Goal: Task Accomplishment & Management: Manage account settings

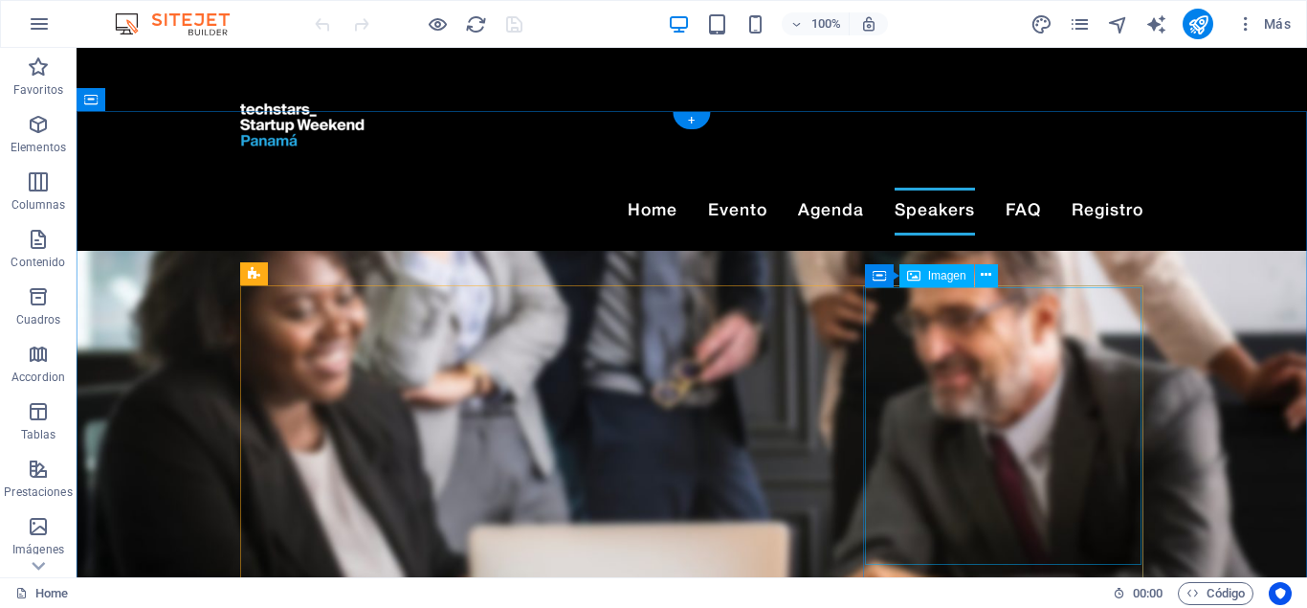
scroll to position [2799, 0]
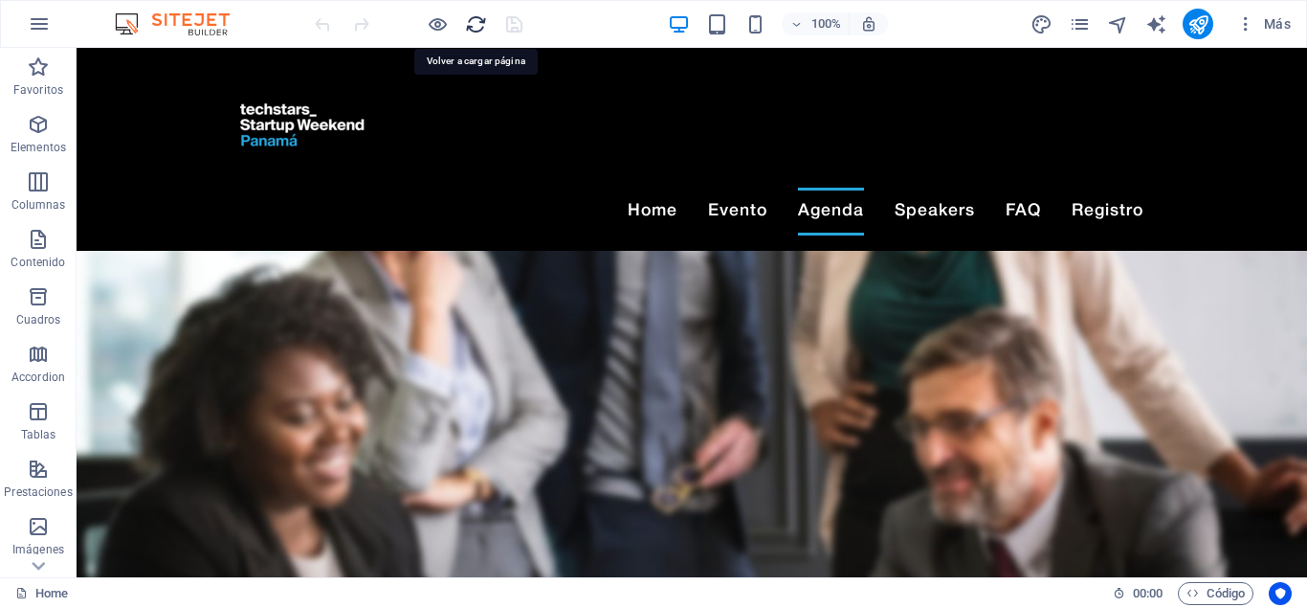
click at [471, 25] on icon "reload" at bounding box center [476, 24] width 22 height 22
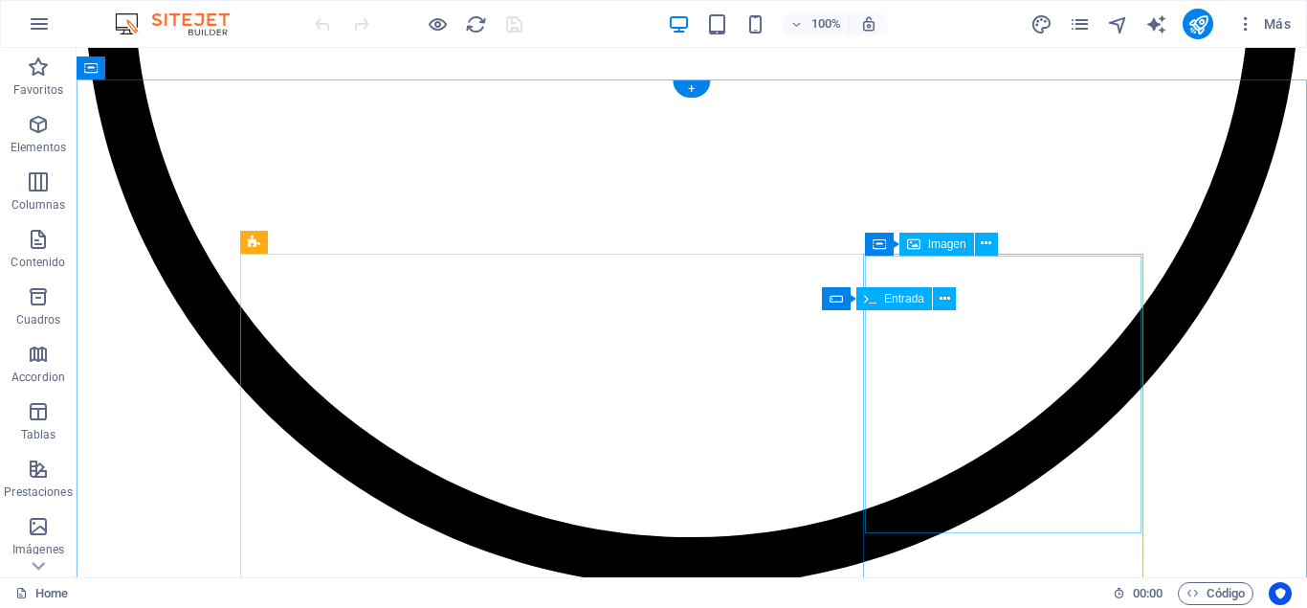
scroll to position [3807, 0]
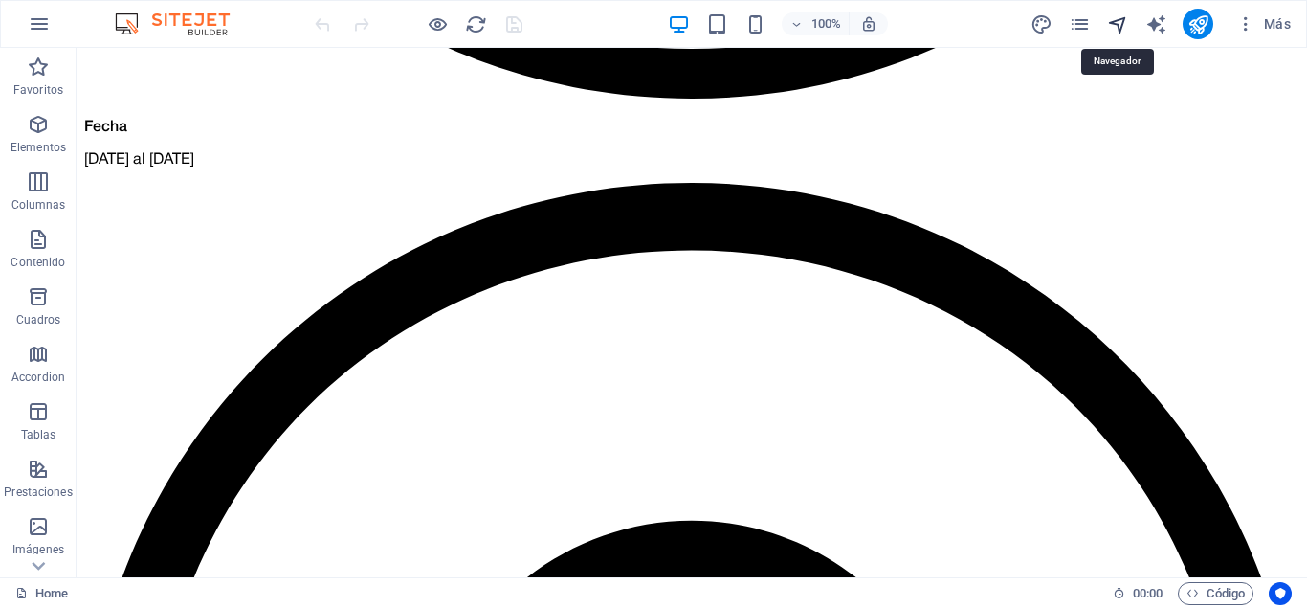
click at [1115, 27] on icon "navigator" at bounding box center [1118, 24] width 22 height 22
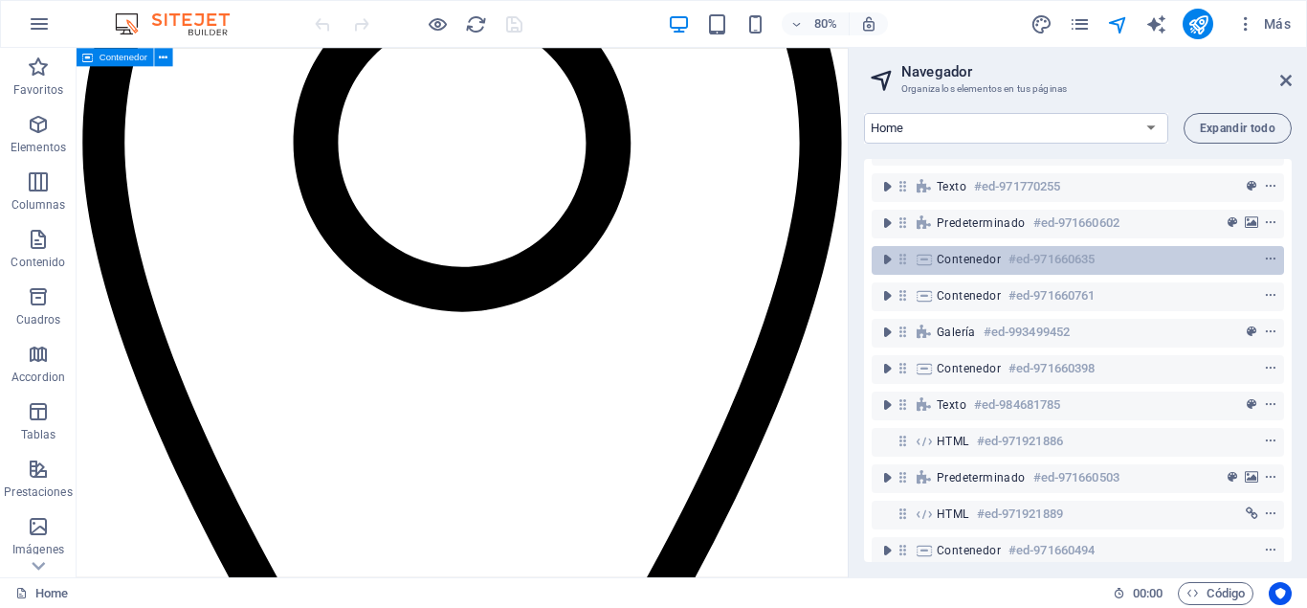
scroll to position [187, 0]
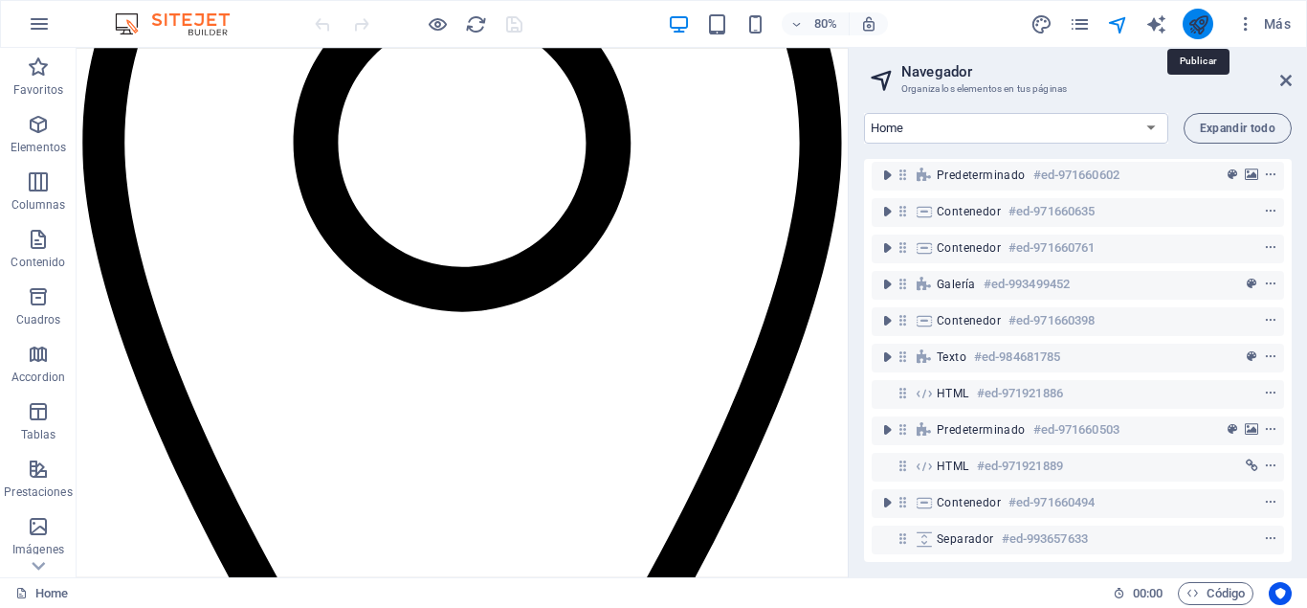
click at [1189, 26] on icon "publish" at bounding box center [1199, 24] width 22 height 22
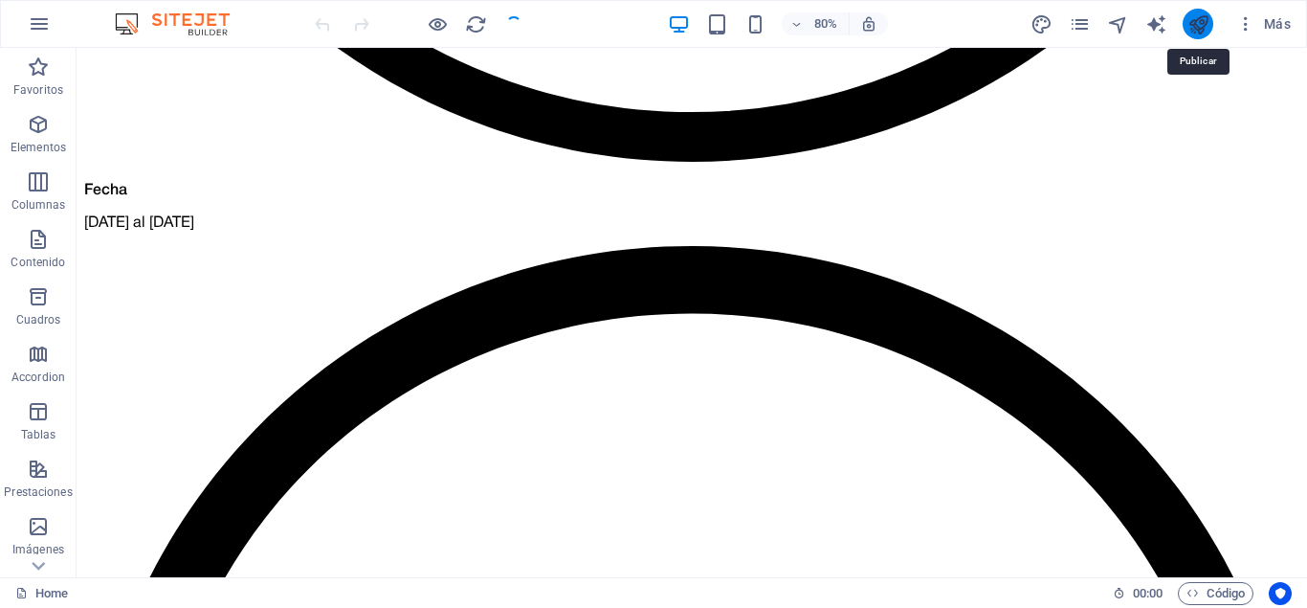
scroll to position [3807, 0]
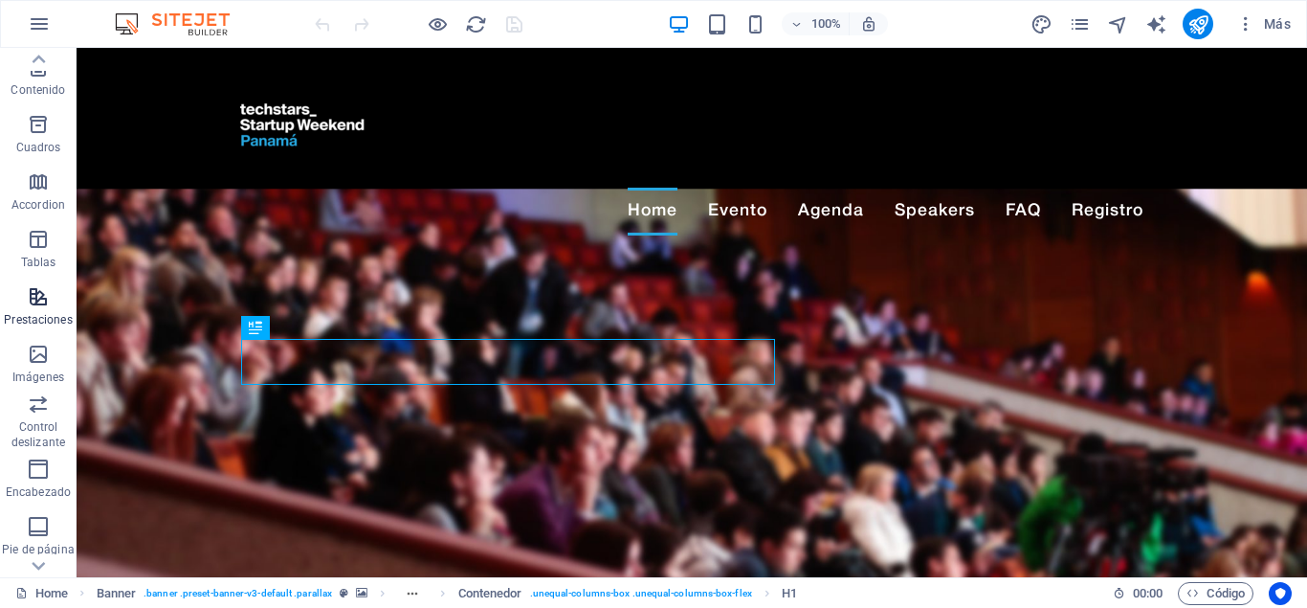
scroll to position [332, 0]
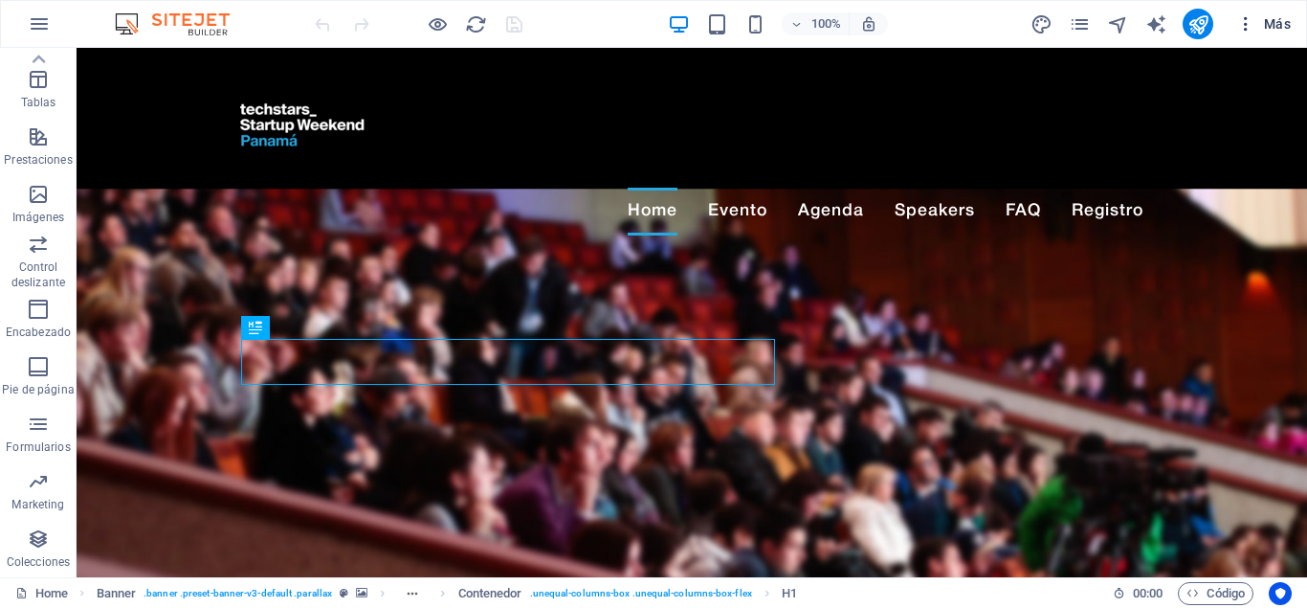
click at [1244, 18] on icon "button" at bounding box center [1246, 23] width 19 height 19
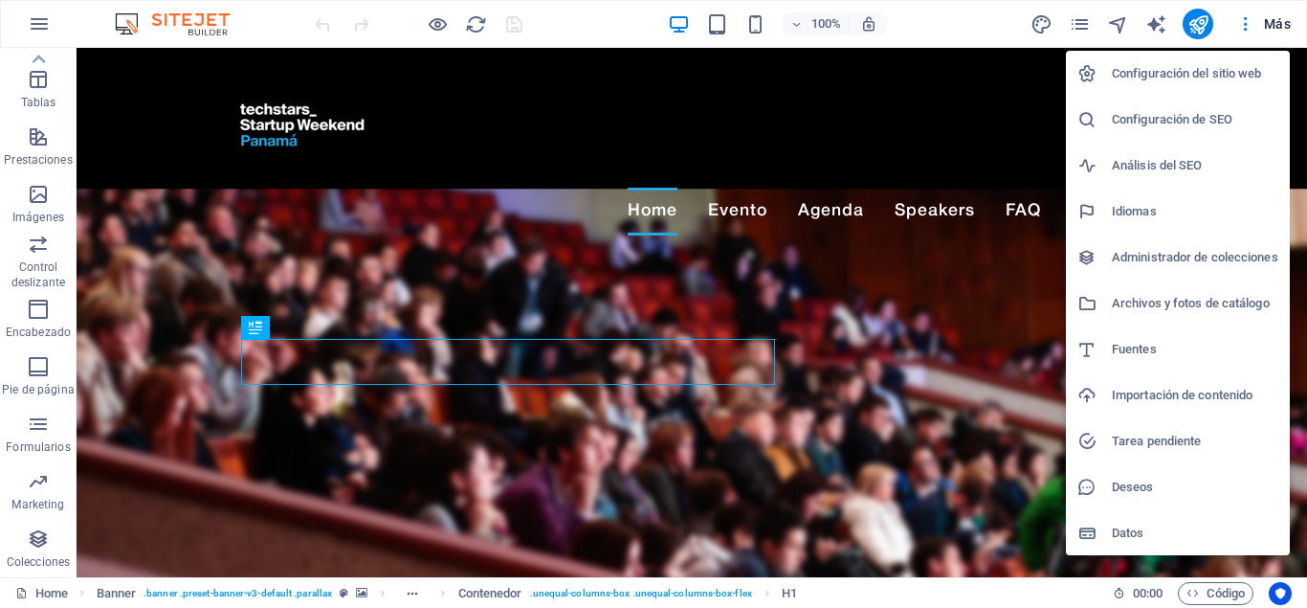
click at [1193, 84] on h6 "Configuración del sitio web" at bounding box center [1195, 73] width 167 height 23
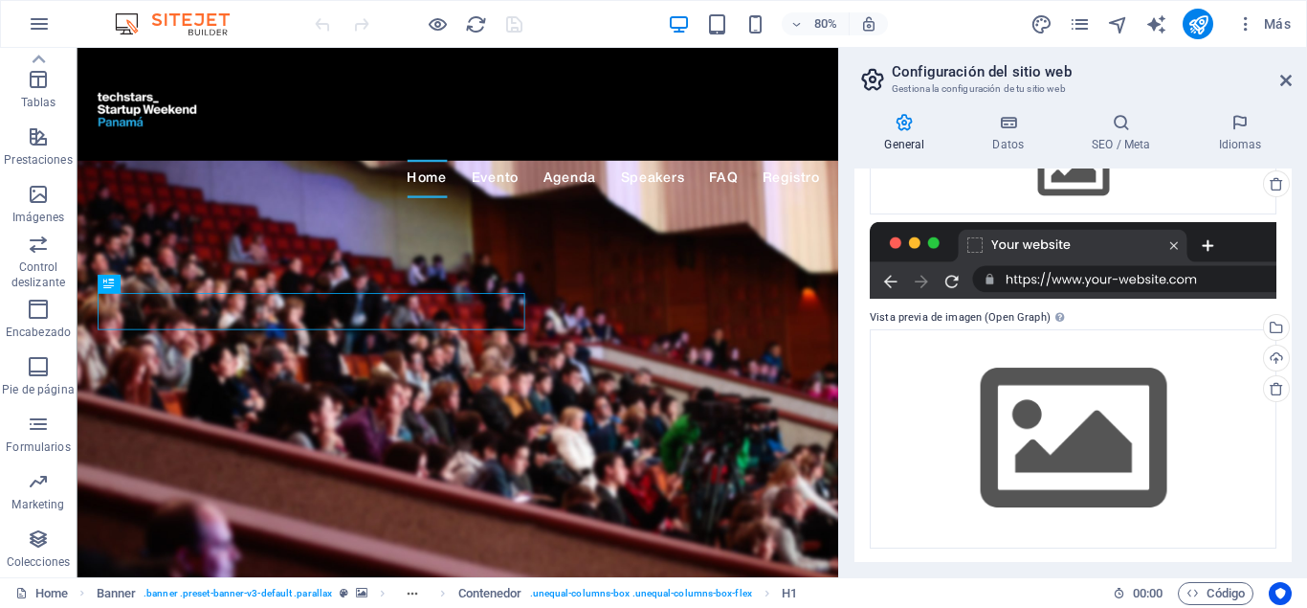
scroll to position [322, 0]
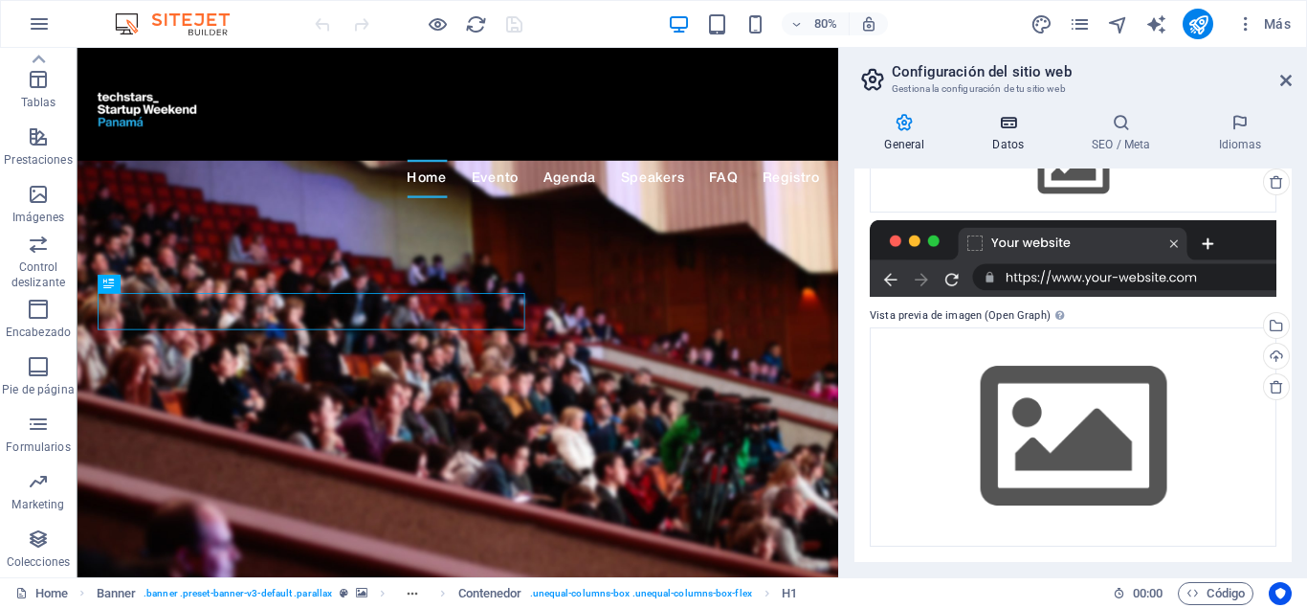
click at [1000, 136] on h4 "Datos" at bounding box center [1013, 133] width 100 height 40
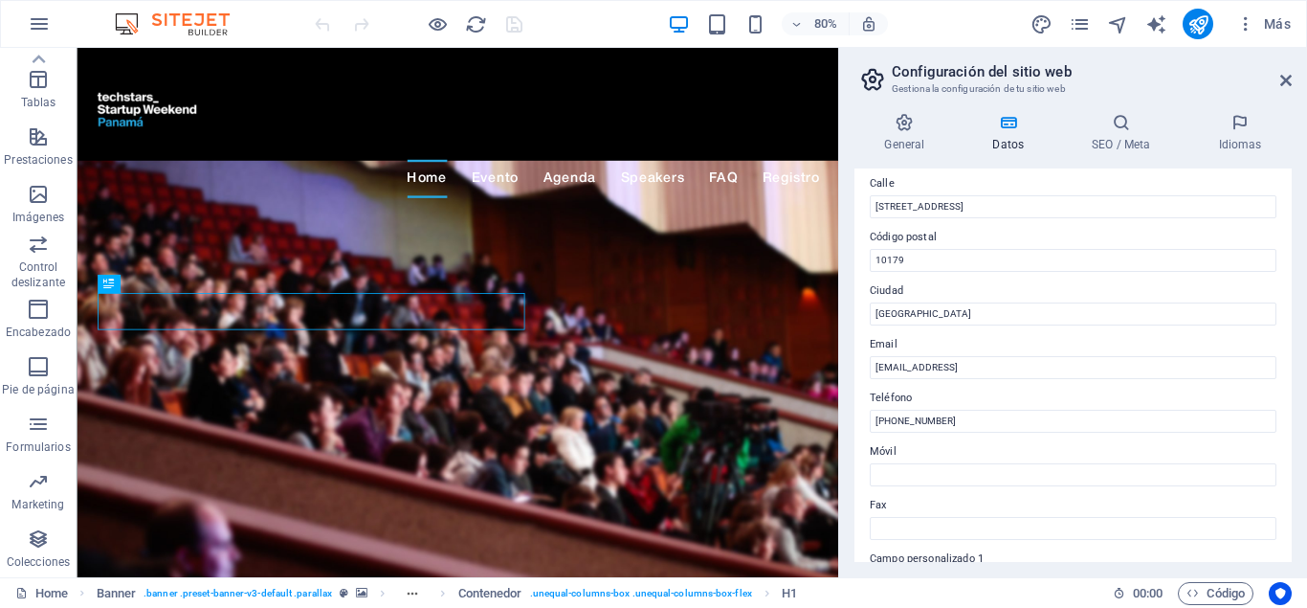
scroll to position [182, 0]
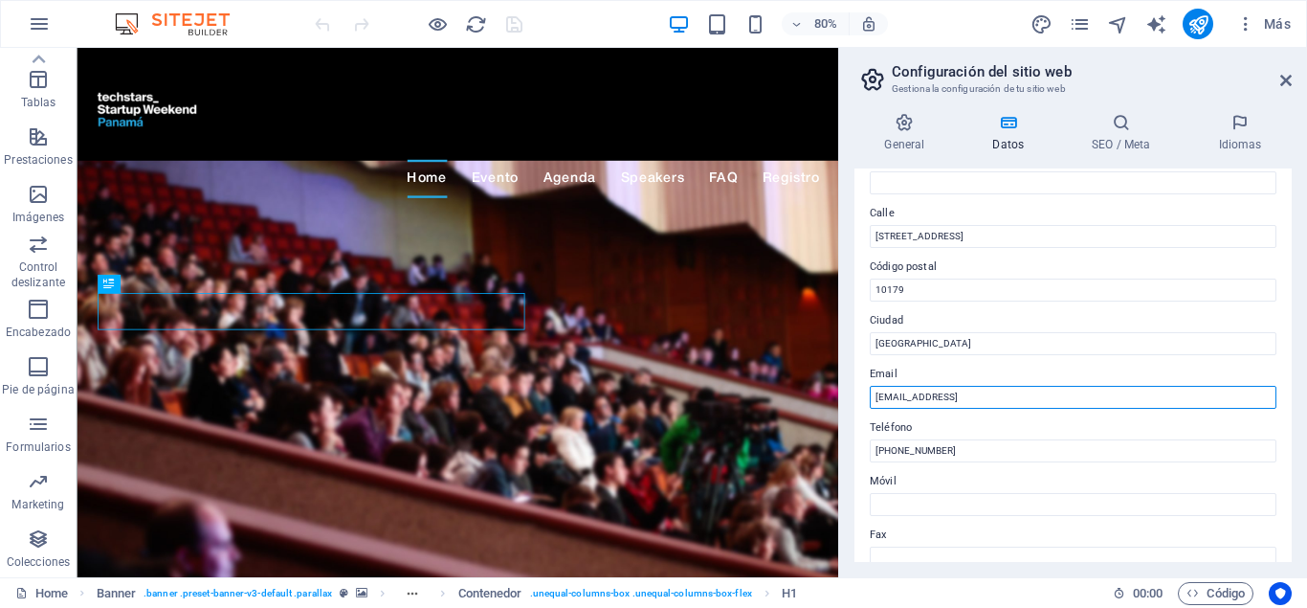
drag, startPoint x: 1130, startPoint y: 395, endPoint x: 882, endPoint y: 390, distance: 247.9
click at [882, 390] on input "559feef25f913773a964228a821abf@cpanel.local" at bounding box center [1073, 397] width 407 height 23
click at [874, 395] on input "559feef25f913773a964228a821abf@cpanel.local" at bounding box center [1073, 397] width 407 height 23
drag, startPoint x: 1091, startPoint y: 401, endPoint x: 867, endPoint y: 398, distance: 224.0
click at [870, 398] on input "559feef25f913773a964228a821abf@cpanel.local" at bounding box center [1073, 397] width 407 height 23
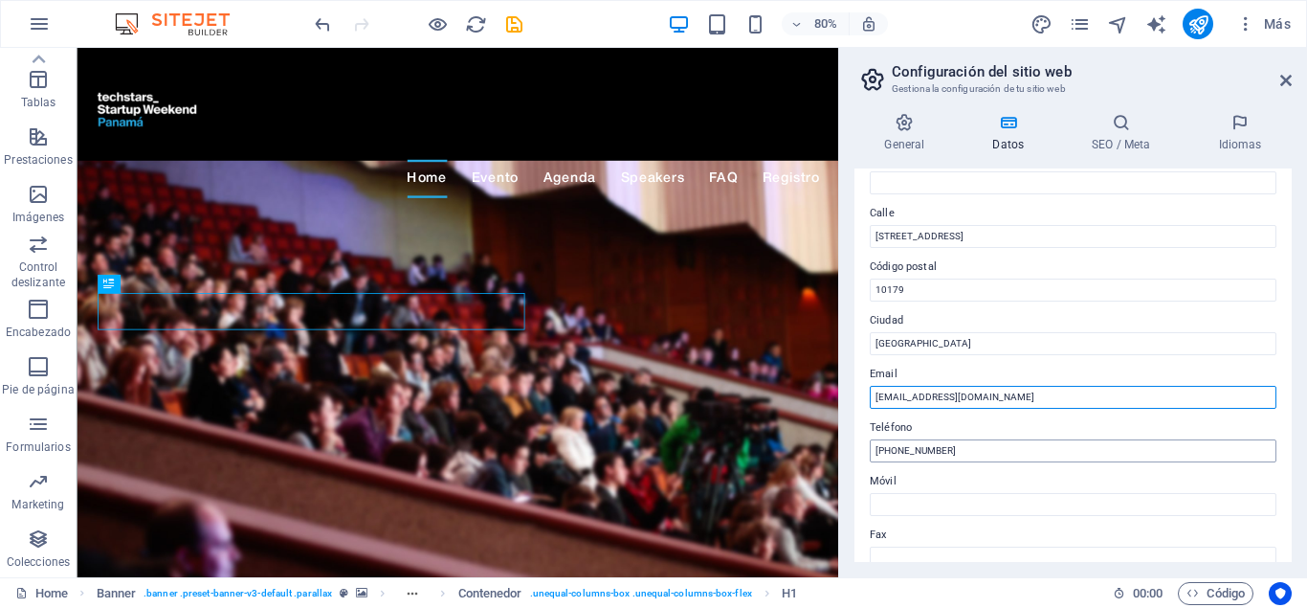
type input "holaswpty@gmail.com"
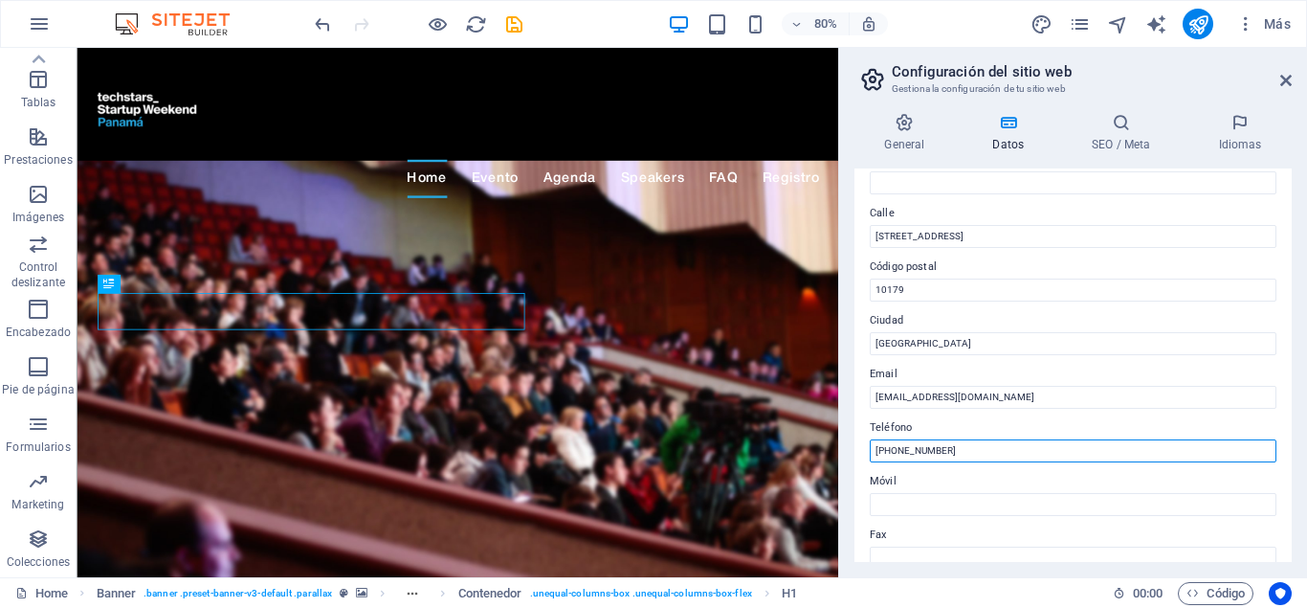
drag, startPoint x: 986, startPoint y: 450, endPoint x: 823, endPoint y: 429, distance: 164.1
click at [870, 439] on input "+1-12345-67890" at bounding box center [1073, 450] width 407 height 23
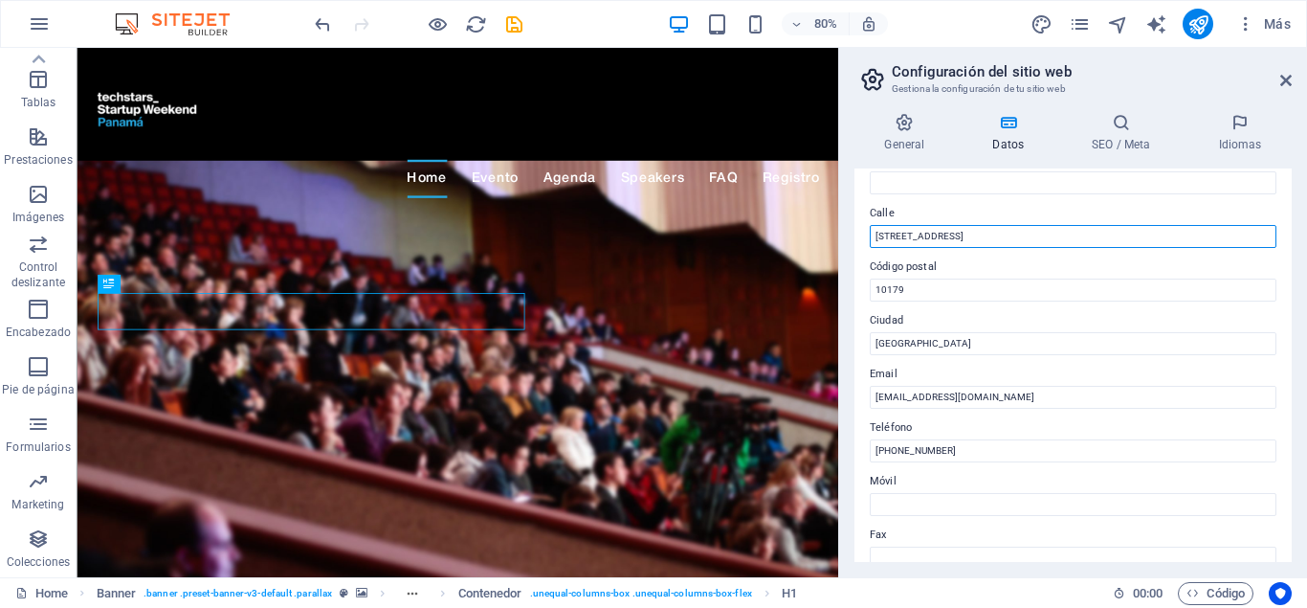
drag, startPoint x: 980, startPoint y: 234, endPoint x: 836, endPoint y: 242, distance: 143.8
click at [870, 241] on input "Klosterstraße 62" at bounding box center [1073, 236] width 407 height 23
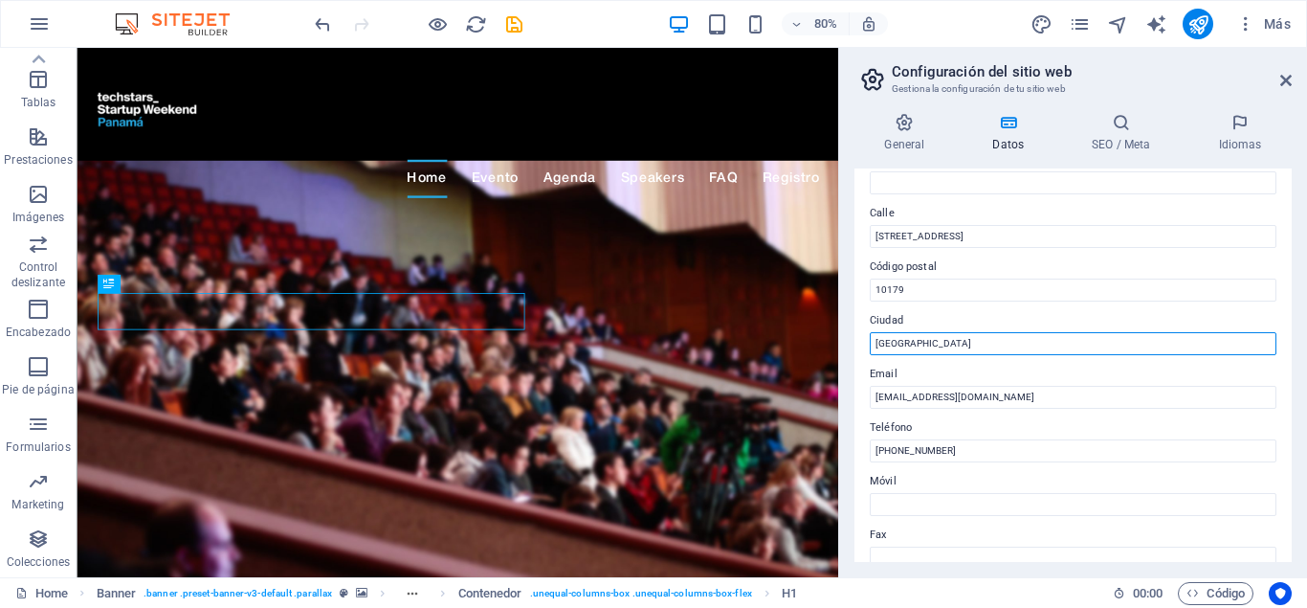
drag, startPoint x: 926, startPoint y: 346, endPoint x: 861, endPoint y: 346, distance: 65.1
click at [870, 346] on input "Berlin" at bounding box center [1073, 343] width 407 height 23
type input "Panamá"
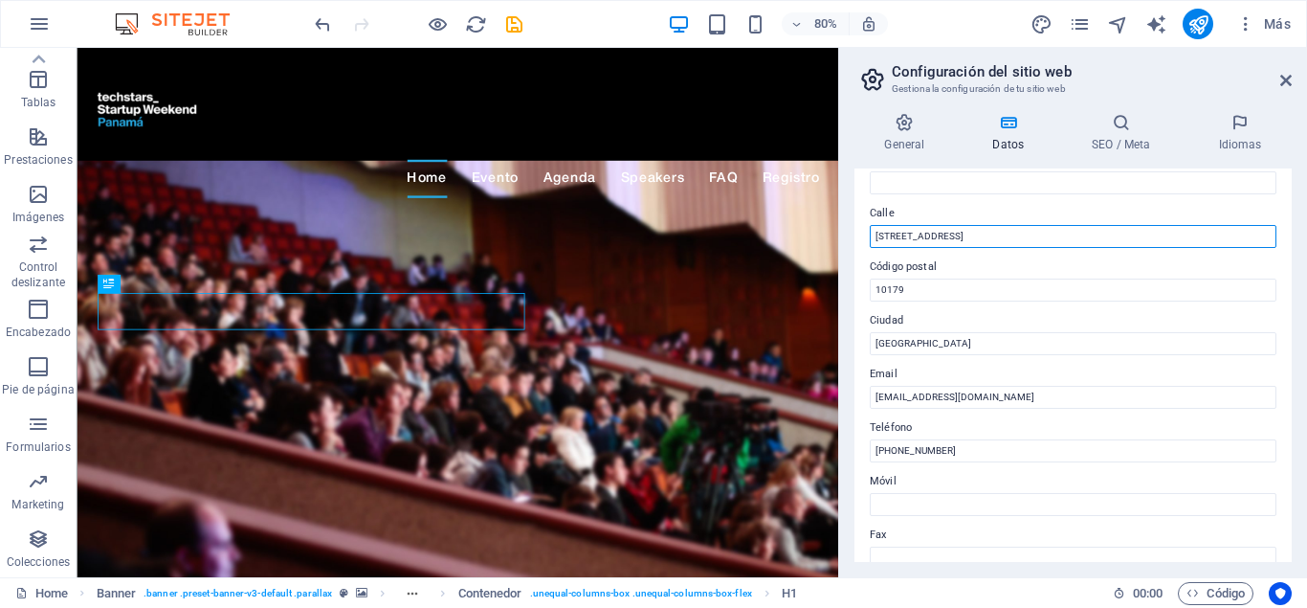
drag, startPoint x: 988, startPoint y: 234, endPoint x: 787, endPoint y: 233, distance: 201.0
click at [870, 232] on input "Klosterstraße 62" at bounding box center [1073, 236] width 407 height 23
type input "[GEOGRAPHIC_DATA]"
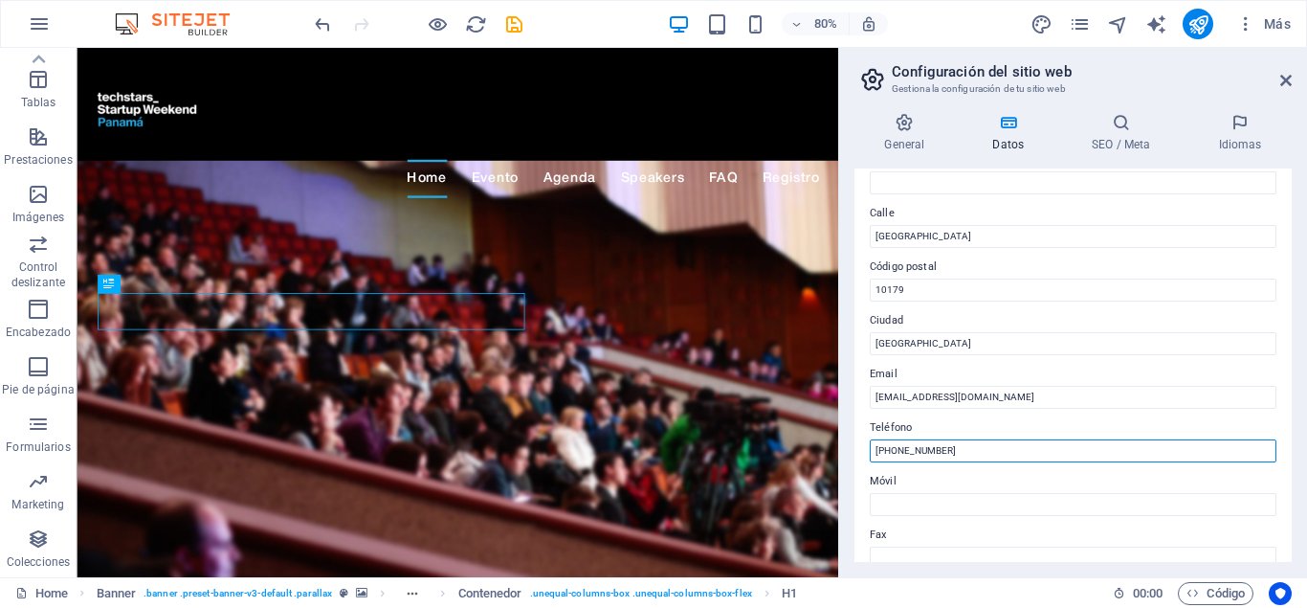
drag, startPoint x: 990, startPoint y: 449, endPoint x: 834, endPoint y: 441, distance: 156.2
click at [870, 440] on input "+1-12345-67890" at bounding box center [1073, 450] width 407 height 23
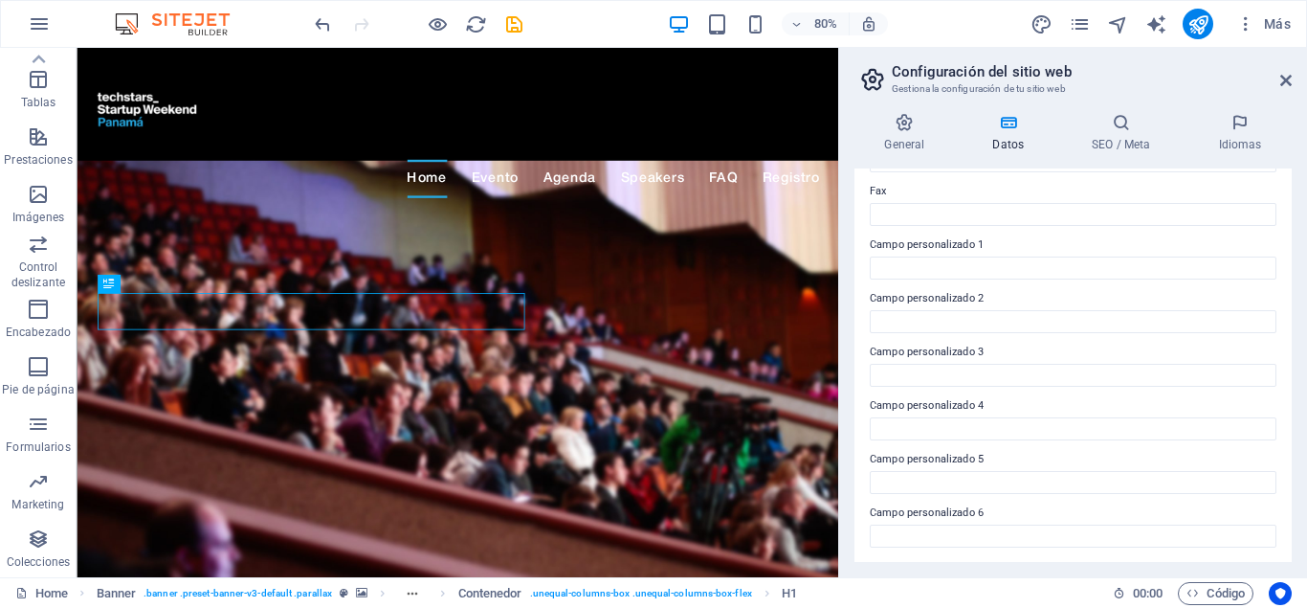
scroll to position [526, 0]
click at [1005, 142] on h4 "Datos" at bounding box center [1013, 133] width 100 height 40
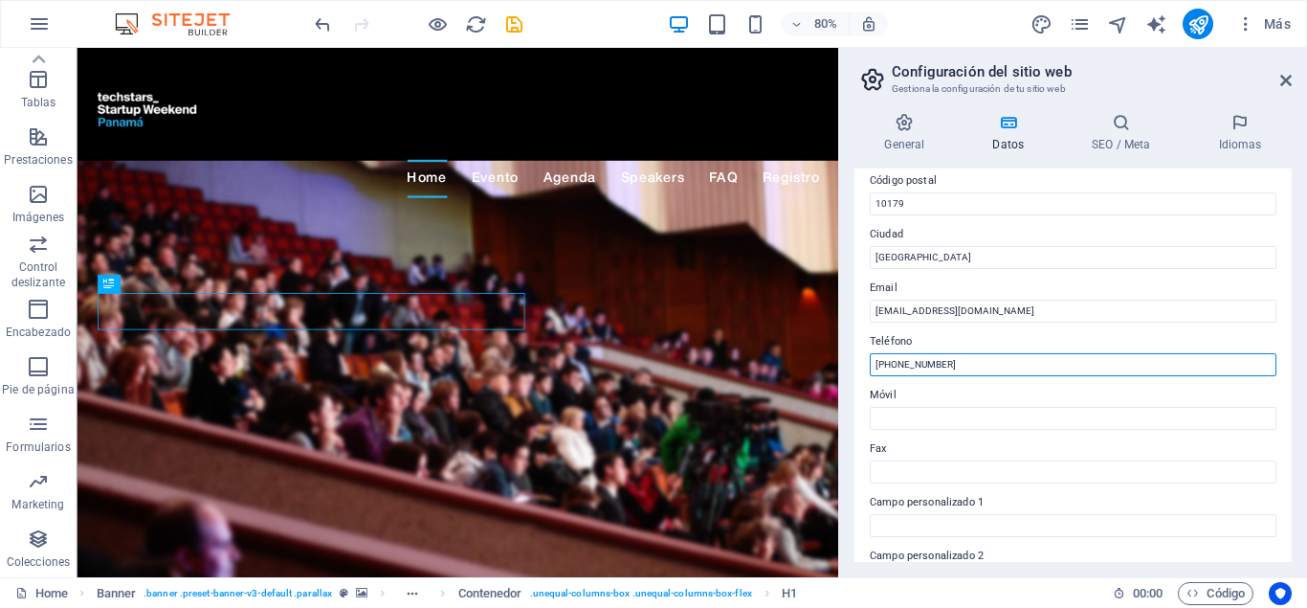
drag, startPoint x: 957, startPoint y: 363, endPoint x: 842, endPoint y: 364, distance: 114.9
click at [870, 367] on input "+50766858927" at bounding box center [1073, 364] width 407 height 23
drag, startPoint x: 916, startPoint y: 362, endPoint x: 826, endPoint y: 362, distance: 90.0
click at [870, 361] on input "50767876396" at bounding box center [1073, 364] width 407 height 23
type input "50767876396"
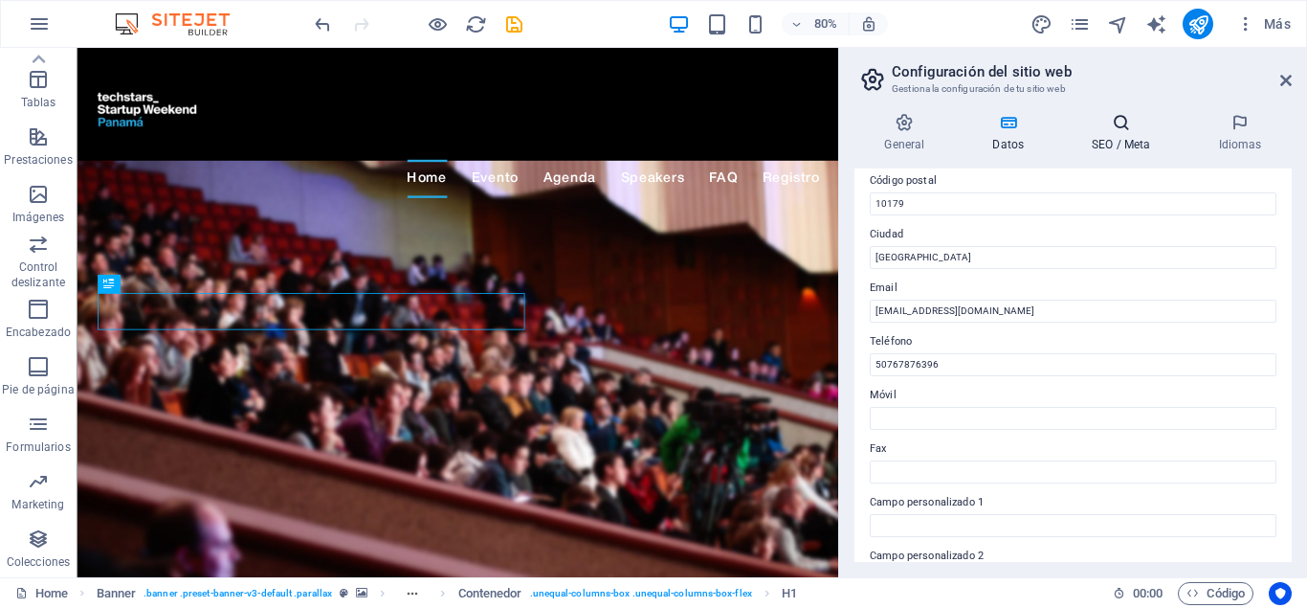
click at [1148, 147] on h4 "SEO / Meta" at bounding box center [1125, 133] width 126 height 40
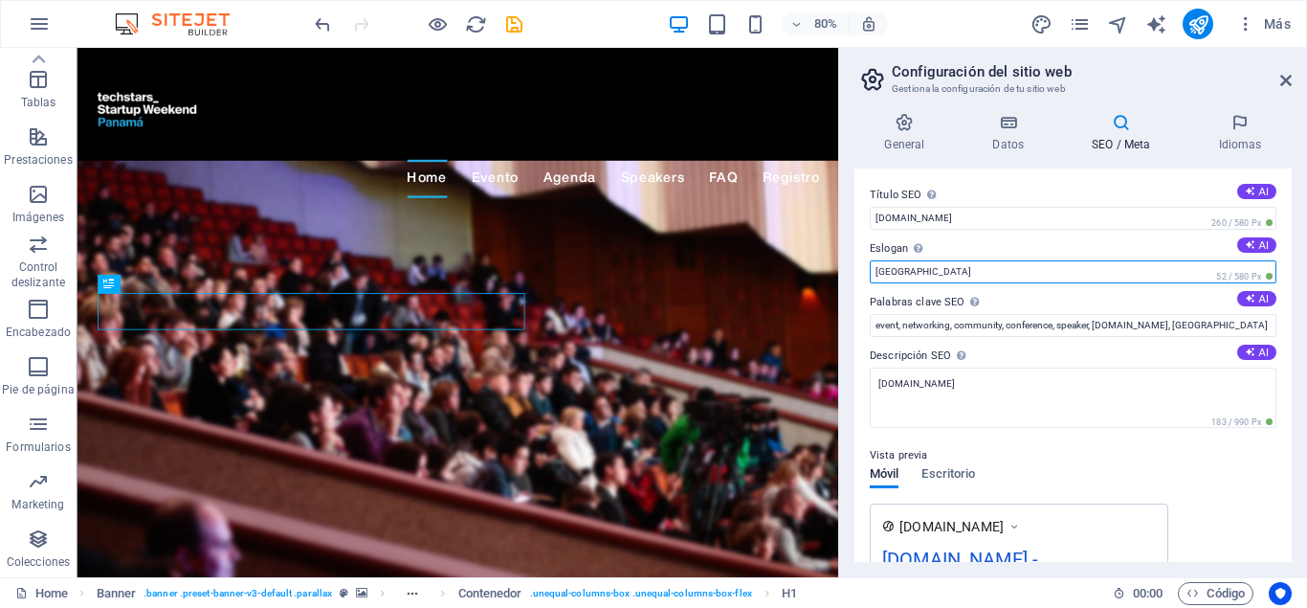
click at [970, 269] on input "Berlin" at bounding box center [1073, 271] width 407 height 23
drag, startPoint x: 912, startPoint y: 272, endPoint x: 857, endPoint y: 272, distance: 55.5
click at [870, 272] on input "Berlin" at bounding box center [1073, 271] width 407 height 23
type input "5"
type input "De la idea a la acción"
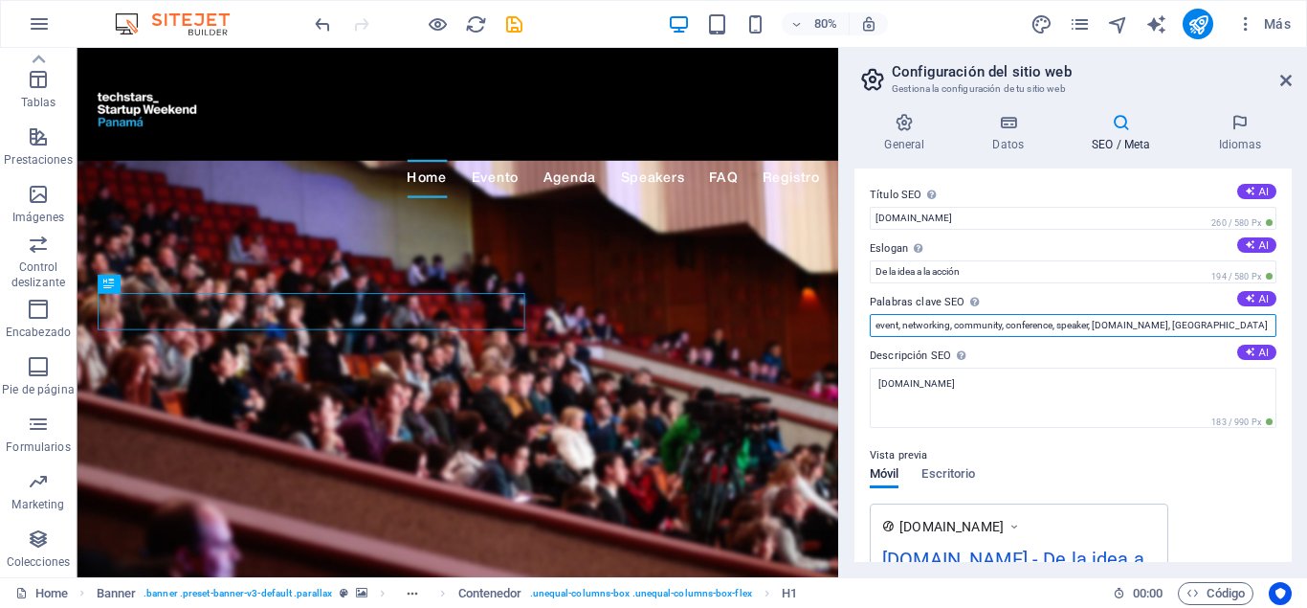
drag, startPoint x: 1257, startPoint y: 324, endPoint x: 1224, endPoint y: 331, distance: 33.2
click at [1224, 331] on input "event, networking, community, conference, speaker, startupweekendpanama.com, Be…" at bounding box center [1073, 325] width 407 height 23
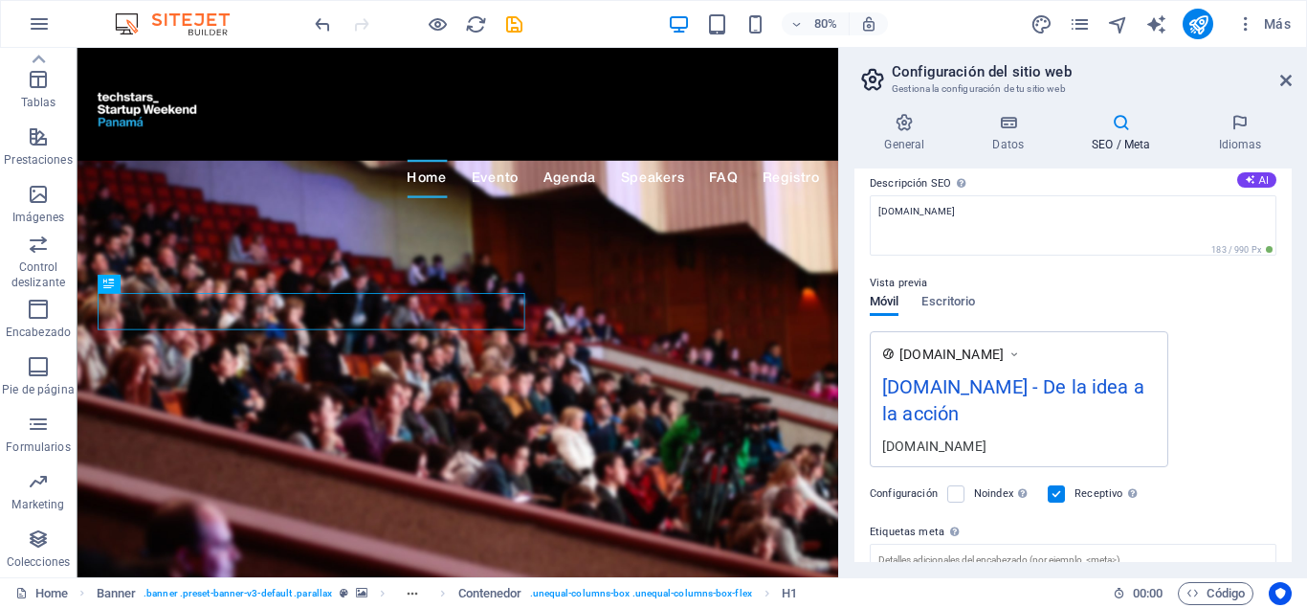
scroll to position [0, 0]
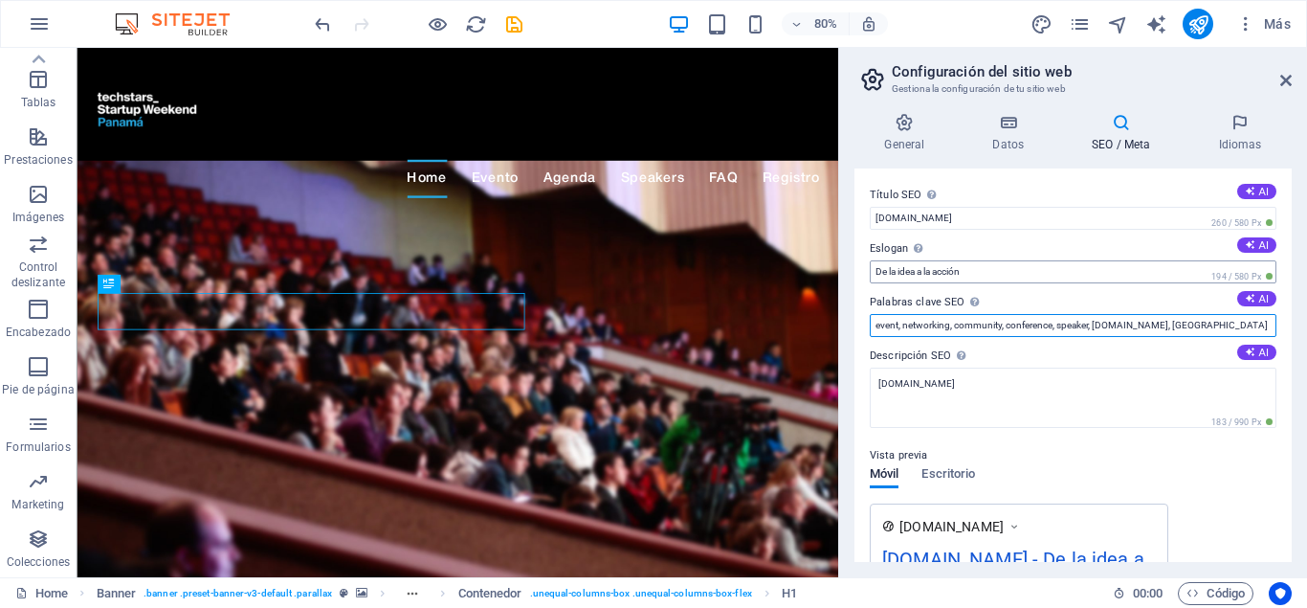
type input "event, networking, community, conference, speaker, startupweekendpanama.com, pa…"
click at [1013, 263] on input "De la idea a la acción" at bounding box center [1073, 271] width 407 height 23
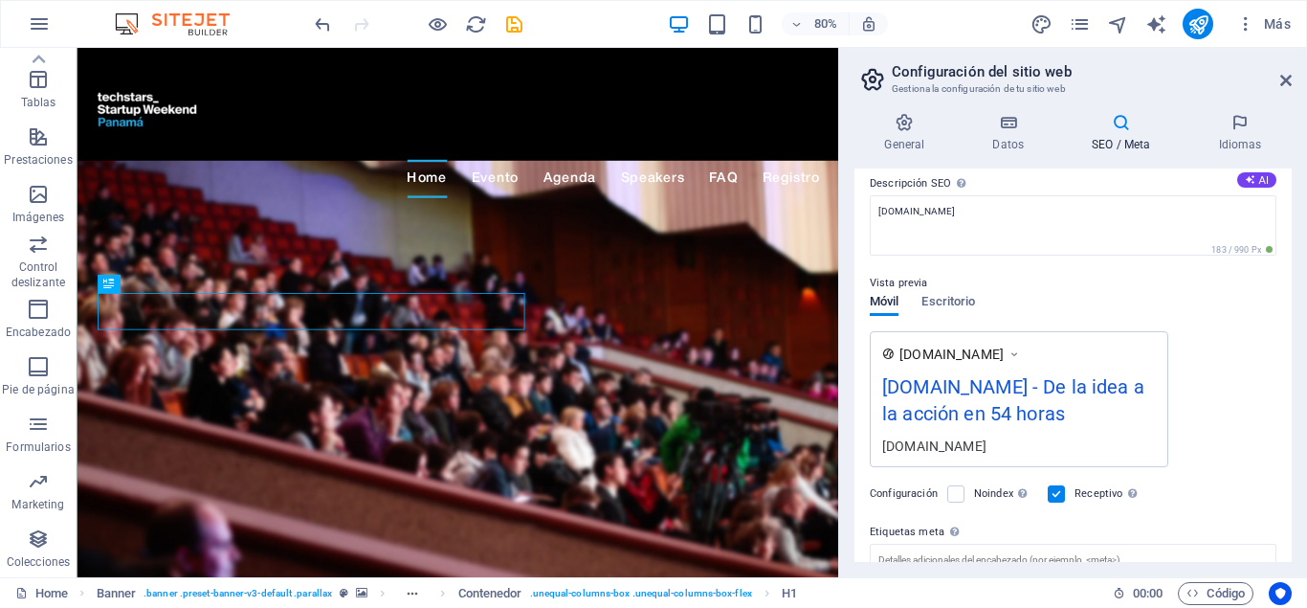
scroll to position [86, 0]
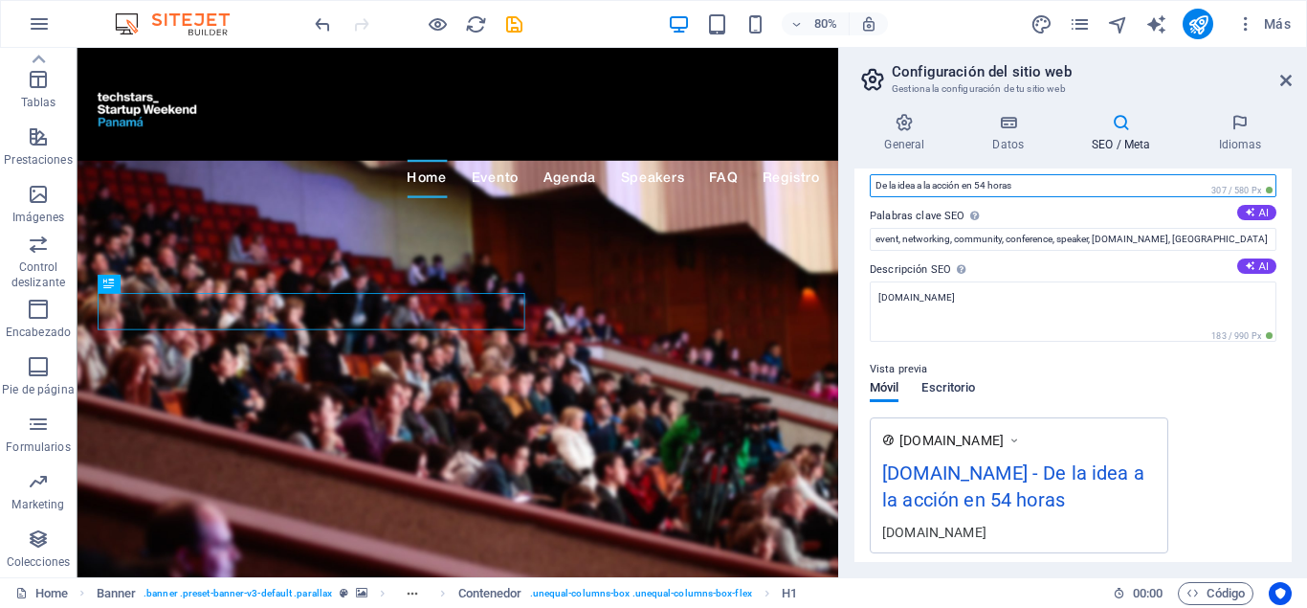
type input "De la idea a la acción en 54 horas"
click at [936, 386] on span "Escritorio" at bounding box center [949, 389] width 54 height 27
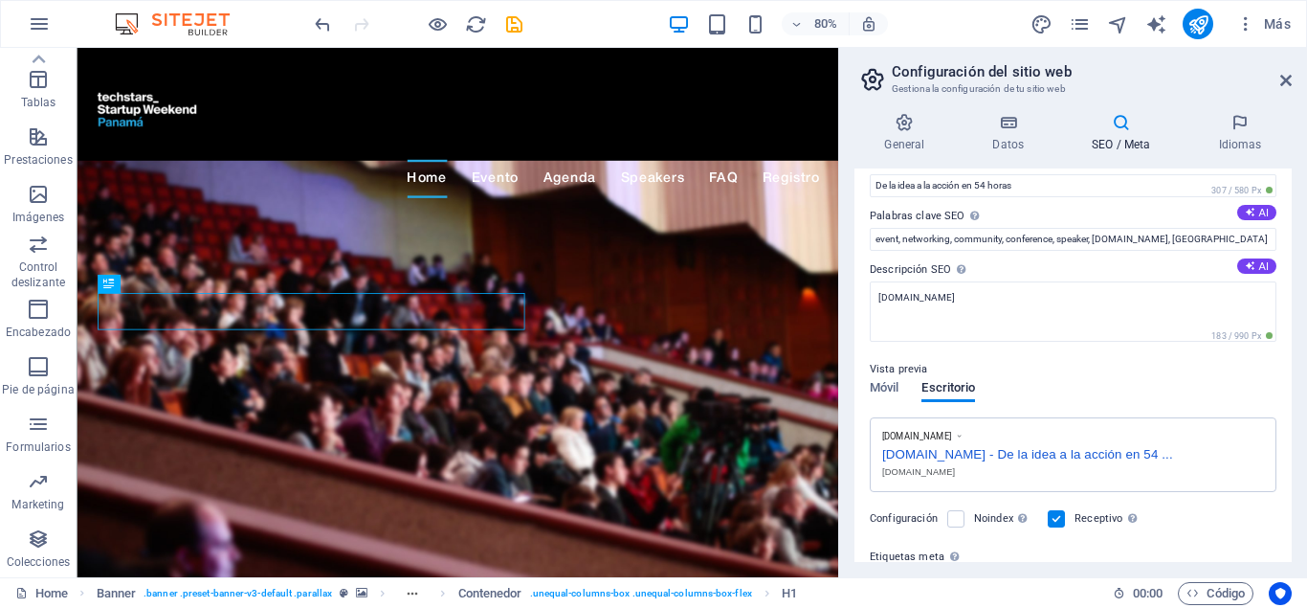
scroll to position [0, 0]
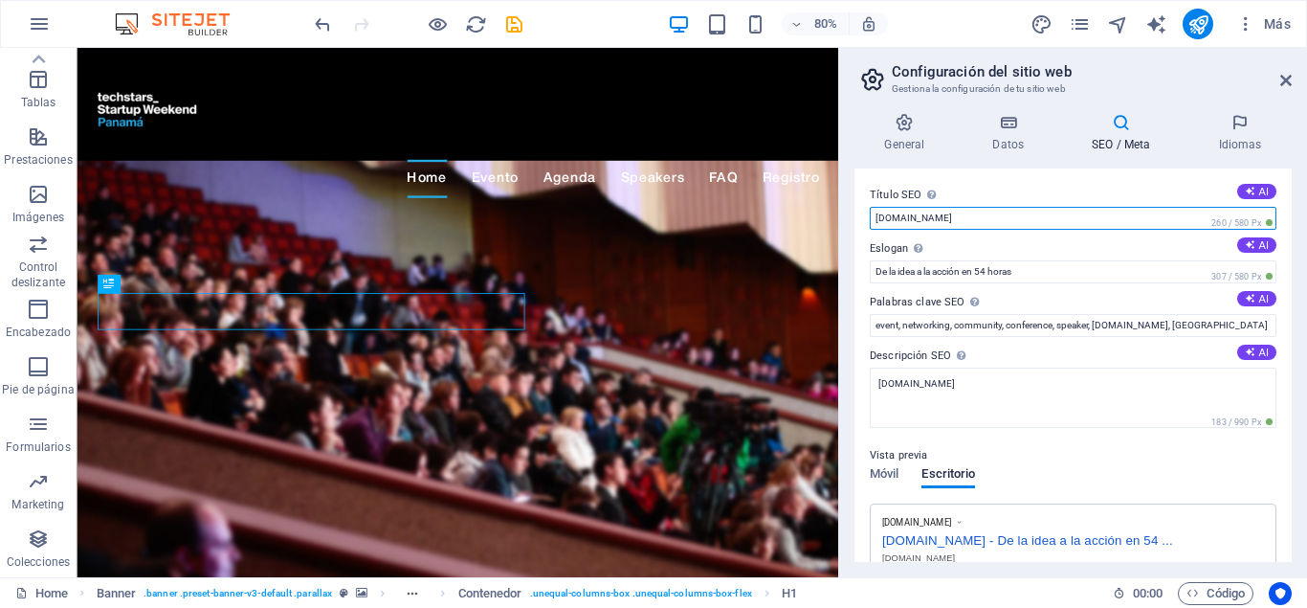
drag, startPoint x: 1033, startPoint y: 215, endPoint x: 826, endPoint y: 206, distance: 206.9
click at [870, 207] on input "startupweekendpanama.com" at bounding box center [1073, 218] width 407 height 23
type input "Startup Weekend Panamá"
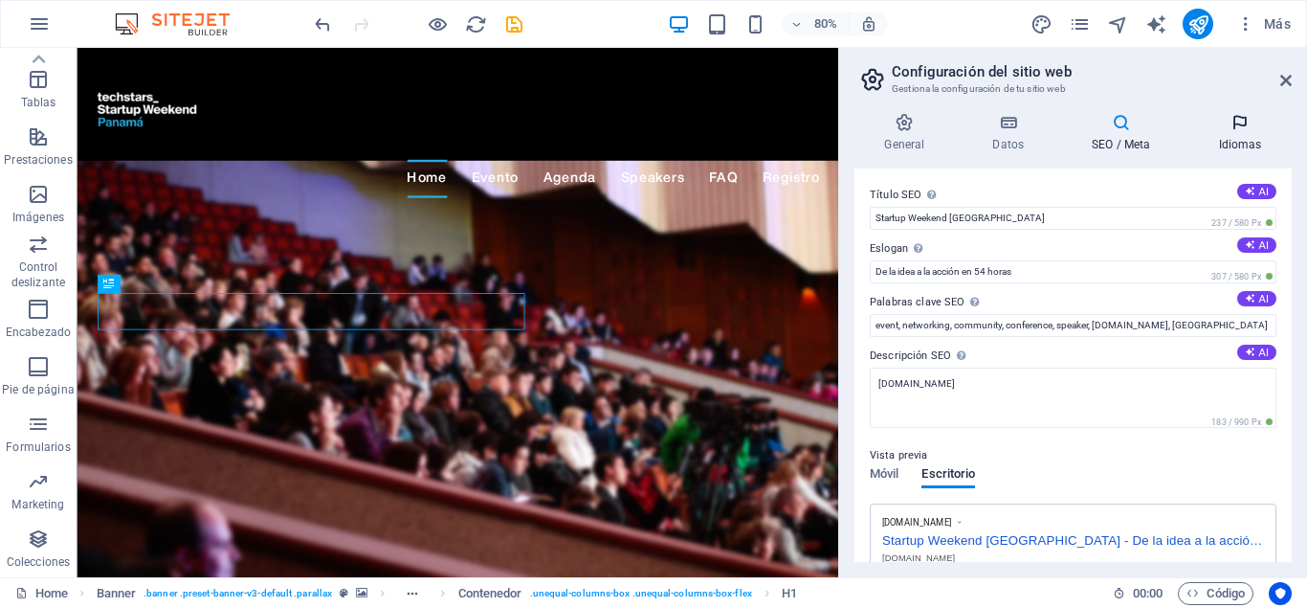
click at [1247, 139] on h4 "Idiomas" at bounding box center [1240, 133] width 103 height 40
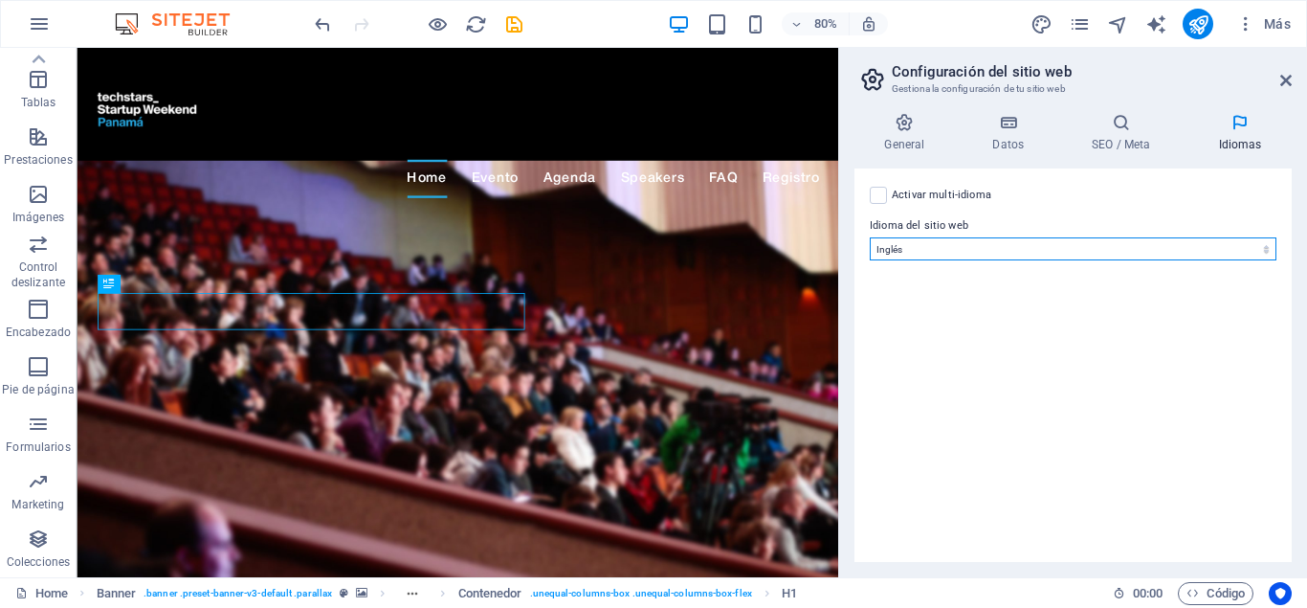
click at [870, 237] on select "Abkhazian Afar Afrikaans Akan Albanés Alemán Amharic Árabe Aragonese Armenian A…" at bounding box center [1073, 248] width 407 height 23
select select "44"
click option "Español" at bounding box center [0, 0] width 0 height 0
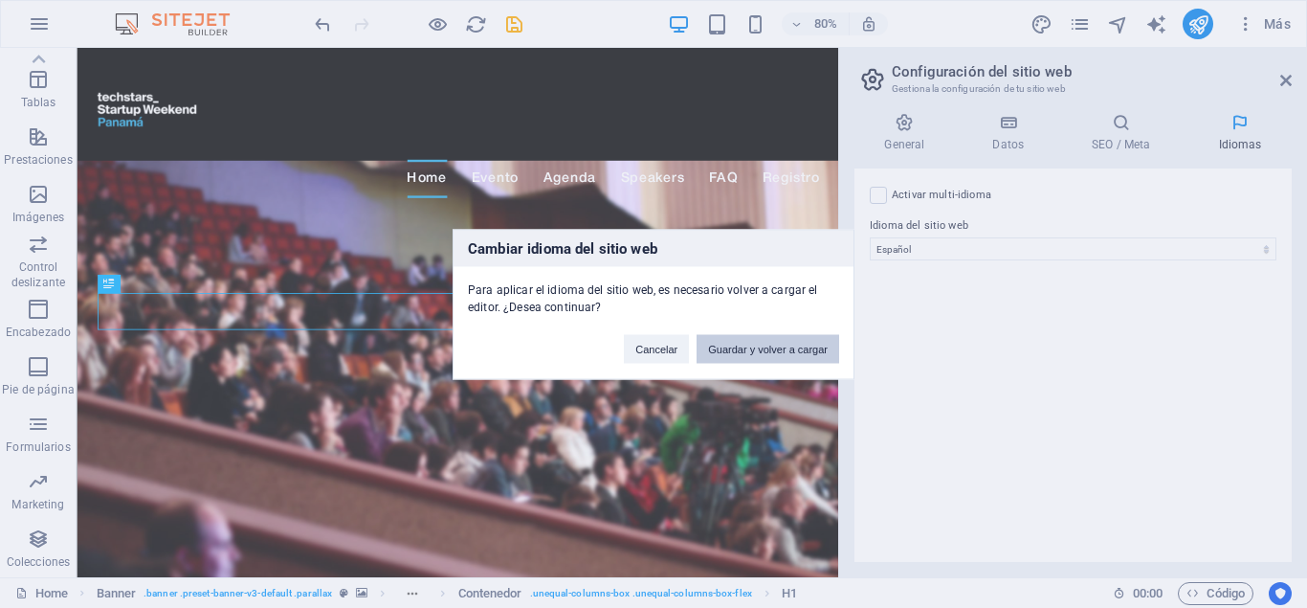
click at [782, 341] on button "Guardar y volver a cargar" at bounding box center [768, 348] width 143 height 29
checkbox input "false"
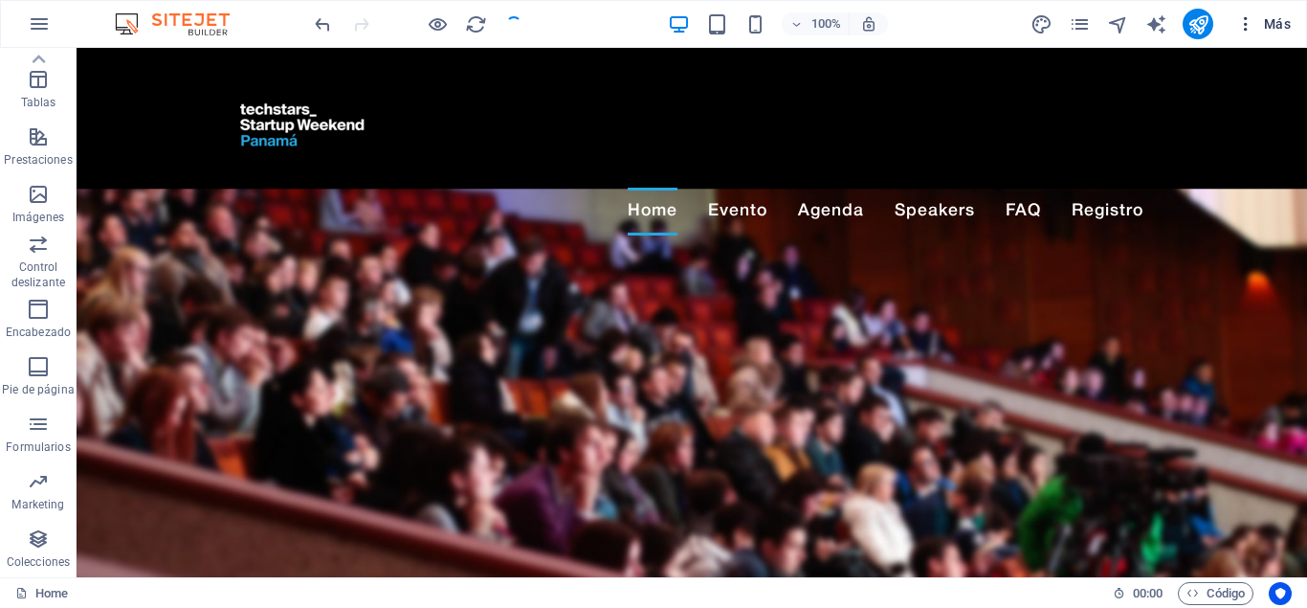
click at [1277, 18] on span "Más" at bounding box center [1264, 23] width 55 height 19
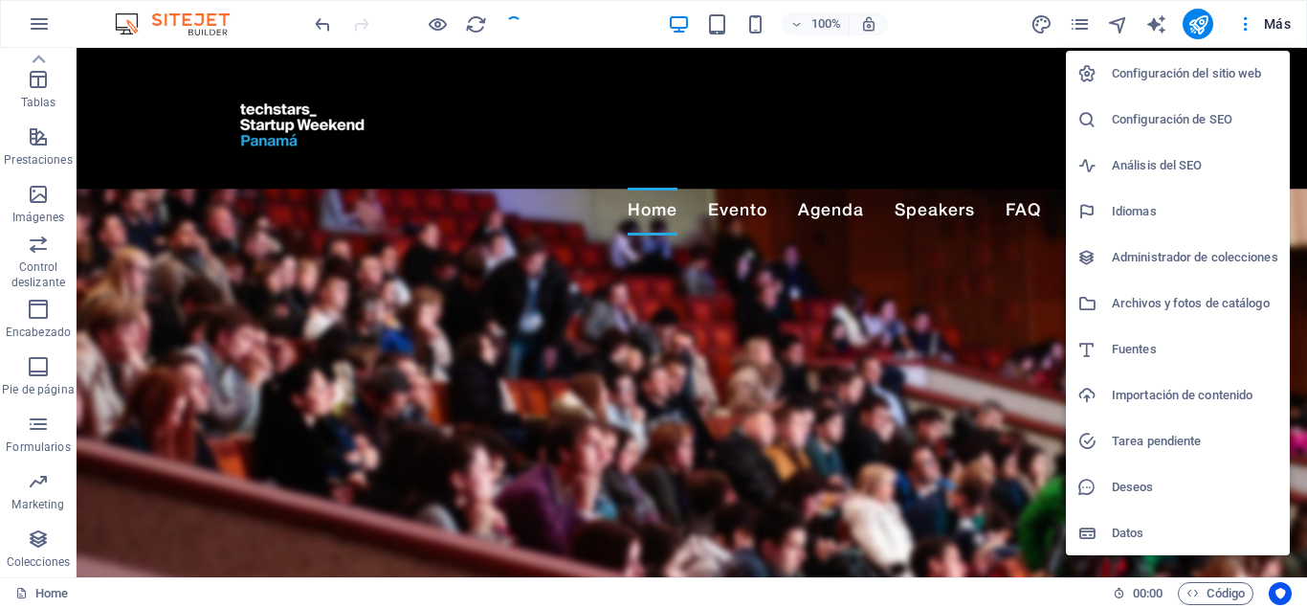
click at [1206, 73] on h6 "Configuración del sitio web" at bounding box center [1195, 73] width 167 height 23
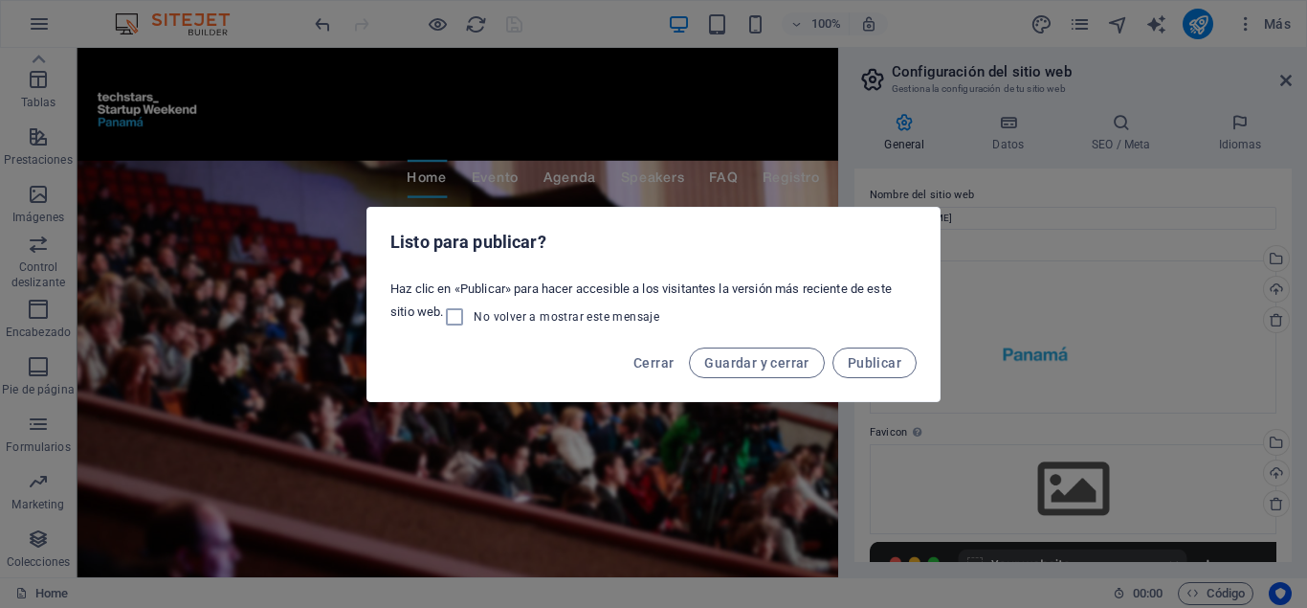
scroll to position [322, 0]
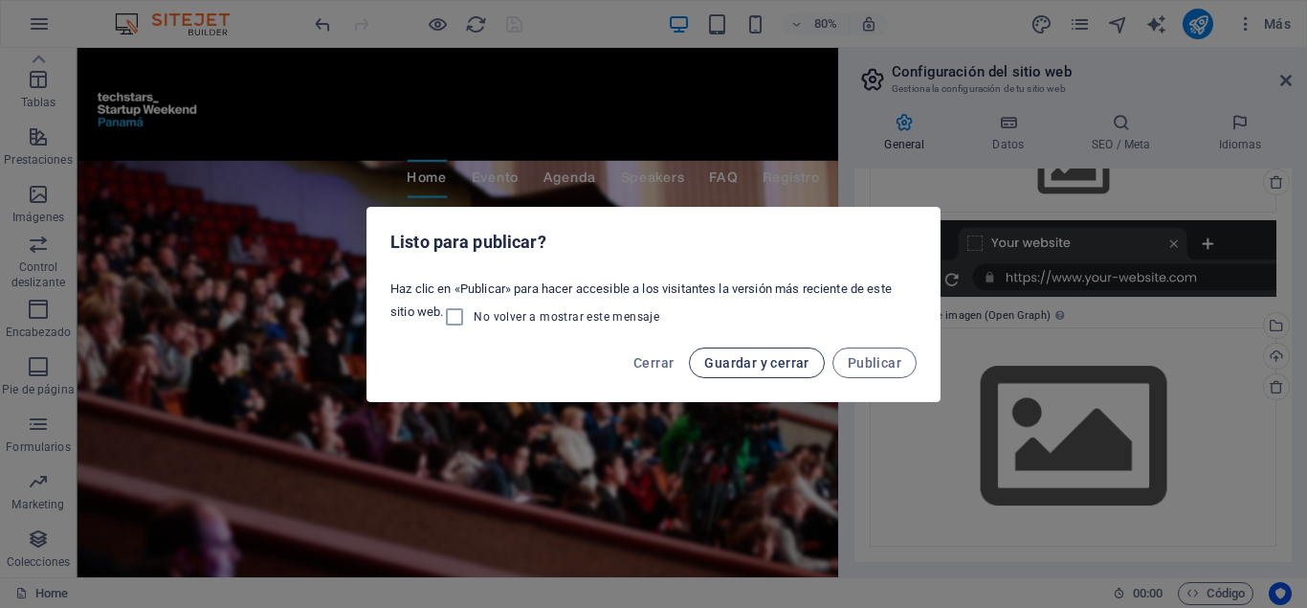
click at [732, 363] on span "Guardar y cerrar" at bounding box center [756, 362] width 104 height 15
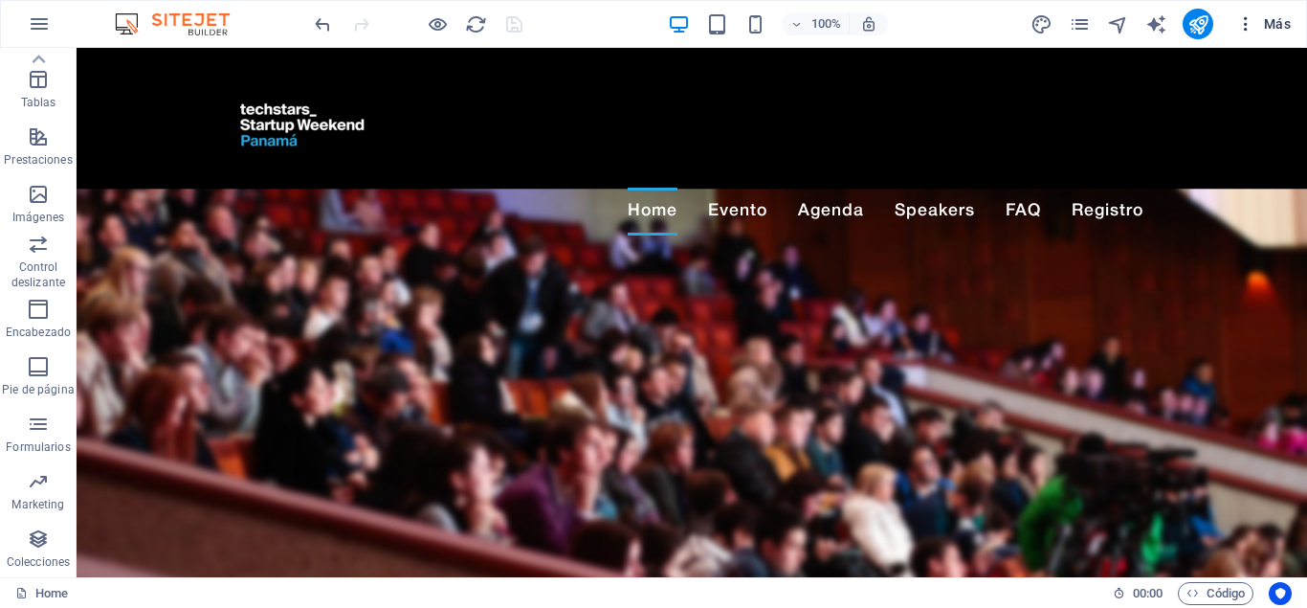
click at [1282, 18] on span "Más" at bounding box center [1264, 23] width 55 height 19
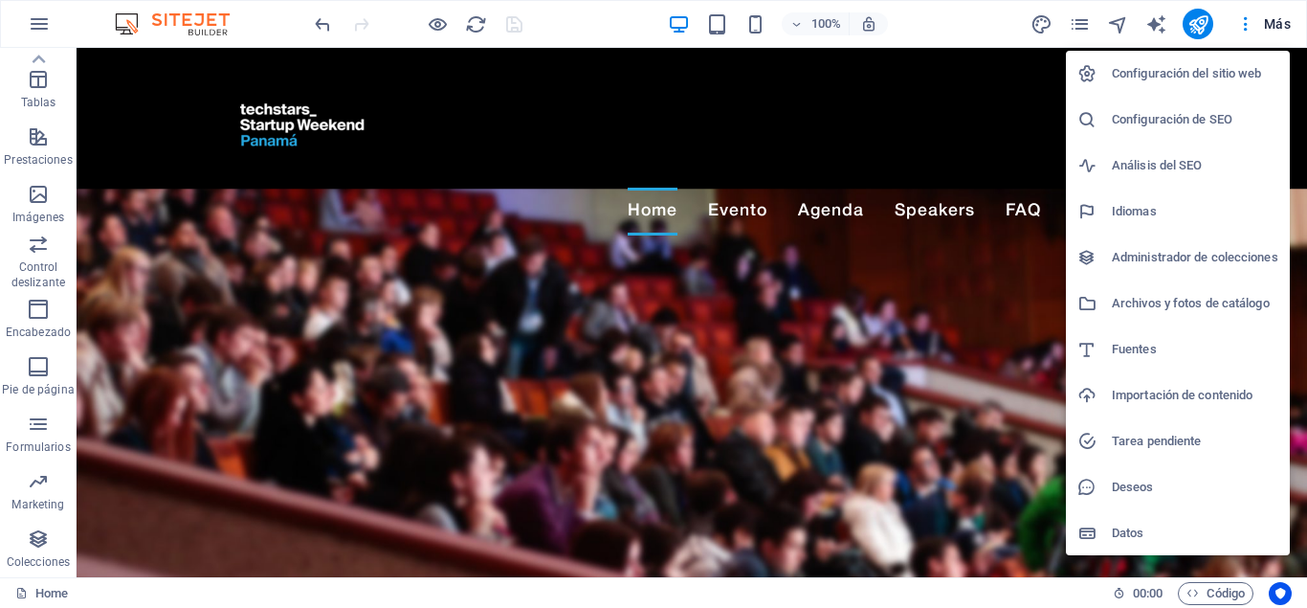
click at [1199, 66] on h6 "Configuración del sitio web" at bounding box center [1195, 73] width 167 height 23
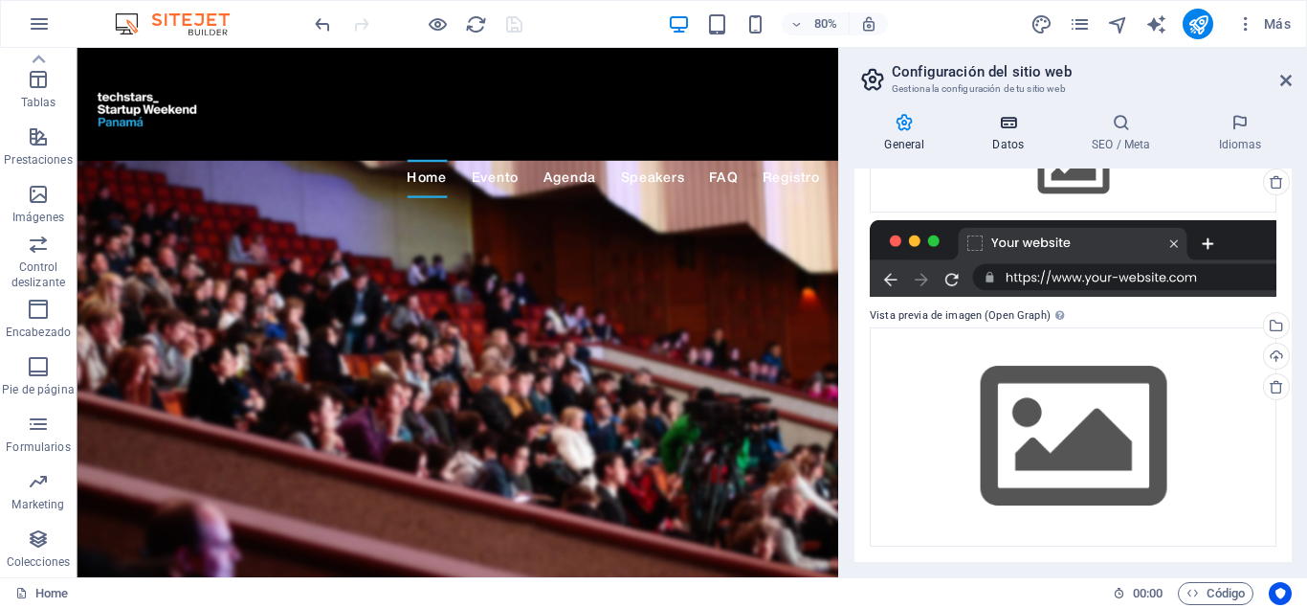
click at [1013, 115] on div "General Datos SEO / Meta Idiomas Nombre del sitio web startupweekendpanama.com …" at bounding box center [1073, 337] width 468 height 479
click at [1009, 128] on icon at bounding box center [1009, 122] width 92 height 19
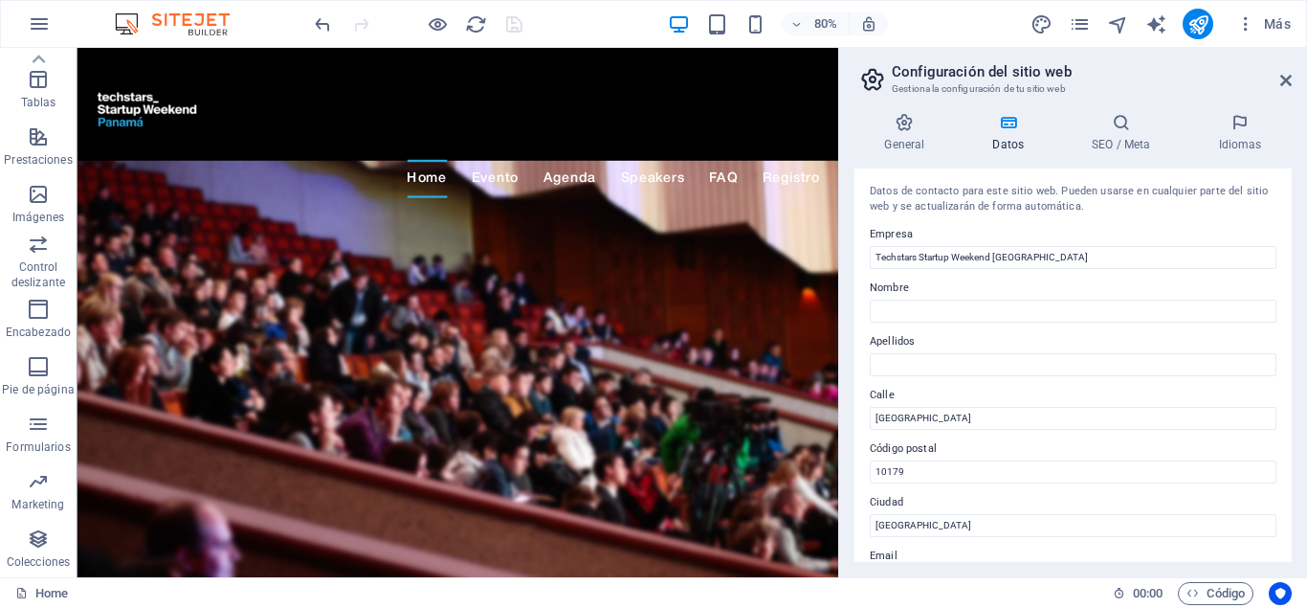
scroll to position [268, 0]
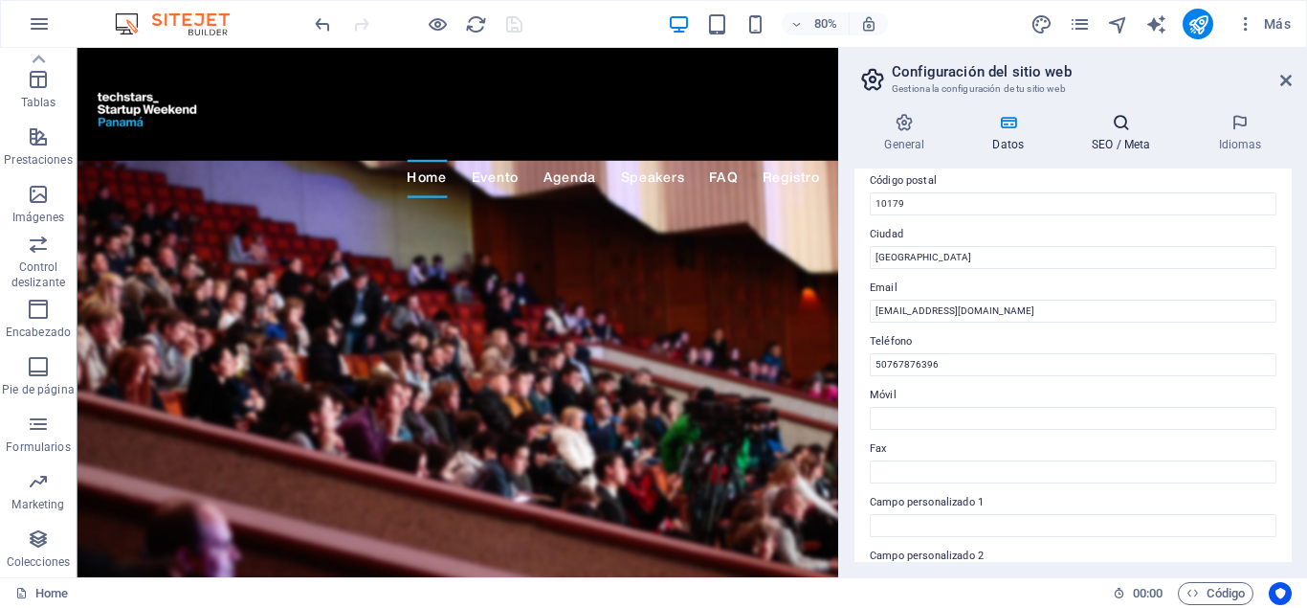
click at [1115, 144] on h4 "SEO / Meta" at bounding box center [1125, 133] width 126 height 40
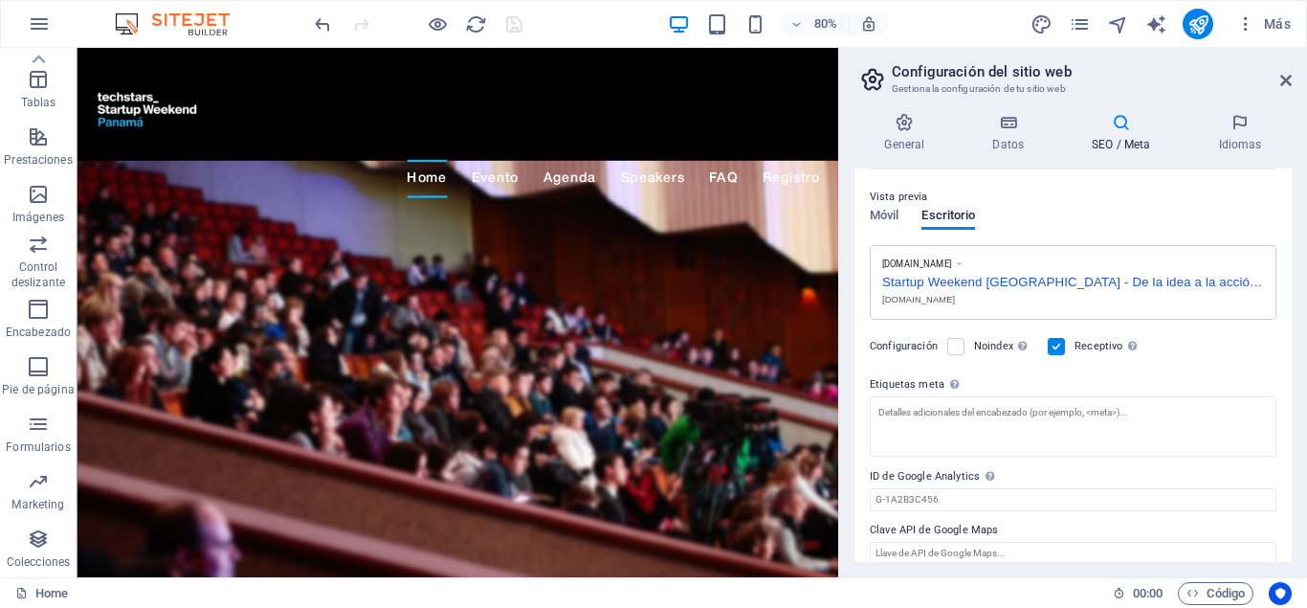
scroll to position [277, 0]
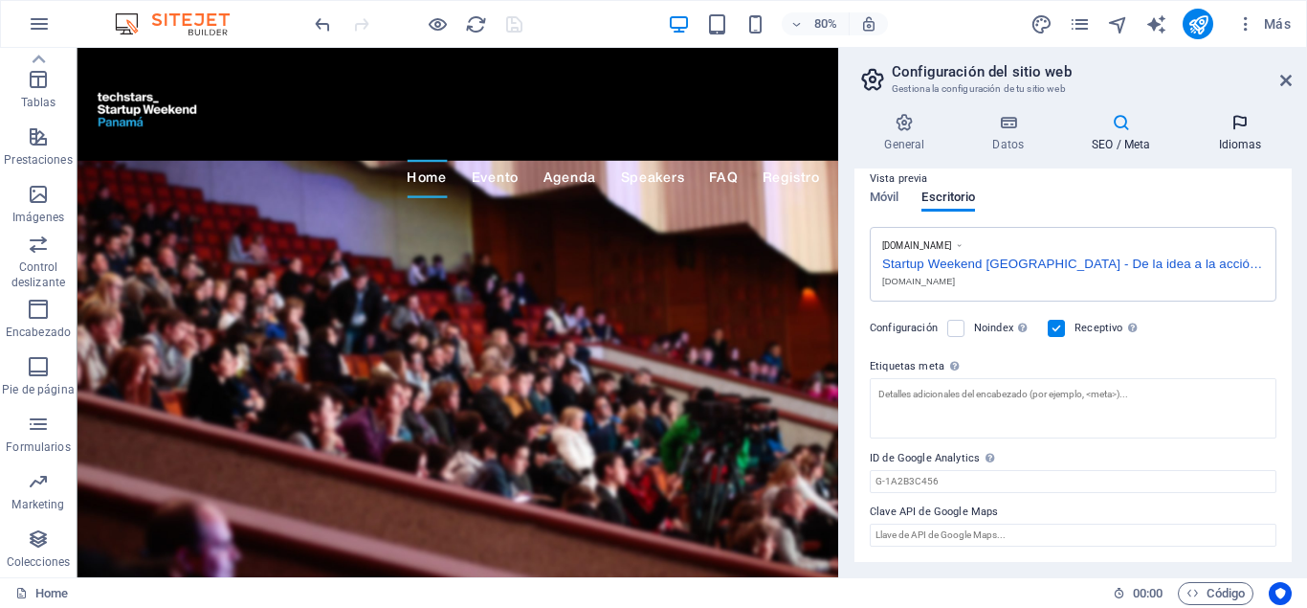
click at [1239, 138] on h4 "Idiomas" at bounding box center [1240, 133] width 103 height 40
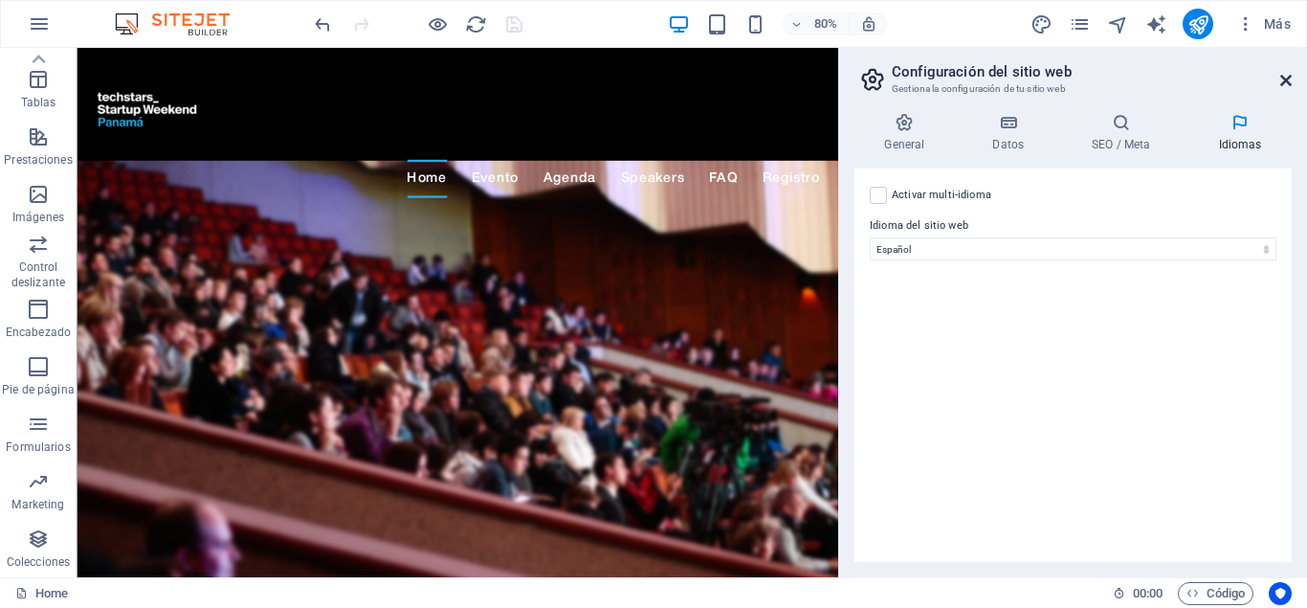
click at [1284, 77] on icon at bounding box center [1286, 80] width 11 height 15
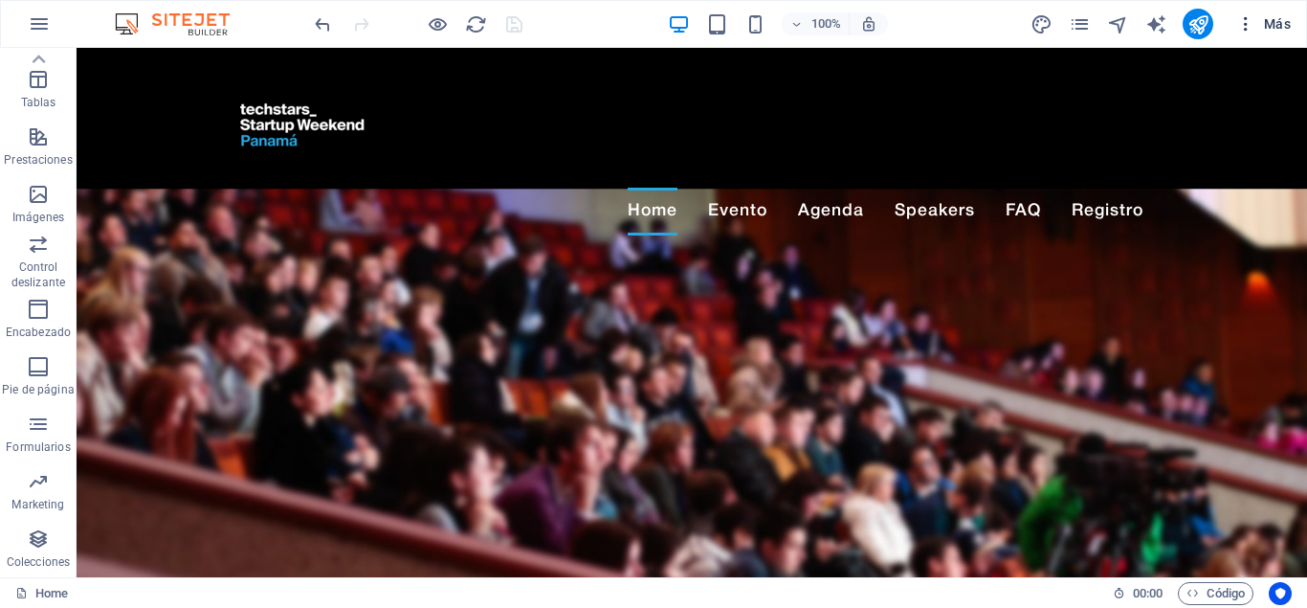
click at [1281, 24] on span "Más" at bounding box center [1264, 23] width 55 height 19
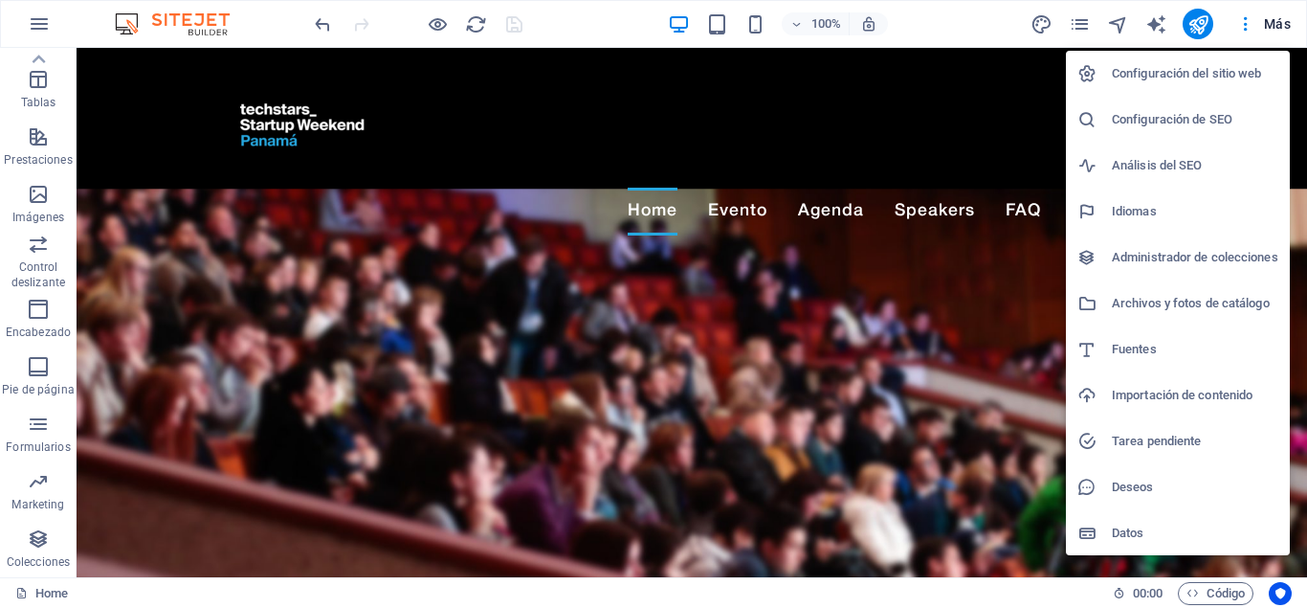
click at [1138, 483] on h6 "Deseos" at bounding box center [1195, 487] width 167 height 23
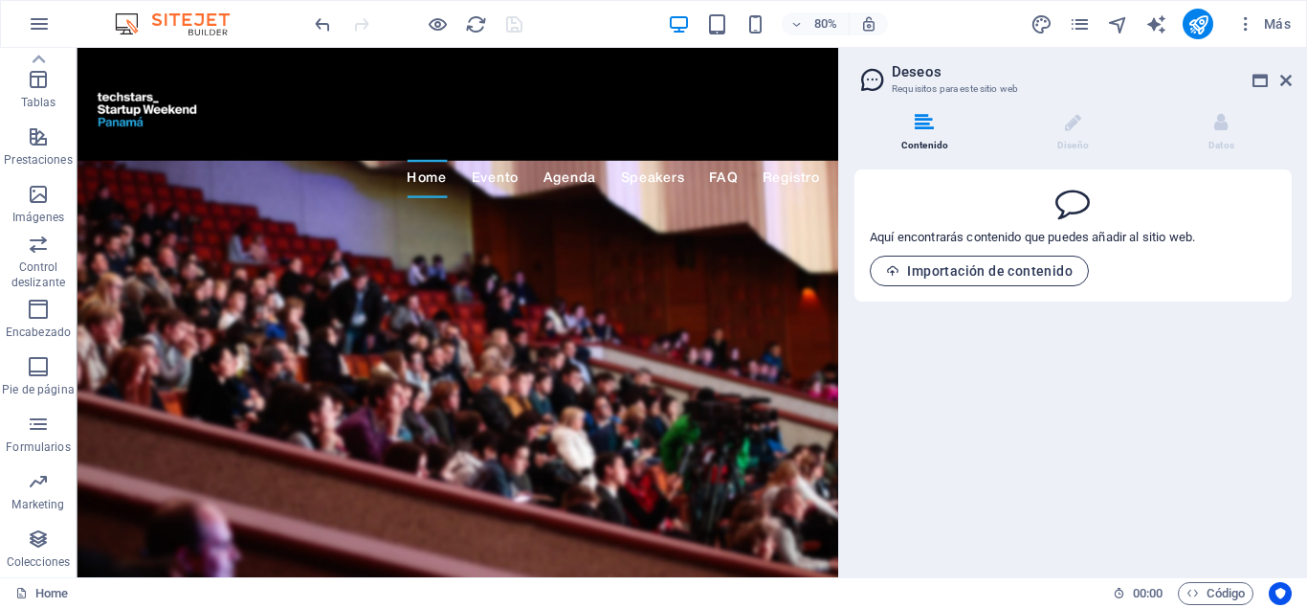
click at [922, 279] on button "Importación de contenido" at bounding box center [979, 271] width 219 height 31
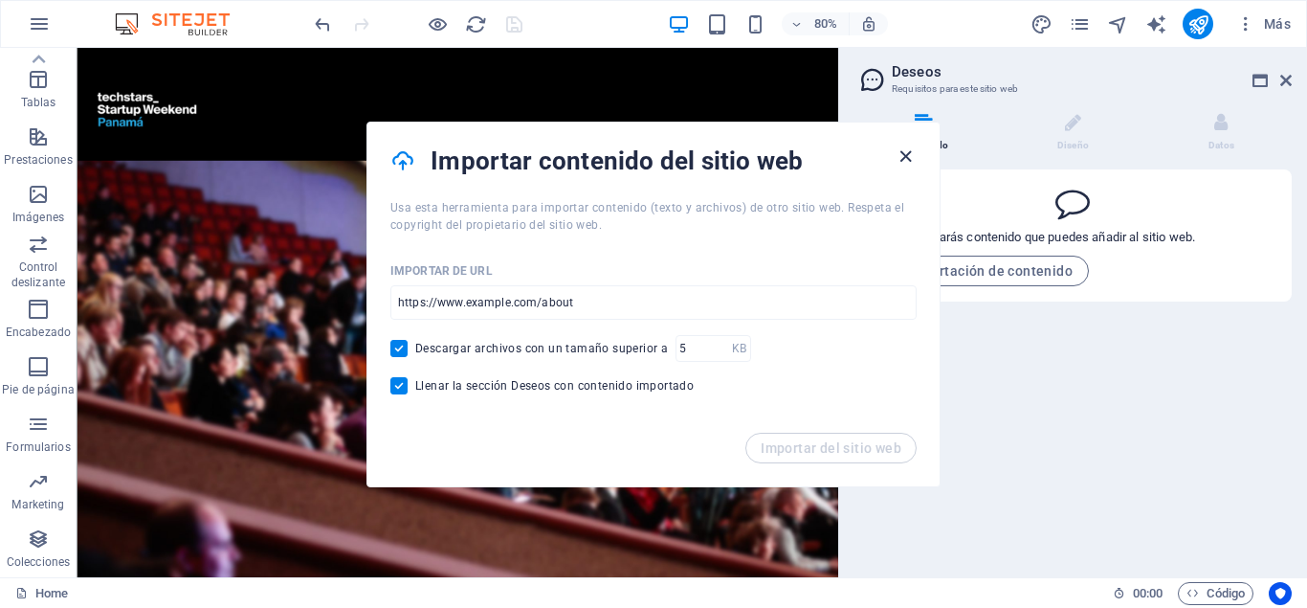
click at [904, 146] on icon "button" at bounding box center [906, 156] width 22 height 22
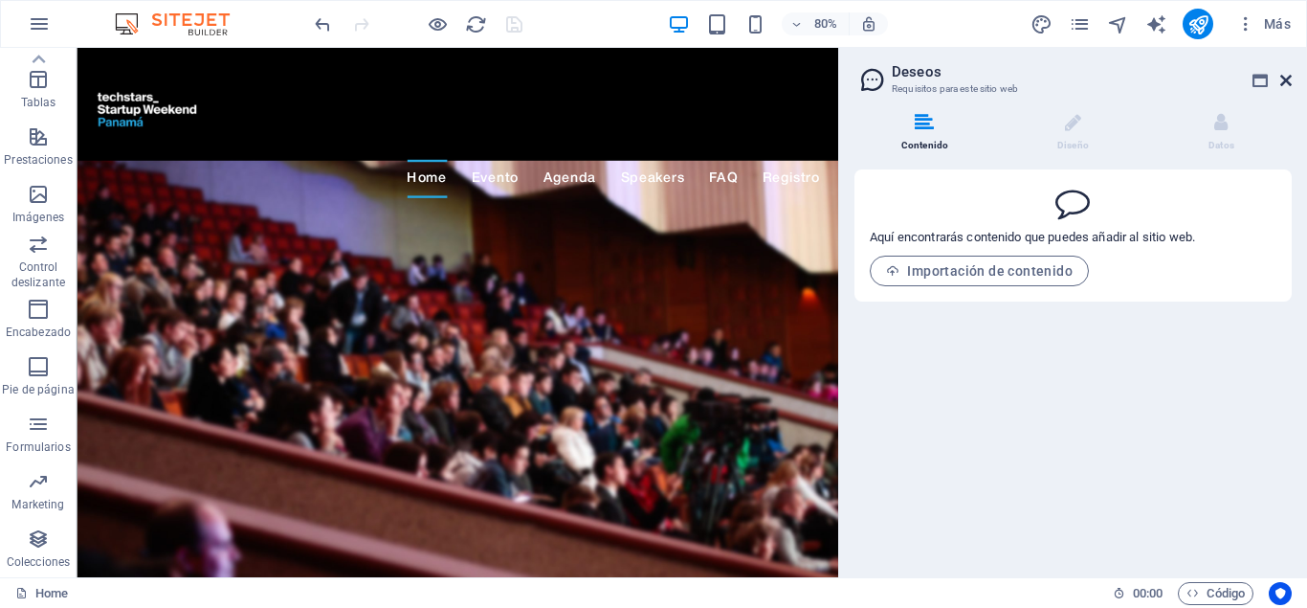
click at [1288, 78] on icon at bounding box center [1286, 80] width 11 height 15
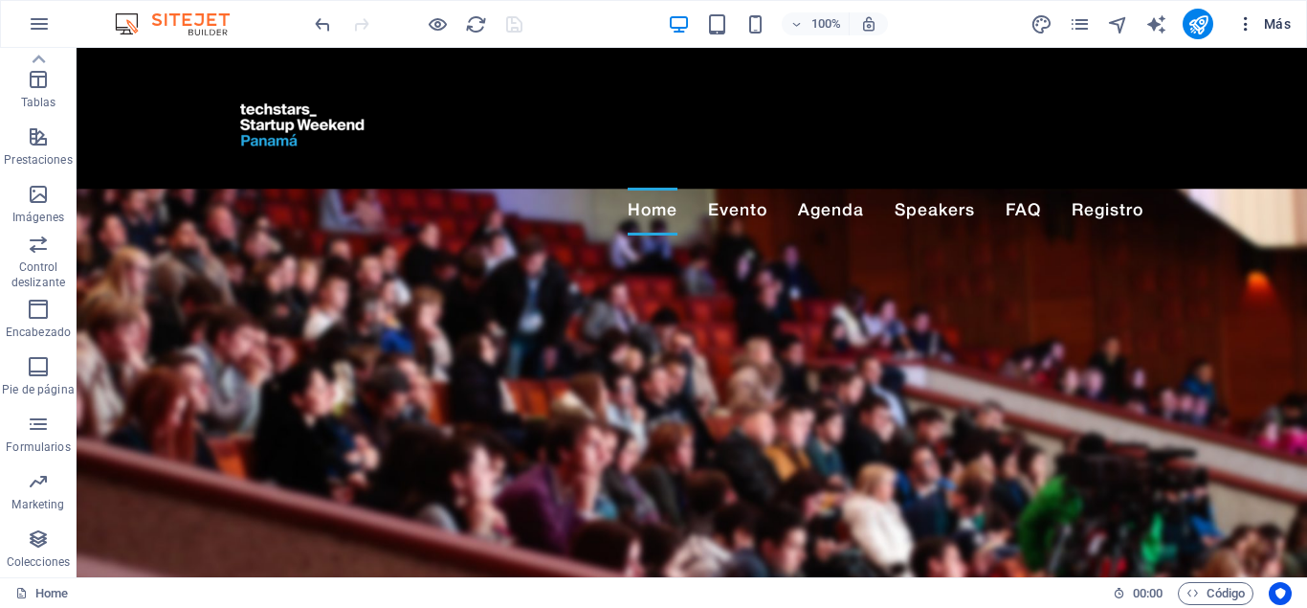
click at [1281, 25] on span "Más" at bounding box center [1264, 23] width 55 height 19
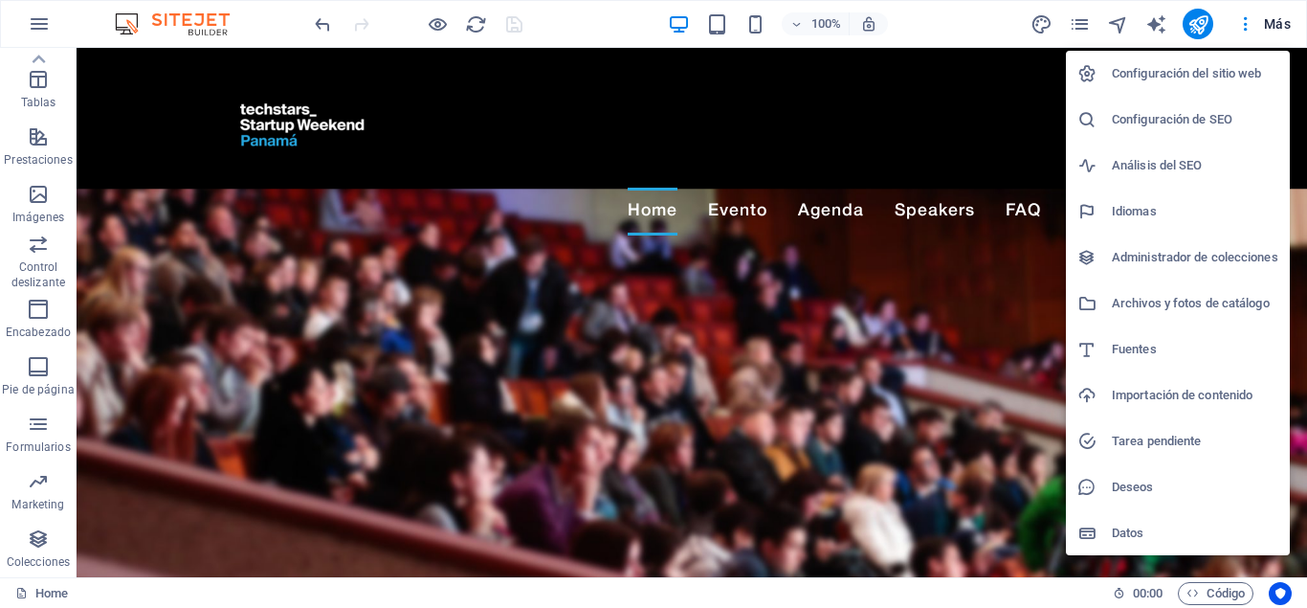
click at [1228, 250] on h6 "Administrador de colecciones" at bounding box center [1195, 257] width 167 height 23
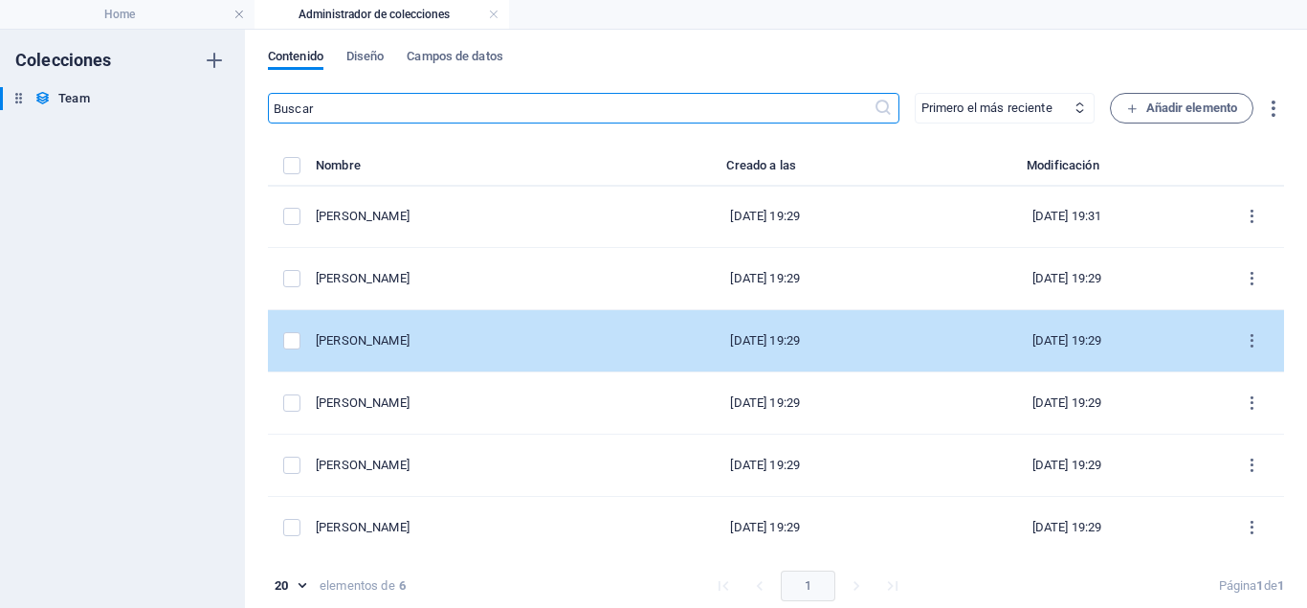
scroll to position [0, 0]
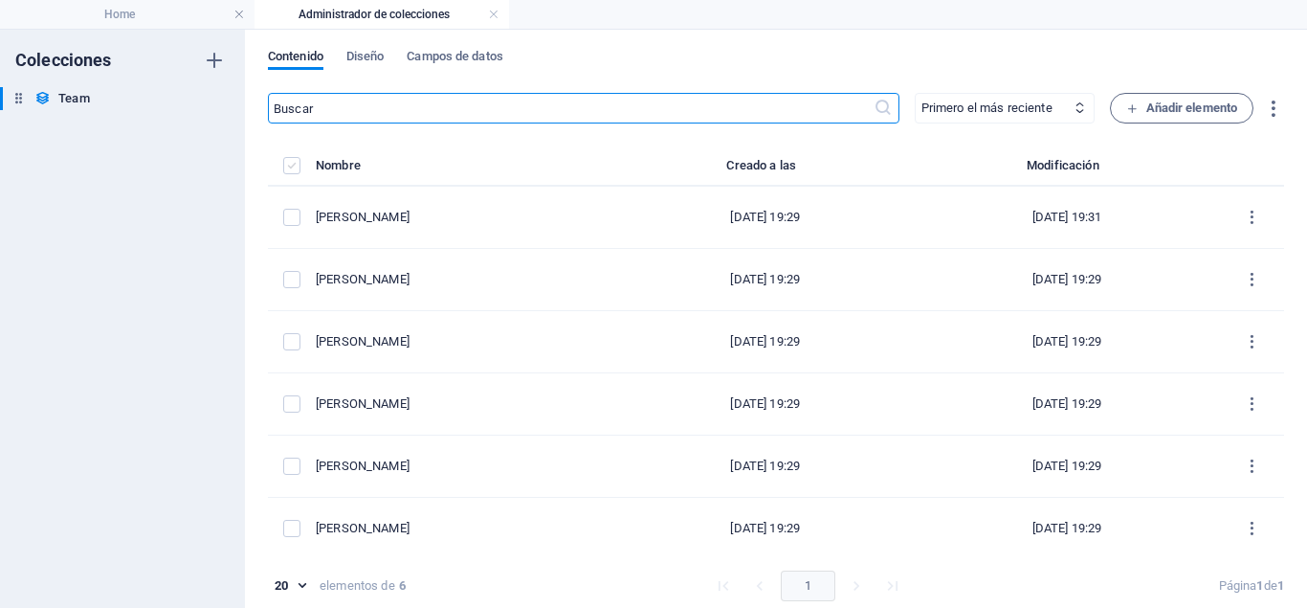
click at [289, 168] on label "items list" at bounding box center [291, 165] width 17 height 17
click at [0, 0] on input "items list" at bounding box center [0, 0] width 0 height 0
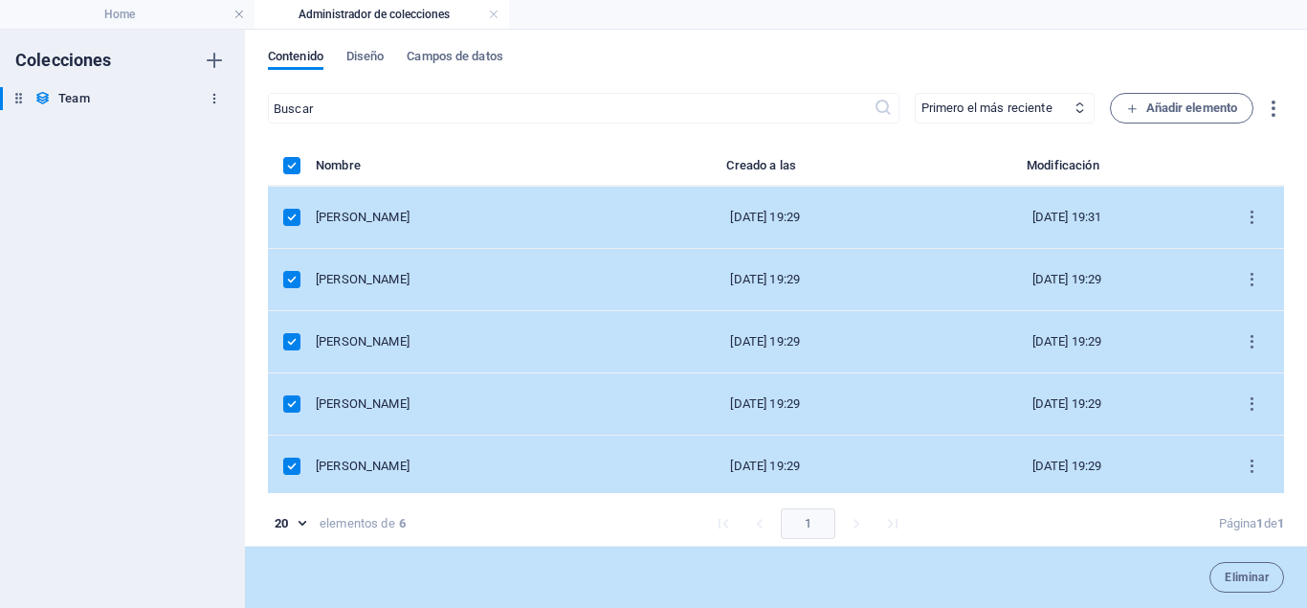
click at [216, 88] on button "button" at bounding box center [214, 98] width 23 height 31
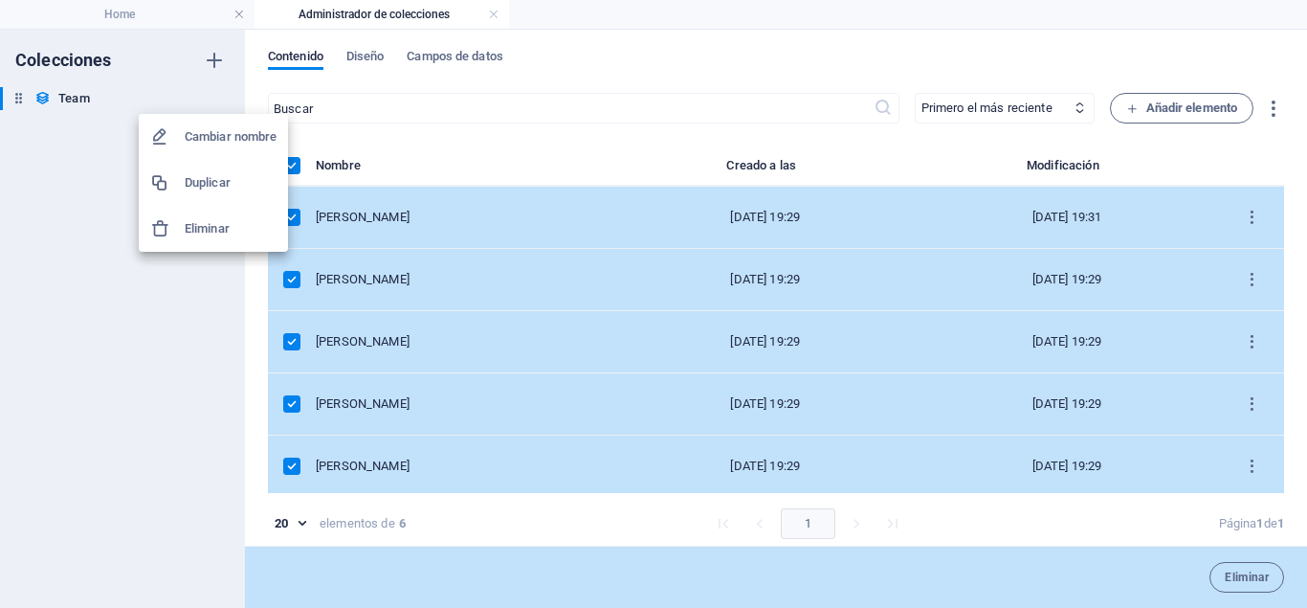
click at [547, 131] on div at bounding box center [653, 304] width 1307 height 608
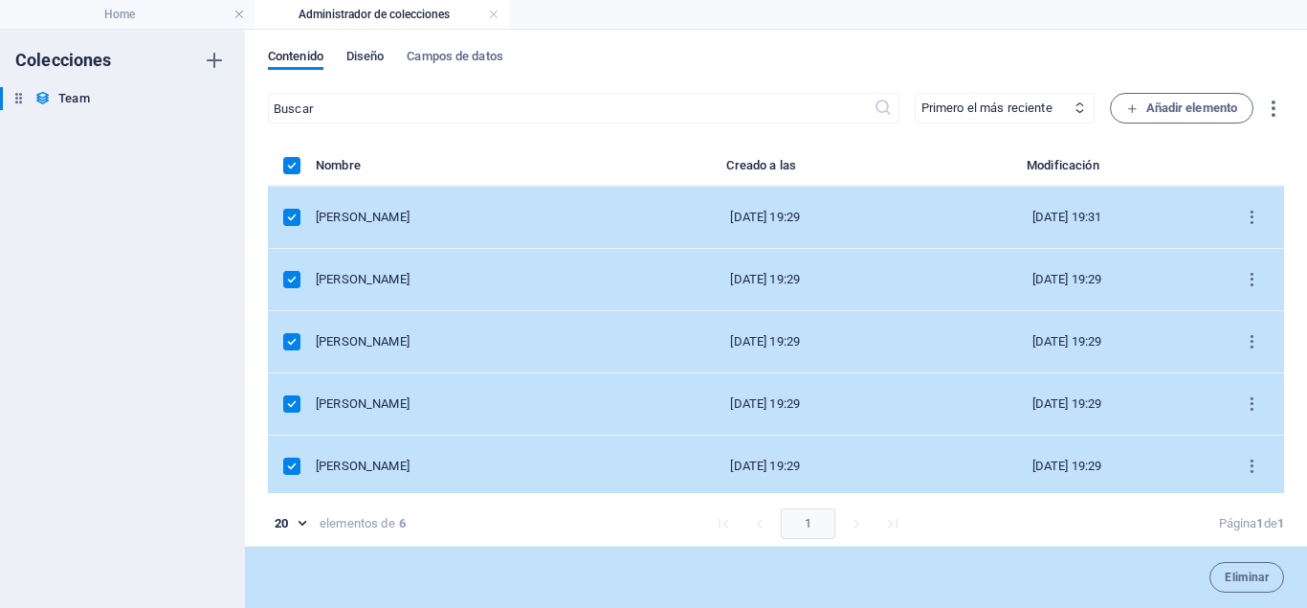
click at [370, 49] on span "Diseño" at bounding box center [365, 58] width 38 height 27
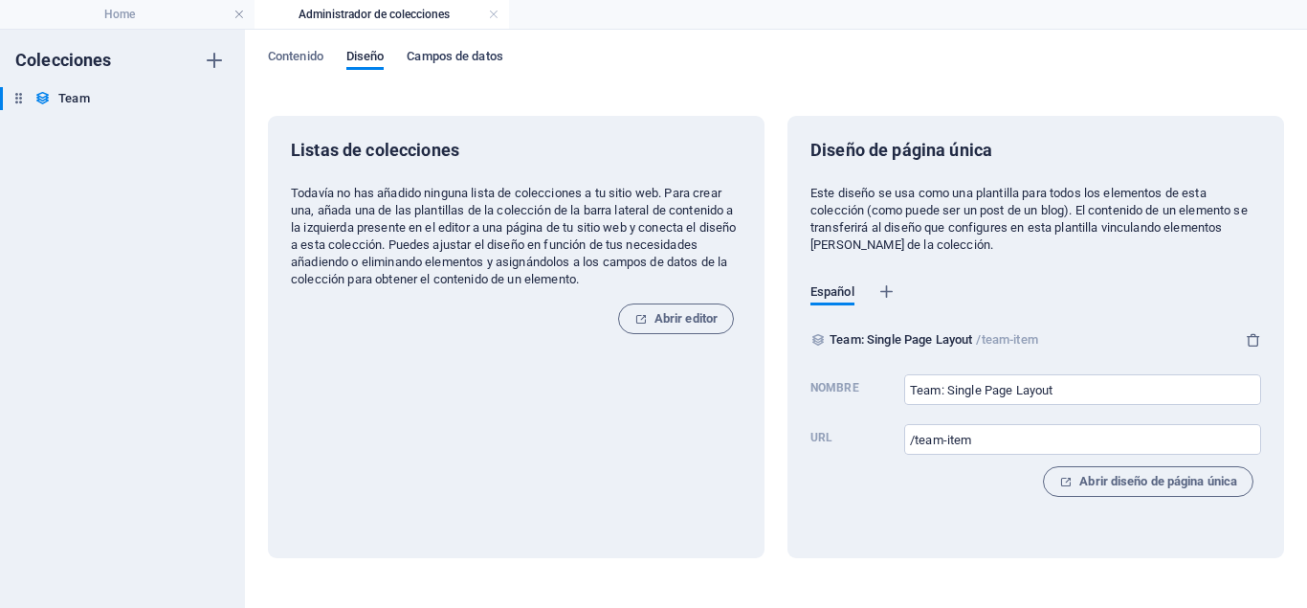
click at [454, 50] on span "Campos de datos" at bounding box center [455, 58] width 96 height 27
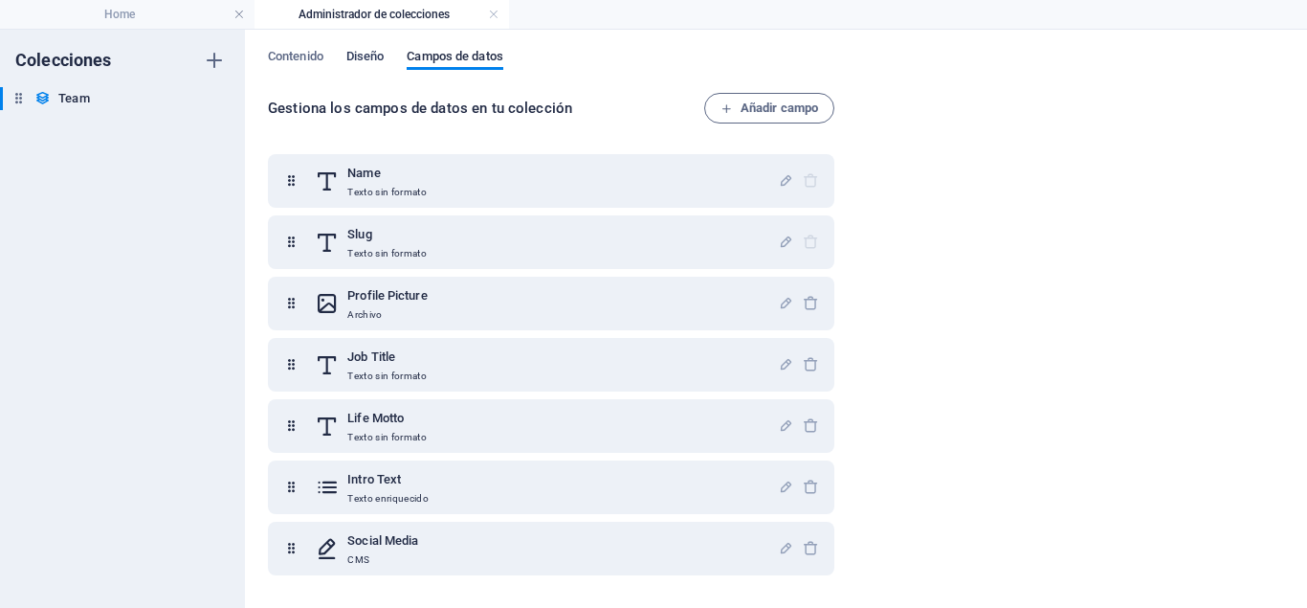
click at [363, 56] on span "Diseño" at bounding box center [365, 58] width 38 height 27
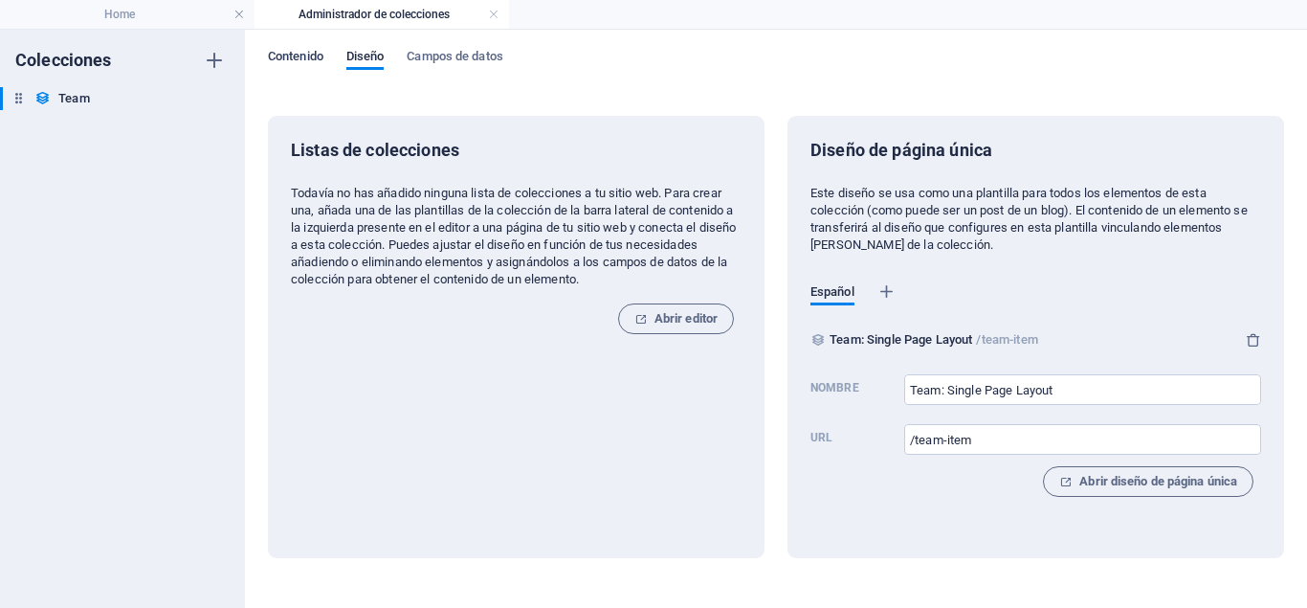
click at [304, 59] on span "Contenido" at bounding box center [296, 58] width 56 height 27
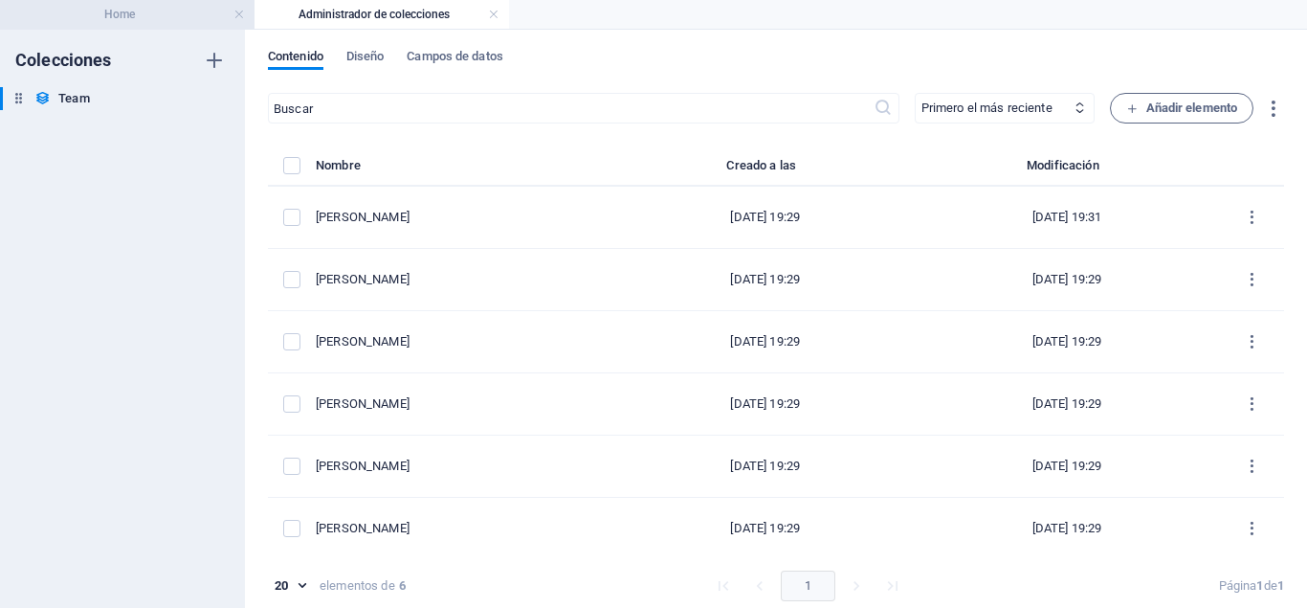
click at [161, 13] on h4 "Home" at bounding box center [127, 14] width 255 height 21
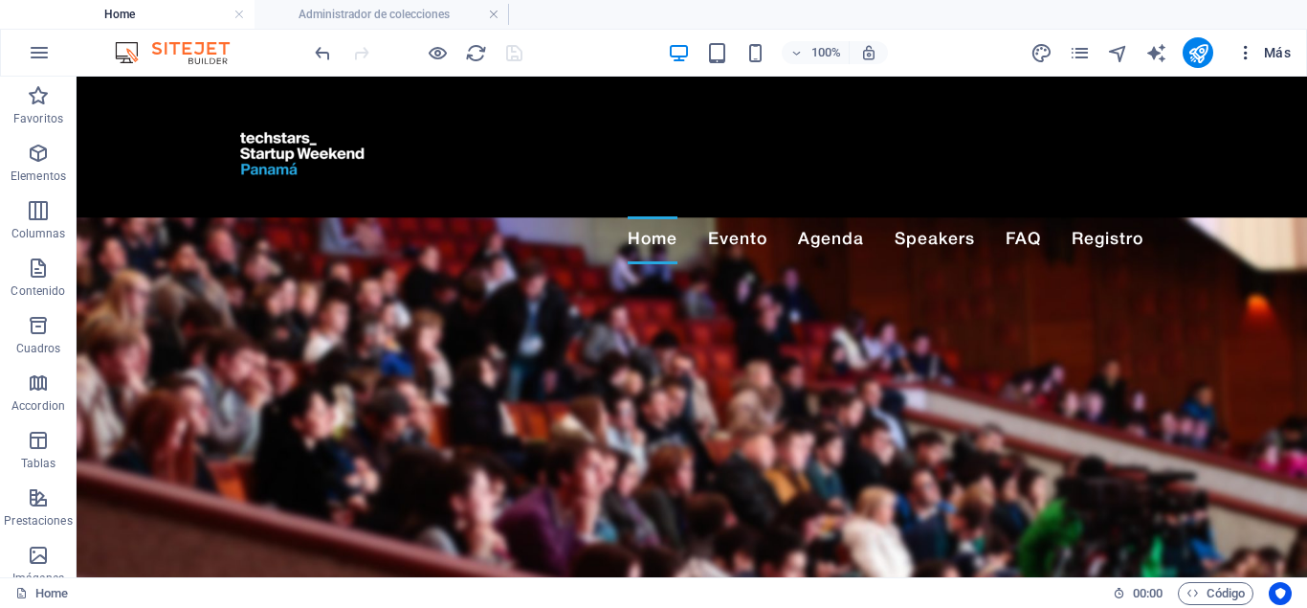
click at [1285, 47] on span "Más" at bounding box center [1264, 52] width 55 height 19
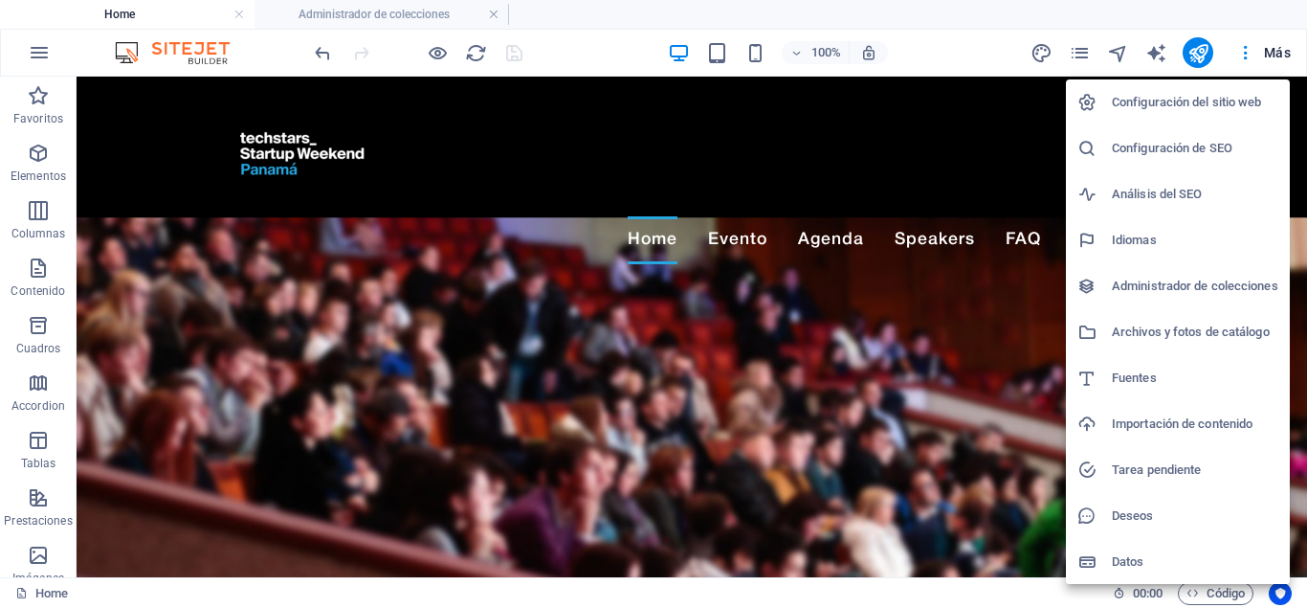
scroll to position [1, 0]
click at [1125, 286] on h6 "Administrador de colecciones" at bounding box center [1195, 285] width 167 height 23
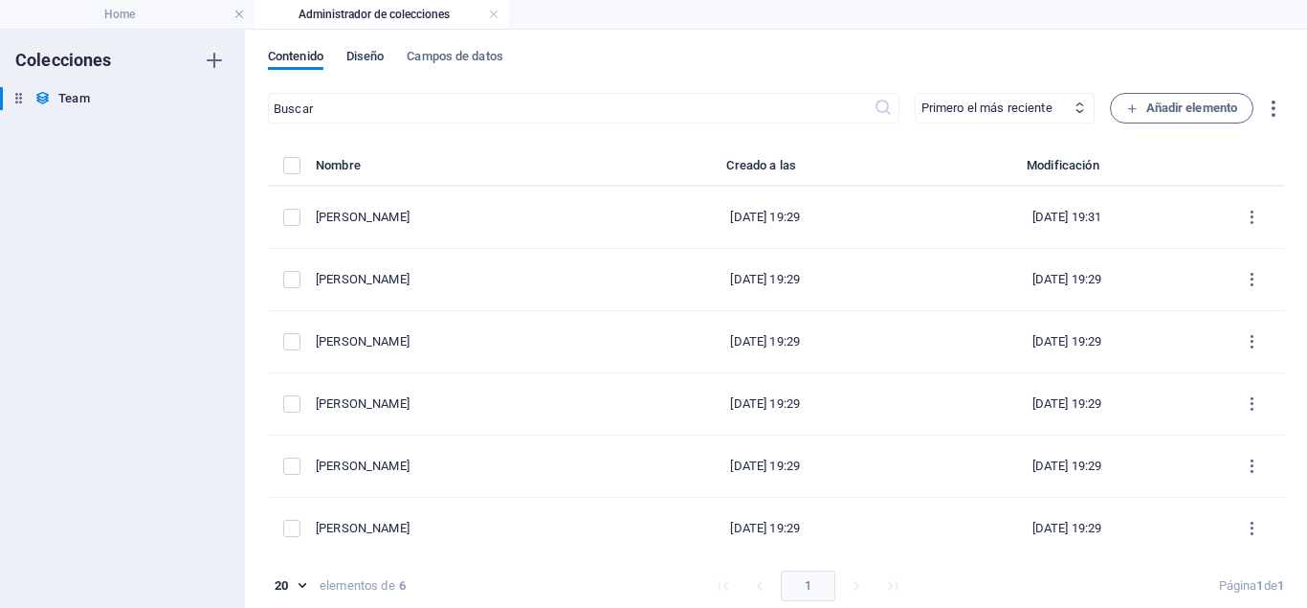
drag, startPoint x: 358, startPoint y: 45, endPoint x: 351, endPoint y: 54, distance: 10.9
click at [351, 54] on div "Contenido Diseño Campos de datos ​ Primero el más reciente Primero el más antig…" at bounding box center [776, 319] width 1062 height 578
click at [360, 57] on span "Diseño" at bounding box center [365, 58] width 38 height 27
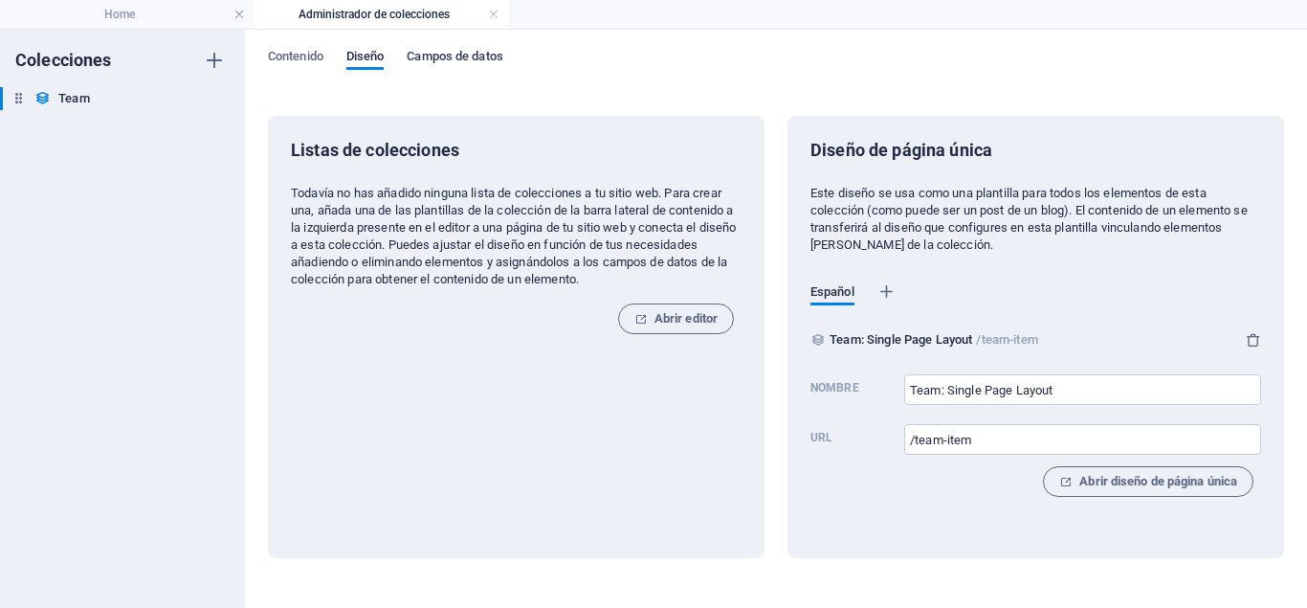
click at [473, 57] on span "Campos de datos" at bounding box center [455, 58] width 96 height 27
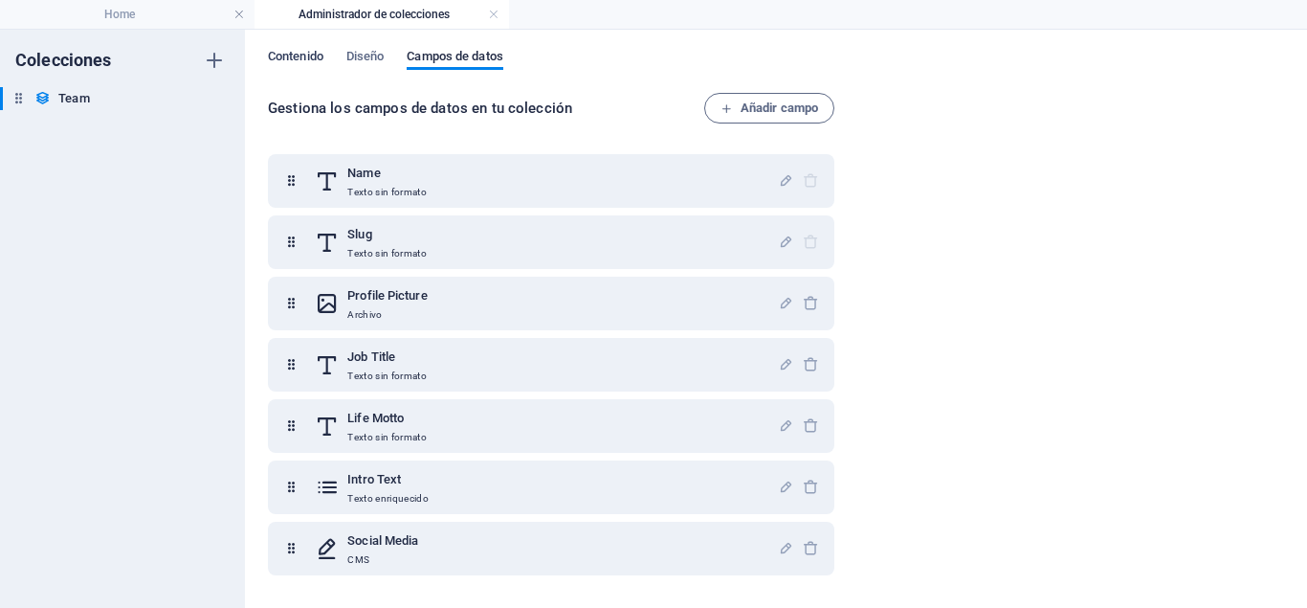
click at [312, 54] on span "Contenido" at bounding box center [296, 58] width 56 height 27
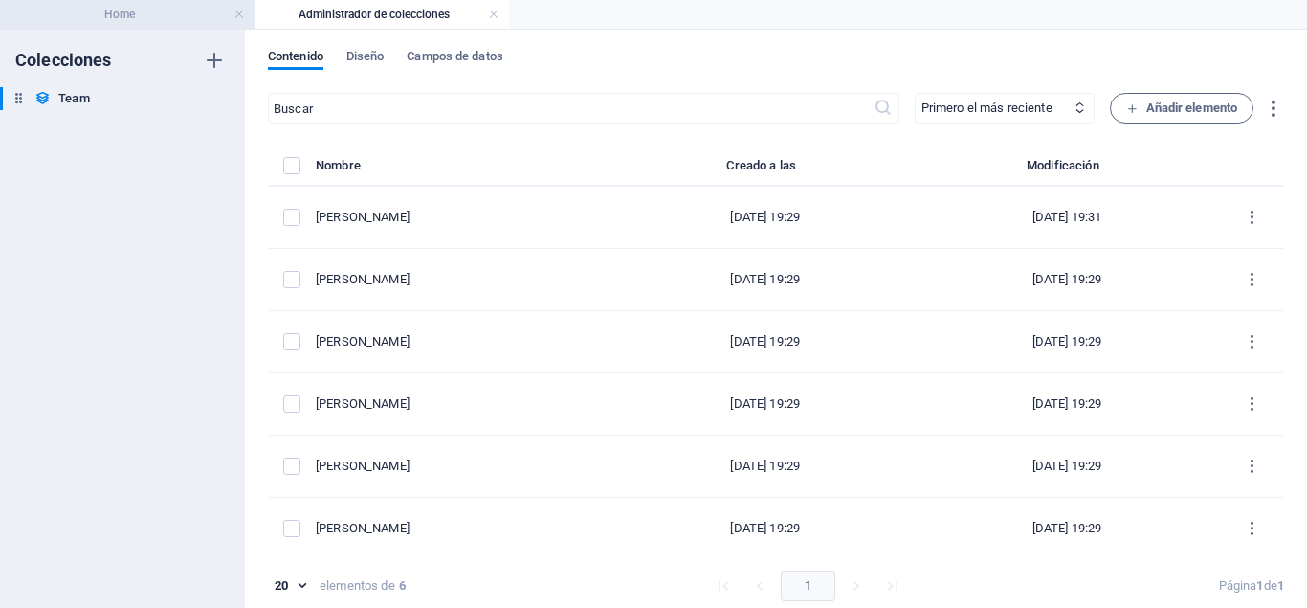
click at [157, 21] on h4 "Home" at bounding box center [127, 14] width 255 height 21
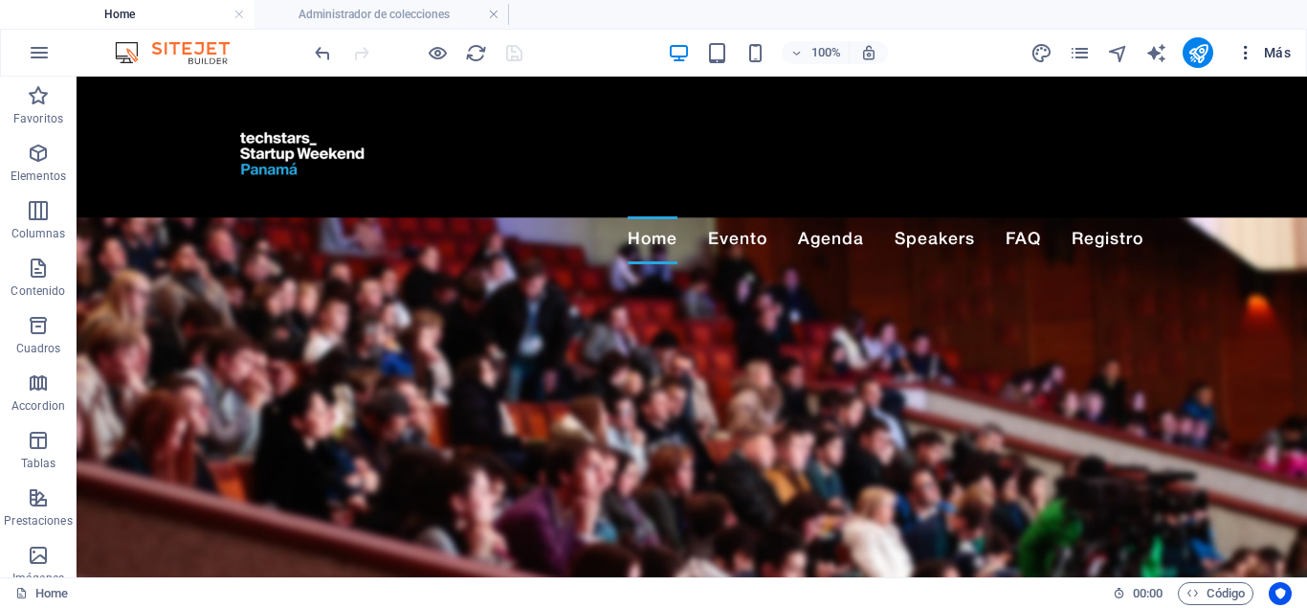
click at [1281, 44] on span "Más" at bounding box center [1264, 52] width 55 height 19
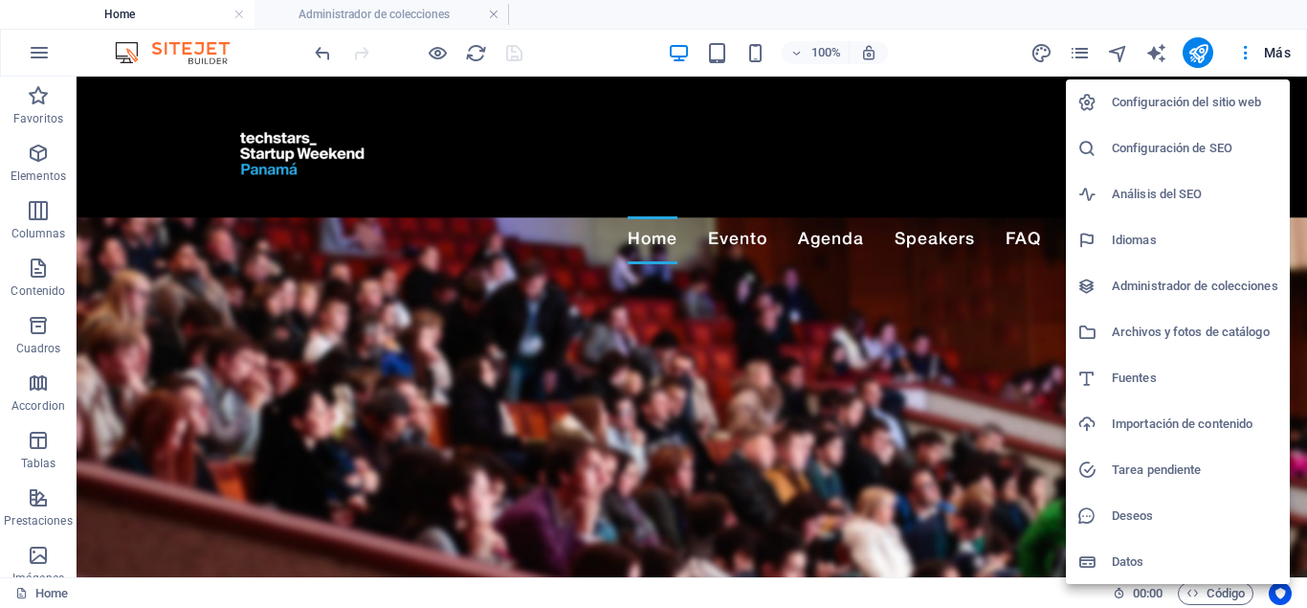
click at [1177, 190] on h6 "Análisis del SEO" at bounding box center [1195, 194] width 167 height 23
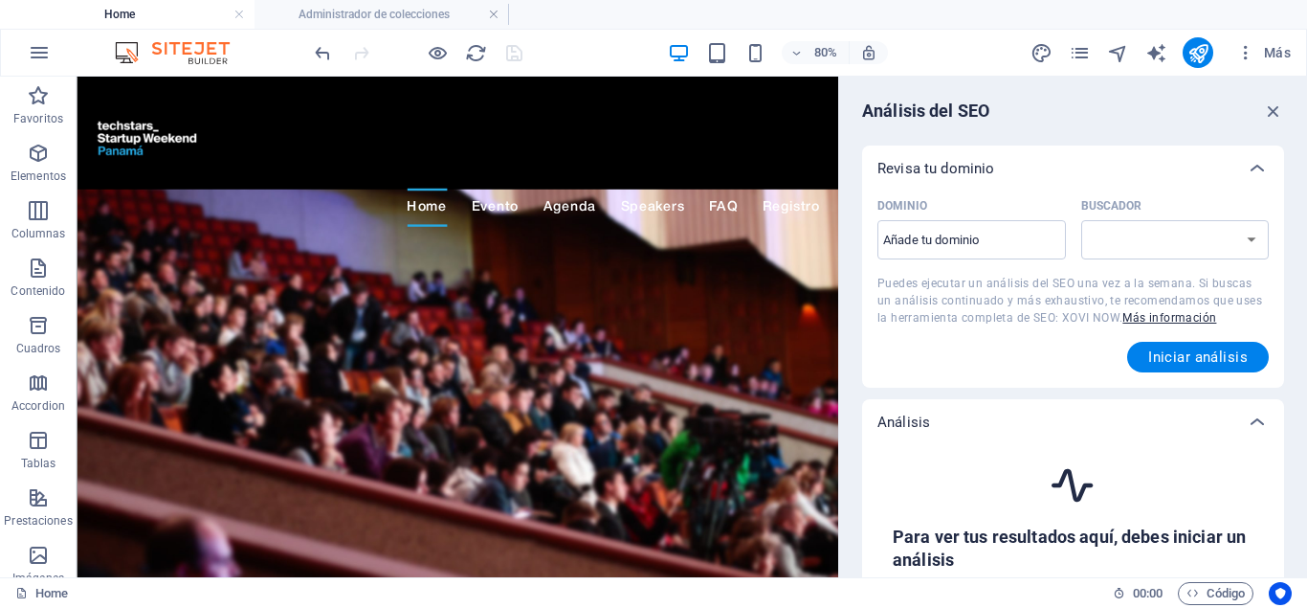
select select "google.com"
click at [1248, 59] on icon "button" at bounding box center [1246, 52] width 19 height 19
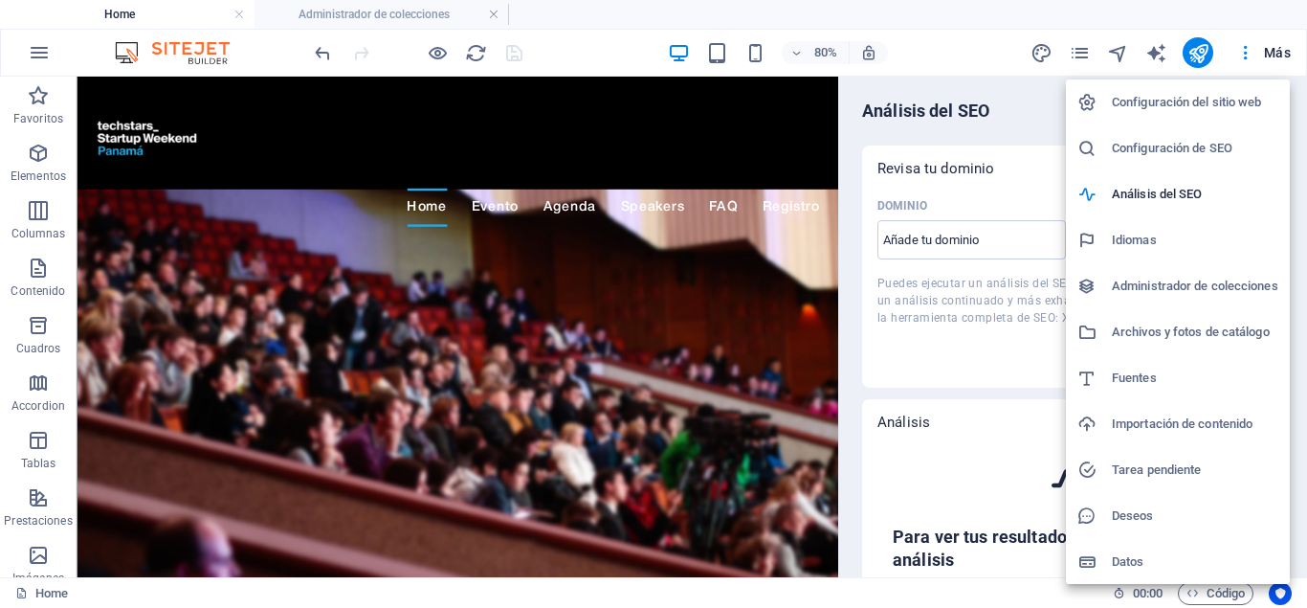
scroll to position [1, 0]
click at [1260, 44] on div at bounding box center [653, 304] width 1307 height 608
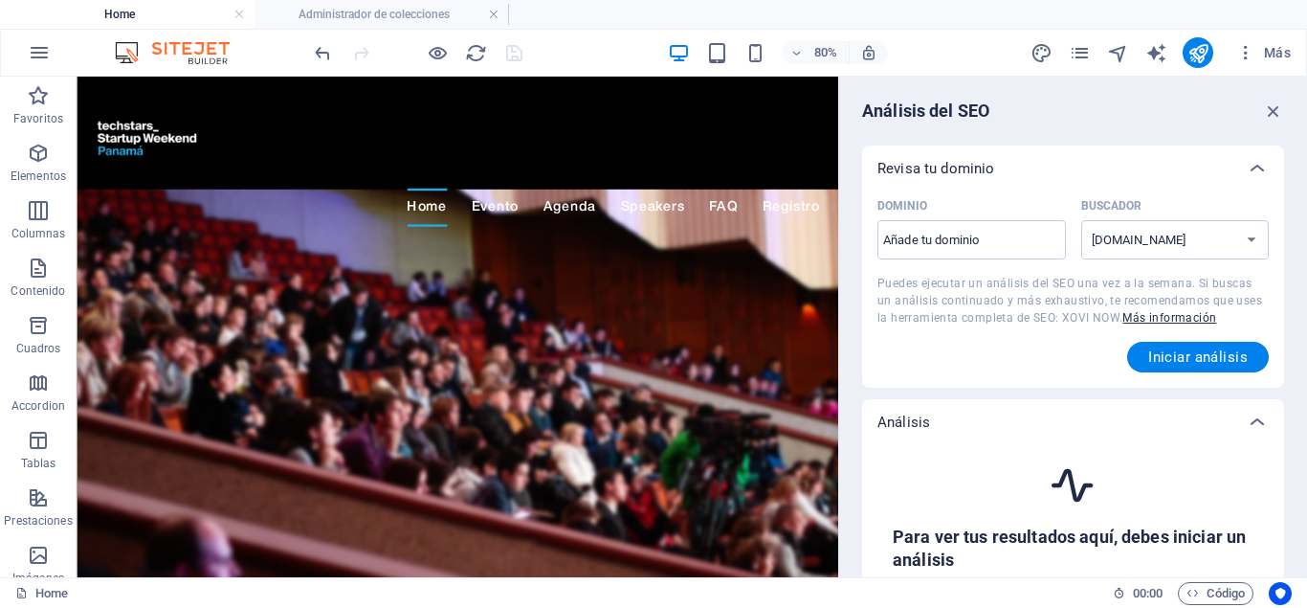
click at [1281, 49] on span "Más" at bounding box center [1264, 52] width 55 height 19
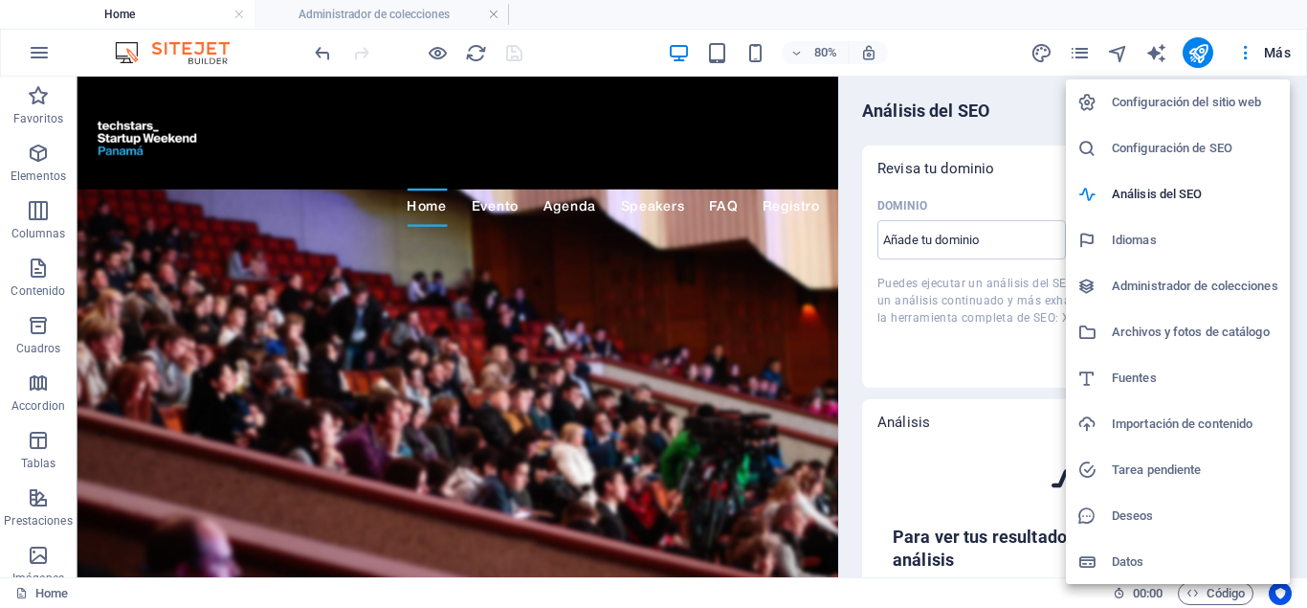
click at [1196, 469] on h6 "Tarea pendiente" at bounding box center [1195, 469] width 167 height 23
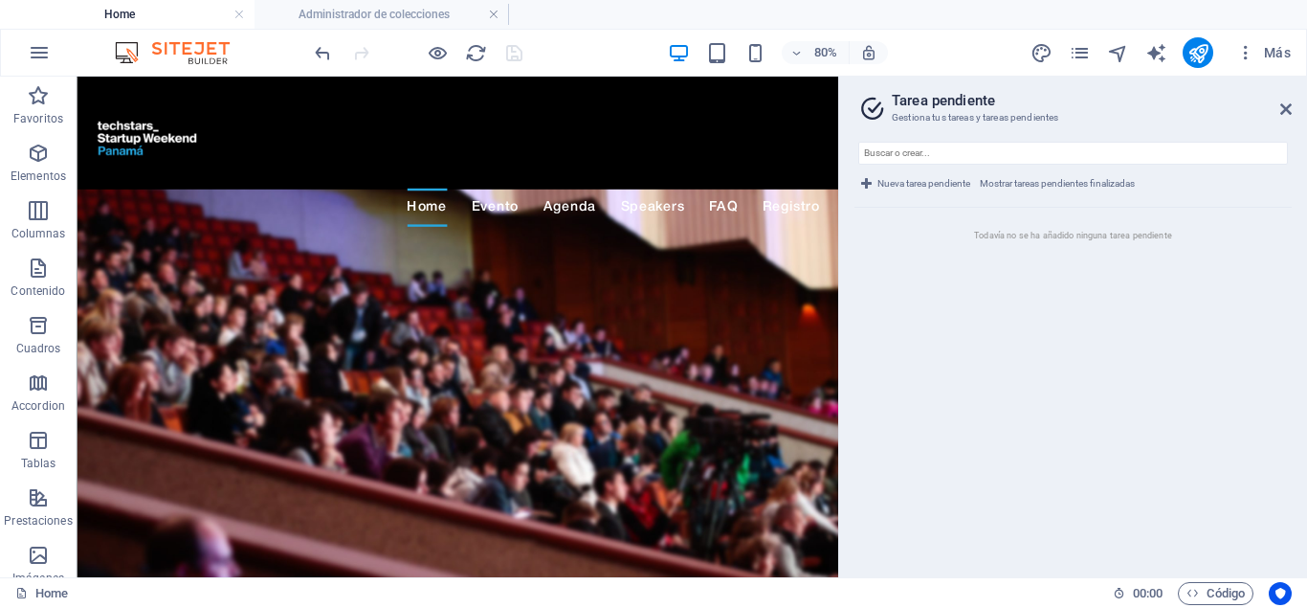
click at [928, 179] on span "Nueva tarea pendiente" at bounding box center [924, 183] width 93 height 23
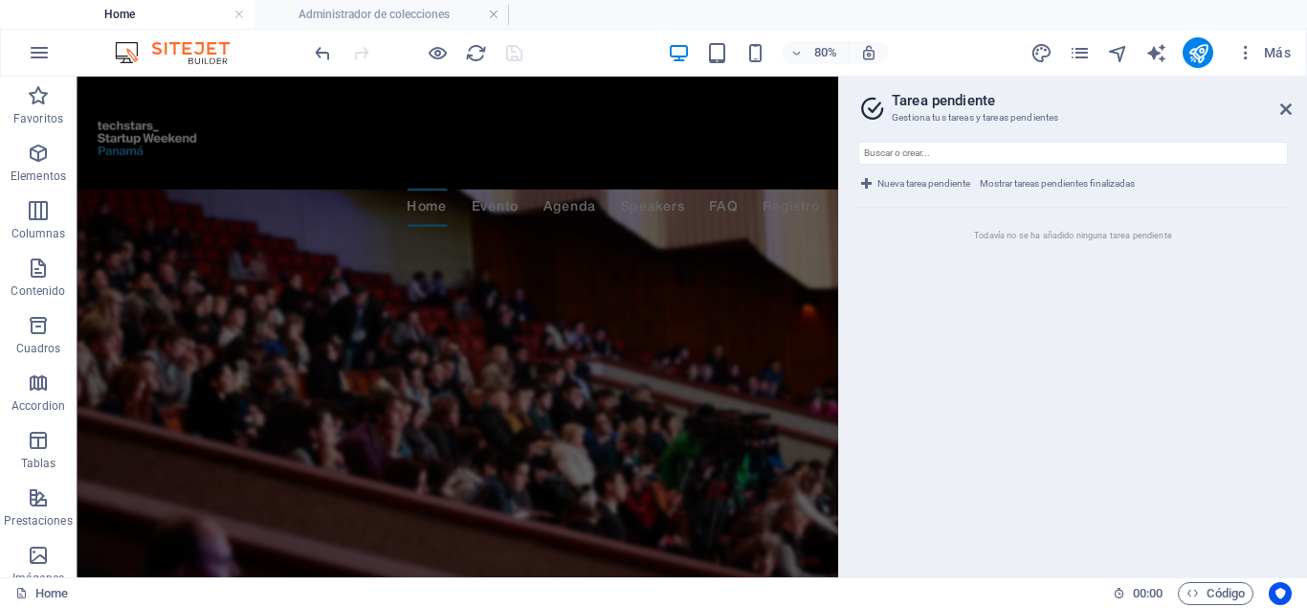
click at [931, 183] on span "Nueva tarea pendiente" at bounding box center [924, 183] width 93 height 23
click at [1047, 183] on span "Mostrar tareas pendientes finalizadas" at bounding box center [1057, 183] width 155 height 23
click at [892, 167] on div "Nueva tarea pendiente Mostrar tareas pendientes finalizadas" at bounding box center [1073, 175] width 437 height 66
click at [1288, 112] on icon at bounding box center [1286, 108] width 11 height 15
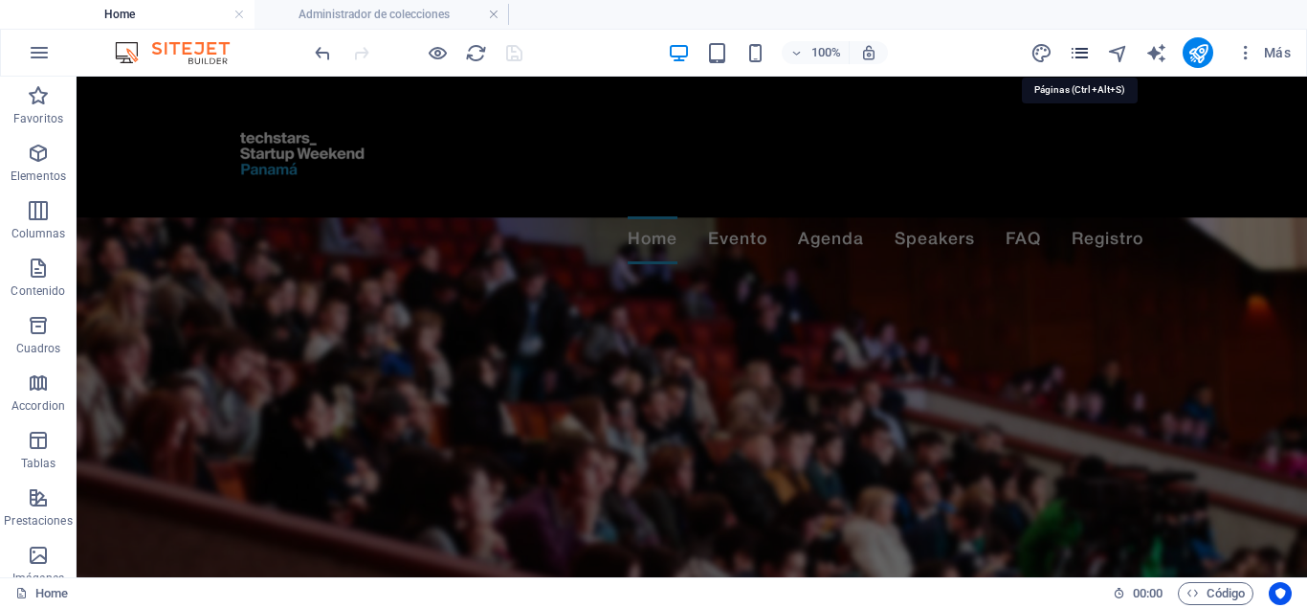
click at [1075, 53] on icon "pages" at bounding box center [1080, 53] width 22 height 22
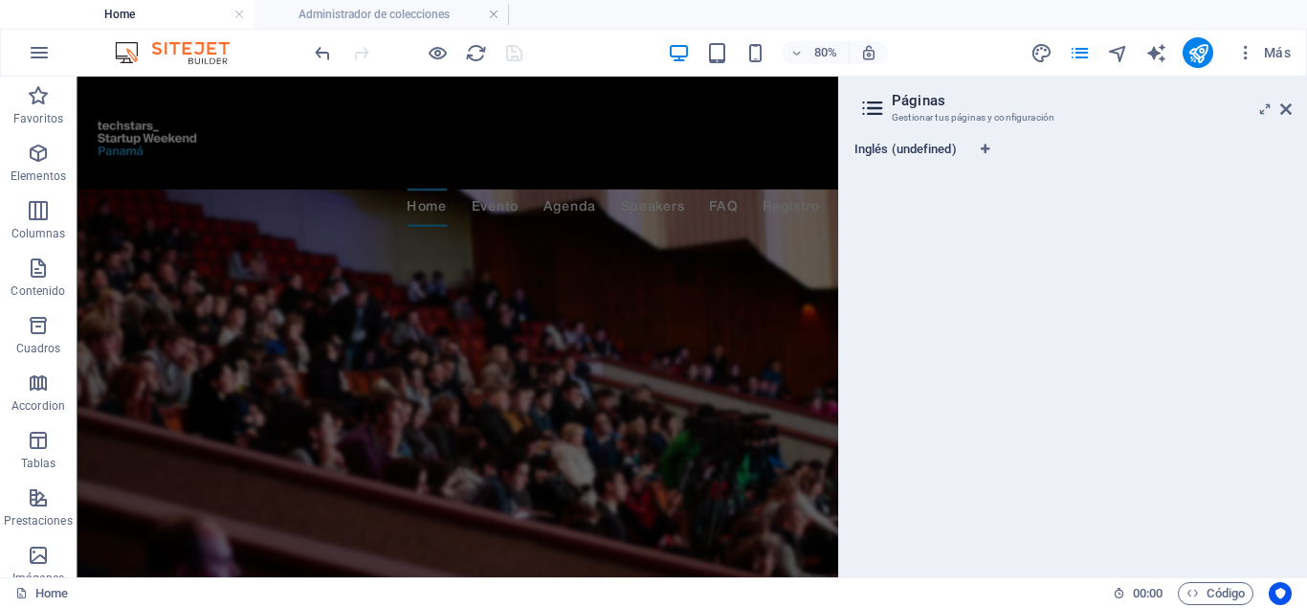
click at [906, 152] on span "Inglés (undefined)" at bounding box center [906, 151] width 102 height 27
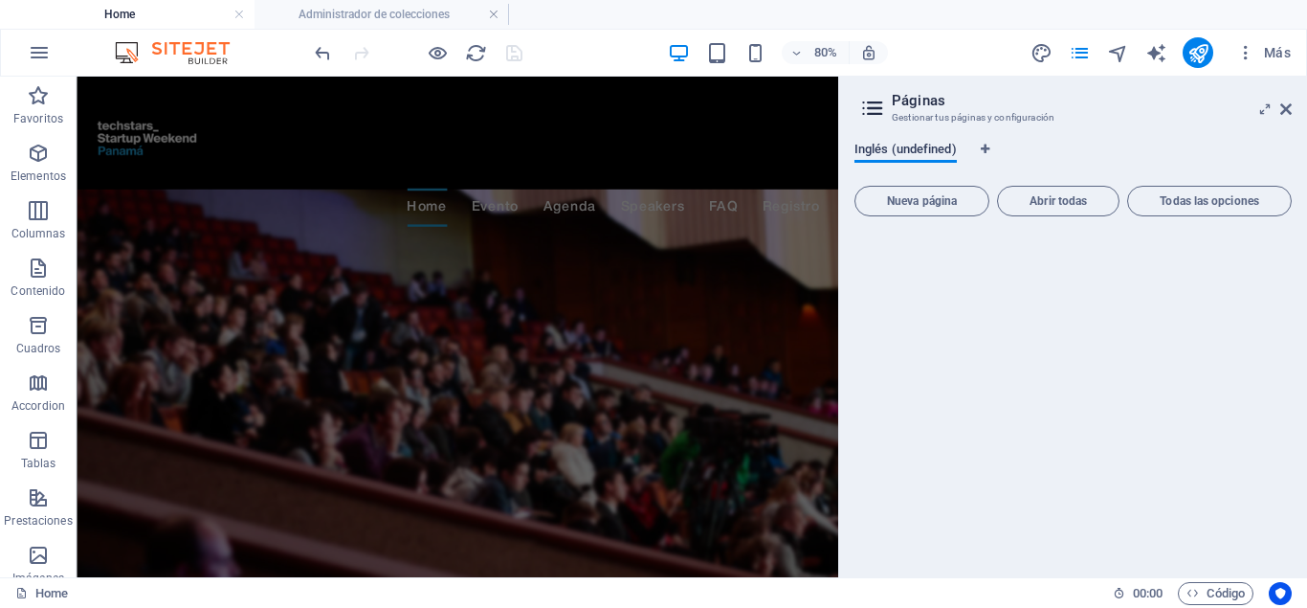
click at [888, 145] on span "Inglés (undefined)" at bounding box center [906, 151] width 102 height 27
click at [1045, 50] on icon "design" at bounding box center [1042, 53] width 22 height 22
select select "px"
select select "300"
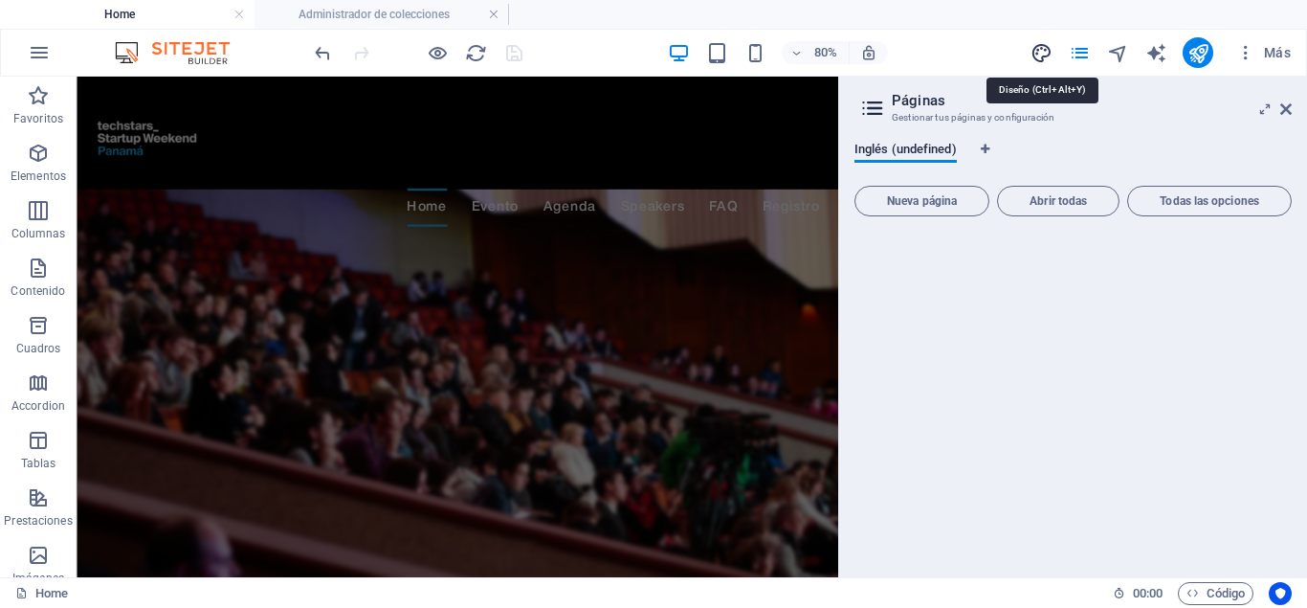
select select "px"
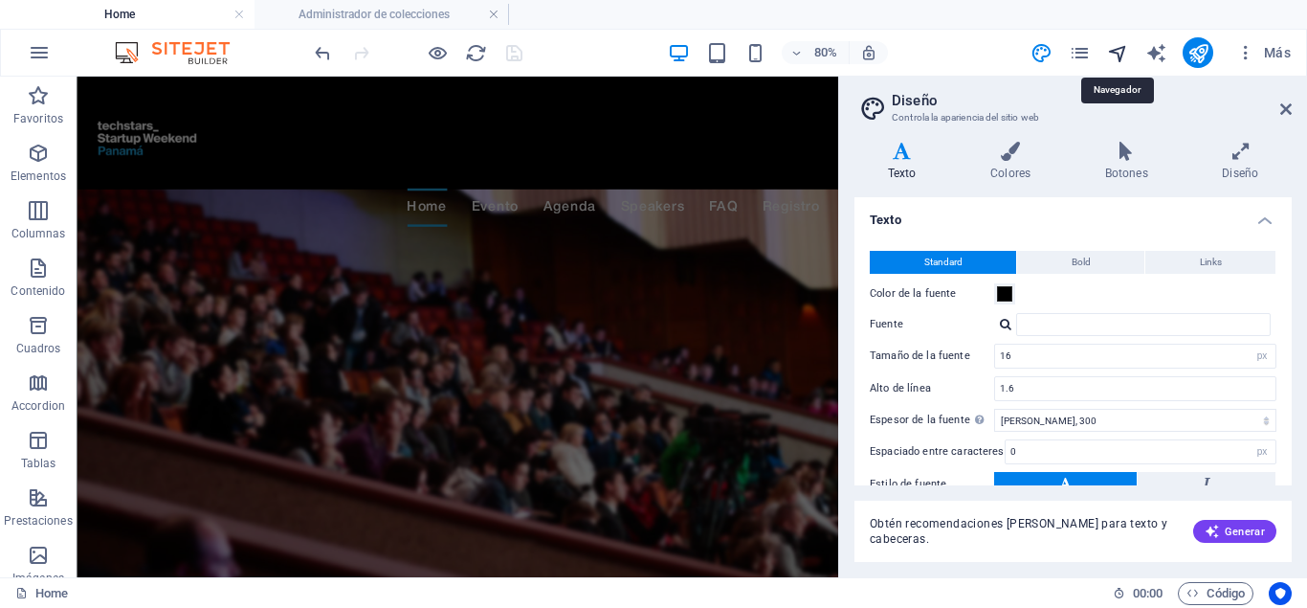
click at [1128, 51] on icon "navigator" at bounding box center [1118, 53] width 22 height 22
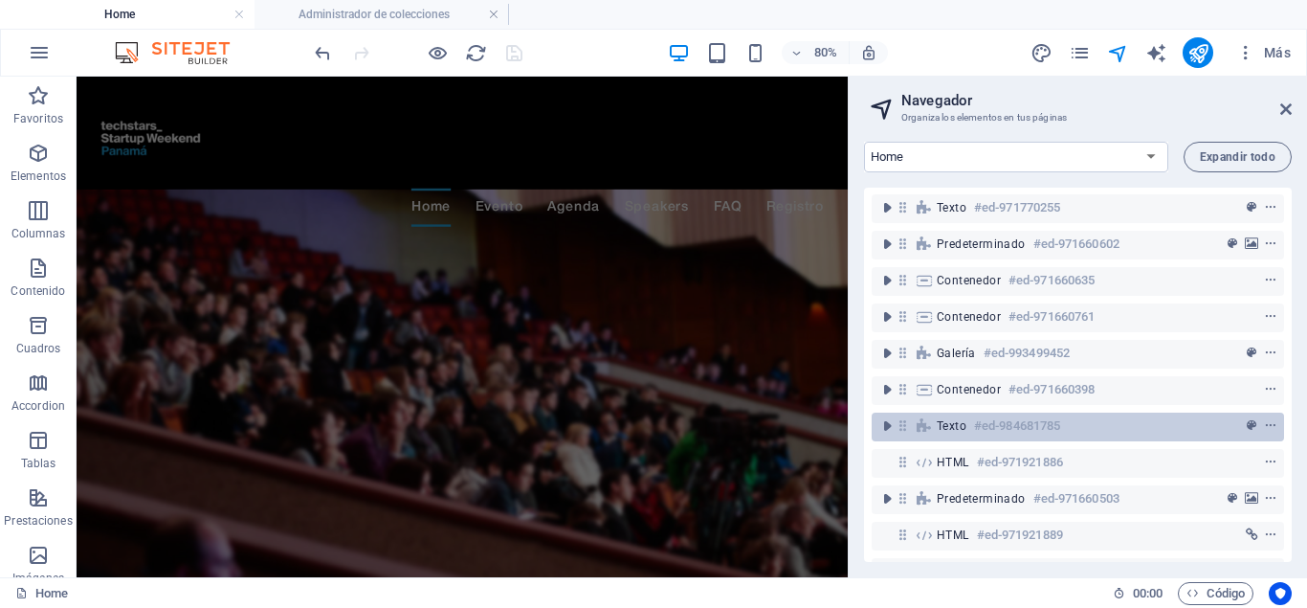
scroll to position [215, 0]
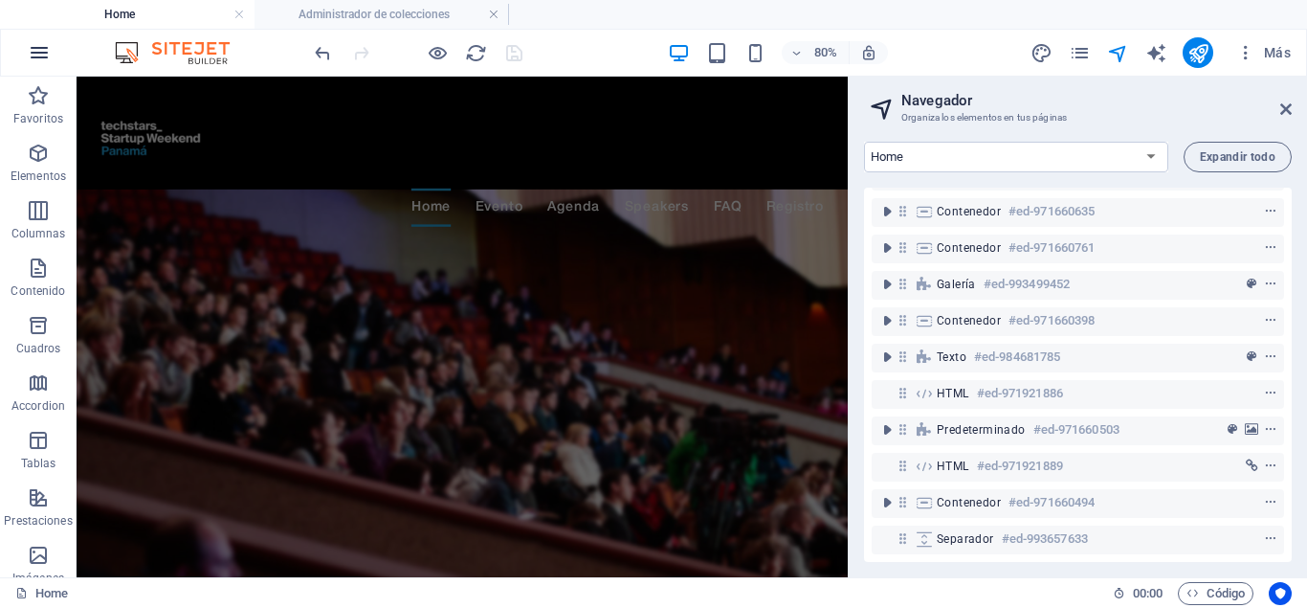
click at [33, 48] on icon "button" at bounding box center [39, 52] width 23 height 23
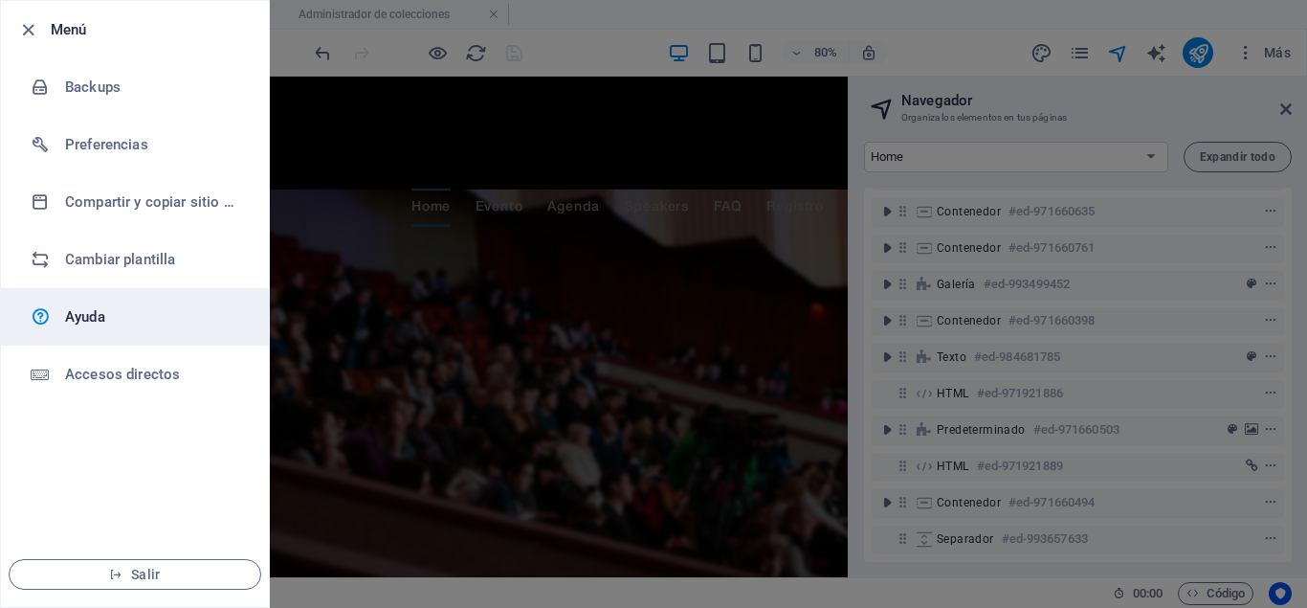
click at [132, 317] on h6 "Ayuda" at bounding box center [153, 316] width 177 height 23
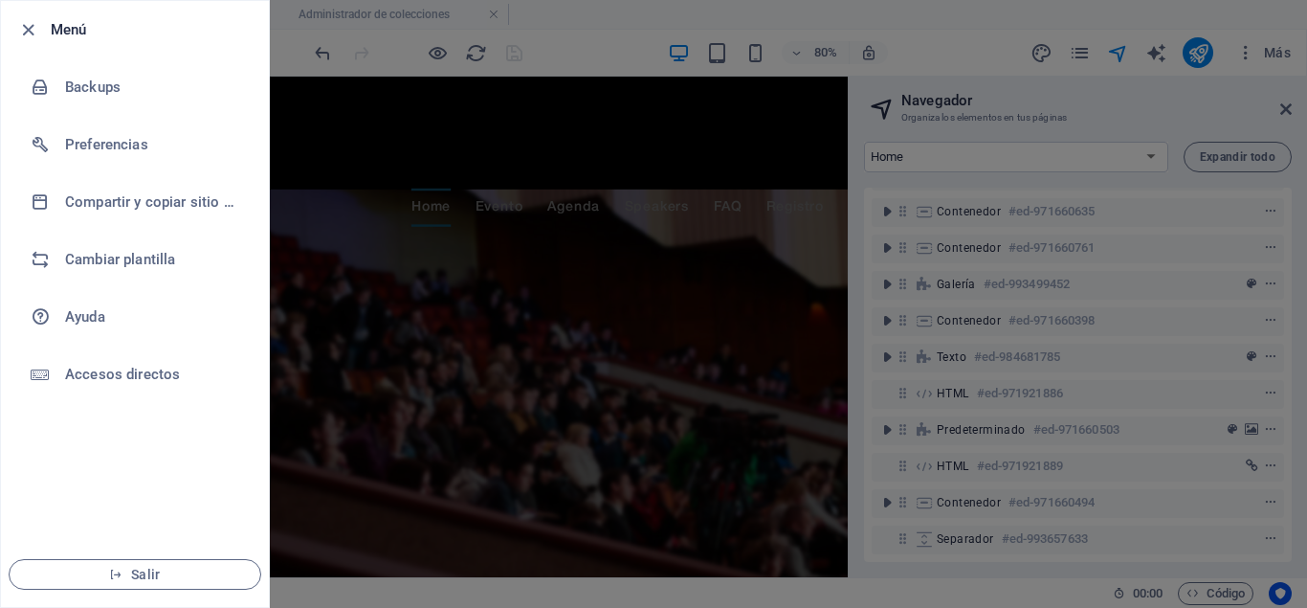
click at [1301, 108] on div at bounding box center [653, 304] width 1307 height 608
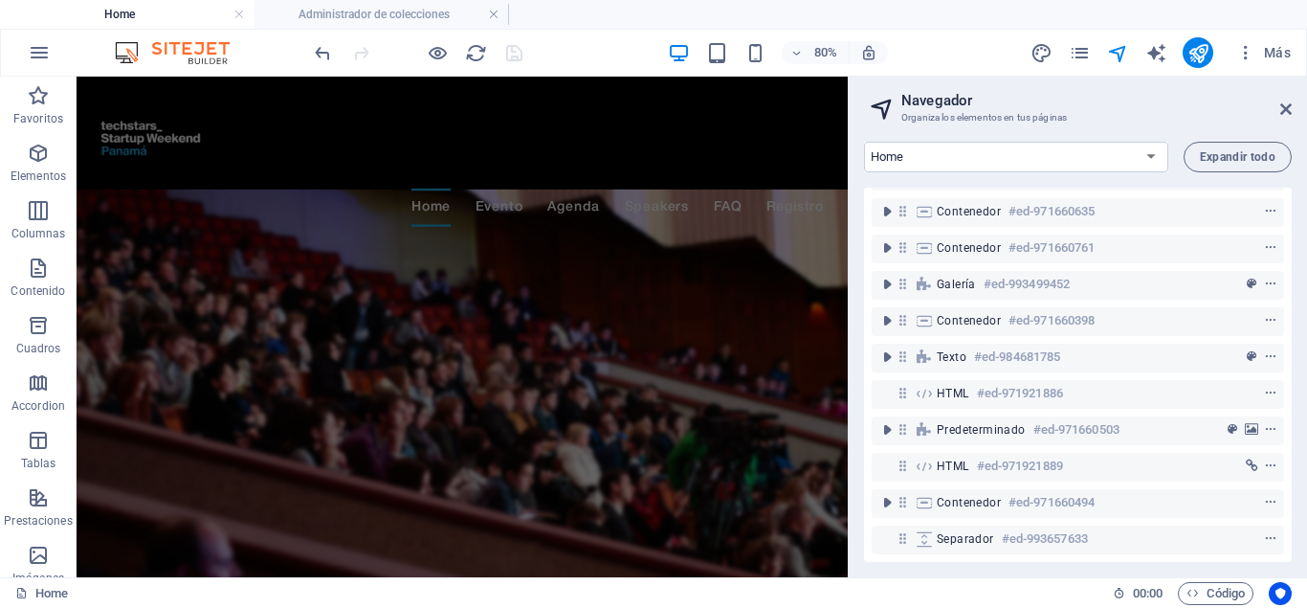
click at [1282, 112] on icon at bounding box center [1286, 108] width 11 height 15
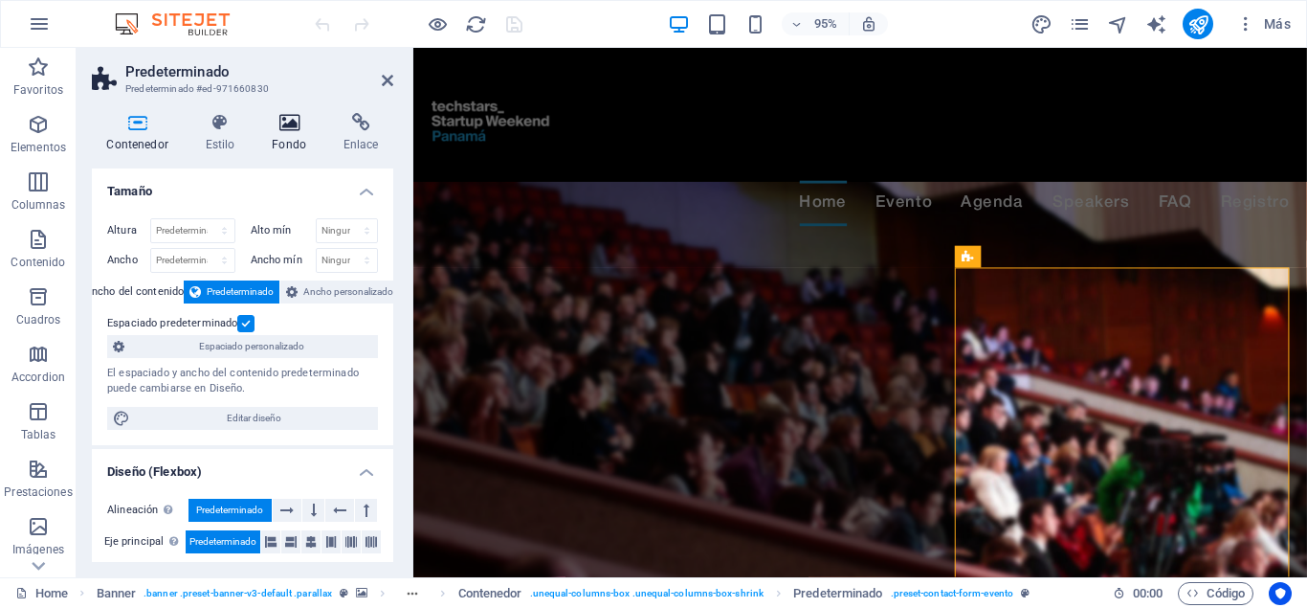
click at [298, 132] on h4 "Fondo" at bounding box center [293, 133] width 72 height 40
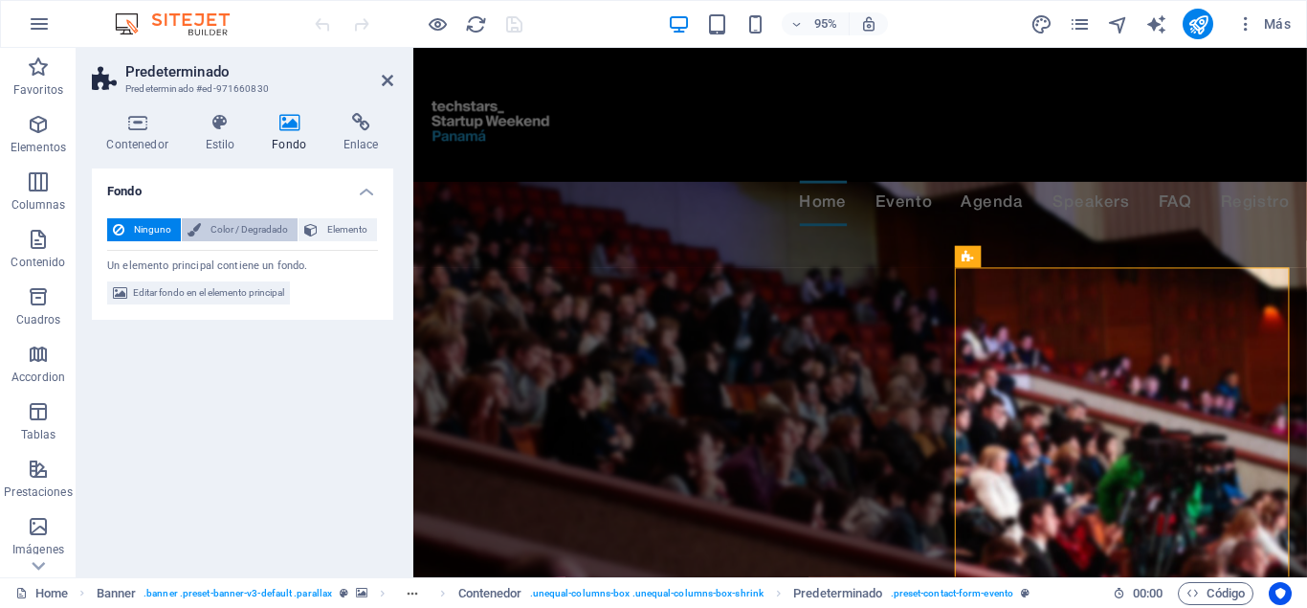
click at [263, 234] on span "Color / Degradado" at bounding box center [249, 229] width 85 height 23
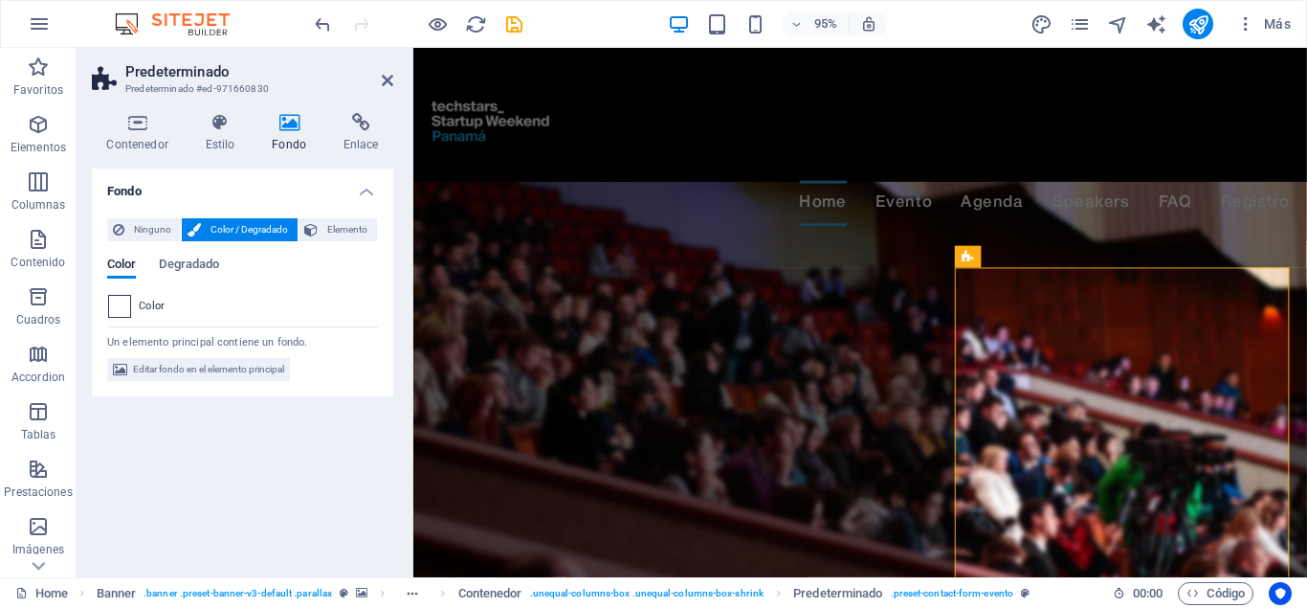
click at [120, 311] on span at bounding box center [119, 306] width 21 height 21
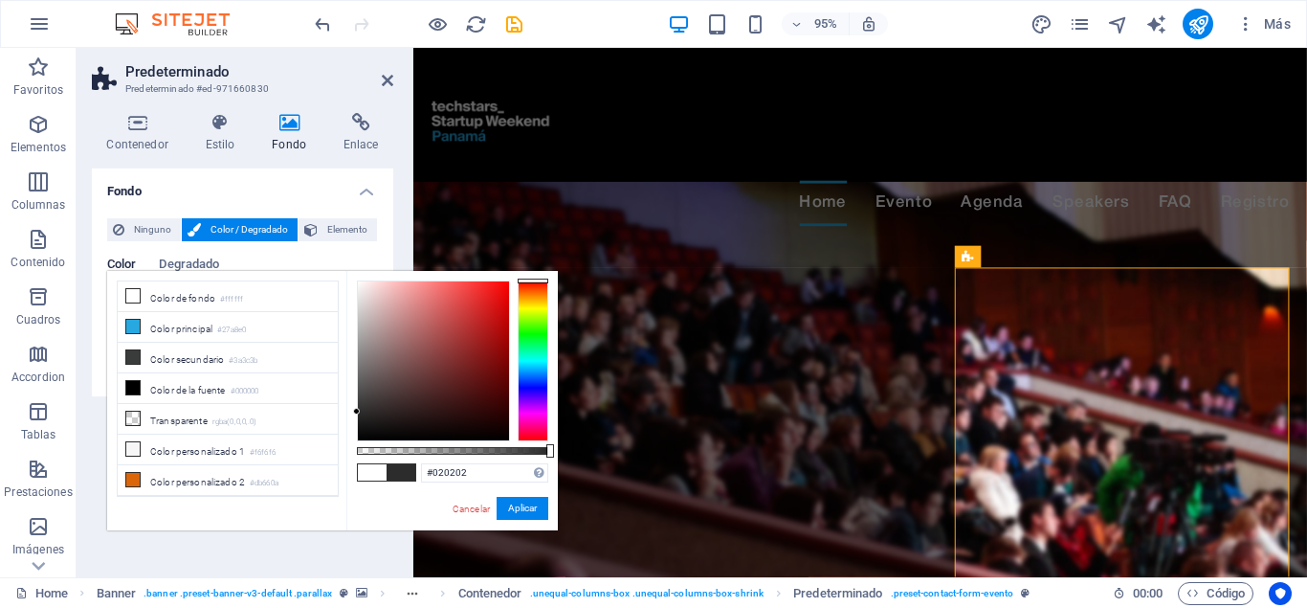
type input "#000000"
drag, startPoint x: 357, startPoint y: 280, endPoint x: 546, endPoint y: 489, distance: 281.2
click at [352, 492] on div "#000000 Formatos soportados #0852ed rgb(8, 82, 237) rgba(8, 82, 237, 90%) hsv(2…" at bounding box center [452, 539] width 212 height 537
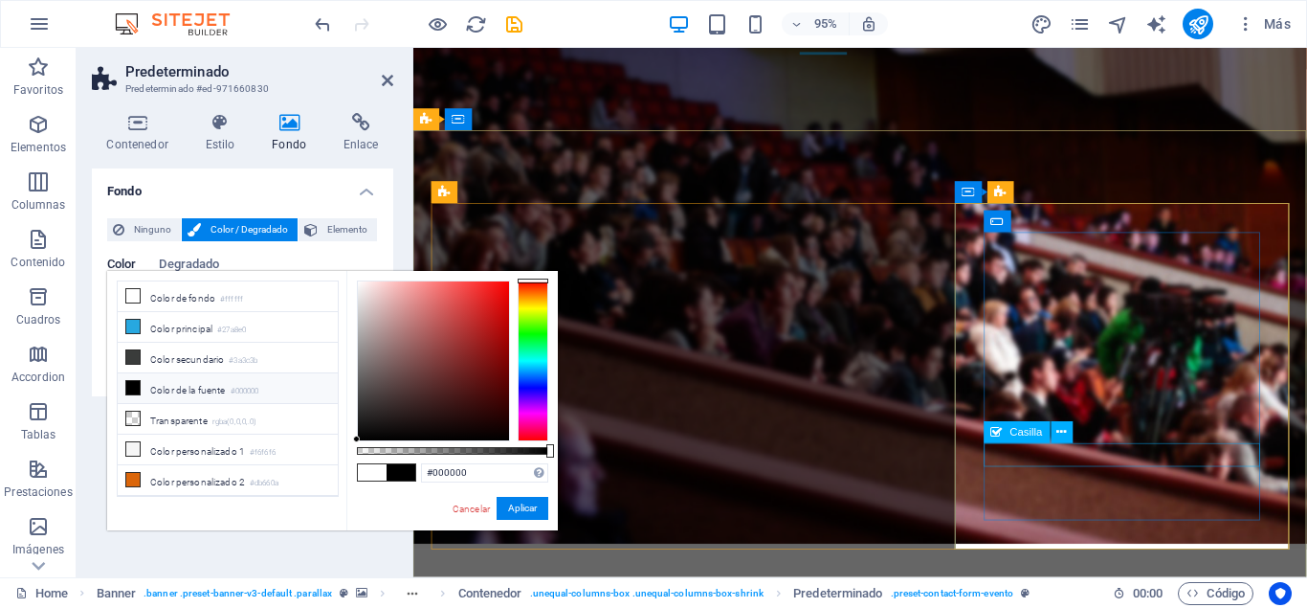
scroll to position [195, 0]
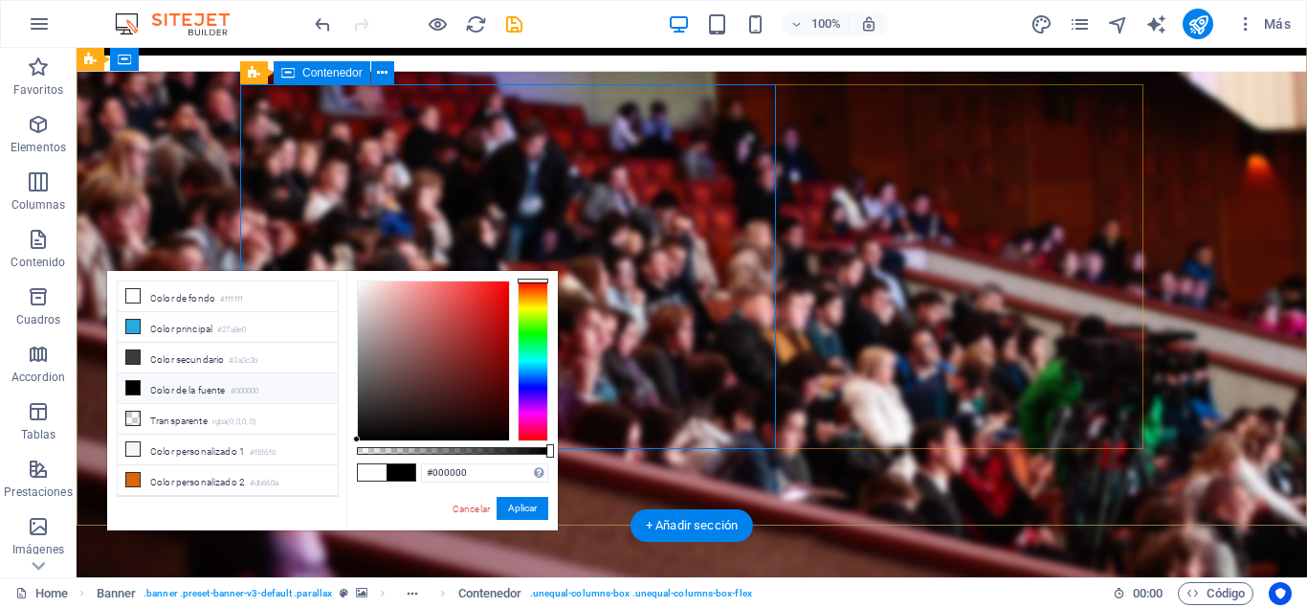
click at [301, 75] on div "Contenedor" at bounding box center [322, 72] width 97 height 23
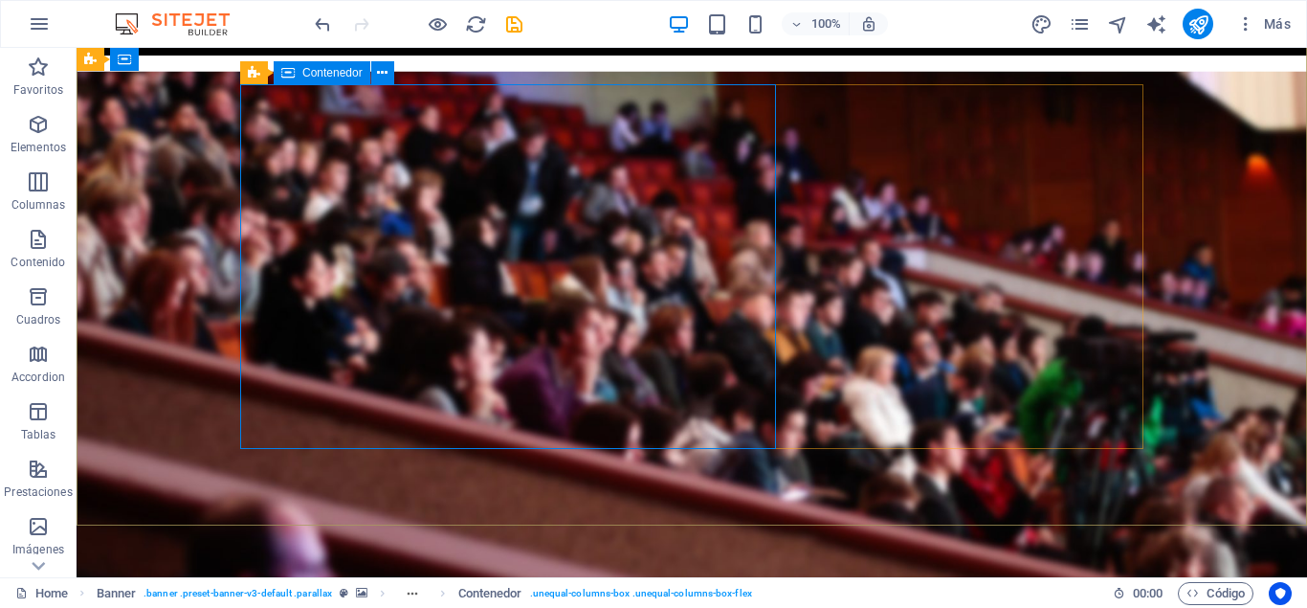
click at [301, 75] on div "Contenedor" at bounding box center [322, 72] width 97 height 23
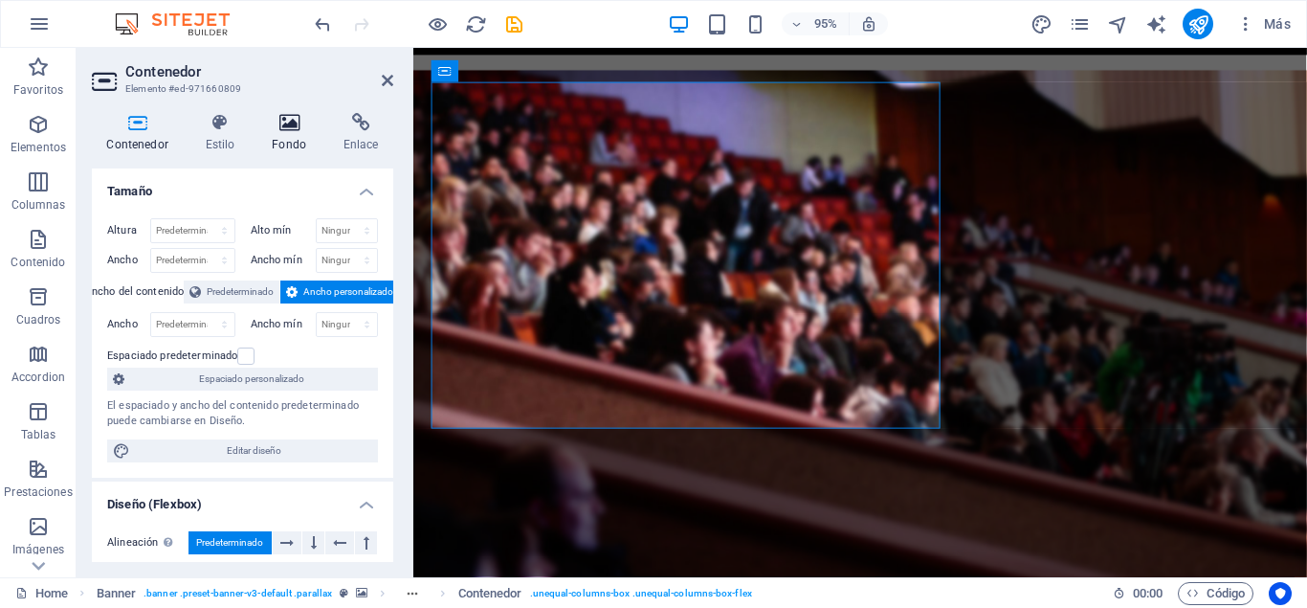
click at [290, 137] on h4 "Fondo" at bounding box center [293, 133] width 72 height 40
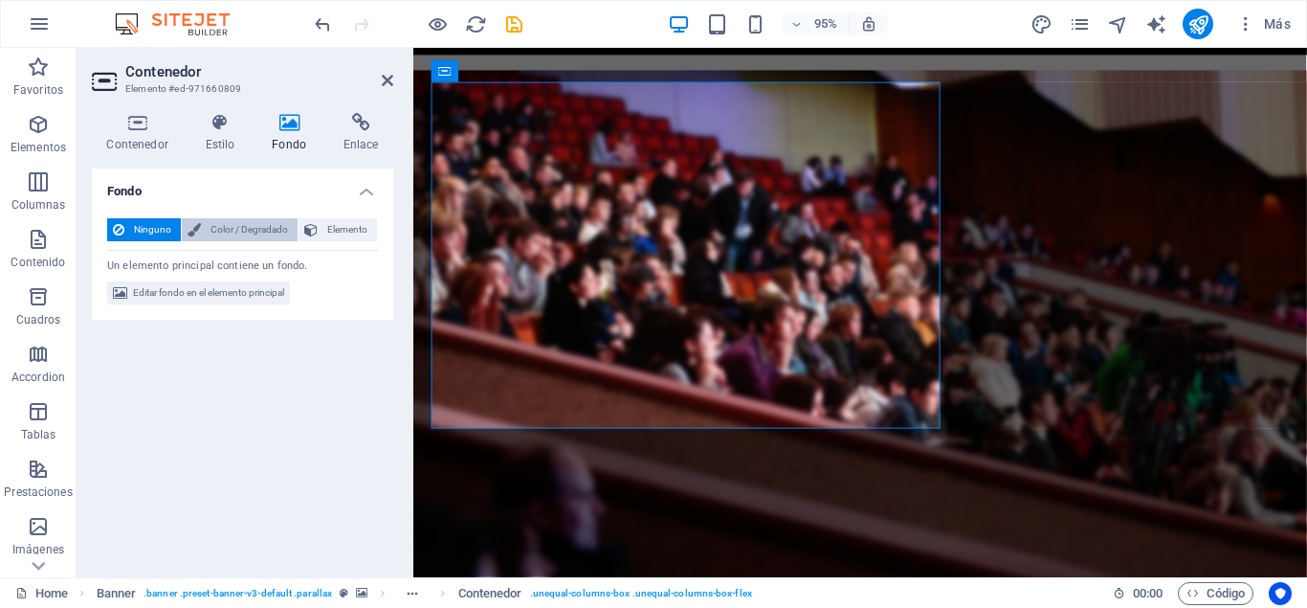
click at [263, 233] on span "Color / Degradado" at bounding box center [249, 229] width 85 height 23
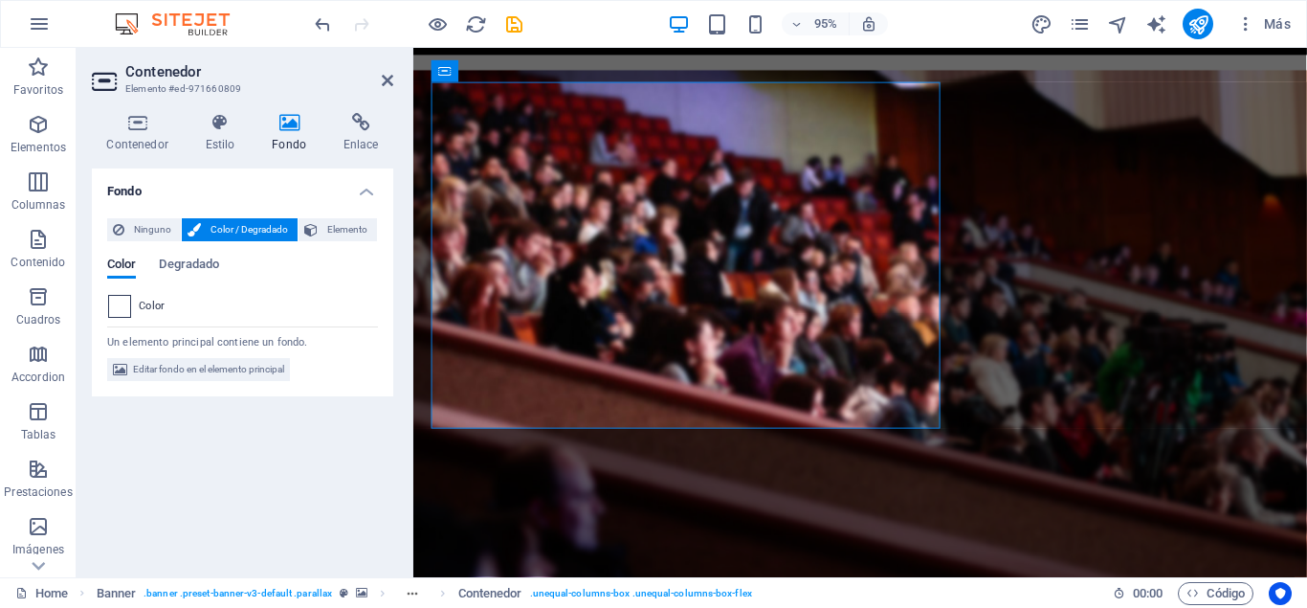
click at [115, 308] on span at bounding box center [119, 306] width 21 height 21
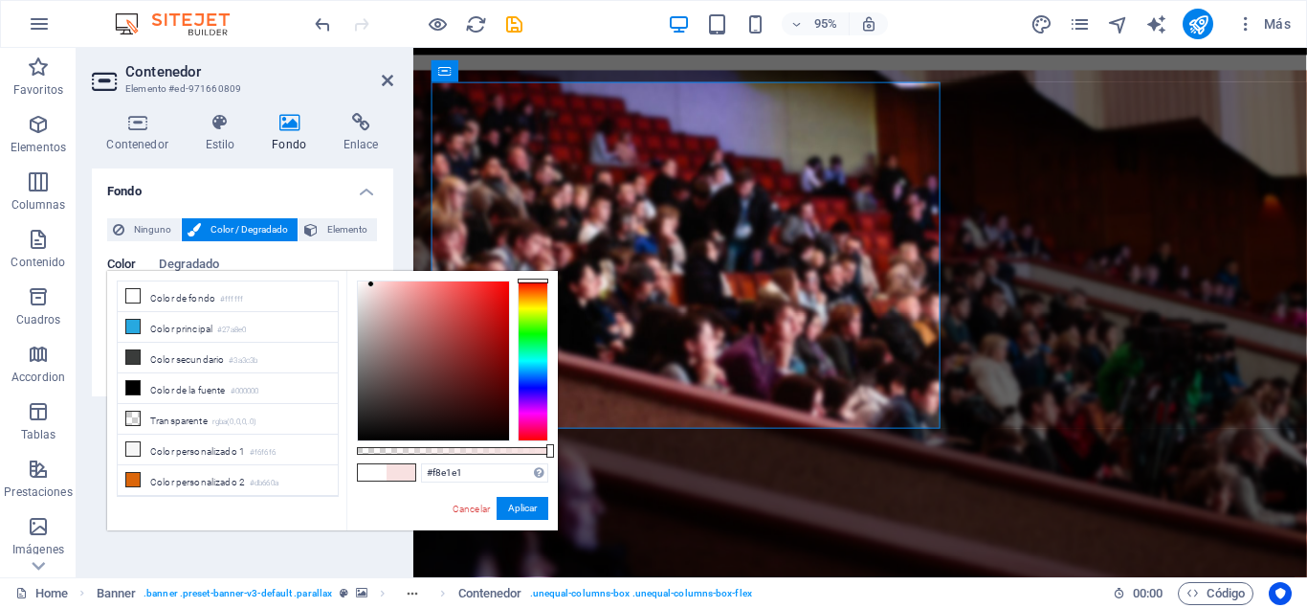
type input "#fbe3e3"
drag, startPoint x: 357, startPoint y: 279, endPoint x: 371, endPoint y: 282, distance: 14.9
click at [371, 282] on div at bounding box center [371, 282] width 7 height 7
click at [135, 221] on span "Ninguno" at bounding box center [152, 229] width 45 height 23
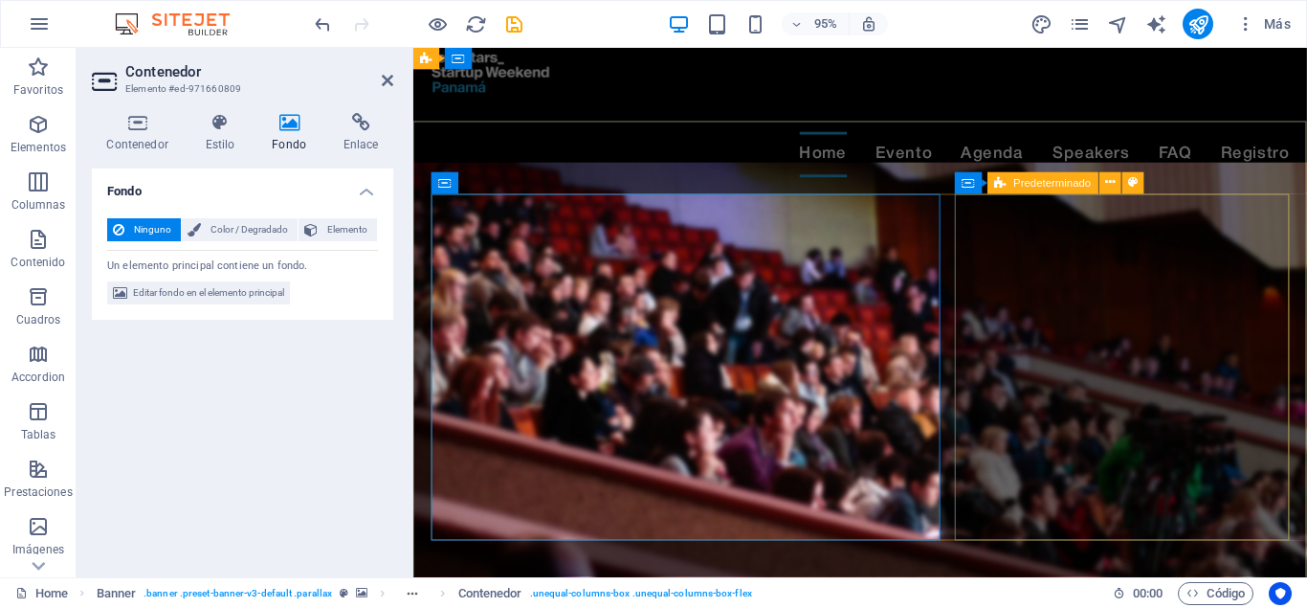
scroll to position [0, 0]
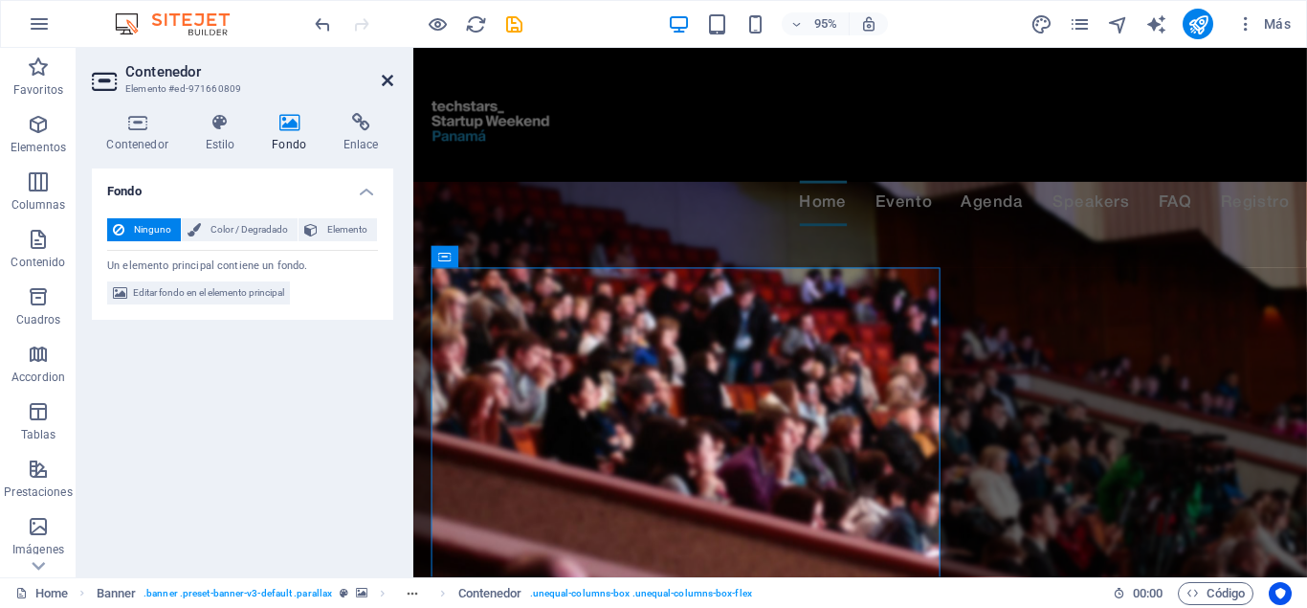
click at [386, 79] on icon at bounding box center [387, 80] width 11 height 15
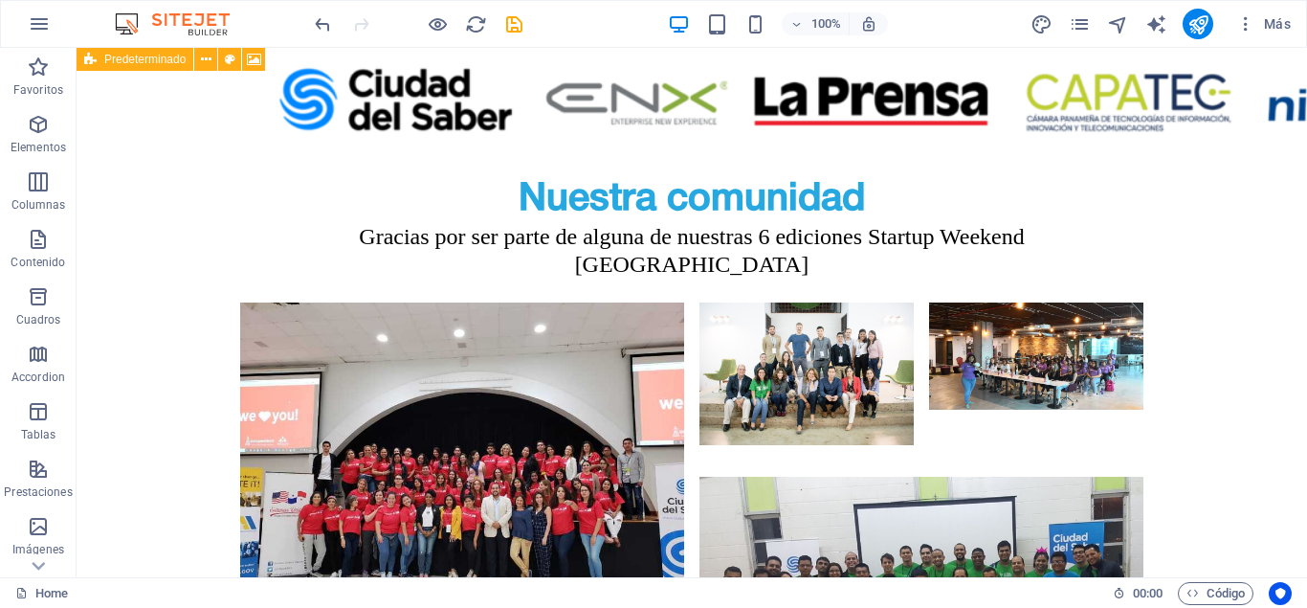
scroll to position [5533, 0]
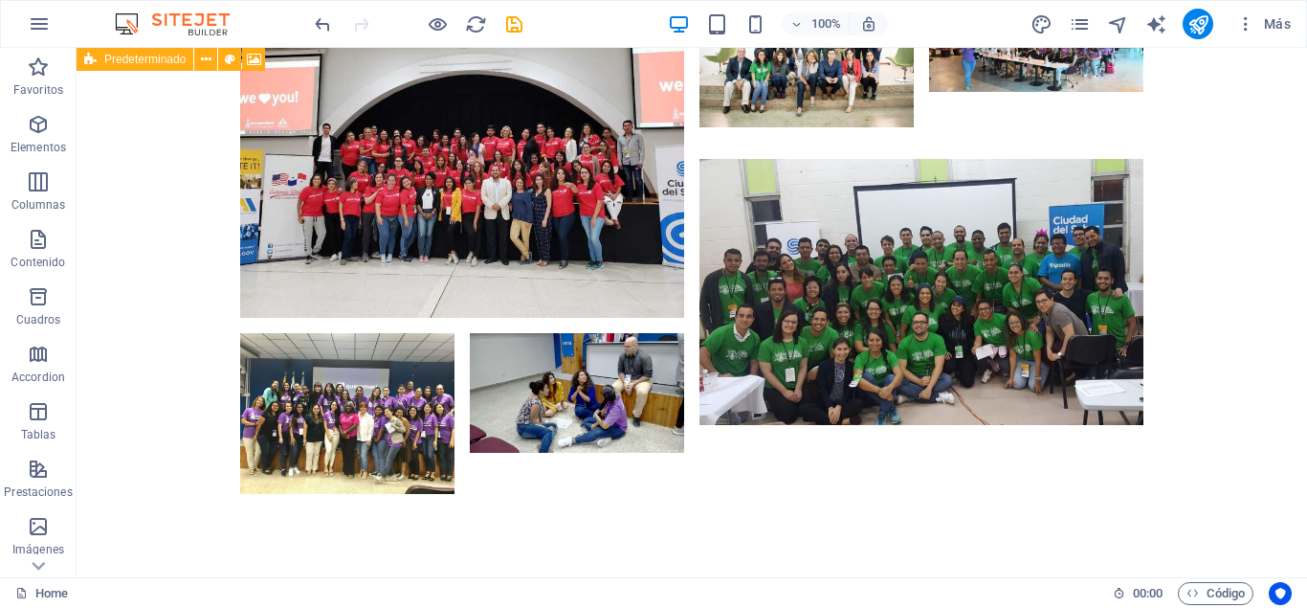
drag, startPoint x: 1301, startPoint y: 280, endPoint x: 1383, endPoint y: 625, distance: 354.2
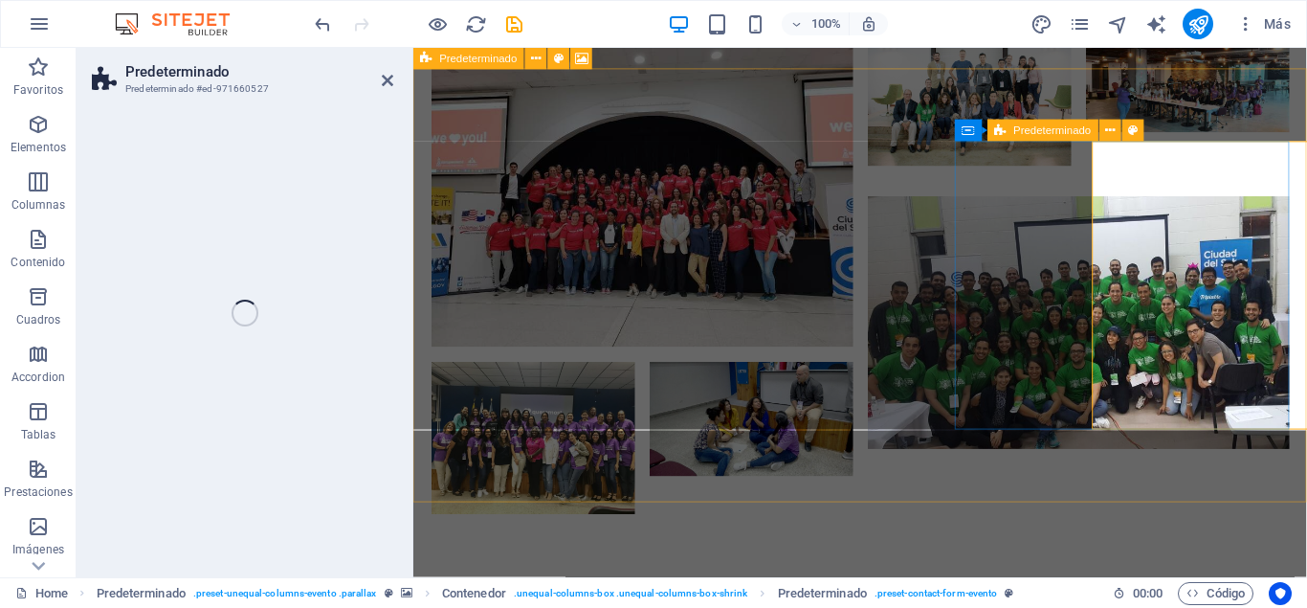
scroll to position [5505, 0]
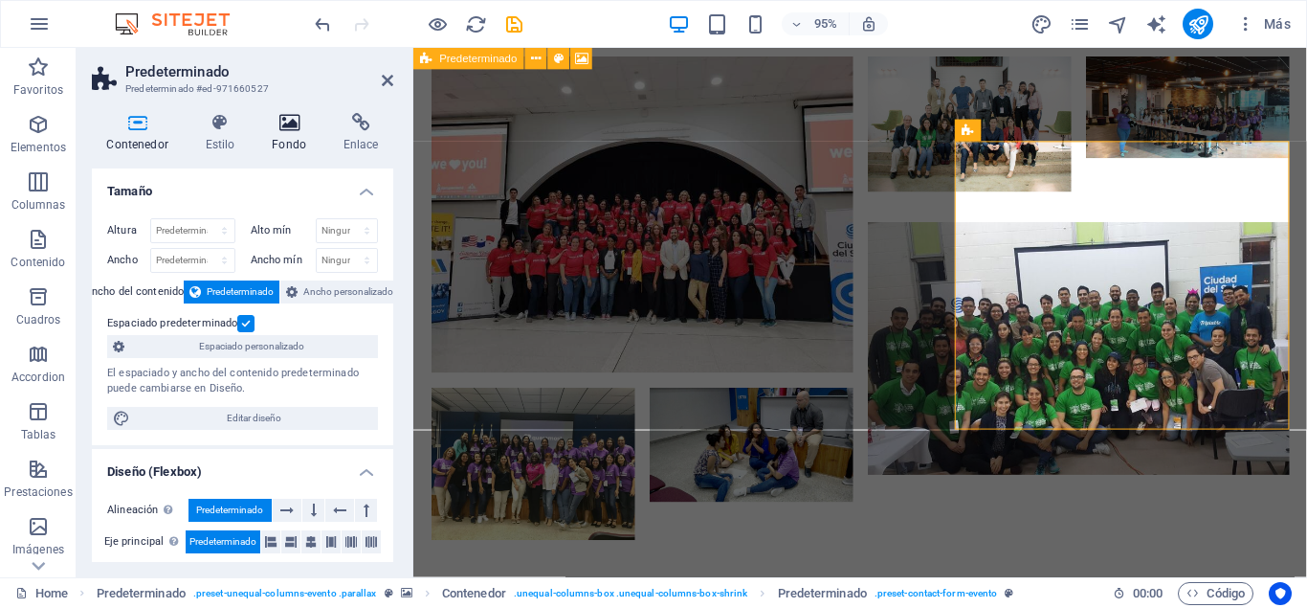
click at [284, 121] on icon at bounding box center [289, 122] width 64 height 19
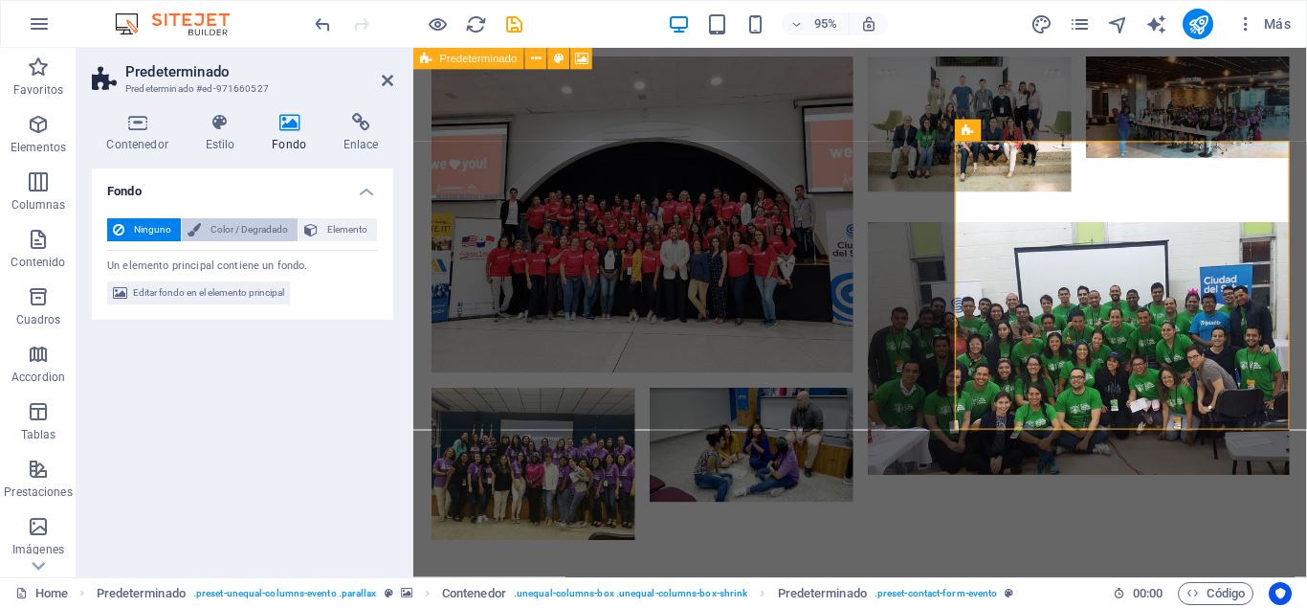
click at [247, 234] on span "Color / Degradado" at bounding box center [249, 229] width 85 height 23
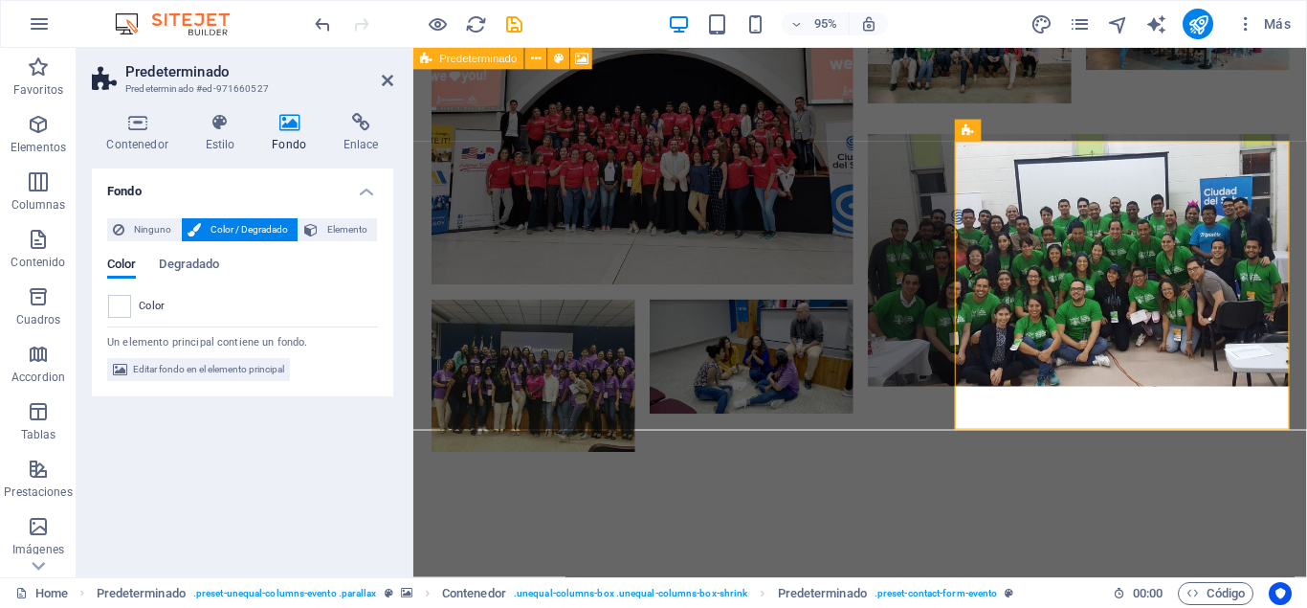
click at [105, 302] on div "Ninguno Color / Degradado Elemento Estirar fondo a ancho completo Superposición…" at bounding box center [242, 300] width 301 height 194
click at [120, 302] on span at bounding box center [119, 306] width 21 height 21
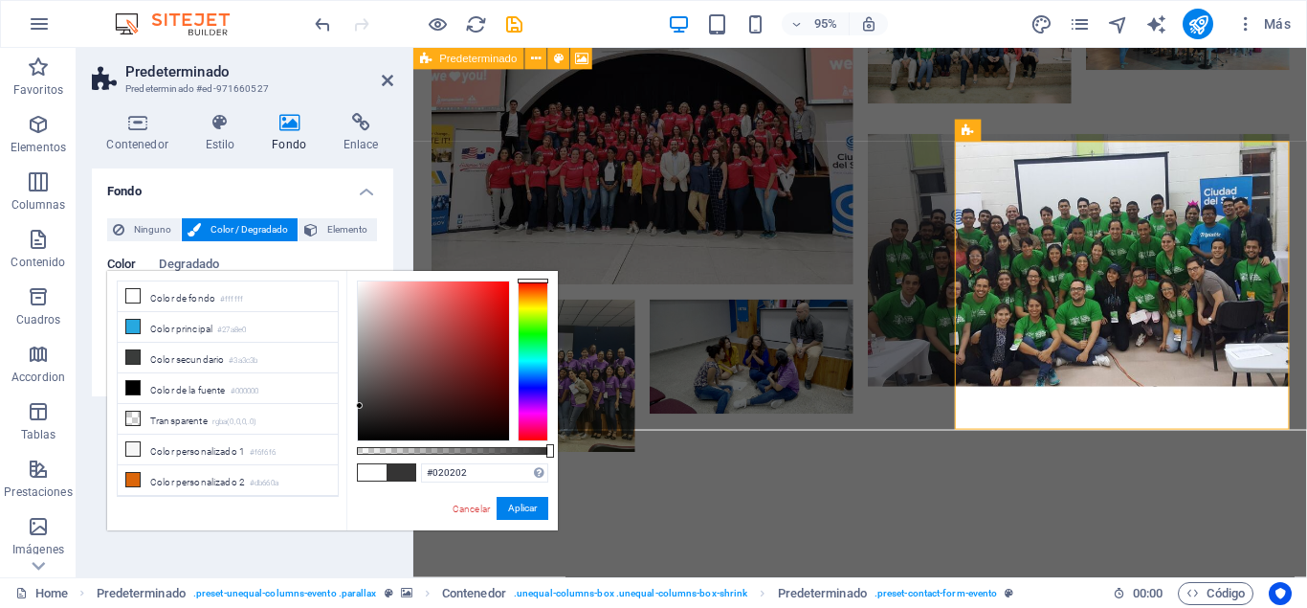
type input "#000000"
drag, startPoint x: 356, startPoint y: 278, endPoint x: 357, endPoint y: 463, distance: 185.7
click at [357, 463] on div "#000000 Formatos soportados #0852ed rgb(8, 82, 237) rgba(8, 82, 237, 90%) hsv(2…" at bounding box center [452, 539] width 212 height 537
click at [527, 503] on button "Aplicar" at bounding box center [523, 508] width 52 height 23
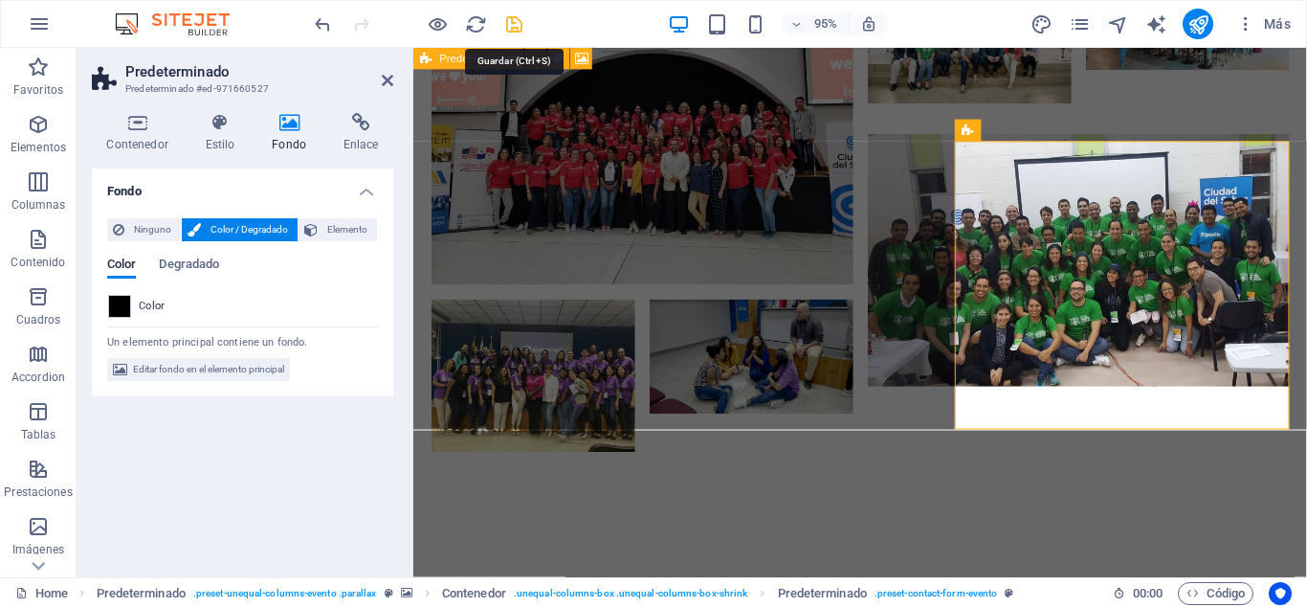
click at [522, 23] on icon "save" at bounding box center [514, 24] width 22 height 22
checkbox input "false"
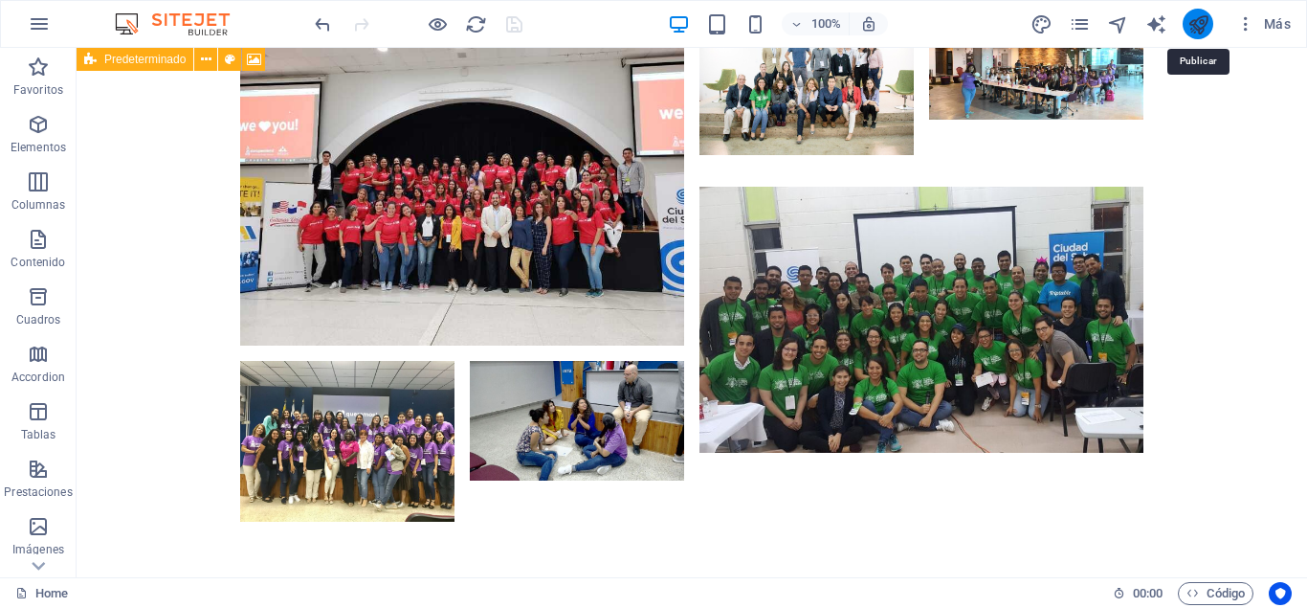
click at [1195, 20] on icon "publish" at bounding box center [1199, 24] width 22 height 22
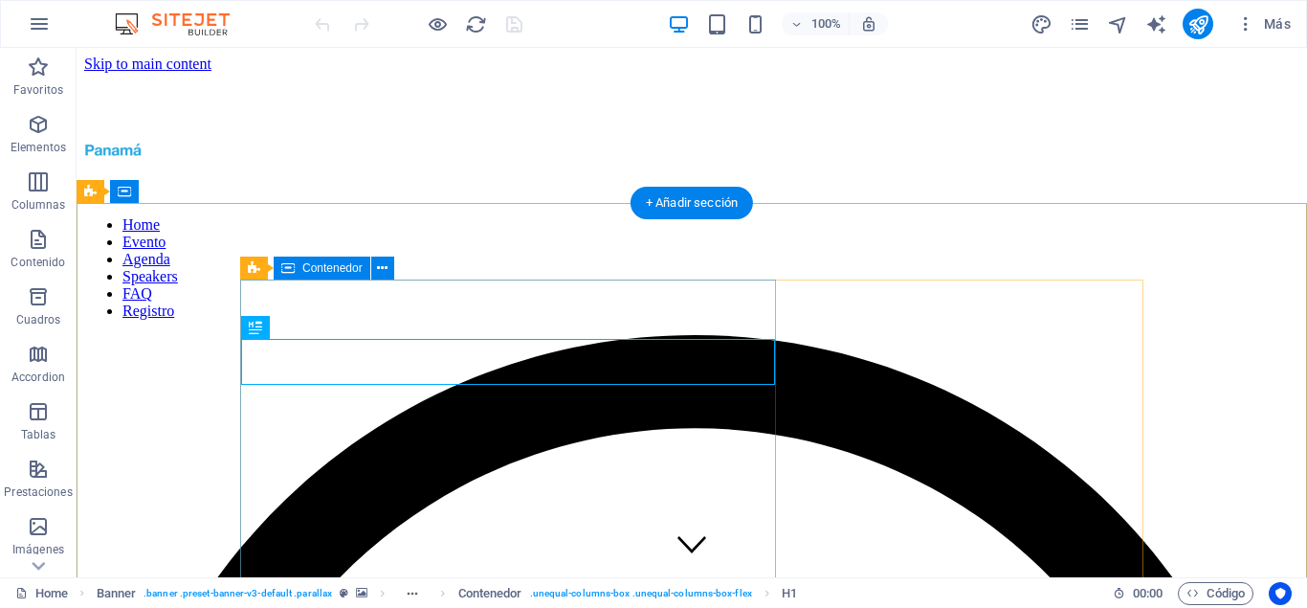
scroll to position [293, 0]
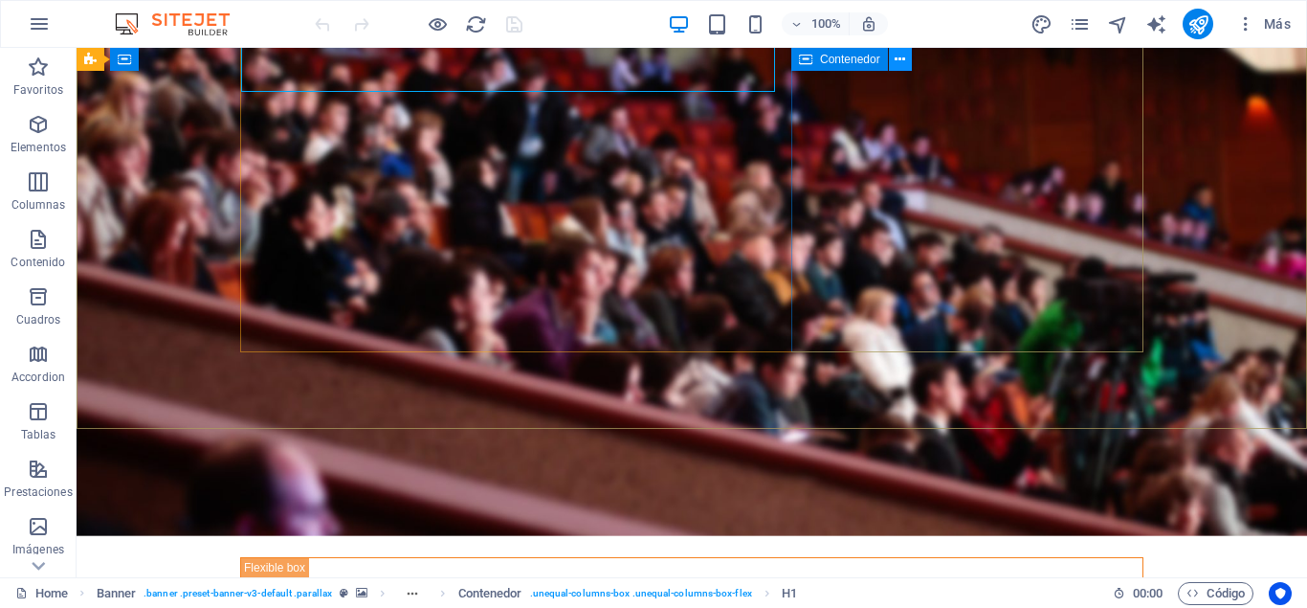
click at [904, 57] on icon at bounding box center [900, 60] width 11 height 20
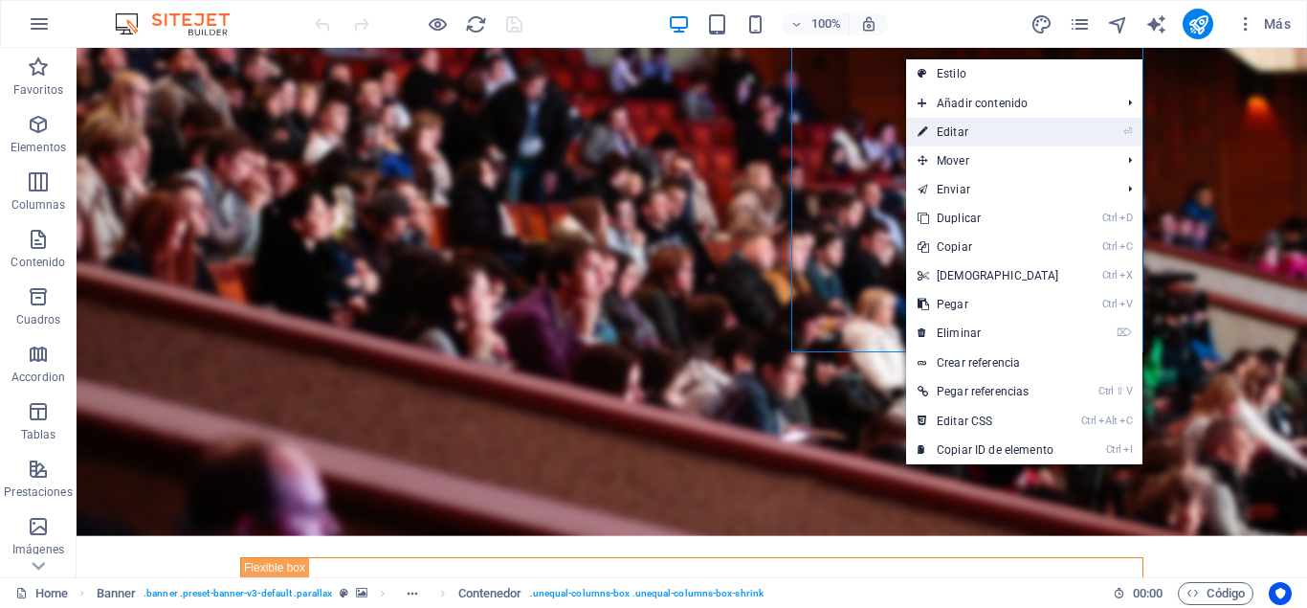
click at [967, 128] on link "⏎ Editar" at bounding box center [988, 132] width 165 height 29
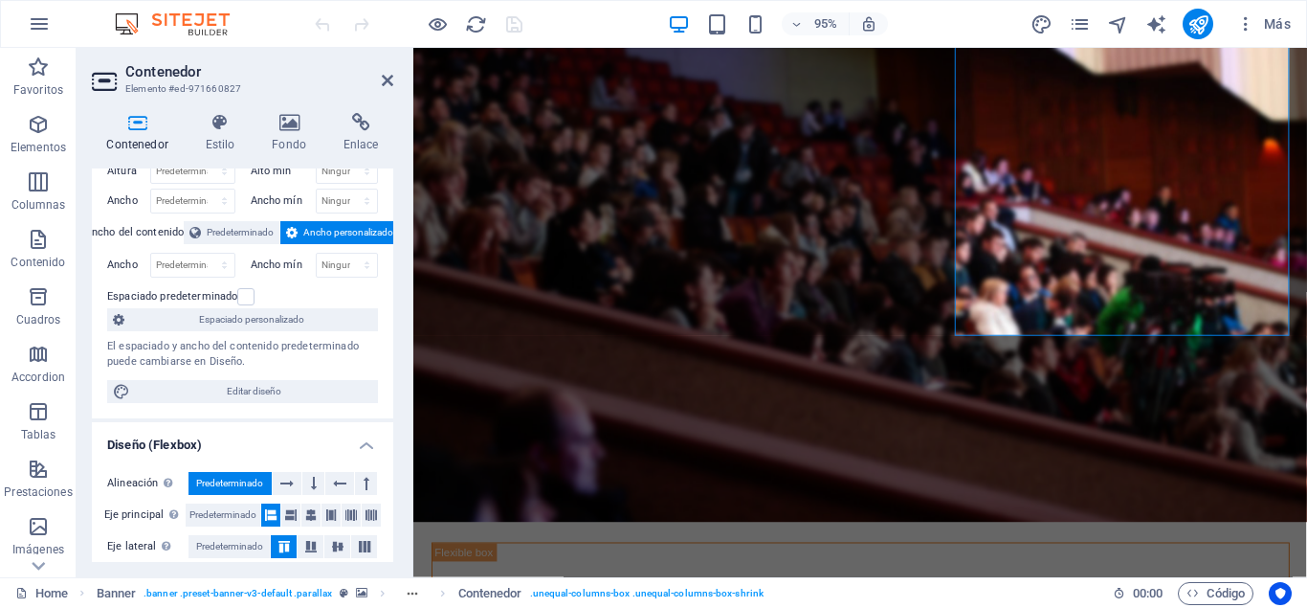
scroll to position [0, 0]
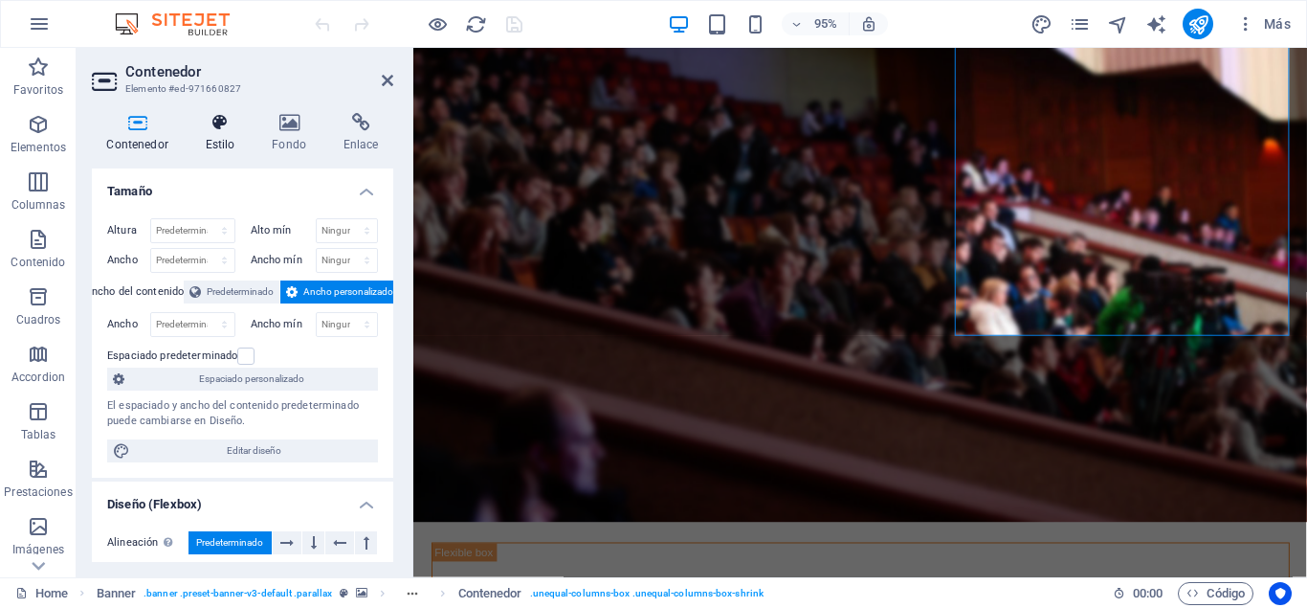
click at [209, 127] on icon at bounding box center [219, 122] width 59 height 19
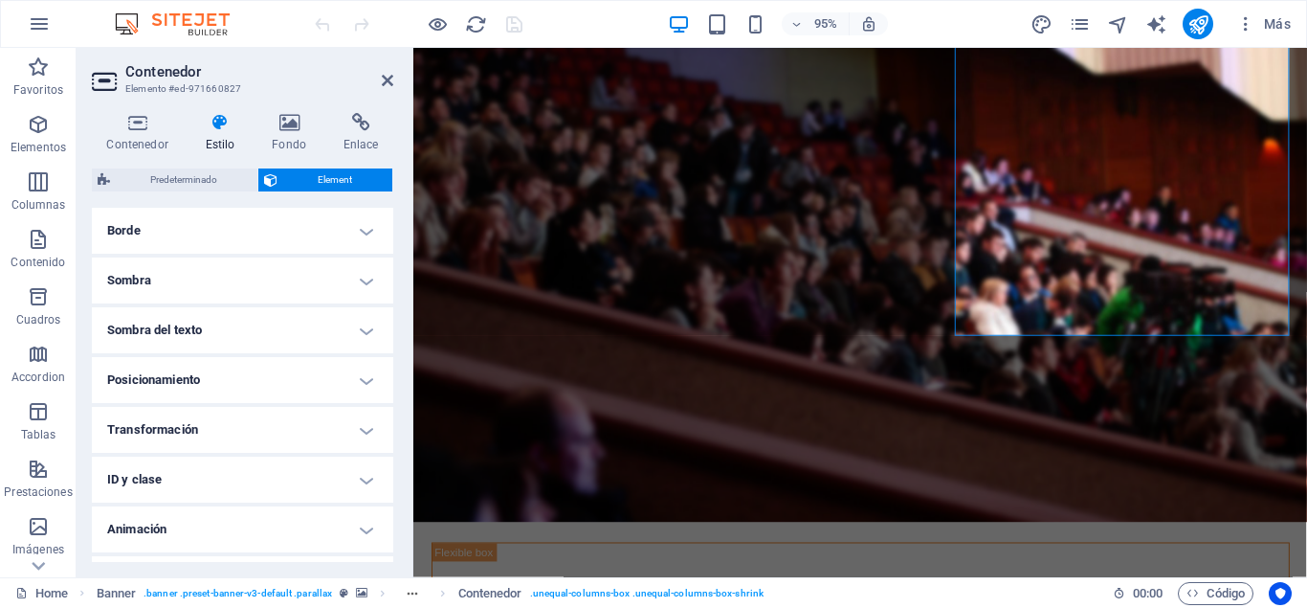
scroll to position [471, 0]
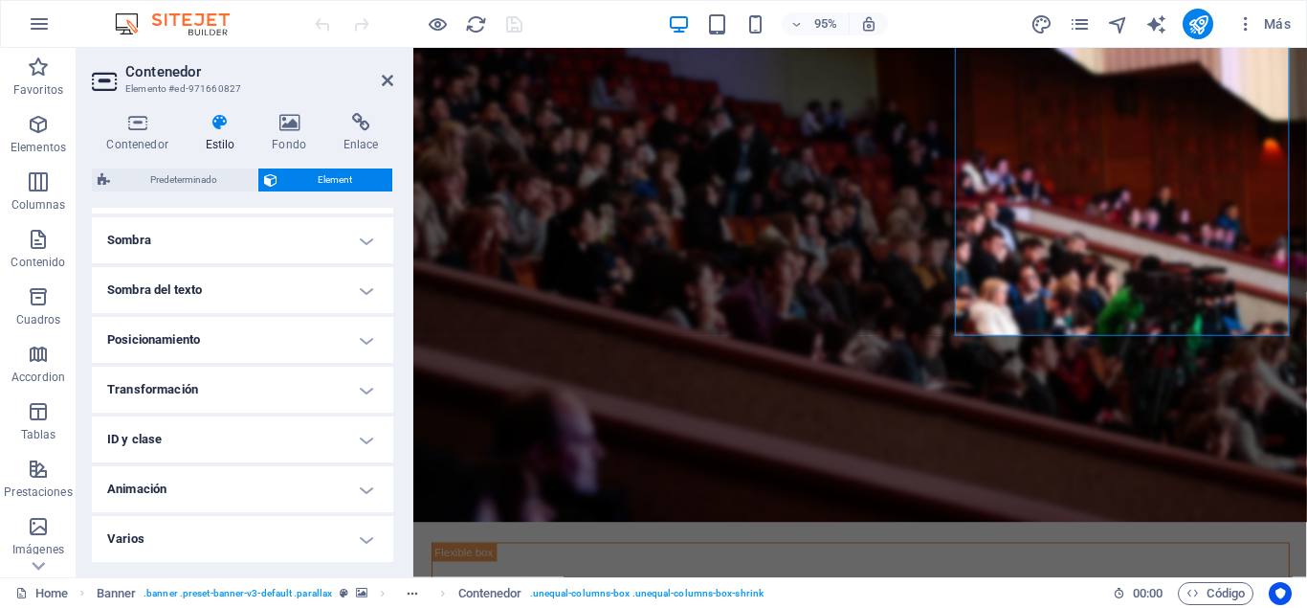
click at [326, 536] on h4 "Varios" at bounding box center [242, 539] width 301 height 46
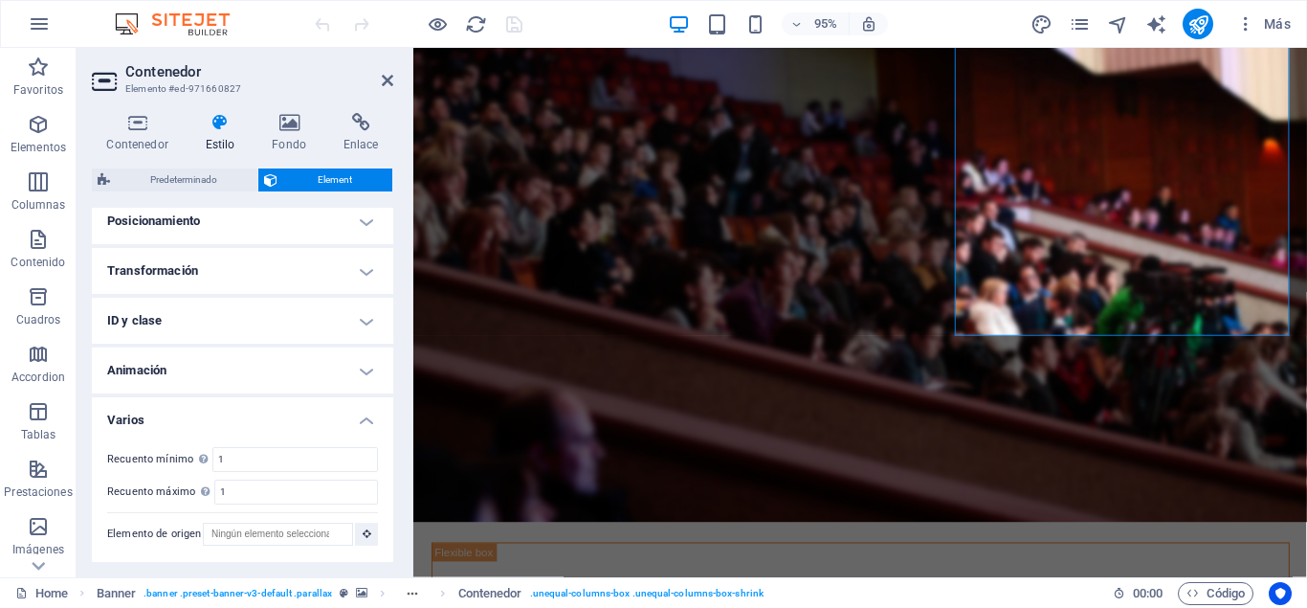
click at [350, 369] on h4 "Animación" at bounding box center [242, 370] width 301 height 46
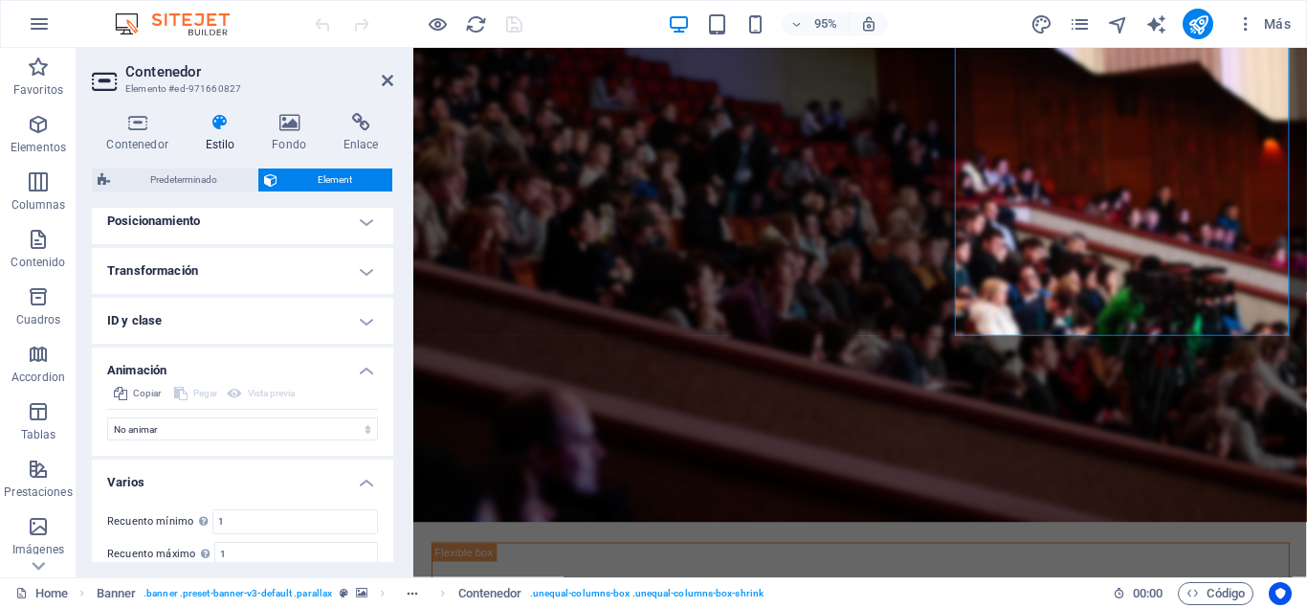
click at [299, 329] on h4 "ID y clase" at bounding box center [242, 321] width 301 height 46
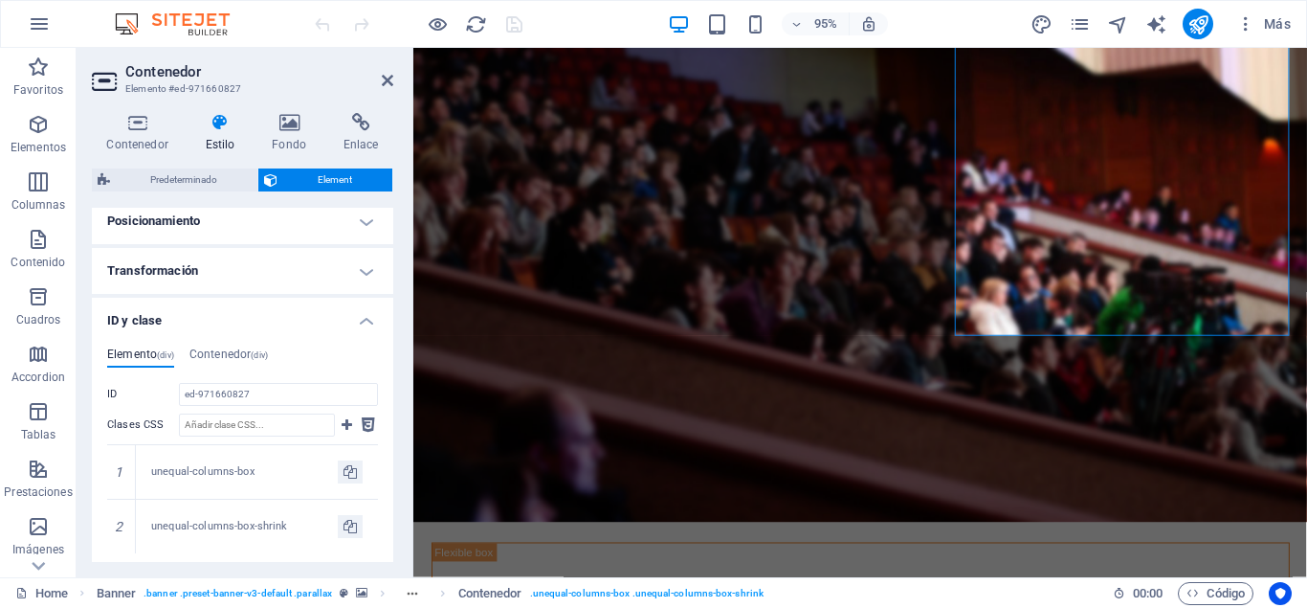
click at [307, 285] on h4 "Transformación" at bounding box center [242, 271] width 301 height 46
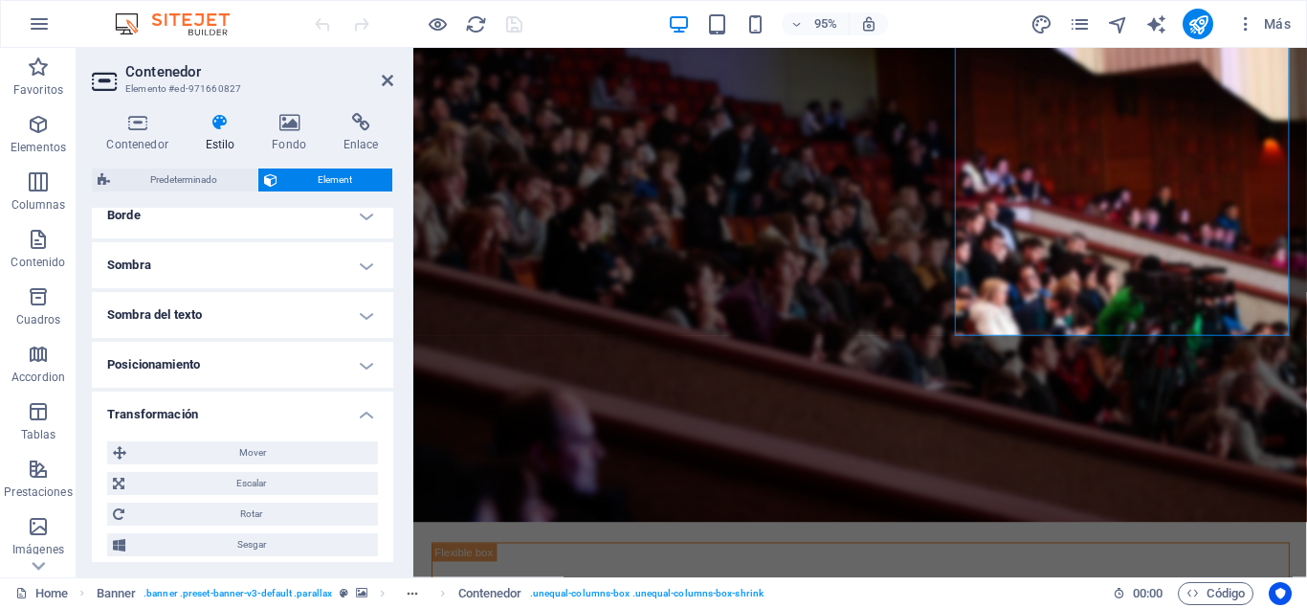
scroll to position [417, 0]
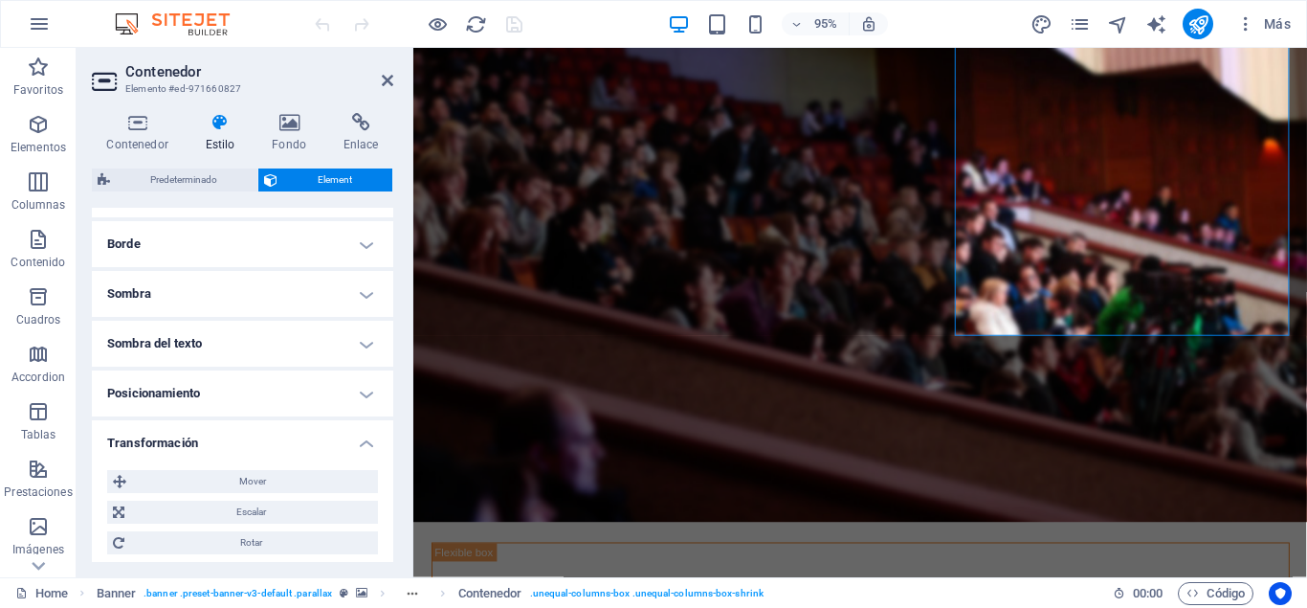
click at [311, 356] on h4 "Sombra del texto" at bounding box center [242, 344] width 301 height 46
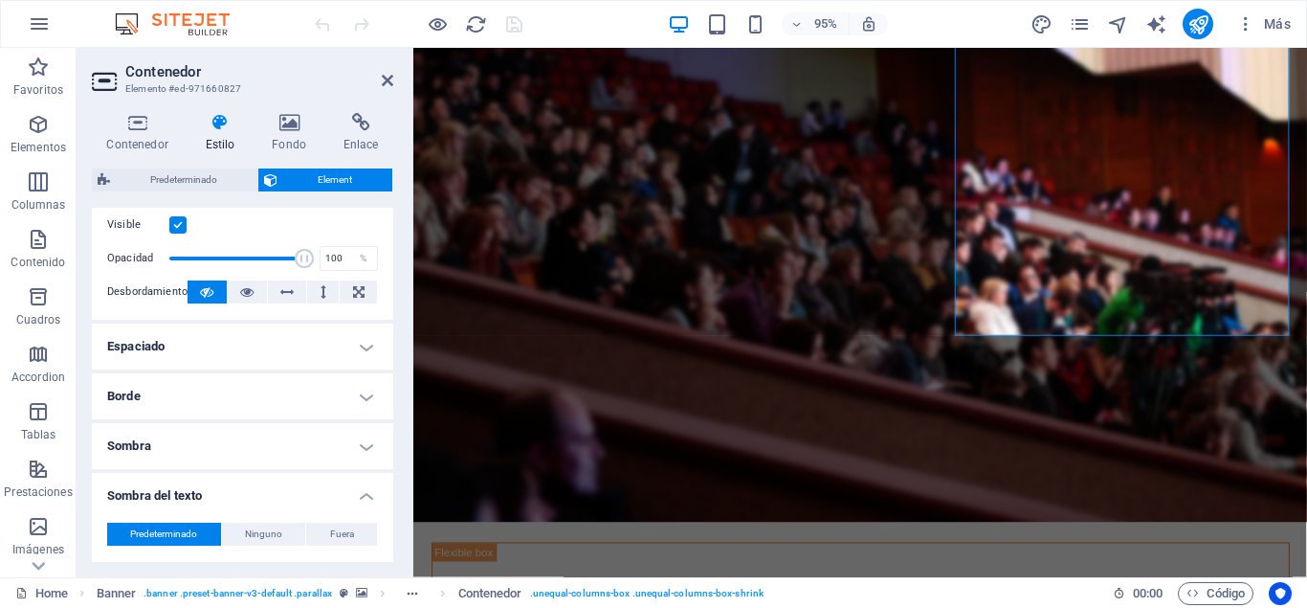
scroll to position [245, 0]
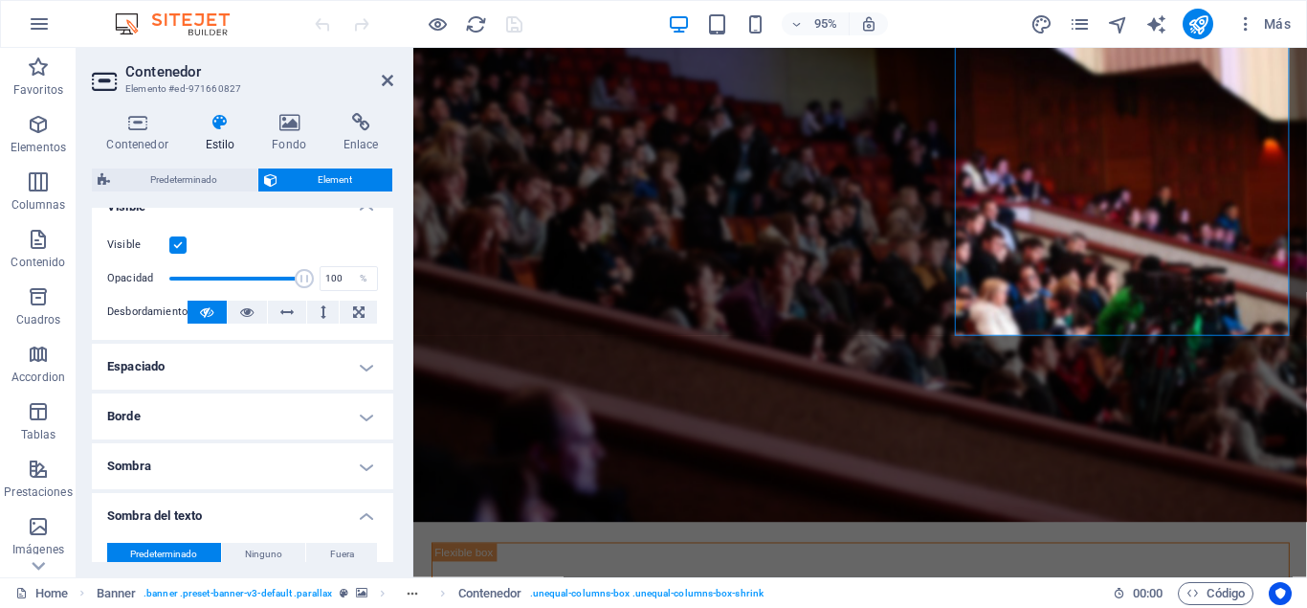
click at [277, 364] on h4 "Espaciado" at bounding box center [242, 367] width 301 height 46
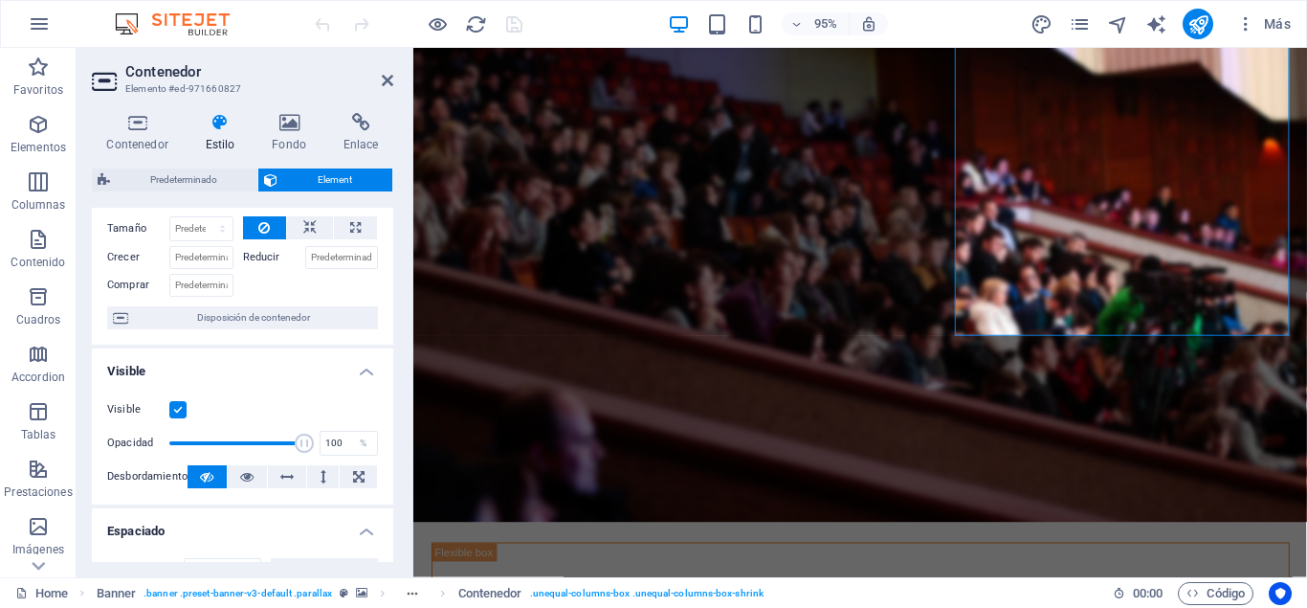
scroll to position [0, 0]
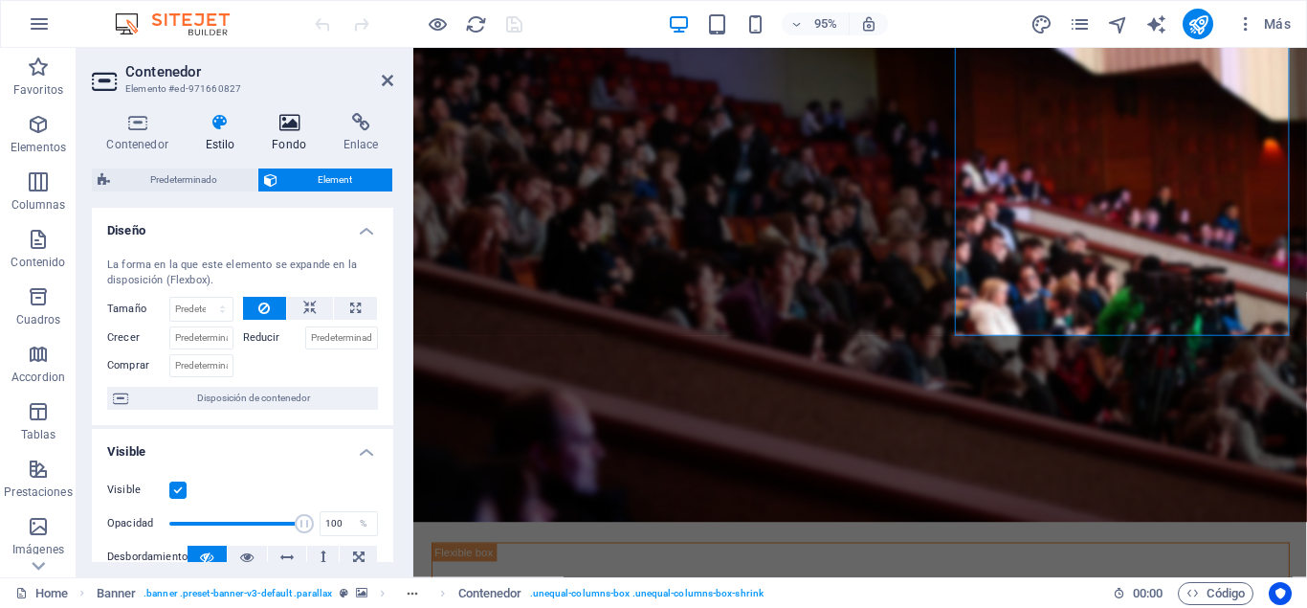
click at [294, 143] on h4 "Fondo" at bounding box center [293, 133] width 72 height 40
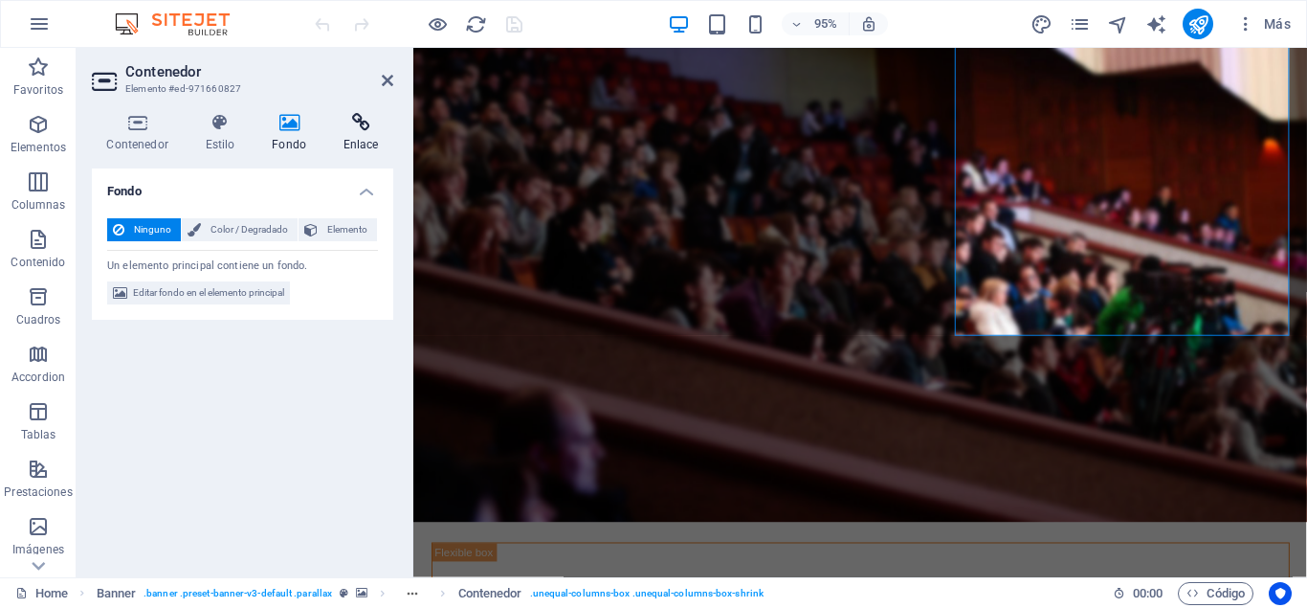
click at [365, 123] on icon at bounding box center [360, 122] width 65 height 19
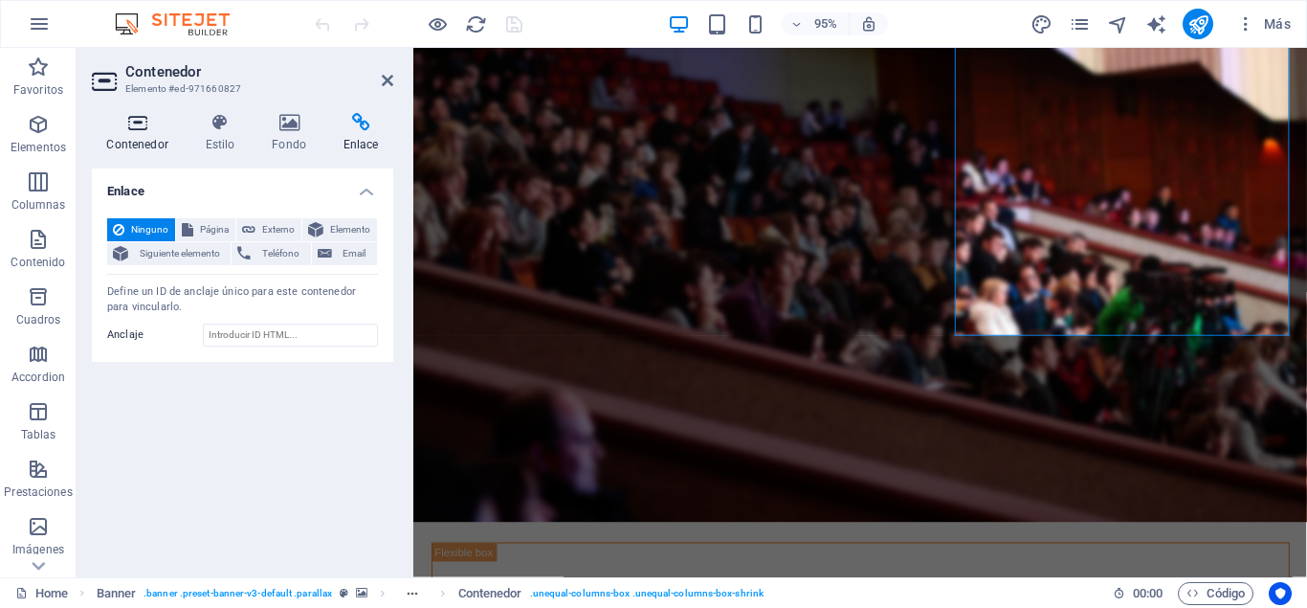
click at [136, 129] on icon at bounding box center [137, 122] width 91 height 19
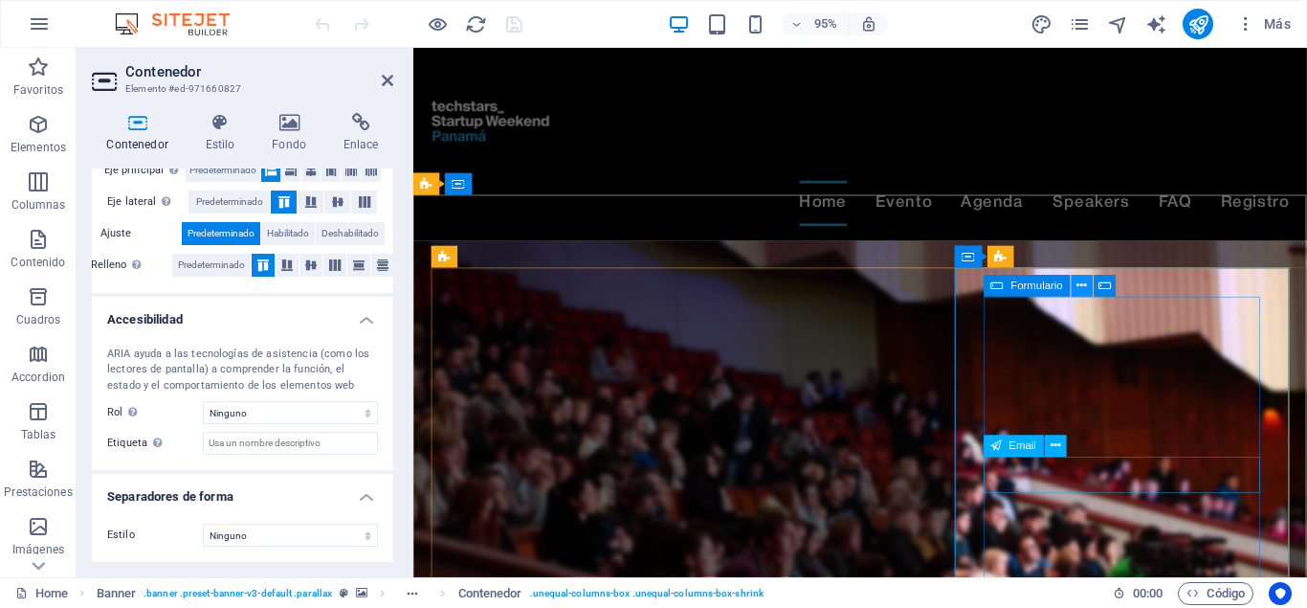
click at [1083, 285] on icon at bounding box center [1083, 286] width 10 height 19
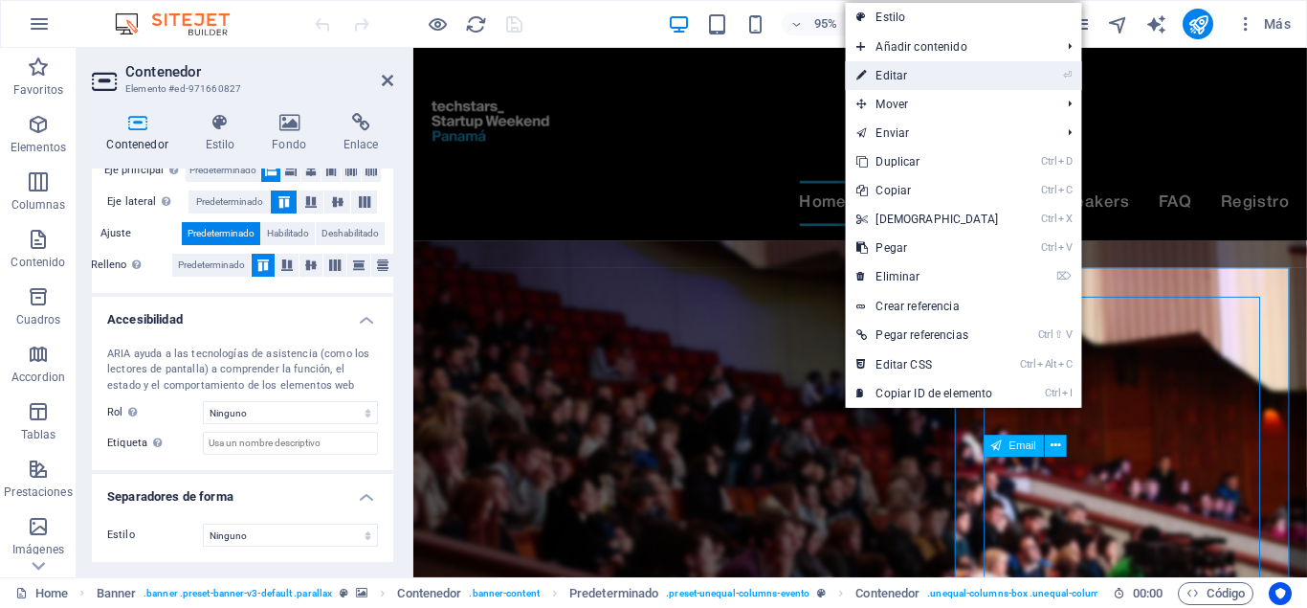
click at [956, 72] on link "⏎ Editar" at bounding box center [927, 75] width 165 height 29
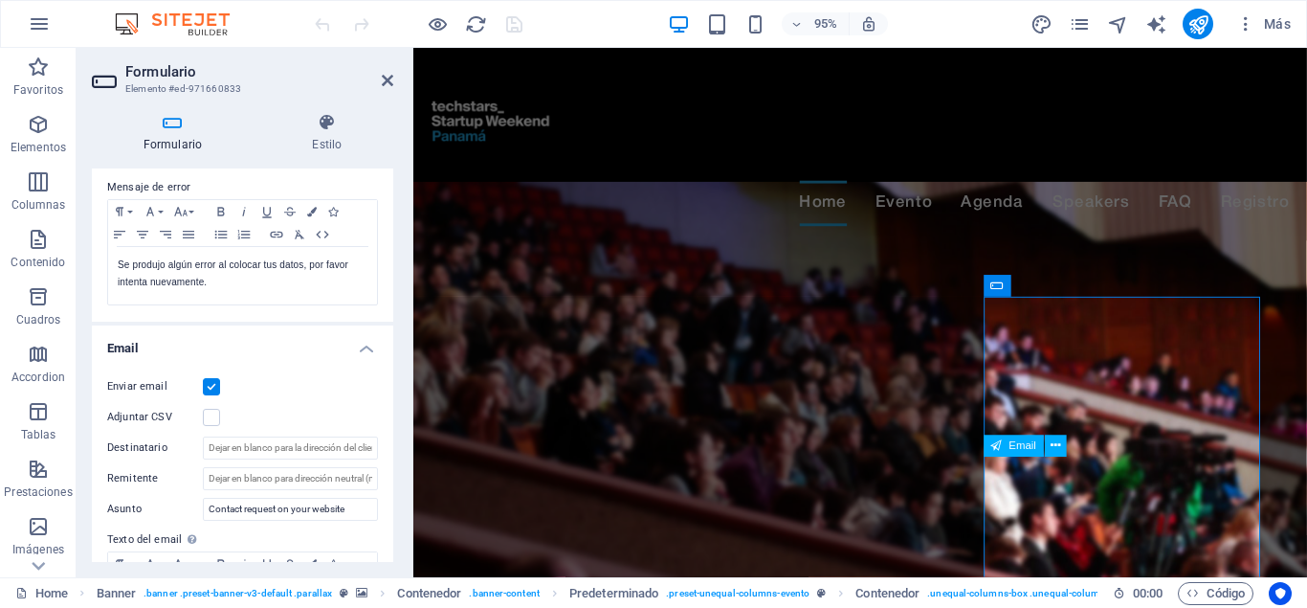
scroll to position [2, 0]
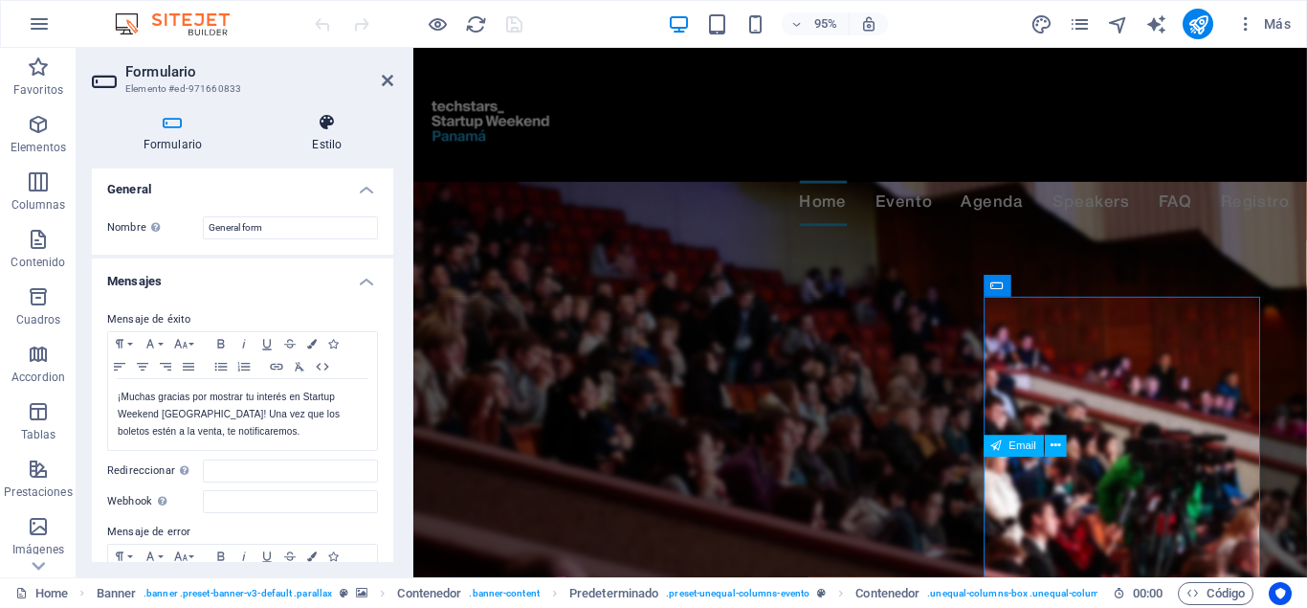
click at [335, 135] on h4 "Estilo" at bounding box center [327, 133] width 132 height 40
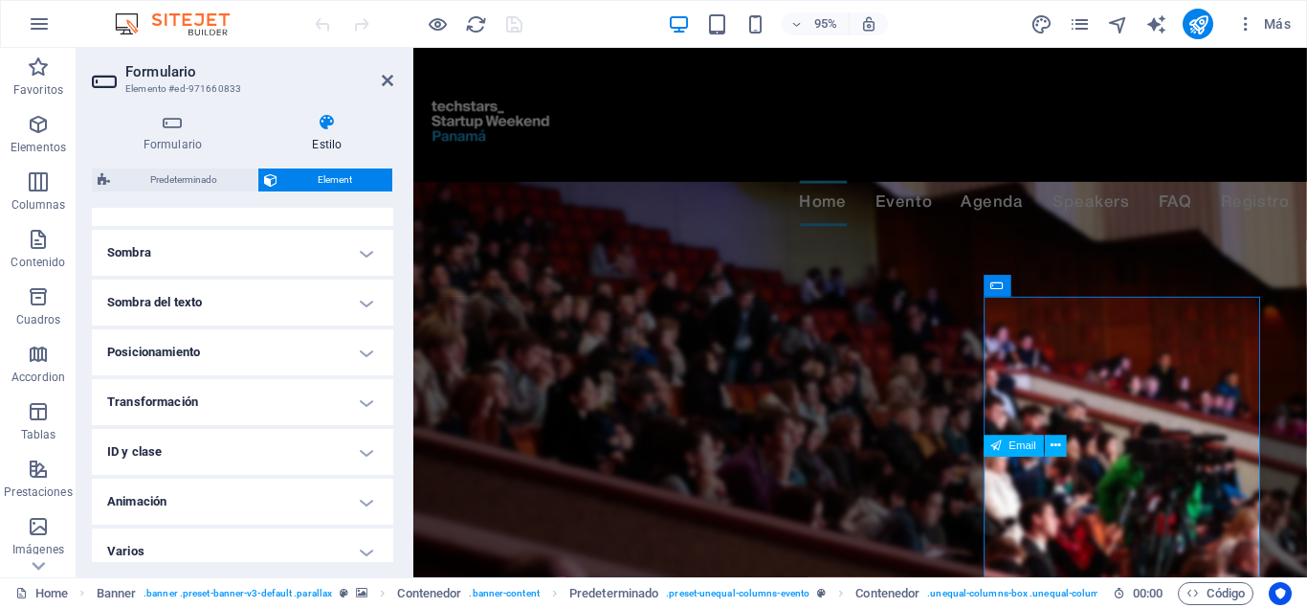
scroll to position [471, 0]
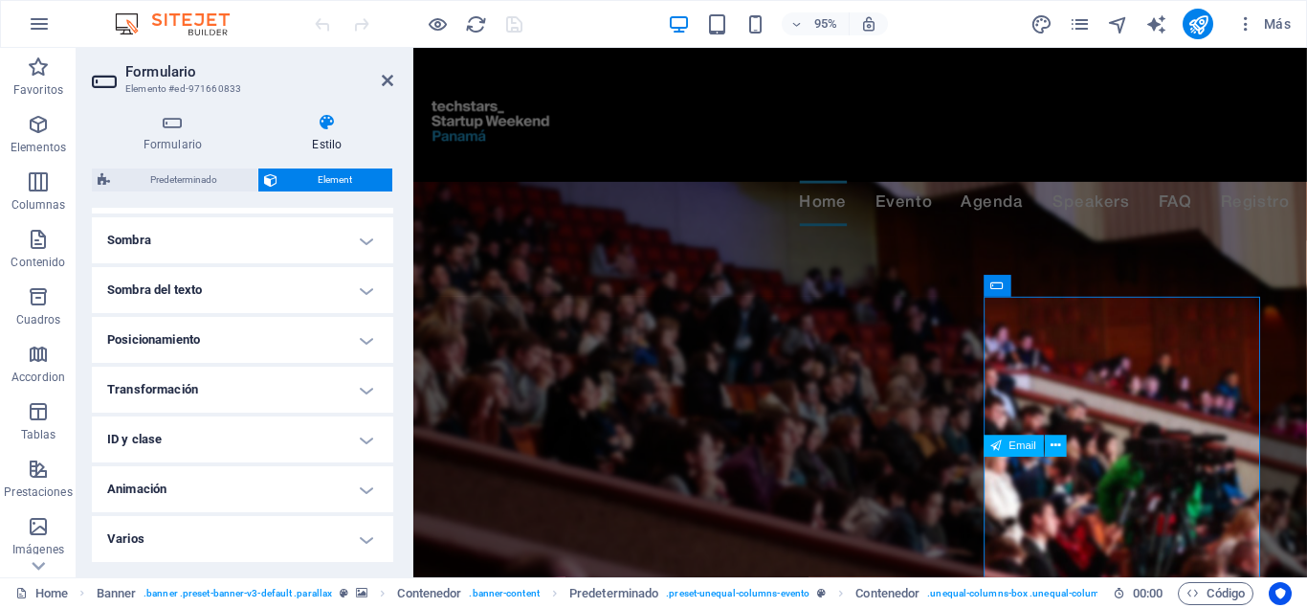
click at [364, 541] on h4 "Varios" at bounding box center [242, 539] width 301 height 46
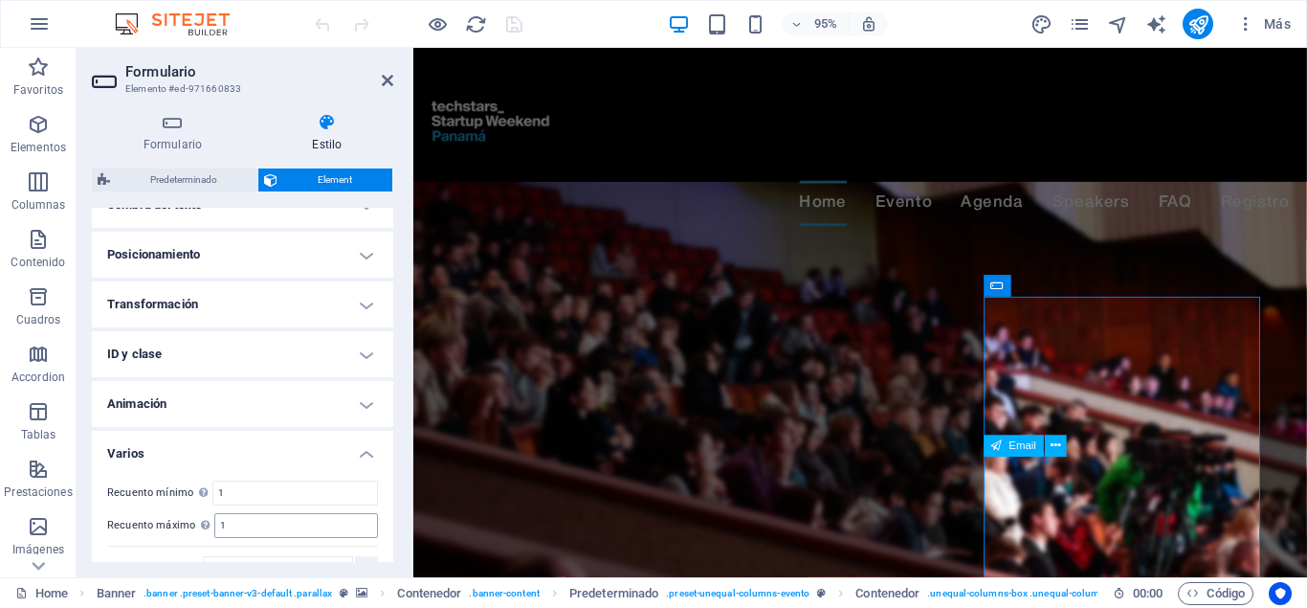
scroll to position [590, 0]
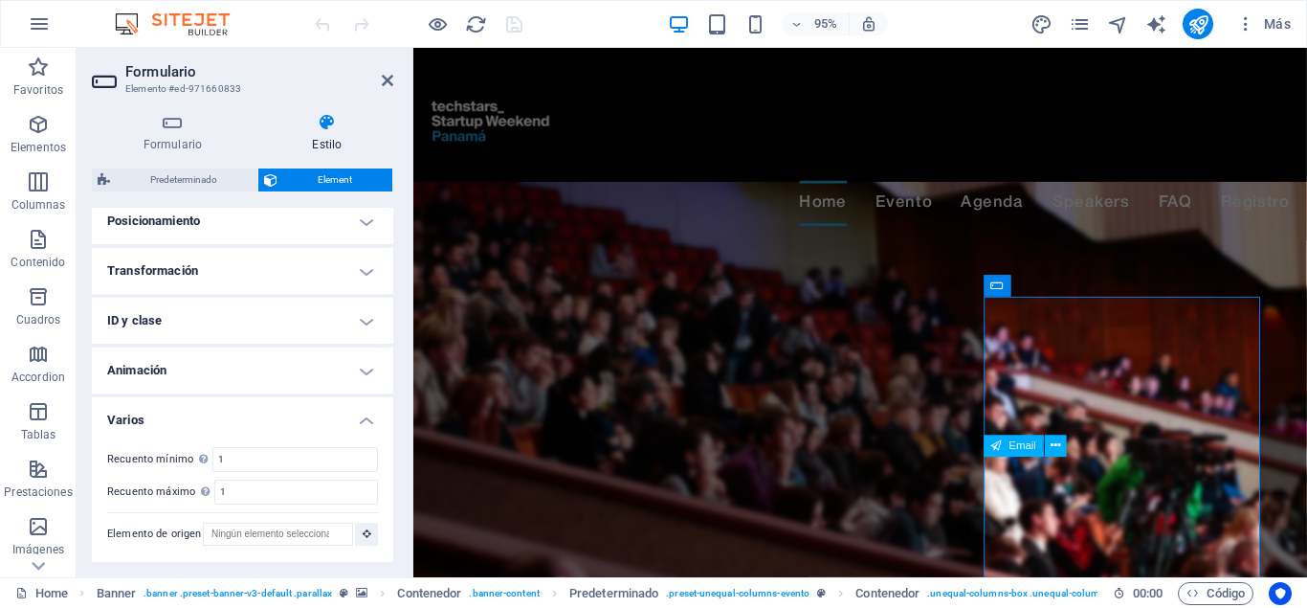
click at [364, 371] on h4 "Animación" at bounding box center [242, 370] width 301 height 46
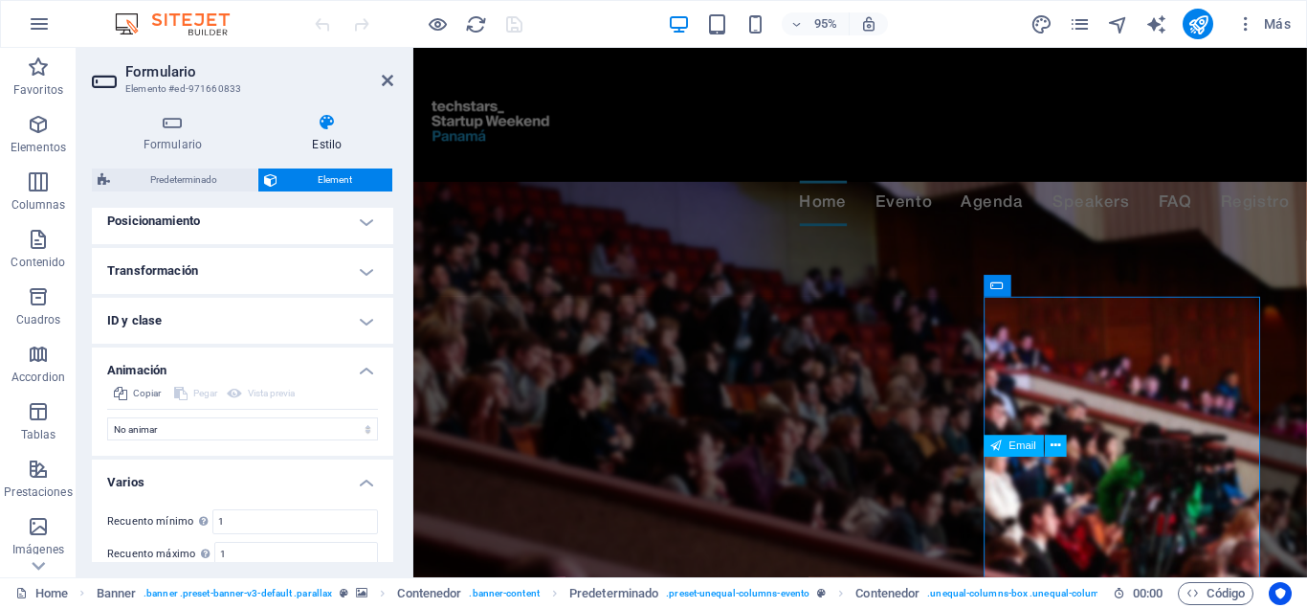
click at [361, 322] on h4 "ID y clase" at bounding box center [242, 321] width 301 height 46
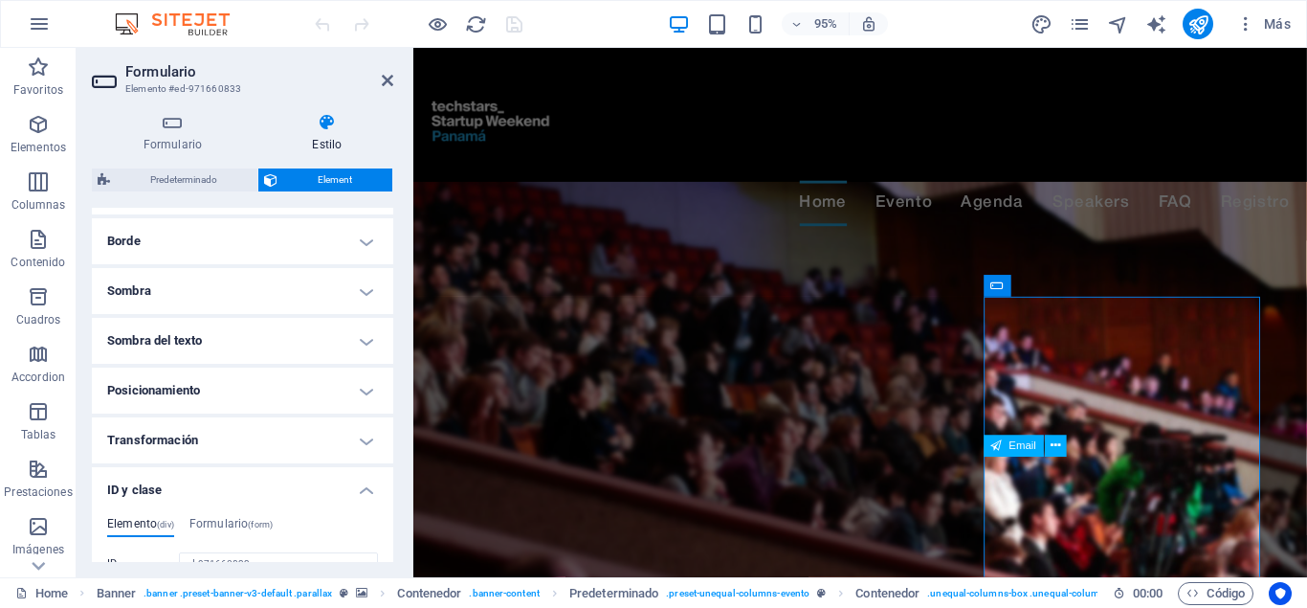
scroll to position [417, 0]
click at [326, 381] on h4 "Posicionamiento" at bounding box center [242, 393] width 301 height 46
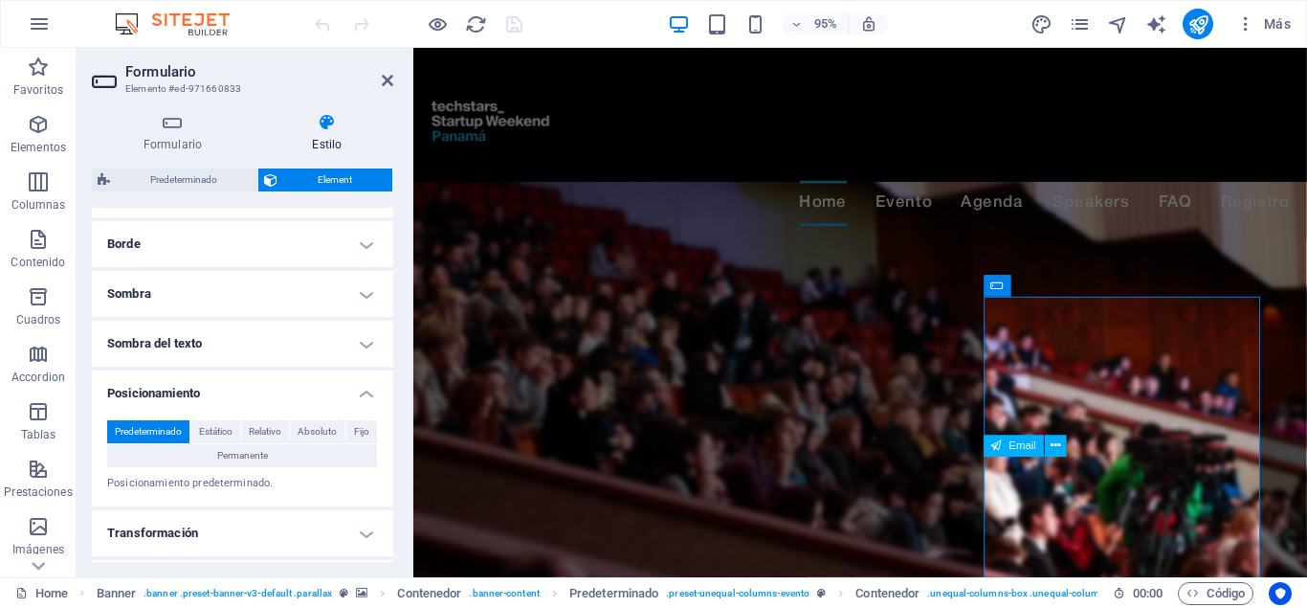
click at [321, 336] on h4 "Sombra del texto" at bounding box center [242, 344] width 301 height 46
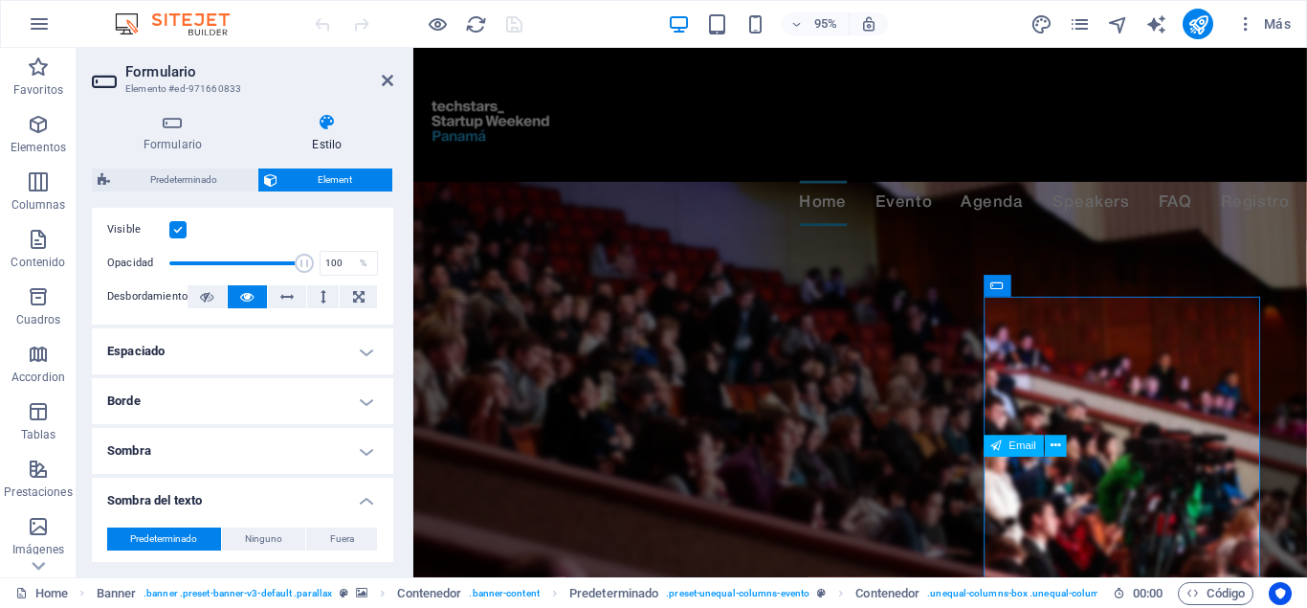
scroll to position [245, 0]
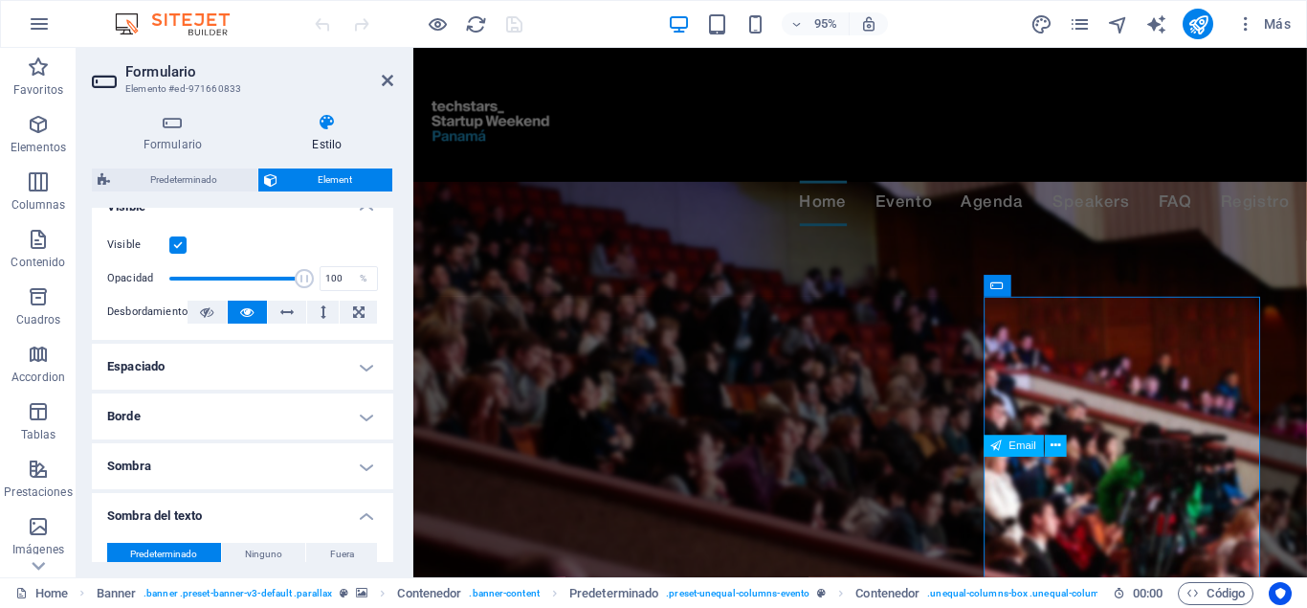
click at [289, 412] on h4 "Borde" at bounding box center [242, 416] width 301 height 46
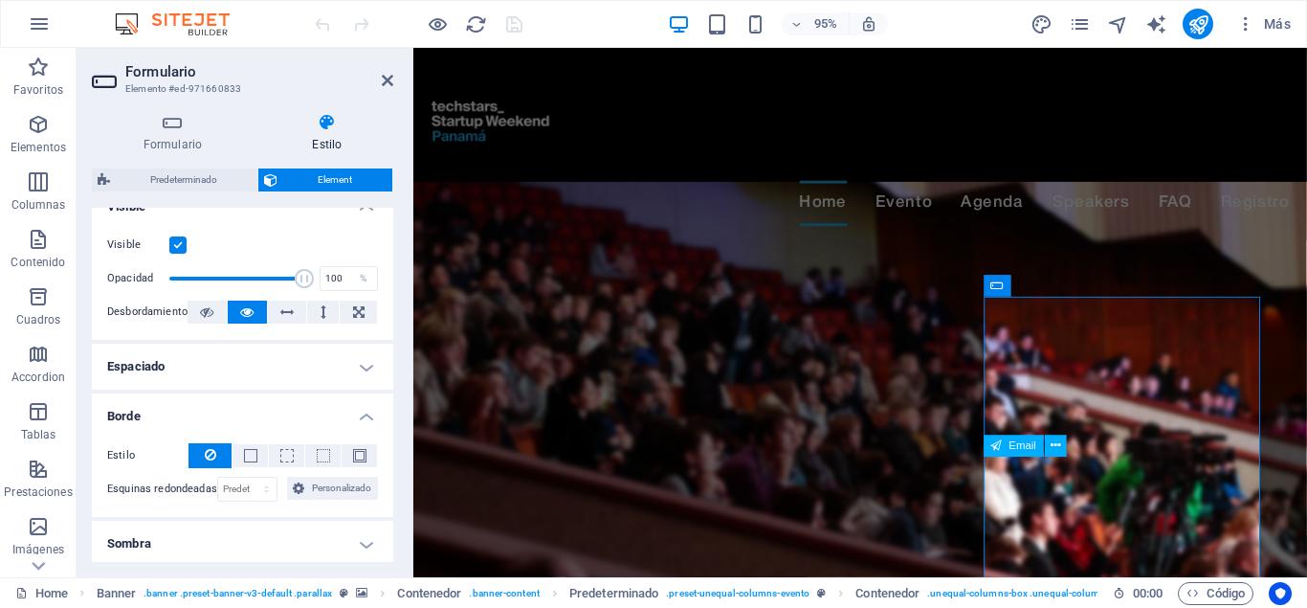
click at [300, 367] on h4 "Espaciado" at bounding box center [242, 367] width 301 height 46
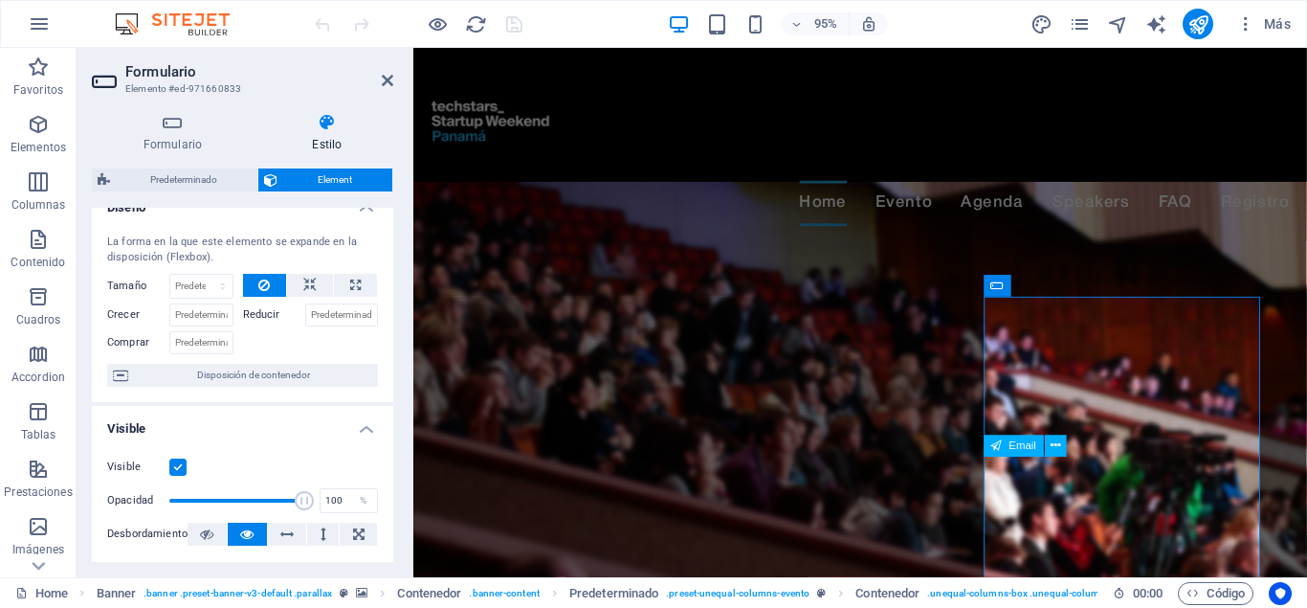
scroll to position [0, 0]
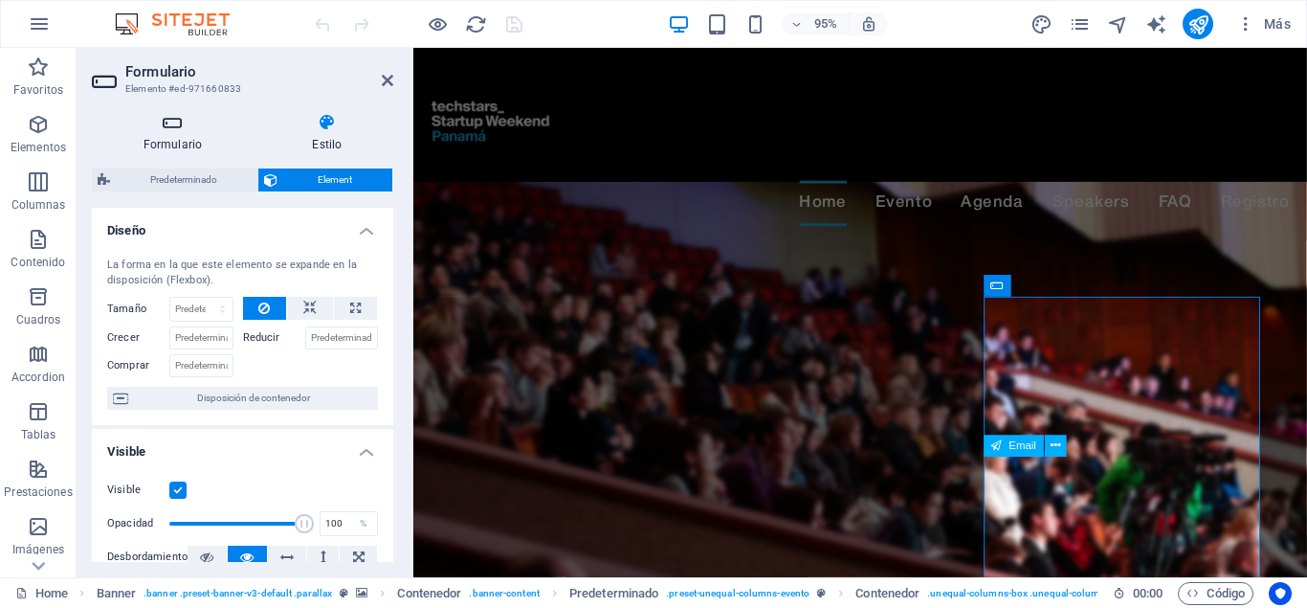
click at [182, 137] on h4 "Formulario" at bounding box center [176, 133] width 169 height 40
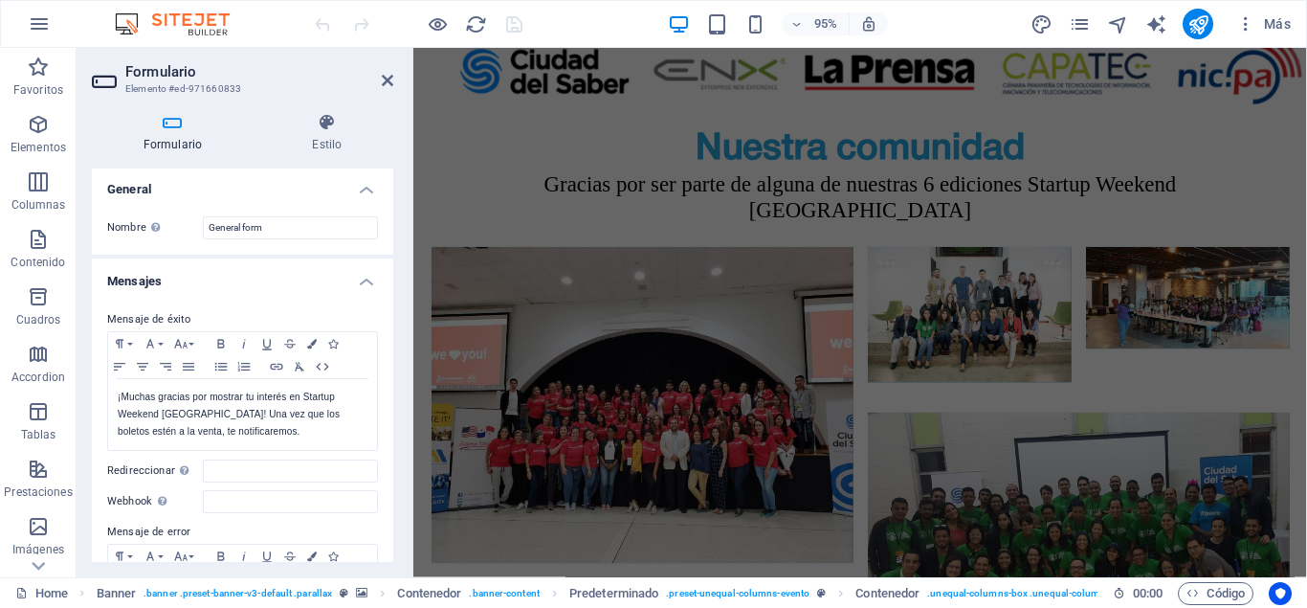
scroll to position [5505, 0]
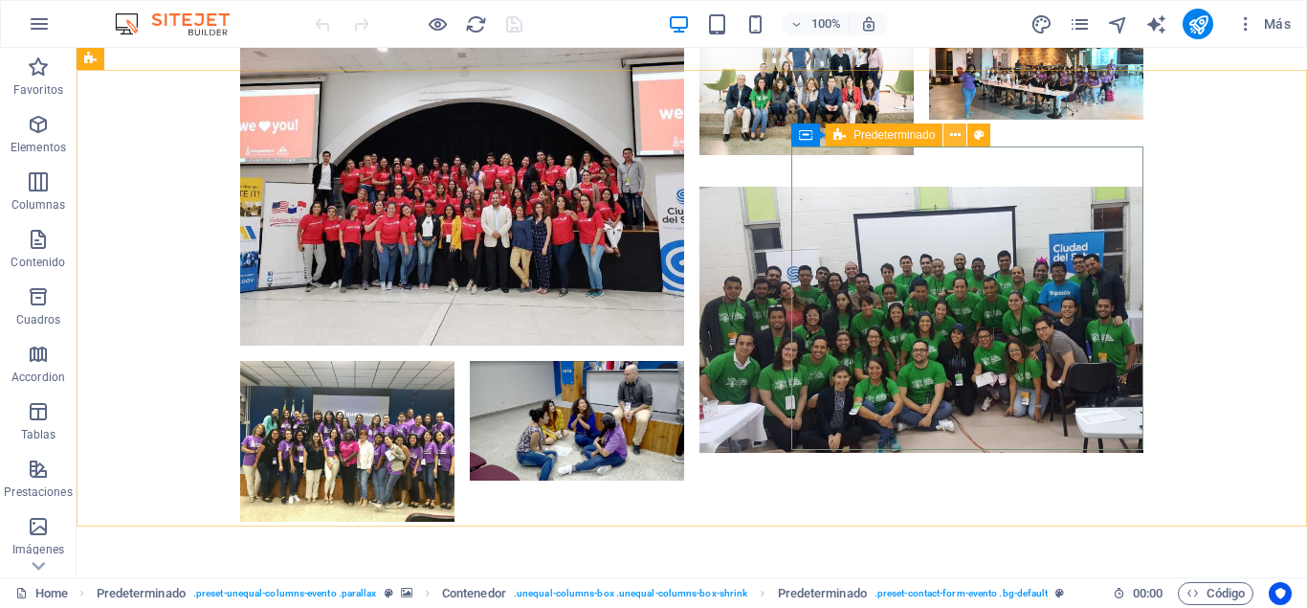
click at [947, 133] on button at bounding box center [955, 134] width 23 height 23
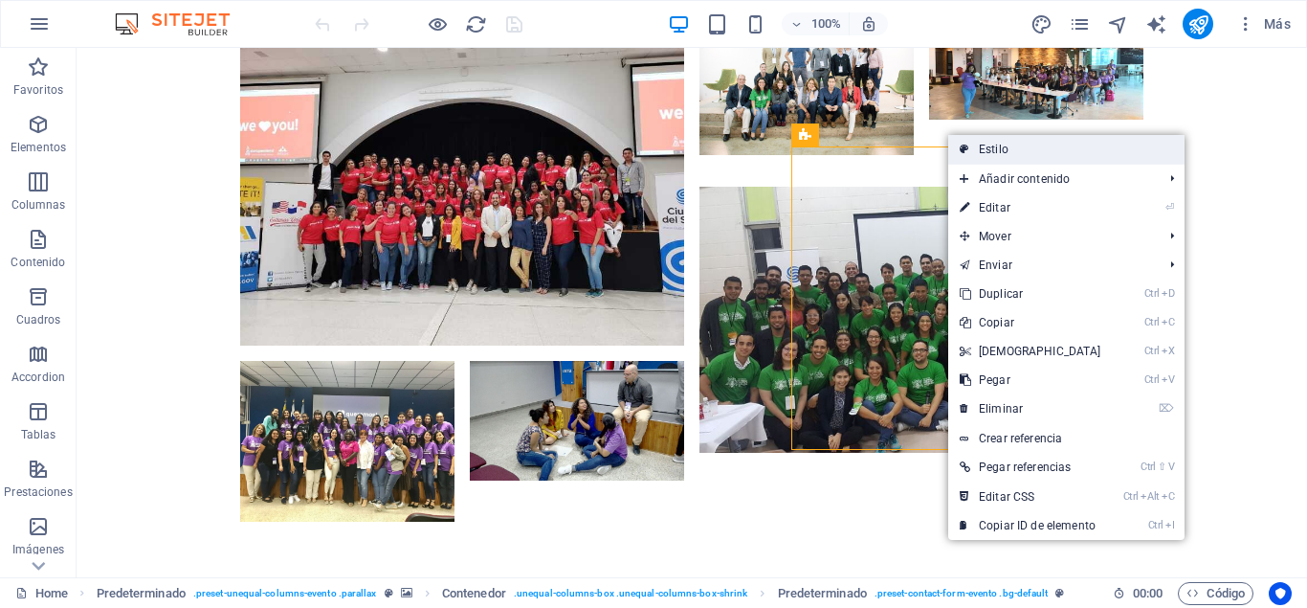
click at [992, 146] on link "Estilo" at bounding box center [1066, 149] width 236 height 29
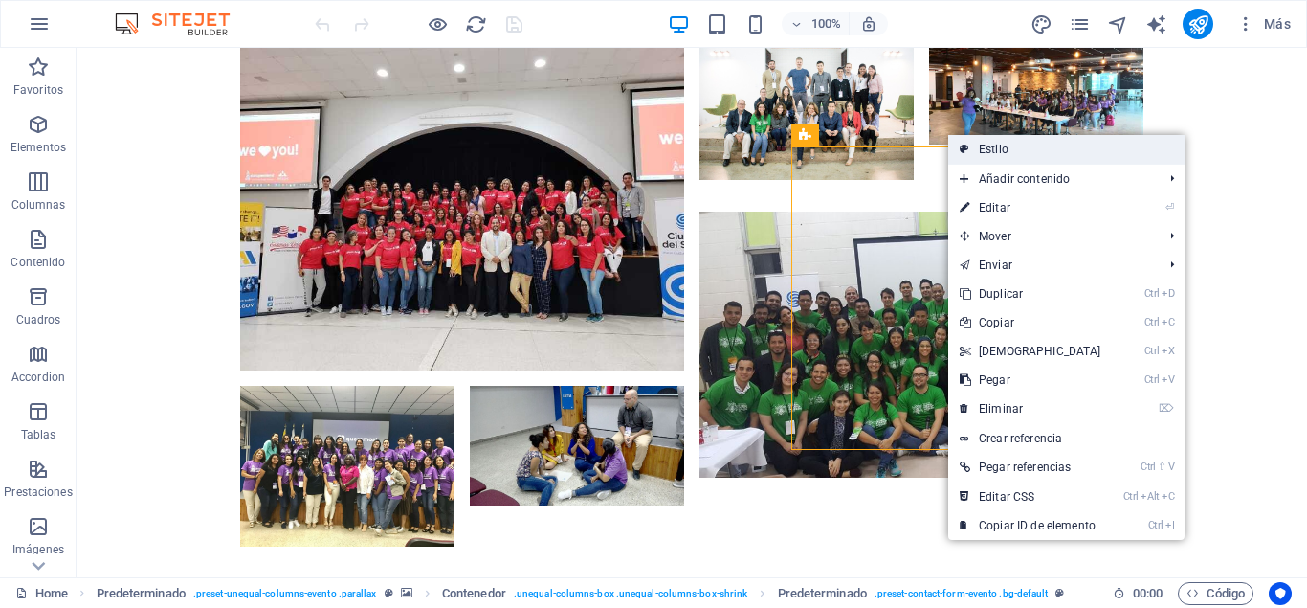
select select "px"
select select "rem"
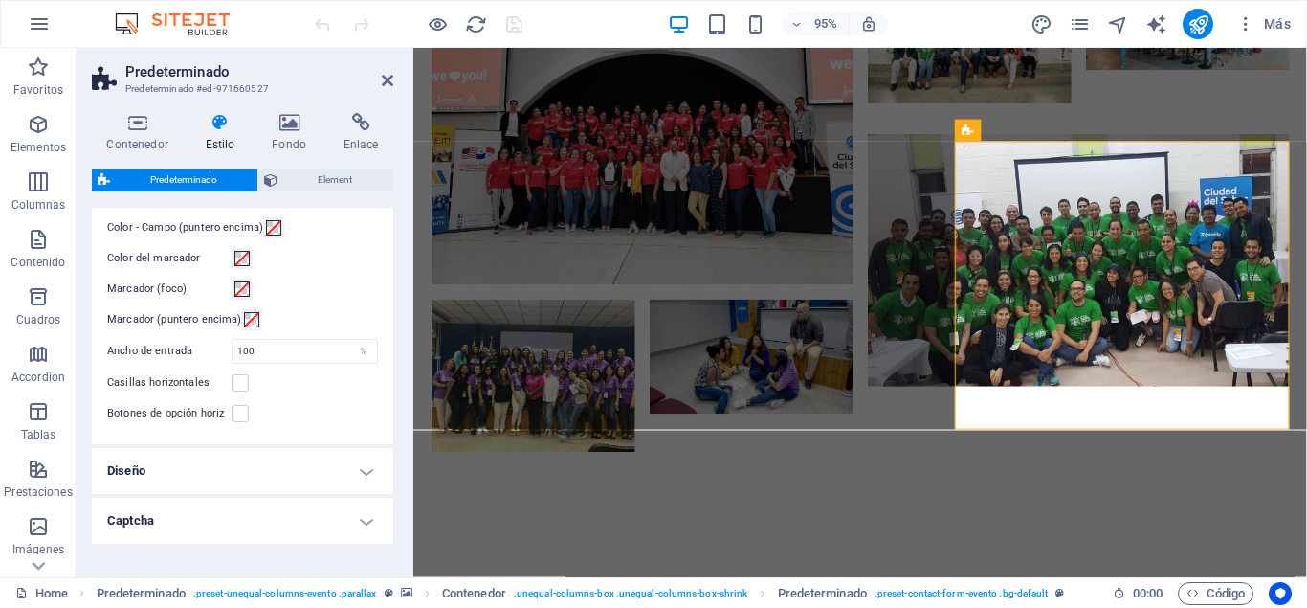
scroll to position [775, 0]
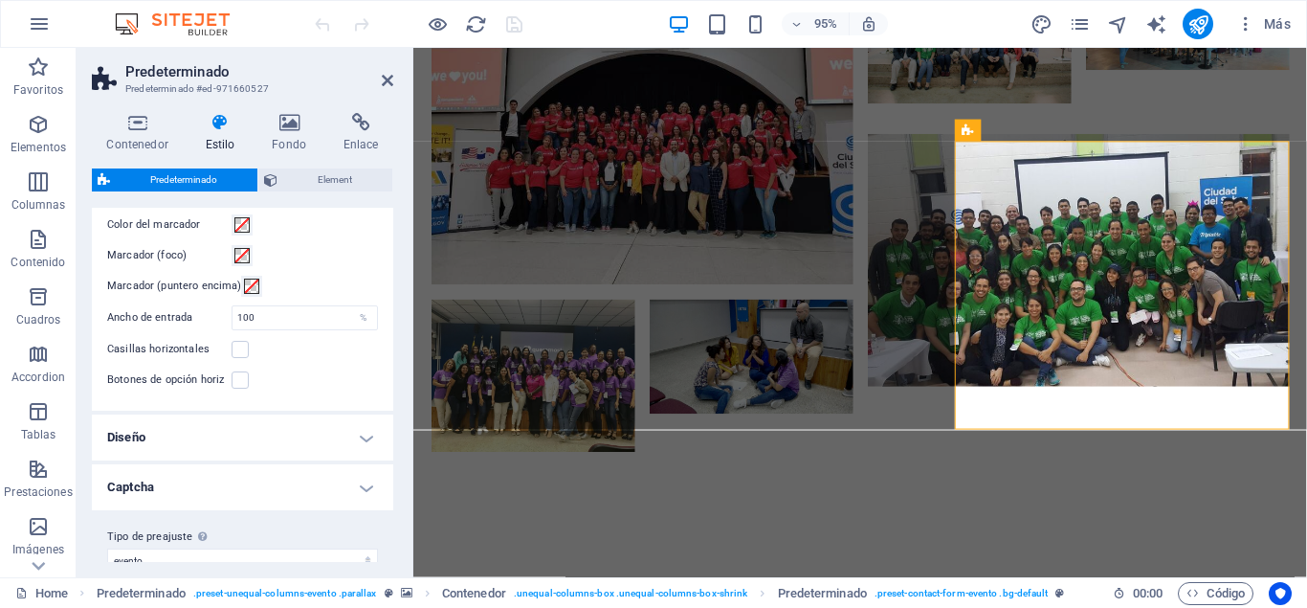
click at [363, 427] on h4 "Diseño" at bounding box center [242, 437] width 301 height 46
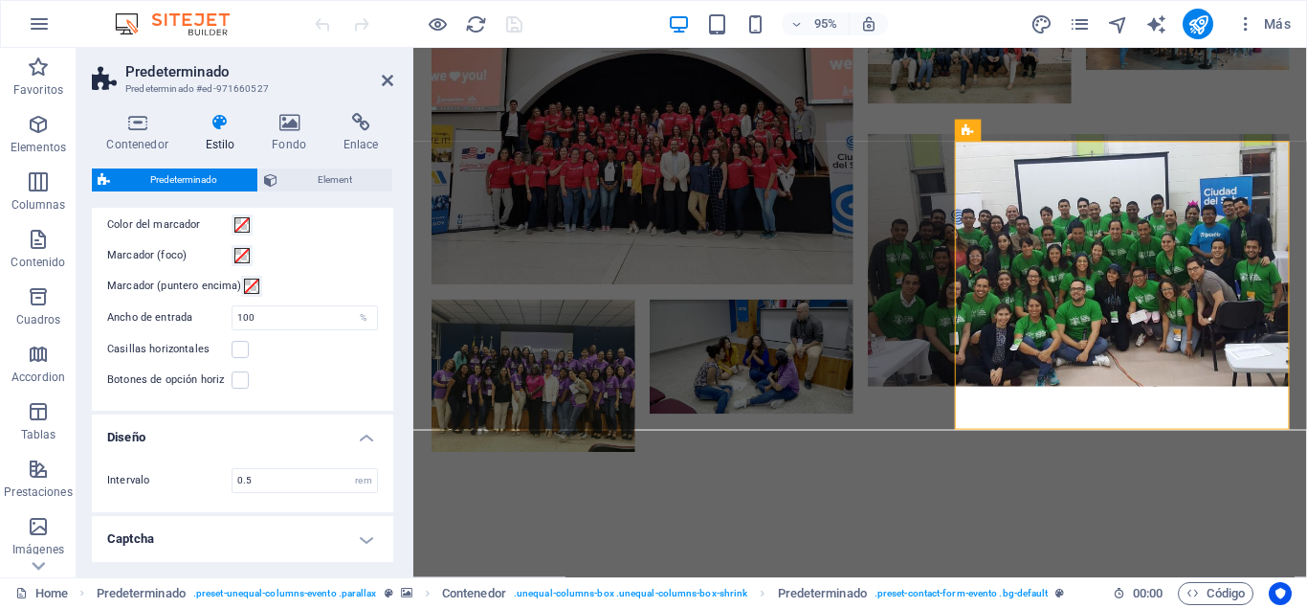
click at [363, 427] on h4 "Diseño" at bounding box center [242, 431] width 301 height 34
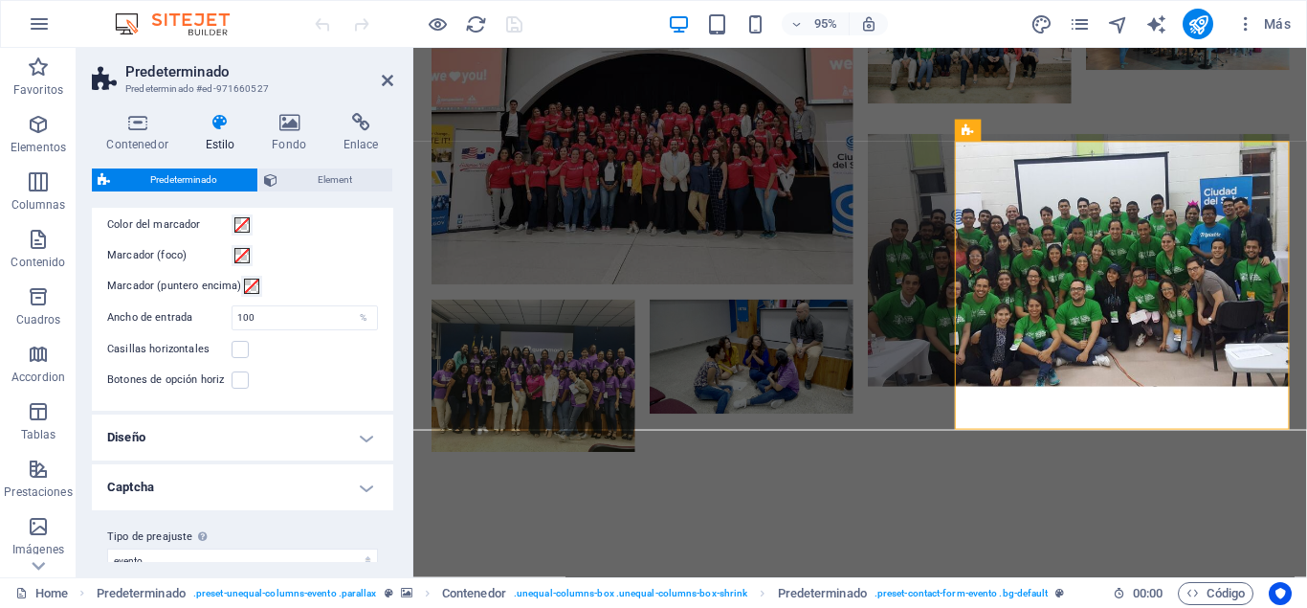
click at [357, 475] on h4 "Captcha" at bounding box center [242, 487] width 301 height 46
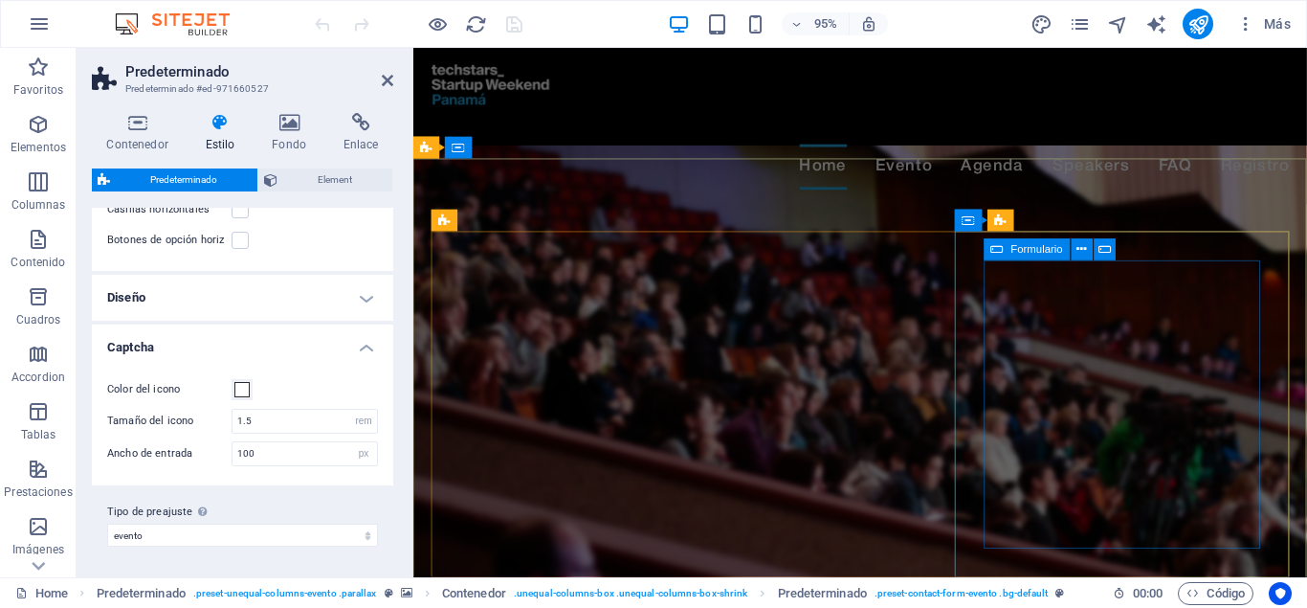
scroll to position [0, 0]
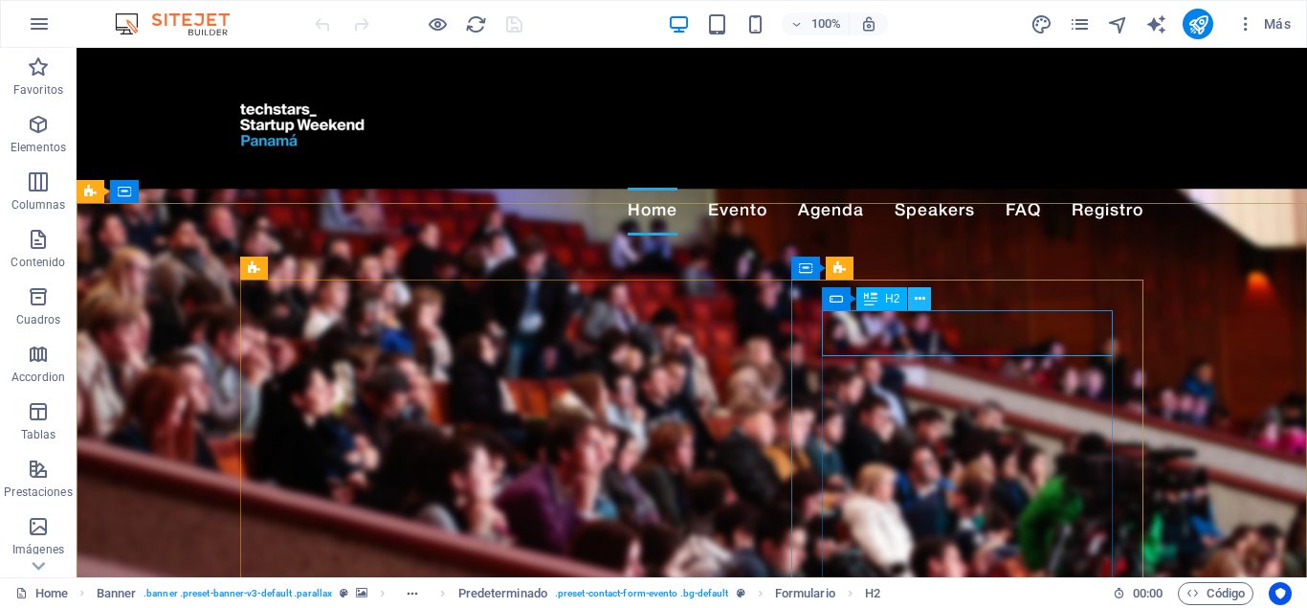
click at [921, 296] on icon at bounding box center [920, 299] width 11 height 20
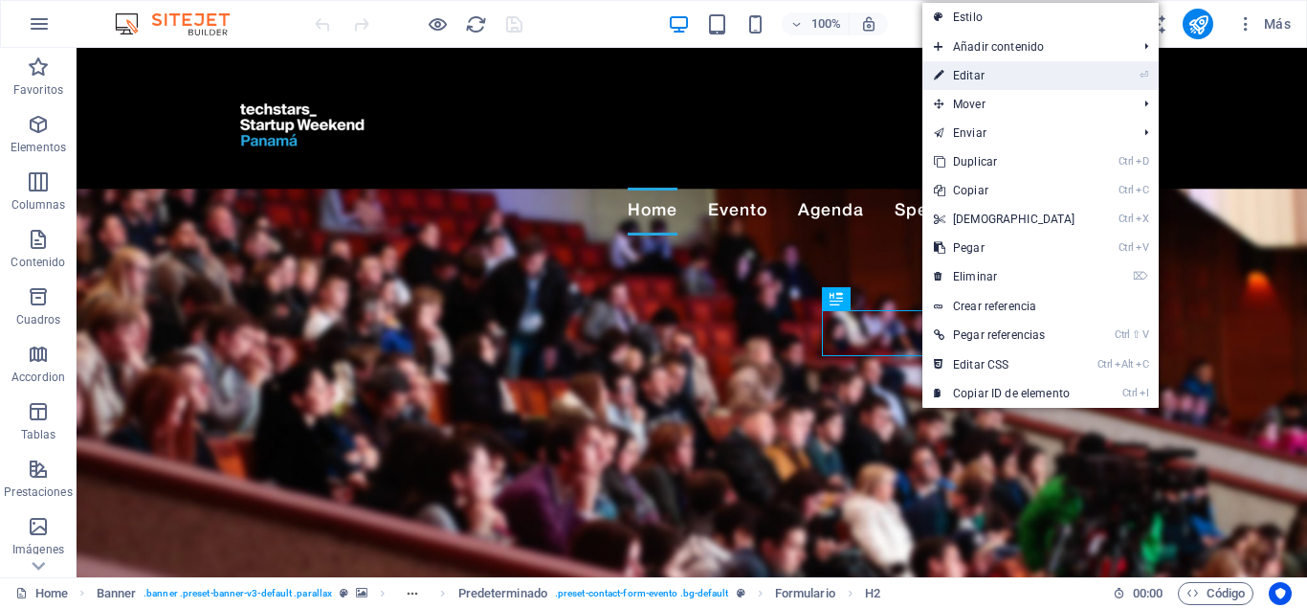
click at [999, 79] on link "⏎ Editar" at bounding box center [1005, 75] width 165 height 29
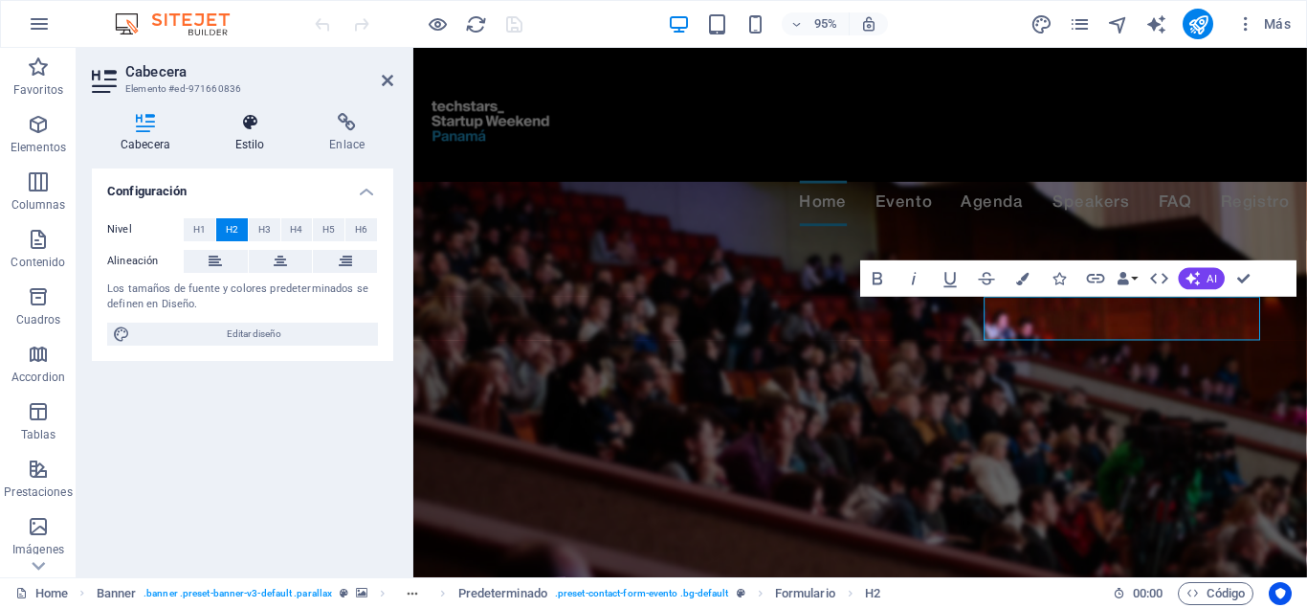
click at [257, 132] on h4 "Estilo" at bounding box center [254, 133] width 95 height 40
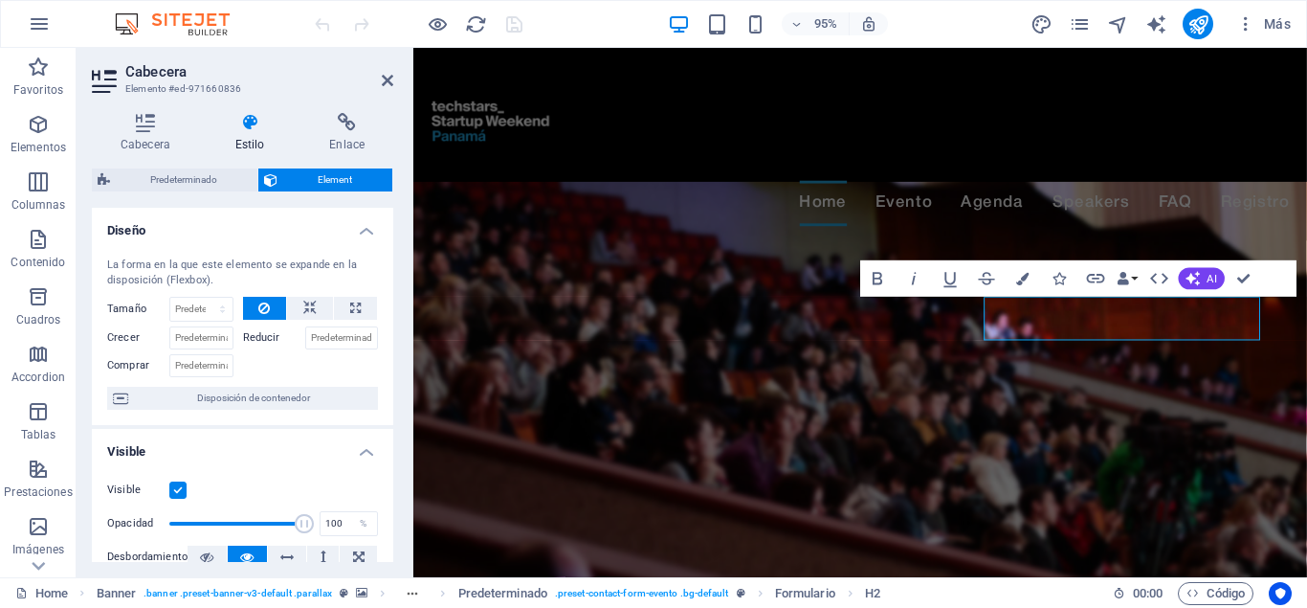
click at [367, 220] on h4 "Diseño" at bounding box center [242, 225] width 301 height 34
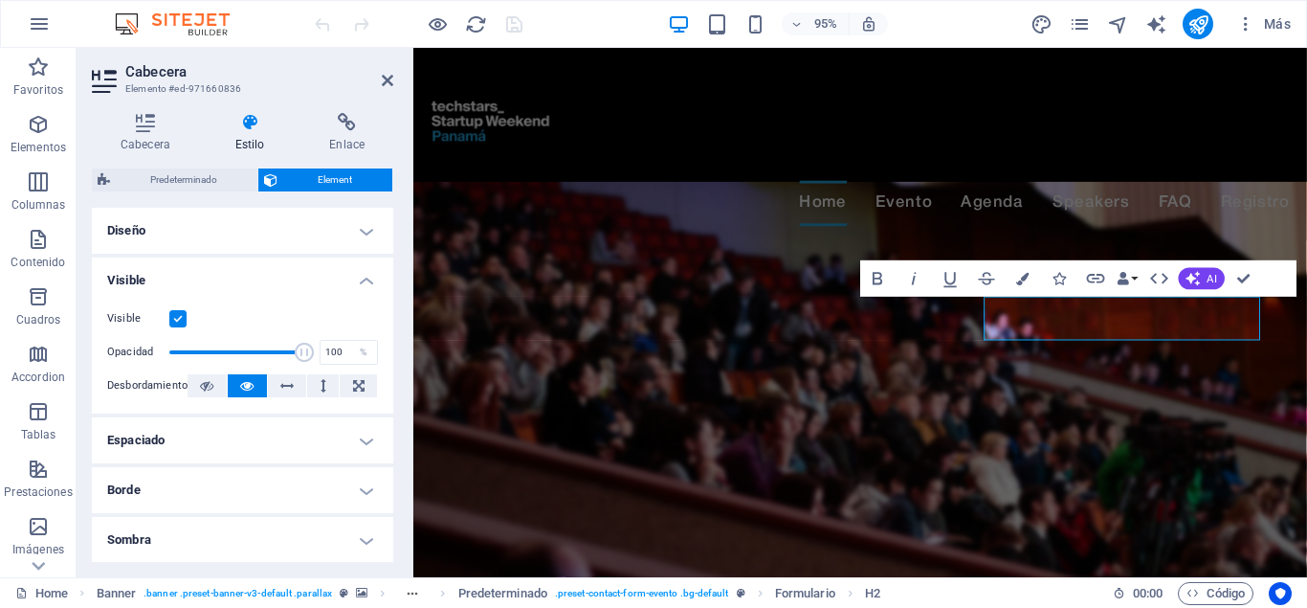
click at [366, 273] on h4 "Visible" at bounding box center [242, 274] width 301 height 34
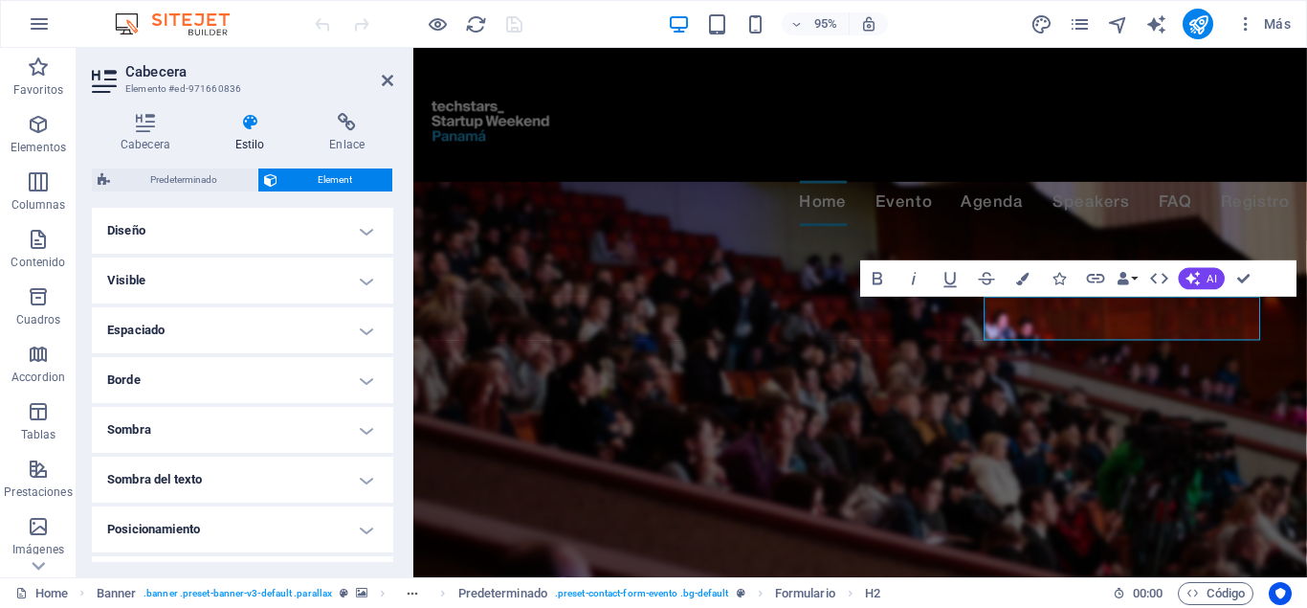
click at [365, 280] on h4 "Visible" at bounding box center [242, 280] width 301 height 46
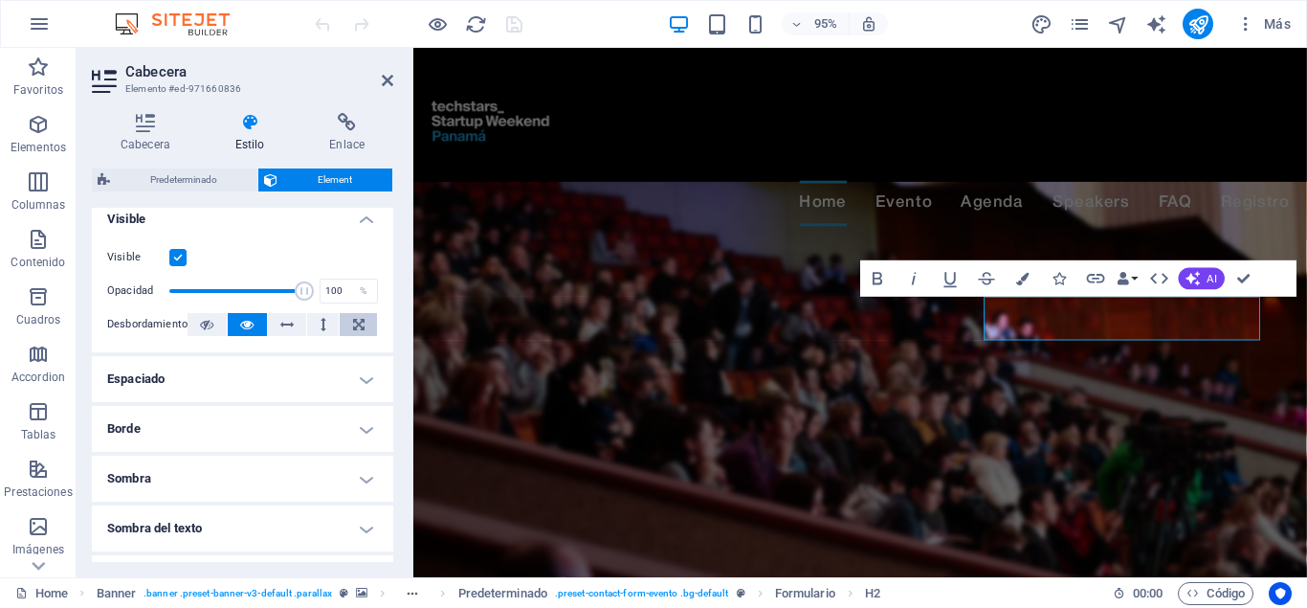
scroll to position [86, 0]
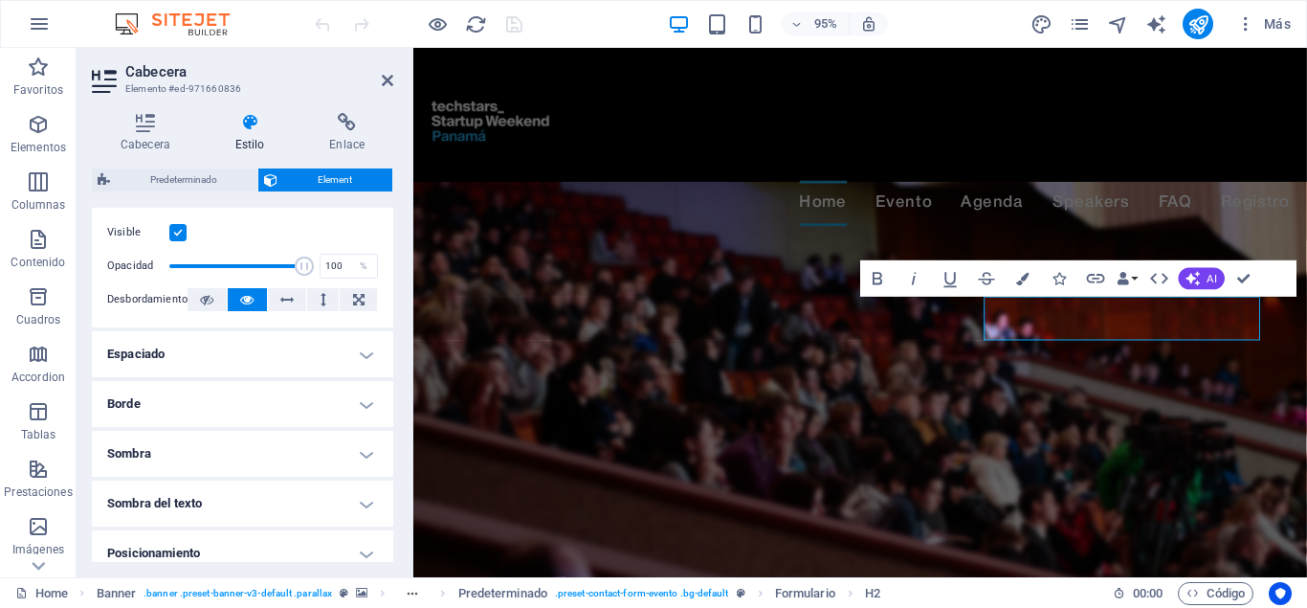
click at [361, 348] on h4 "Espaciado" at bounding box center [242, 354] width 301 height 46
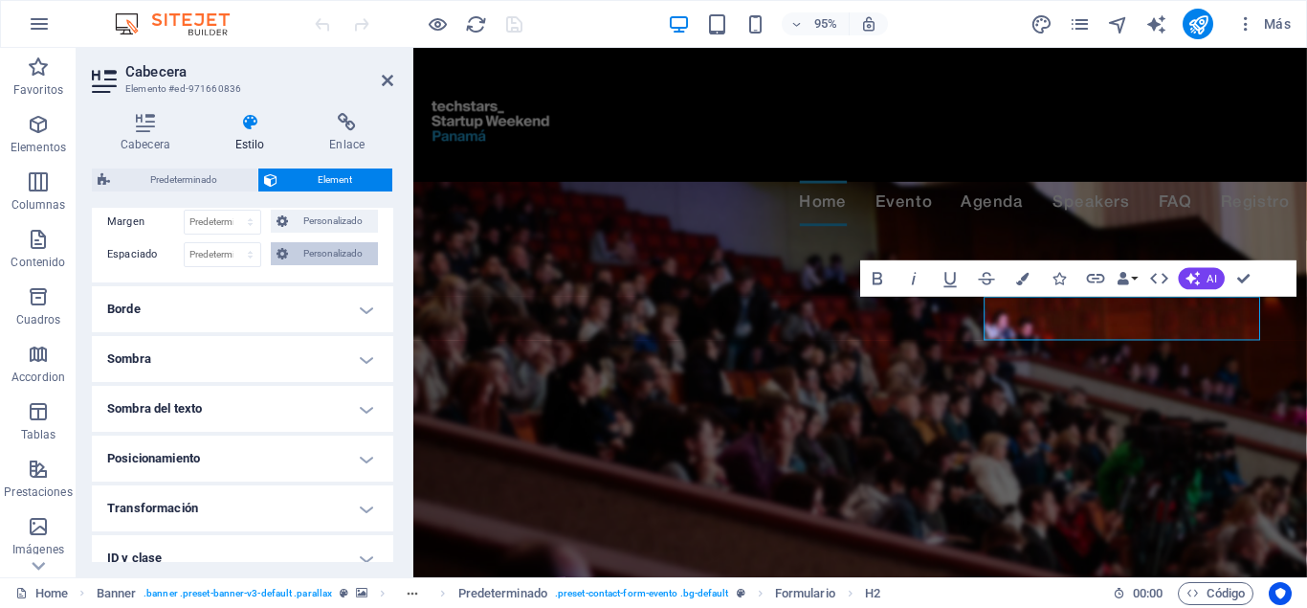
scroll to position [258, 0]
click at [365, 302] on h4 "Borde" at bounding box center [242, 308] width 301 height 46
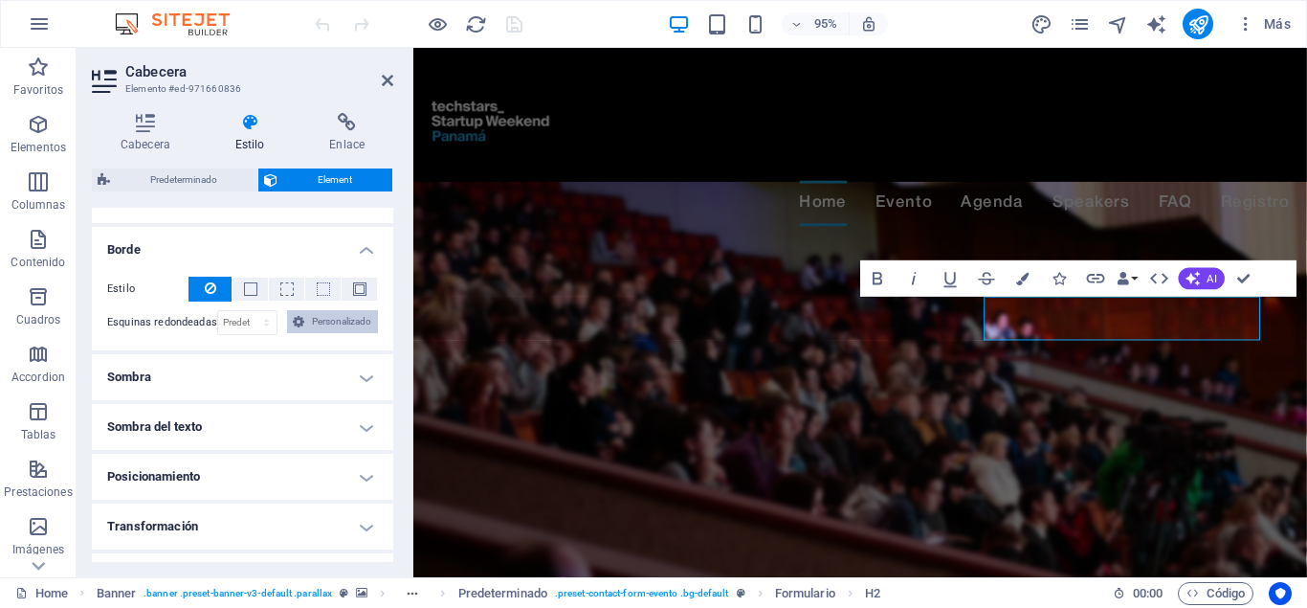
scroll to position [345, 0]
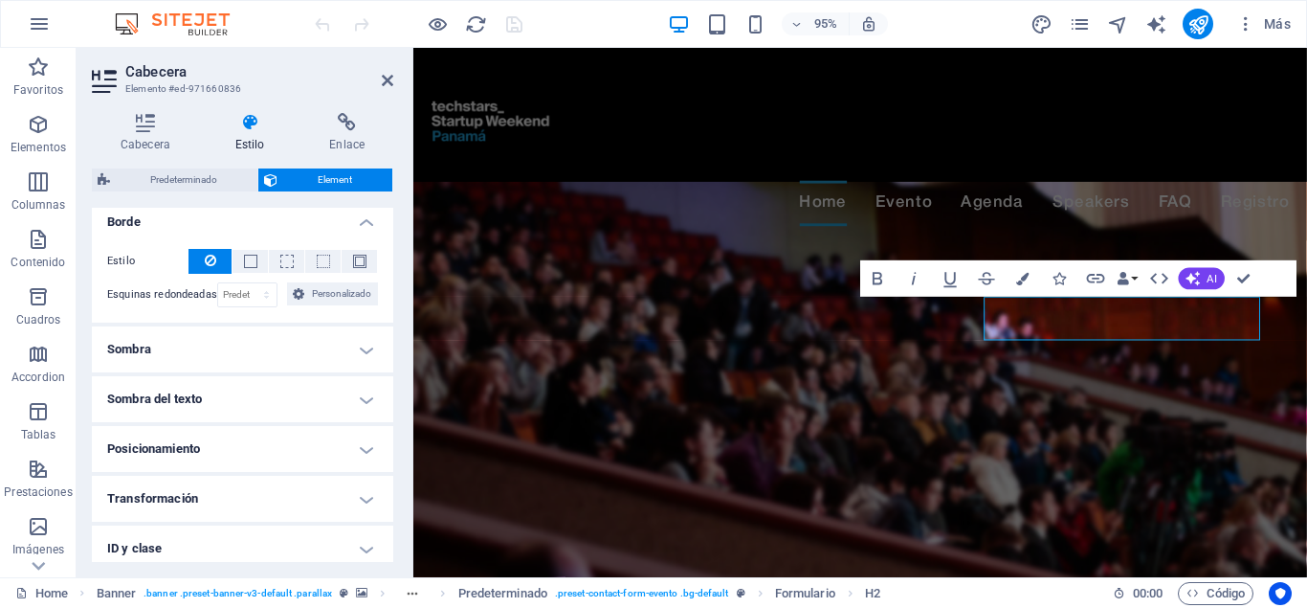
click at [368, 346] on h4 "Sombra" at bounding box center [242, 349] width 301 height 46
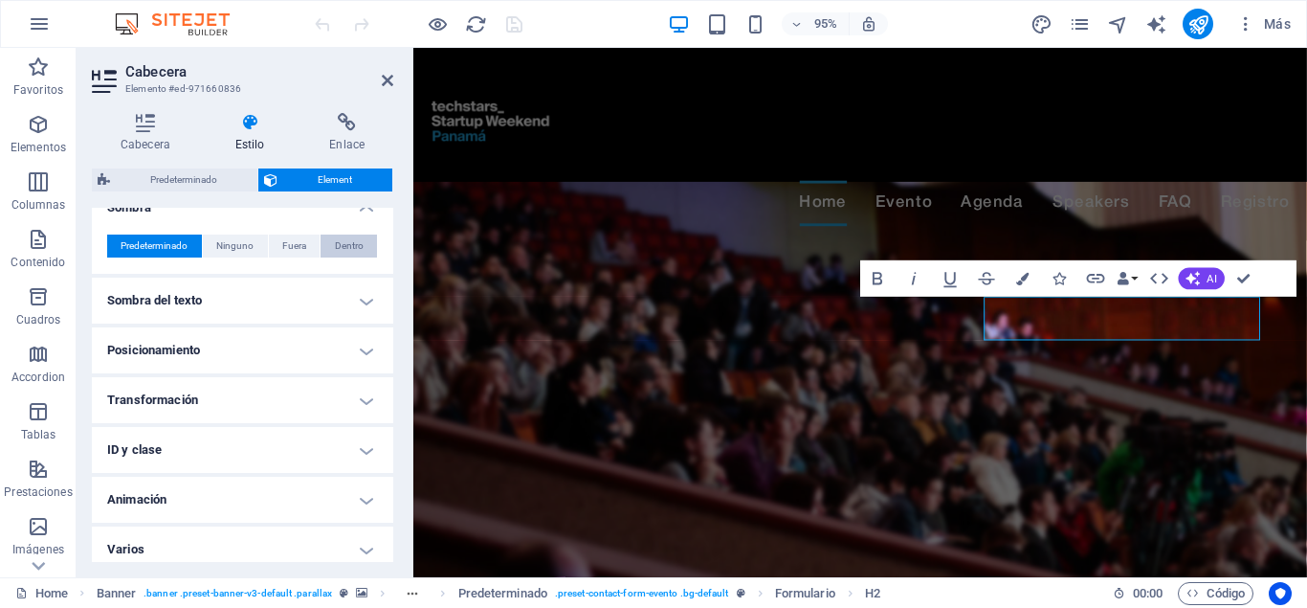
scroll to position [496, 0]
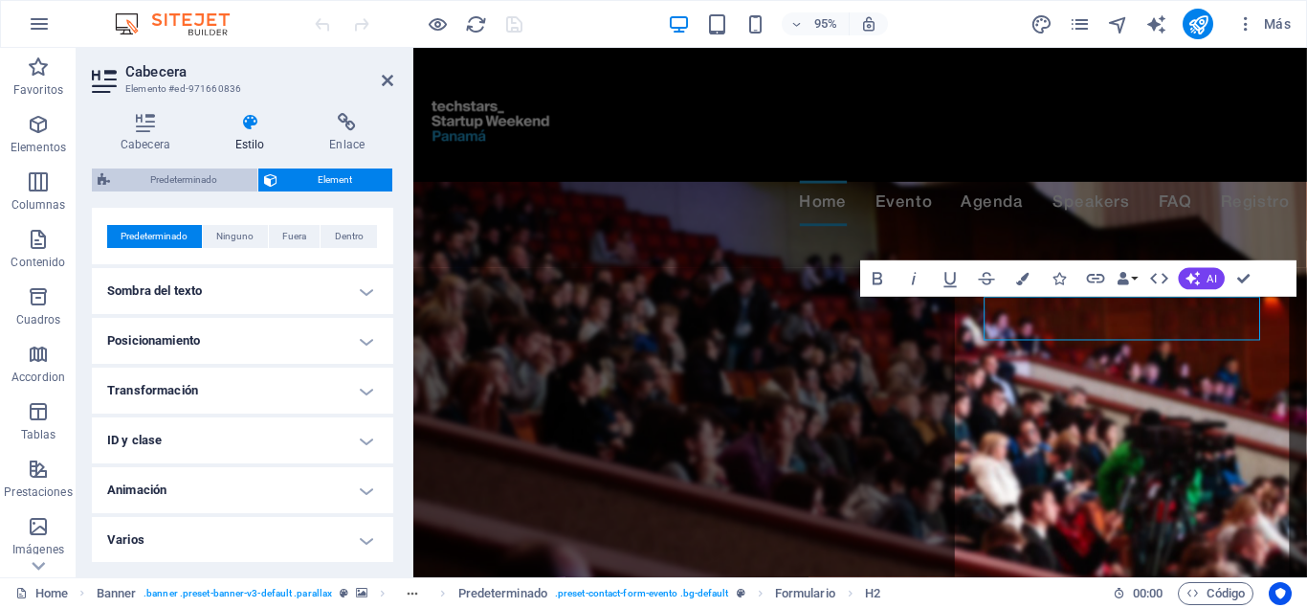
click at [211, 175] on span "Predeterminado" at bounding box center [184, 179] width 136 height 23
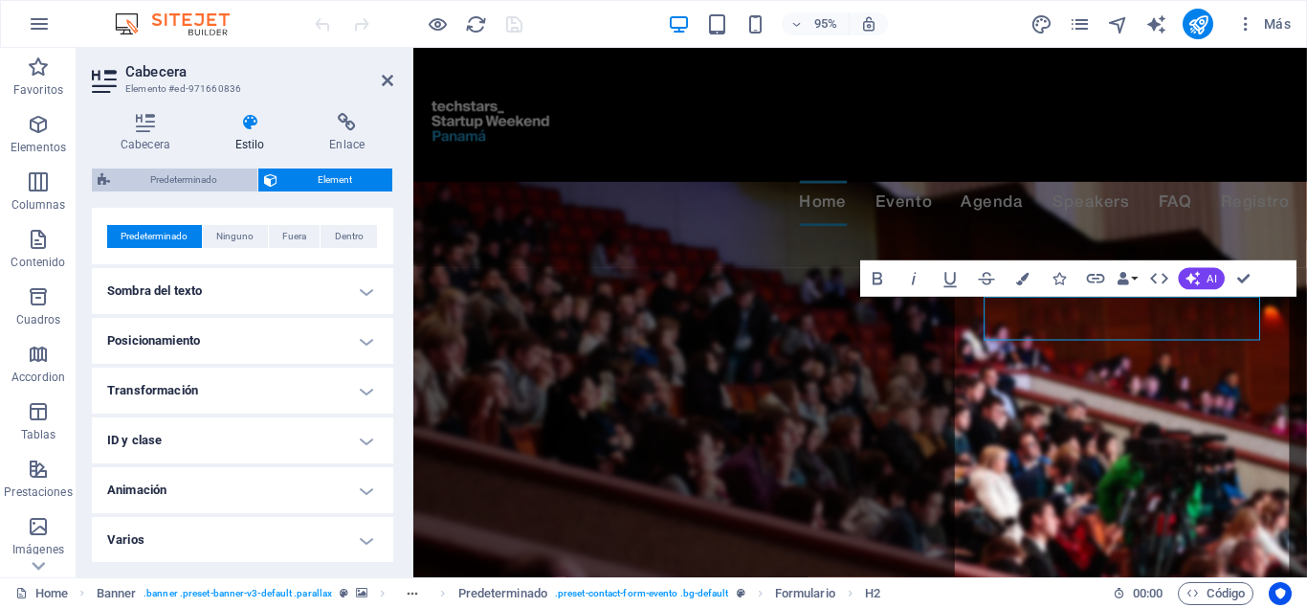
select select "px"
select select "rem"
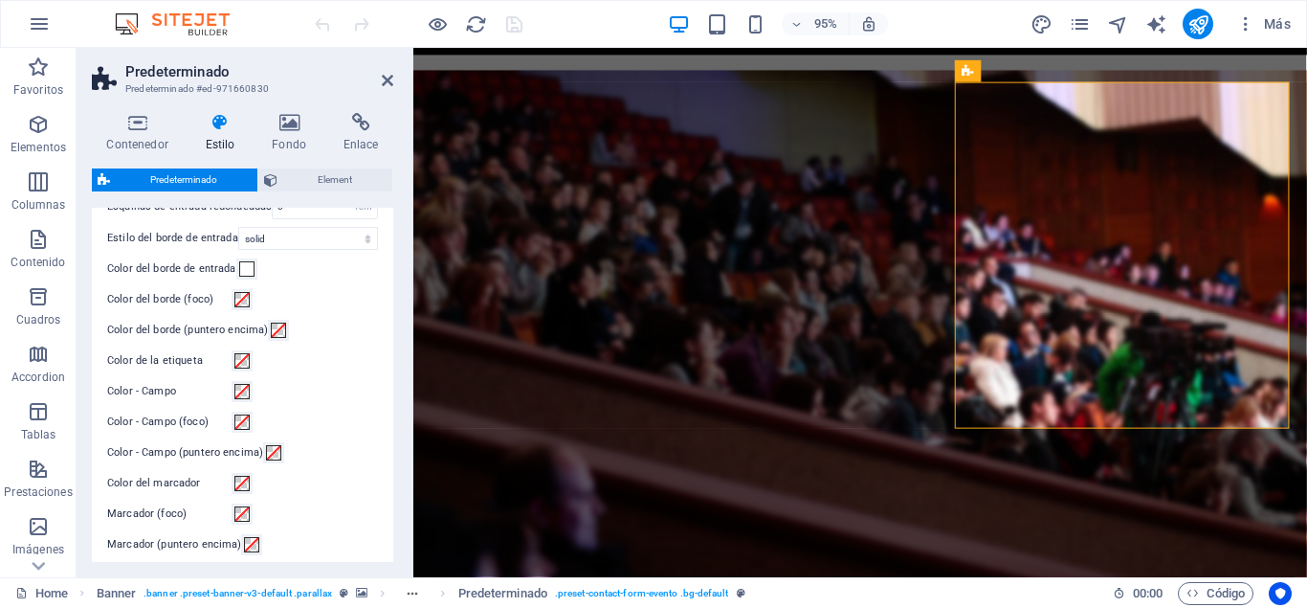
scroll to position [800, 0]
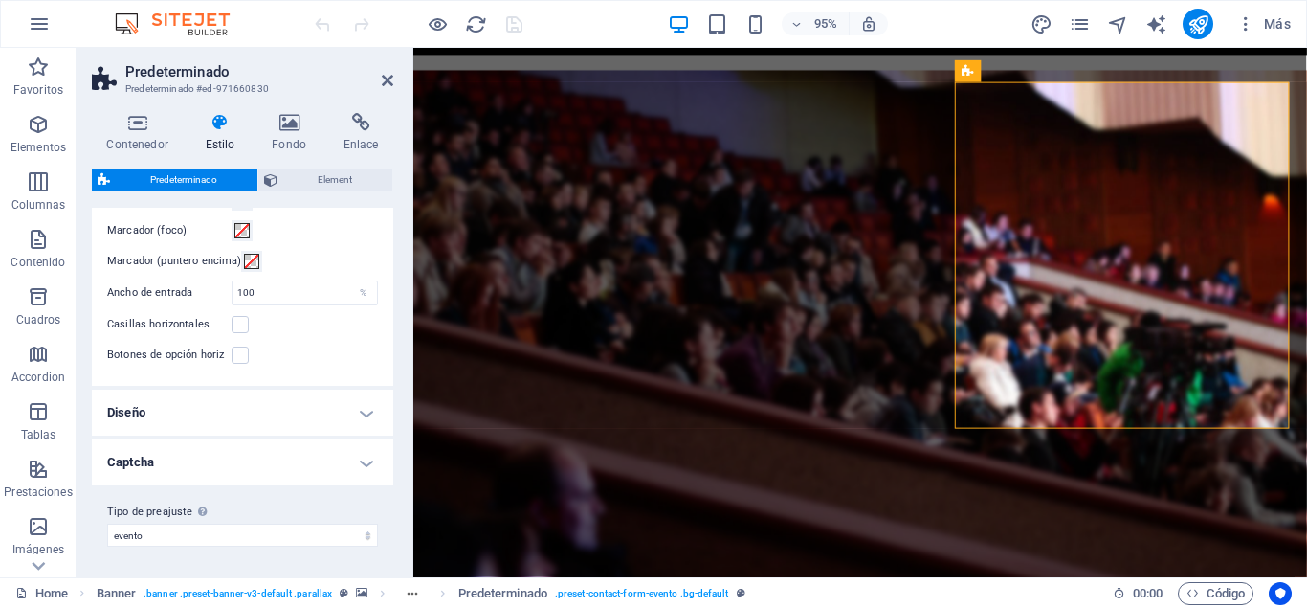
click at [301, 447] on h4 "Captcha" at bounding box center [242, 462] width 301 height 46
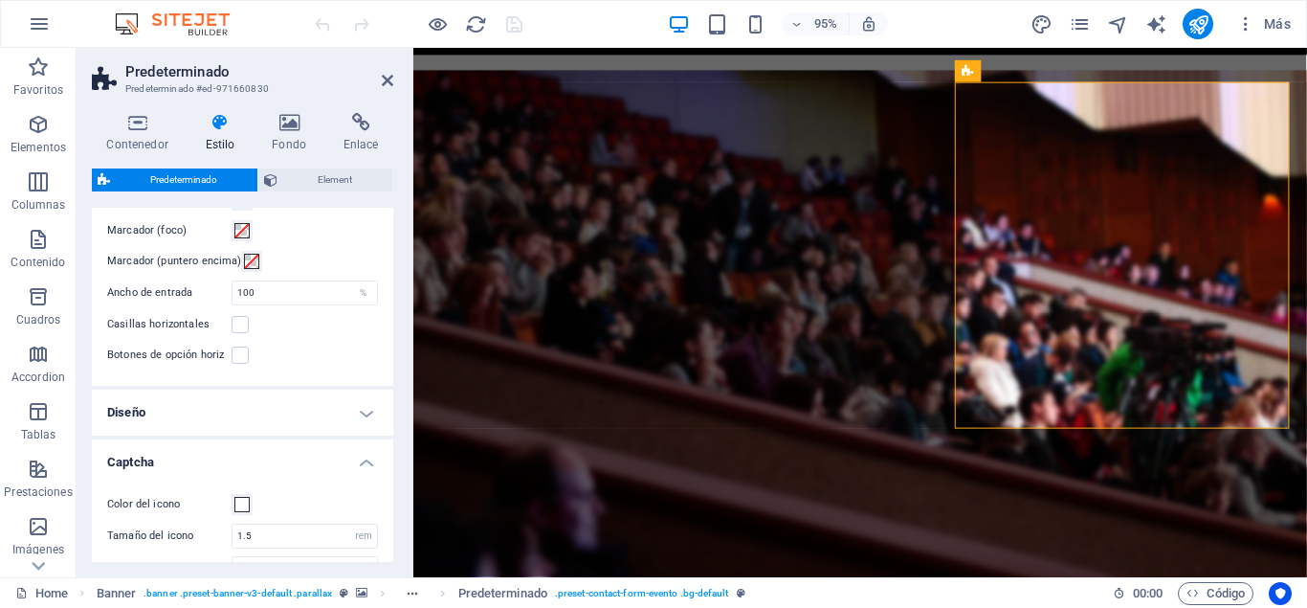
scroll to position [915, 0]
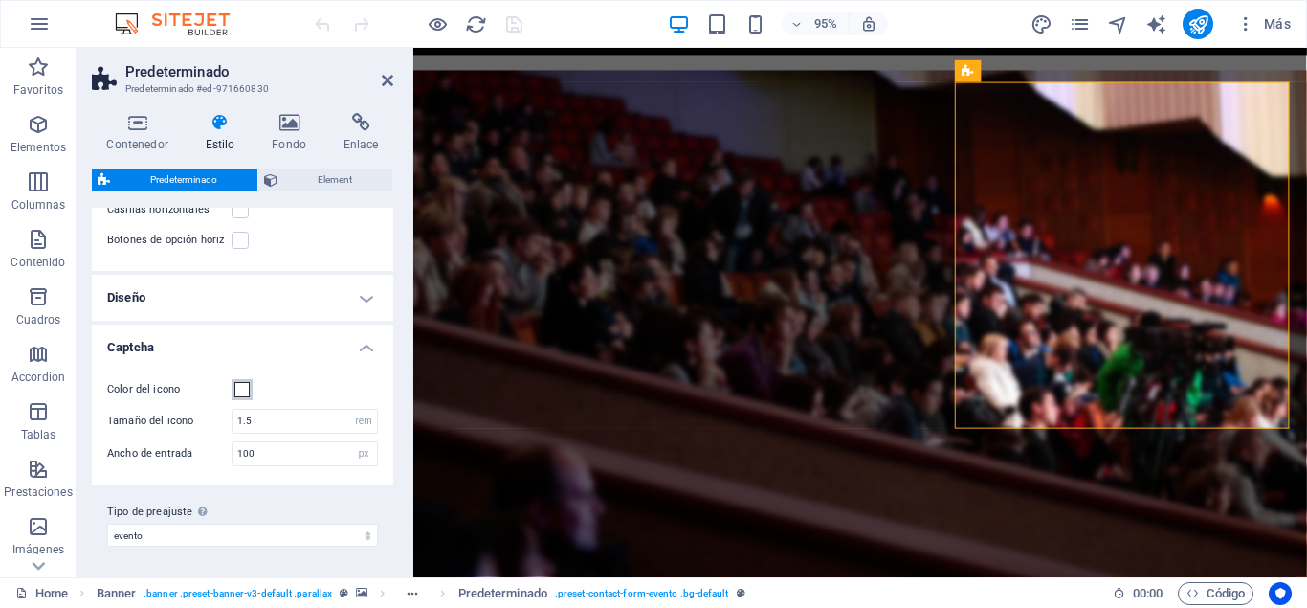
click at [243, 390] on span at bounding box center [241, 389] width 15 height 15
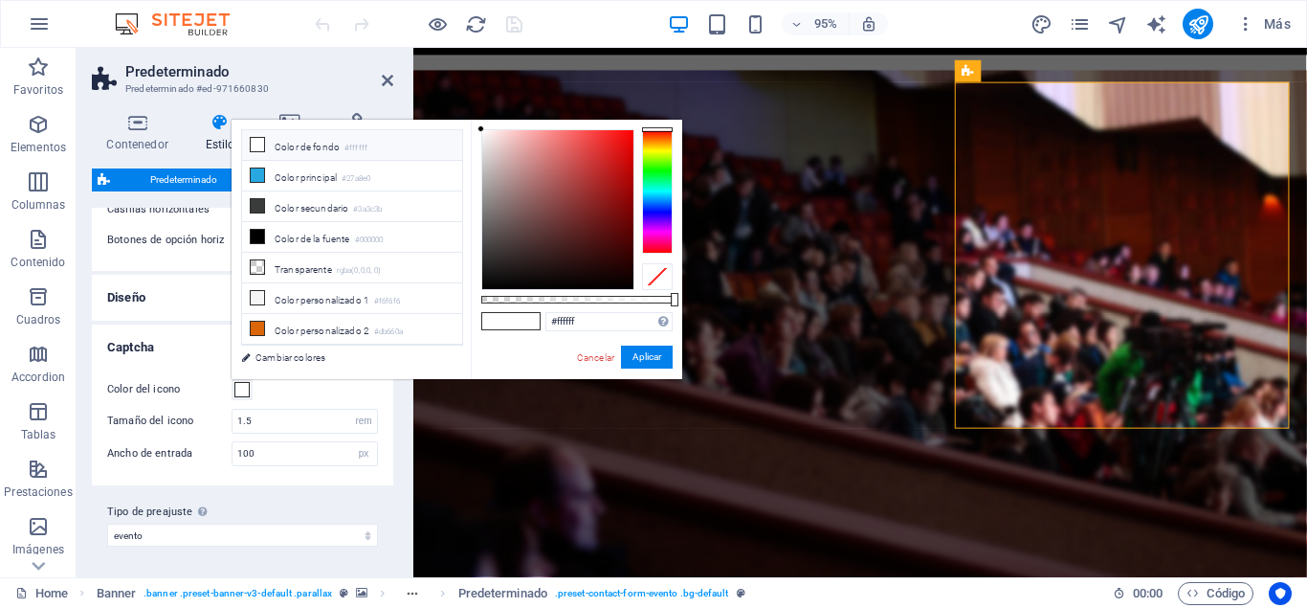
click at [254, 144] on icon at bounding box center [257, 144] width 13 height 13
click at [638, 349] on button "Aplicar" at bounding box center [647, 357] width 52 height 23
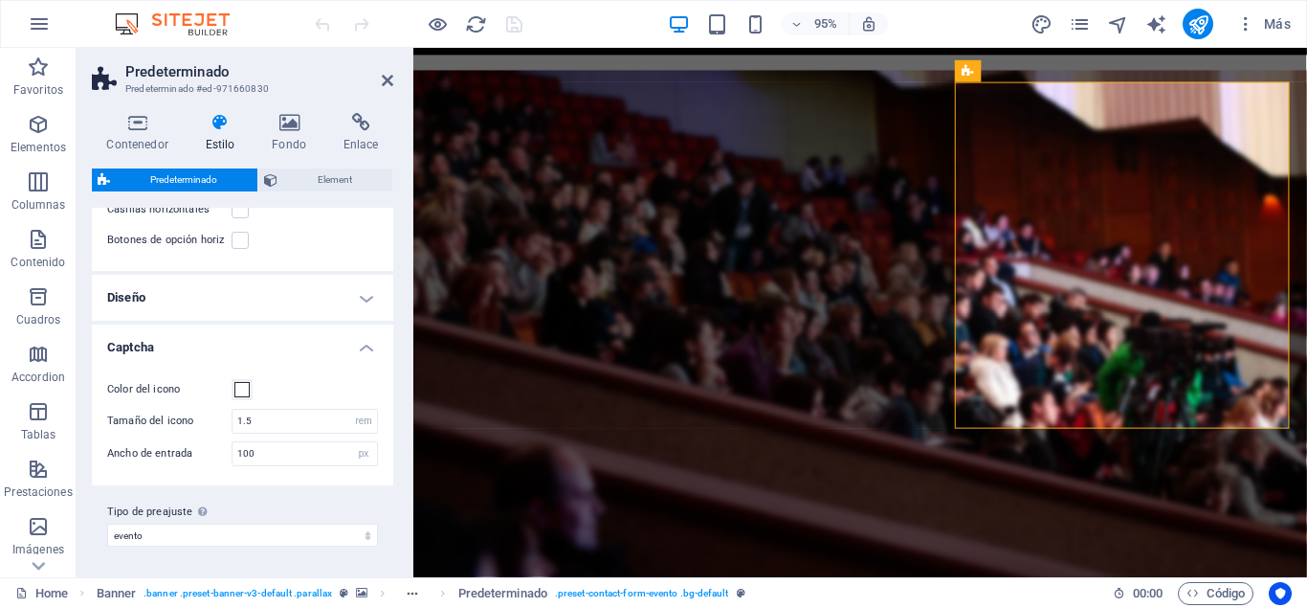
click at [332, 297] on h4 "Diseño" at bounding box center [242, 298] width 301 height 46
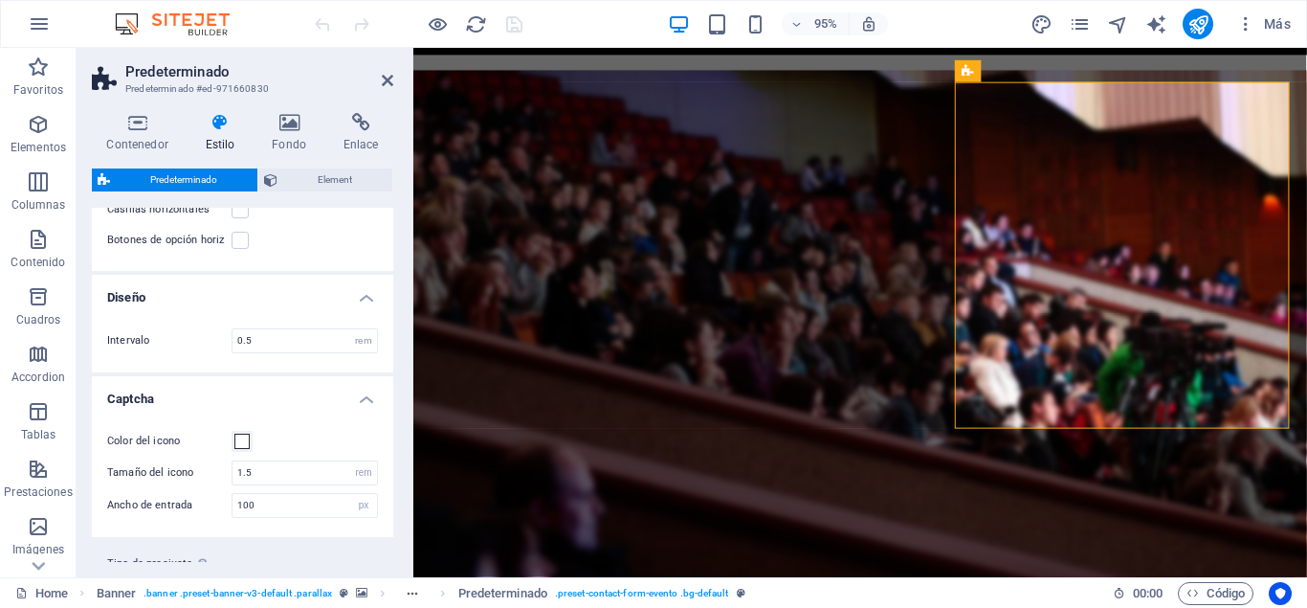
click at [332, 297] on h4 "Diseño" at bounding box center [242, 292] width 301 height 34
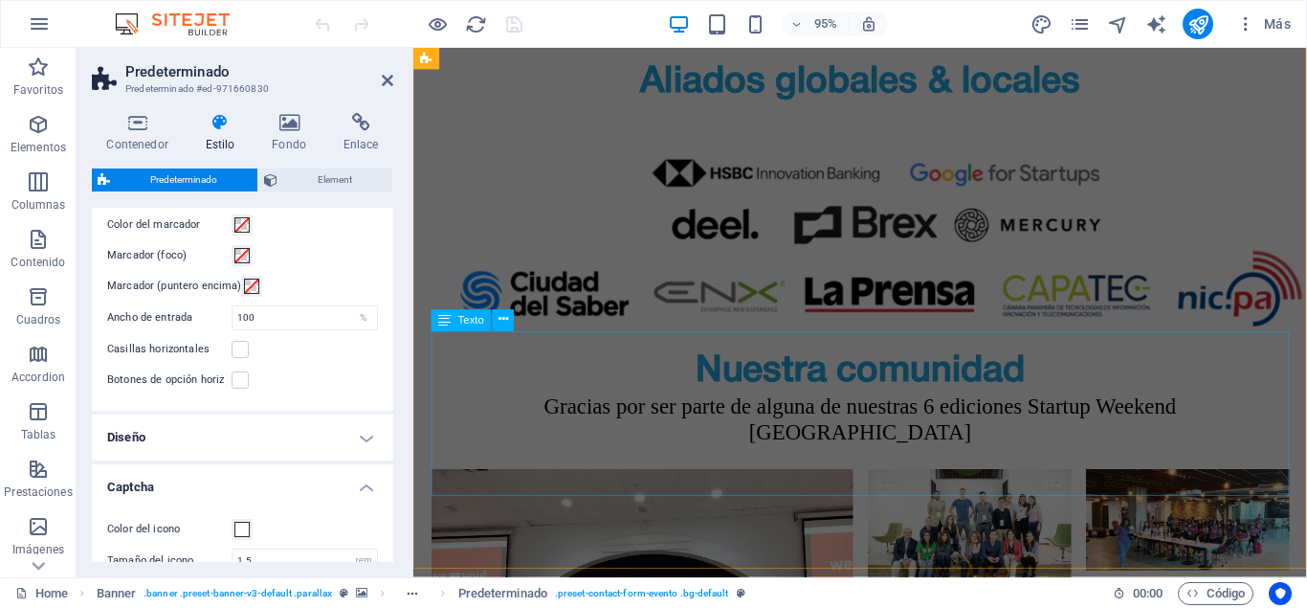
scroll to position [5505, 0]
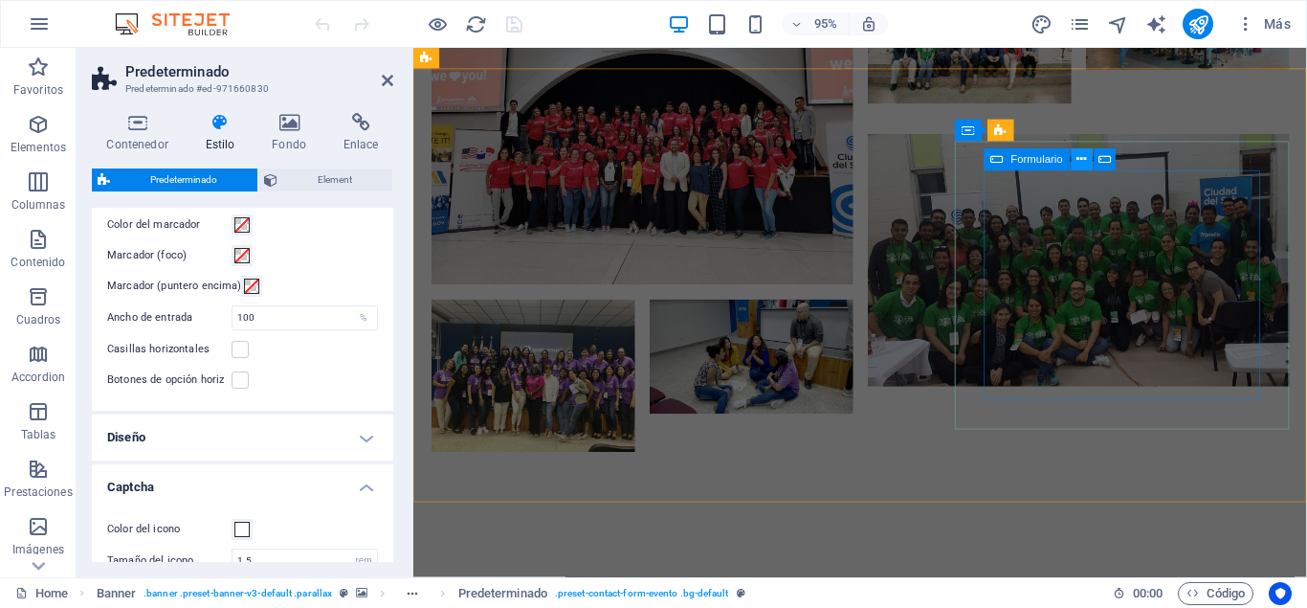
click at [1081, 159] on icon at bounding box center [1083, 159] width 10 height 19
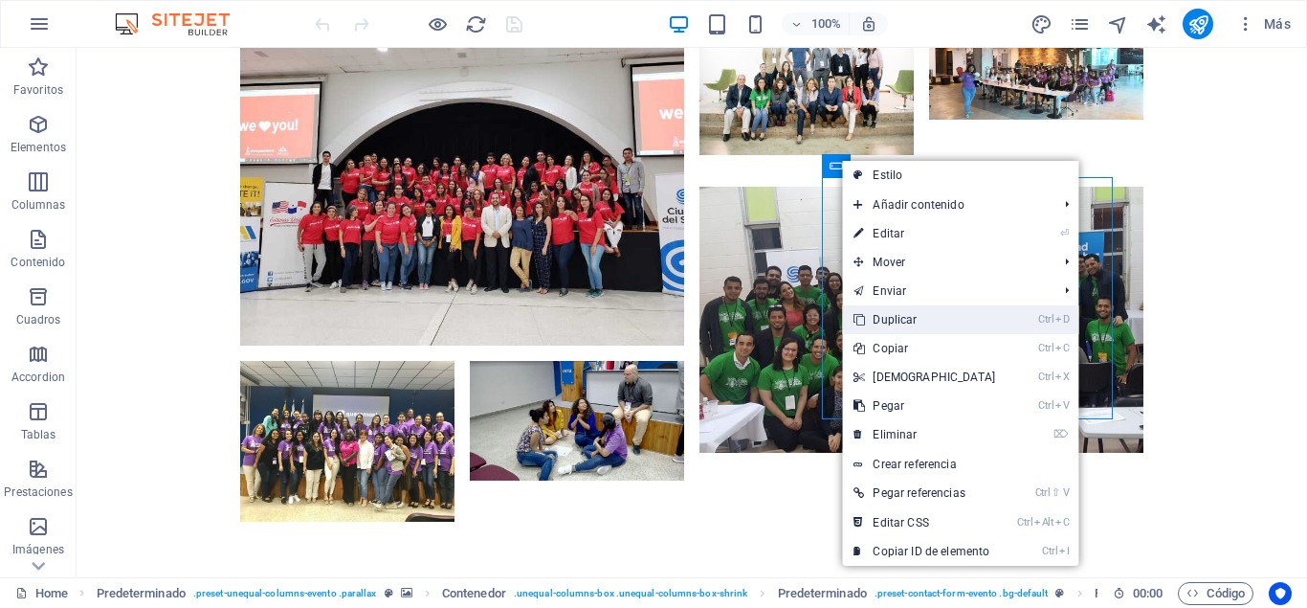
click at [932, 317] on link "Ctrl D Duplicar" at bounding box center [924, 319] width 165 height 29
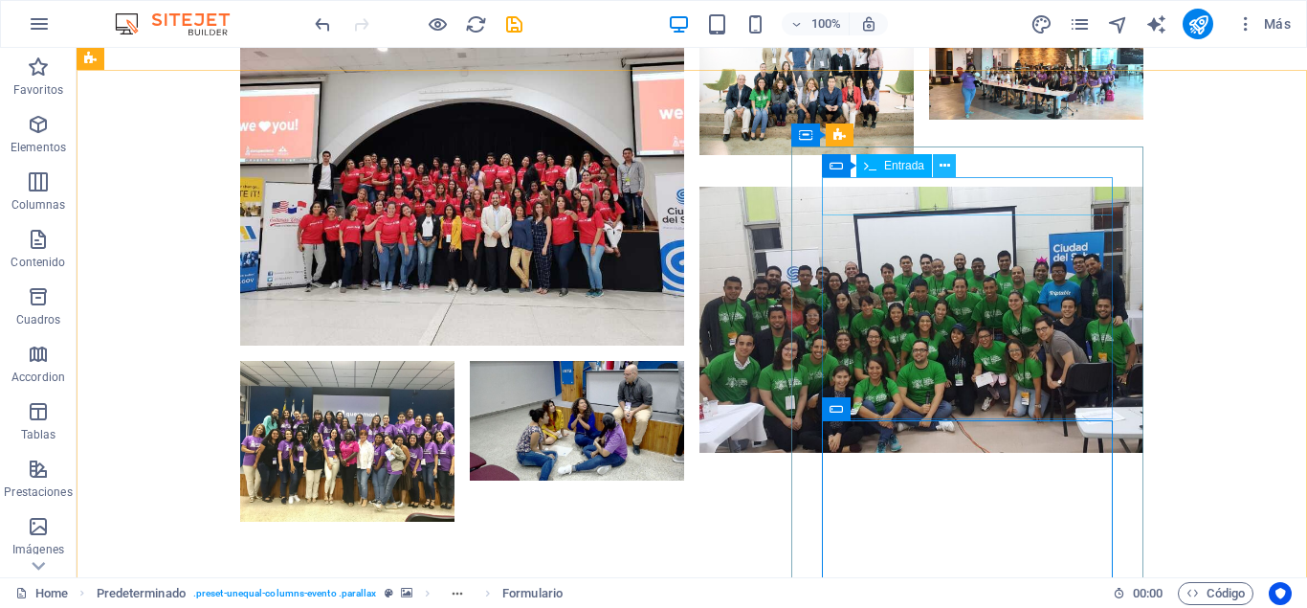
click at [948, 162] on icon at bounding box center [945, 166] width 11 height 20
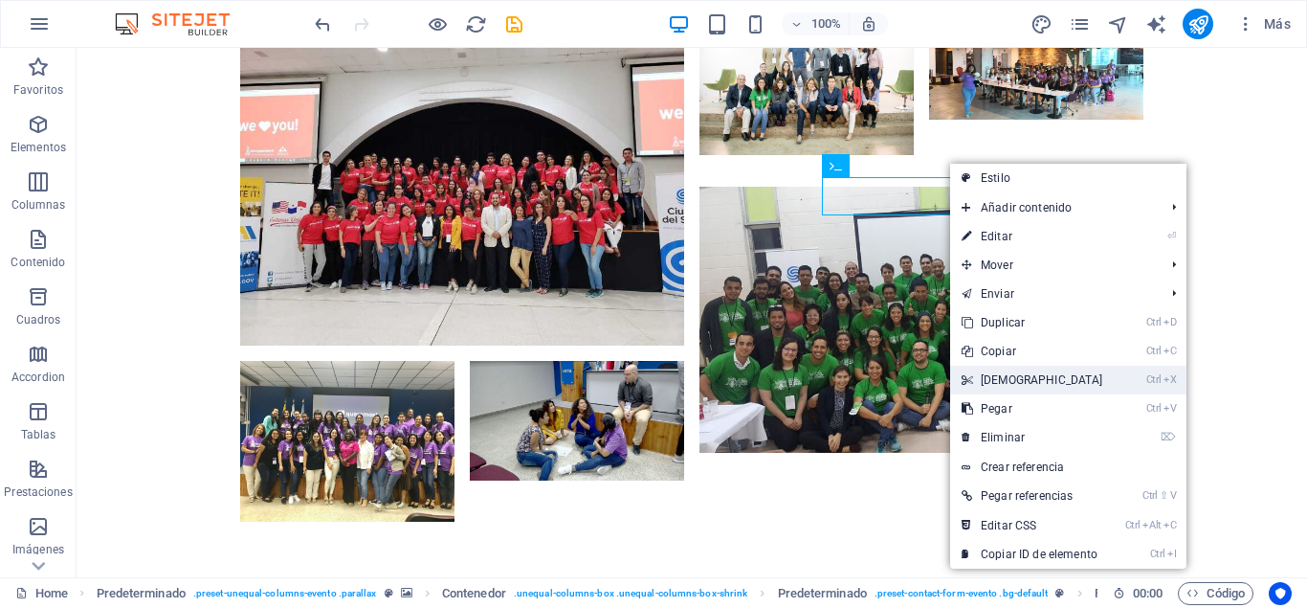
click at [1018, 374] on link "Ctrl X Cortar" at bounding box center [1032, 380] width 165 height 29
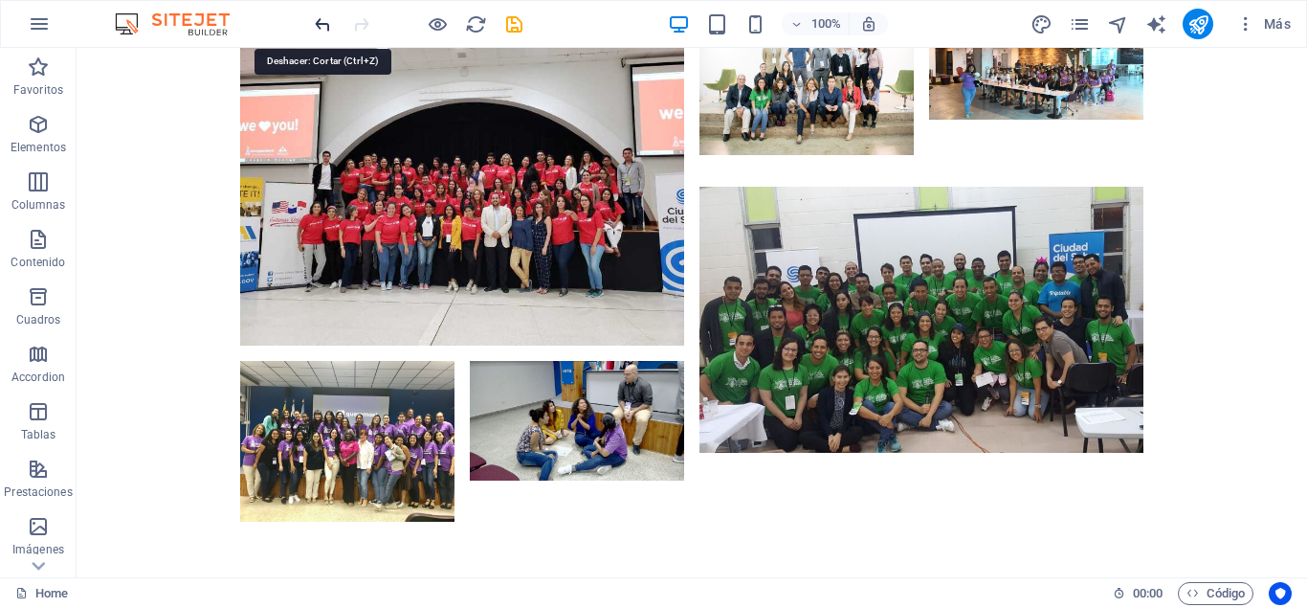
click at [323, 21] on icon "undo" at bounding box center [323, 24] width 22 height 22
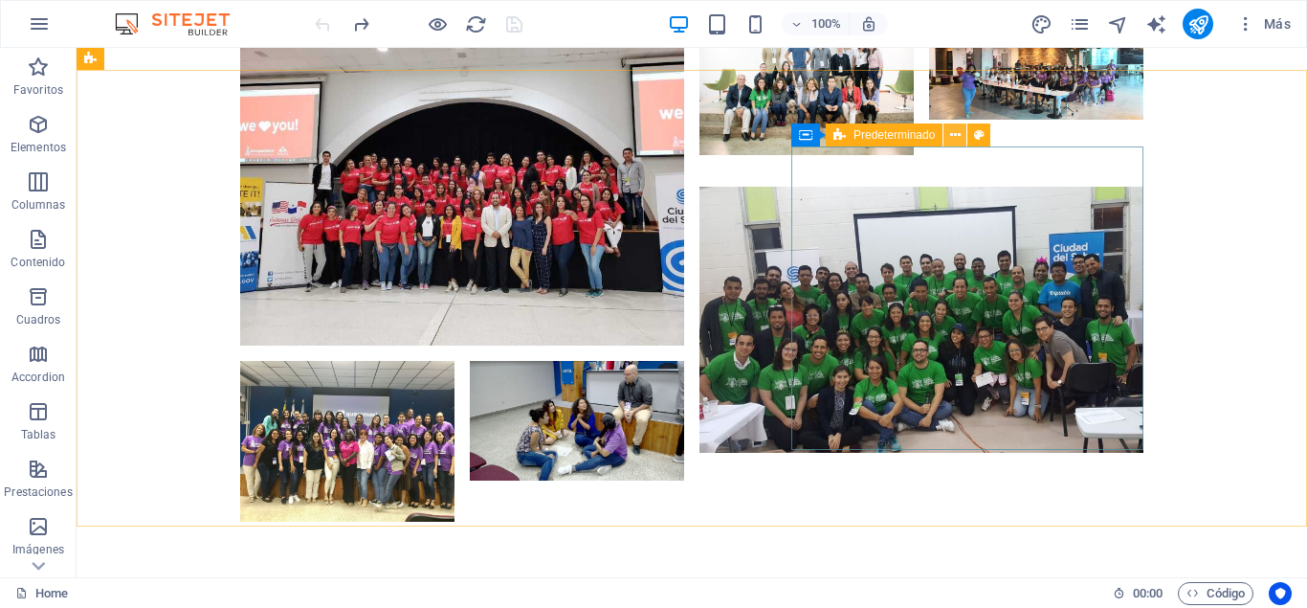
click at [952, 130] on icon at bounding box center [955, 135] width 11 height 20
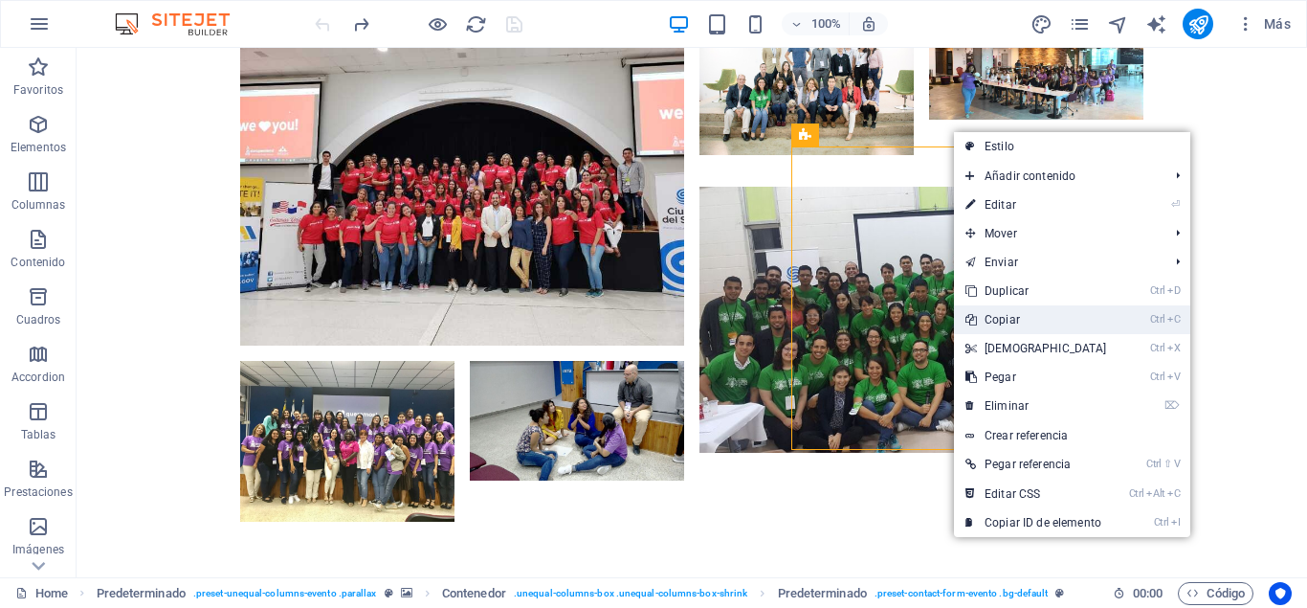
click at [1027, 321] on link "Ctrl C Copiar" at bounding box center [1036, 319] width 165 height 29
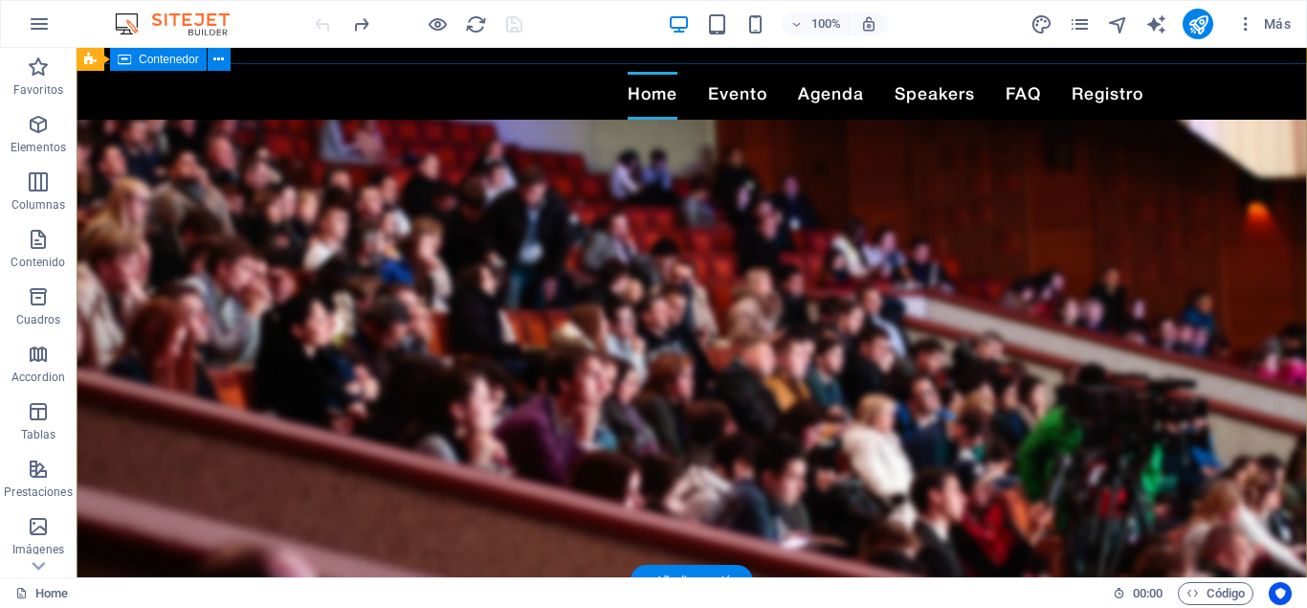
scroll to position [84, 0]
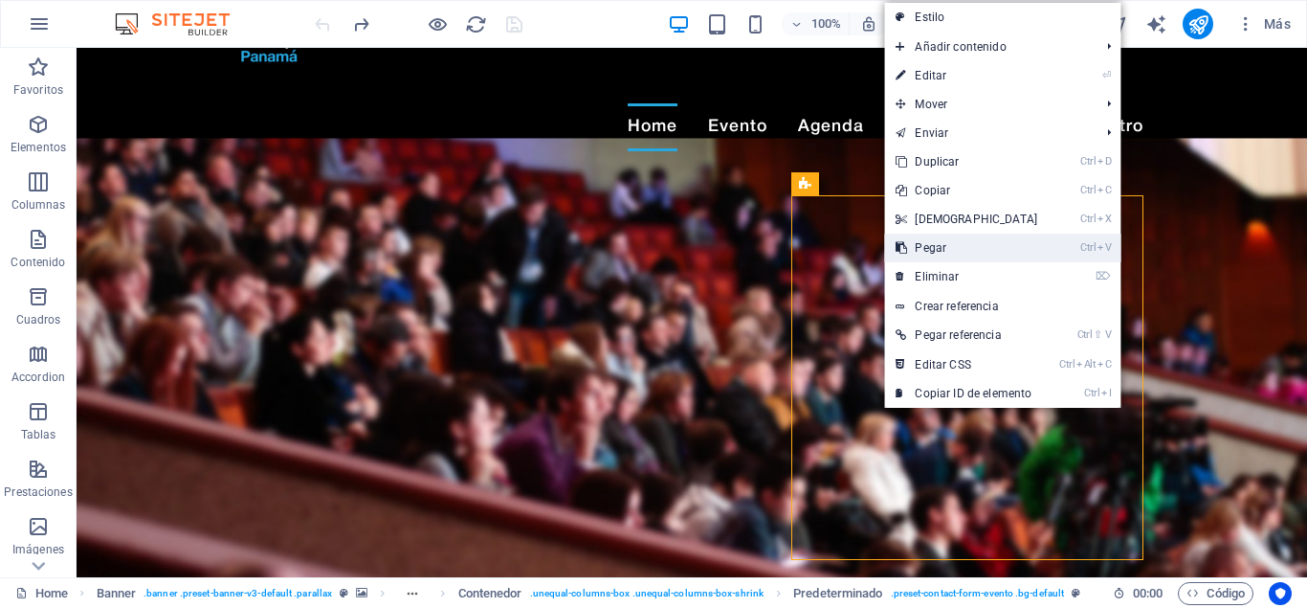
click at [970, 245] on link "Ctrl V Pegar" at bounding box center [966, 248] width 165 height 29
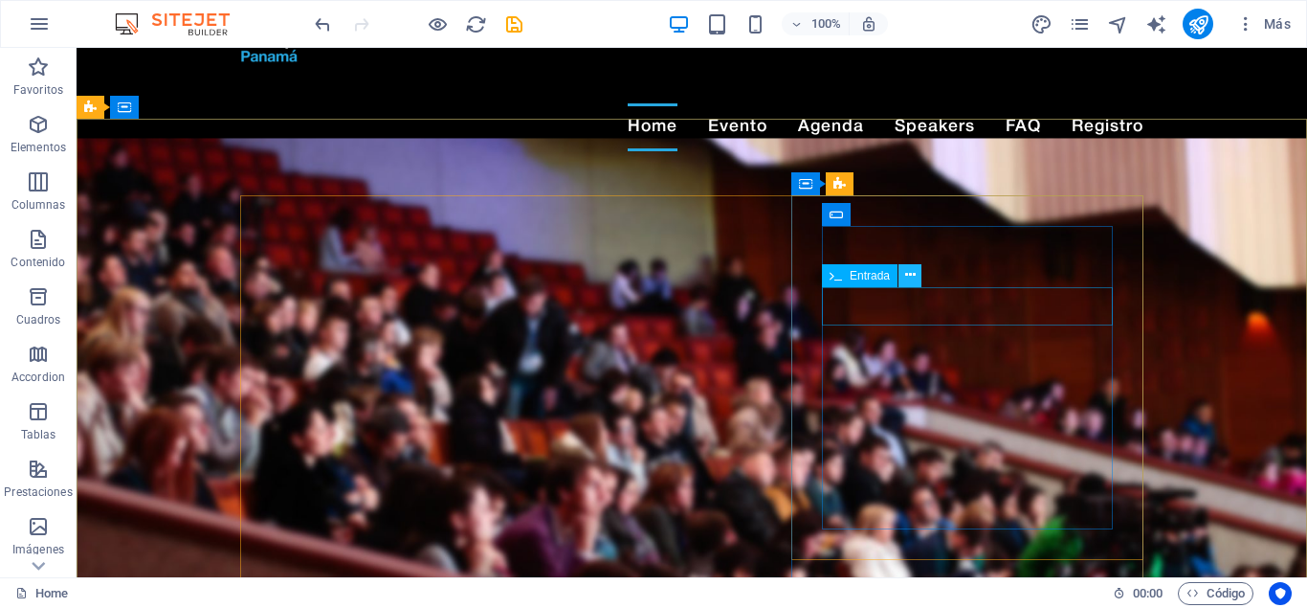
click at [909, 275] on icon at bounding box center [910, 275] width 11 height 20
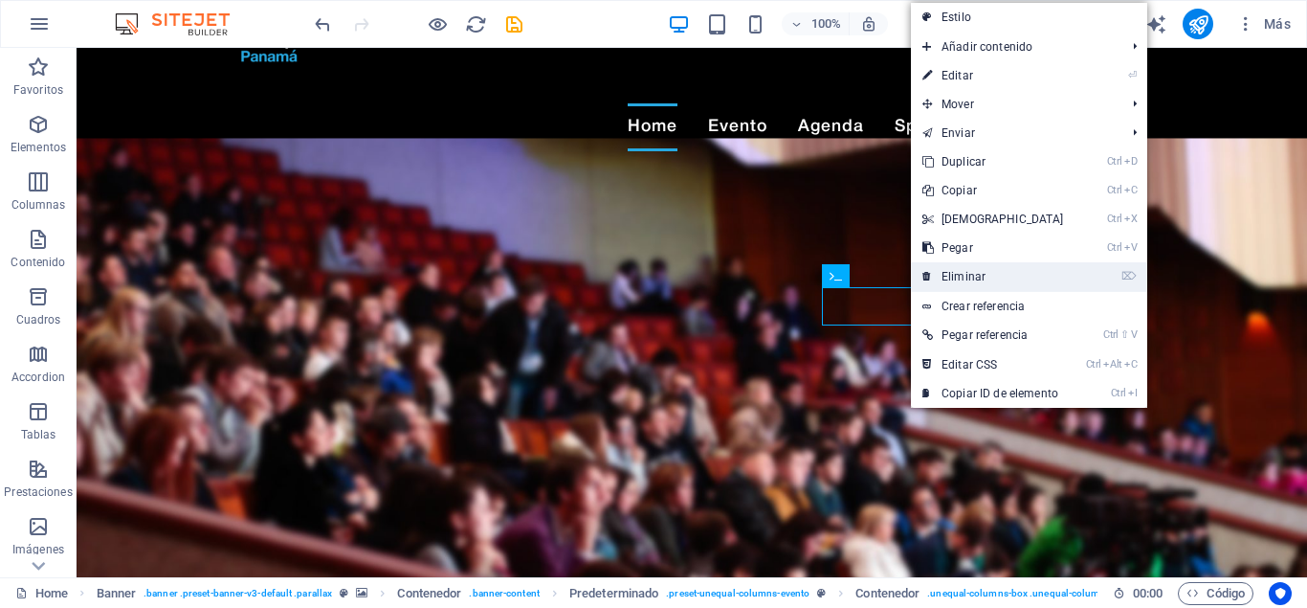
click at [970, 272] on link "⌦ Eliminar" at bounding box center [993, 276] width 165 height 29
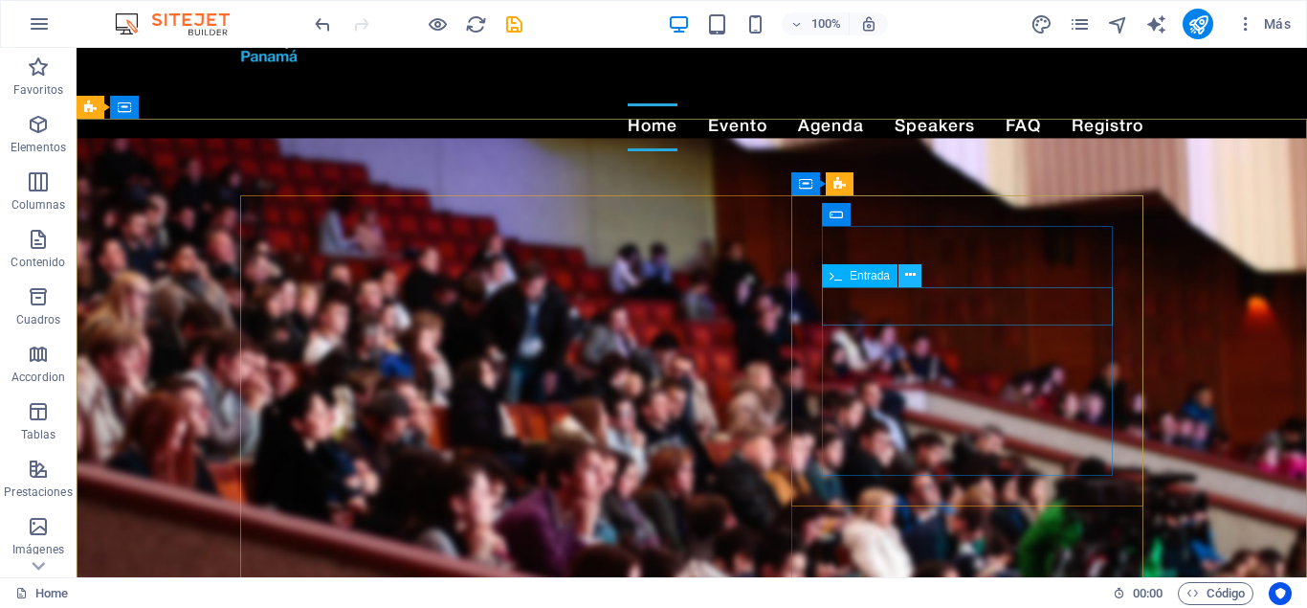
click at [904, 270] on button at bounding box center [910, 275] width 23 height 23
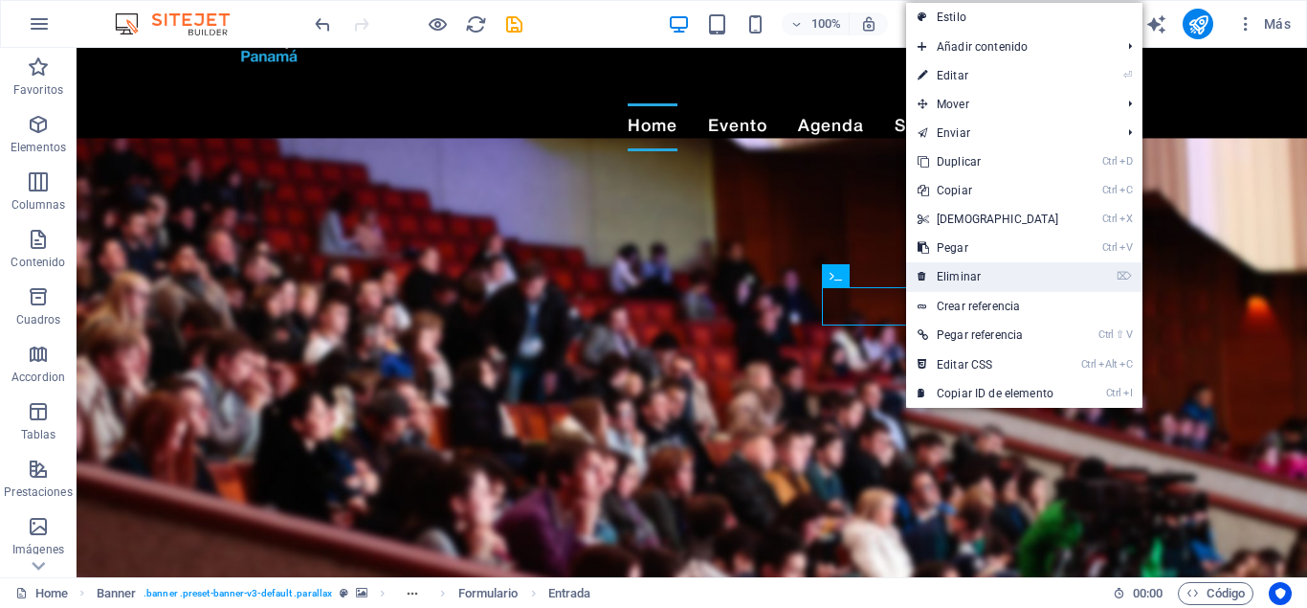
click at [953, 273] on link "⌦ Eliminar" at bounding box center [988, 276] width 165 height 29
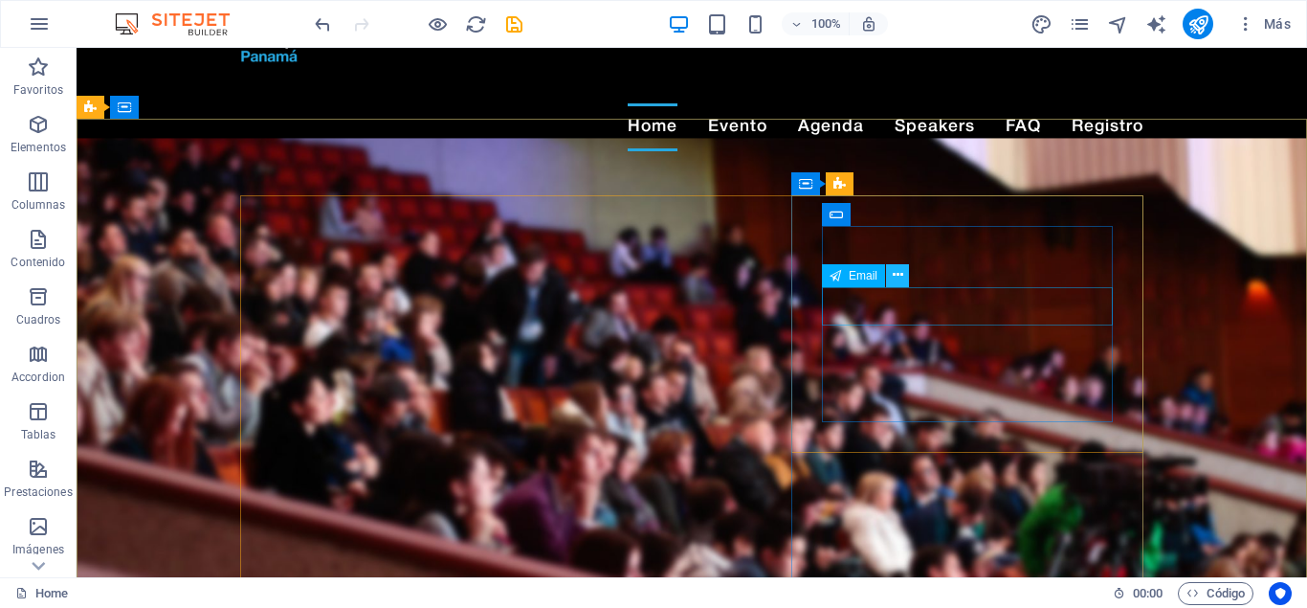
click at [899, 276] on icon at bounding box center [898, 275] width 11 height 20
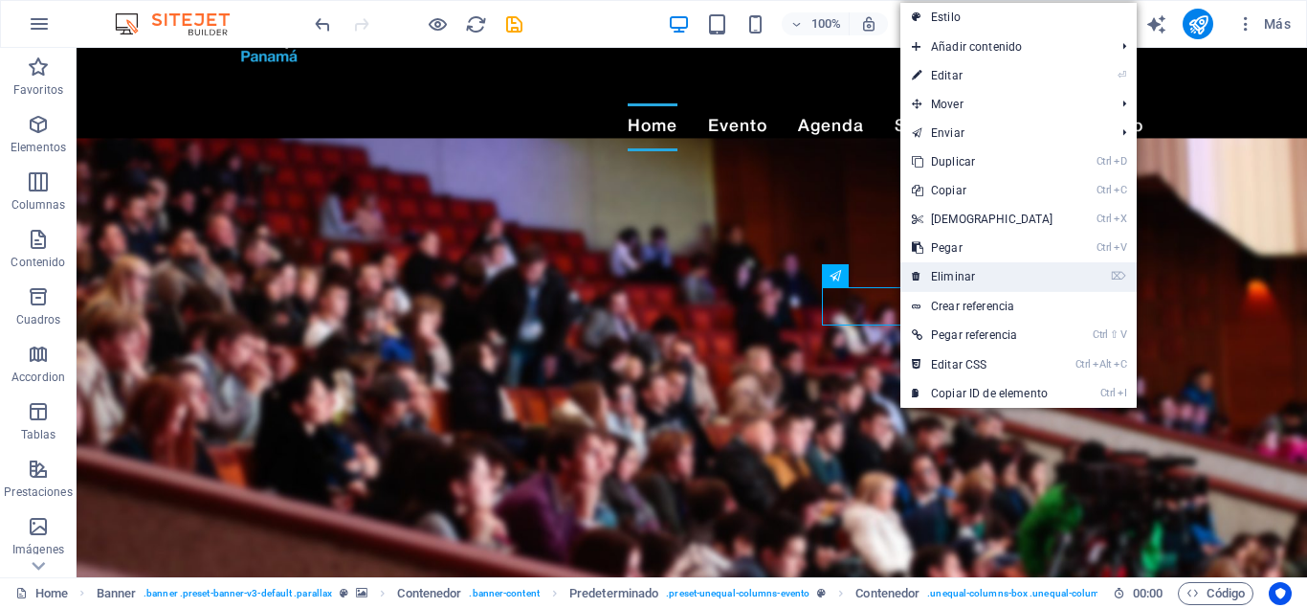
click at [952, 277] on link "⌦ Eliminar" at bounding box center [983, 276] width 165 height 29
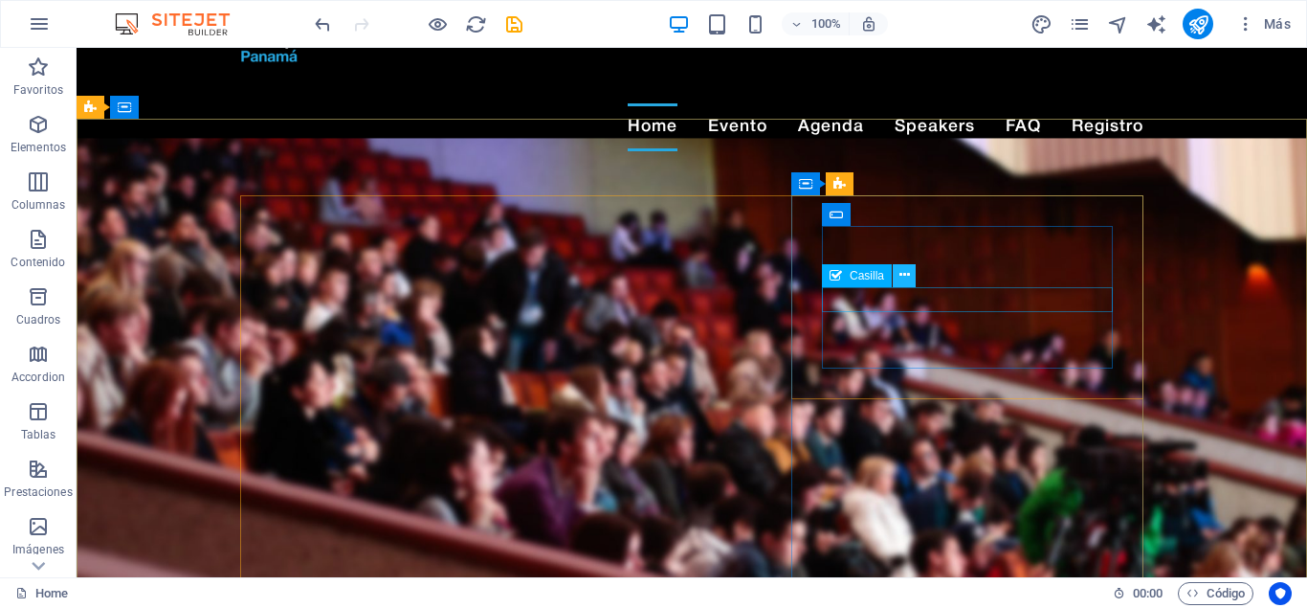
click at [902, 278] on icon at bounding box center [905, 275] width 11 height 20
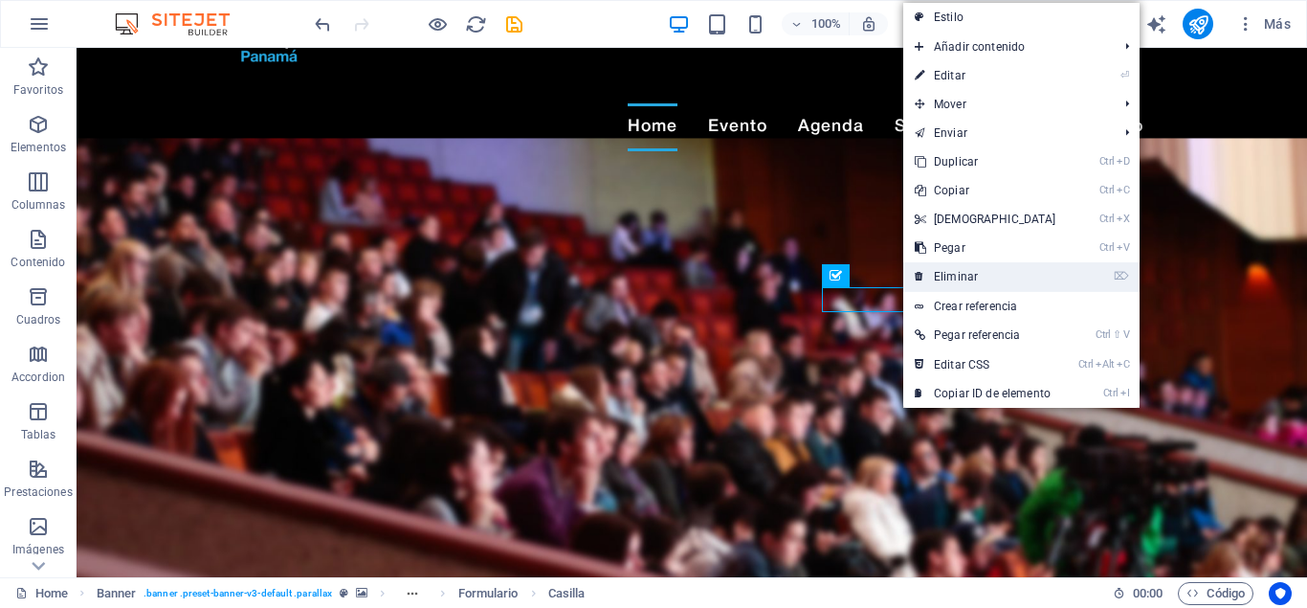
click at [964, 279] on link "⌦ Eliminar" at bounding box center [985, 276] width 165 height 29
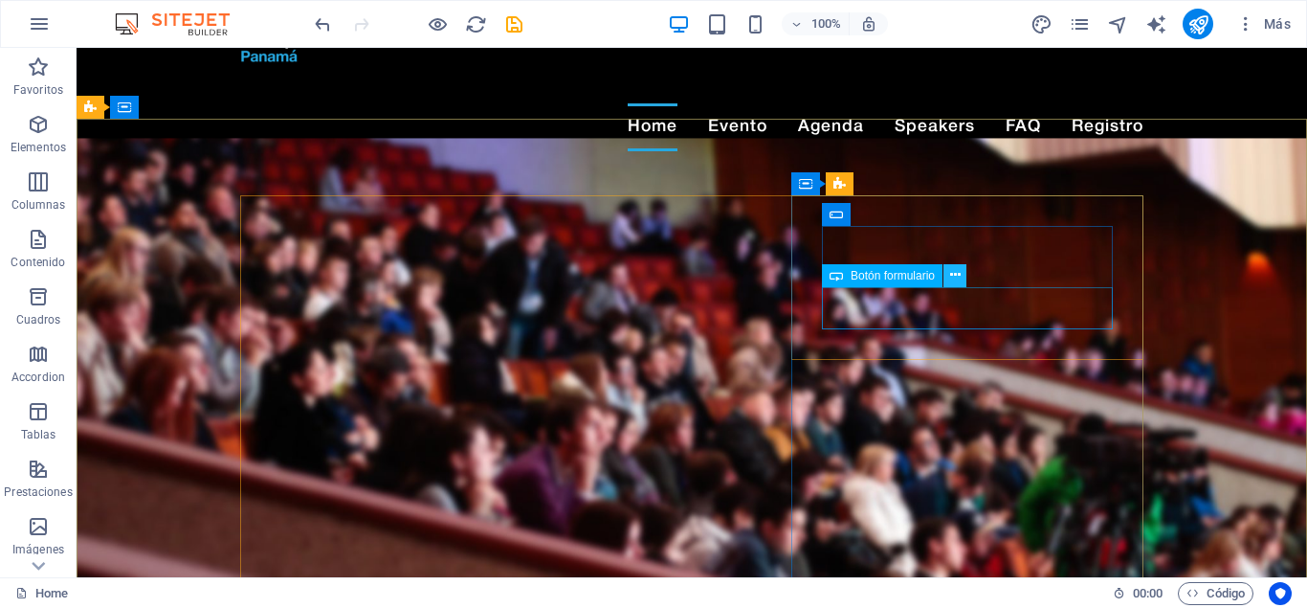
click at [954, 273] on icon at bounding box center [955, 275] width 11 height 20
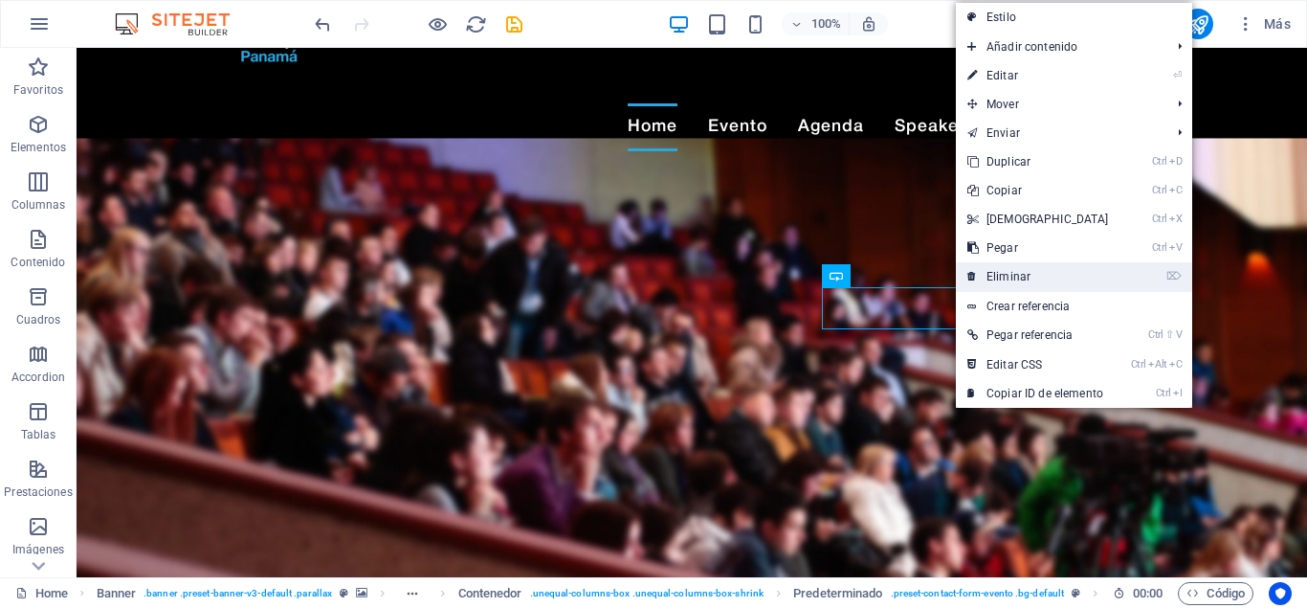
click at [1015, 274] on link "⌦ Eliminar" at bounding box center [1038, 276] width 165 height 29
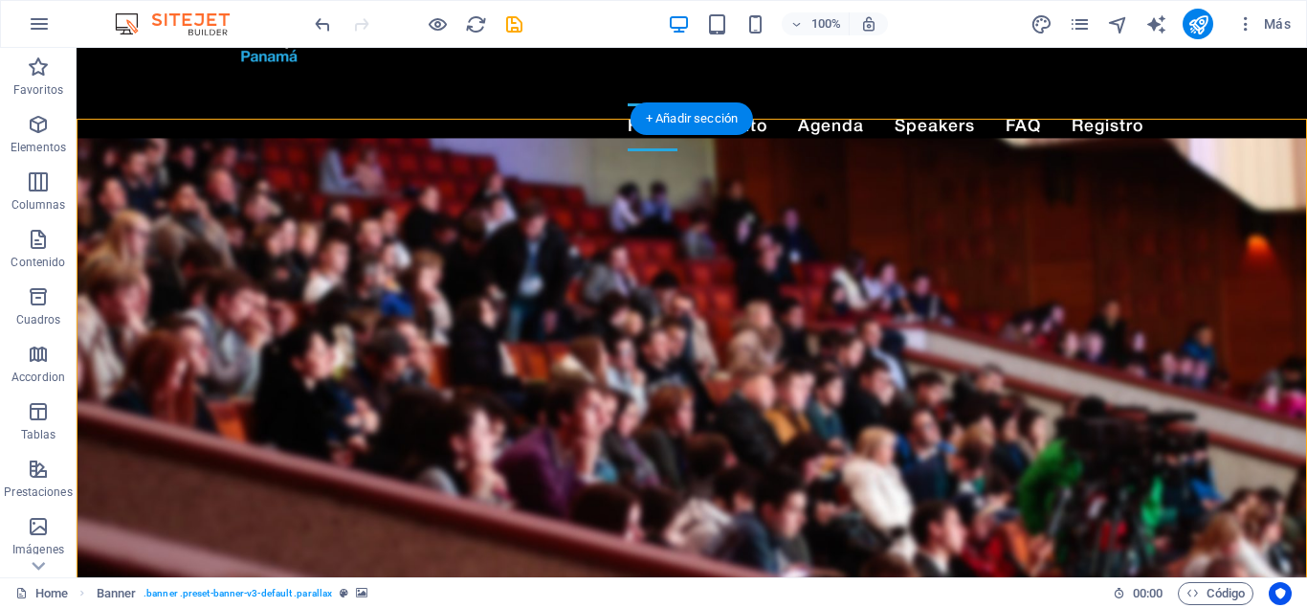
drag, startPoint x: 915, startPoint y: 264, endPoint x: 885, endPoint y: 319, distance: 62.1
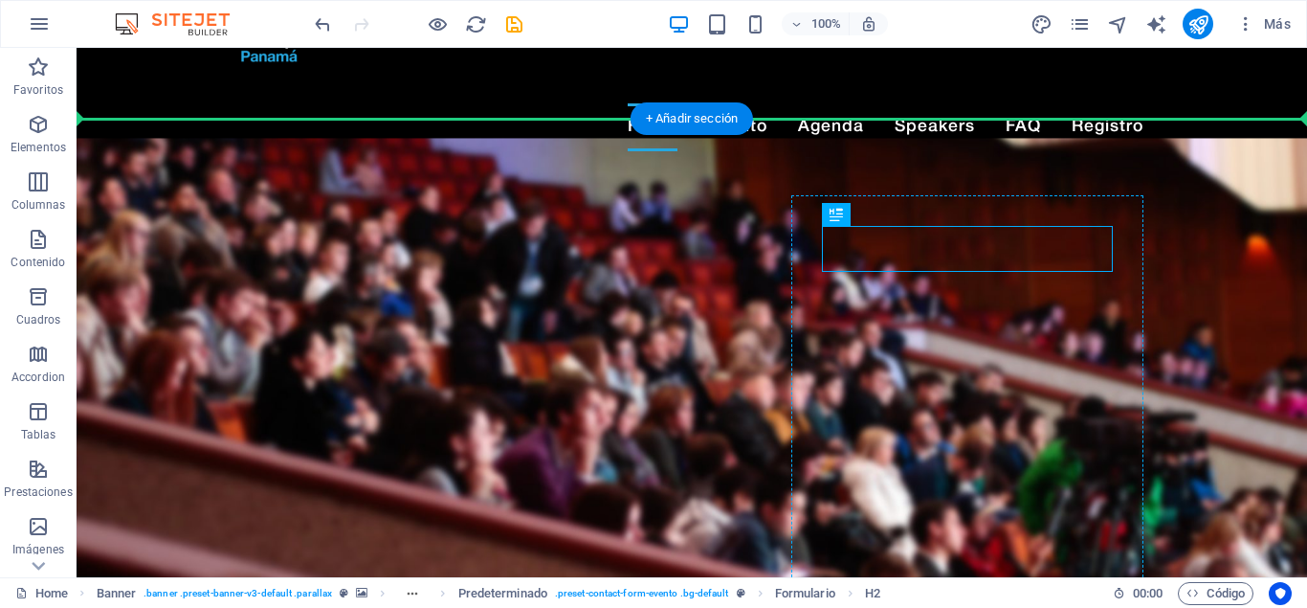
drag, startPoint x: 972, startPoint y: 261, endPoint x: 914, endPoint y: 323, distance: 85.3
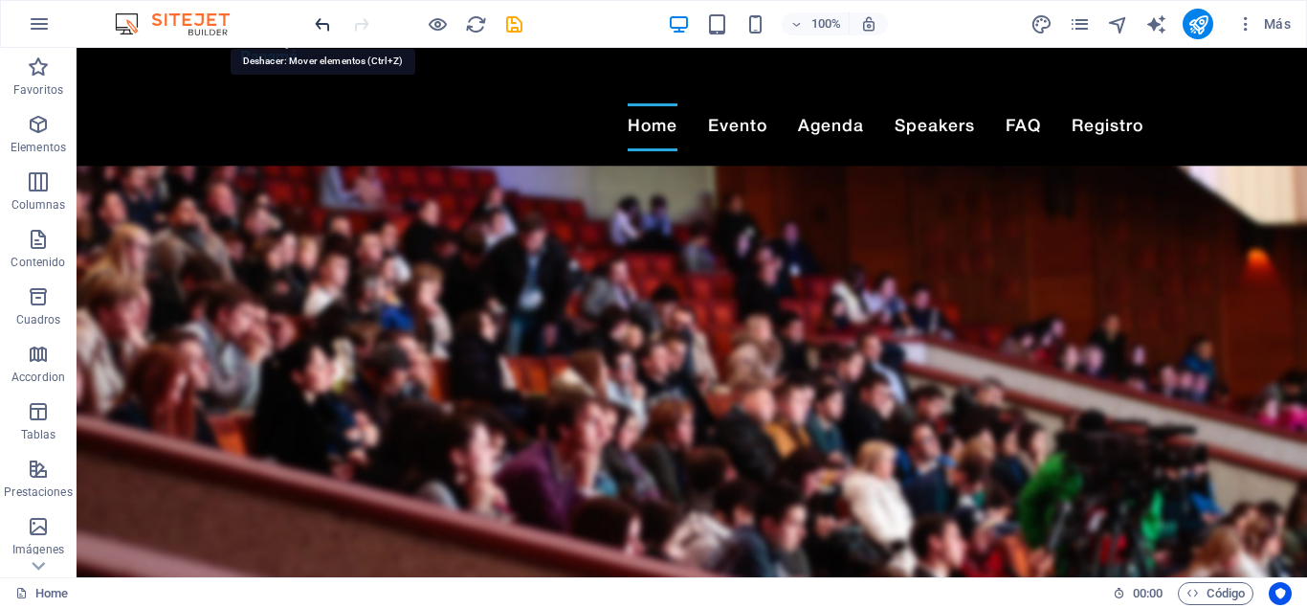
click at [327, 25] on icon "undo" at bounding box center [323, 24] width 22 height 22
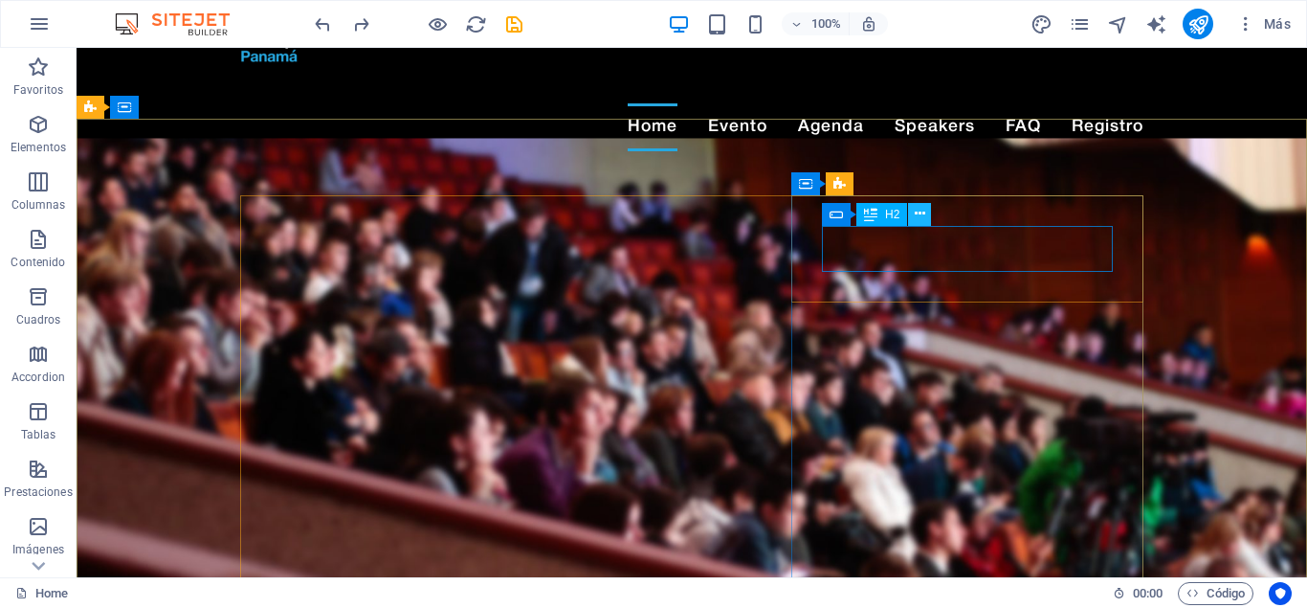
click at [919, 211] on icon at bounding box center [920, 214] width 11 height 20
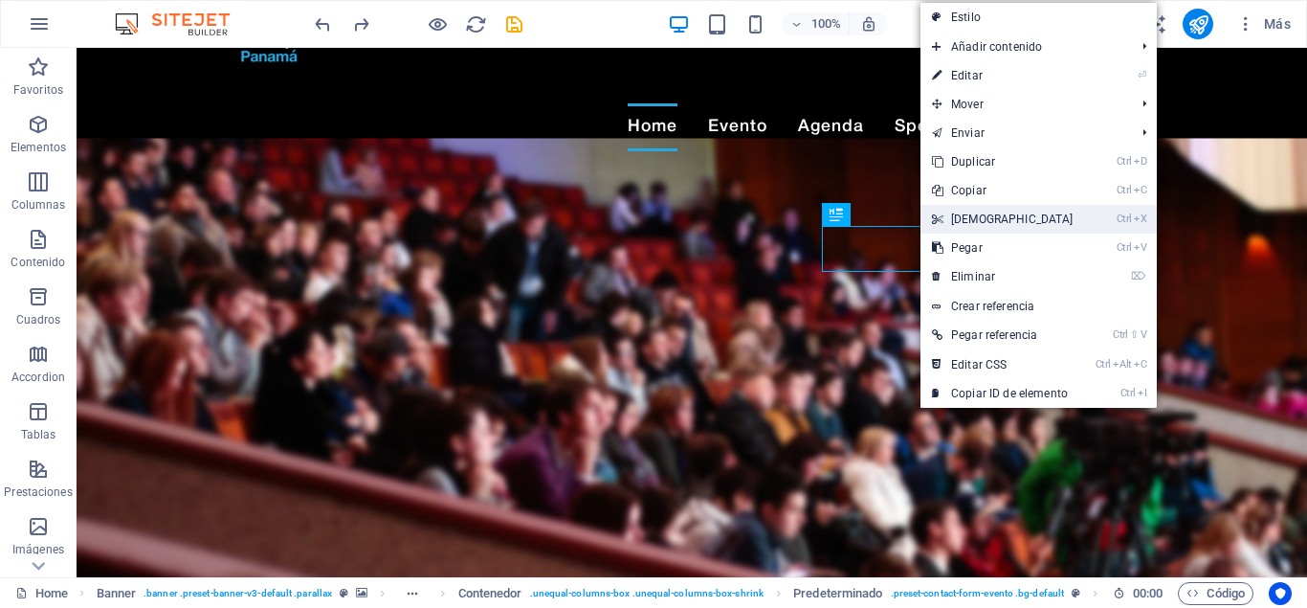
click at [980, 216] on link "Ctrl X Cortar" at bounding box center [1003, 219] width 165 height 29
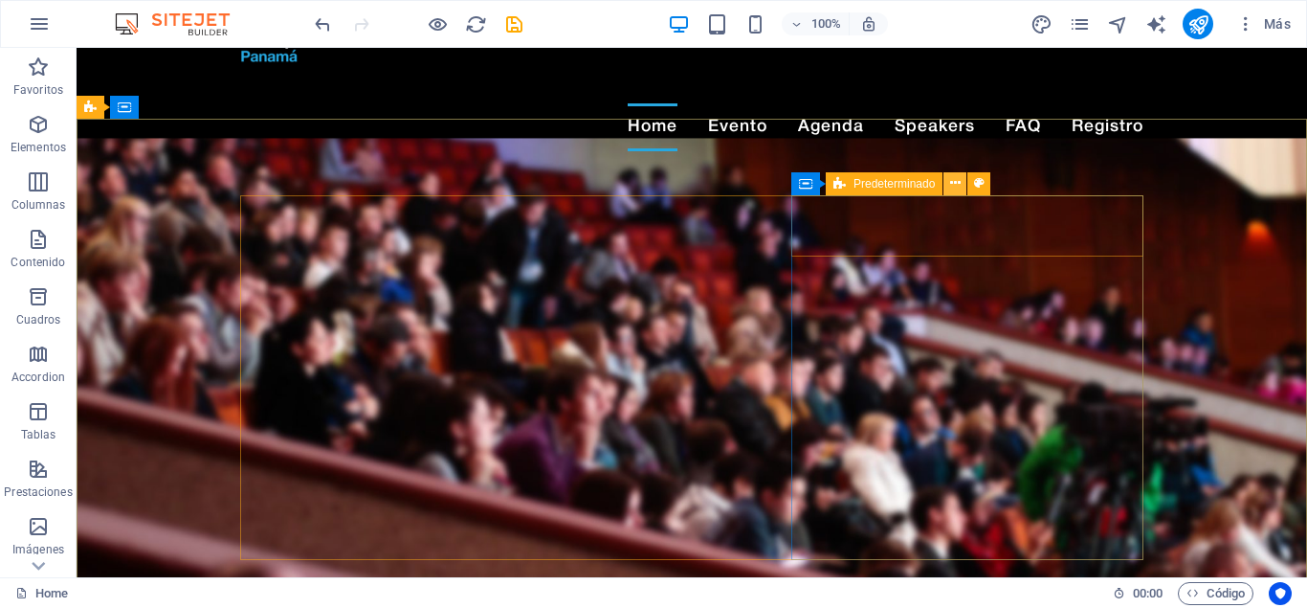
click at [950, 175] on icon at bounding box center [955, 183] width 11 height 20
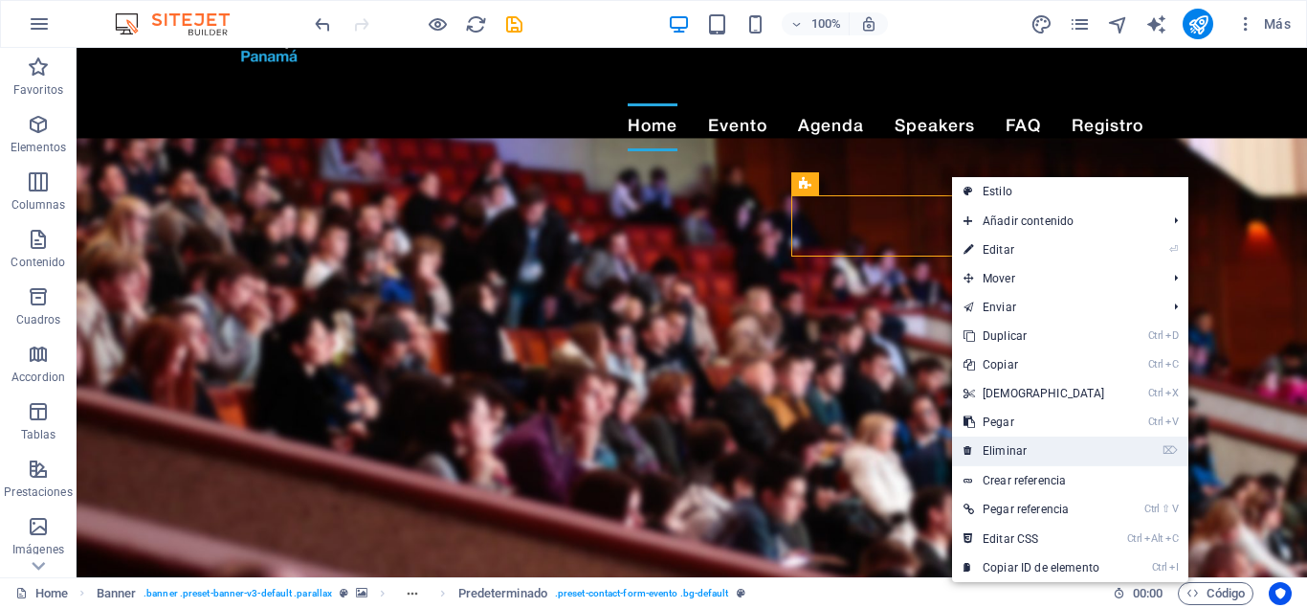
click at [1026, 444] on link "⌦ Eliminar" at bounding box center [1034, 450] width 165 height 29
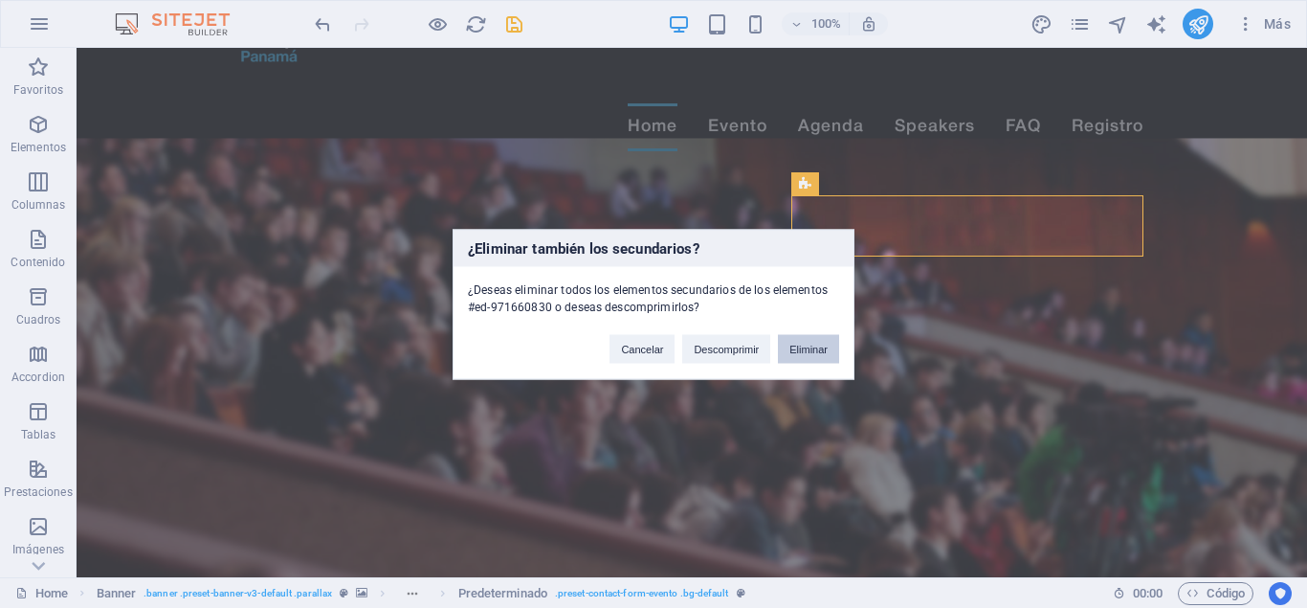
click at [804, 346] on button "Eliminar" at bounding box center [808, 348] width 61 height 29
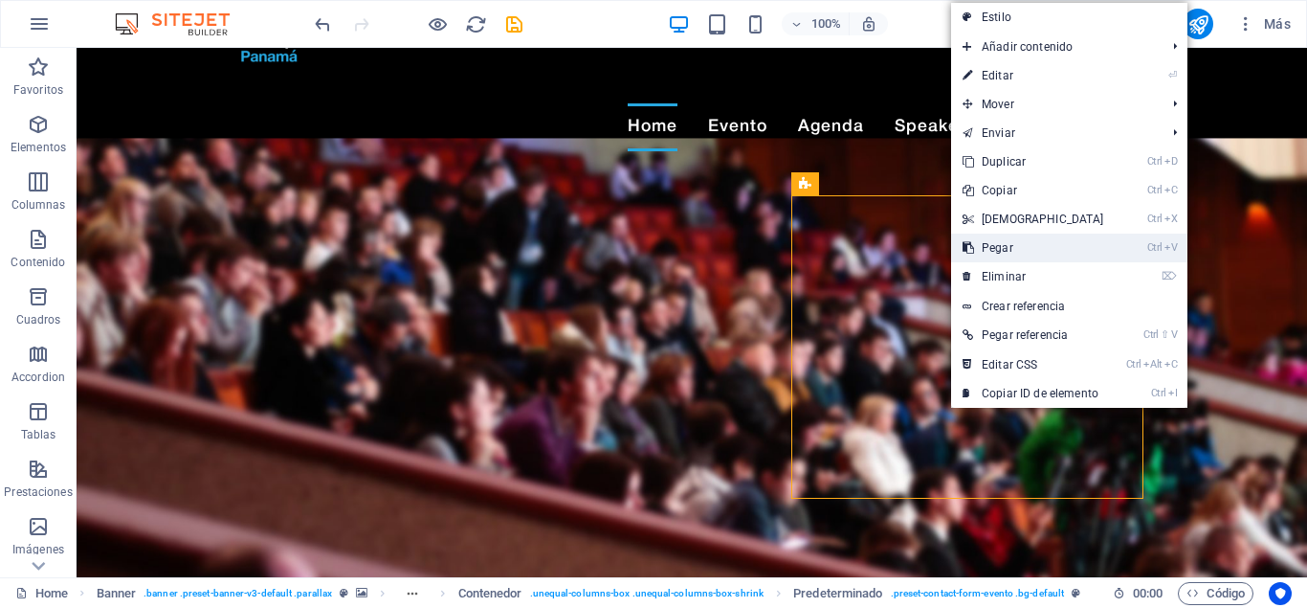
click at [1016, 240] on link "Ctrl V Pegar" at bounding box center [1033, 248] width 165 height 29
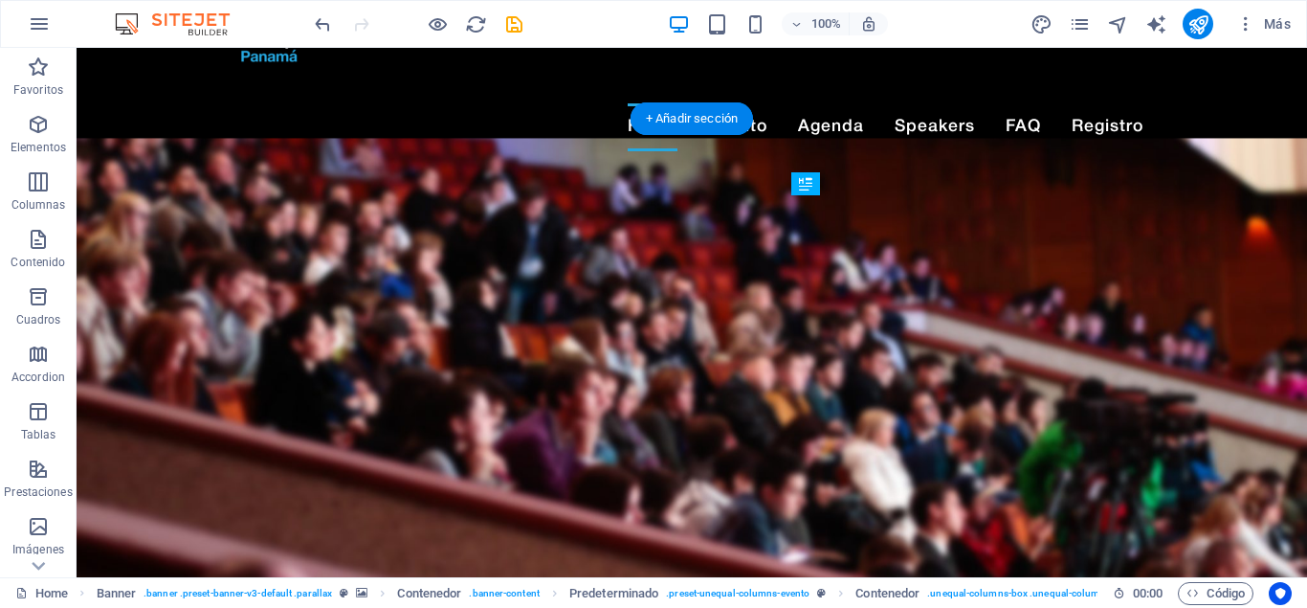
drag, startPoint x: 883, startPoint y: 533, endPoint x: 822, endPoint y: 236, distance: 303.0
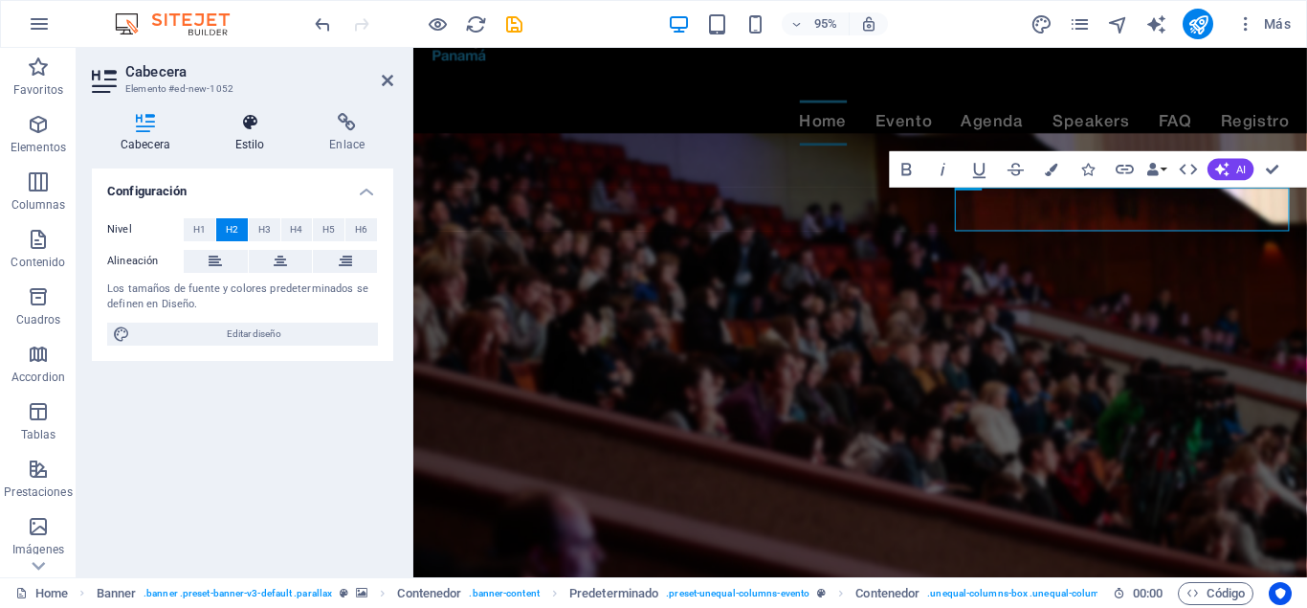
click at [251, 128] on icon at bounding box center [250, 122] width 87 height 19
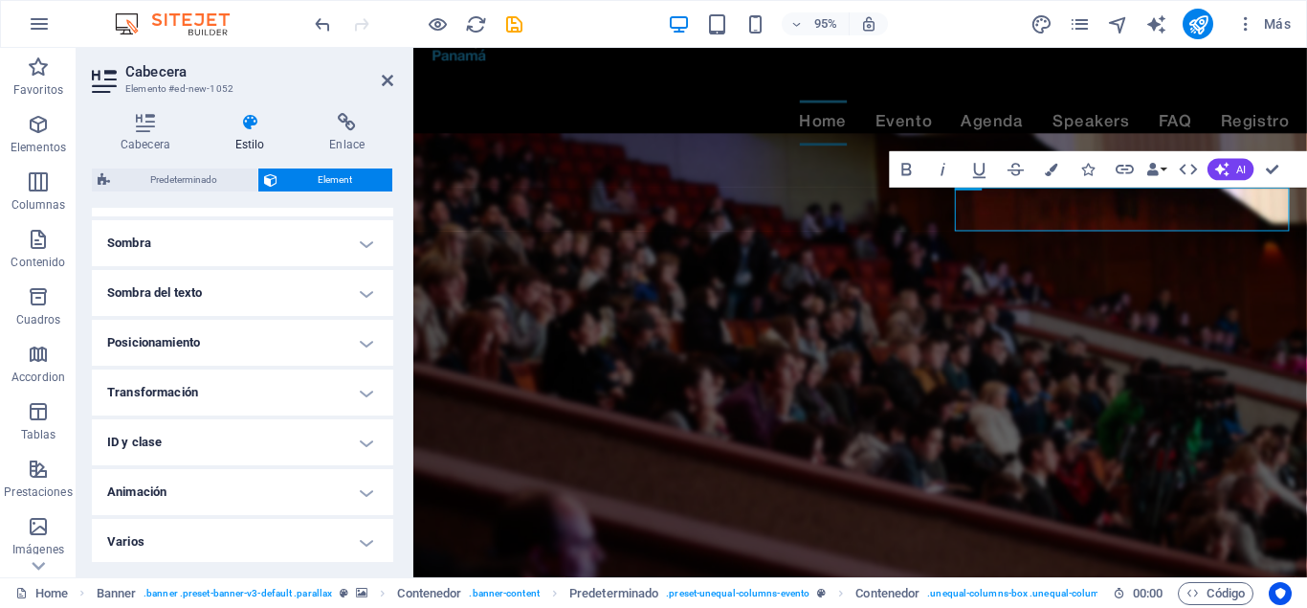
scroll to position [471, 0]
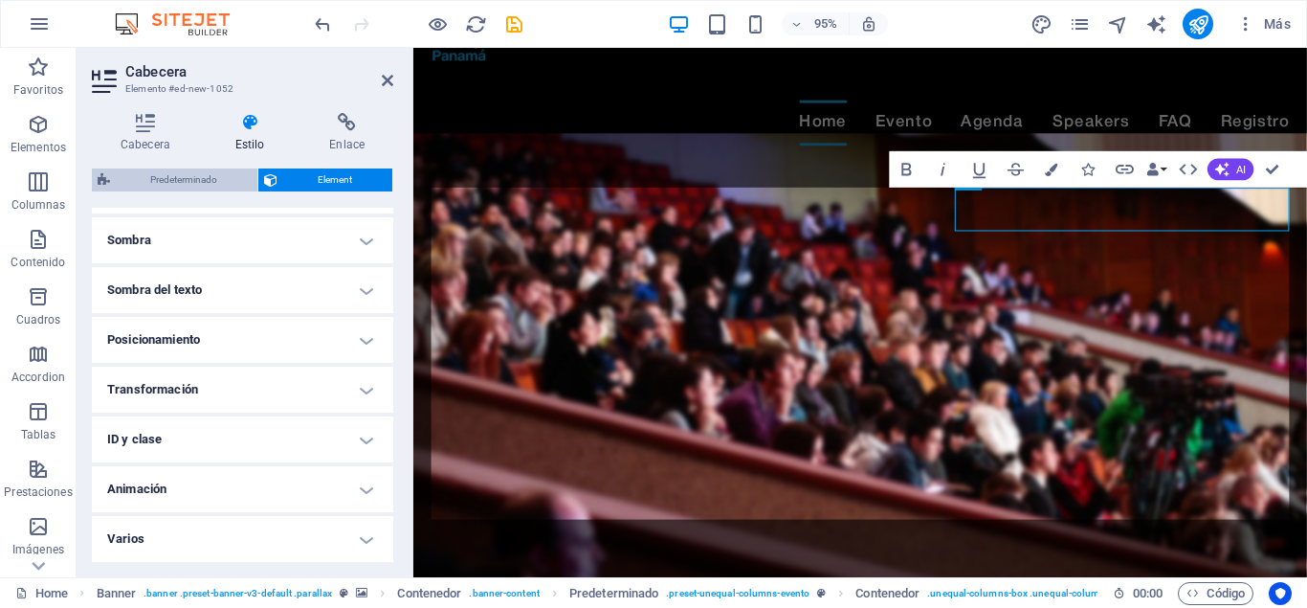
click at [180, 176] on span "Predeterminado" at bounding box center [184, 179] width 136 height 23
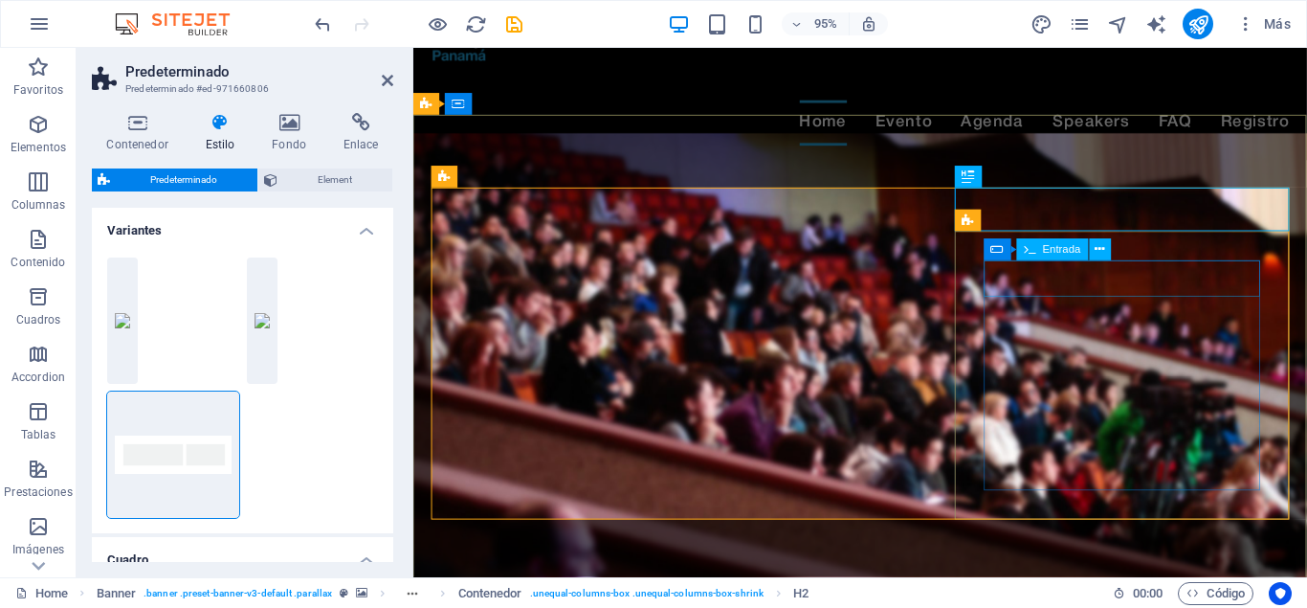
drag, startPoint x: 1050, startPoint y: 171, endPoint x: 1086, endPoint y: 257, distance: 93.5
click at [1086, 259] on div "Arrastra aquí para reemplazar el contenido existente. Si quieres crear un eleme…" at bounding box center [860, 272] width 894 height 610
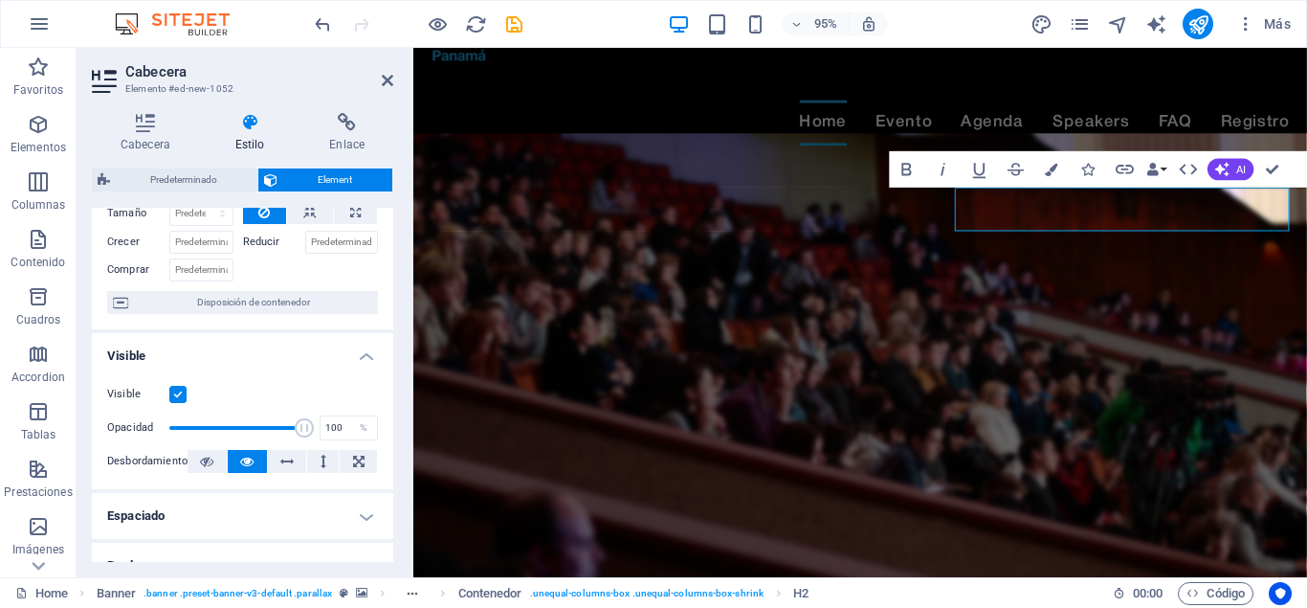
scroll to position [86, 0]
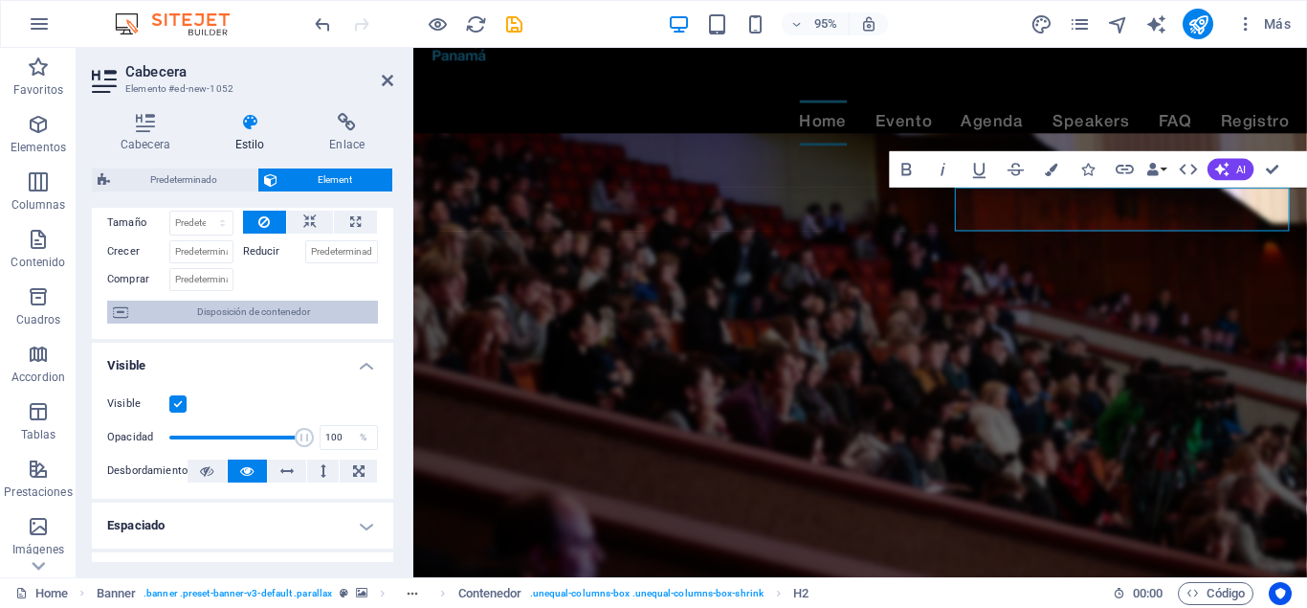
click at [211, 310] on span "Disposición de contenedor" at bounding box center [253, 312] width 238 height 23
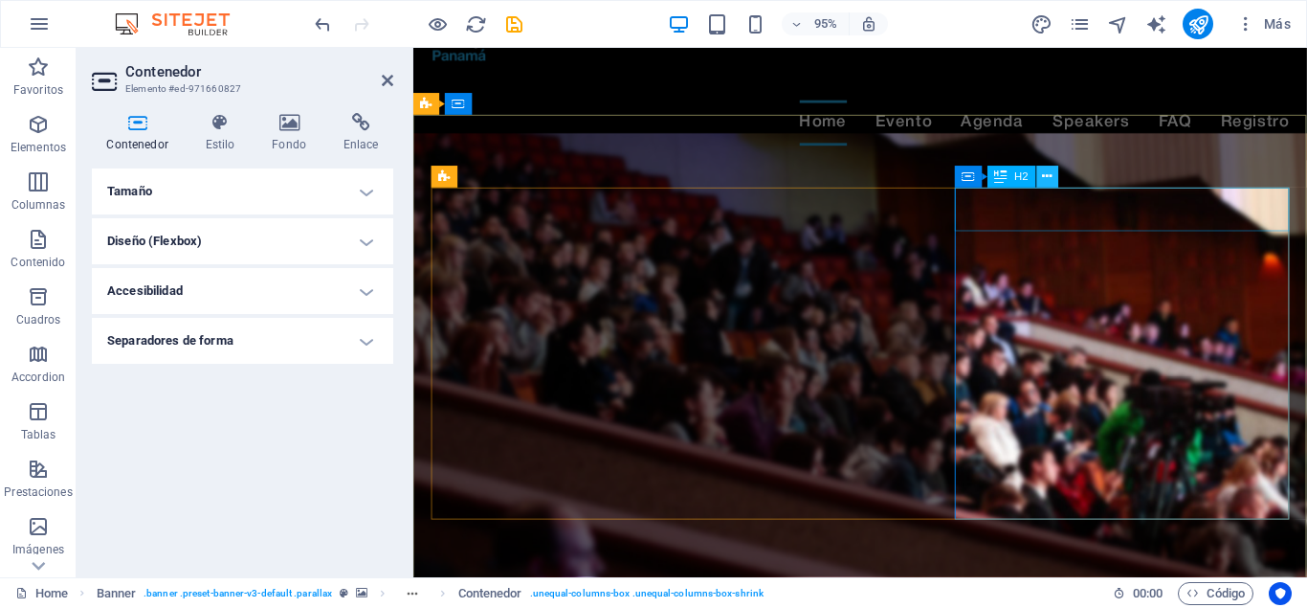
click at [1049, 177] on icon at bounding box center [1048, 176] width 10 height 19
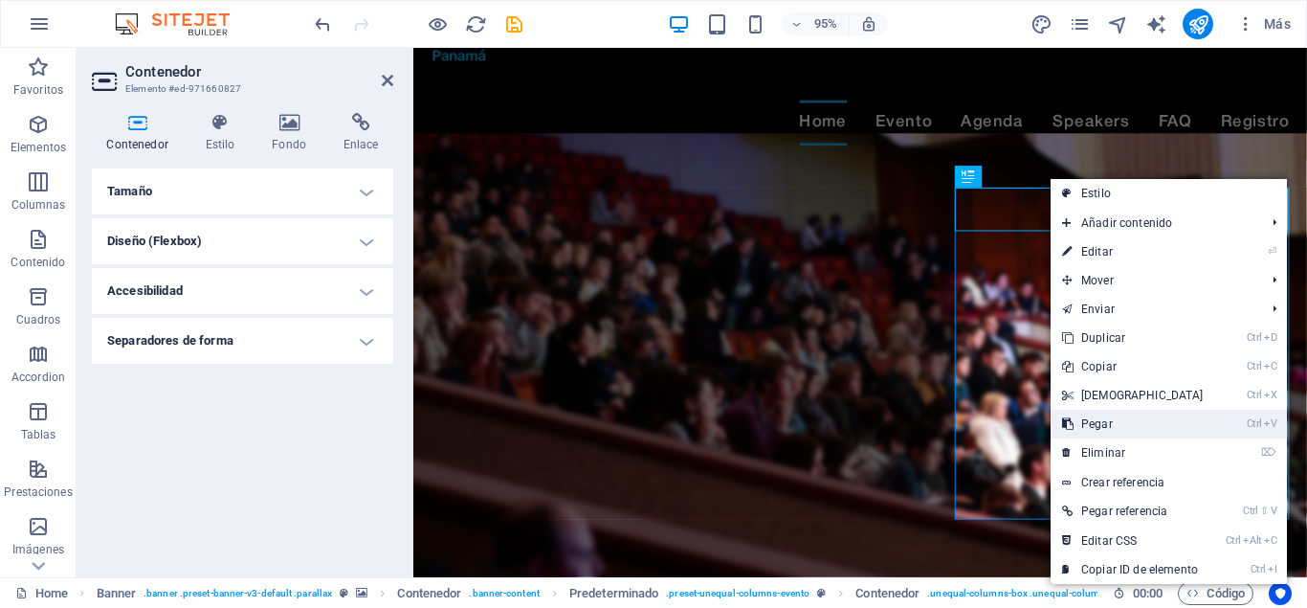
click at [1104, 424] on link "Ctrl V Pegar" at bounding box center [1133, 424] width 165 height 29
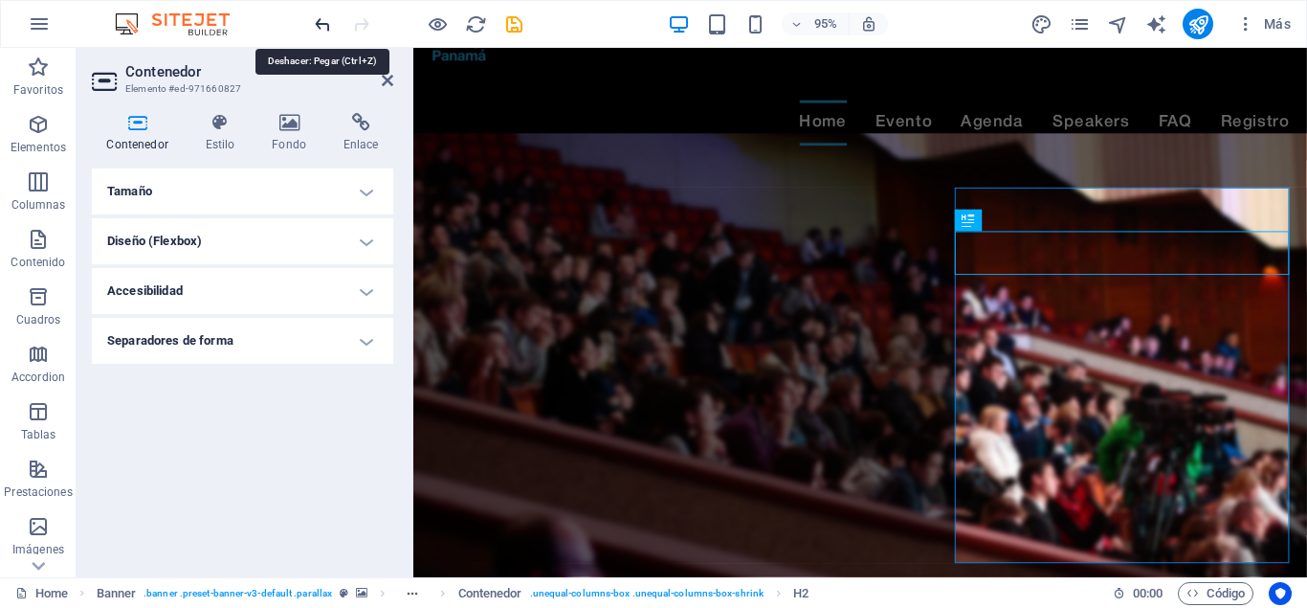
click at [327, 19] on icon "undo" at bounding box center [323, 24] width 22 height 22
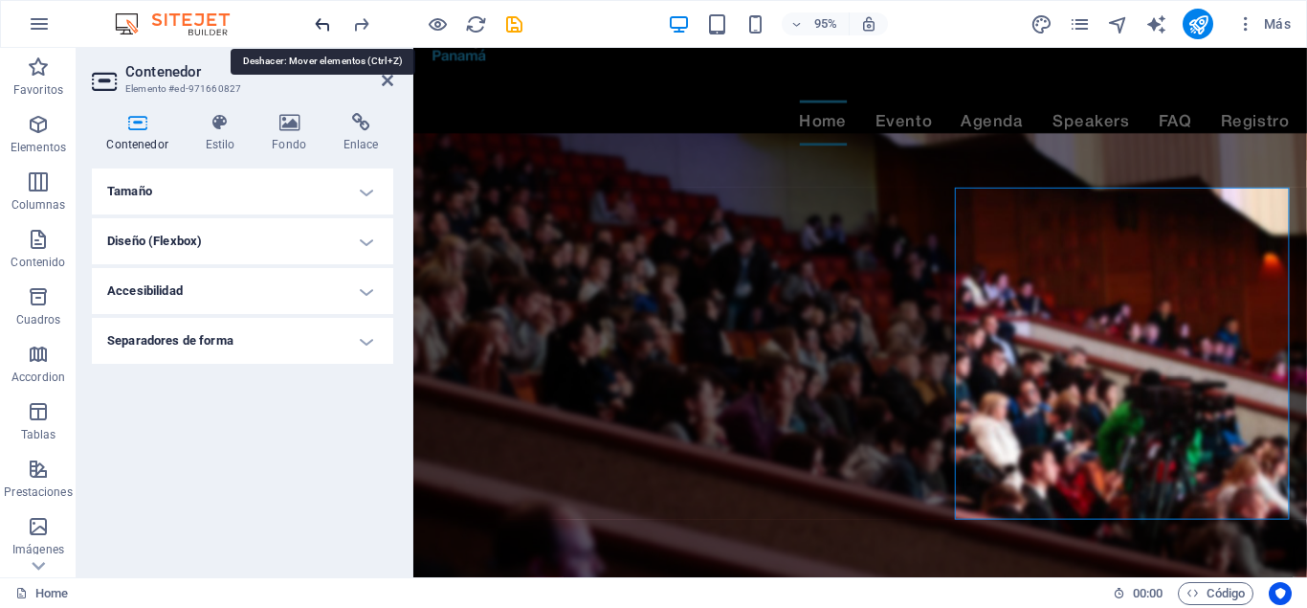
click at [327, 19] on icon "undo" at bounding box center [323, 24] width 22 height 22
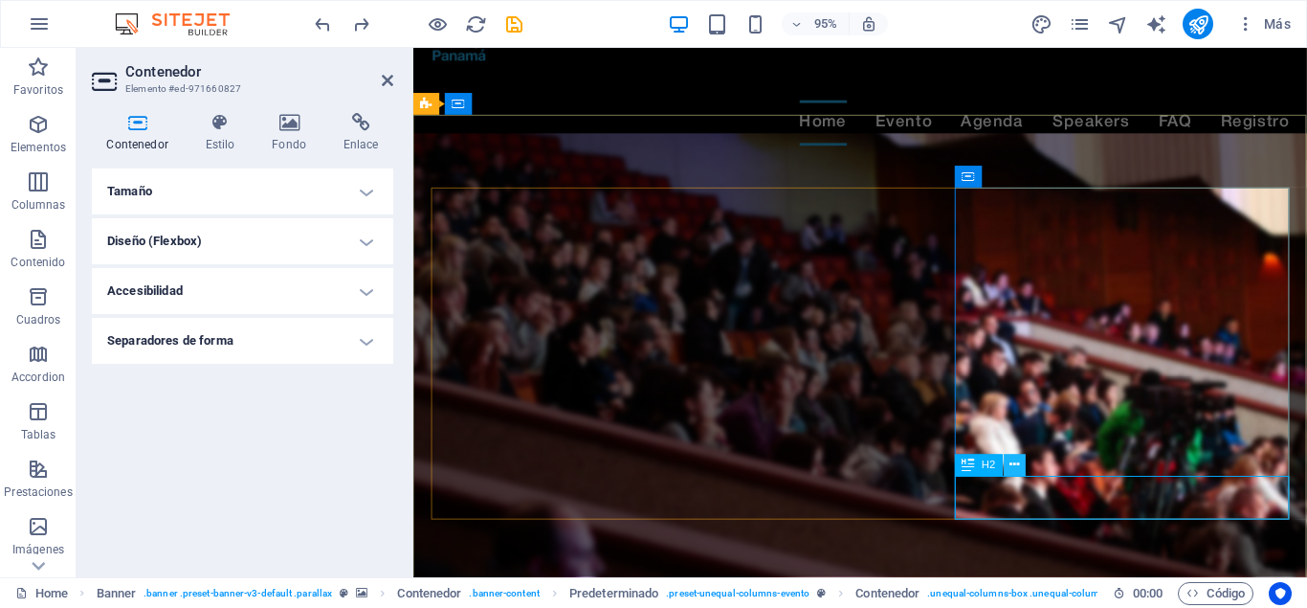
click at [1012, 461] on icon at bounding box center [1016, 465] width 10 height 19
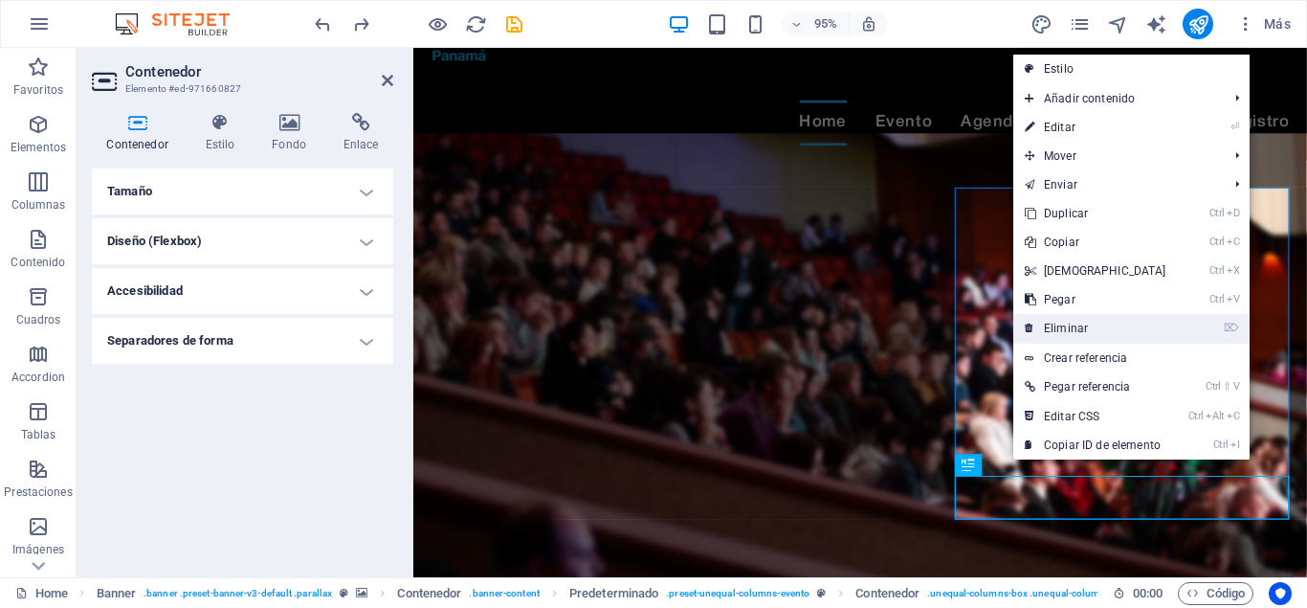
drag, startPoint x: 1085, startPoint y: 326, endPoint x: 757, endPoint y: 362, distance: 330.2
click at [1085, 326] on link "⌦ Eliminar" at bounding box center [1096, 328] width 165 height 29
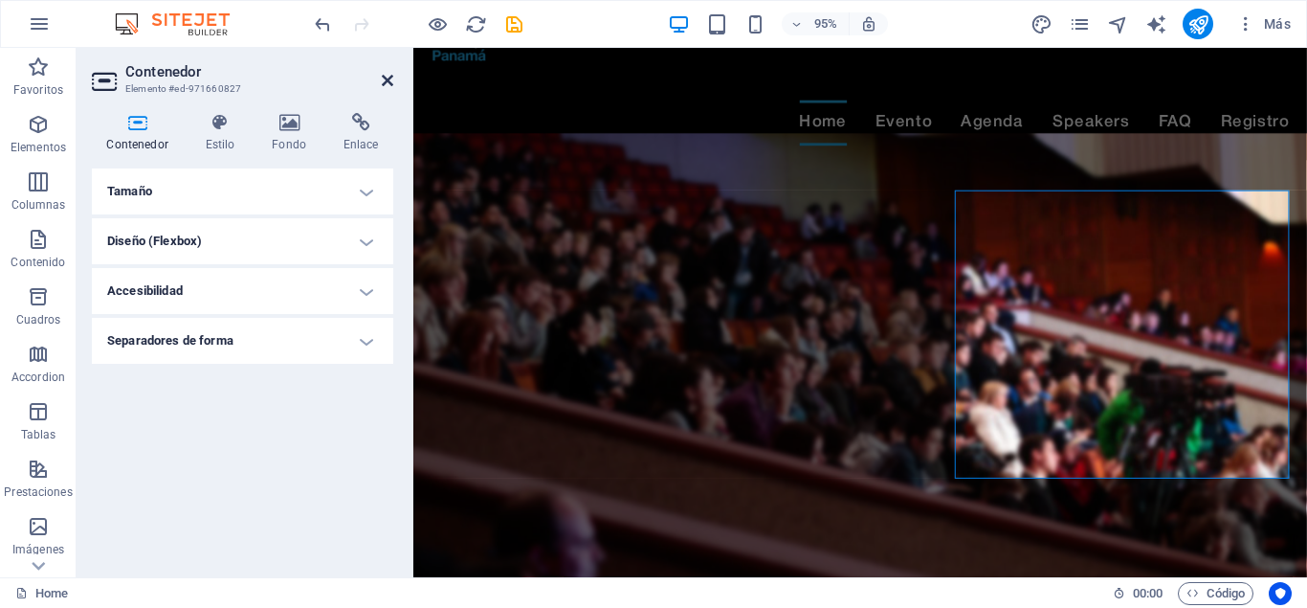
click at [391, 81] on icon at bounding box center [387, 80] width 11 height 15
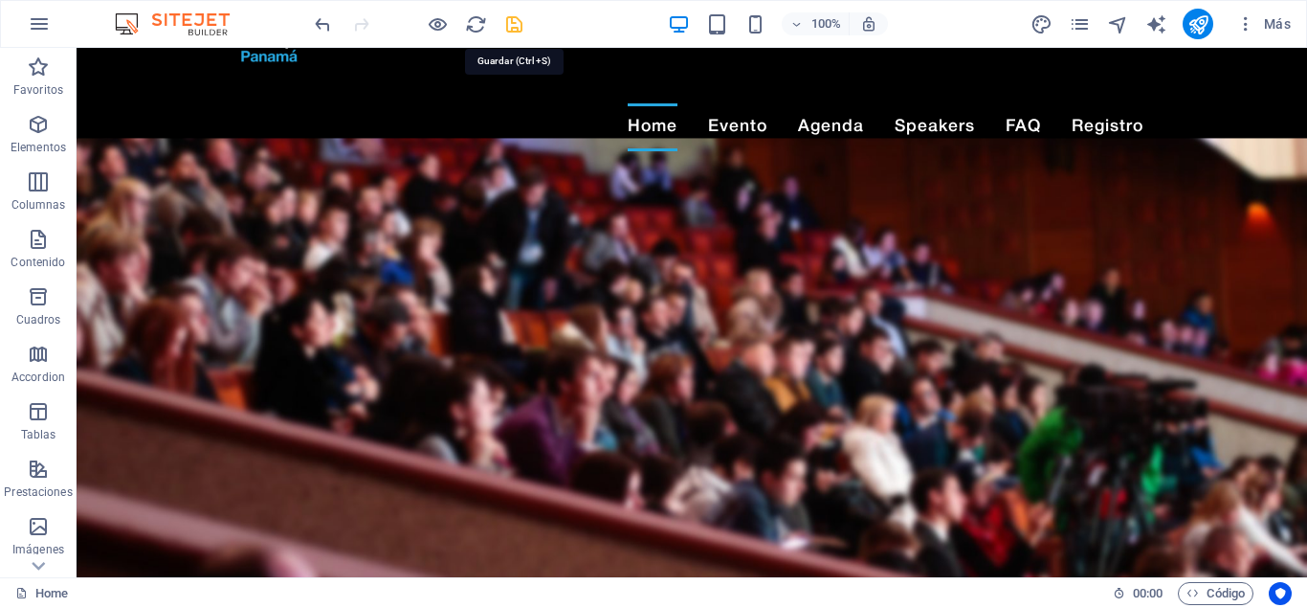
click at [510, 27] on icon "save" at bounding box center [514, 24] width 22 height 22
checkbox input "false"
click at [1200, 23] on icon "publish" at bounding box center [1199, 24] width 22 height 22
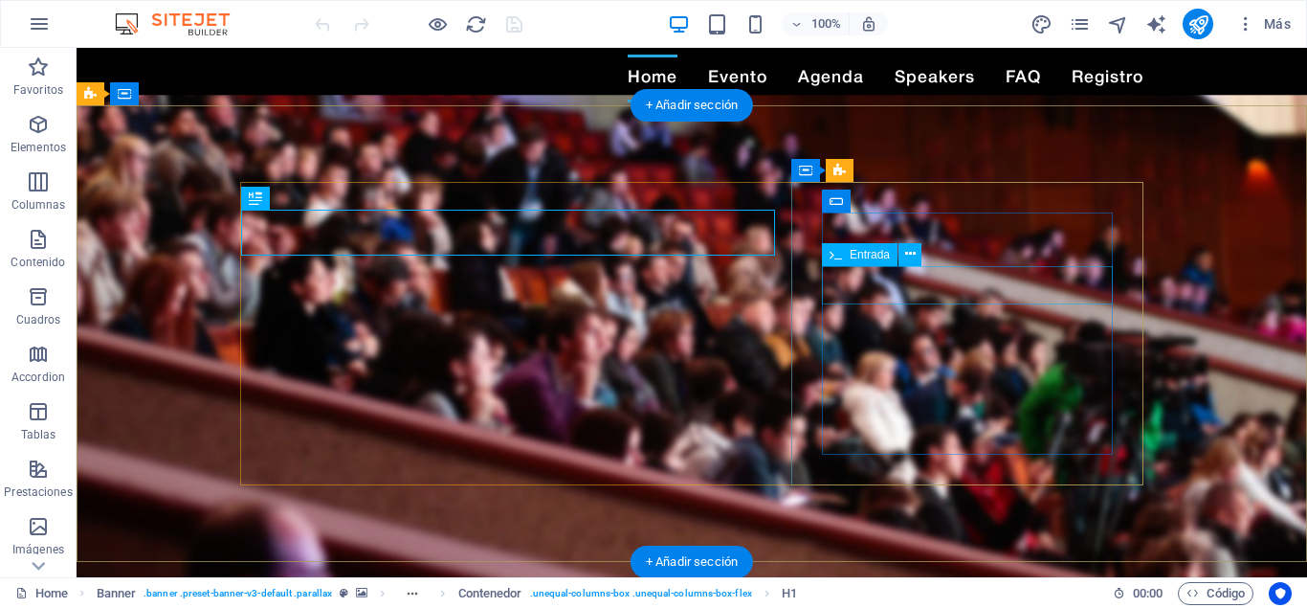
scroll to position [98, 0]
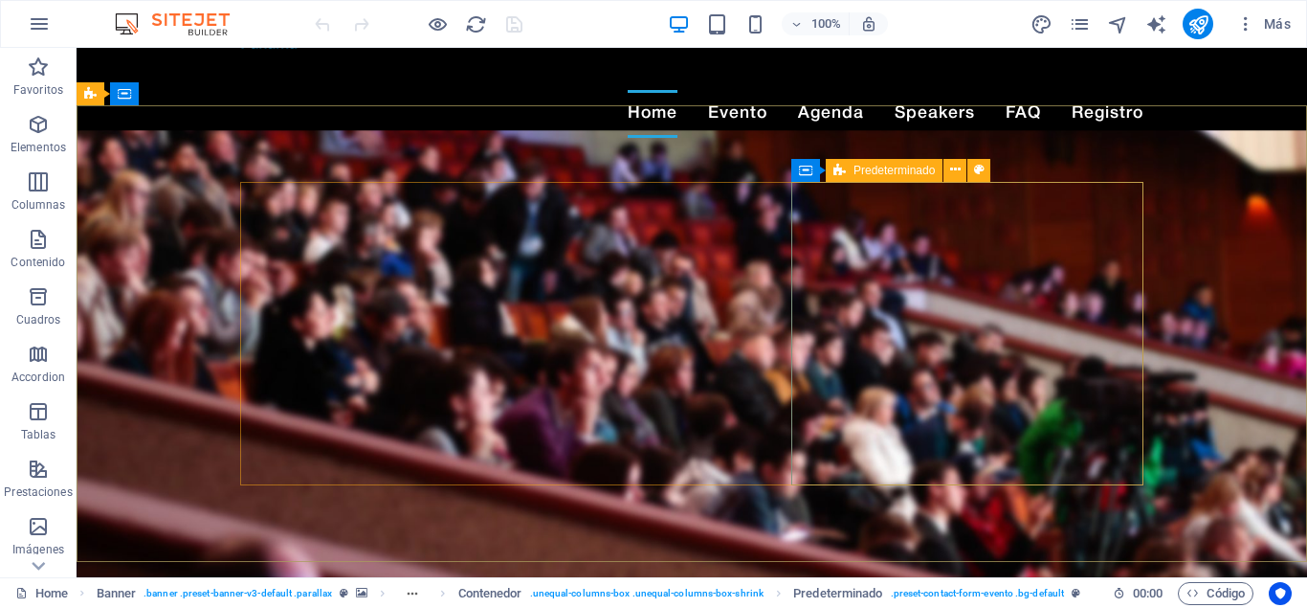
click at [900, 167] on span "Predeterminado" at bounding box center [894, 170] width 81 height 11
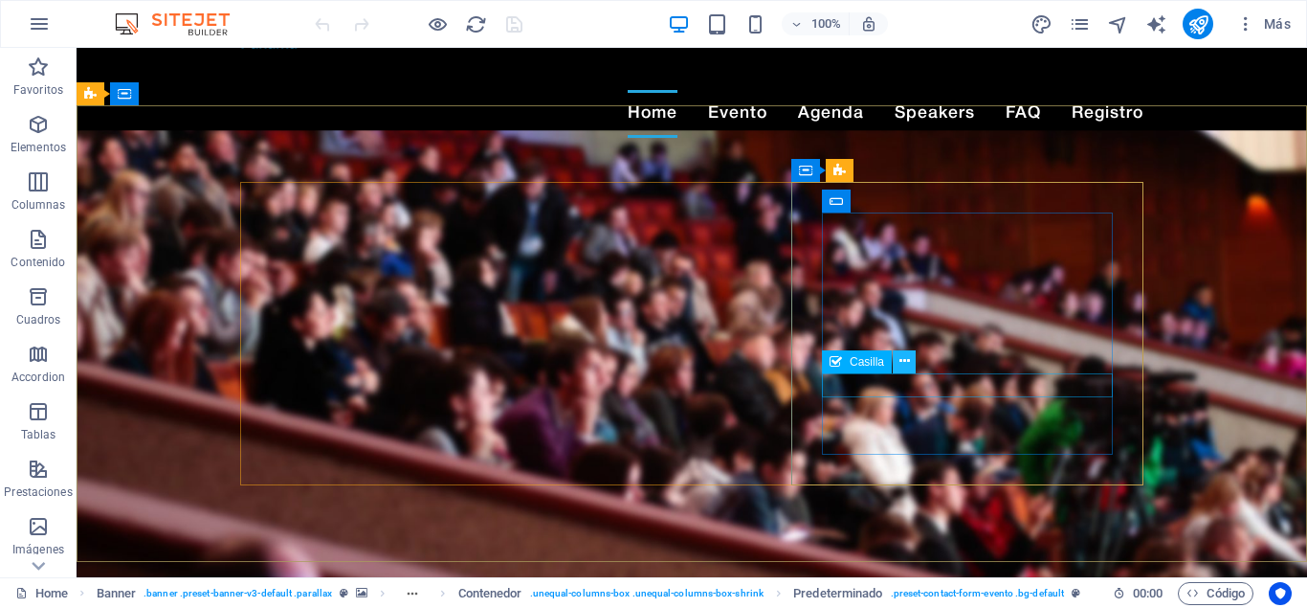
click at [903, 367] on icon at bounding box center [905, 361] width 11 height 20
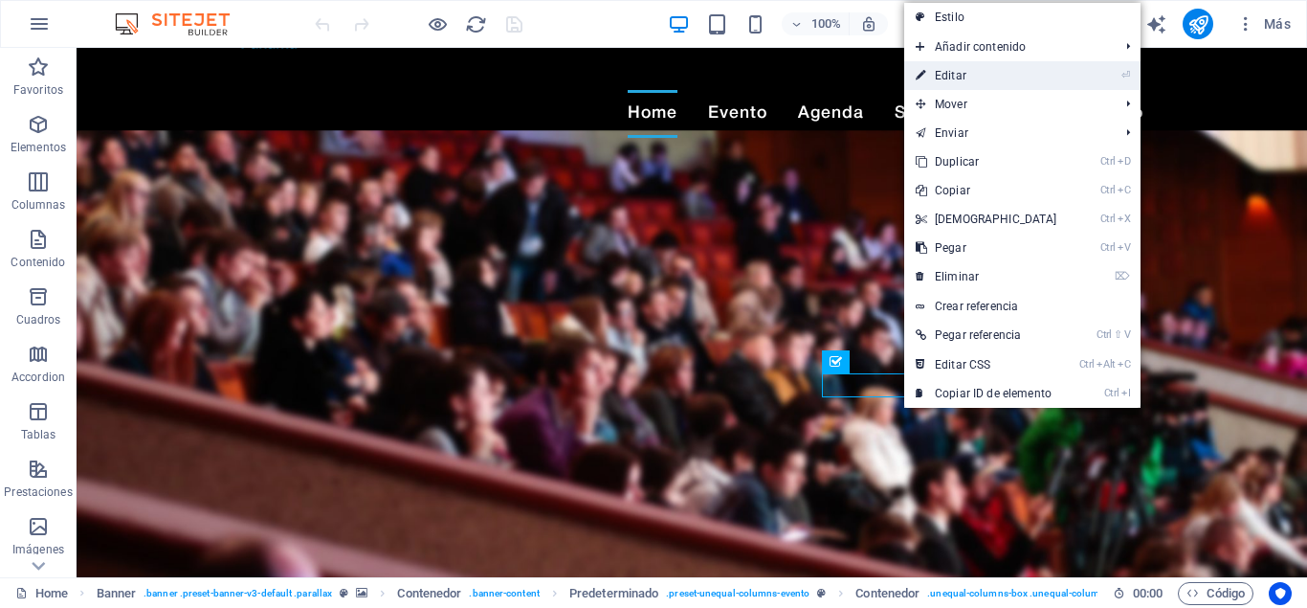
click at [988, 79] on link "⏎ Editar" at bounding box center [986, 75] width 165 height 29
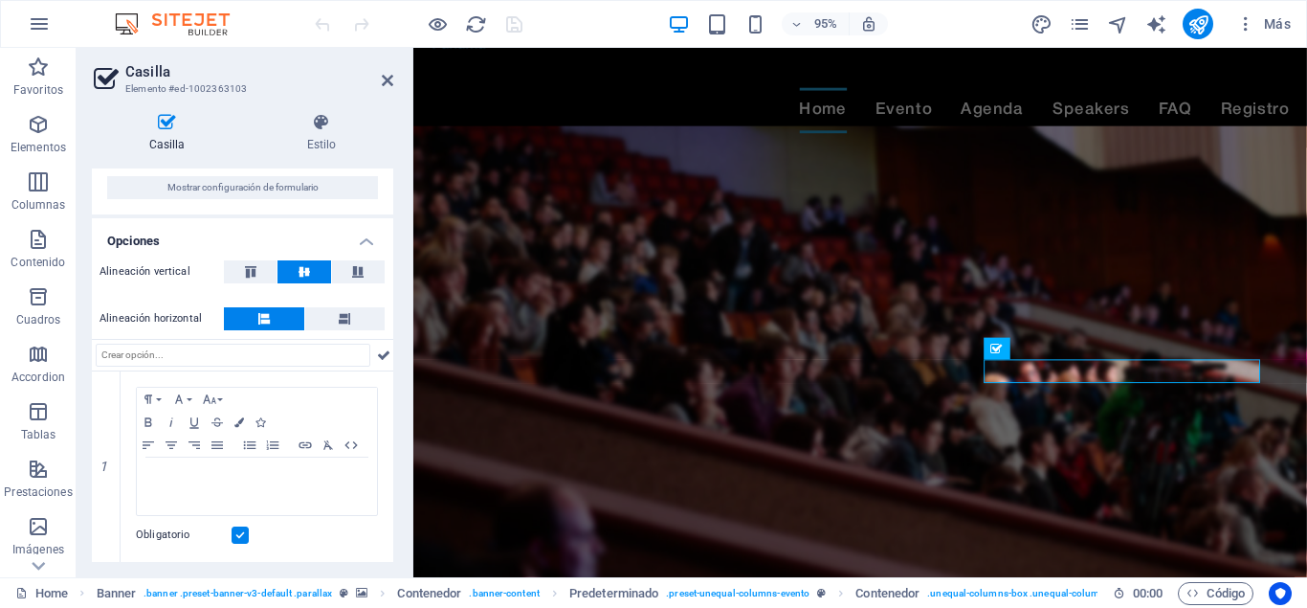
scroll to position [0, 0]
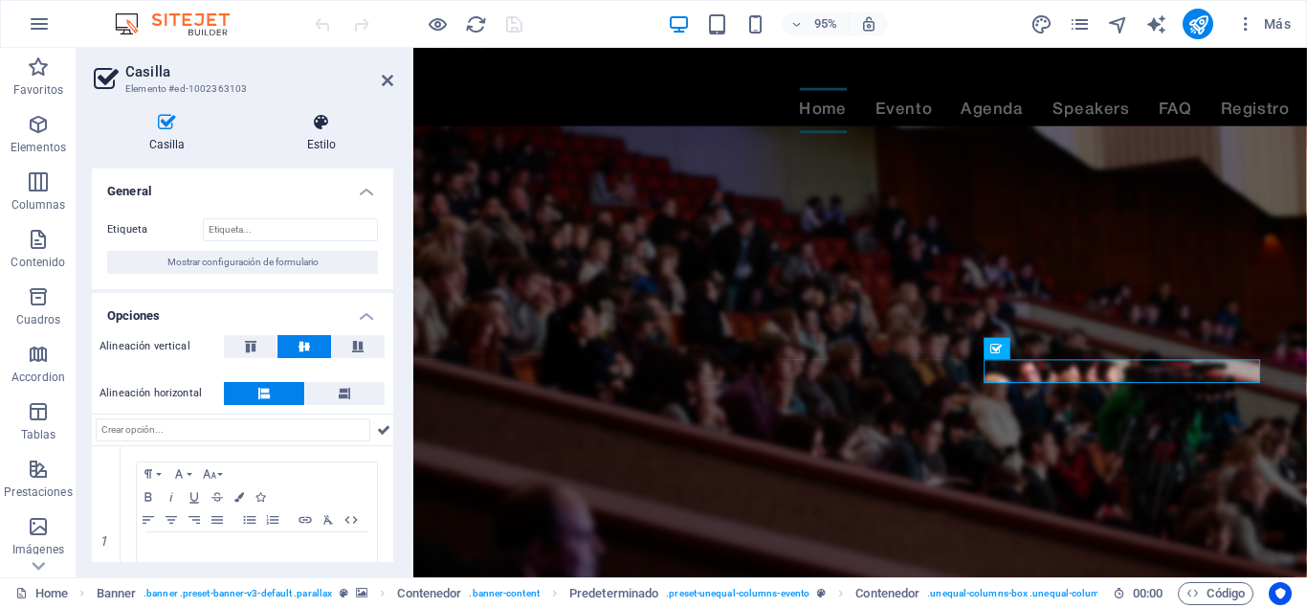
drag, startPoint x: 348, startPoint y: 117, endPoint x: 321, endPoint y: 115, distance: 27.8
click at [346, 117] on icon at bounding box center [322, 122] width 144 height 19
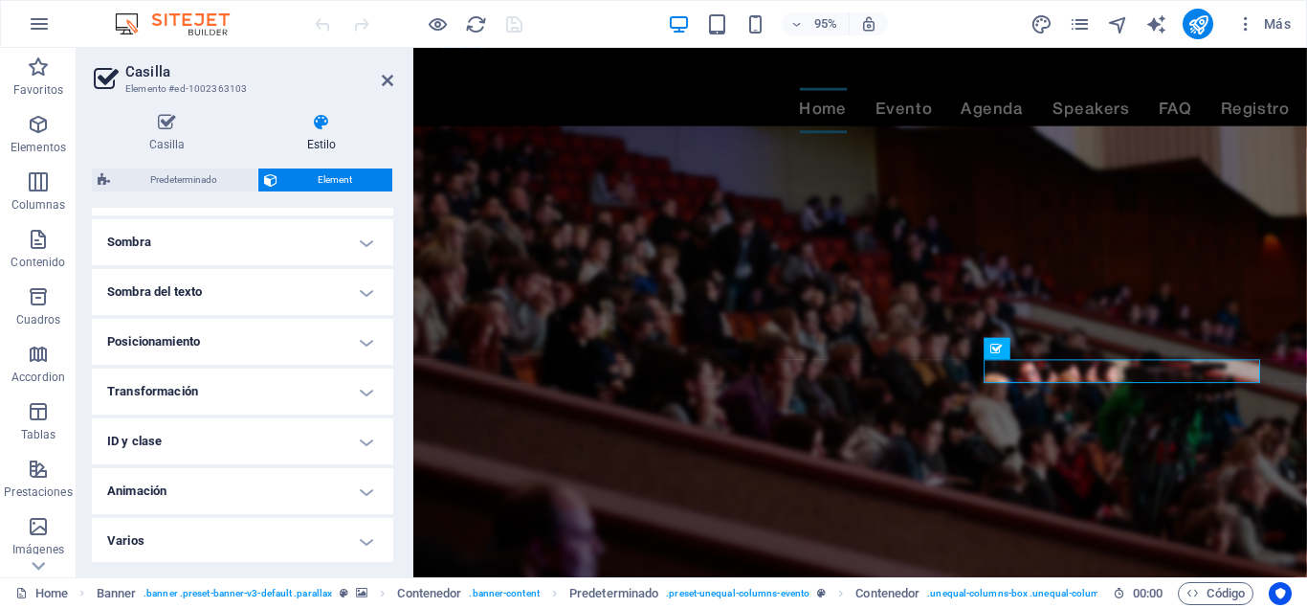
scroll to position [471, 0]
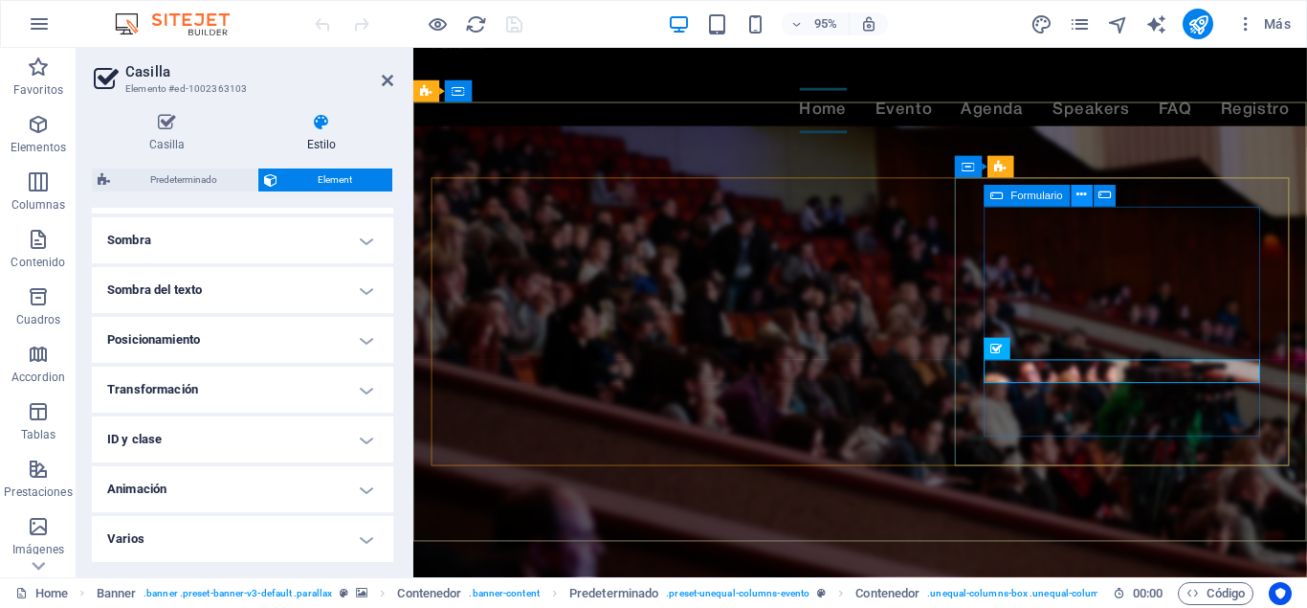
click at [1083, 190] on icon at bounding box center [1083, 196] width 10 height 19
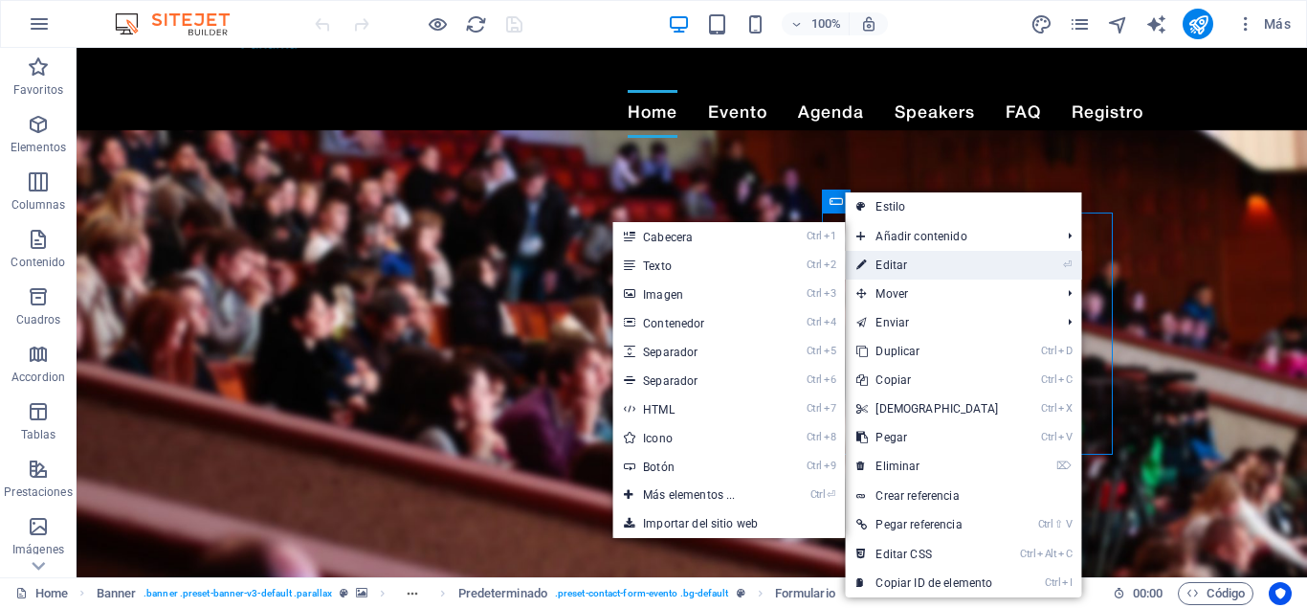
click at [982, 265] on link "⏎ Editar" at bounding box center [927, 265] width 165 height 29
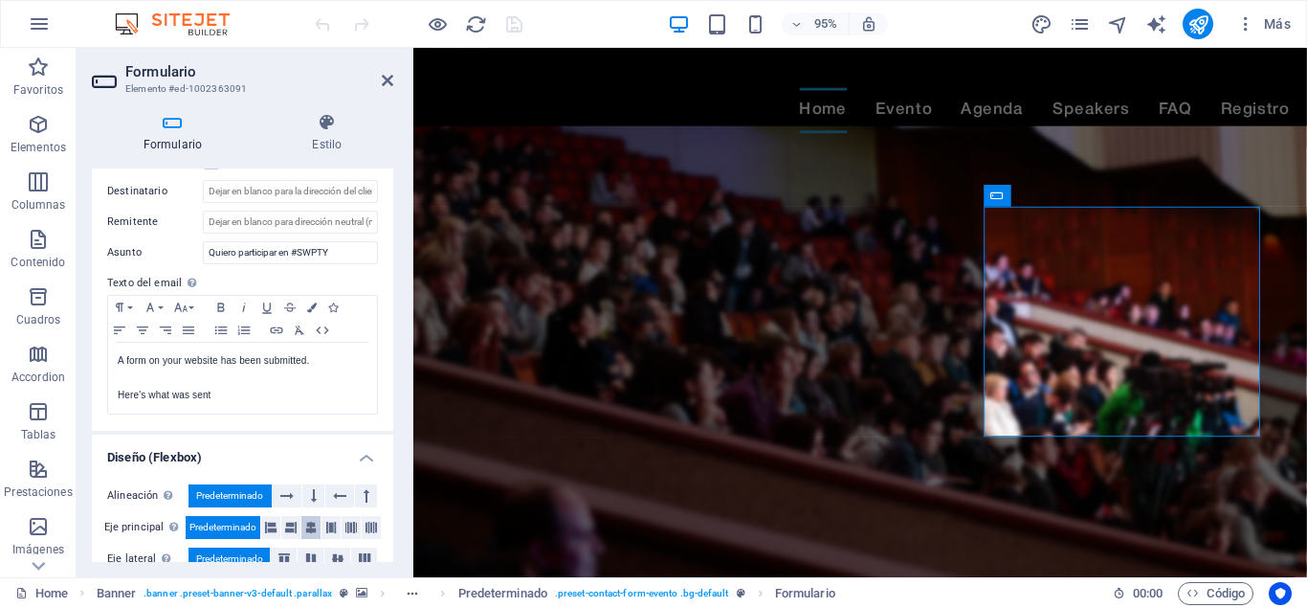
scroll to position [691, 0]
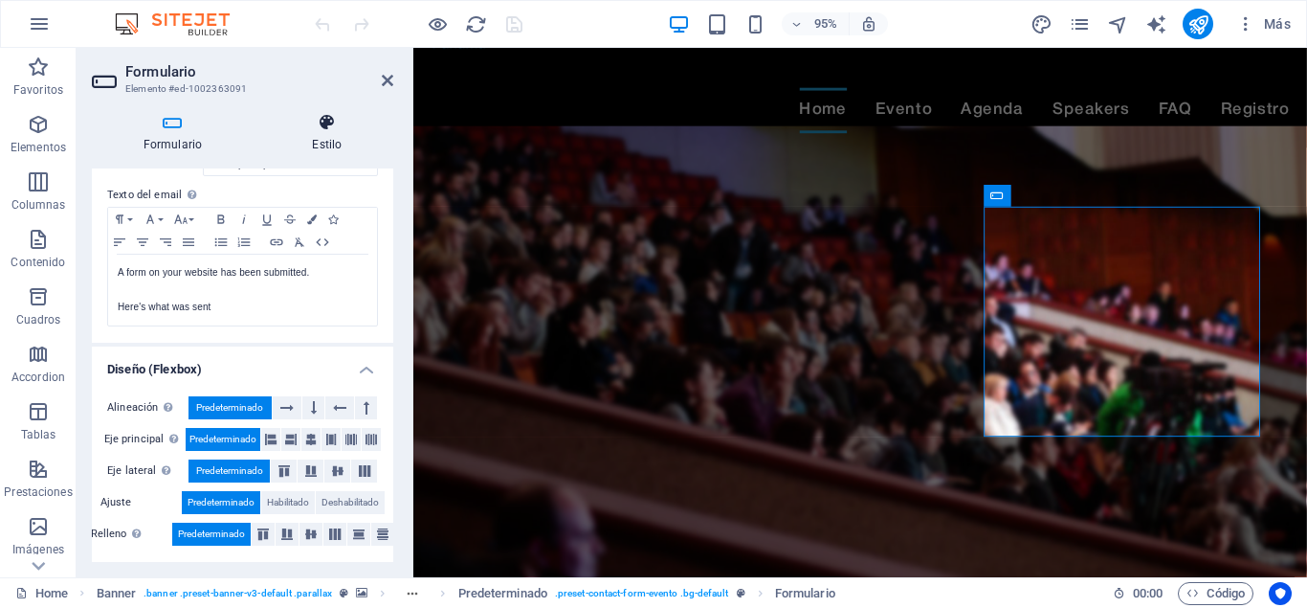
click at [332, 122] on icon at bounding box center [327, 122] width 132 height 19
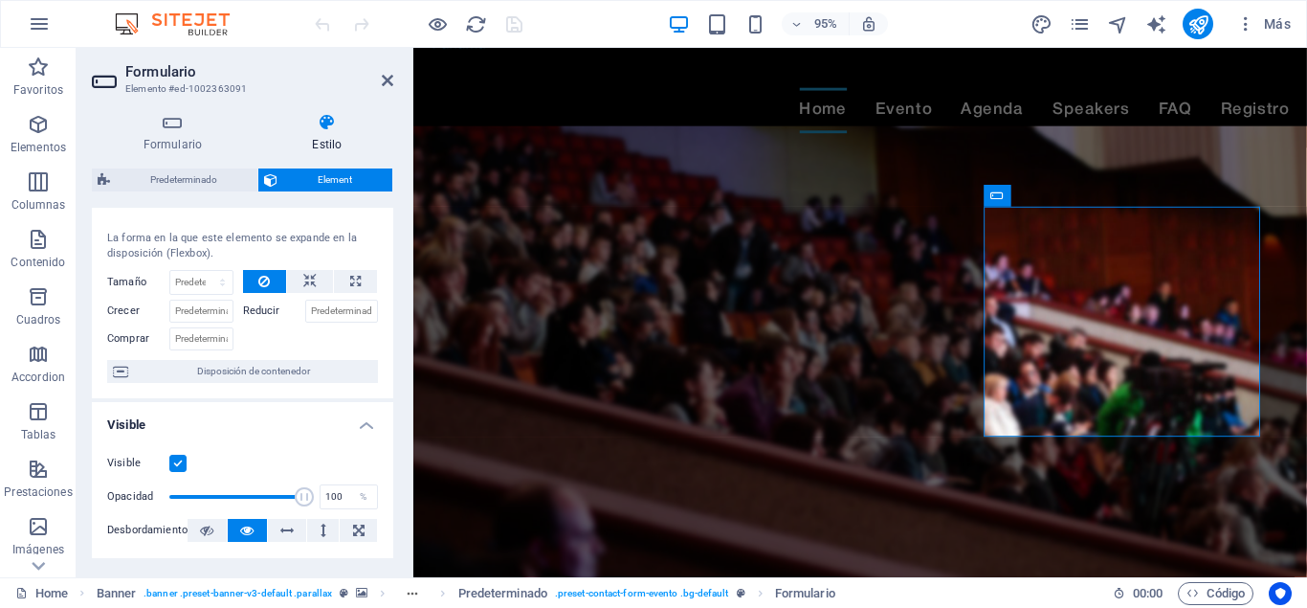
scroll to position [0, 0]
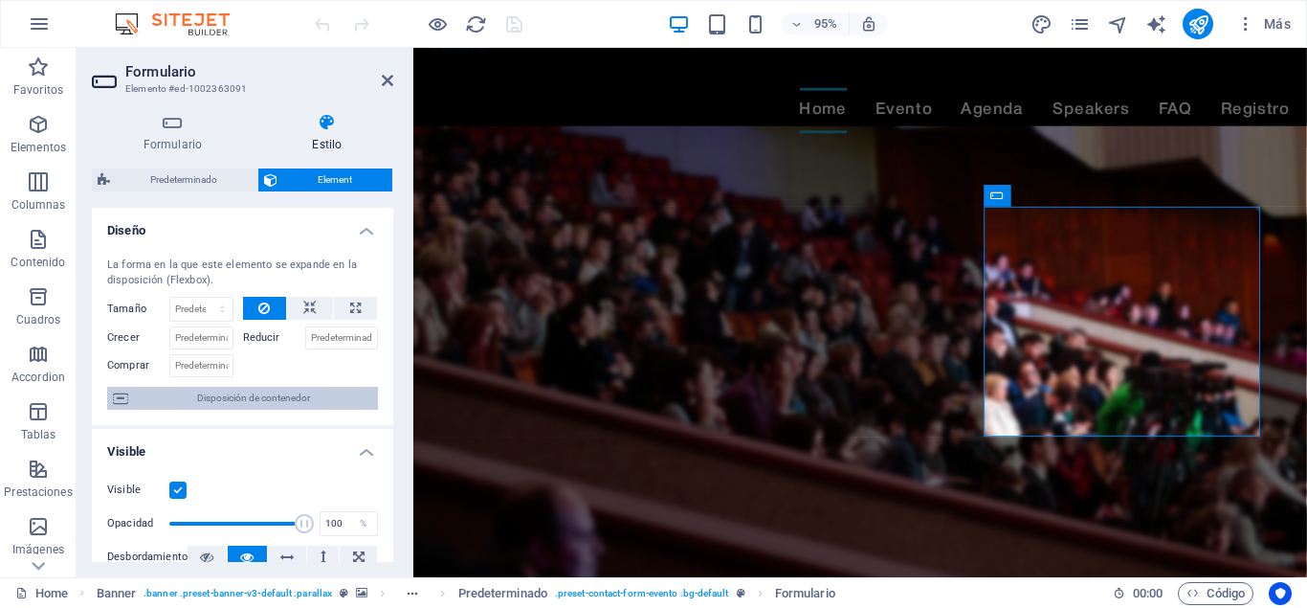
click at [309, 391] on span "Disposición de contenedor" at bounding box center [253, 398] width 238 height 23
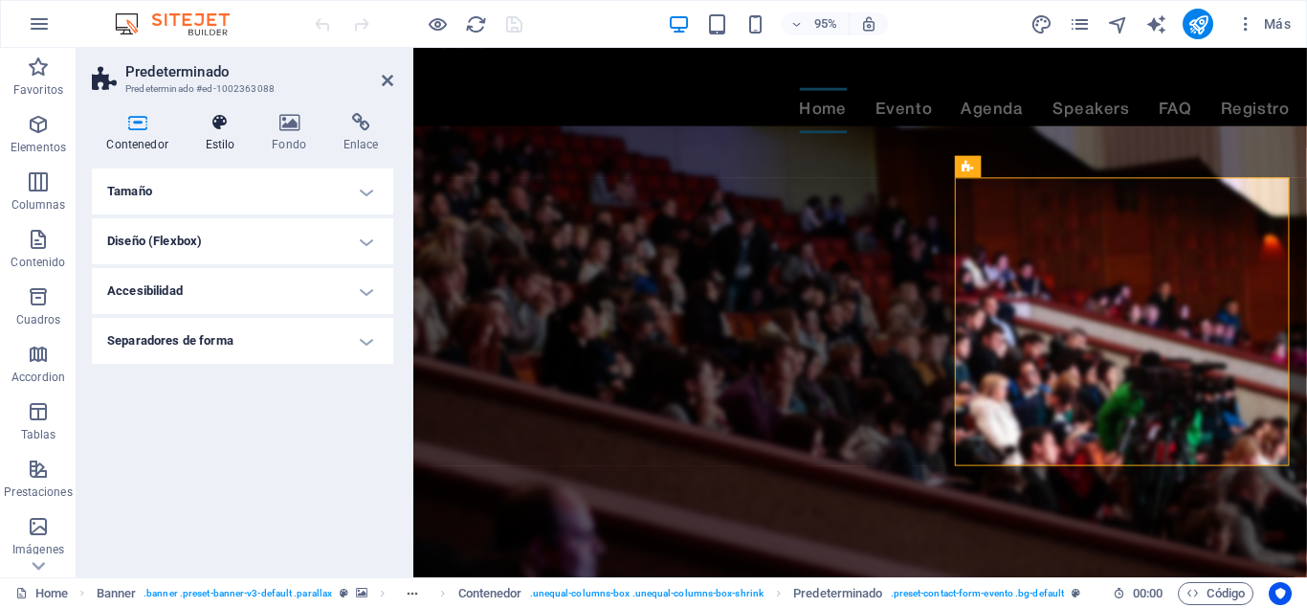
click at [219, 131] on icon at bounding box center [219, 122] width 59 height 19
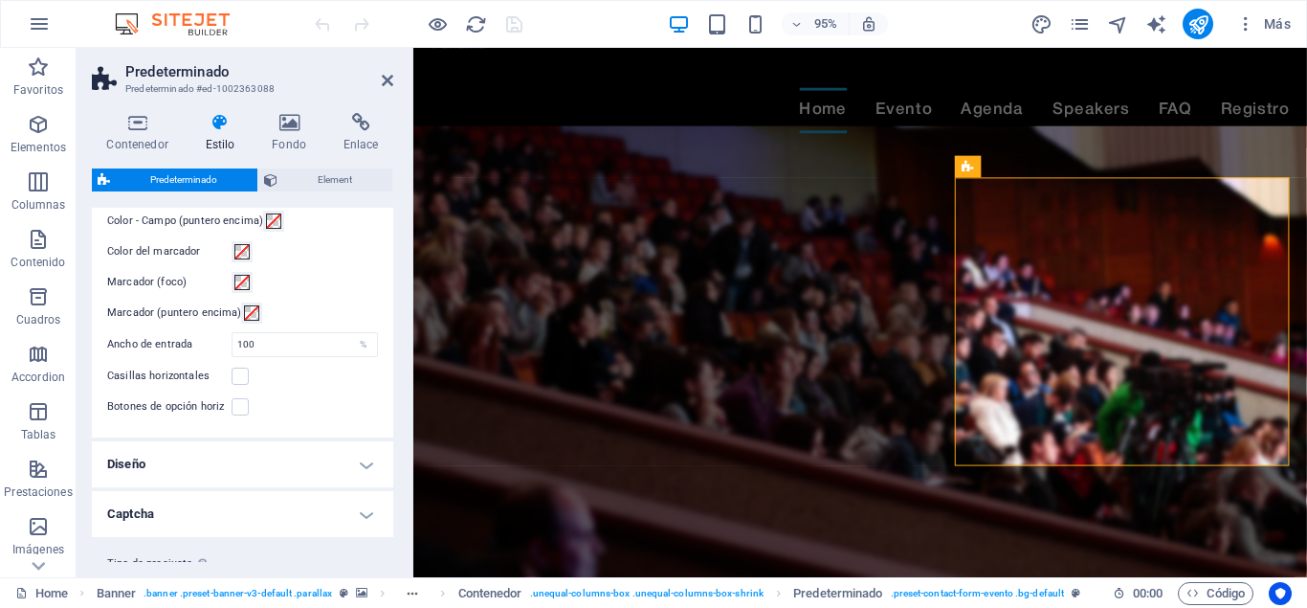
scroll to position [800, 0]
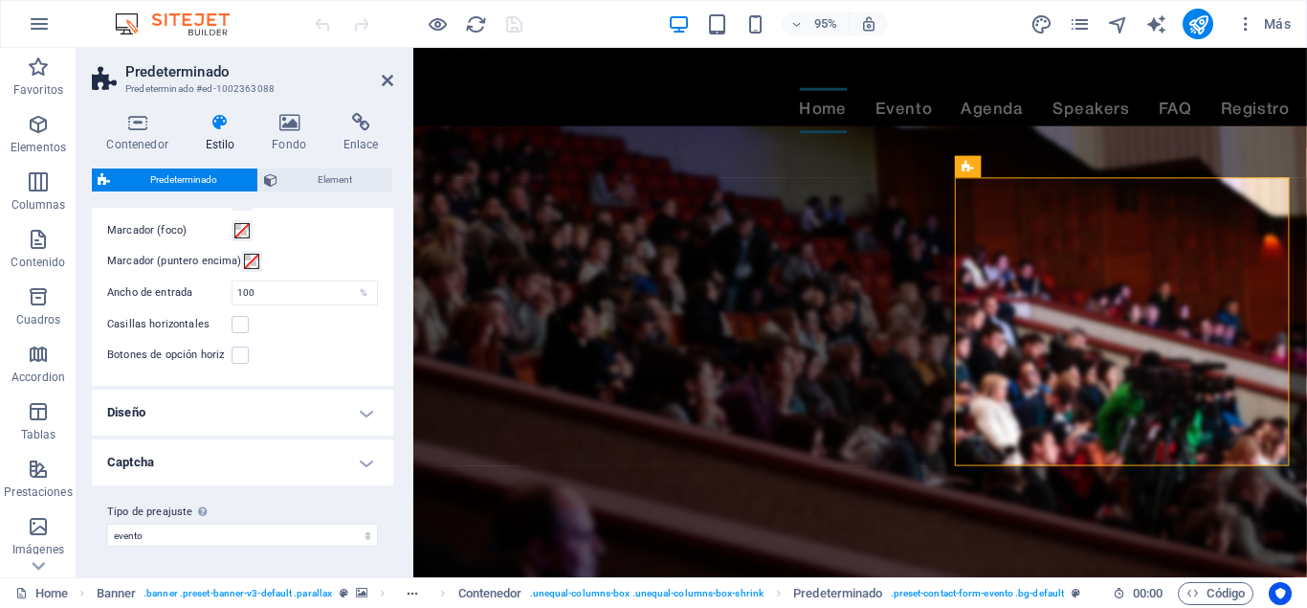
click at [306, 462] on h4 "Captcha" at bounding box center [242, 462] width 301 height 46
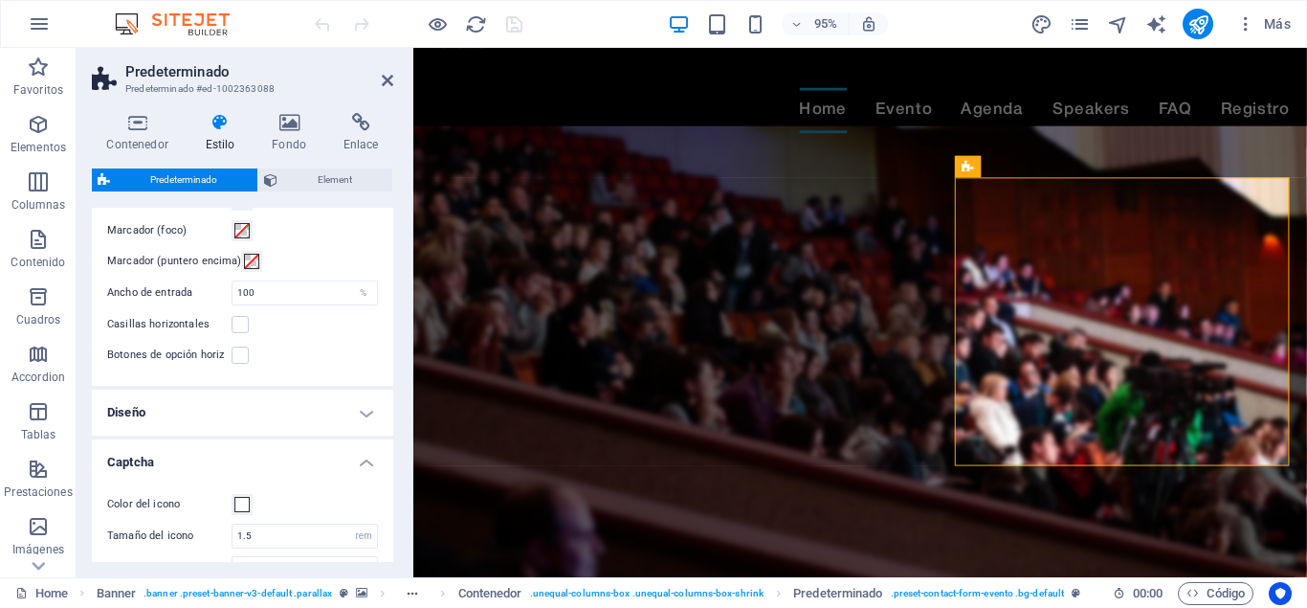
scroll to position [915, 0]
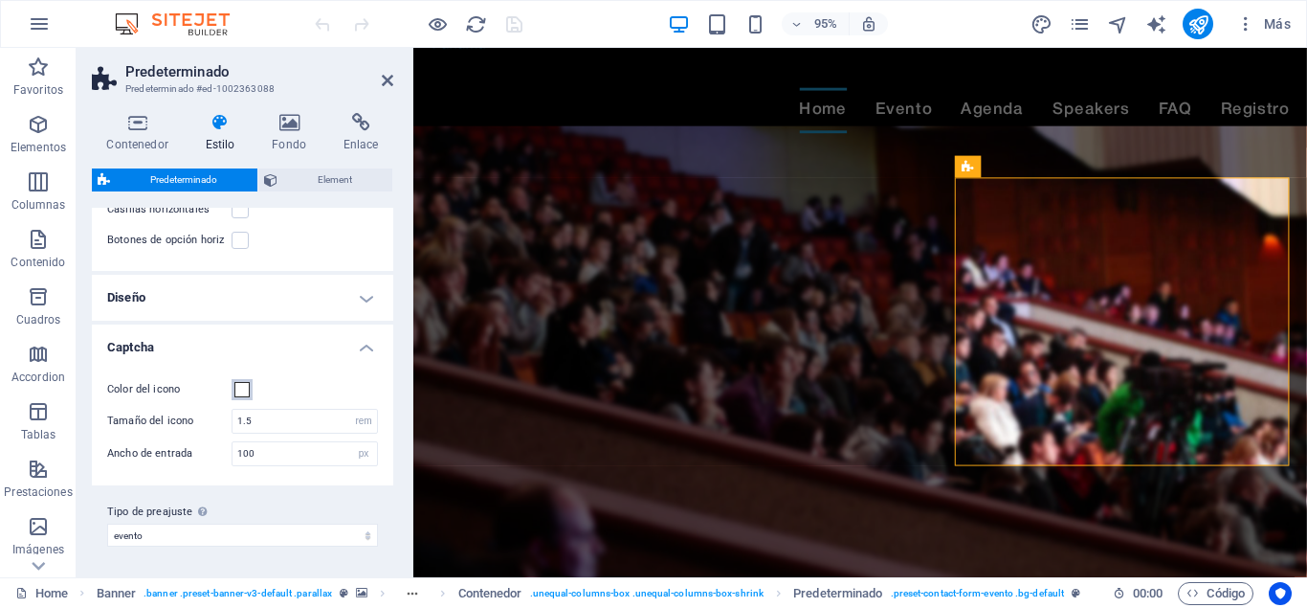
click at [243, 391] on span at bounding box center [241, 389] width 15 height 15
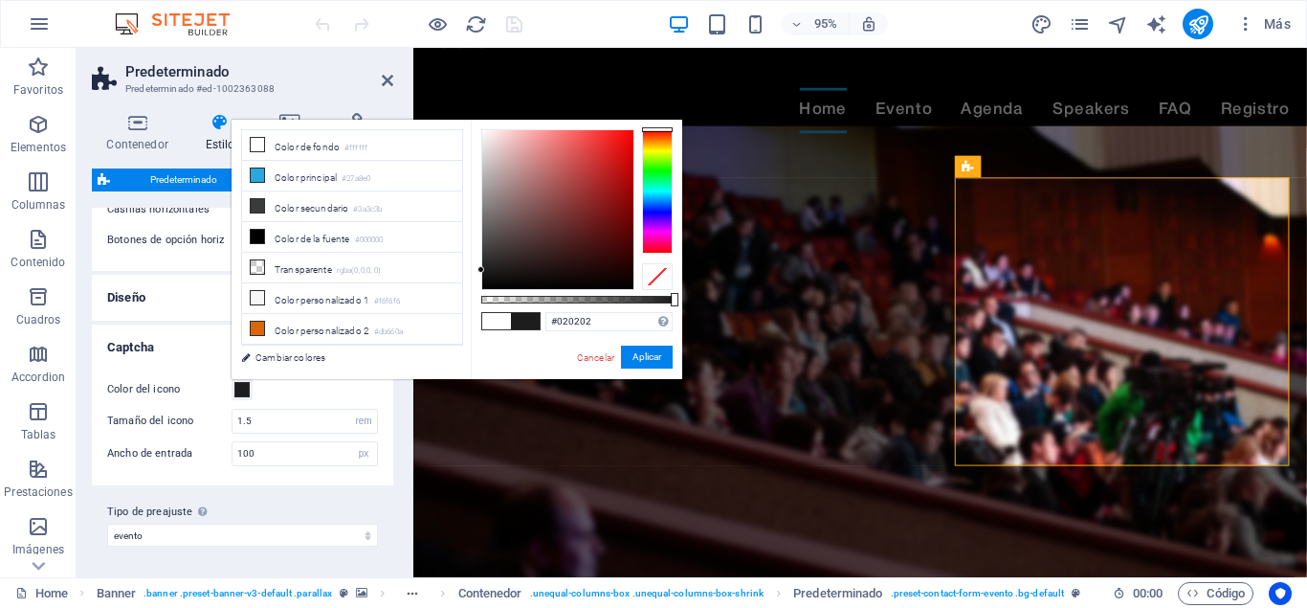
type input "#000000"
drag, startPoint x: 479, startPoint y: 128, endPoint x: 473, endPoint y: 300, distance: 171.4
click at [473, 300] on div "#000000 Formatos soportados #0852ed rgb(8, 82, 237) rgba(8, 82, 237, 90%) hsv(2…" at bounding box center [577, 388] width 212 height 537
click at [636, 359] on button "Aplicar" at bounding box center [647, 357] width 52 height 23
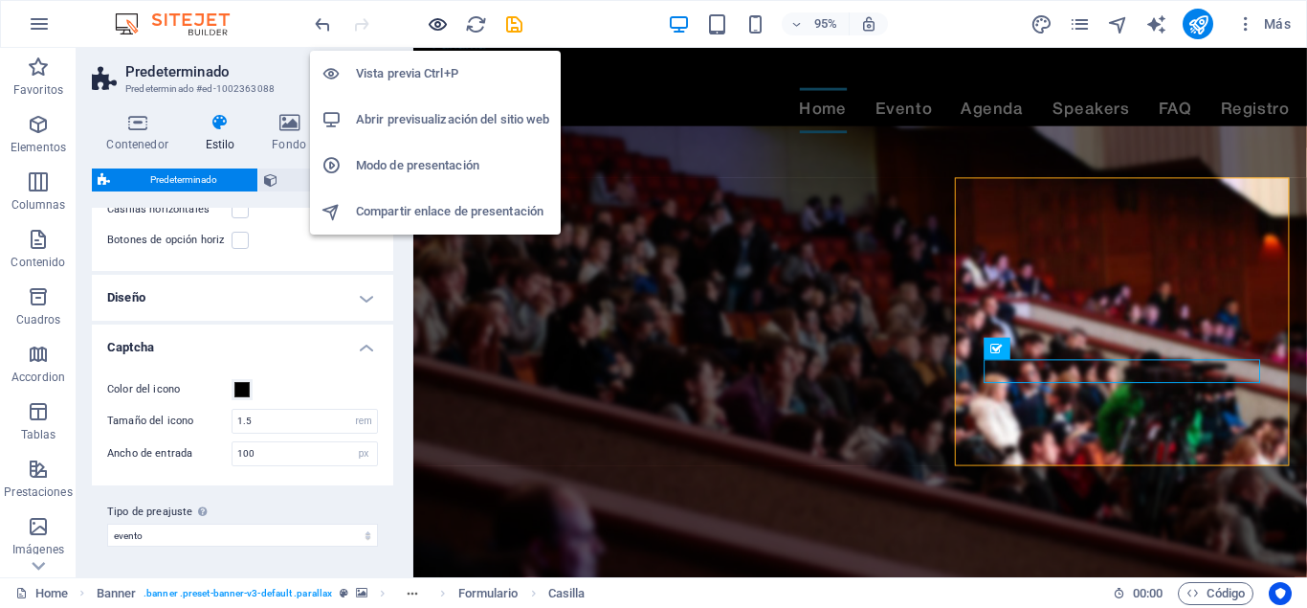
click at [441, 20] on icon "button" at bounding box center [438, 24] width 22 height 22
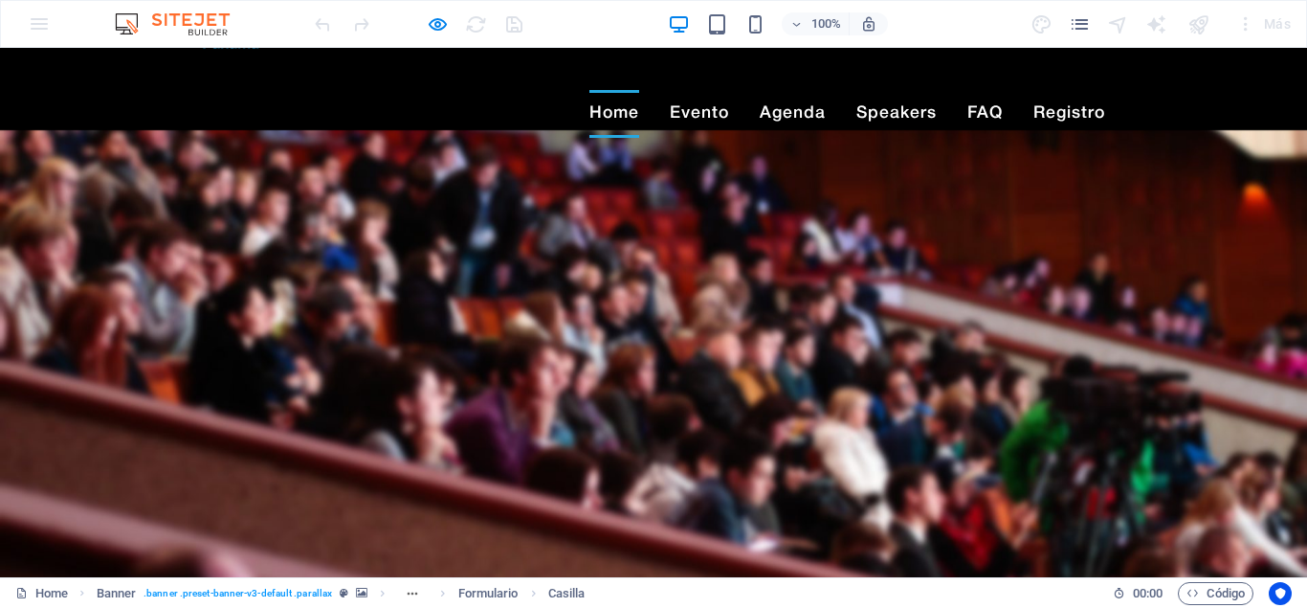
type input "jojojuh@jjojo"
checkbox input "true"
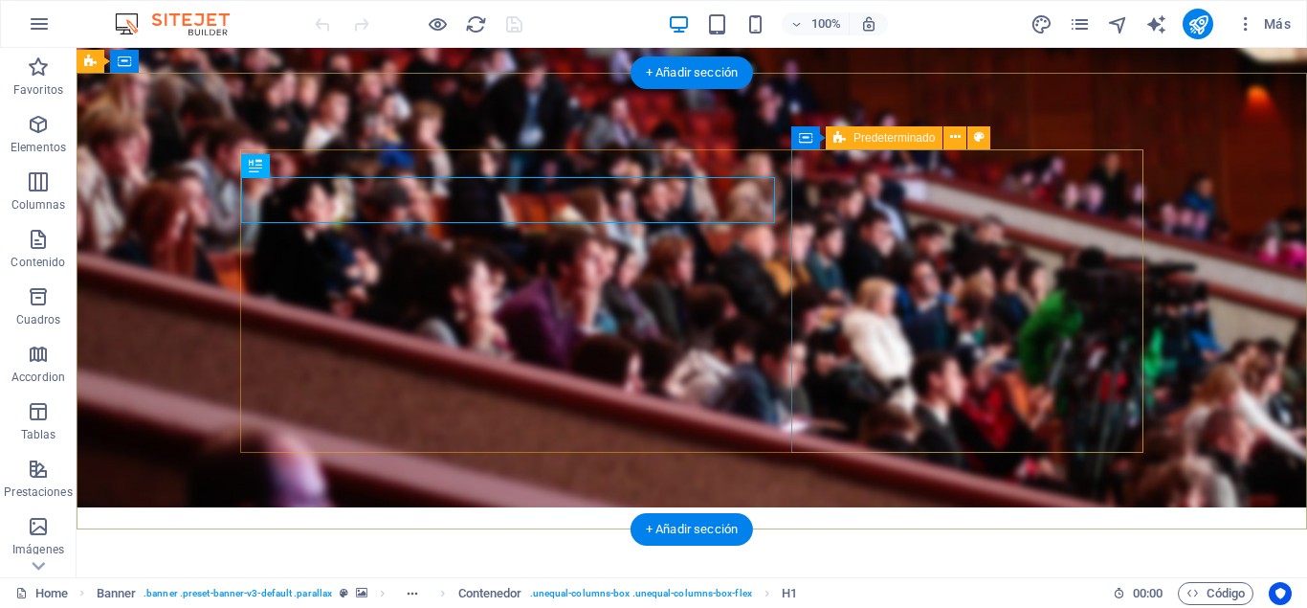
scroll to position [195, 0]
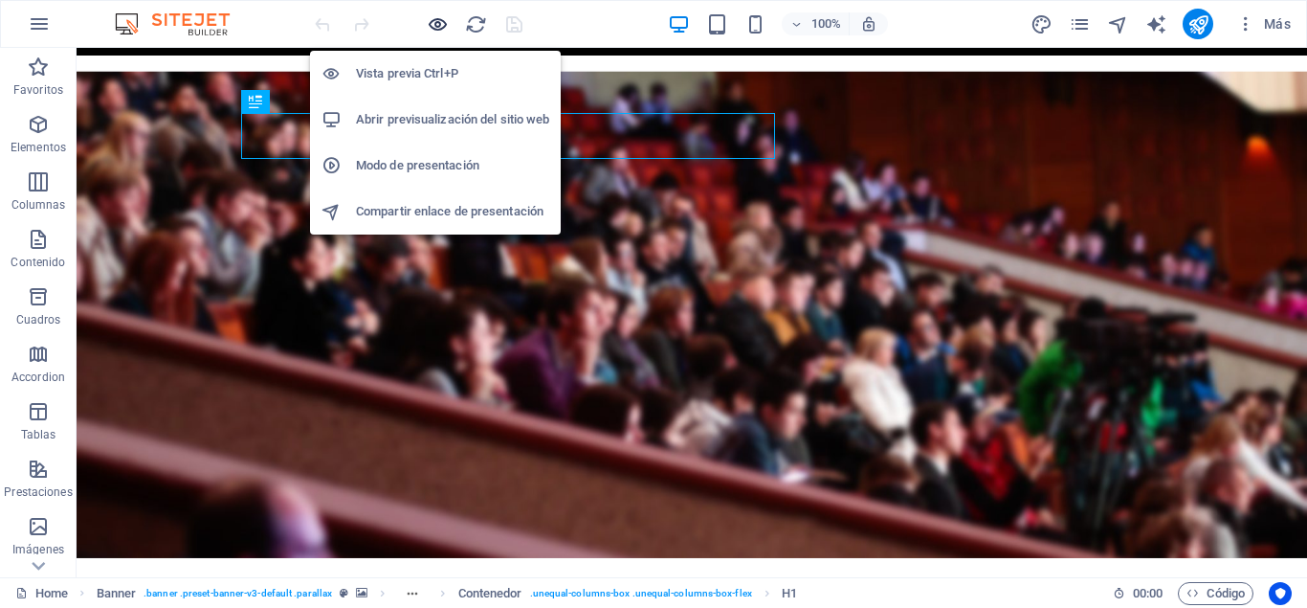
click at [437, 24] on icon "button" at bounding box center [438, 24] width 22 height 22
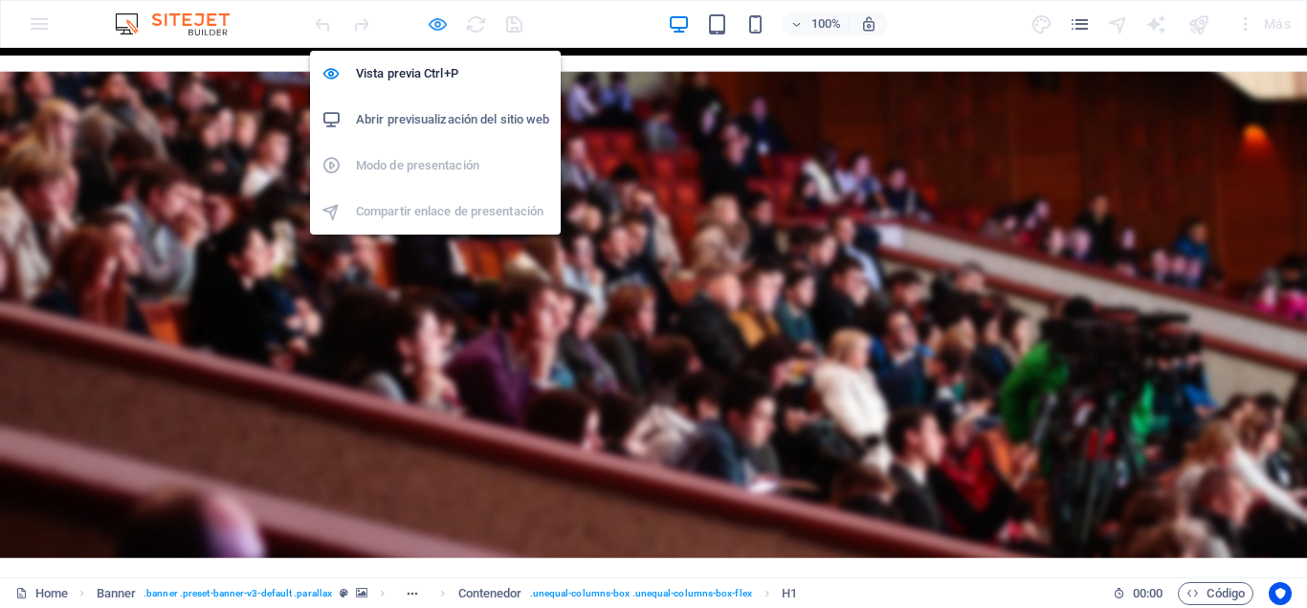
click at [437, 24] on icon "button" at bounding box center [438, 24] width 22 height 22
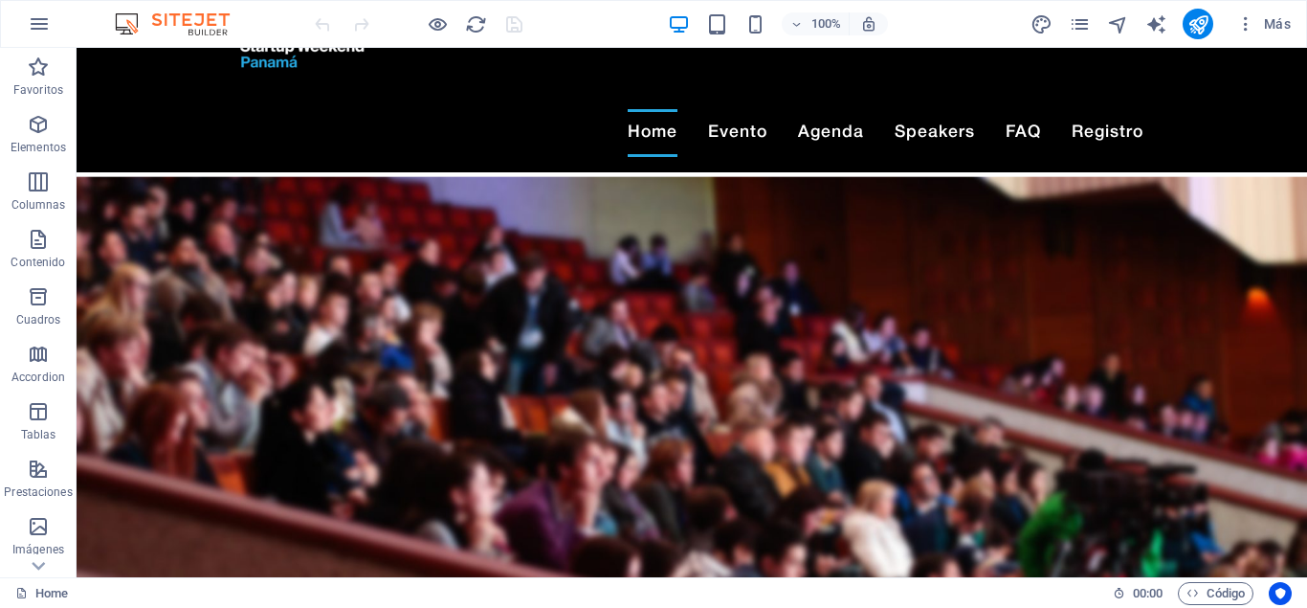
scroll to position [0, 0]
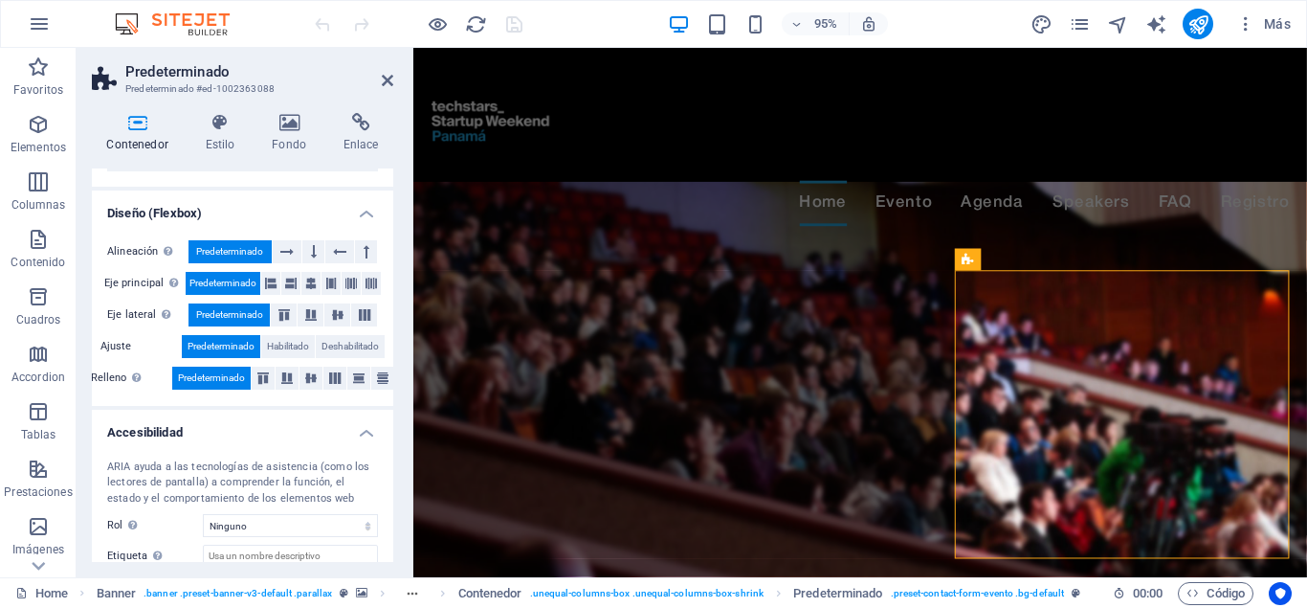
scroll to position [371, 0]
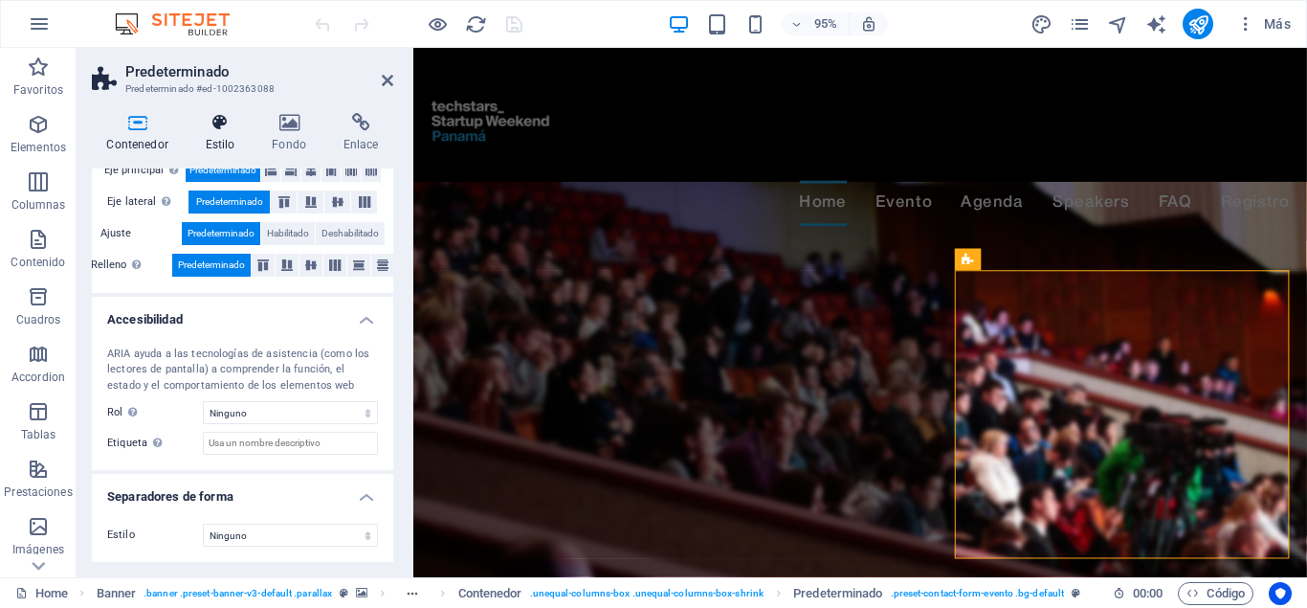
click at [229, 132] on h4 "Estilo" at bounding box center [223, 133] width 67 height 40
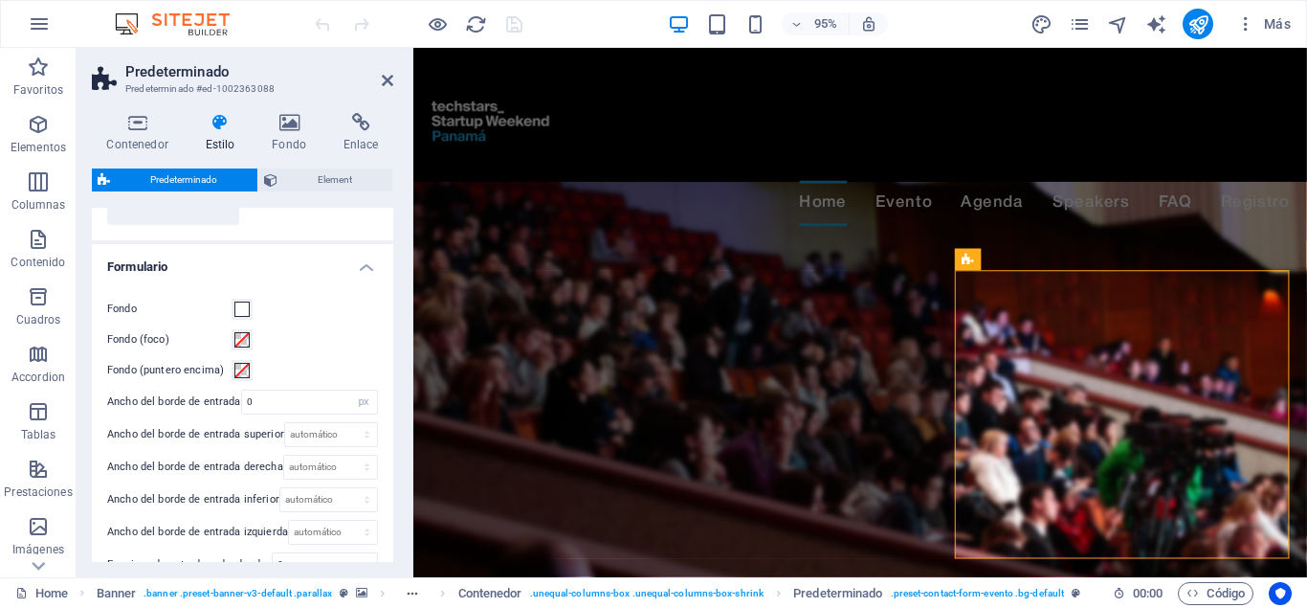
scroll to position [172, 0]
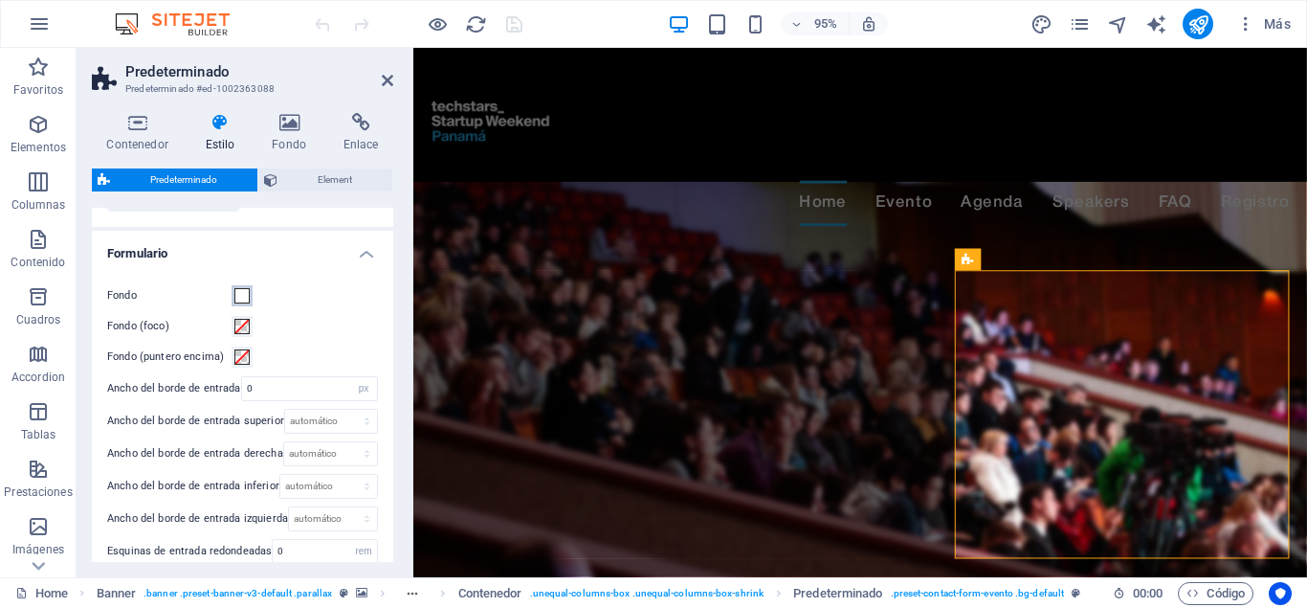
click at [240, 300] on span at bounding box center [241, 295] width 15 height 15
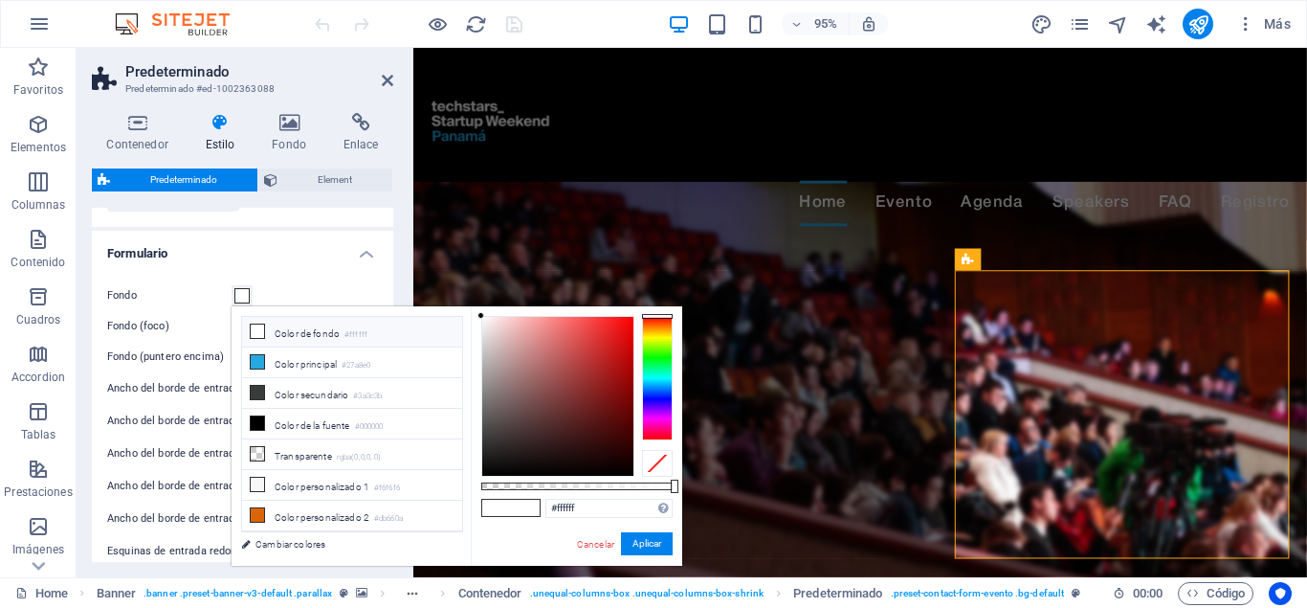
drag, startPoint x: 482, startPoint y: 308, endPoint x: 493, endPoint y: 427, distance: 119.1
click at [493, 427] on div "#ffffff Formatos soportados #0852ed rgb(8, 82, 237) rgba(8, 82, 237, 90%) hsv(2…" at bounding box center [577, 574] width 212 height 537
click at [494, 459] on div at bounding box center [557, 396] width 151 height 159
drag, startPoint x: 494, startPoint y: 459, endPoint x: 477, endPoint y: 484, distance: 30.3
click at [477, 484] on div "#000000 Formatos soportados #0852ed rgb(8, 82, 237) rgba(8, 82, 237, 90%) hsv(2…" at bounding box center [577, 574] width 212 height 537
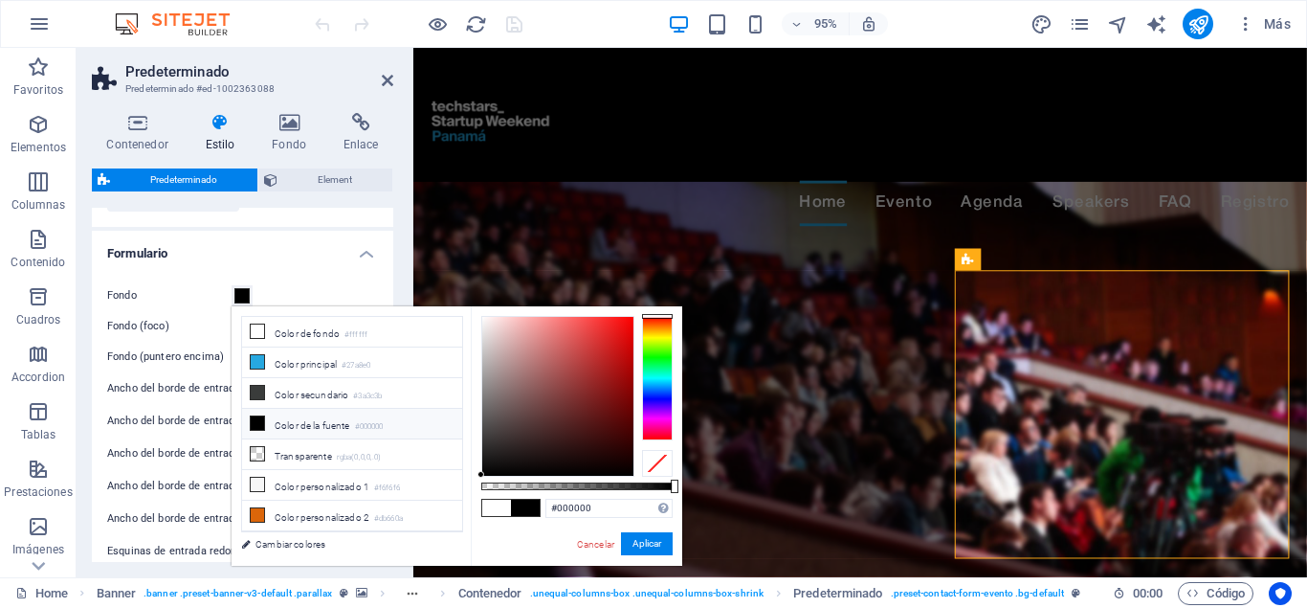
drag, startPoint x: 479, startPoint y: 466, endPoint x: 487, endPoint y: 330, distance: 136.1
click at [487, 316] on div "#000000 Formatos soportados #0852ed rgb(8, 82, 237) rgba(8, 82, 237, 90%) hsv(2…" at bounding box center [577, 574] width 212 height 537
click at [487, 331] on div at bounding box center [557, 396] width 151 height 159
drag, startPoint x: 487, startPoint y: 331, endPoint x: 55, endPoint y: 219, distance: 446.9
click at [463, 250] on body "Techstars Startup Weekend Panamá Home Favoritos Elementos Columnas Contenido Cu…" at bounding box center [653, 304] width 1307 height 608
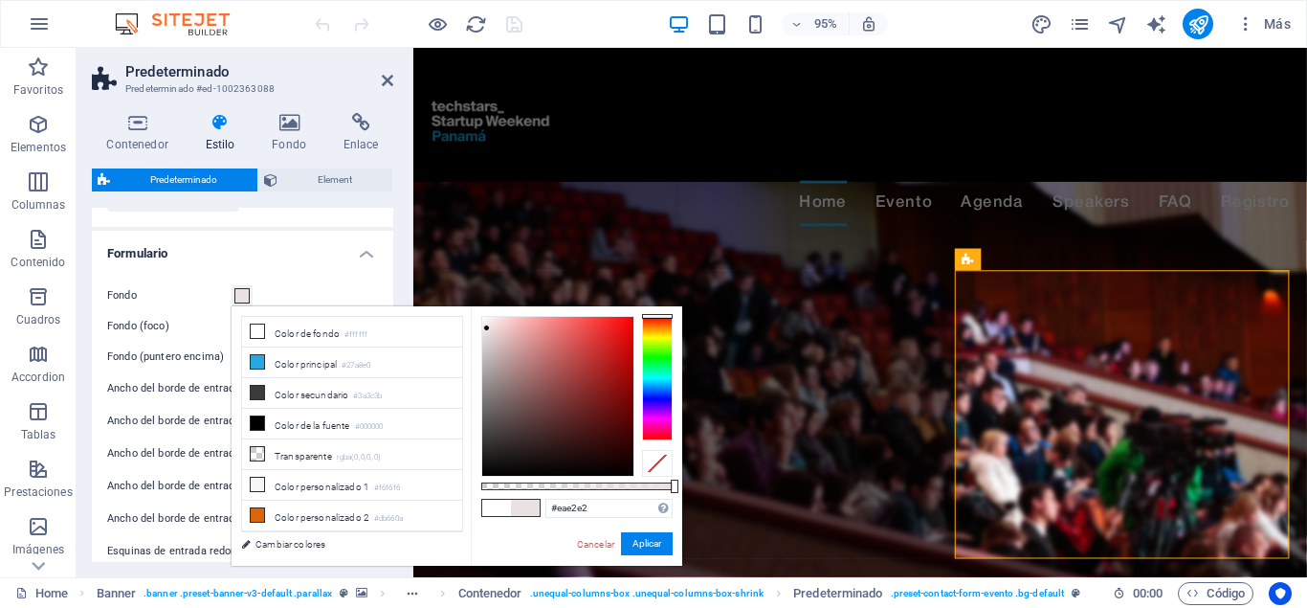
drag, startPoint x: 481, startPoint y: 316, endPoint x: 487, endPoint y: 328, distance: 13.7
click at [487, 328] on div at bounding box center [486, 327] width 7 height 7
drag, startPoint x: 486, startPoint y: 326, endPoint x: 471, endPoint y: 310, distance: 22.3
click at [471, 310] on div "#ffffff Formatos soportados #0852ed rgb(8, 82, 237) rgba(8, 82, 237, 90%) hsv(2…" at bounding box center [577, 574] width 212 height 537
click at [309, 447] on li "Transparente rgba(0,0,0,.0)" at bounding box center [352, 454] width 220 height 31
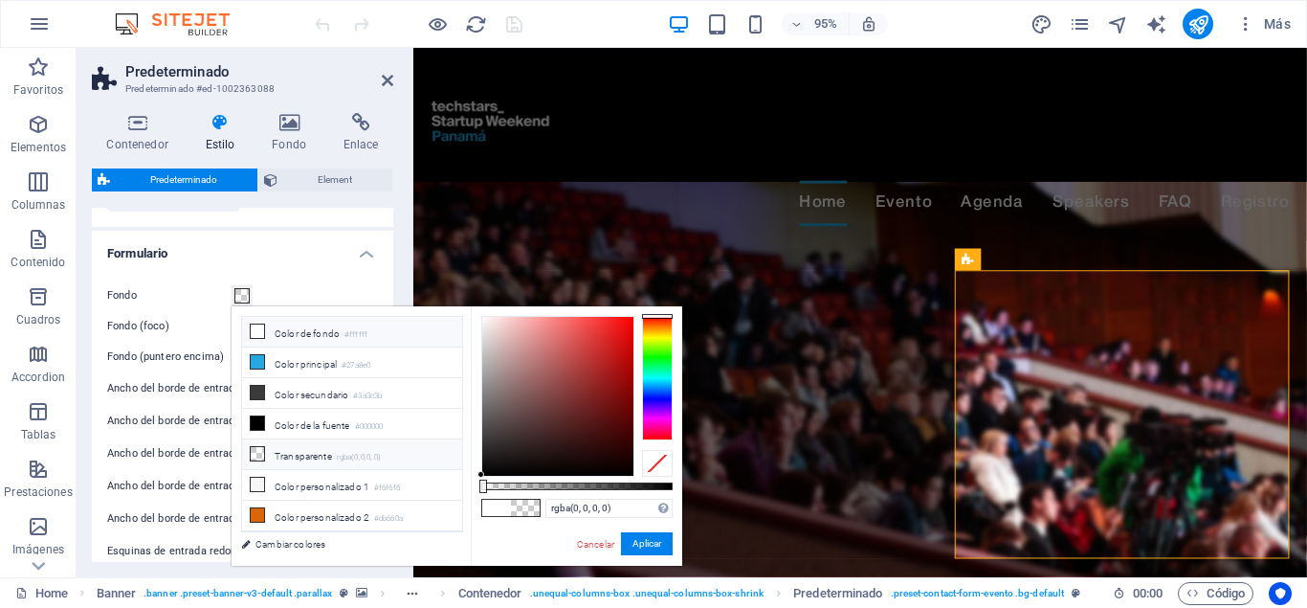
click at [309, 330] on li "Color de fondo #ffffff" at bounding box center [352, 332] width 220 height 31
type input "#ffffff"
click at [277, 331] on li "Color de fondo #ffffff" at bounding box center [352, 332] width 220 height 31
click at [263, 335] on icon at bounding box center [257, 330] width 13 height 13
click at [317, 537] on link "Cambiar colores" at bounding box center [343, 544] width 222 height 24
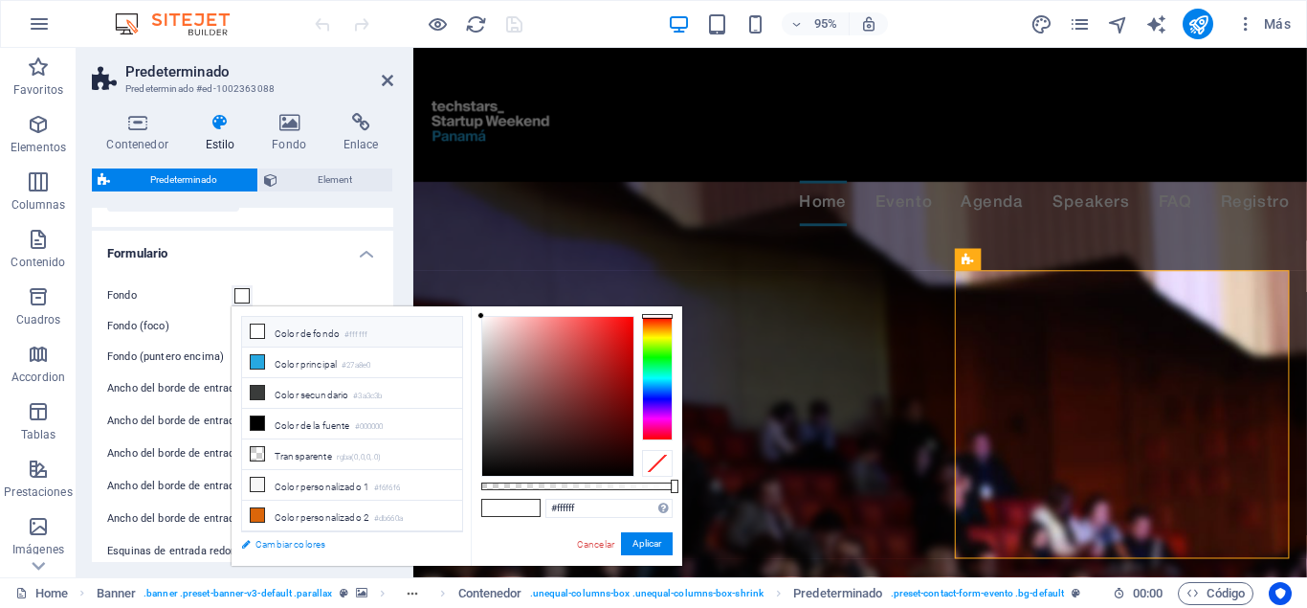
select select "px"
select select "300"
select select "px"
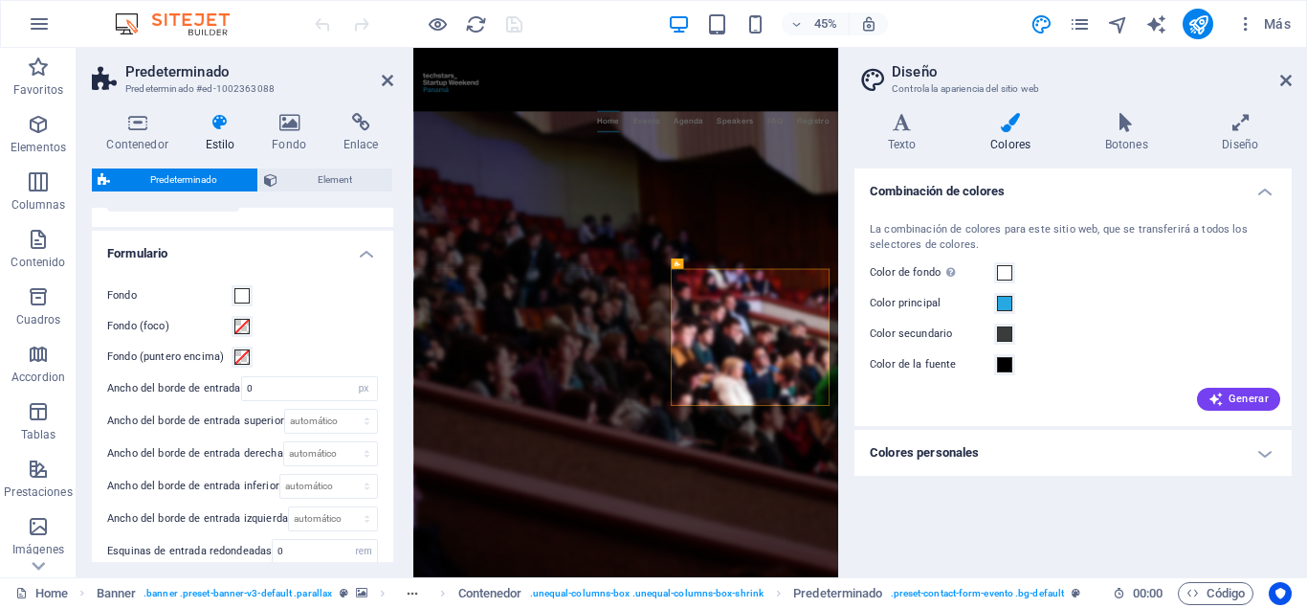
click at [1030, 448] on h4 "Colores personales" at bounding box center [1073, 453] width 437 height 46
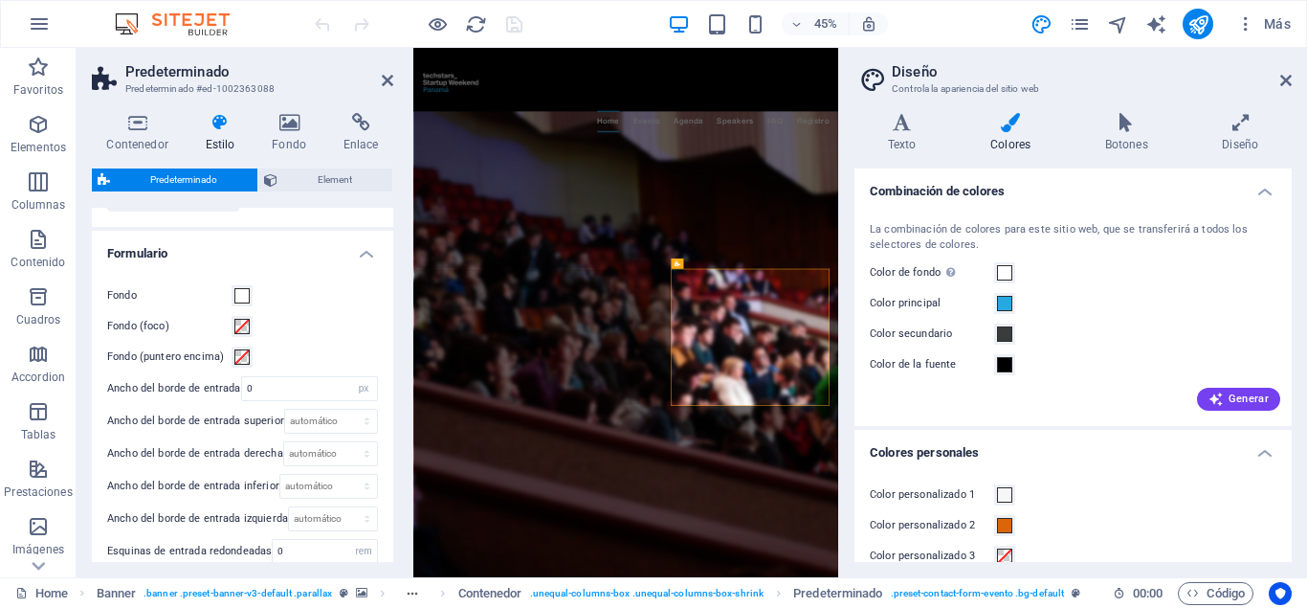
scroll to position [86, 0]
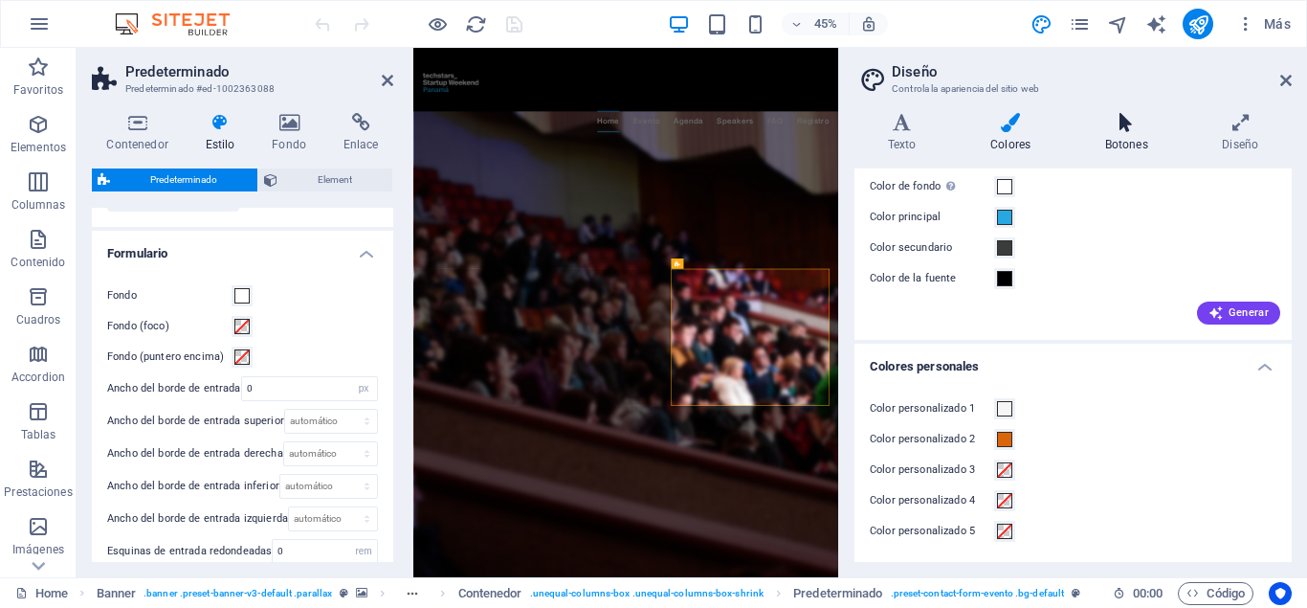
click at [1102, 127] on icon at bounding box center [1127, 122] width 110 height 19
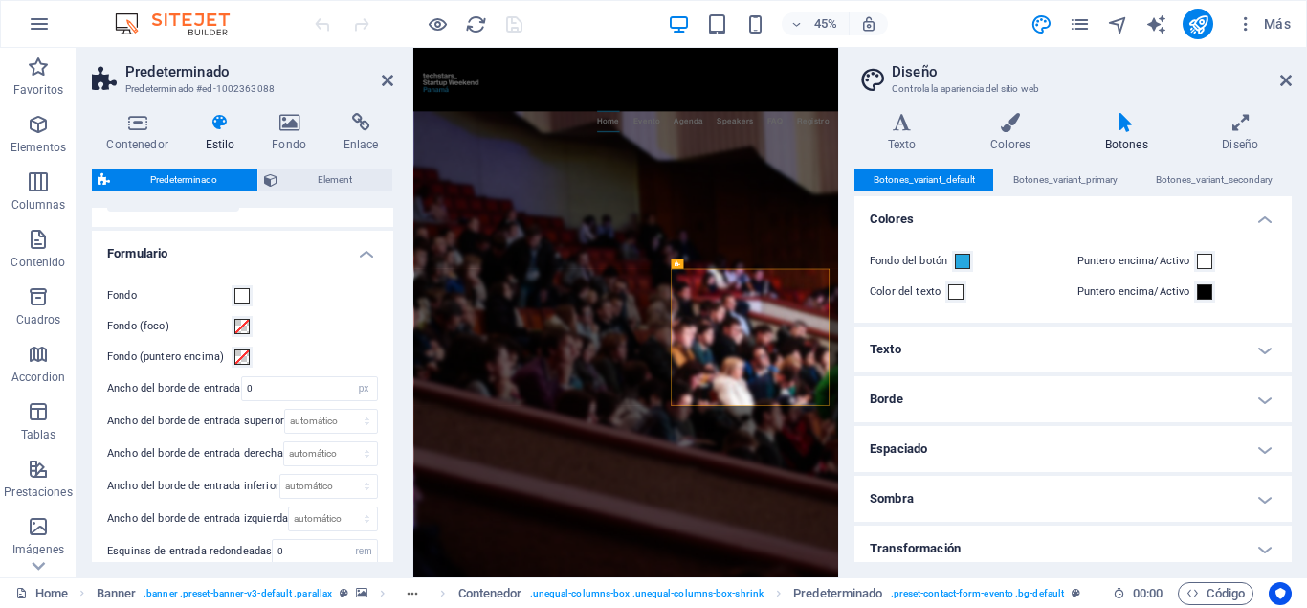
scroll to position [59, 0]
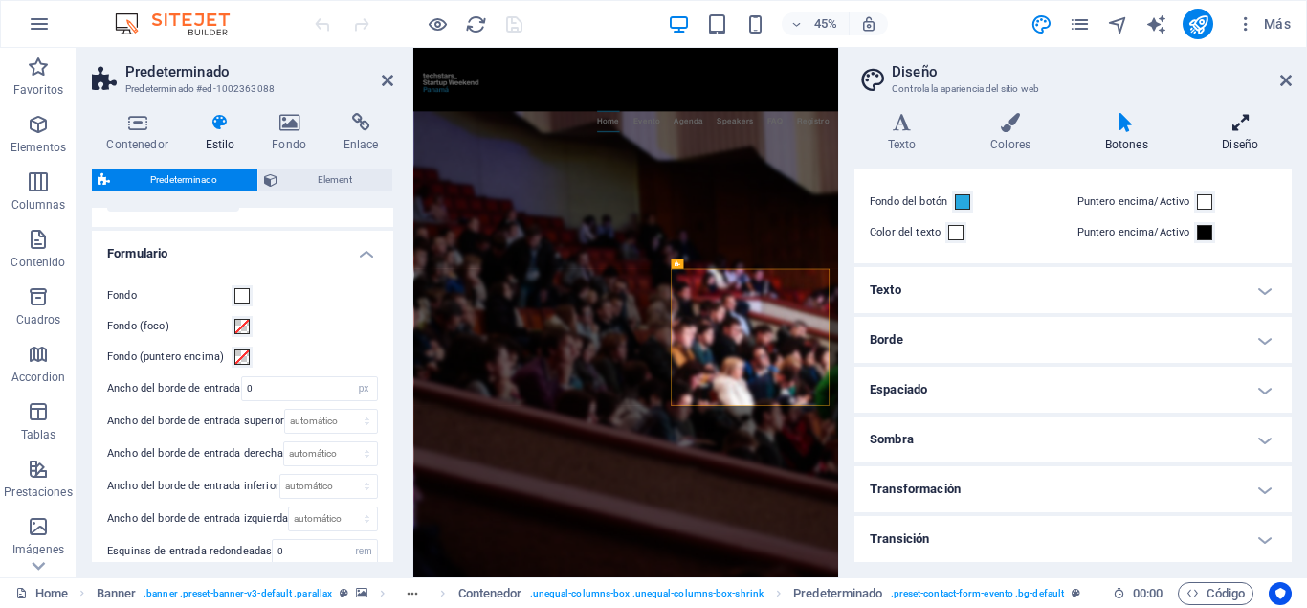
click at [1237, 124] on icon at bounding box center [1241, 122] width 102 height 19
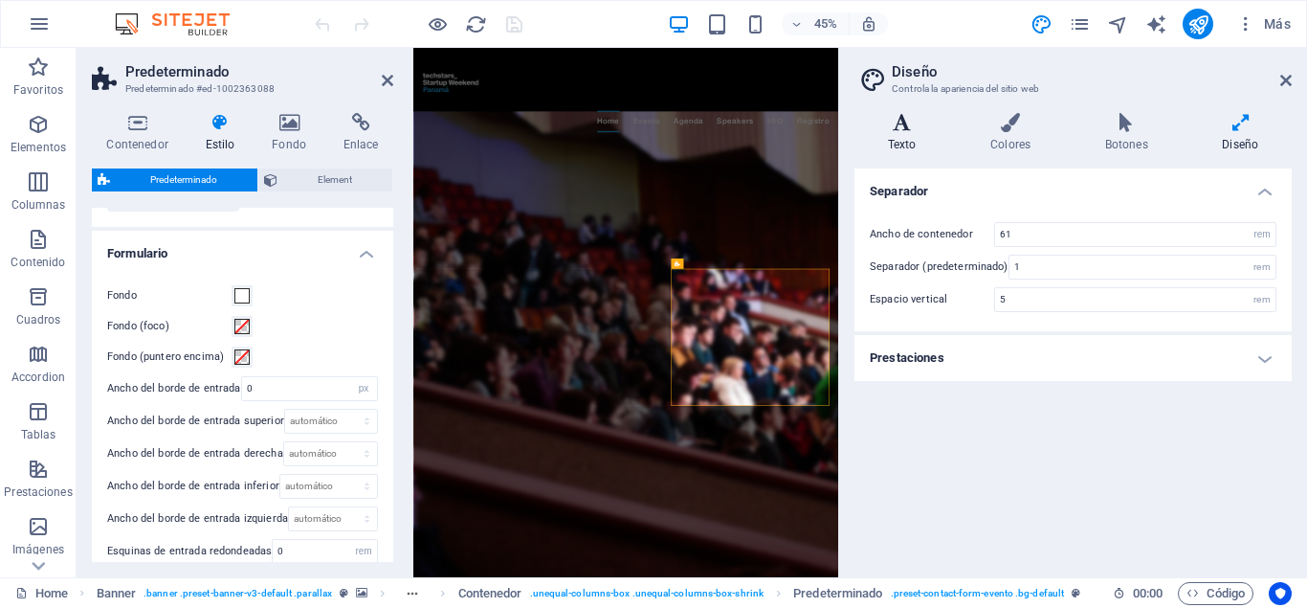
click at [903, 133] on h4 "Texto" at bounding box center [906, 133] width 102 height 40
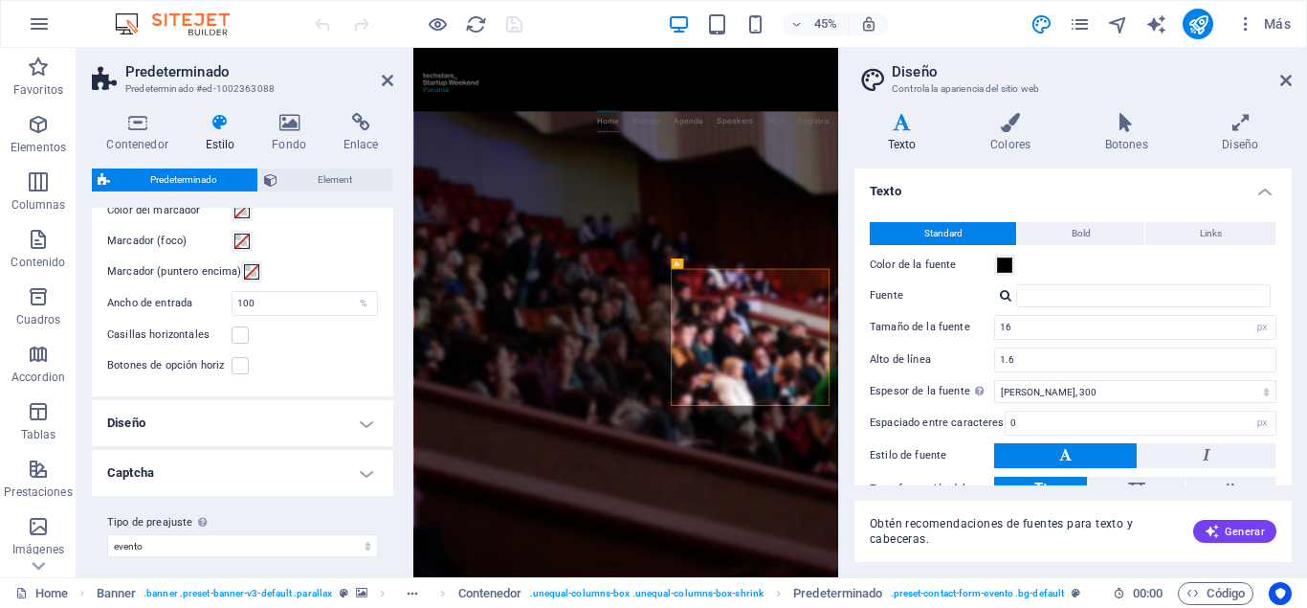
scroll to position [800, 0]
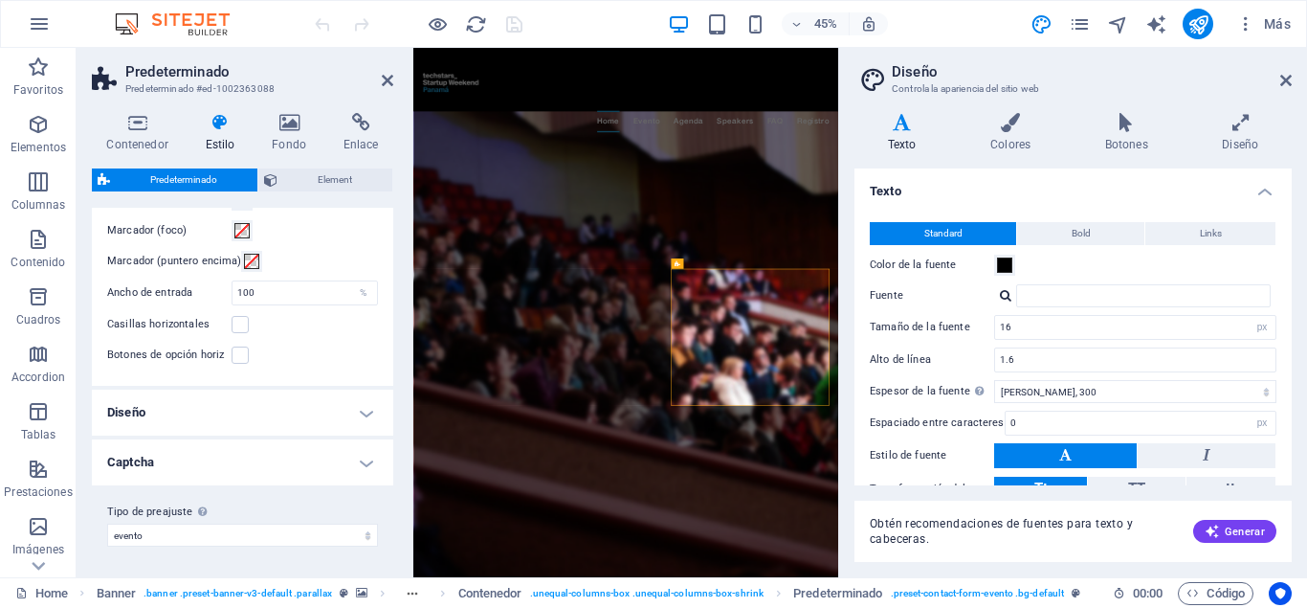
click at [157, 466] on h4 "Captcha" at bounding box center [242, 462] width 301 height 46
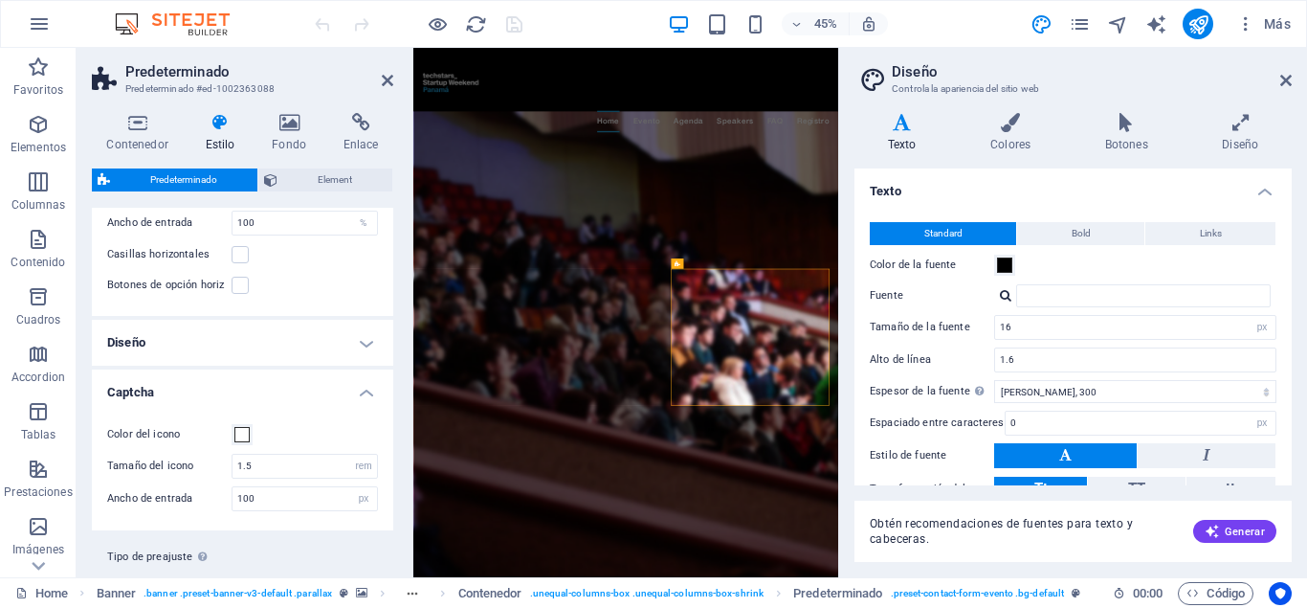
scroll to position [915, 0]
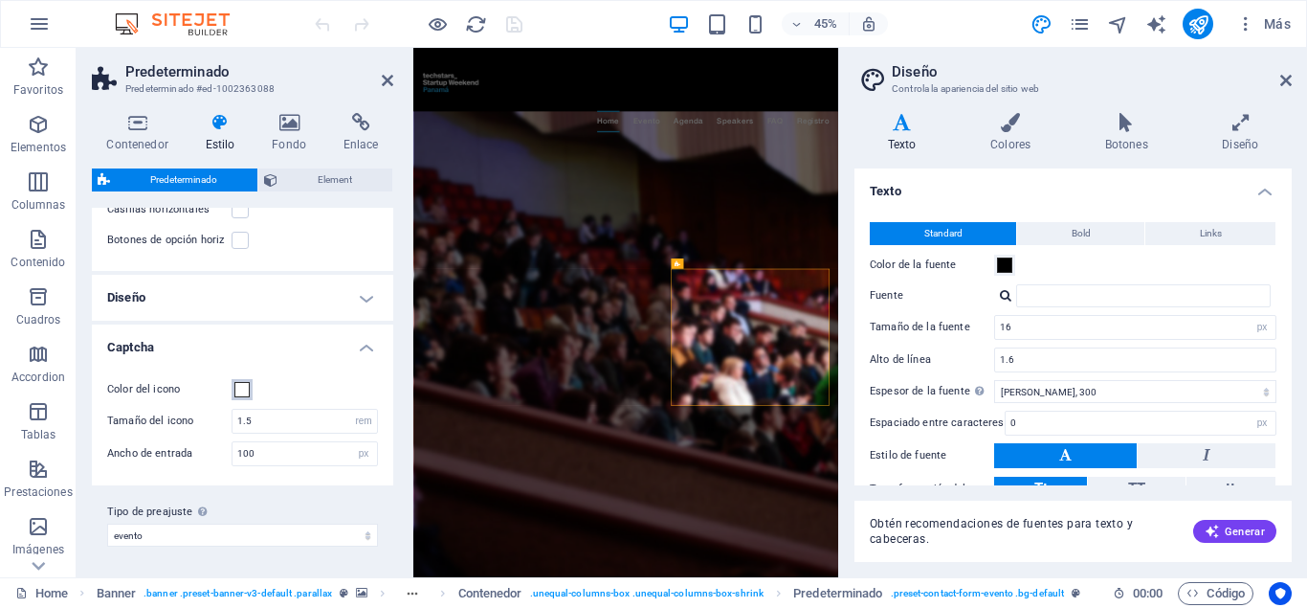
click at [241, 388] on span at bounding box center [241, 389] width 15 height 15
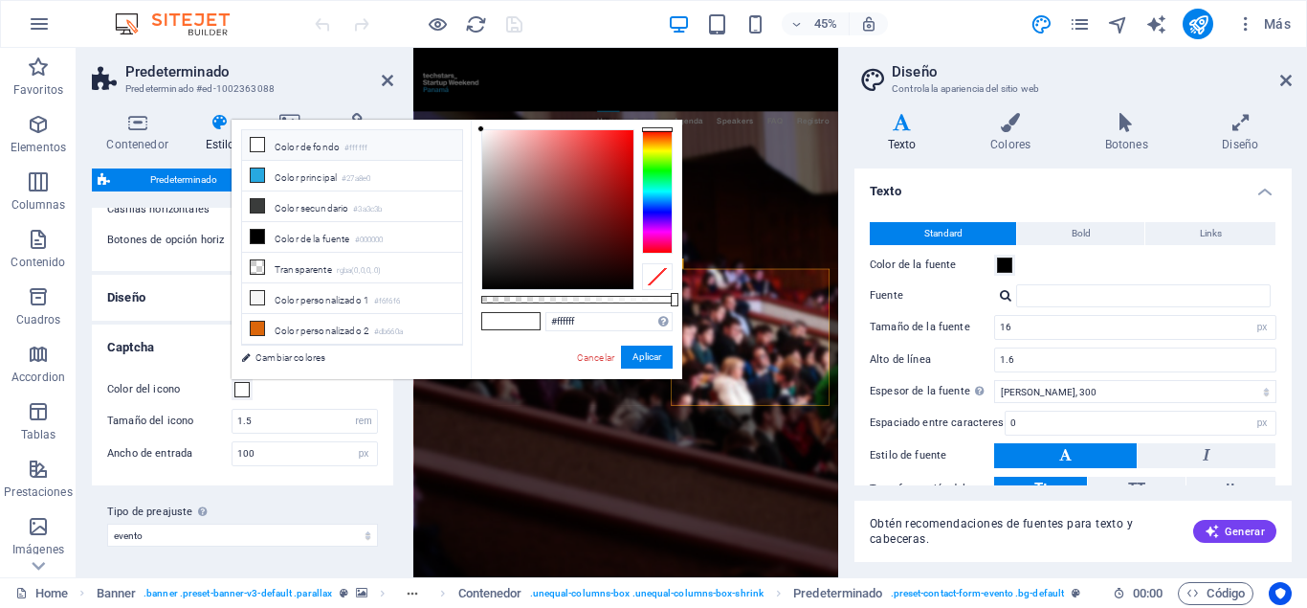
click at [244, 394] on span at bounding box center [241, 389] width 15 height 15
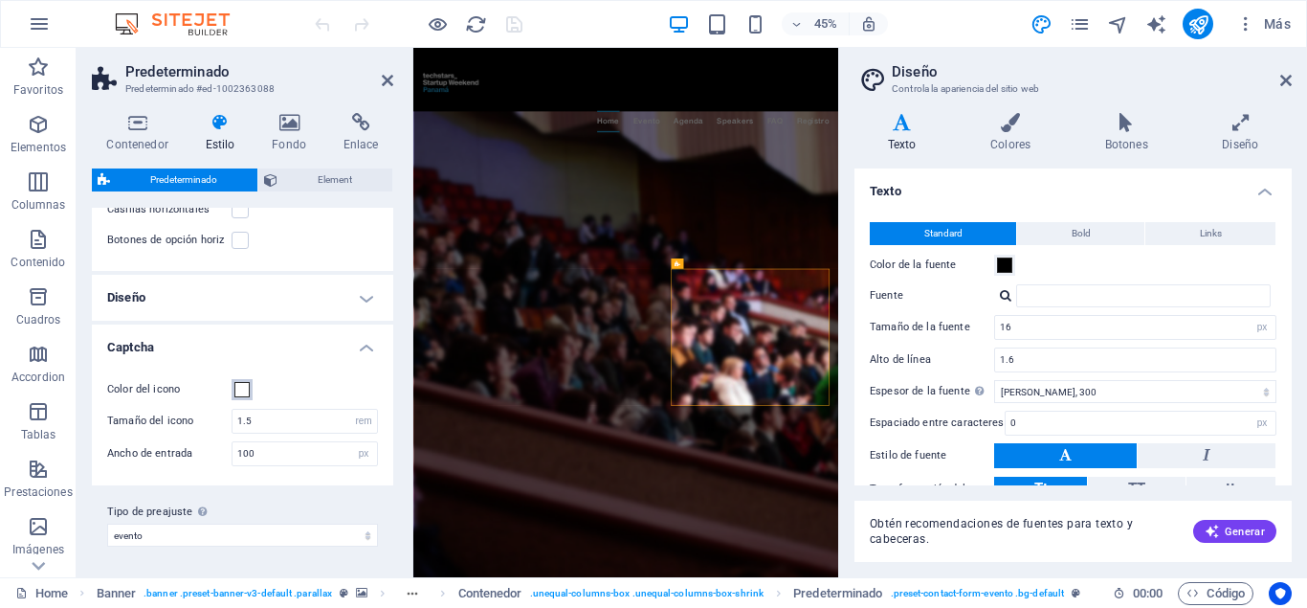
click at [244, 393] on span at bounding box center [241, 389] width 15 height 15
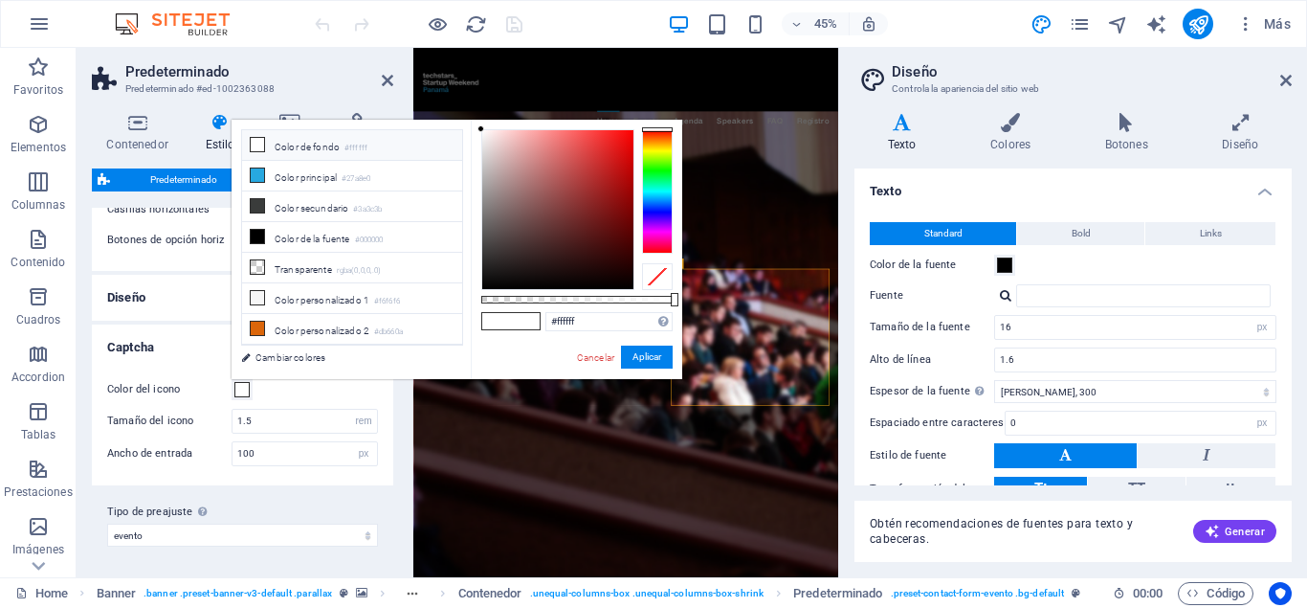
click at [257, 150] on icon at bounding box center [257, 144] width 13 height 13
click at [257, 145] on icon at bounding box center [257, 144] width 13 height 13
type input "rgba(255, 255, 255, 0)"
drag, startPoint x: 671, startPoint y: 301, endPoint x: 471, endPoint y: 299, distance: 200.0
click at [471, 299] on div "rgba(255, 255, 255, 0) Formatos soportados #0852ed rgb(8, 82, 237) rgba(8, 82, …" at bounding box center [577, 388] width 212 height 537
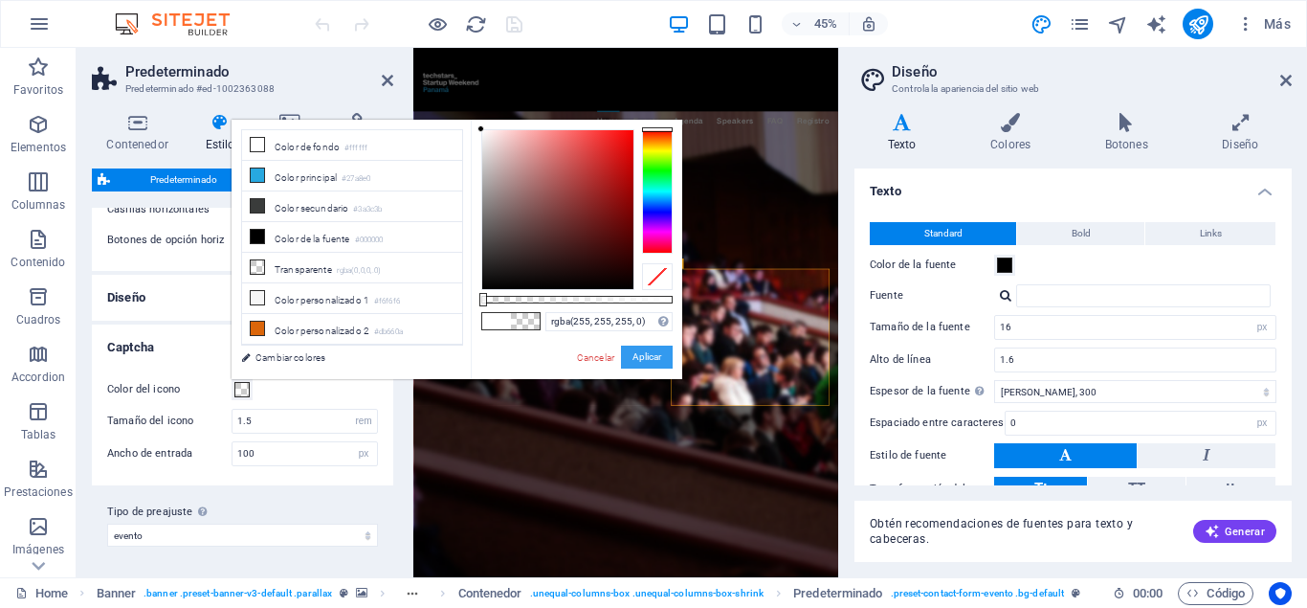
click at [635, 355] on button "Aplicar" at bounding box center [647, 357] width 52 height 23
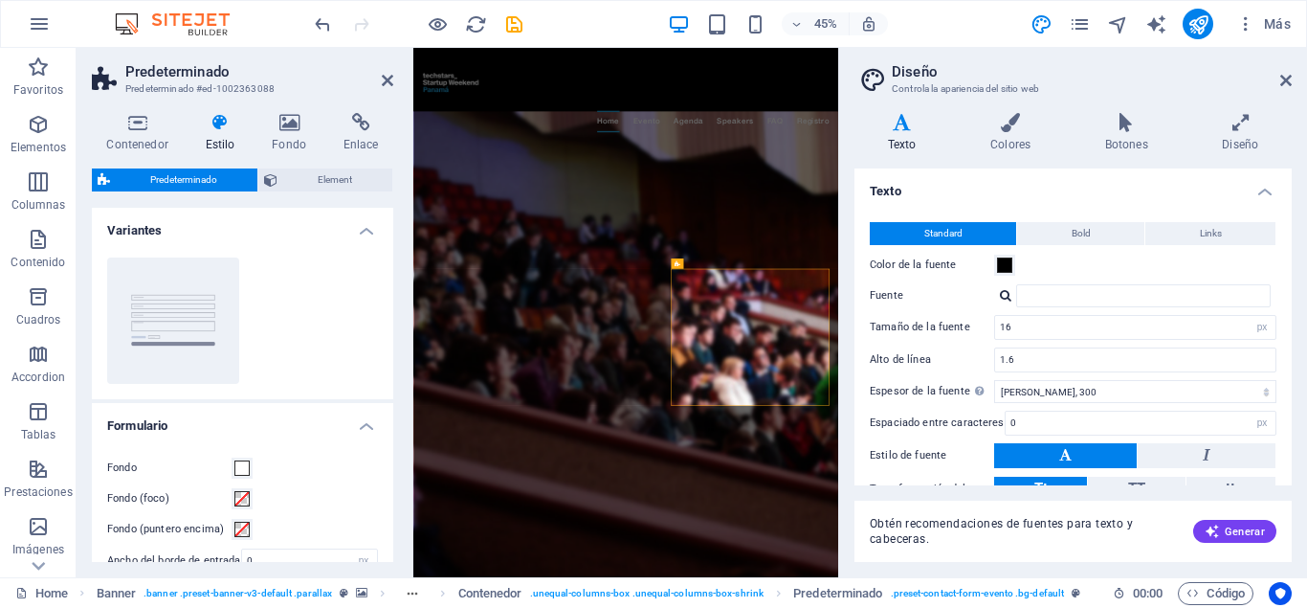
scroll to position [0, 0]
click at [1288, 78] on icon at bounding box center [1286, 80] width 11 height 15
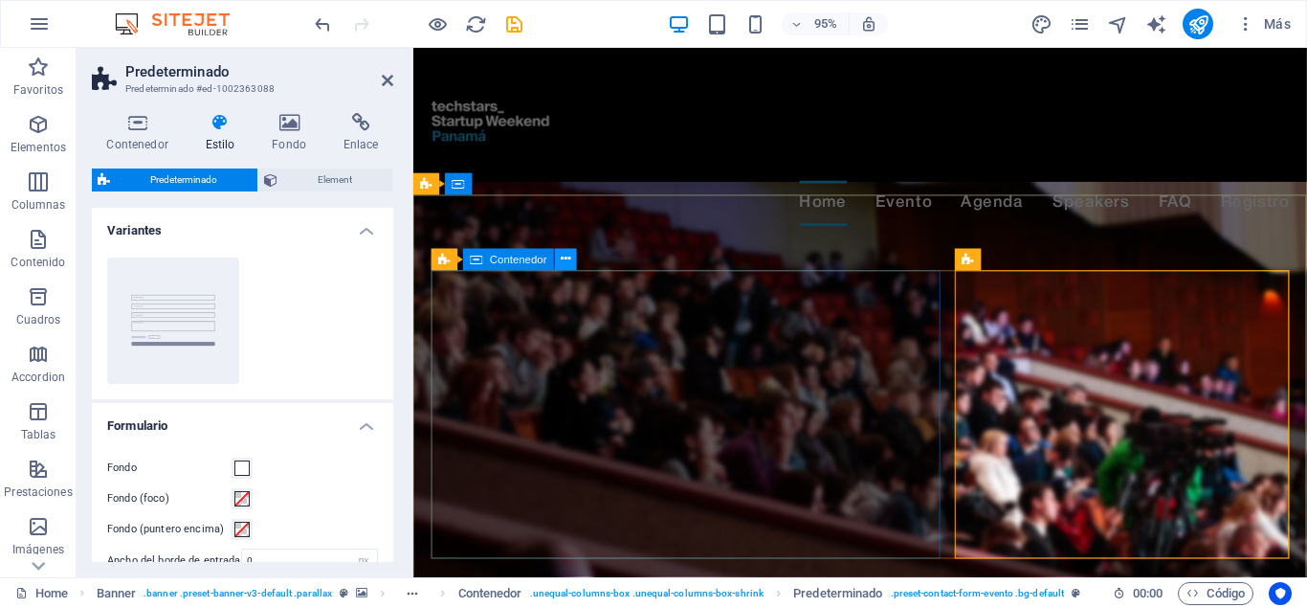
click at [566, 257] on icon at bounding box center [567, 259] width 10 height 19
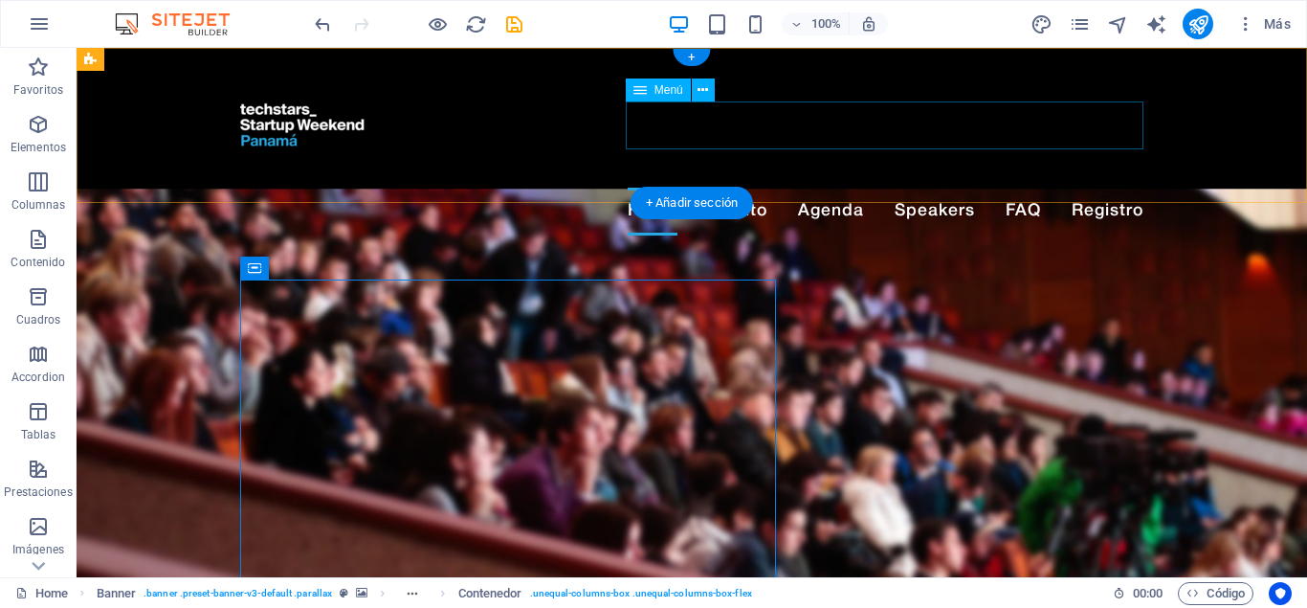
click at [1137, 188] on nav "Home Evento Agenda Speakers FAQ Registro" at bounding box center [691, 212] width 903 height 48
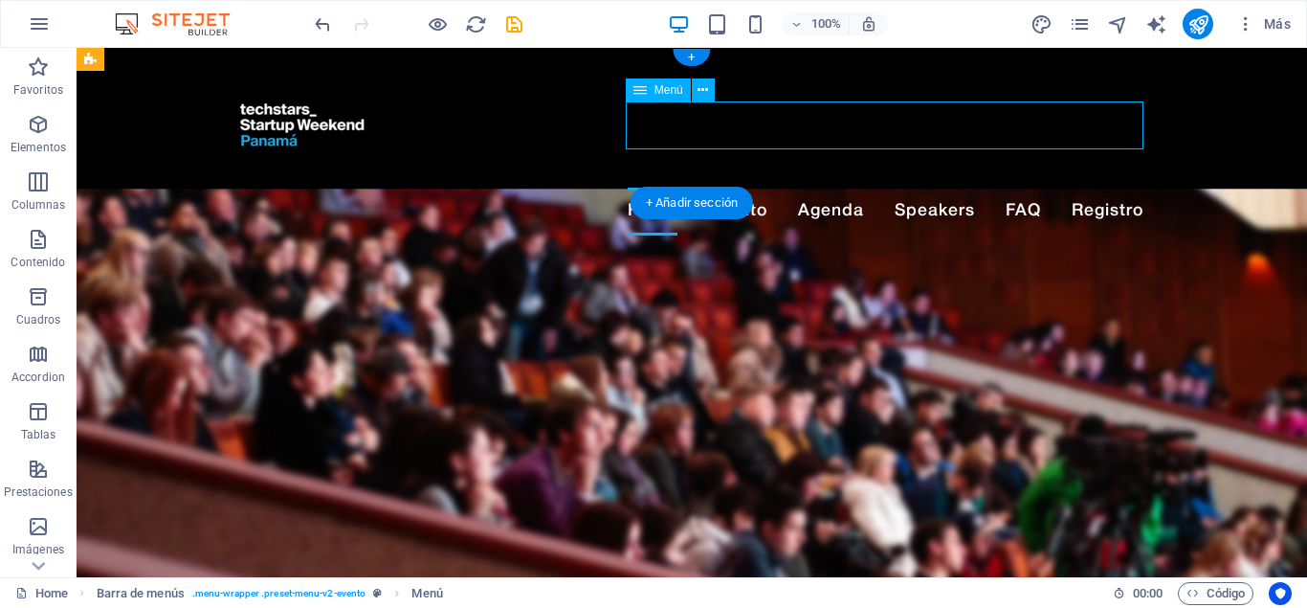
click at [1125, 188] on nav "Home Evento Agenda Speakers FAQ Registro" at bounding box center [691, 212] width 903 height 48
select select "1"
select select
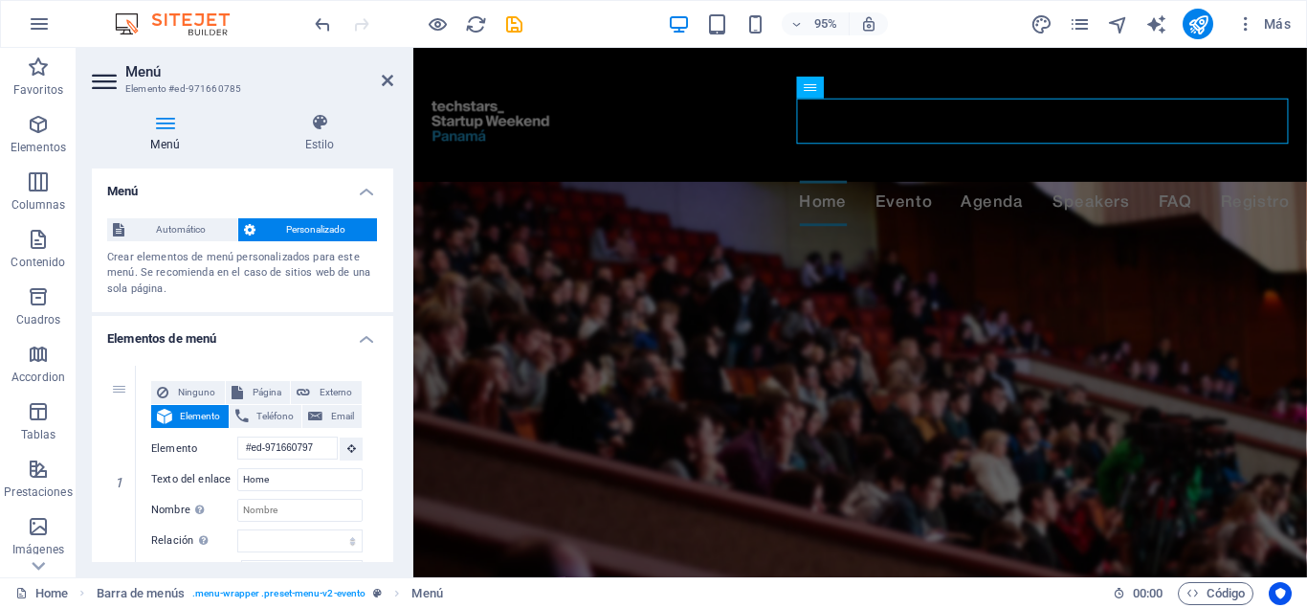
click at [177, 142] on h4 "Menú" at bounding box center [169, 133] width 154 height 40
click at [1305, 188] on nav "Home Evento Agenda Speakers FAQ Registro" at bounding box center [884, 212] width 903 height 48
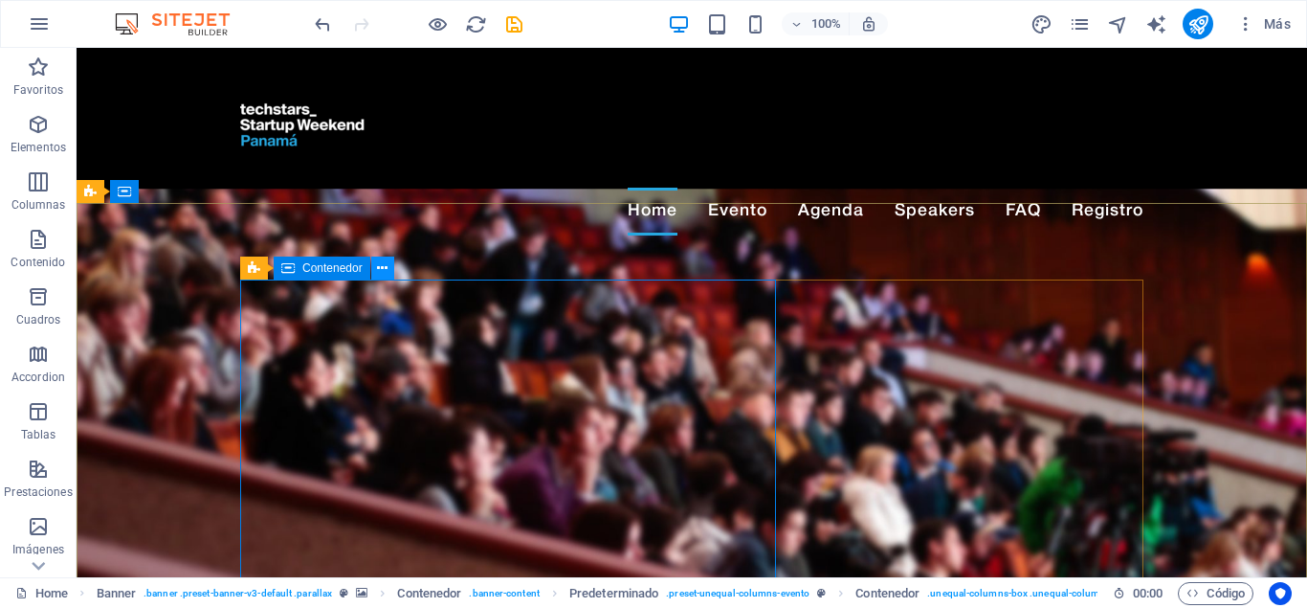
click at [380, 262] on icon at bounding box center [382, 268] width 11 height 20
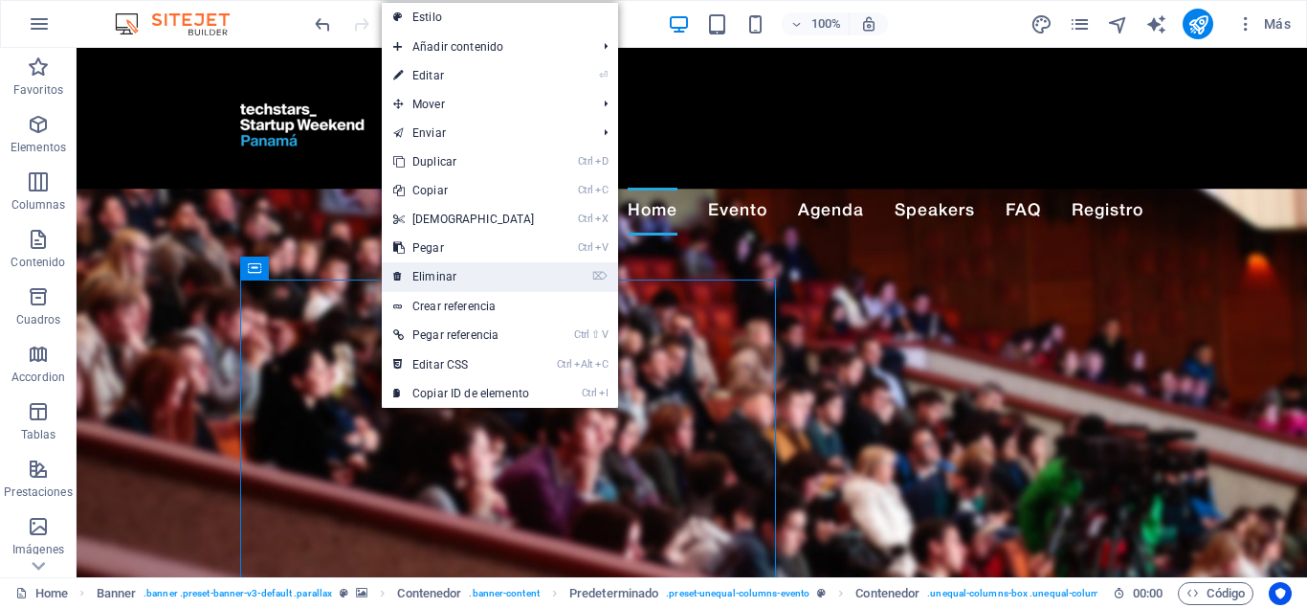
click at [459, 278] on link "⌦ Eliminar" at bounding box center [464, 276] width 165 height 29
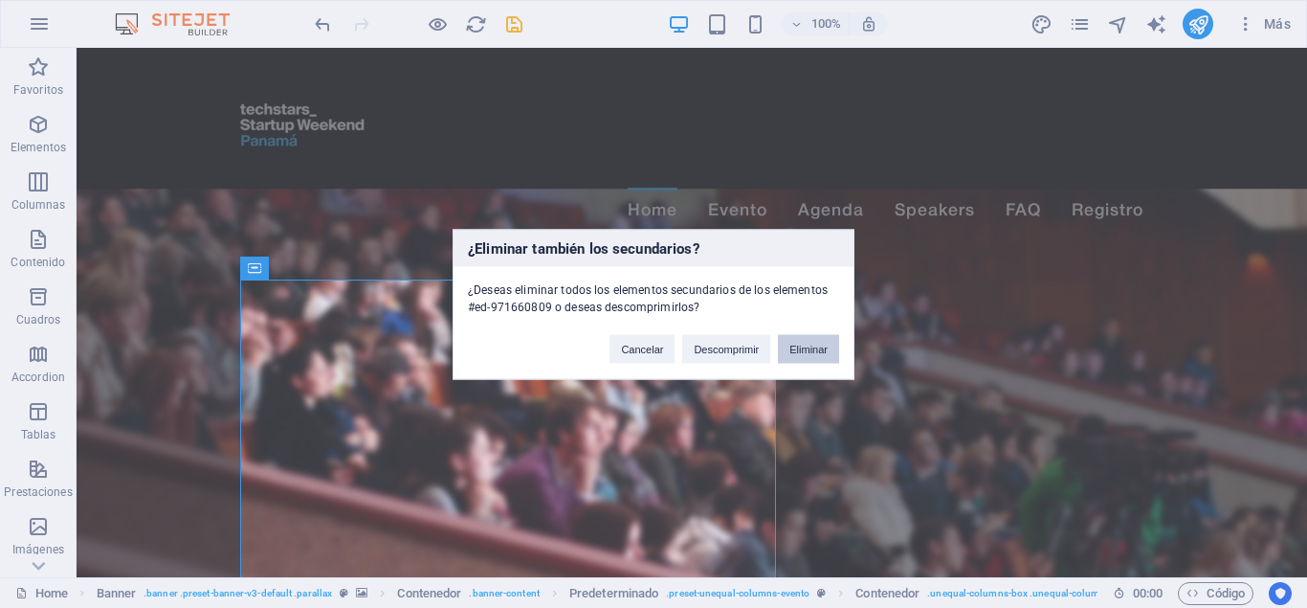
click at [795, 348] on button "Eliminar" at bounding box center [808, 348] width 61 height 29
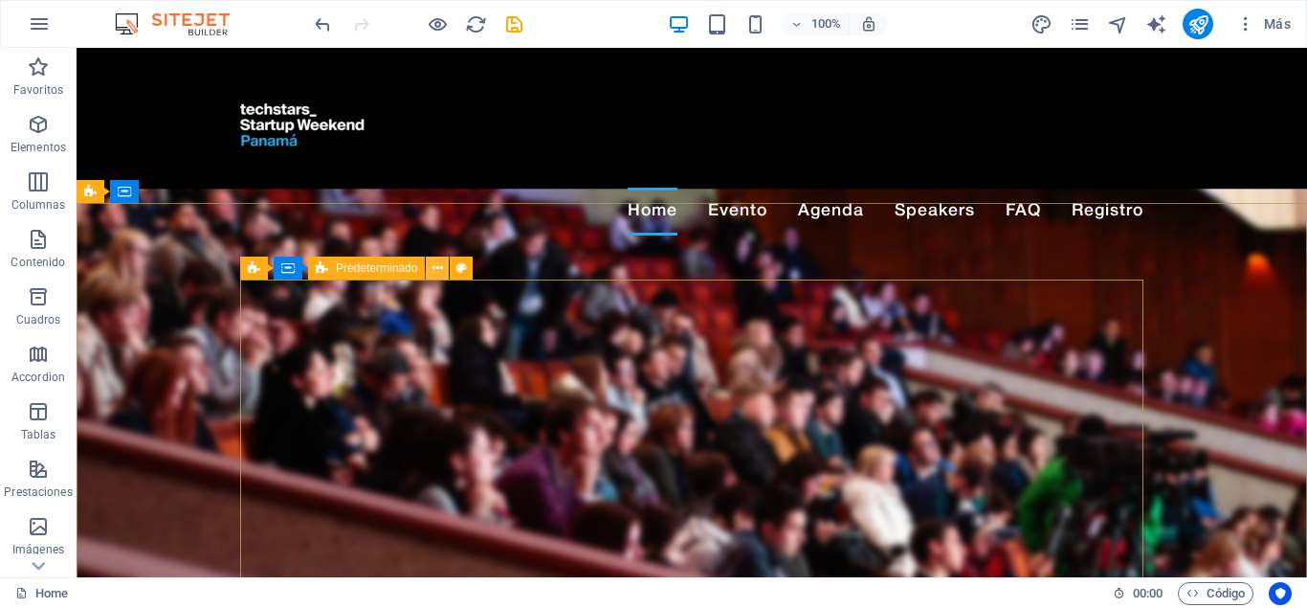
click at [436, 265] on icon at bounding box center [438, 268] width 11 height 20
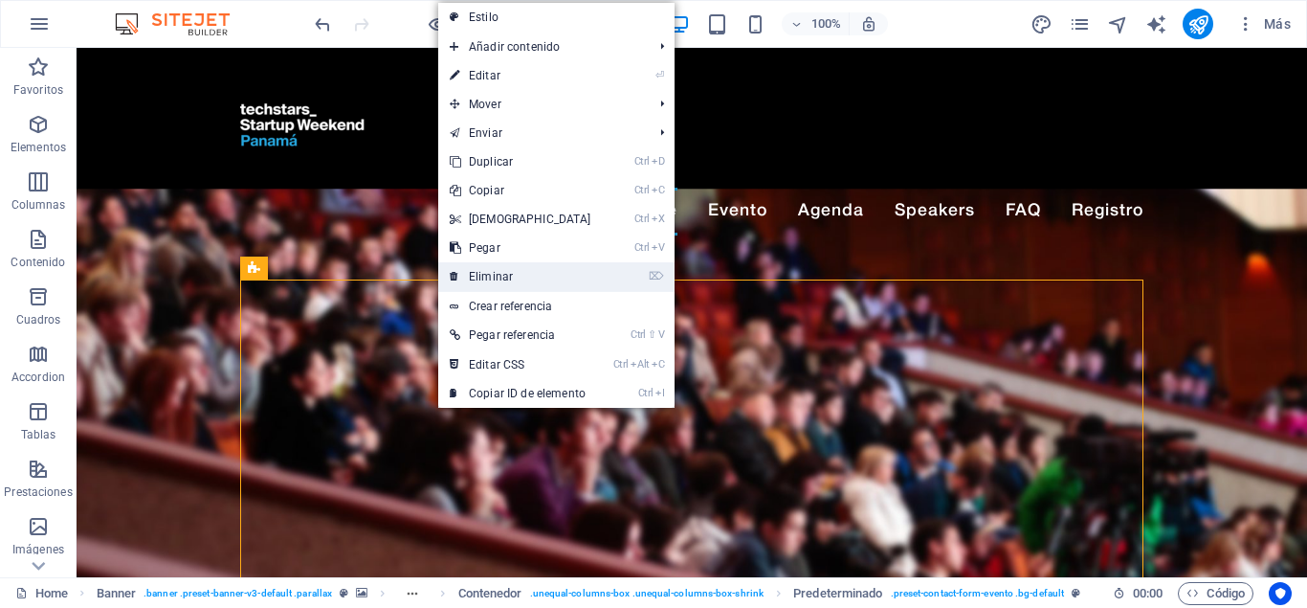
click at [497, 275] on link "⌦ Eliminar" at bounding box center [520, 276] width 165 height 29
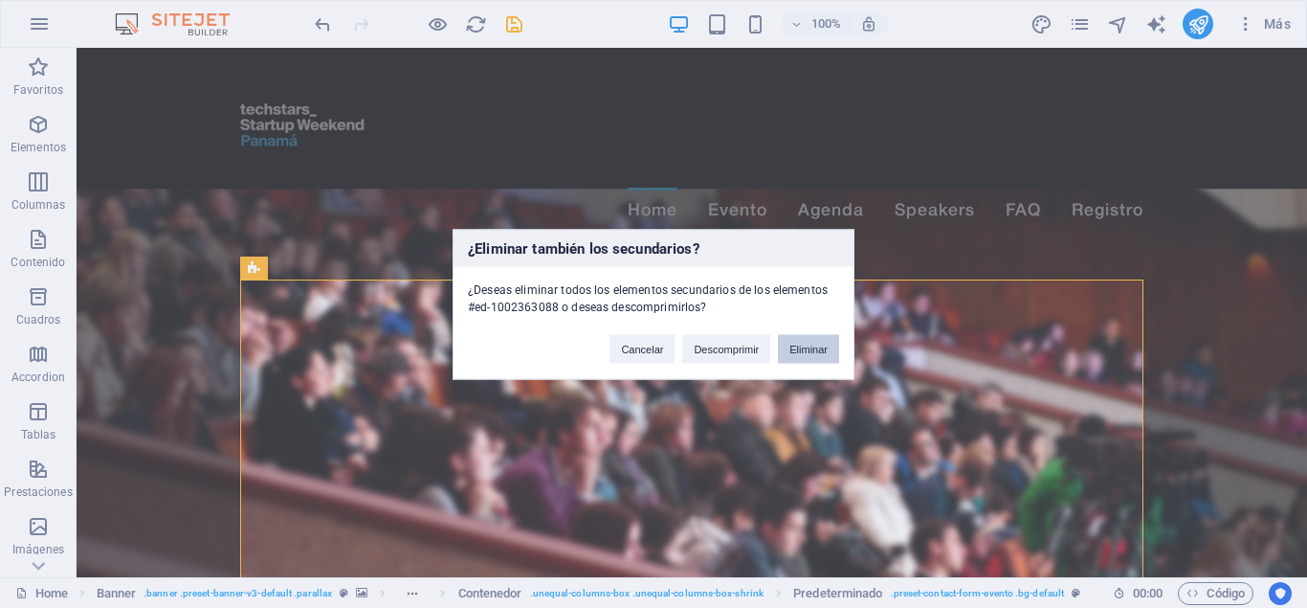
click at [806, 348] on button "Eliminar" at bounding box center [808, 348] width 61 height 29
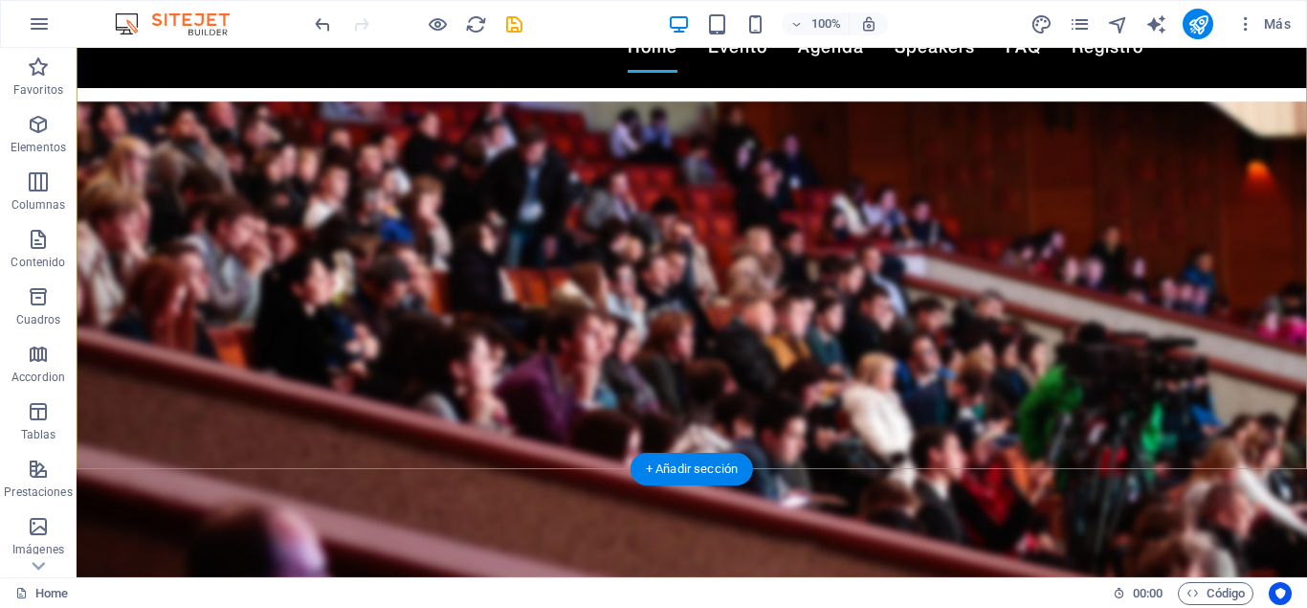
scroll to position [195, 0]
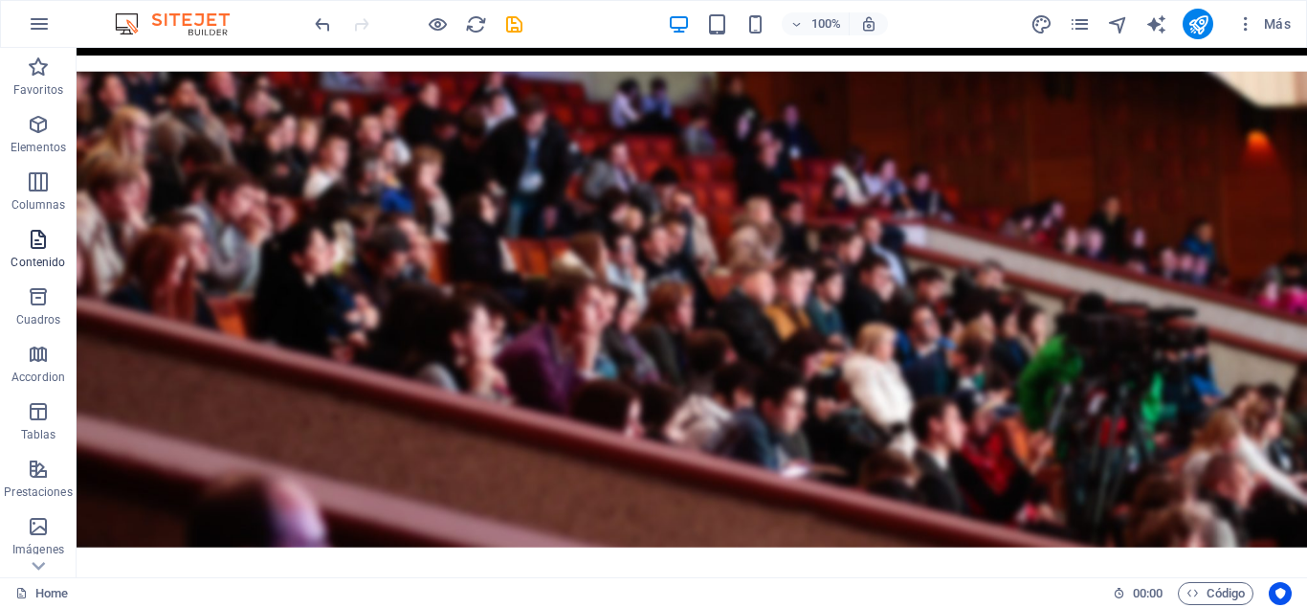
click at [36, 251] on span "Contenido" at bounding box center [38, 251] width 77 height 46
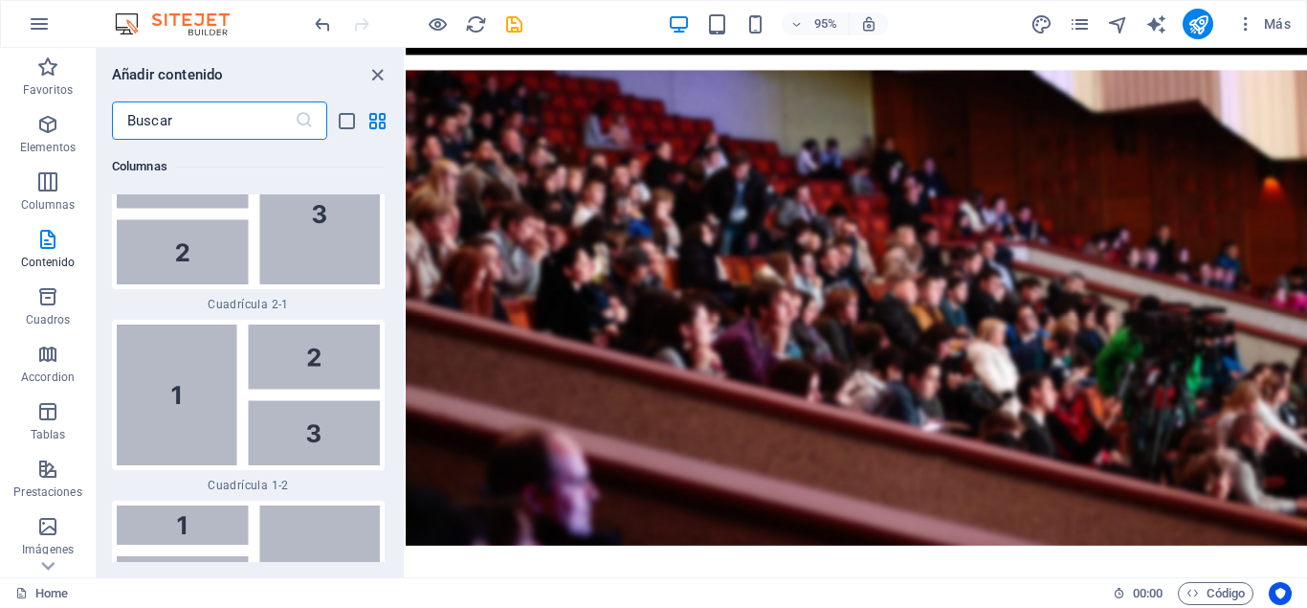
scroll to position [4469, 0]
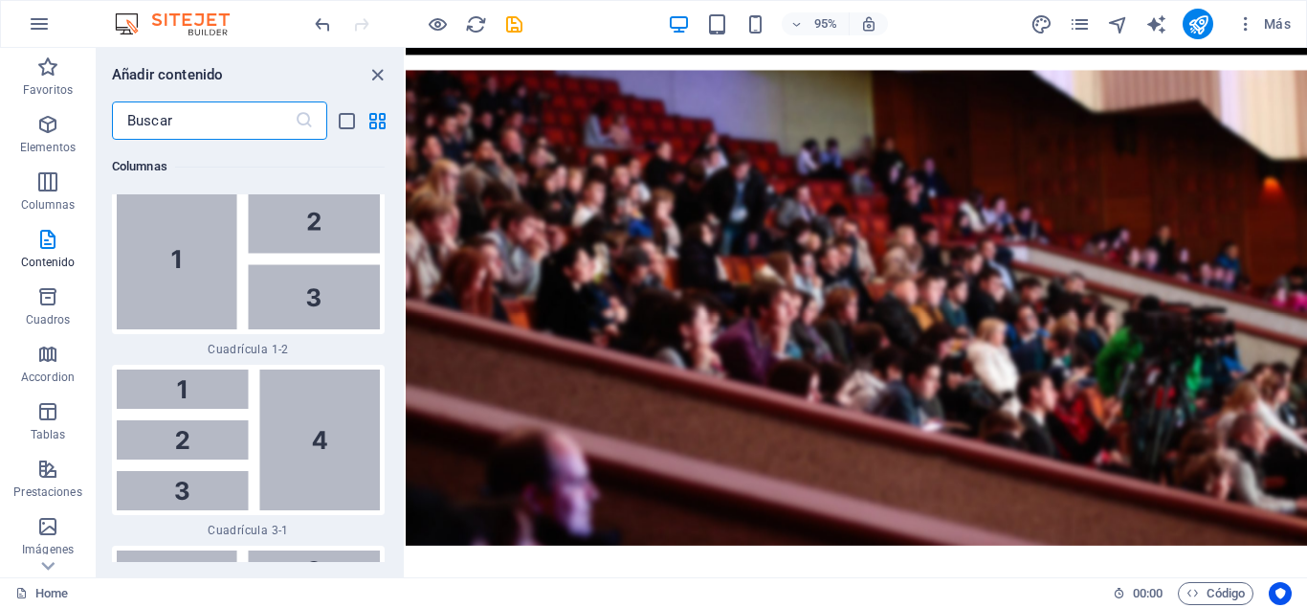
click at [195, 128] on input "text" at bounding box center [203, 120] width 183 height 38
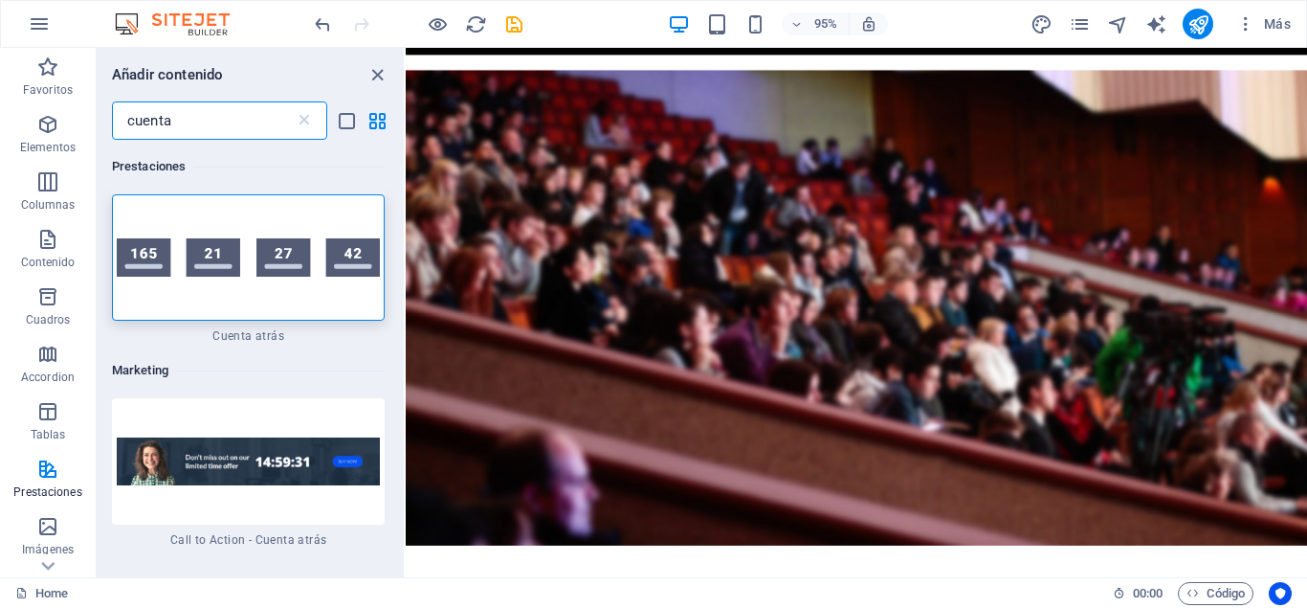
scroll to position [0, 0]
type input "cuenta"
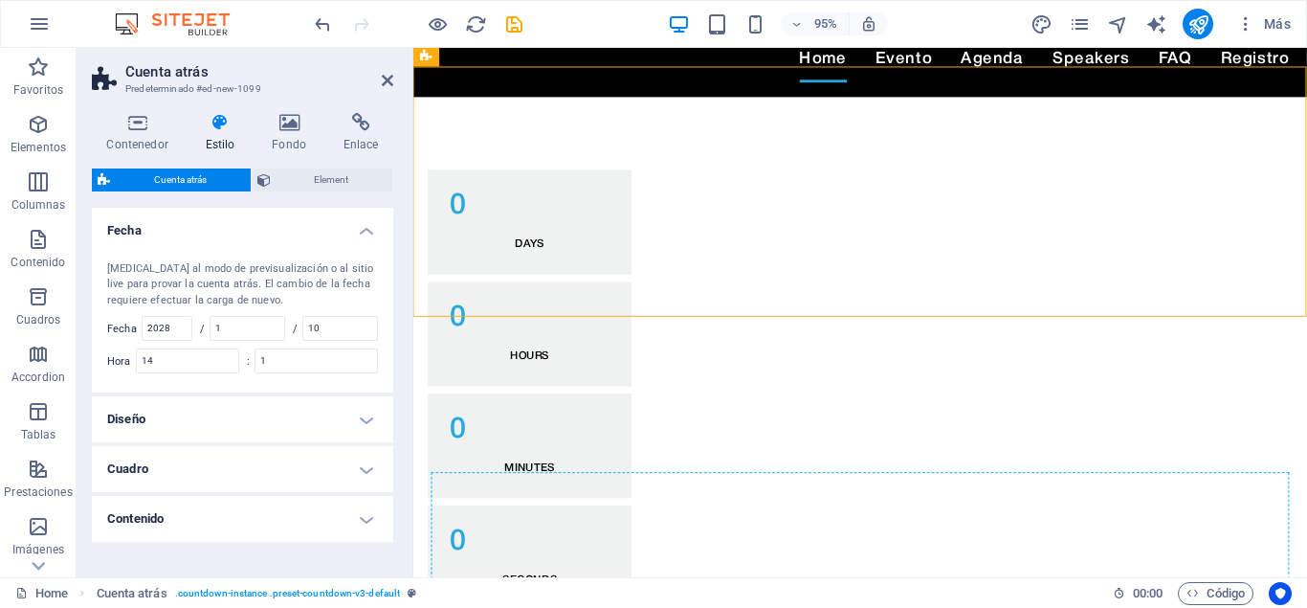
scroll to position [154, 0]
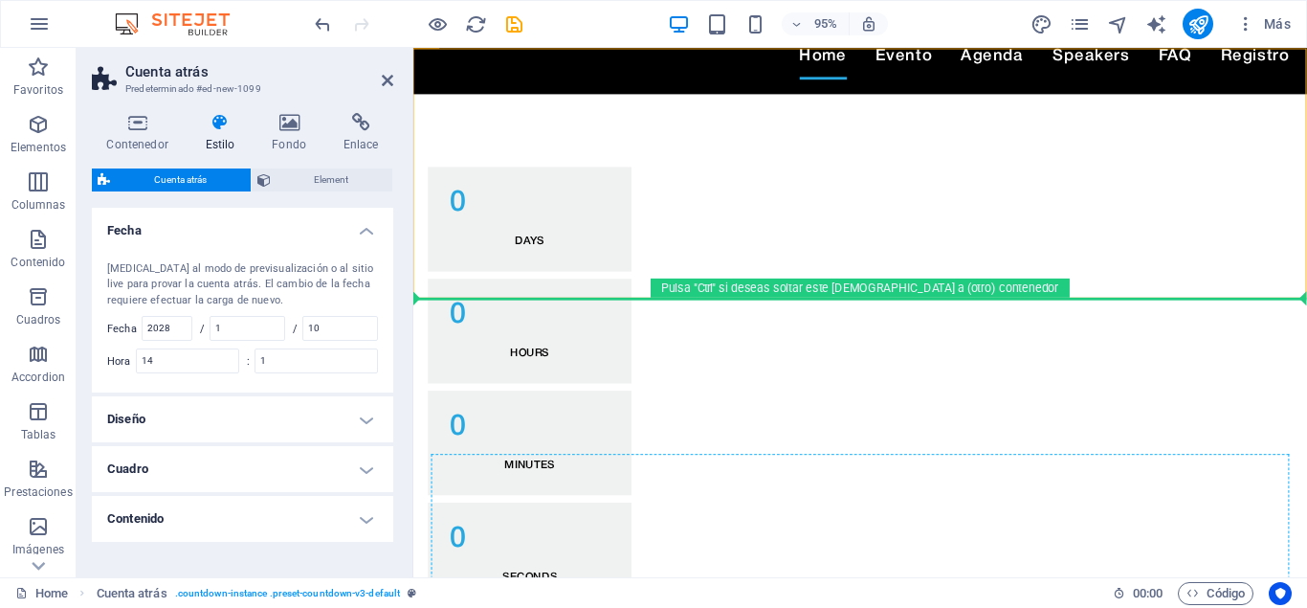
drag, startPoint x: 840, startPoint y: 231, endPoint x: 666, endPoint y: 514, distance: 332.6
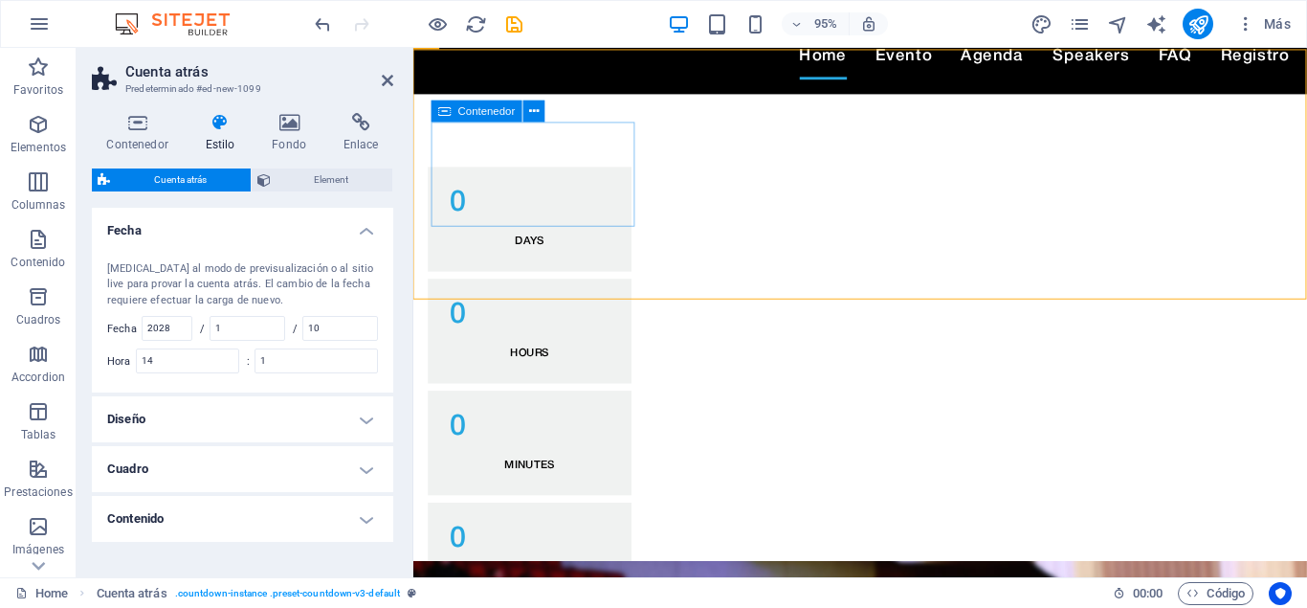
scroll to position [0, 0]
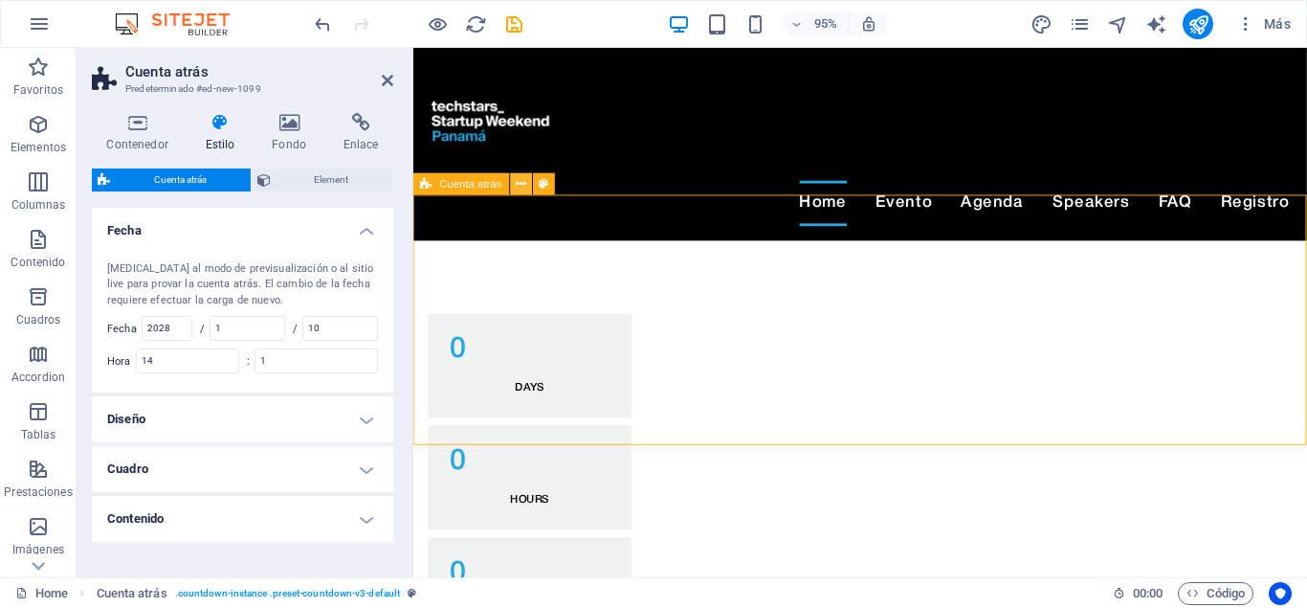
click at [520, 184] on icon at bounding box center [522, 184] width 10 height 19
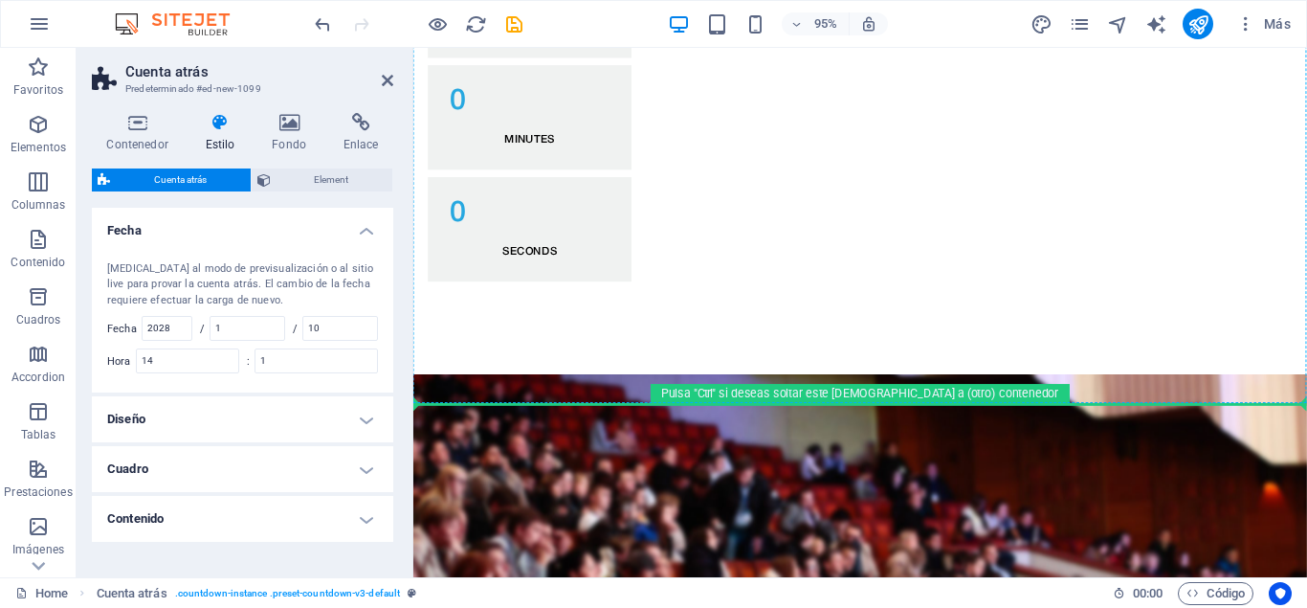
scroll to position [505, 0]
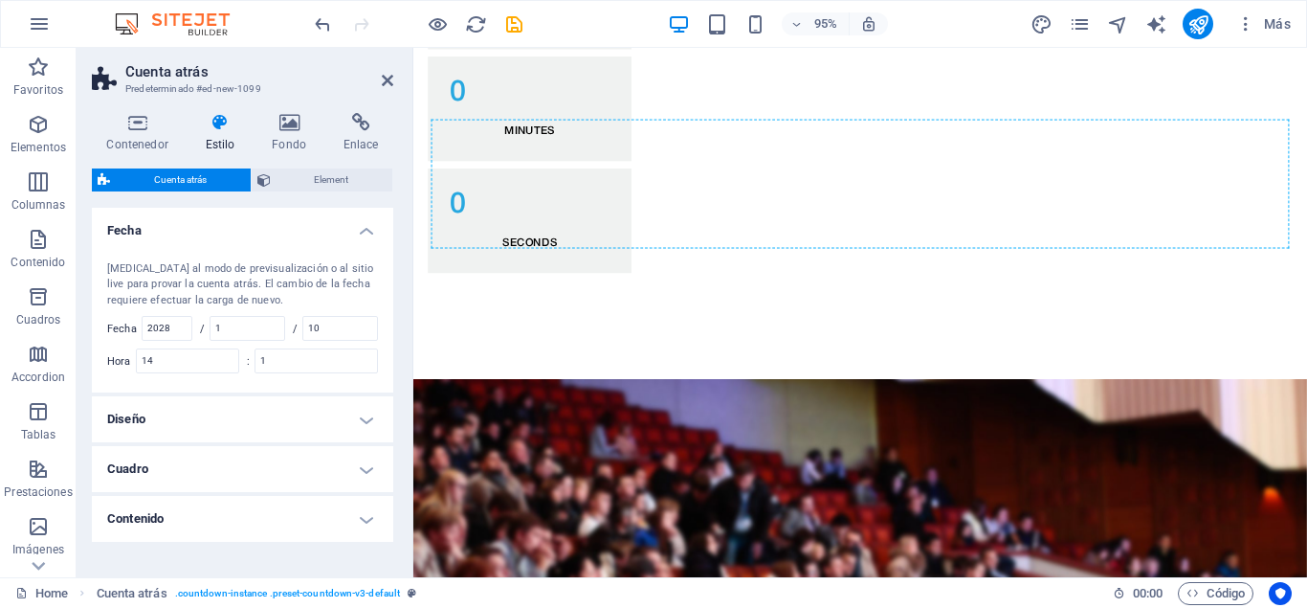
drag, startPoint x: 849, startPoint y: 235, endPoint x: 769, endPoint y: 178, distance: 98.0
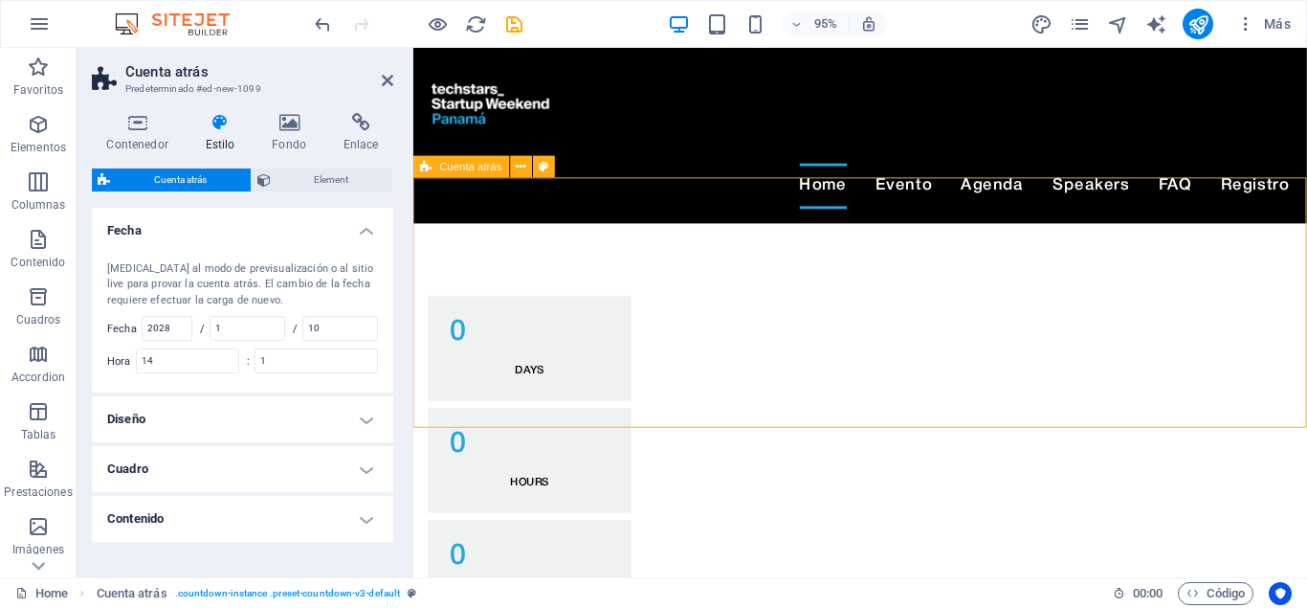
scroll to position [0, 0]
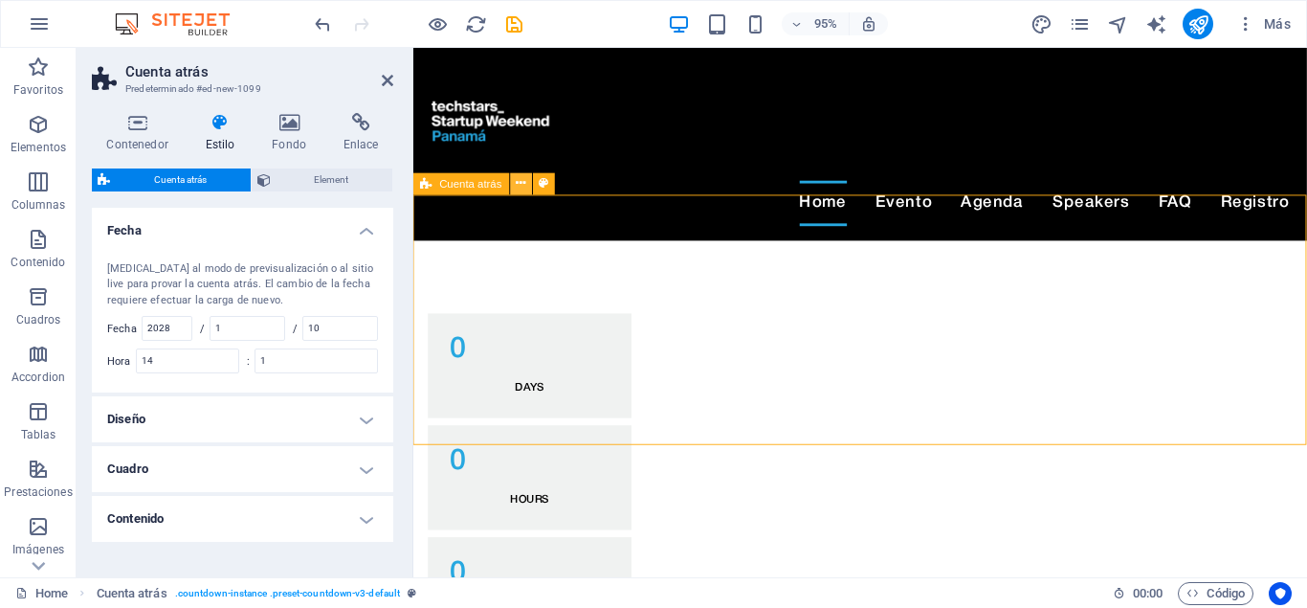
click at [521, 184] on icon at bounding box center [522, 184] width 10 height 19
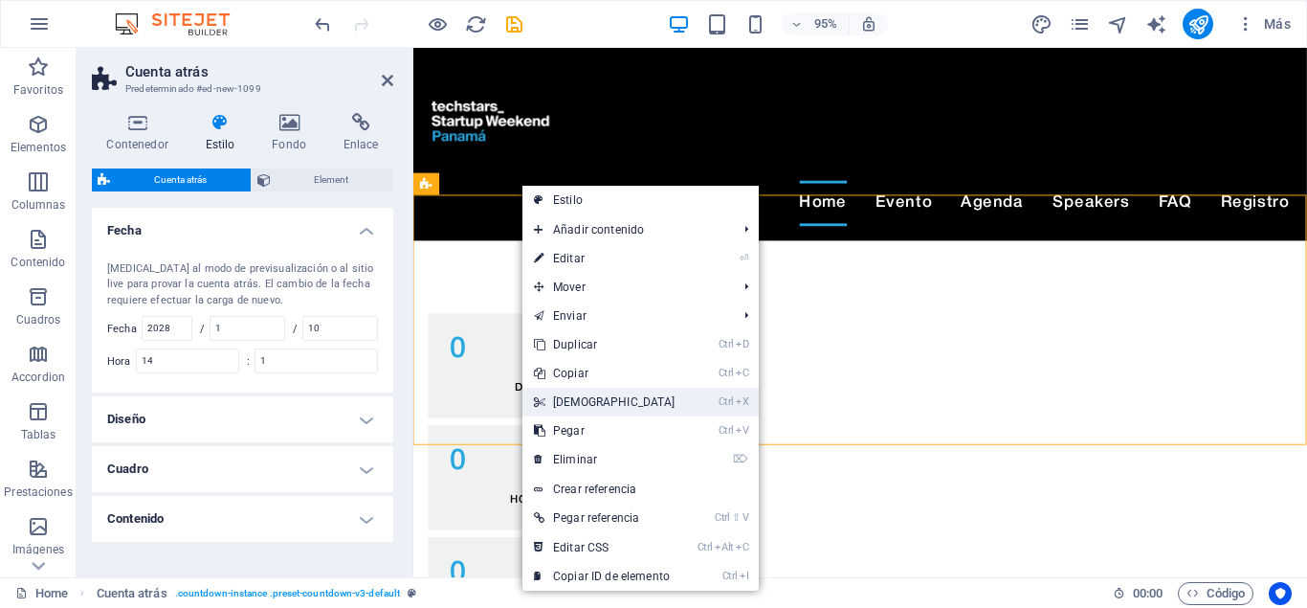
click at [601, 401] on link "Ctrl X Cortar" at bounding box center [605, 402] width 165 height 29
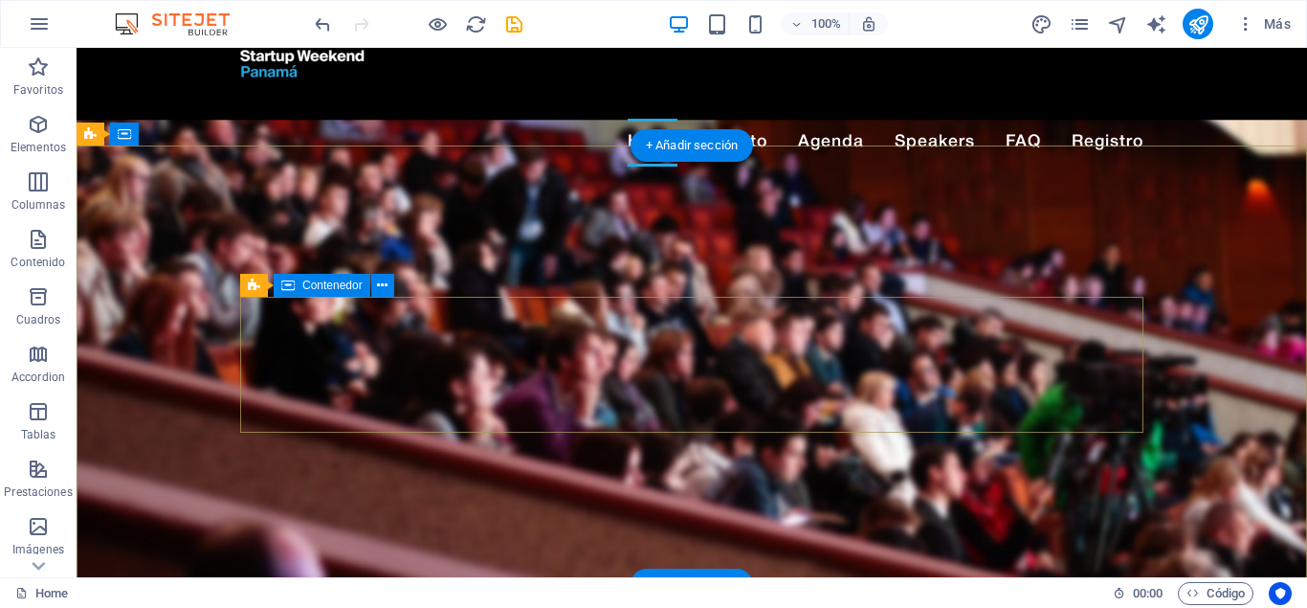
scroll to position [98, 0]
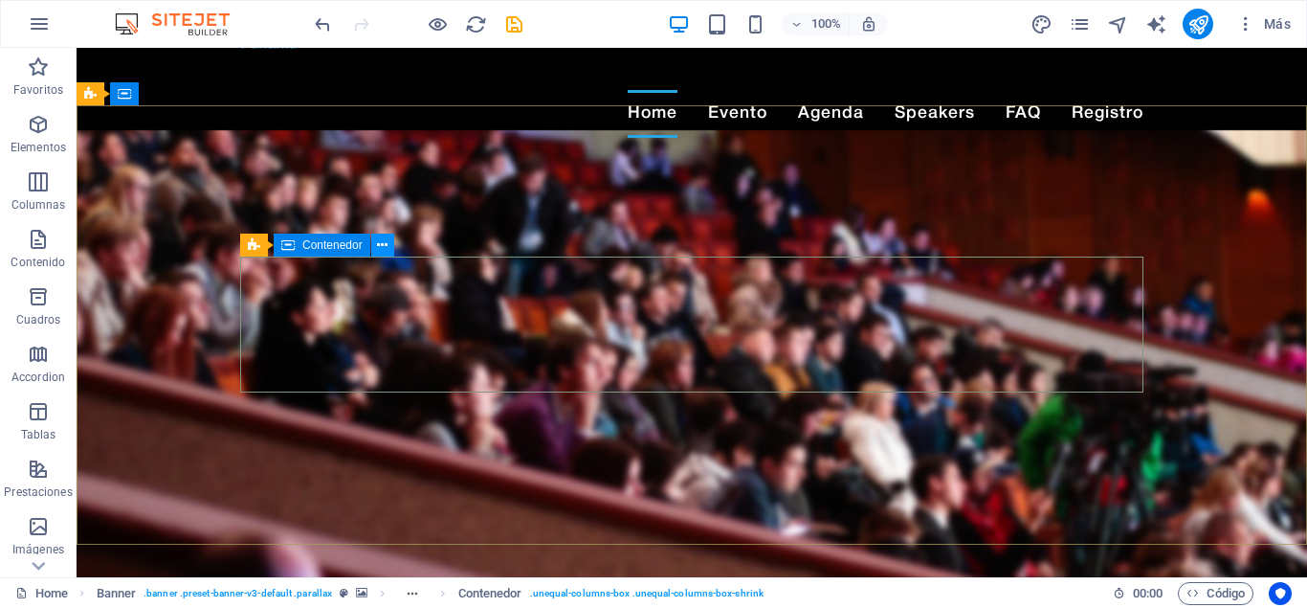
click at [382, 244] on icon at bounding box center [382, 245] width 11 height 20
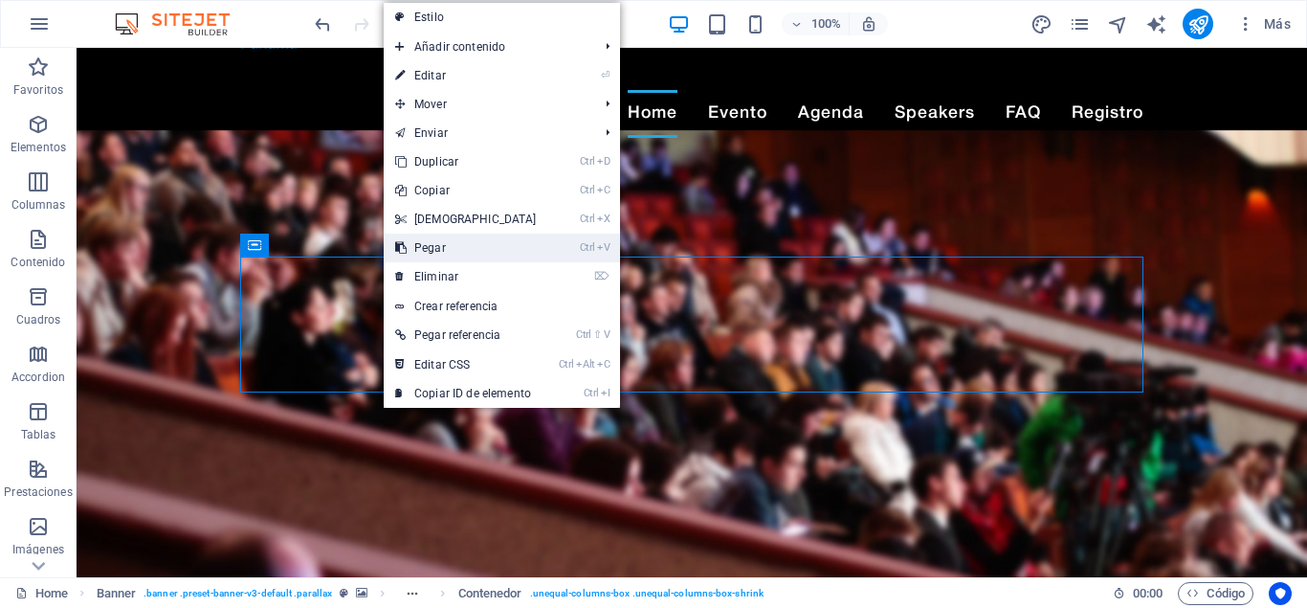
click at [475, 250] on link "Ctrl V Pegar" at bounding box center [466, 248] width 165 height 29
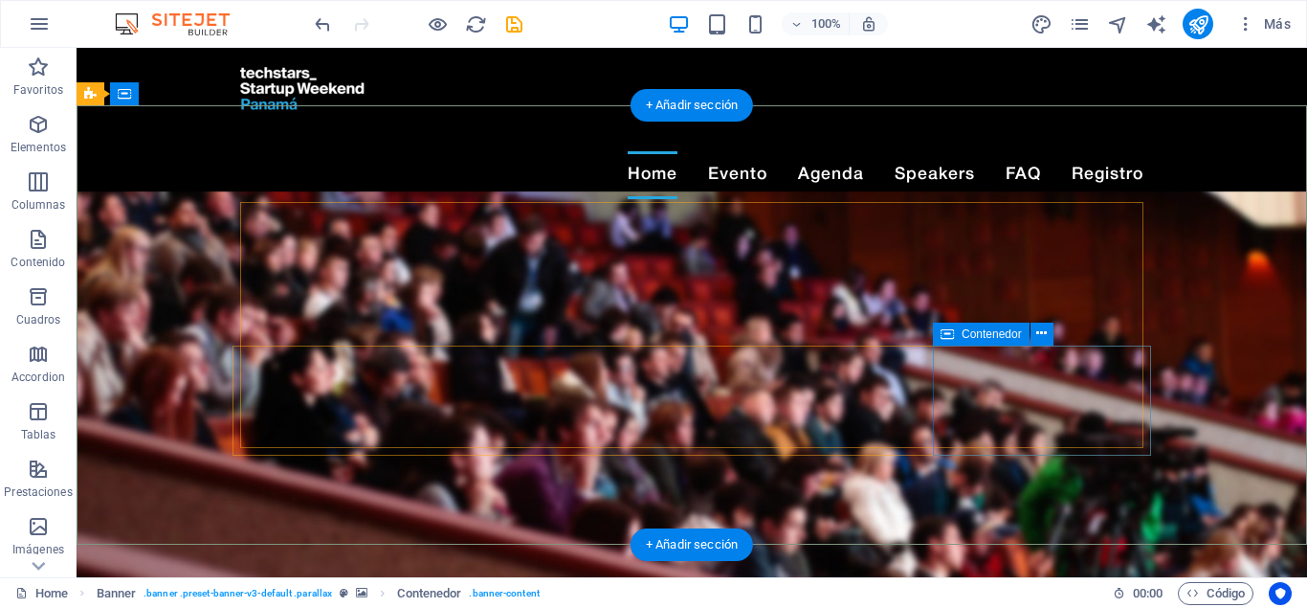
scroll to position [0, 0]
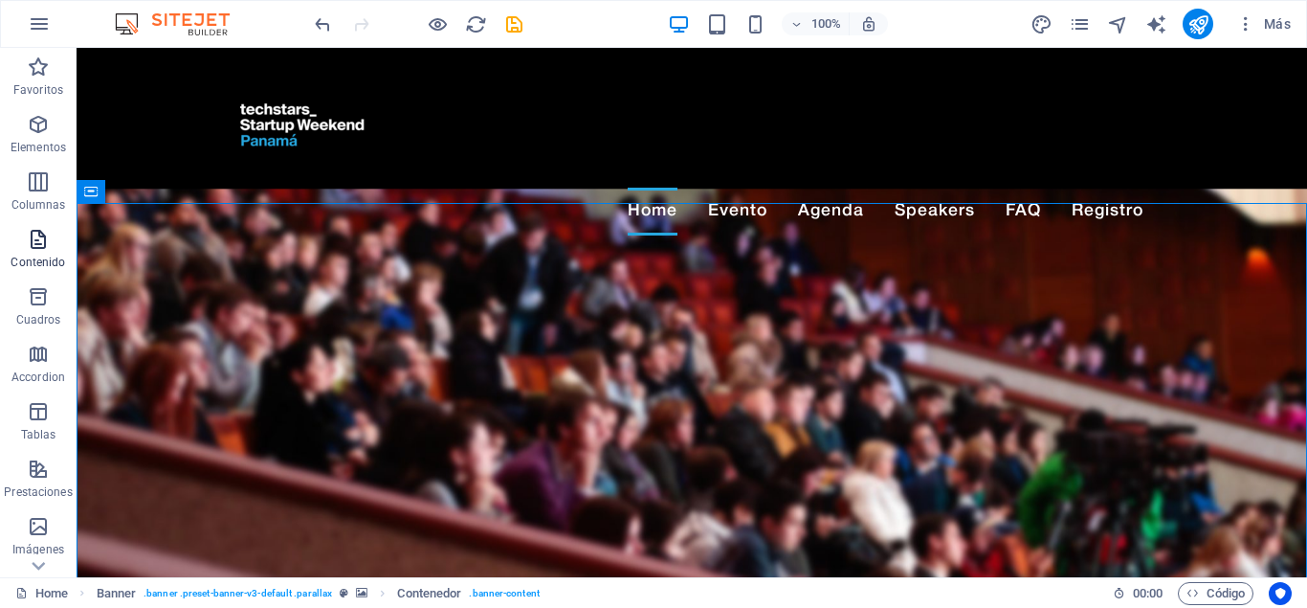
click at [20, 232] on span "Contenido" at bounding box center [38, 251] width 77 height 46
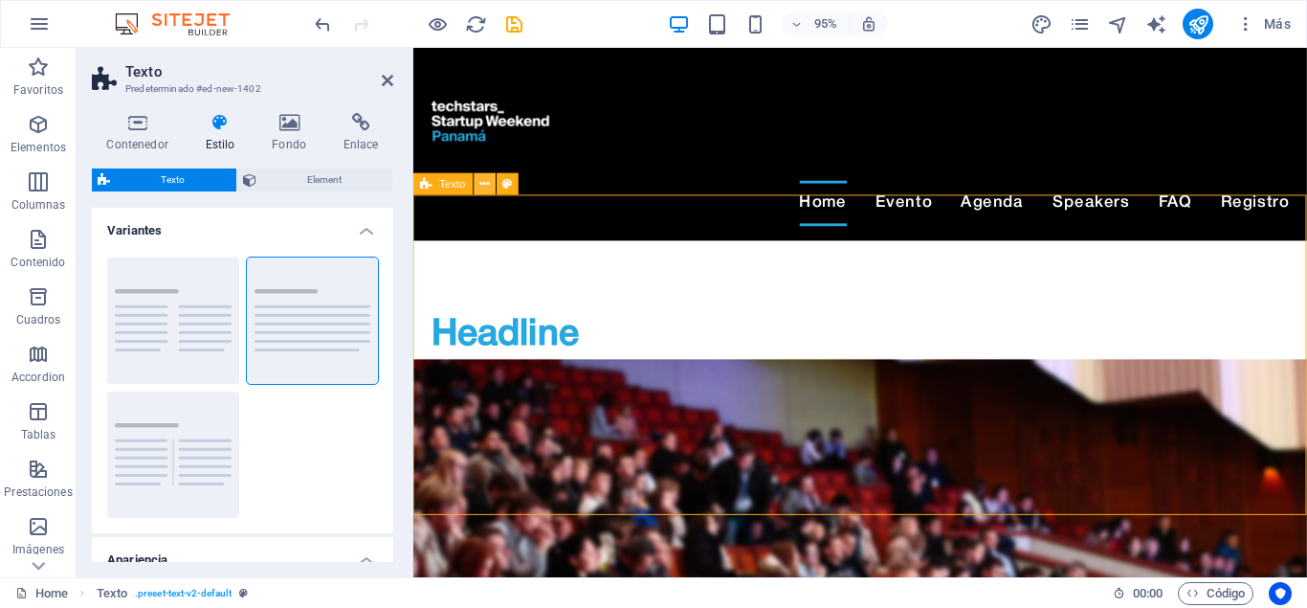
click at [479, 183] on button at bounding box center [485, 184] width 22 height 22
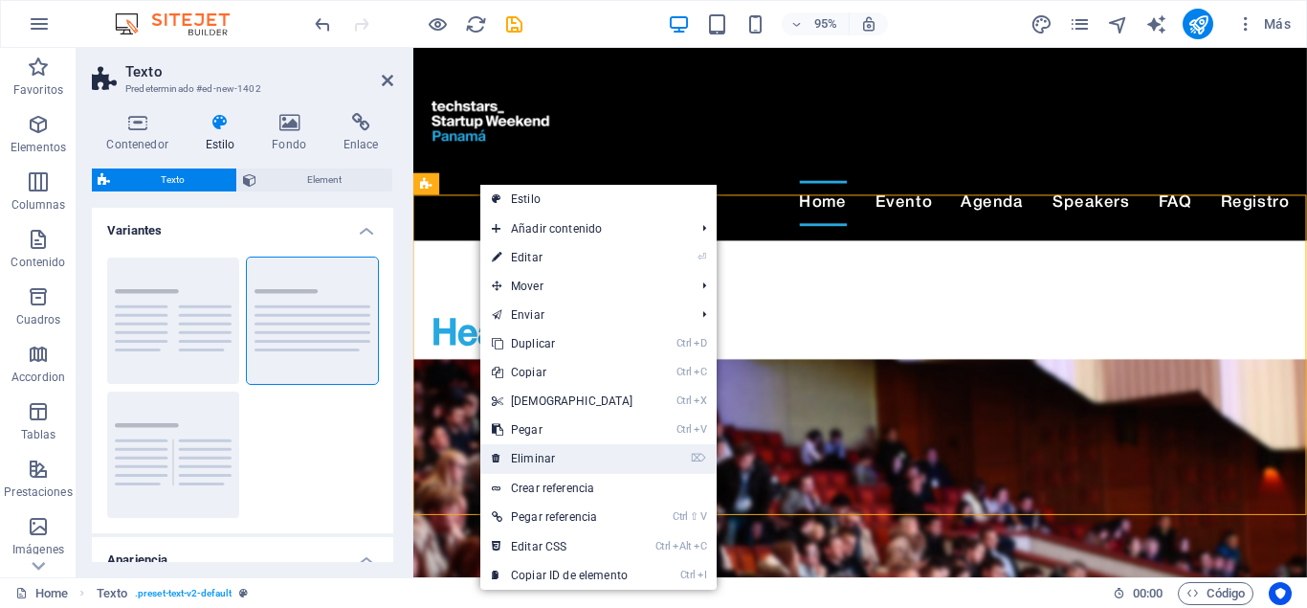
click at [546, 456] on link "⌦ Eliminar" at bounding box center [562, 458] width 165 height 29
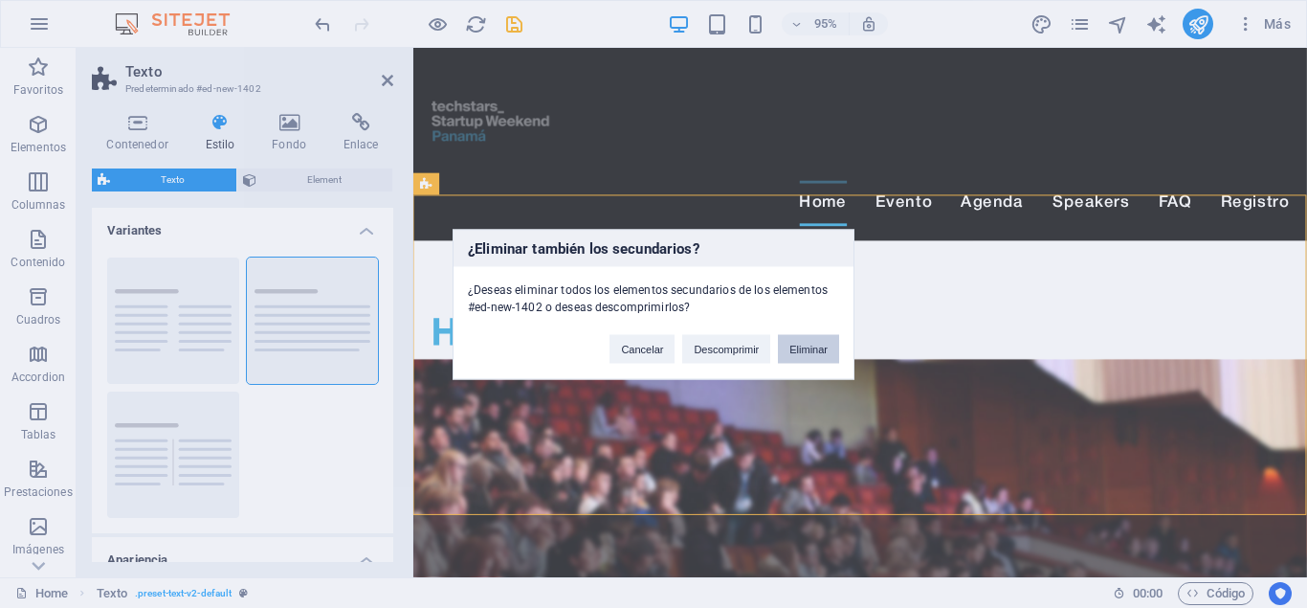
click at [801, 347] on button "Eliminar" at bounding box center [808, 348] width 61 height 29
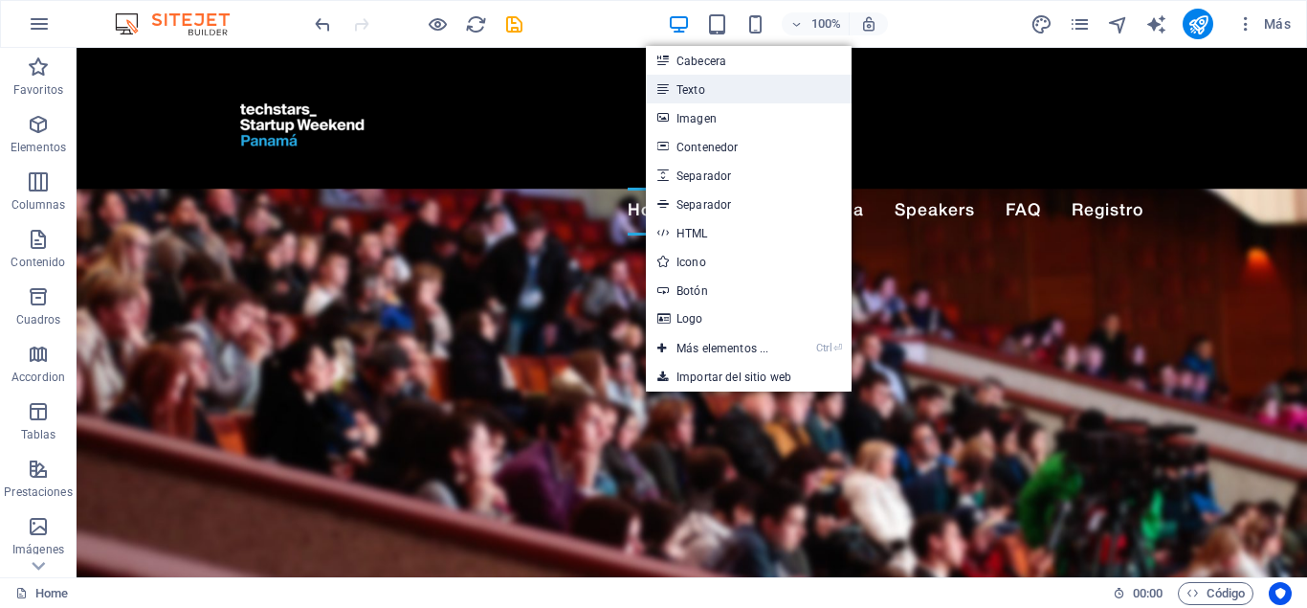
click at [759, 100] on link "Texto" at bounding box center [749, 89] width 206 height 29
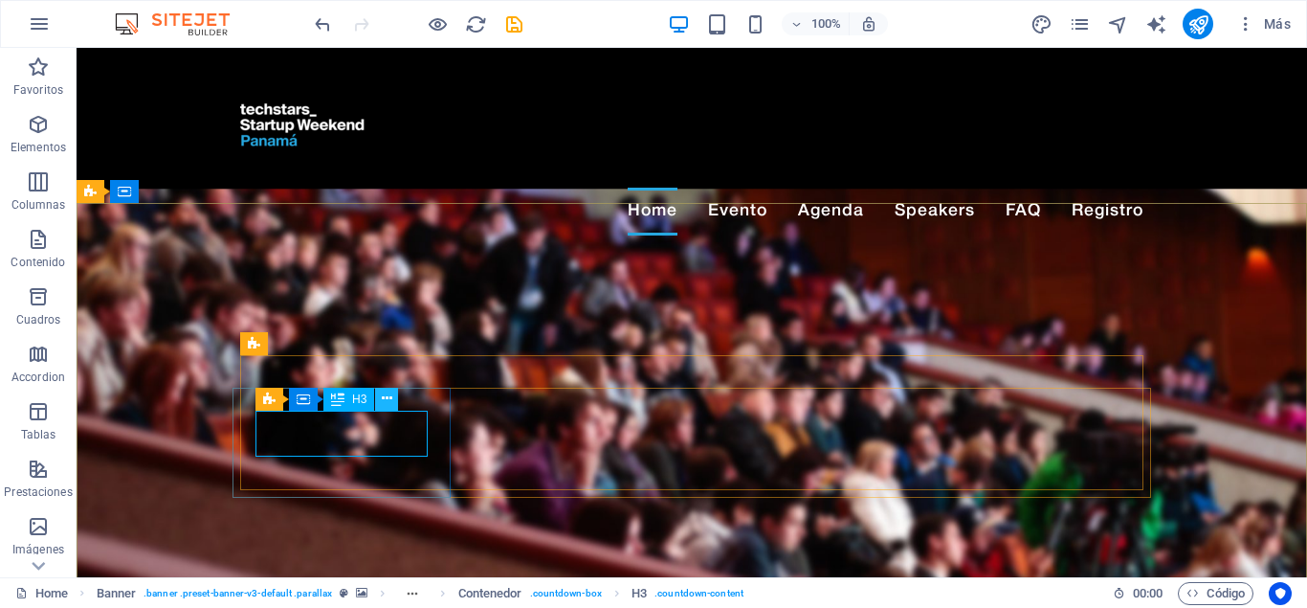
click at [386, 397] on icon at bounding box center [387, 399] width 11 height 20
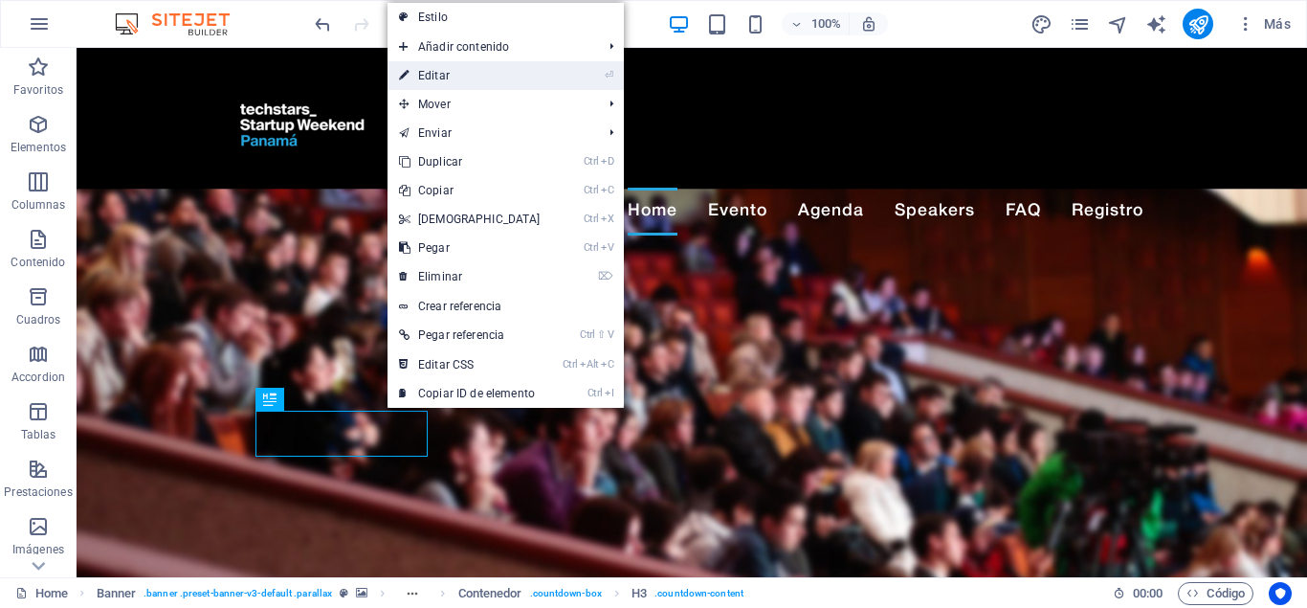
click at [441, 84] on link "⏎ Editar" at bounding box center [470, 75] width 165 height 29
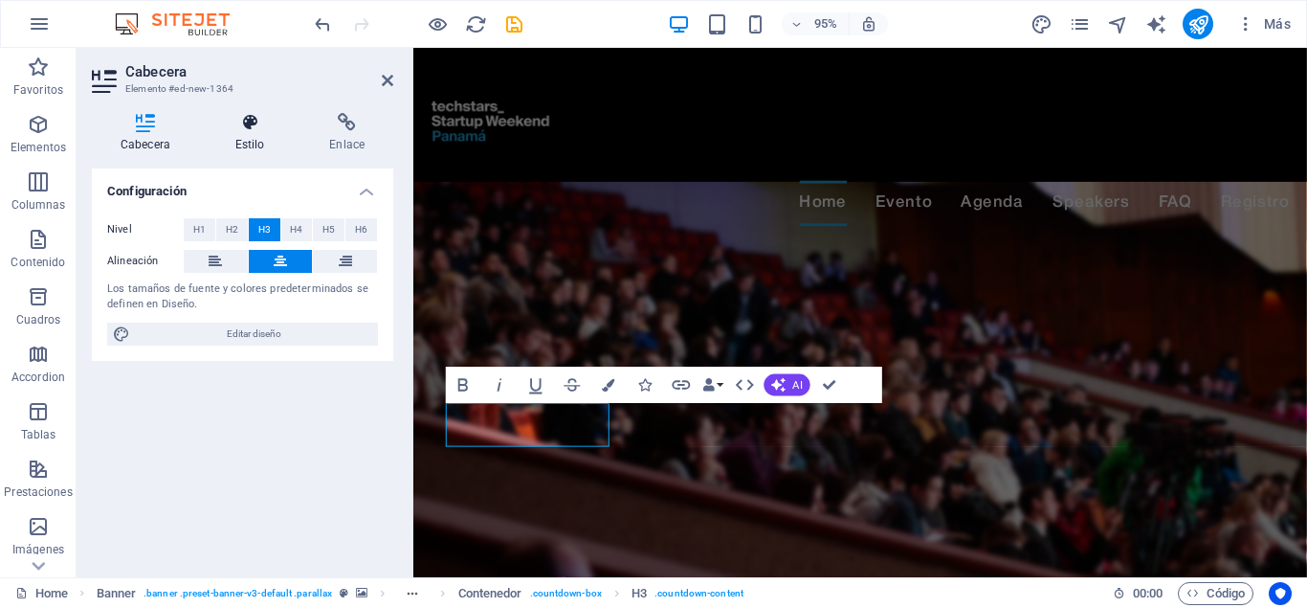
click at [230, 121] on icon at bounding box center [250, 122] width 87 height 19
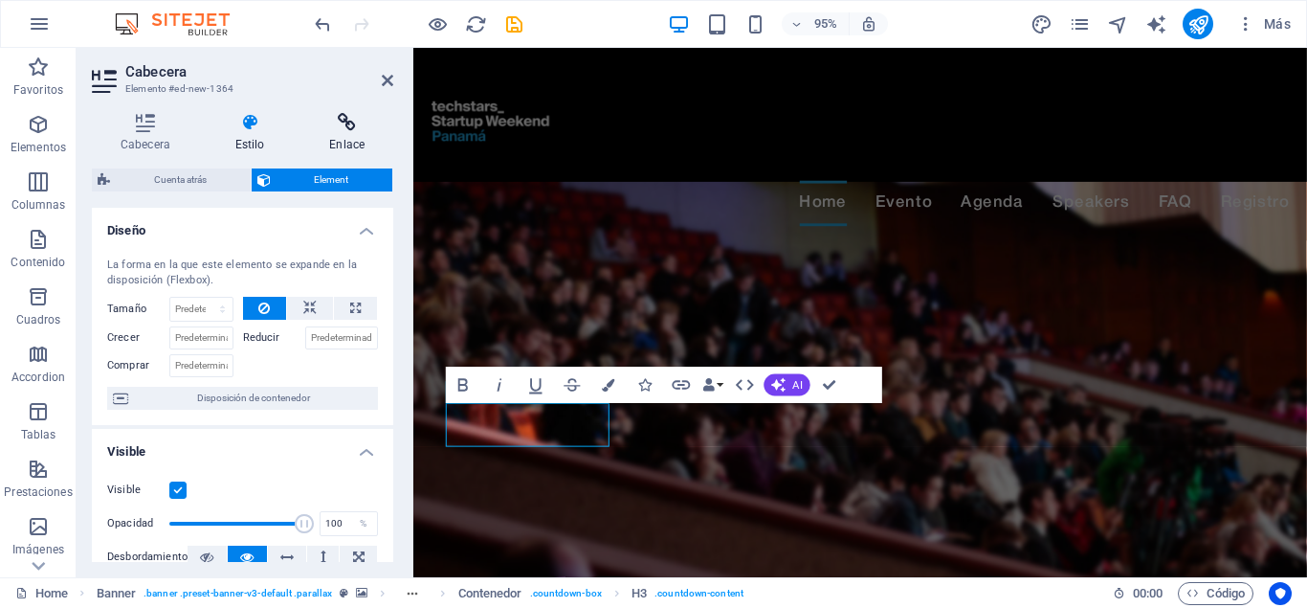
click at [315, 123] on icon at bounding box center [347, 122] width 93 height 19
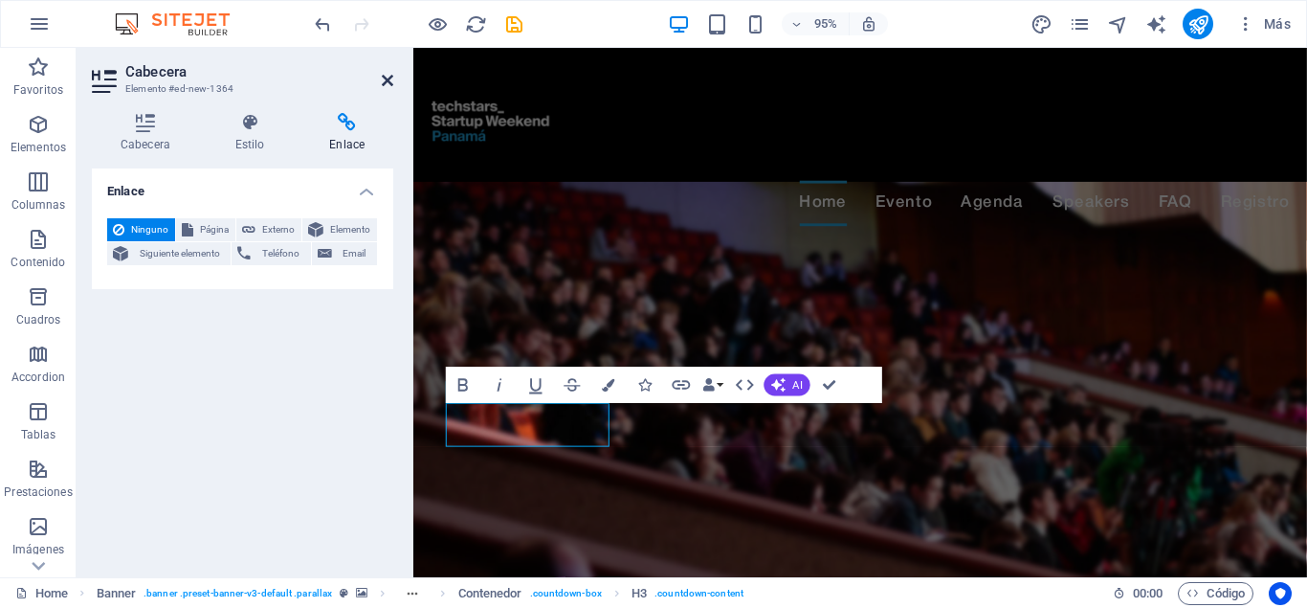
click at [384, 77] on icon at bounding box center [387, 80] width 11 height 15
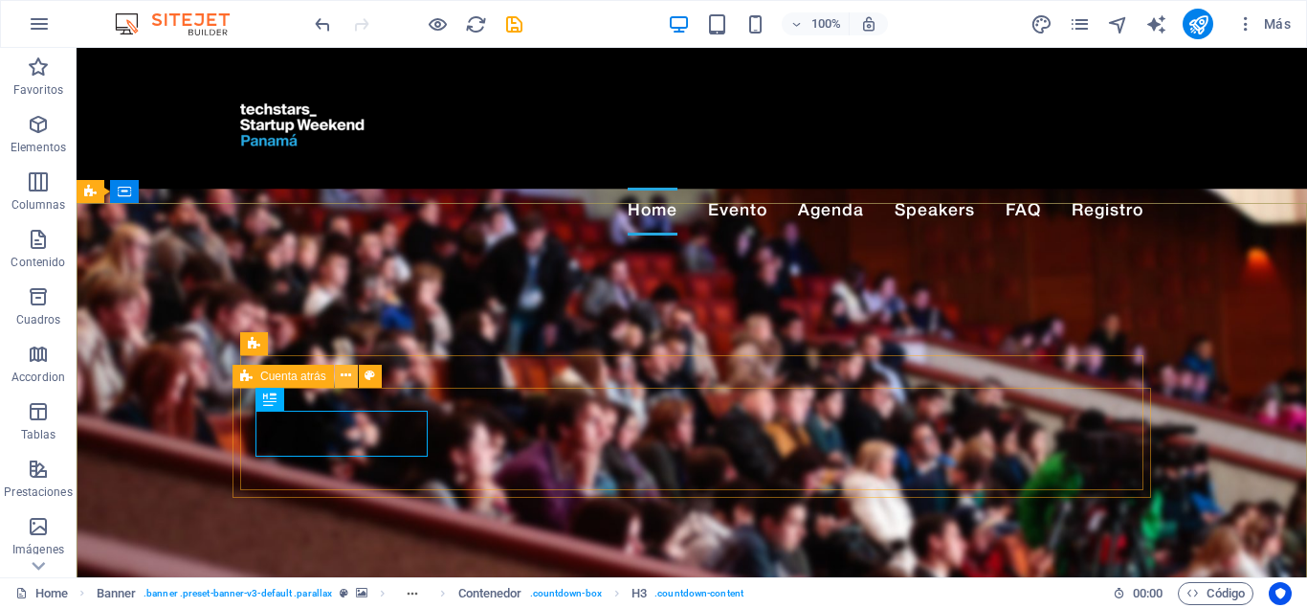
click at [345, 374] on icon at bounding box center [346, 376] width 11 height 20
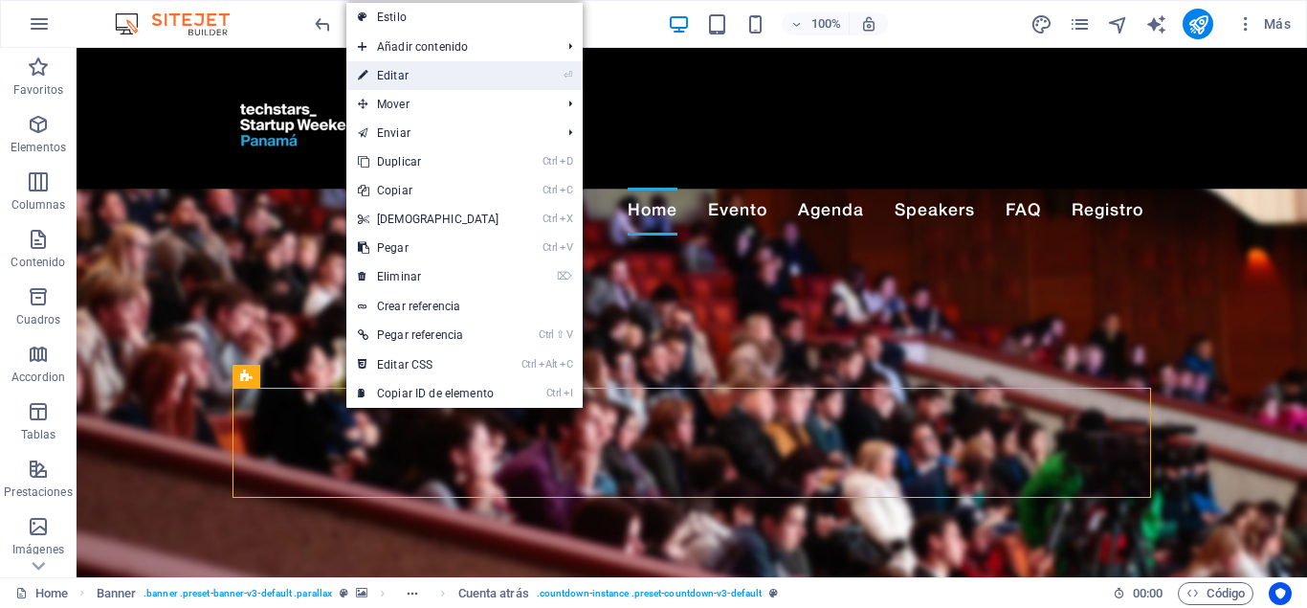
click at [416, 67] on link "⏎ Editar" at bounding box center [428, 75] width 165 height 29
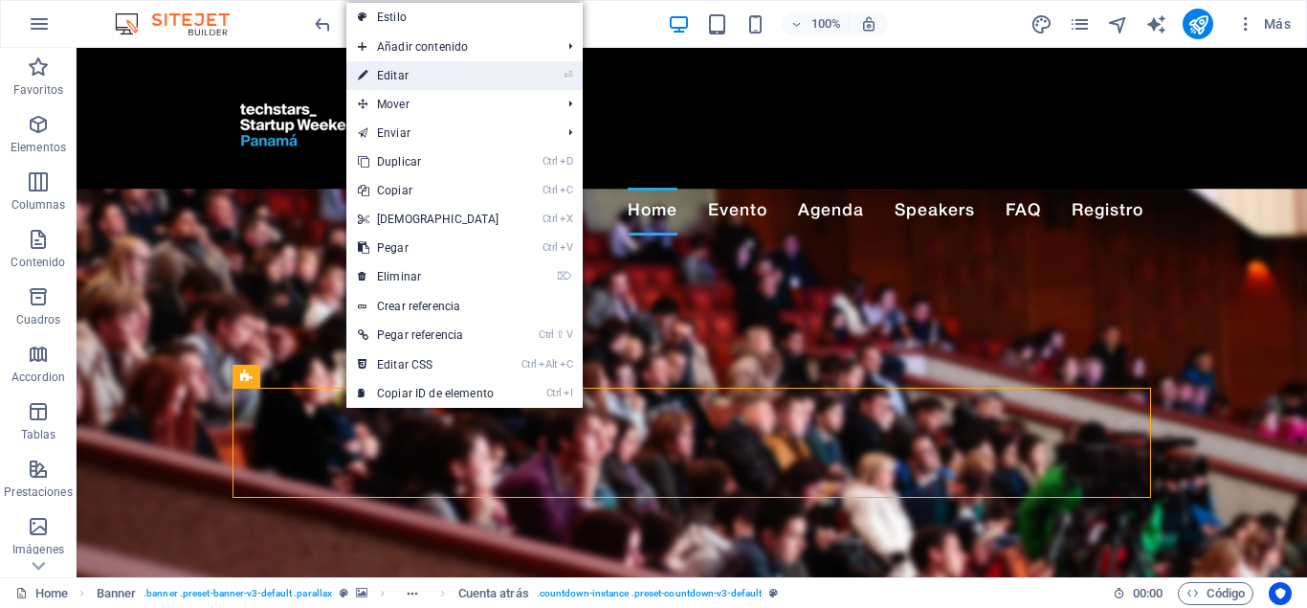
select select "timer"
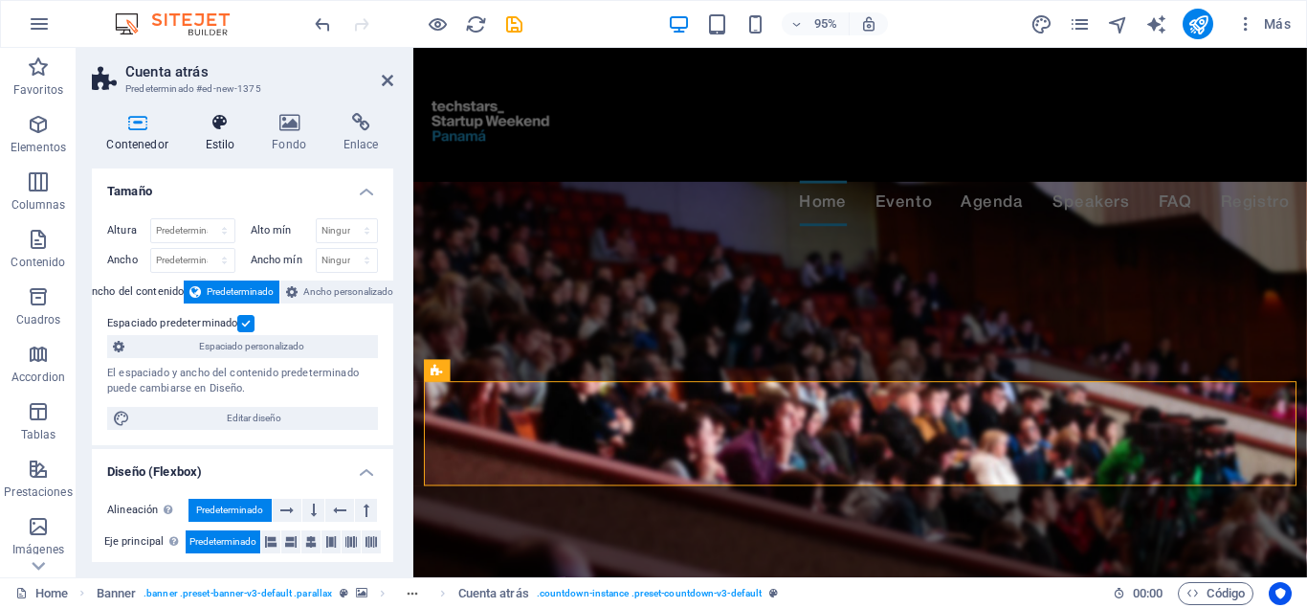
click at [219, 128] on icon at bounding box center [219, 122] width 59 height 19
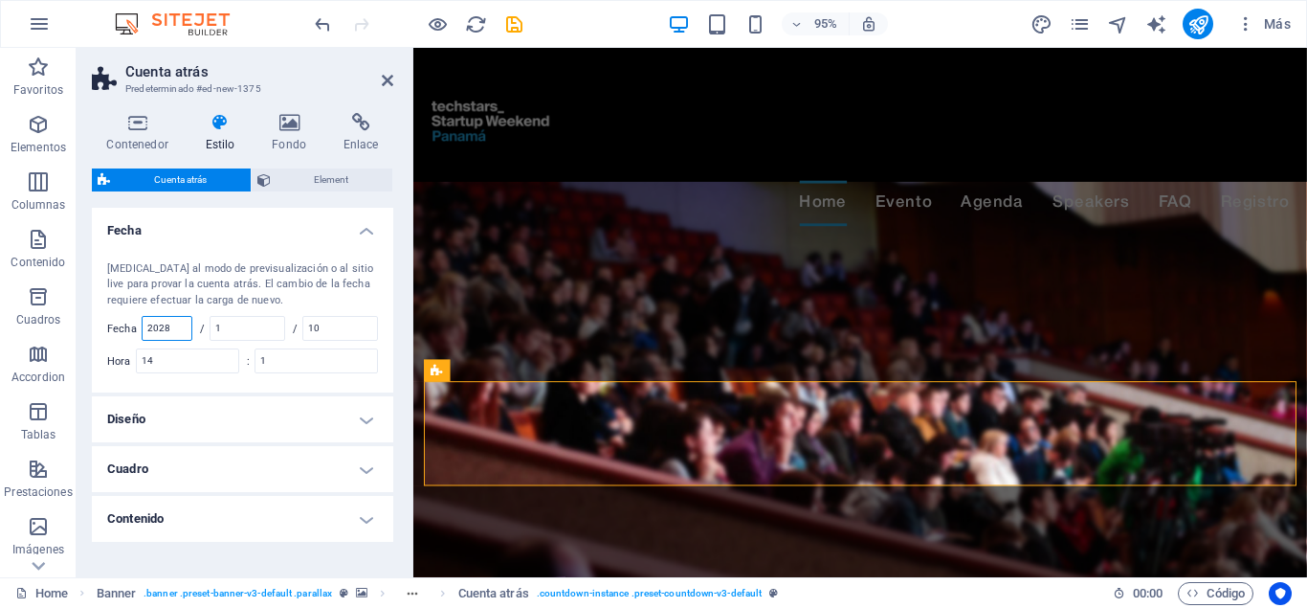
drag, startPoint x: 171, startPoint y: 324, endPoint x: 136, endPoint y: 323, distance: 35.5
click at [143, 323] on input "2028" at bounding box center [167, 328] width 49 height 23
type input "2025"
click at [244, 322] on input "1" at bounding box center [248, 328] width 74 height 23
type input "11"
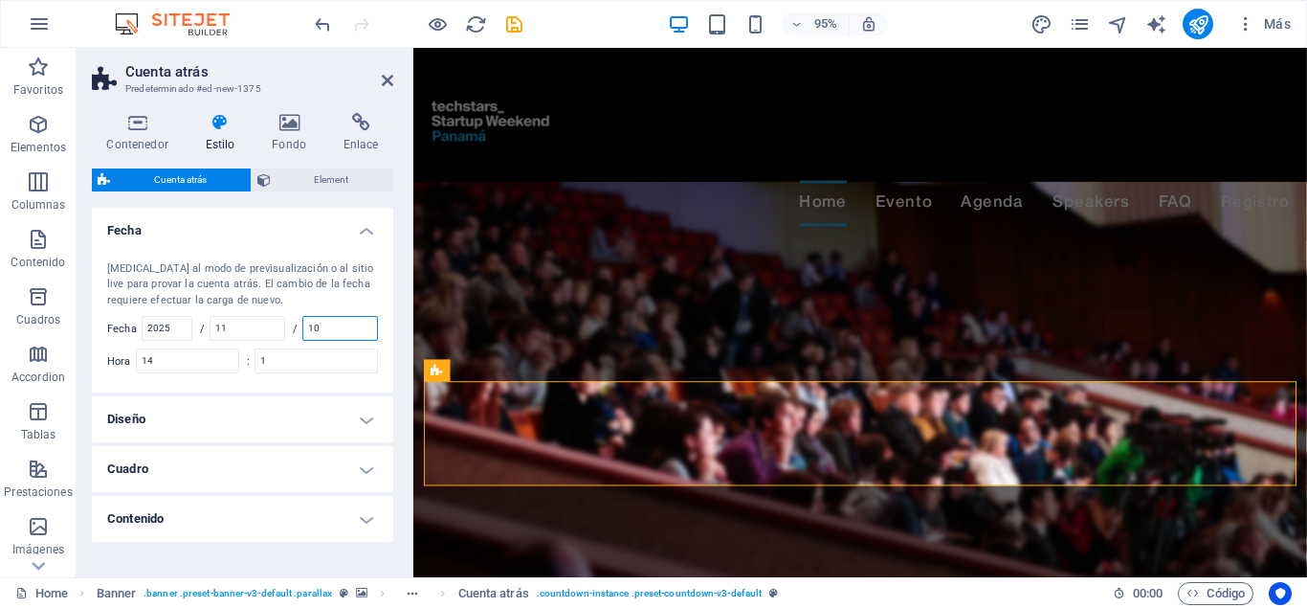
drag, startPoint x: 341, startPoint y: 324, endPoint x: 310, endPoint y: 331, distance: 31.4
click at [310, 331] on input "10" at bounding box center [340, 328] width 74 height 23
type input "21"
drag, startPoint x: 177, startPoint y: 365, endPoint x: 130, endPoint y: 365, distance: 46.9
click at [137, 365] on input "14" at bounding box center [187, 360] width 101 height 23
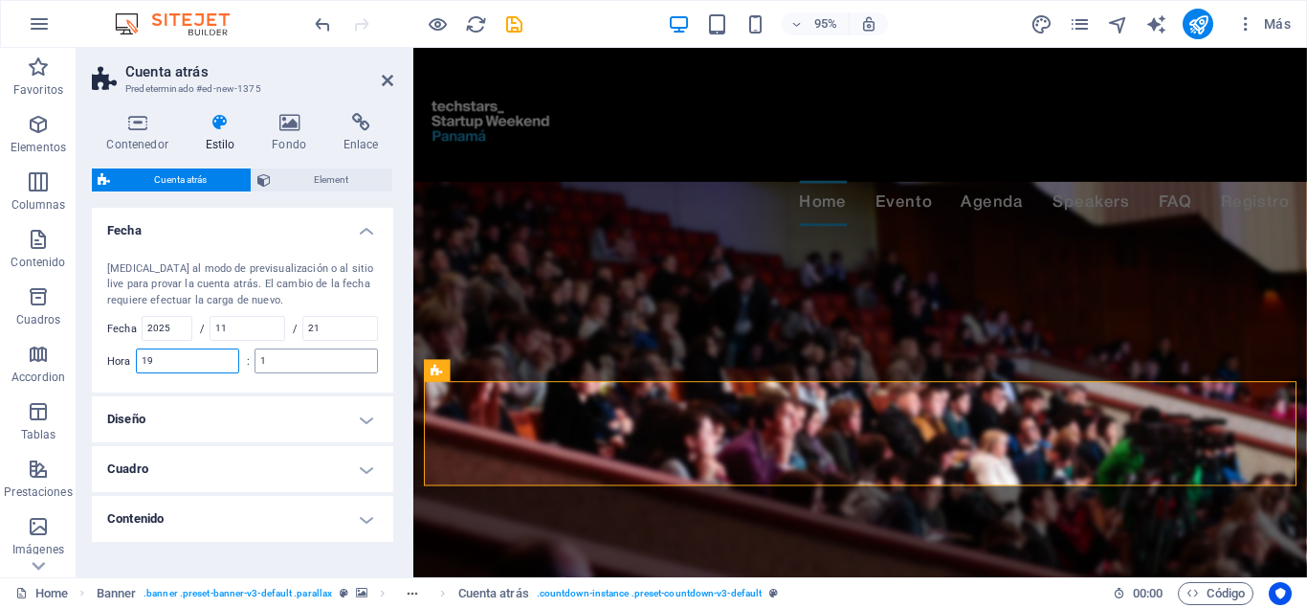
type input "19"
click at [296, 364] on input "1" at bounding box center [317, 360] width 122 height 23
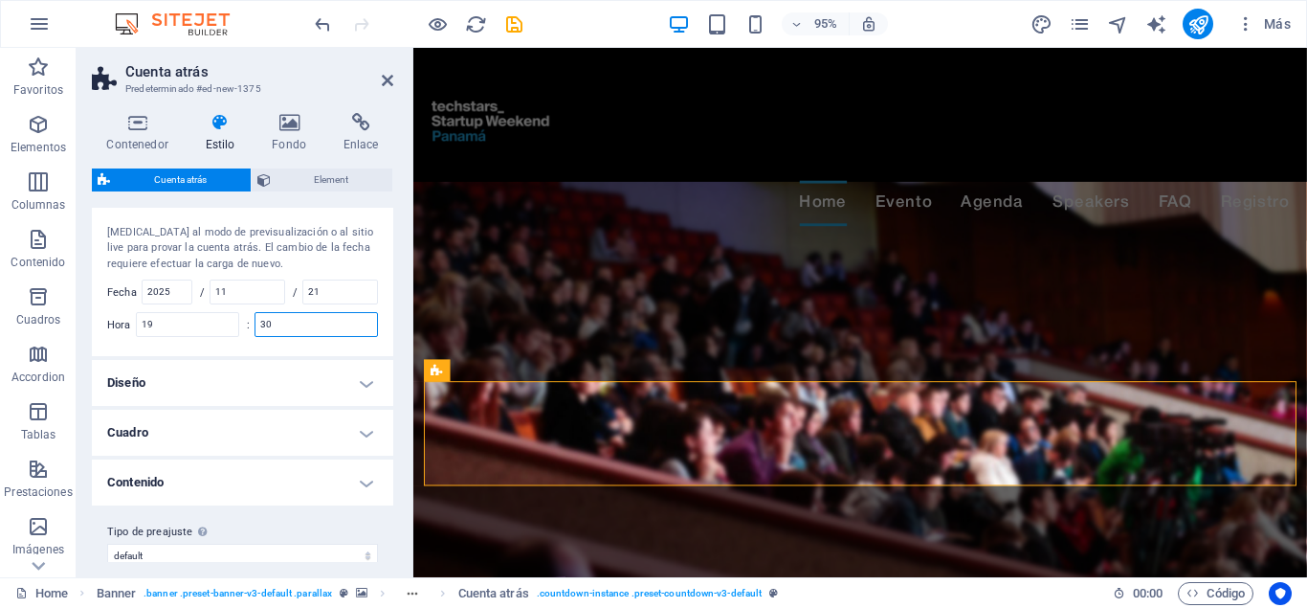
scroll to position [56, 0]
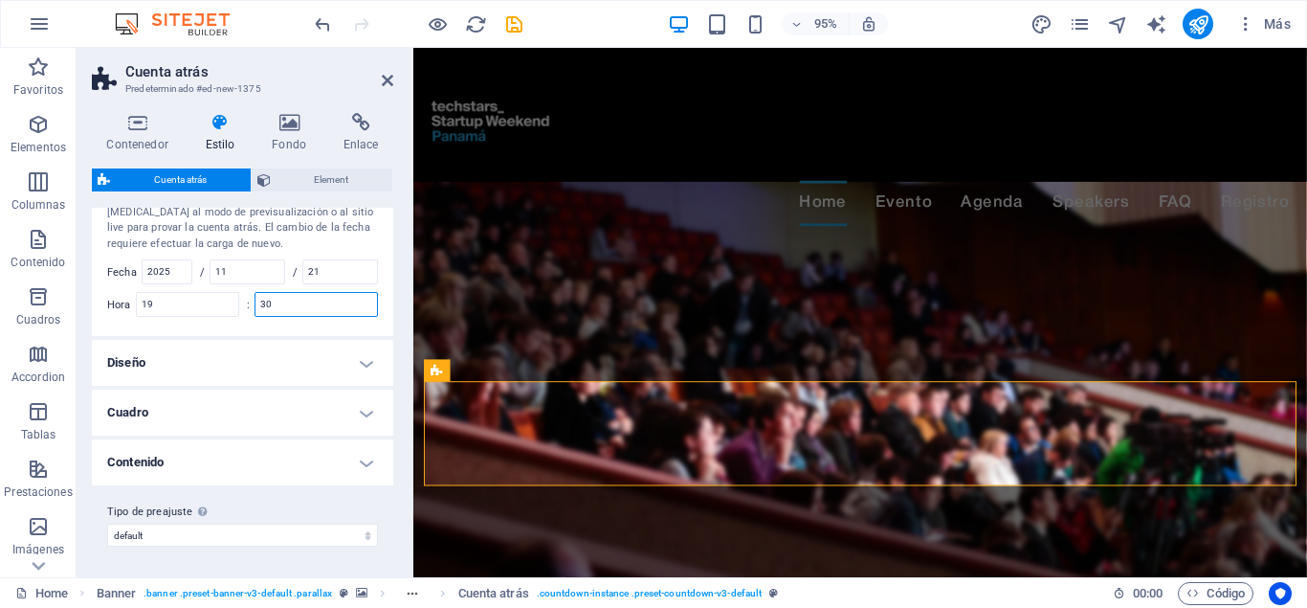
type input "30"
click at [203, 356] on h4 "Diseño" at bounding box center [242, 363] width 301 height 46
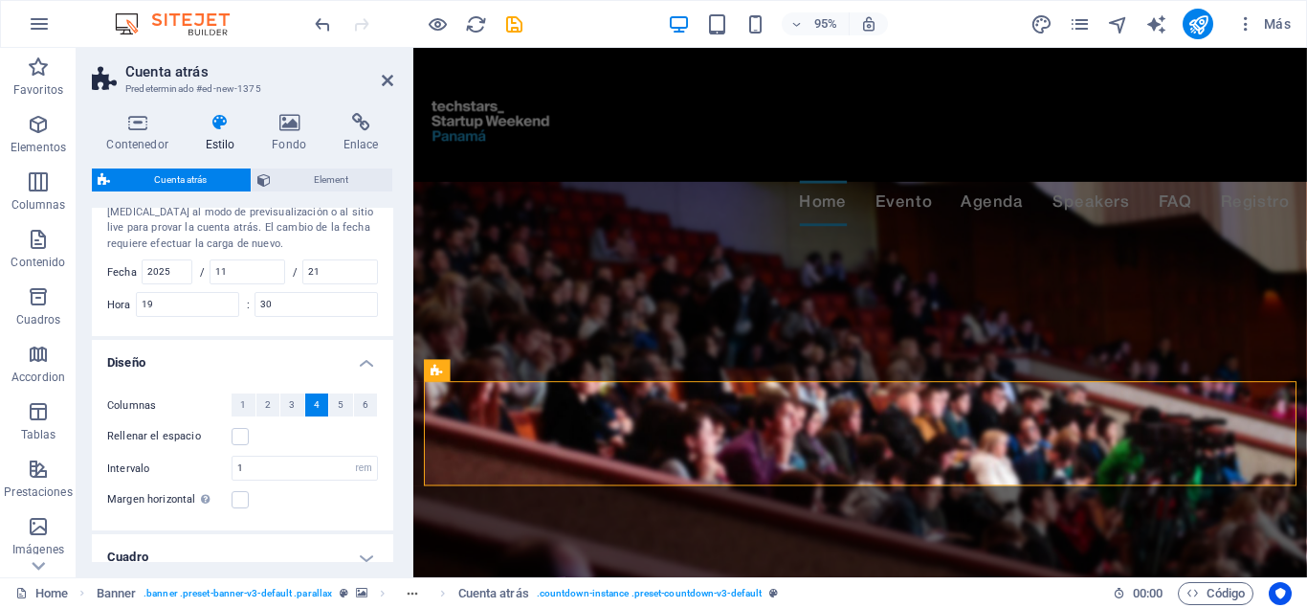
click at [203, 356] on h4 "Diseño" at bounding box center [242, 357] width 301 height 34
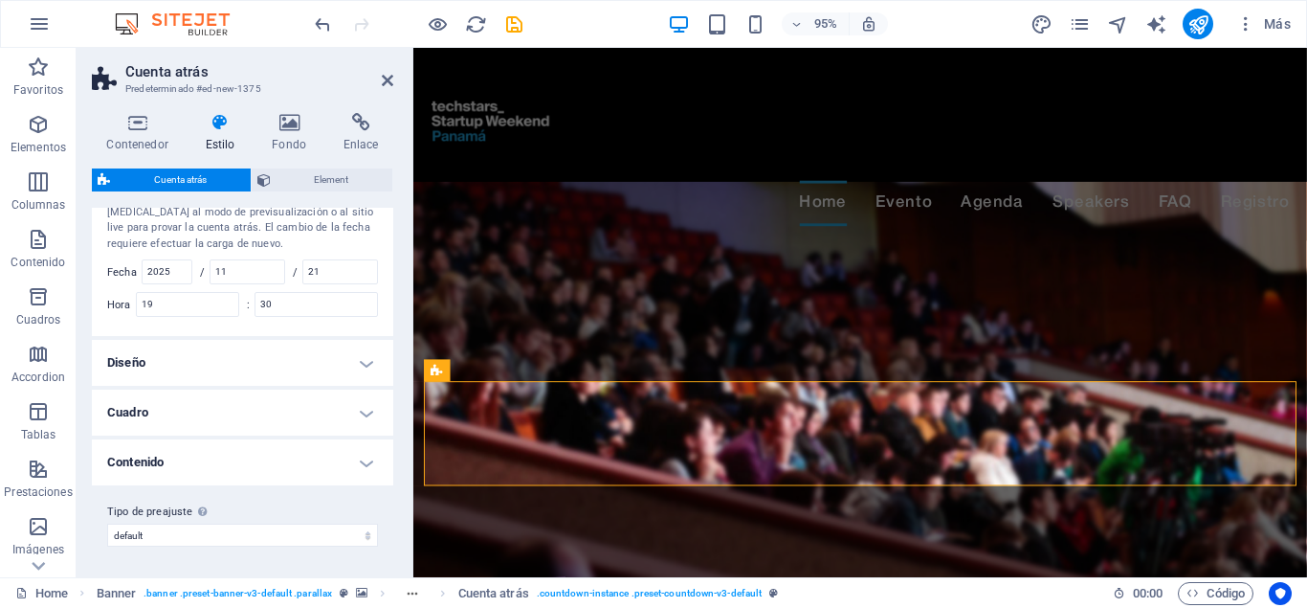
click at [217, 393] on h4 "Cuadro" at bounding box center [242, 413] width 301 height 46
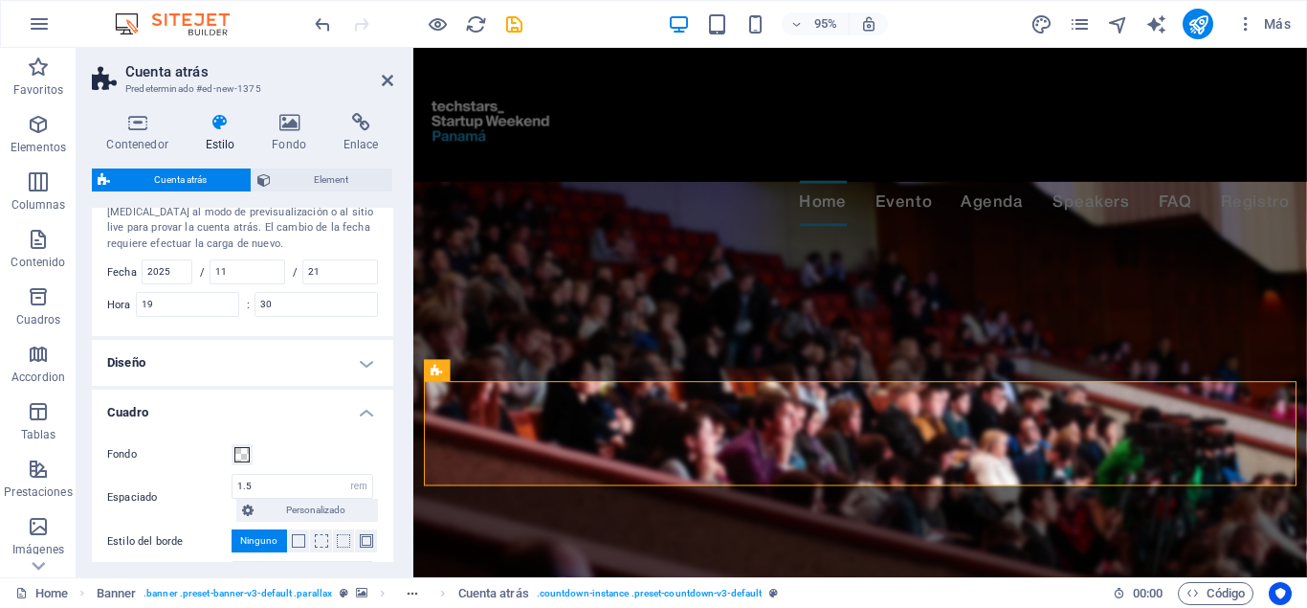
click at [217, 393] on h4 "Cuadro" at bounding box center [242, 407] width 301 height 34
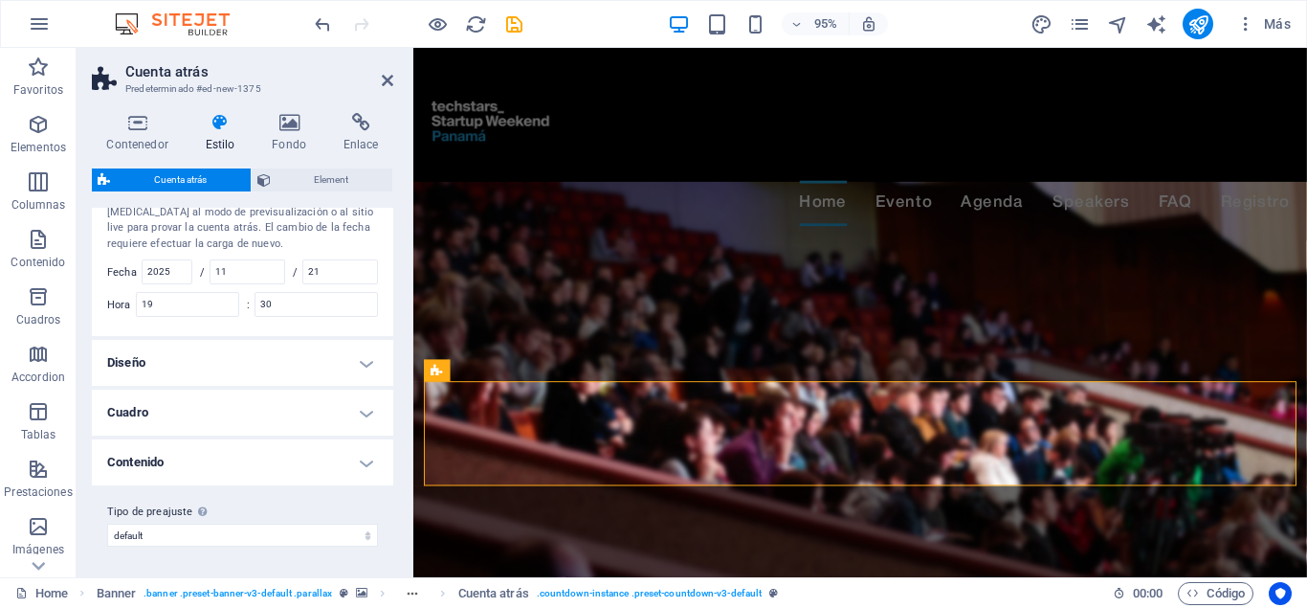
click at [251, 445] on h4 "Contenido" at bounding box center [242, 462] width 301 height 46
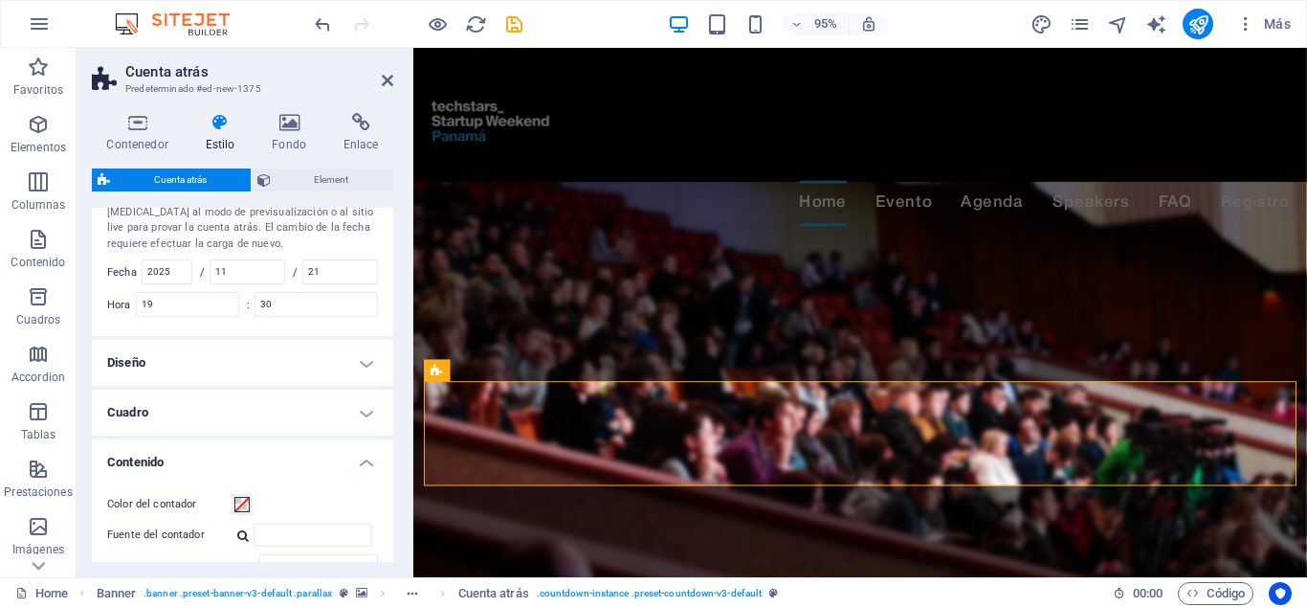
click at [251, 445] on h4 "Contenido" at bounding box center [242, 456] width 301 height 34
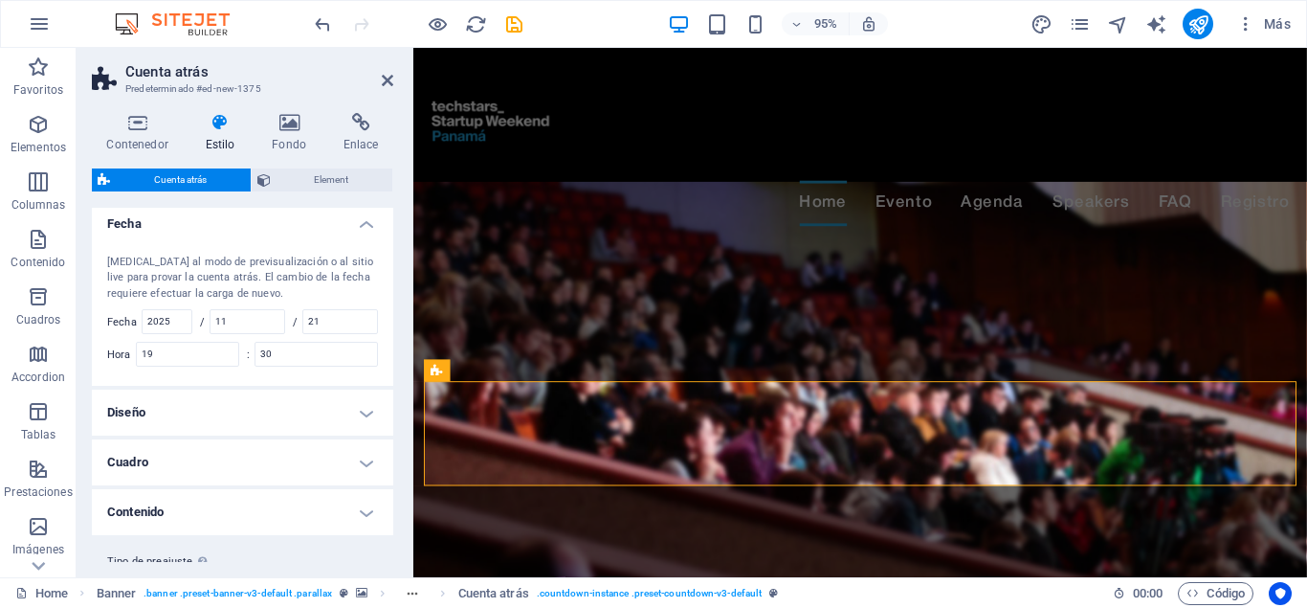
scroll to position [0, 0]
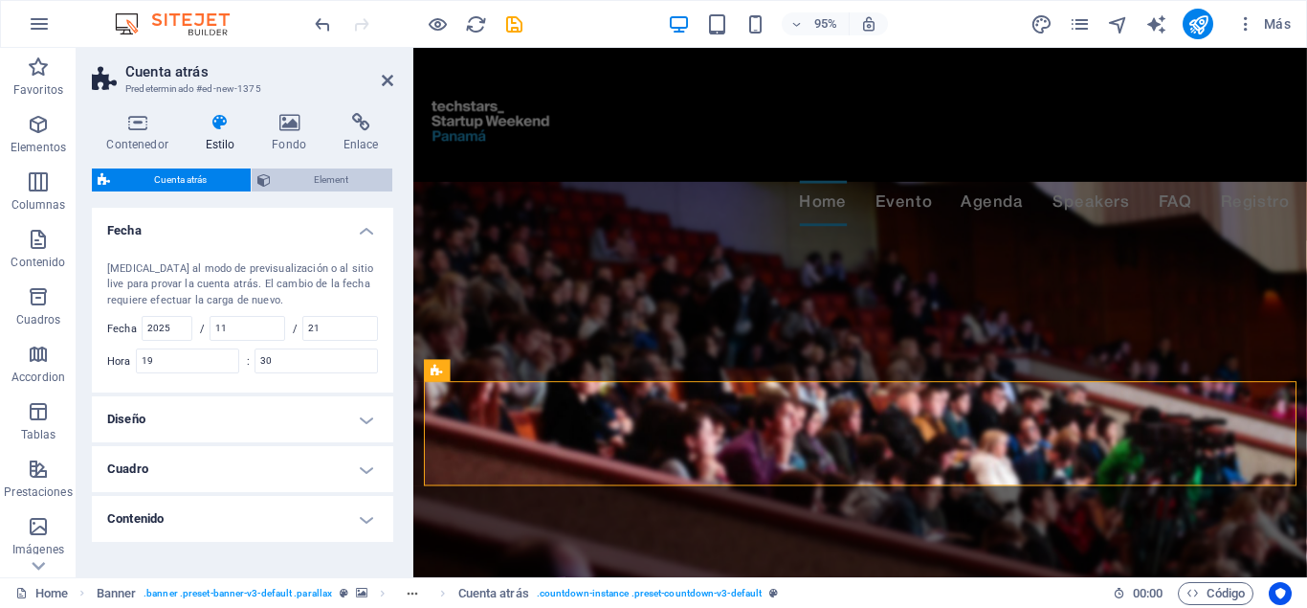
click at [330, 182] on span "Element" at bounding box center [332, 179] width 111 height 23
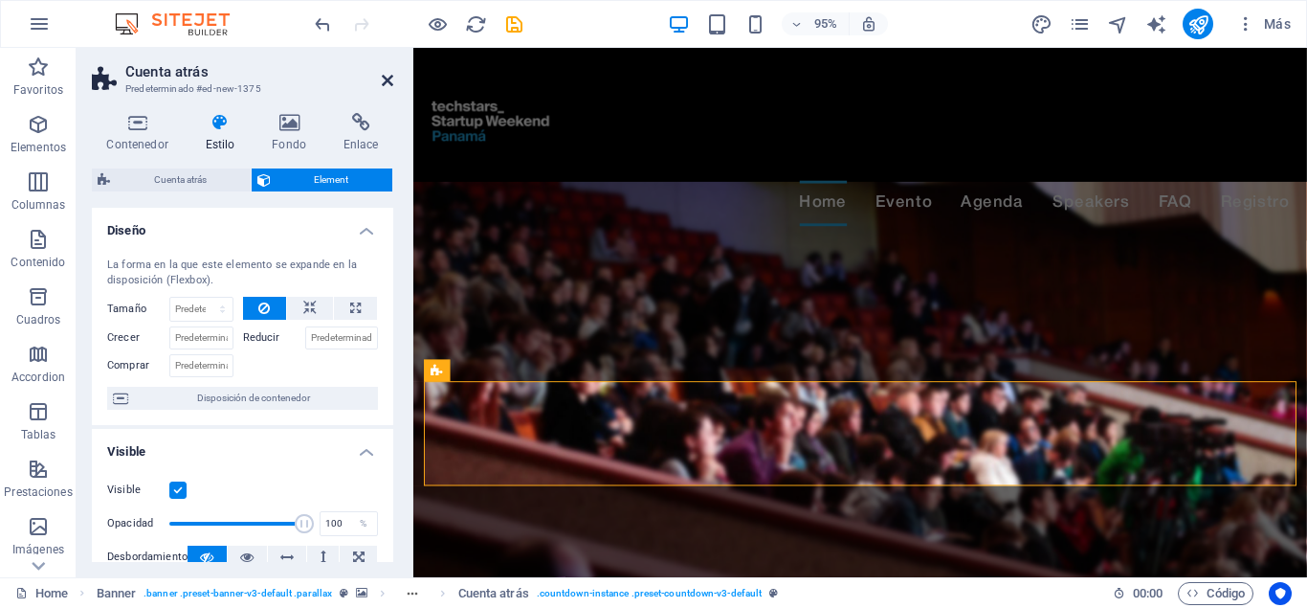
click at [382, 76] on icon at bounding box center [387, 80] width 11 height 15
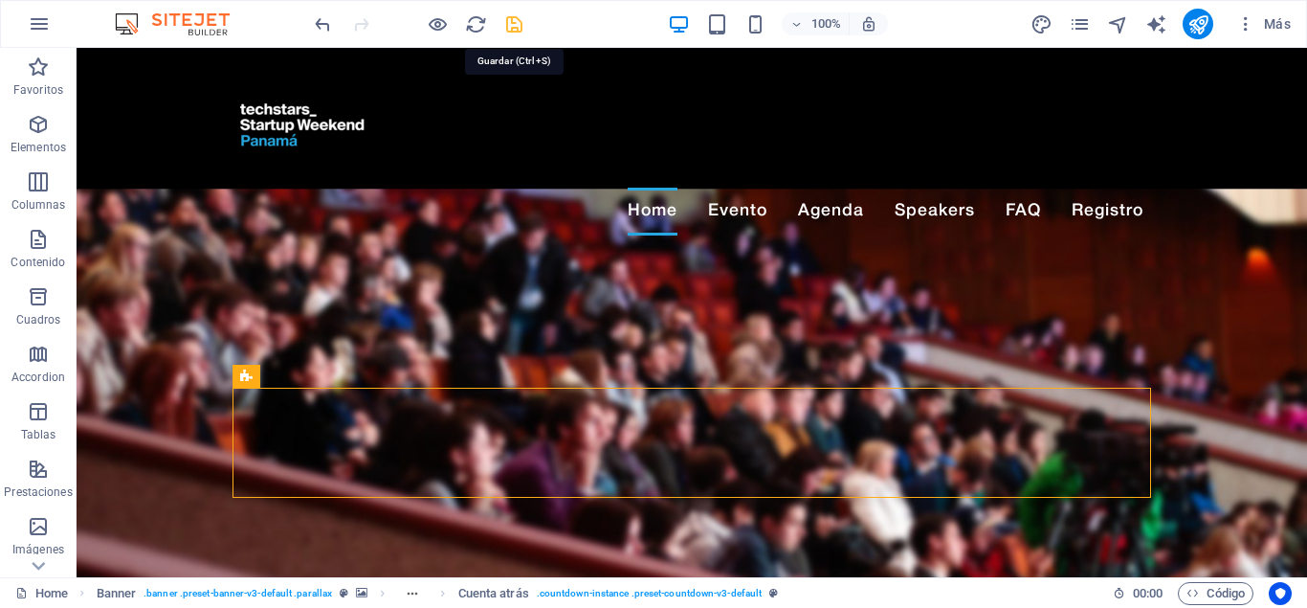
click at [524, 17] on icon "save" at bounding box center [514, 24] width 22 height 22
checkbox input "false"
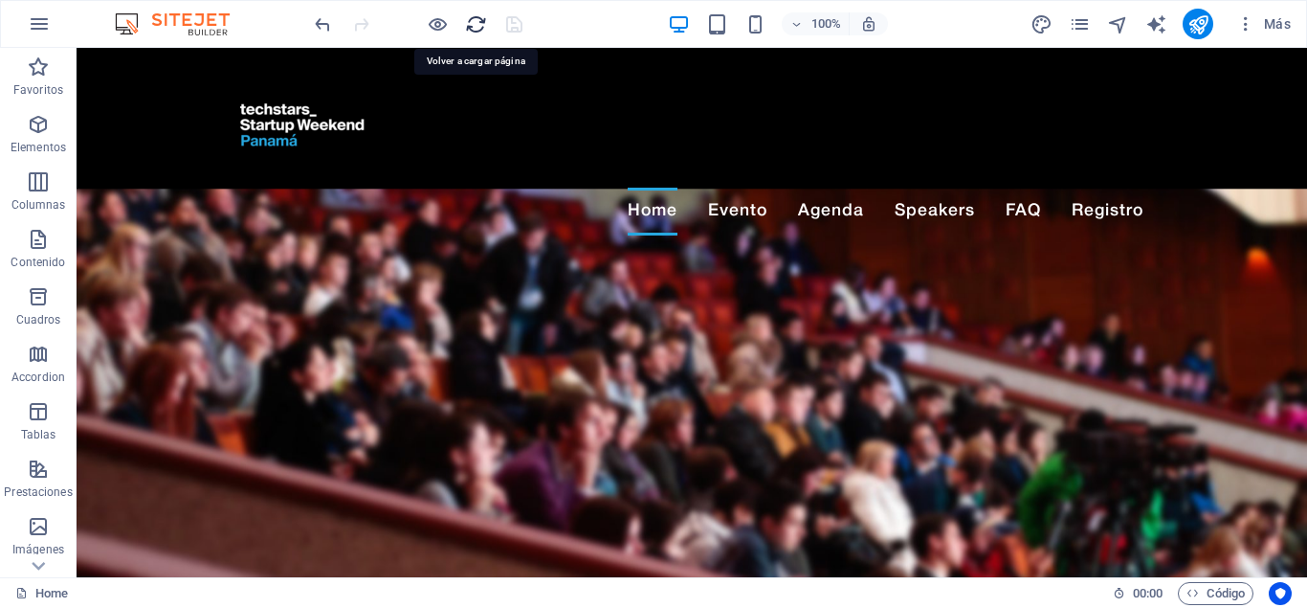
click at [477, 24] on icon "reload" at bounding box center [476, 24] width 22 height 22
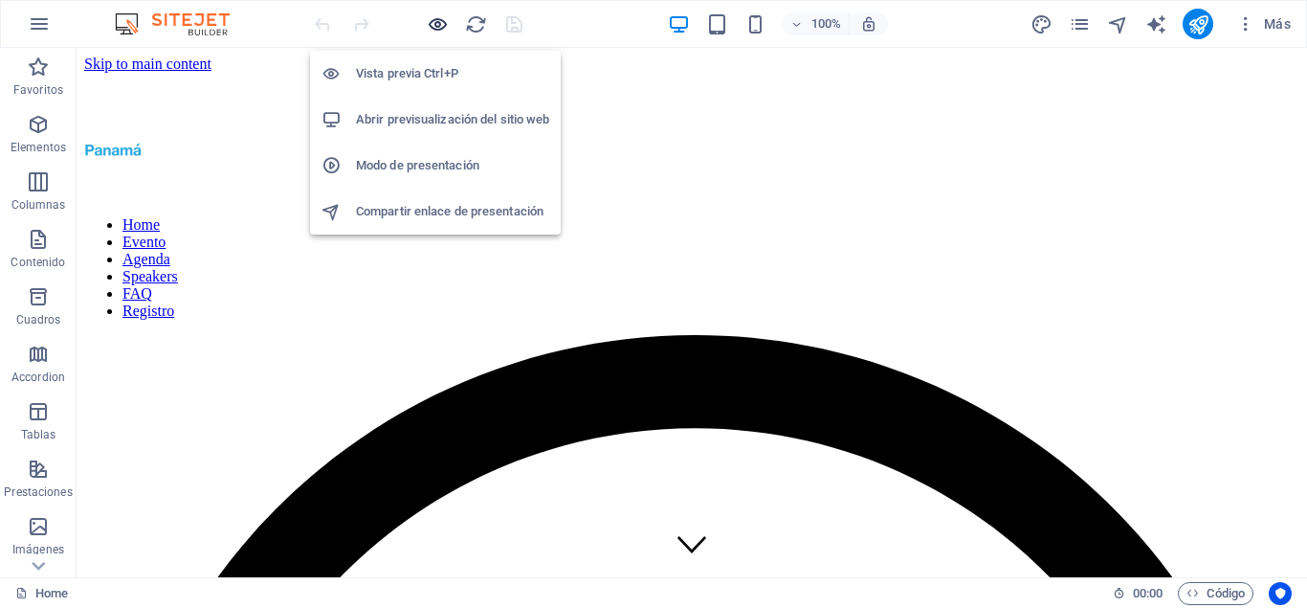
click at [430, 21] on icon "button" at bounding box center [438, 24] width 22 height 22
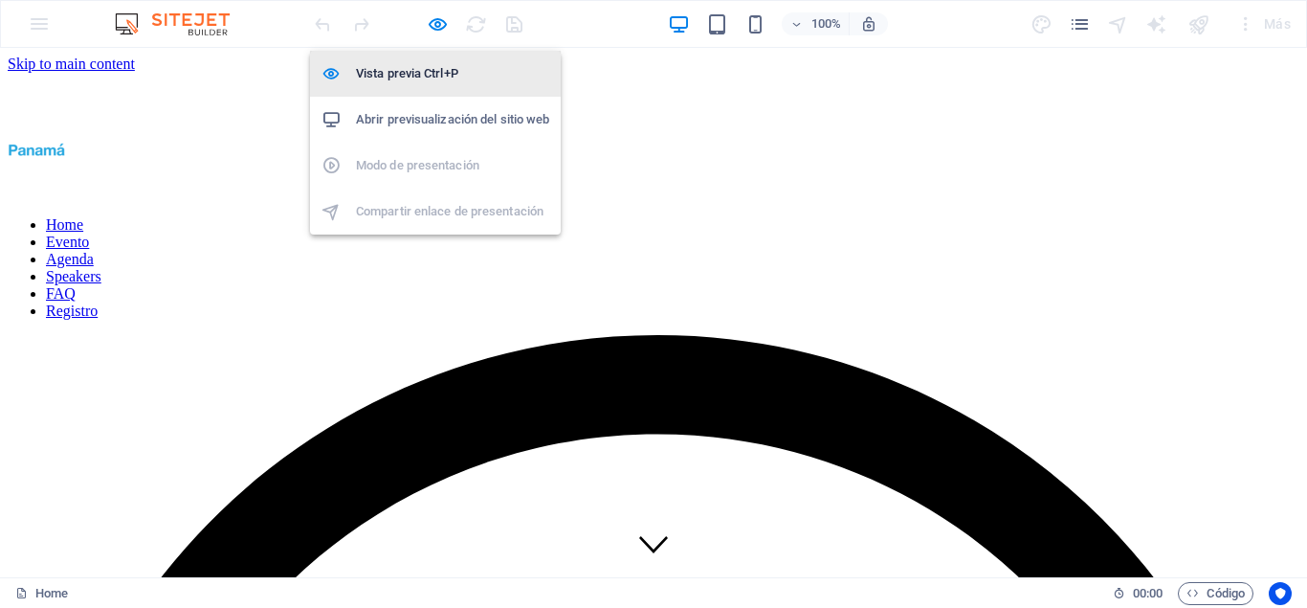
click at [429, 85] on li "Vista previa Ctrl+P" at bounding box center [435, 74] width 251 height 46
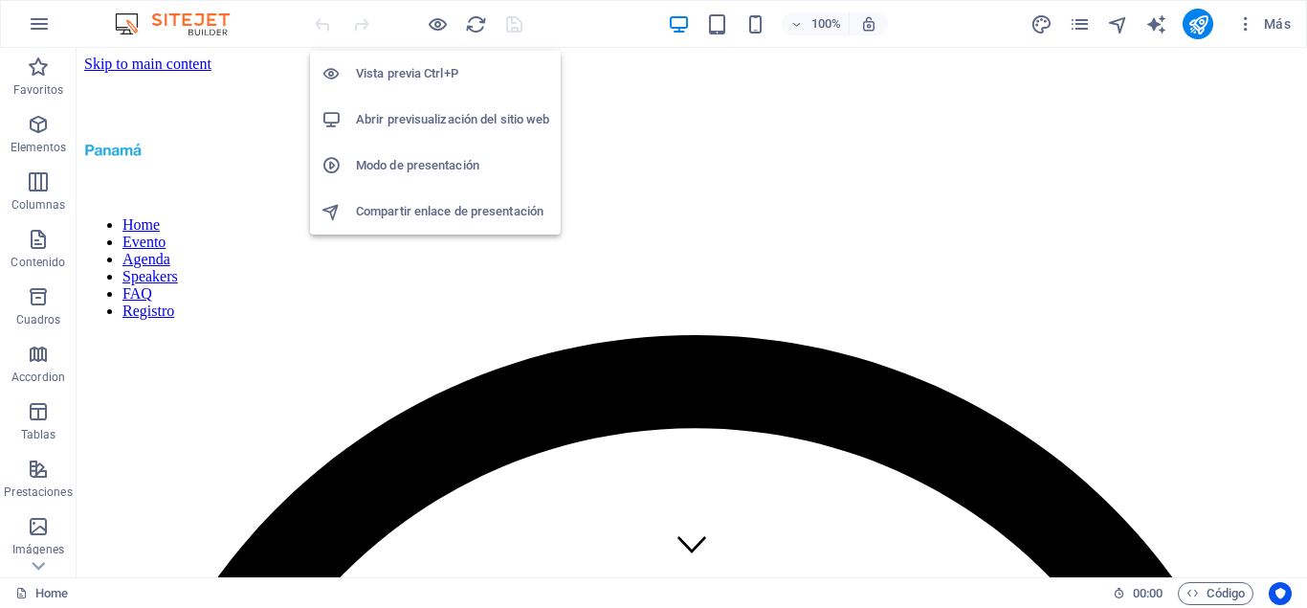
click at [446, 79] on h6 "Vista previa Ctrl+P" at bounding box center [452, 73] width 193 height 23
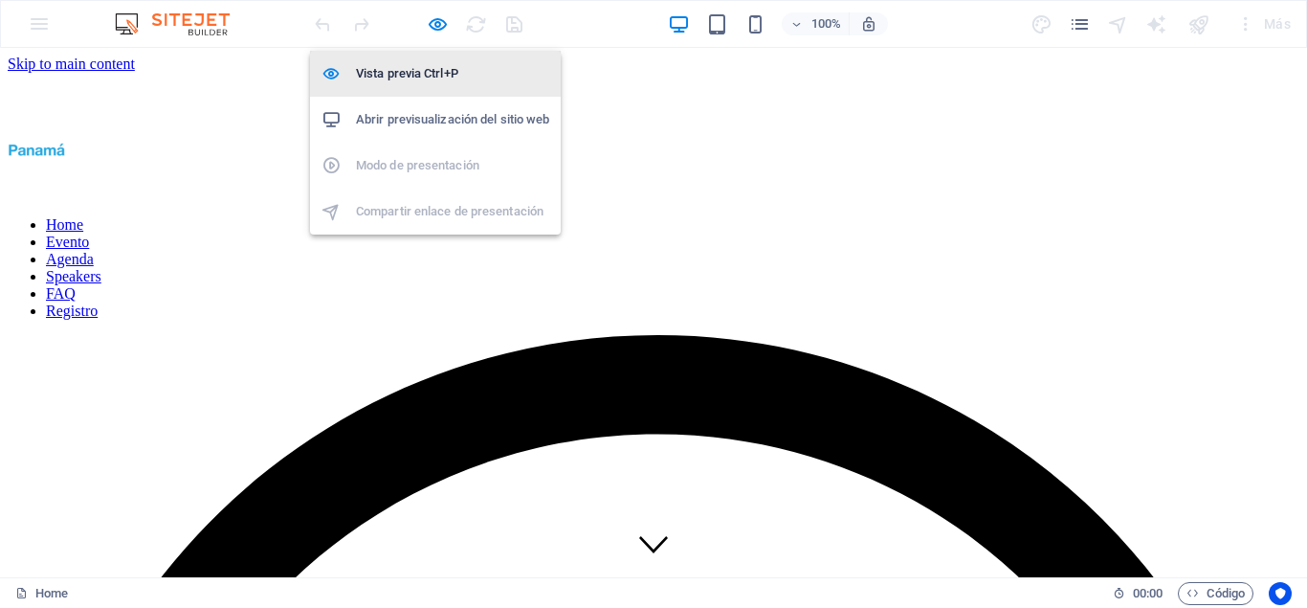
click at [446, 79] on h6 "Vista previa Ctrl+P" at bounding box center [452, 73] width 193 height 23
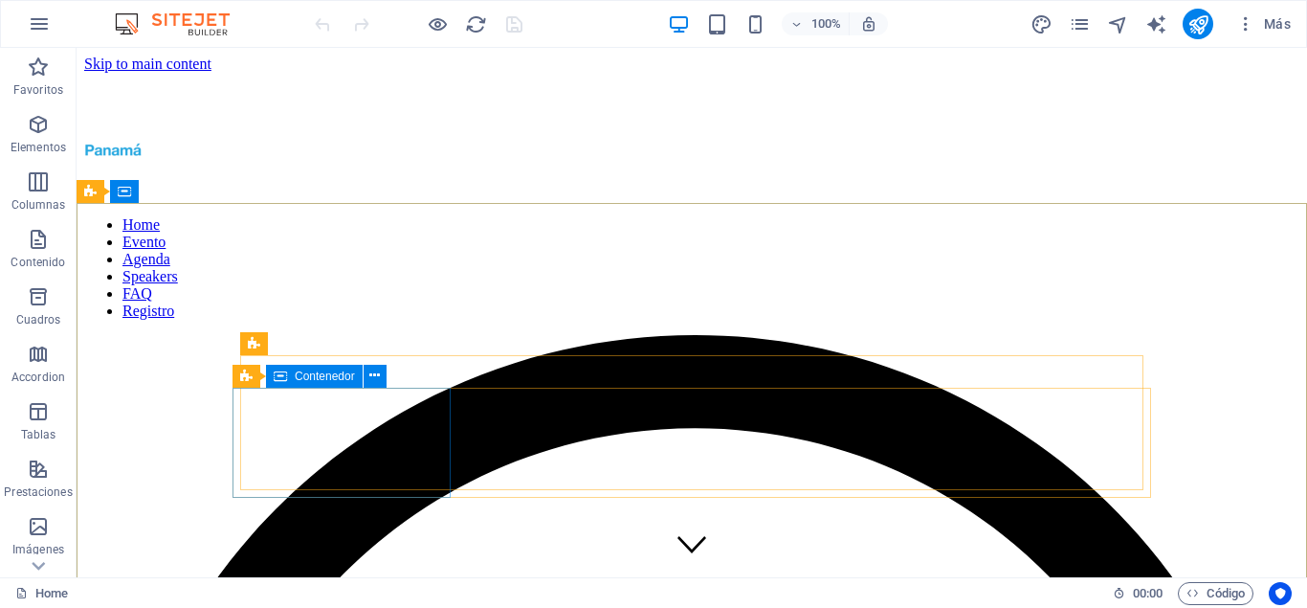
click at [334, 375] on span "Contenedor" at bounding box center [325, 375] width 60 height 11
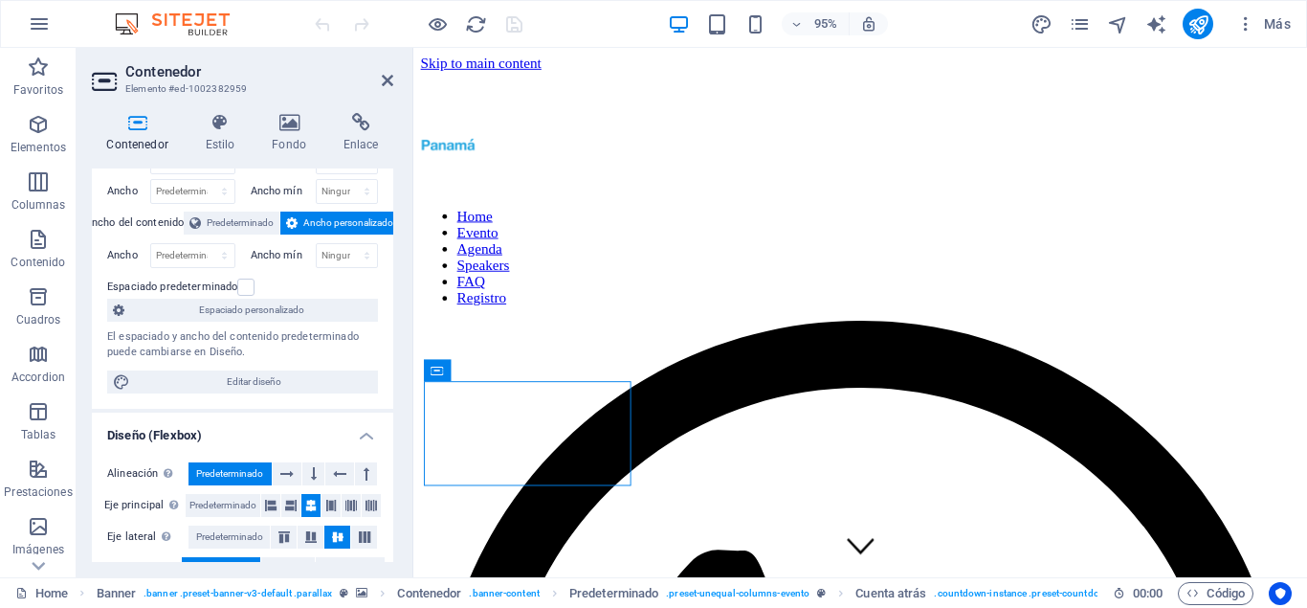
scroll to position [172, 0]
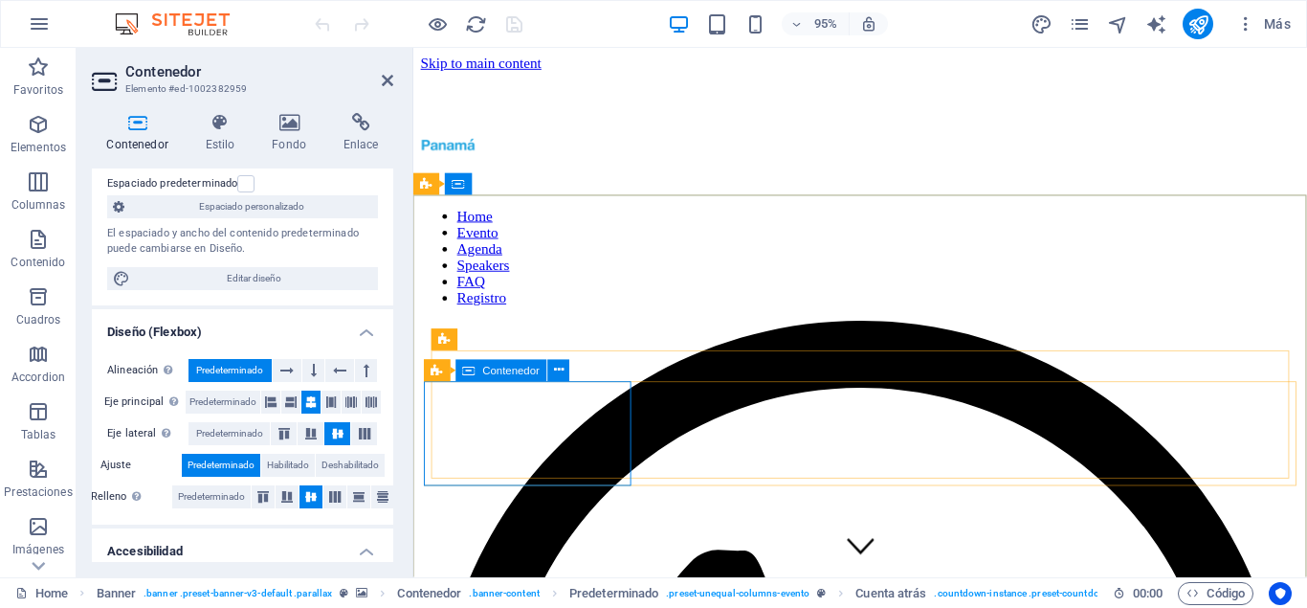
click at [506, 368] on span "Contenedor" at bounding box center [511, 370] width 57 height 11
click at [560, 365] on icon at bounding box center [559, 370] width 10 height 19
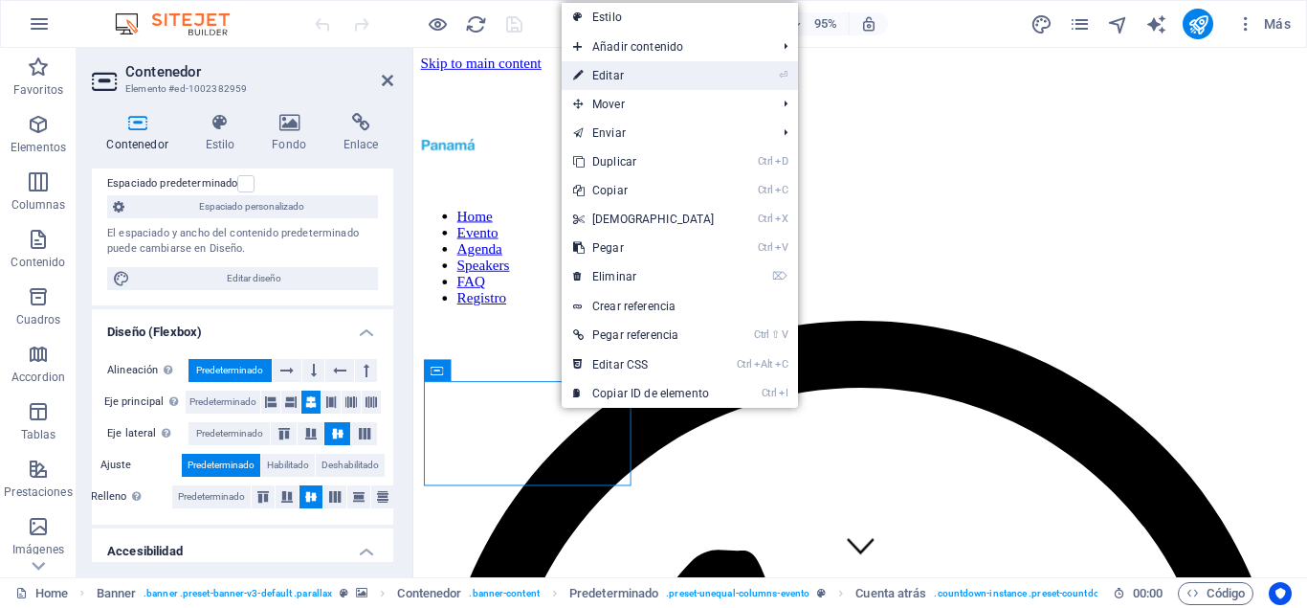
click at [681, 74] on link "⏎ Editar" at bounding box center [644, 75] width 165 height 29
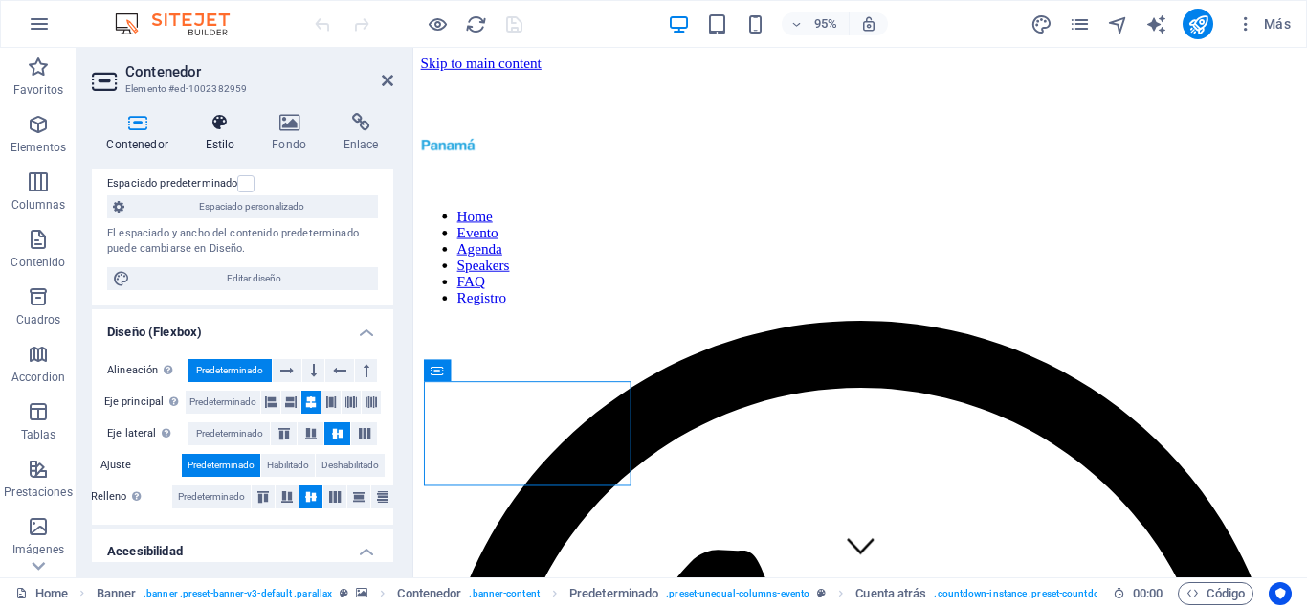
click at [209, 130] on icon at bounding box center [219, 122] width 59 height 19
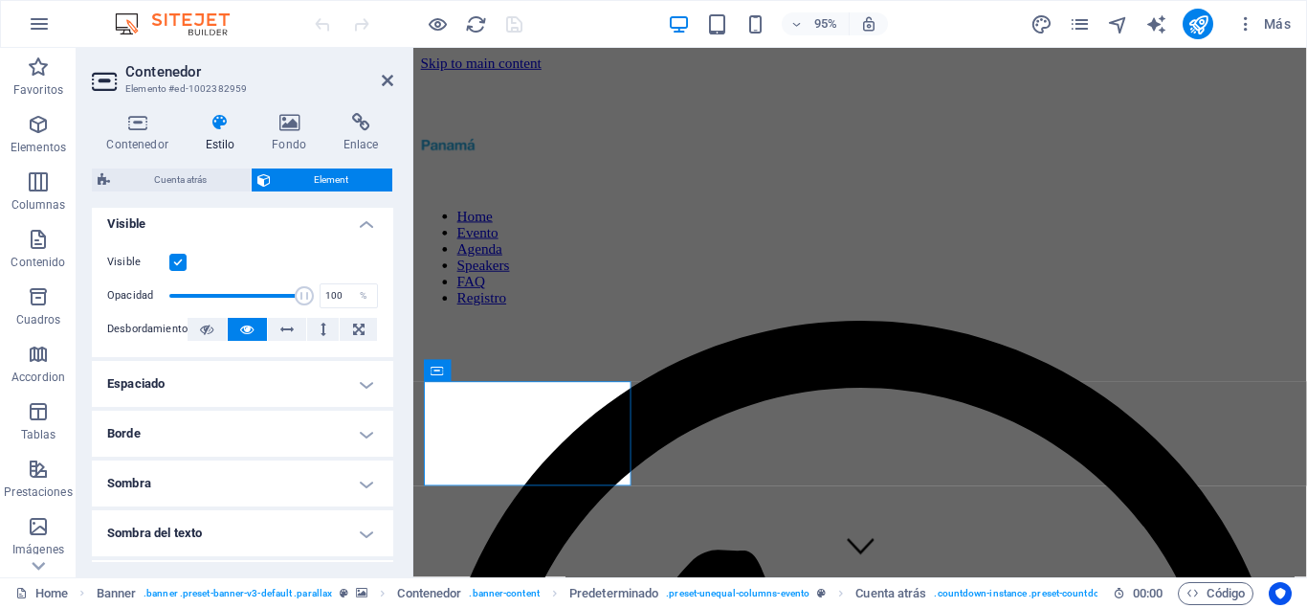
scroll to position [258, 0]
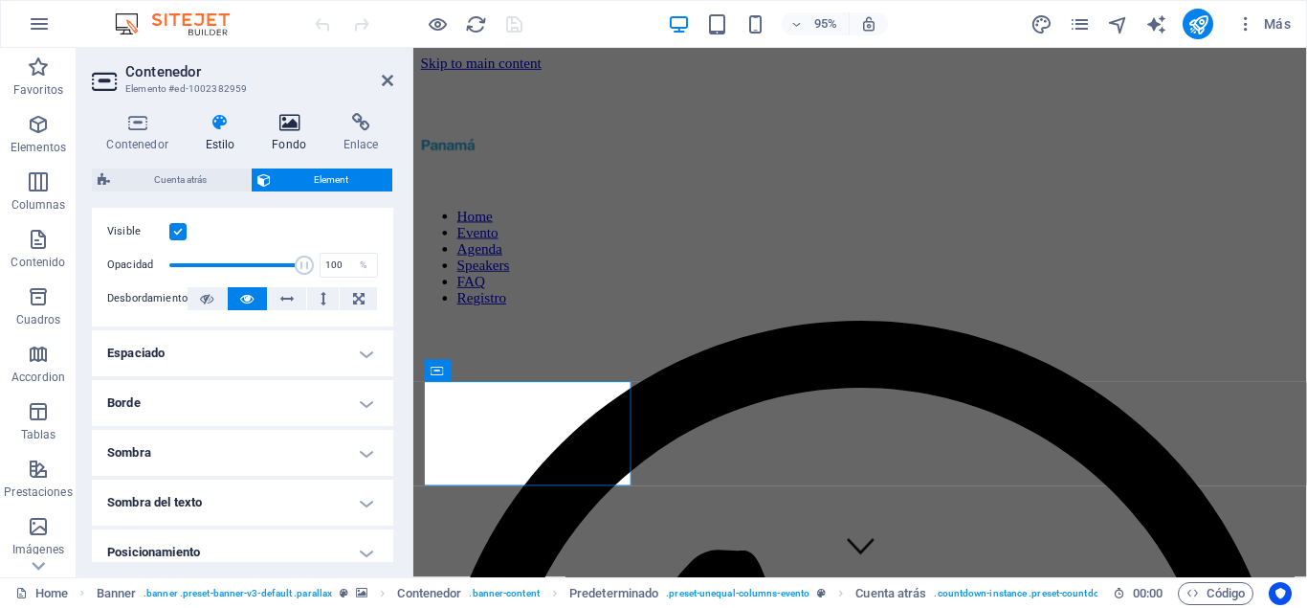
click at [317, 124] on icon at bounding box center [289, 122] width 64 height 19
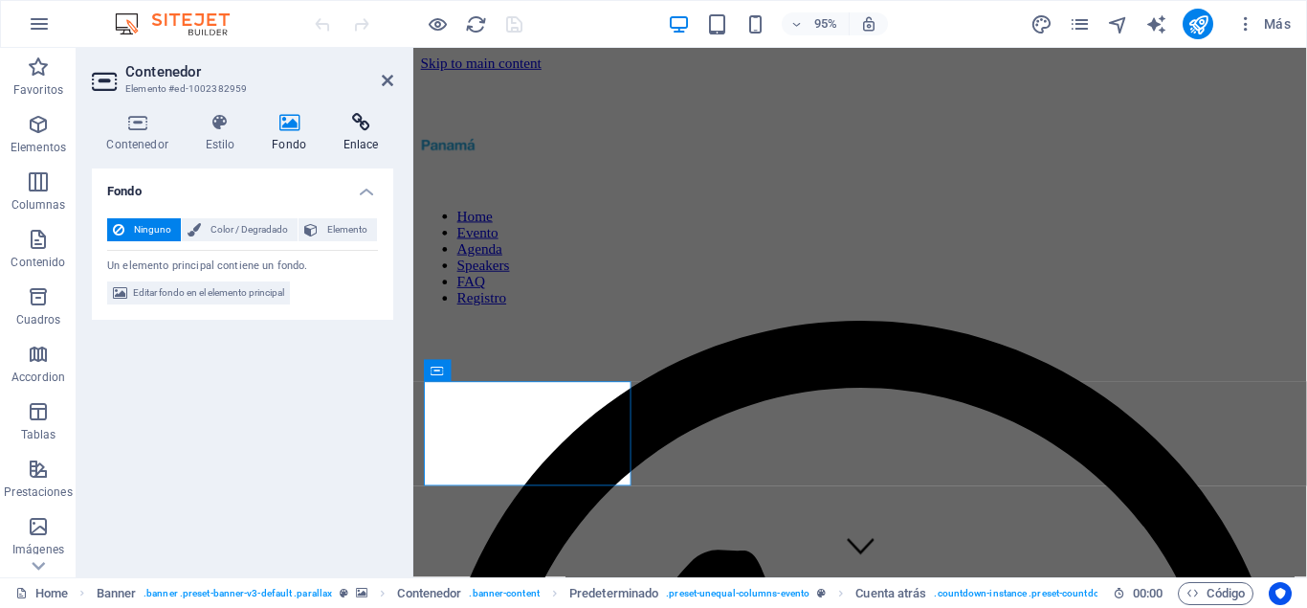
click at [335, 123] on icon at bounding box center [360, 122] width 65 height 19
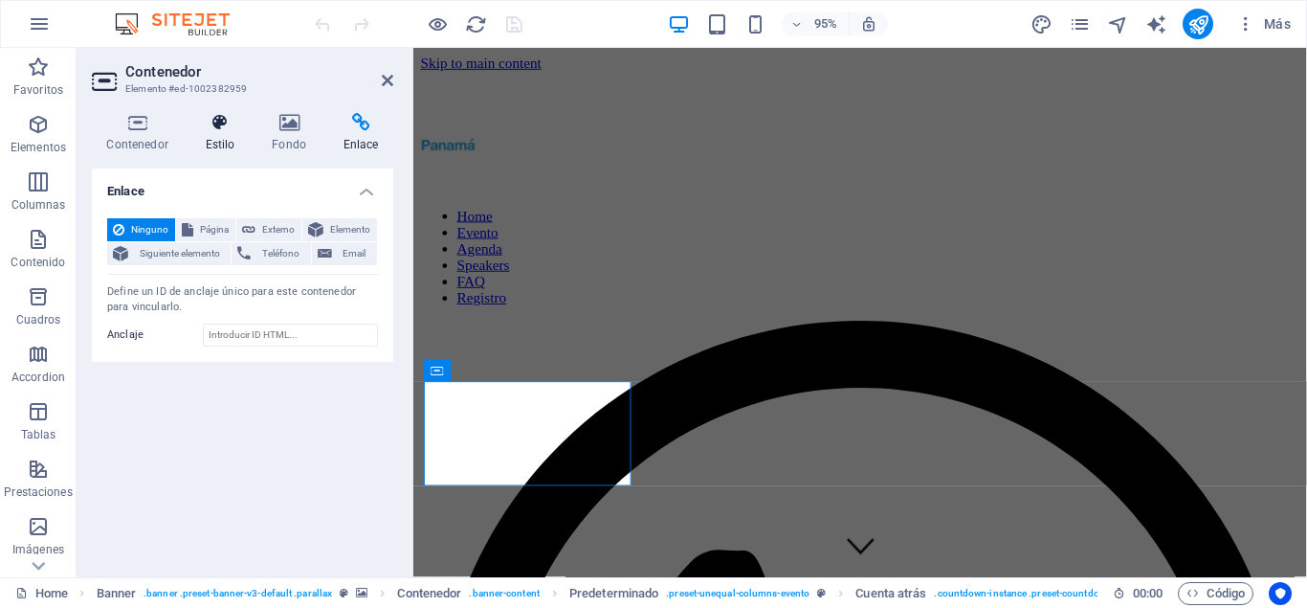
click at [255, 130] on h4 "Estilo" at bounding box center [223, 133] width 67 height 40
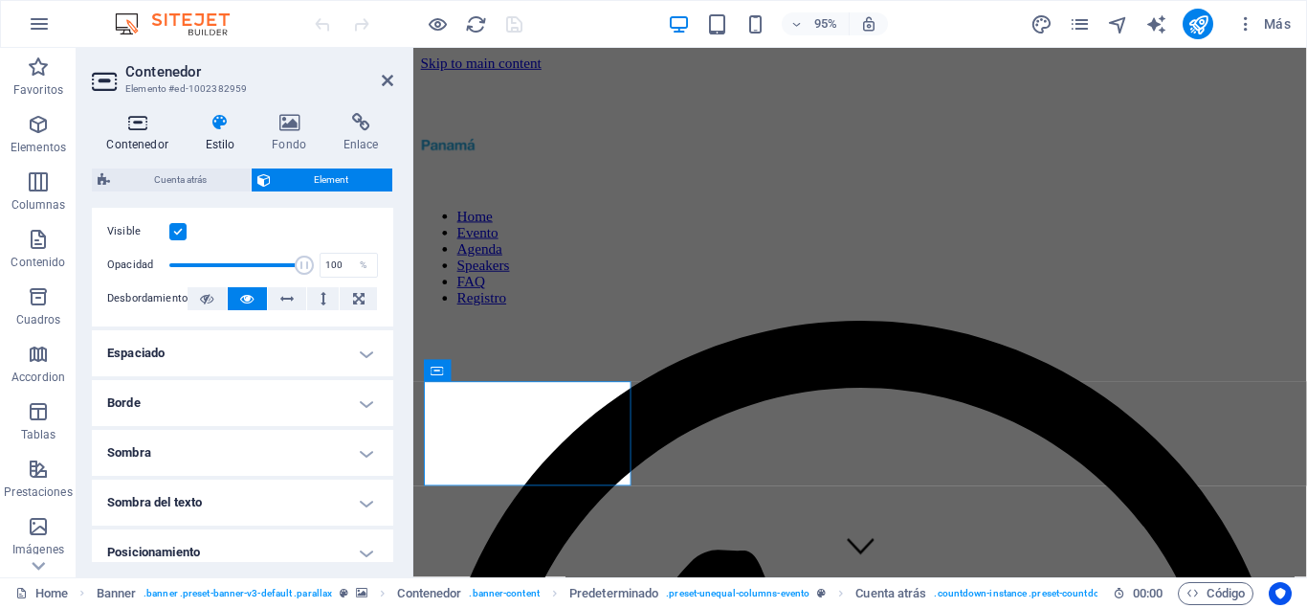
click at [138, 127] on icon at bounding box center [137, 122] width 91 height 19
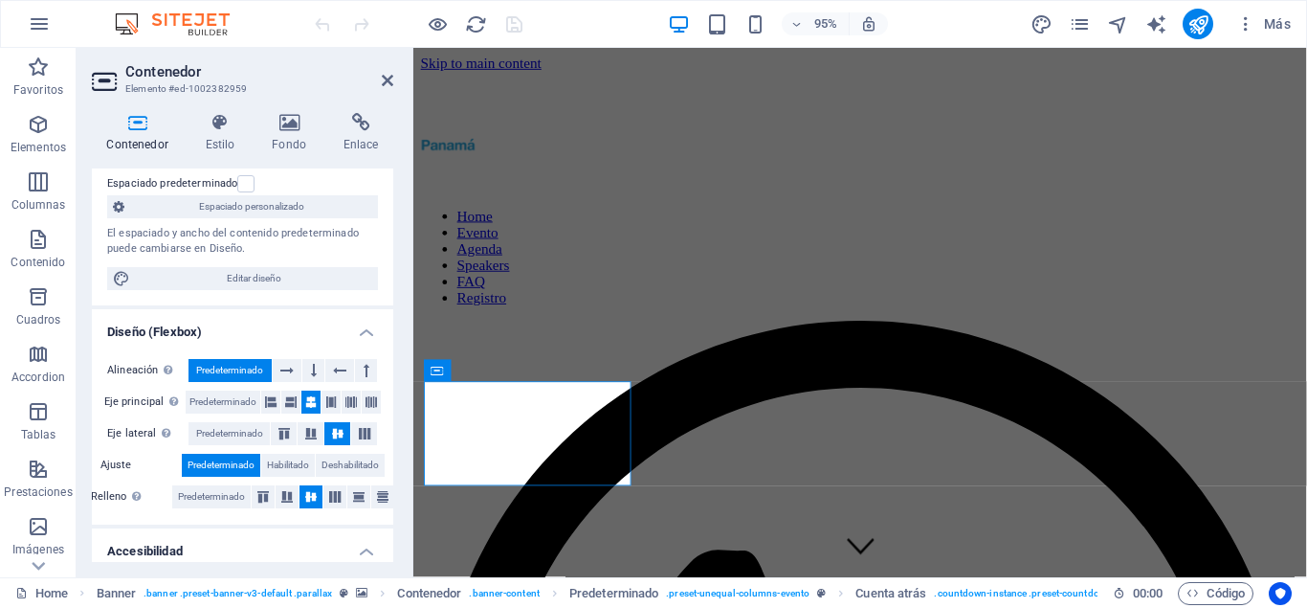
scroll to position [172, 0]
click at [349, 141] on h4 "Enlace" at bounding box center [360, 133] width 65 height 40
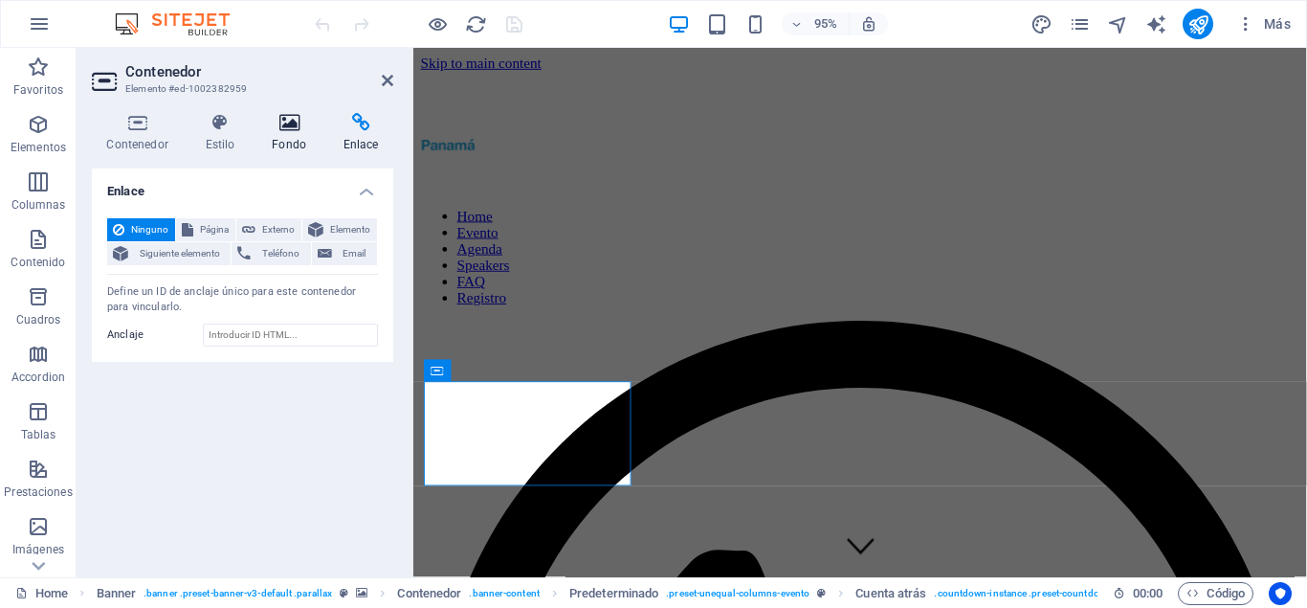
click at [290, 133] on h4 "Fondo" at bounding box center [293, 133] width 72 height 40
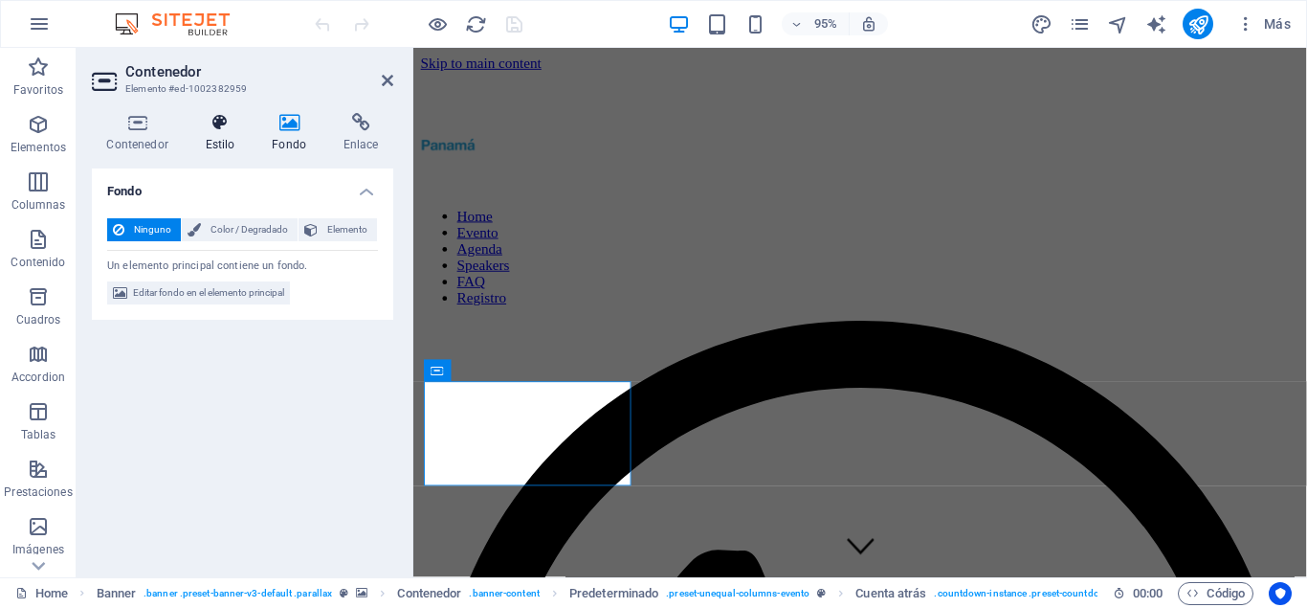
click at [227, 127] on icon at bounding box center [219, 122] width 59 height 19
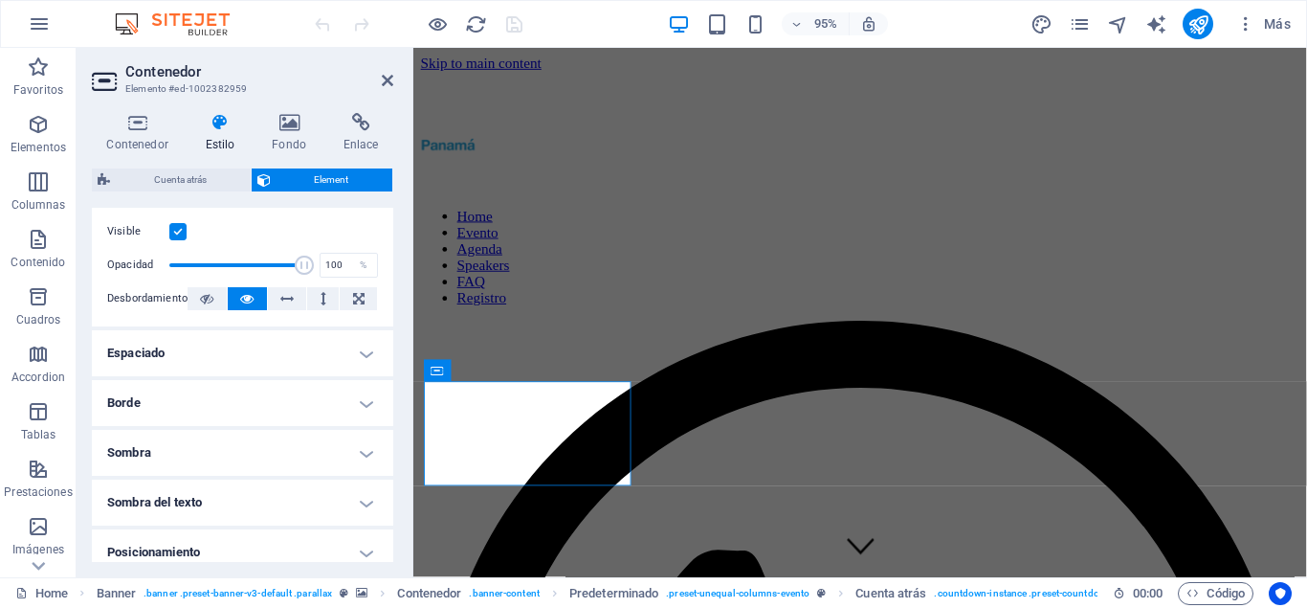
scroll to position [258, 0]
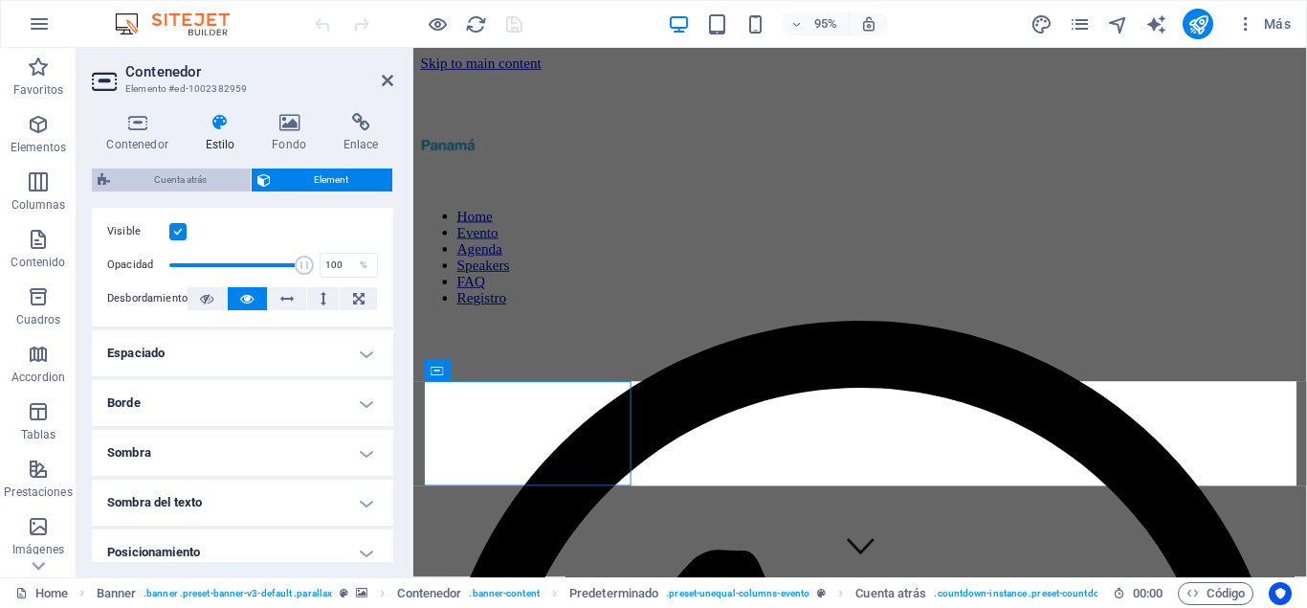
click at [183, 170] on span "Cuenta atrás" at bounding box center [180, 179] width 129 height 23
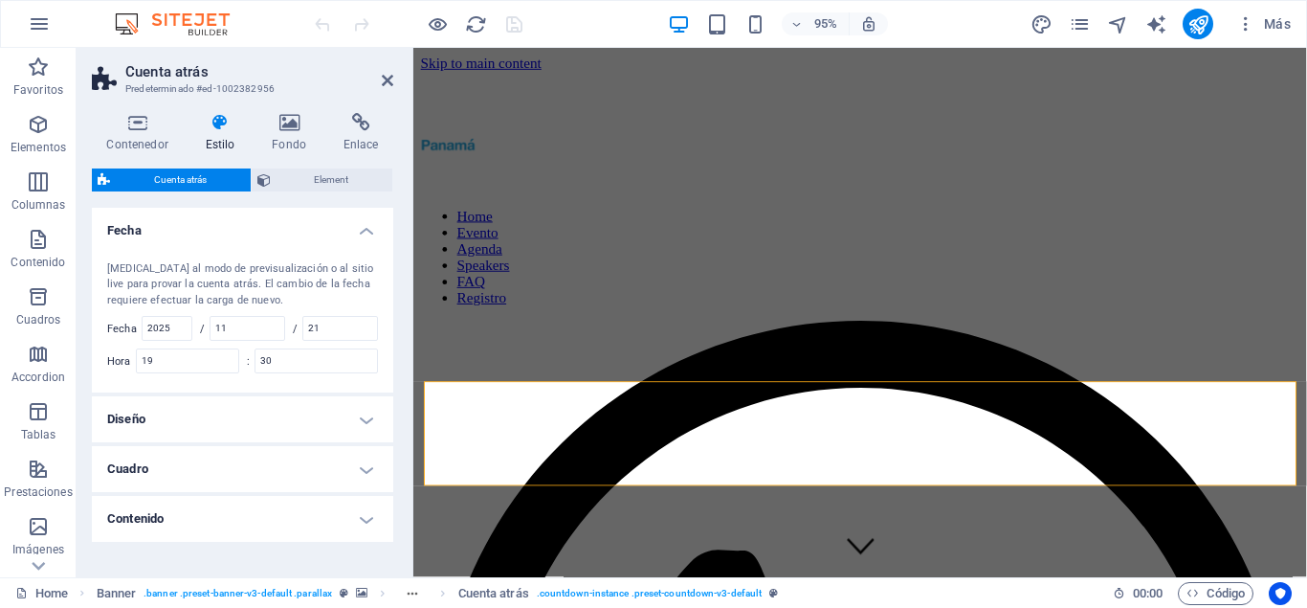
click at [171, 417] on h4 "Diseño" at bounding box center [242, 419] width 301 height 46
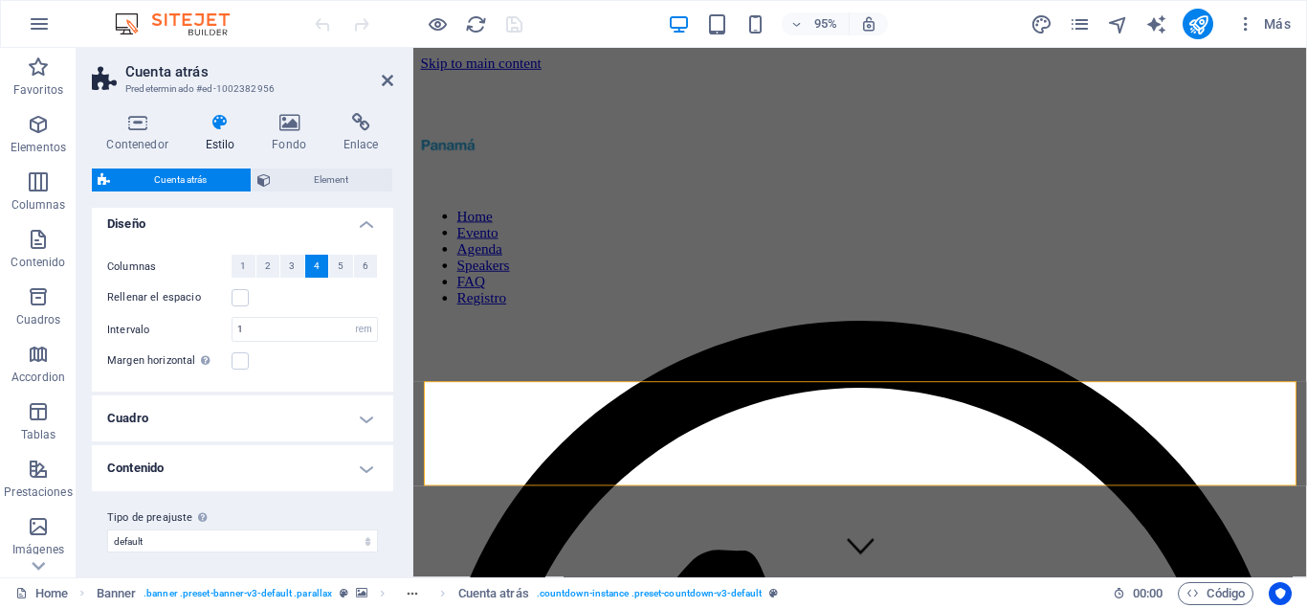
scroll to position [201, 0]
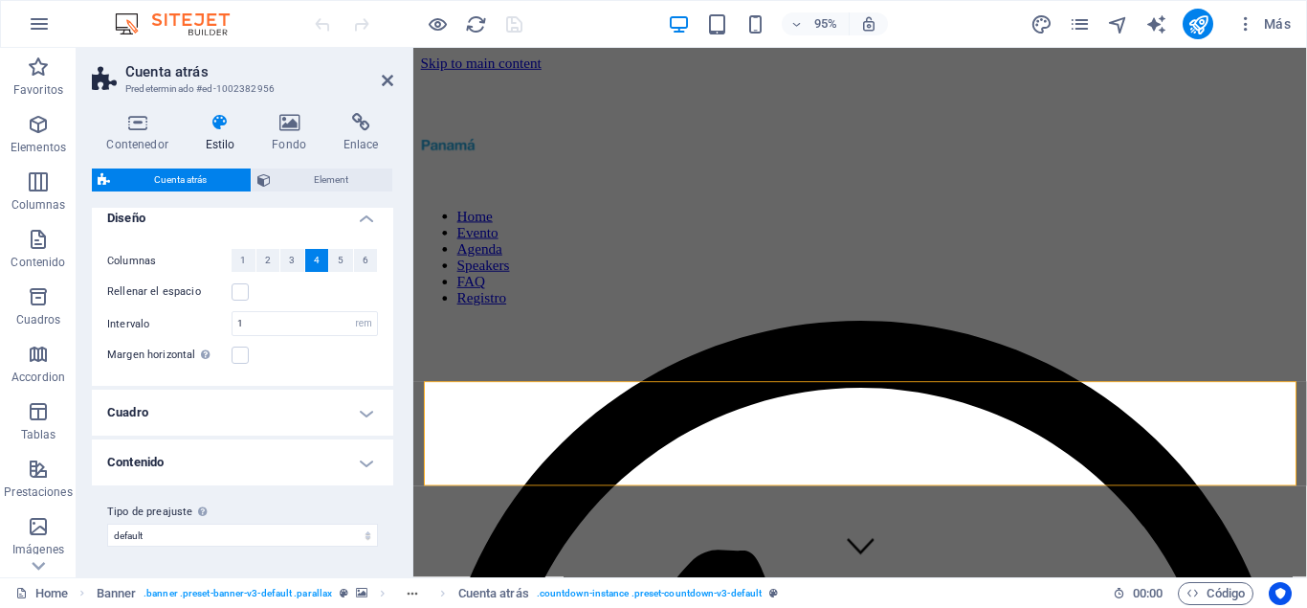
click at [171, 417] on h4 "Cuadro" at bounding box center [242, 413] width 301 height 46
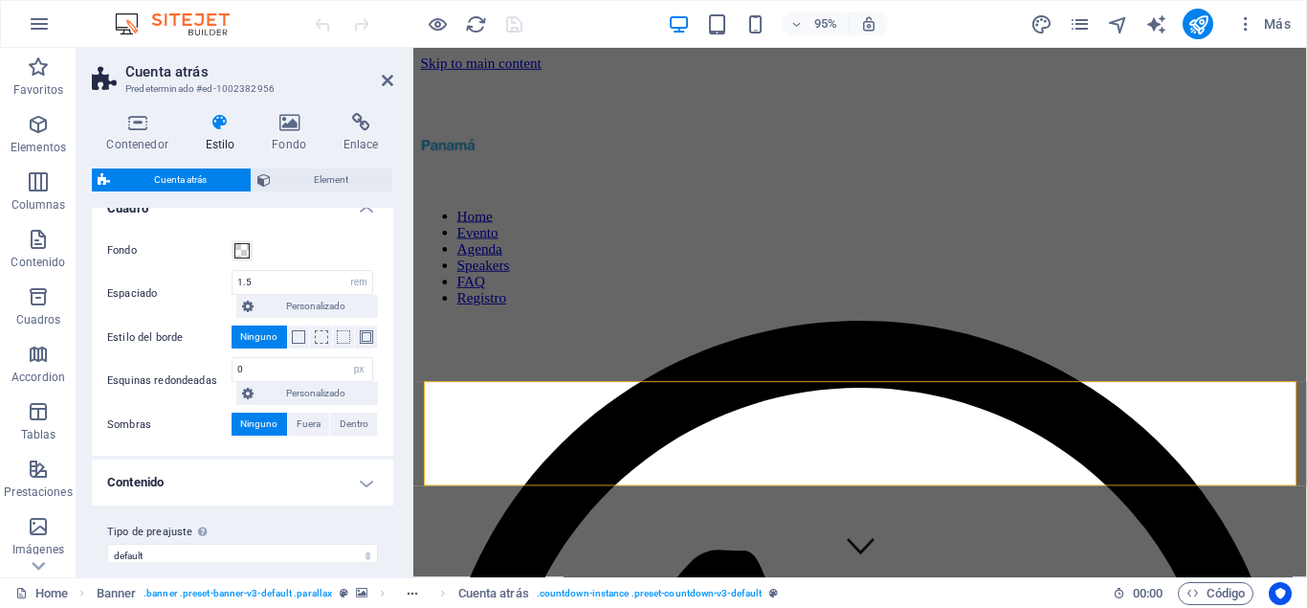
scroll to position [425, 0]
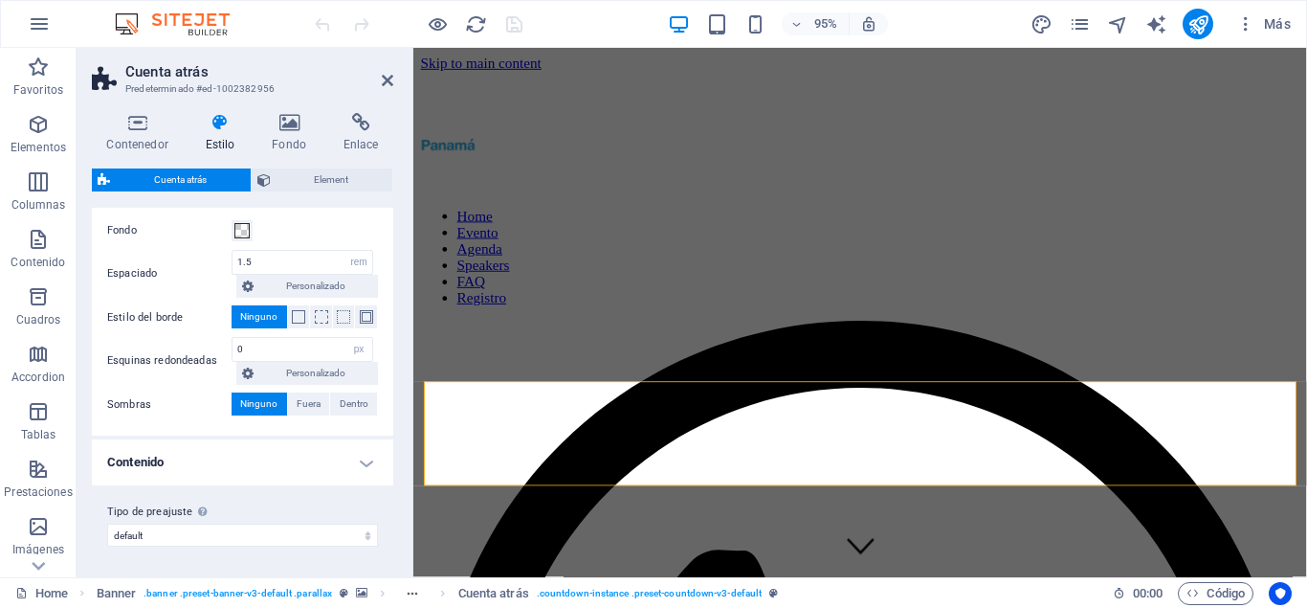
click at [171, 458] on h4 "Contenido" at bounding box center [242, 462] width 301 height 46
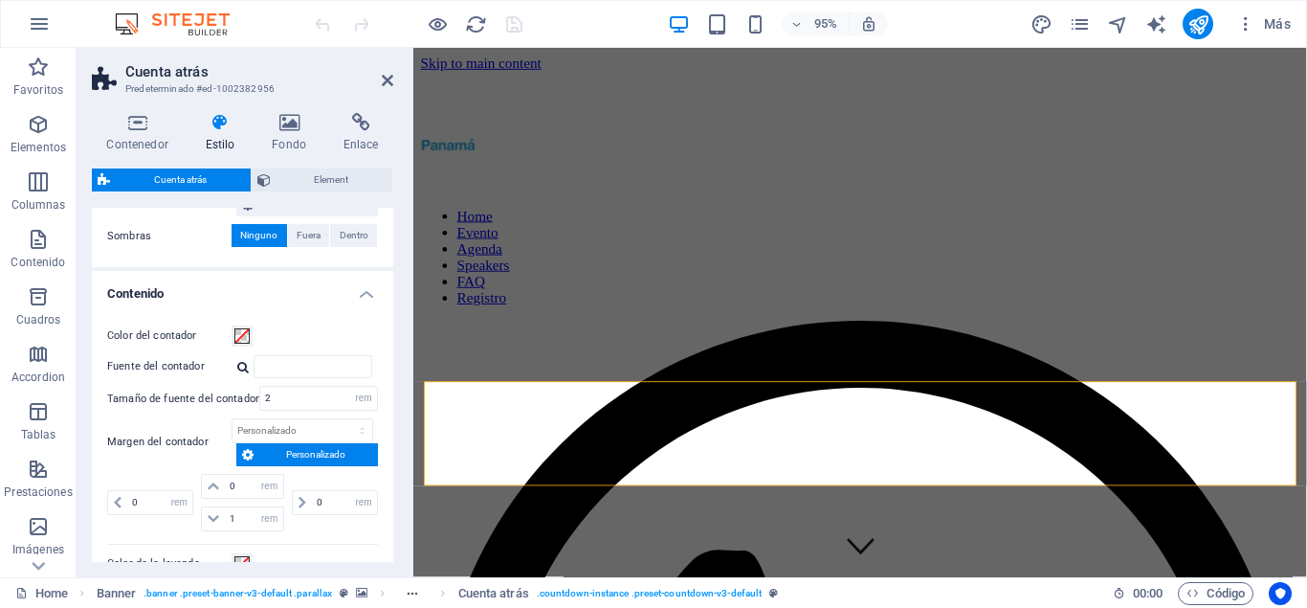
scroll to position [766, 0]
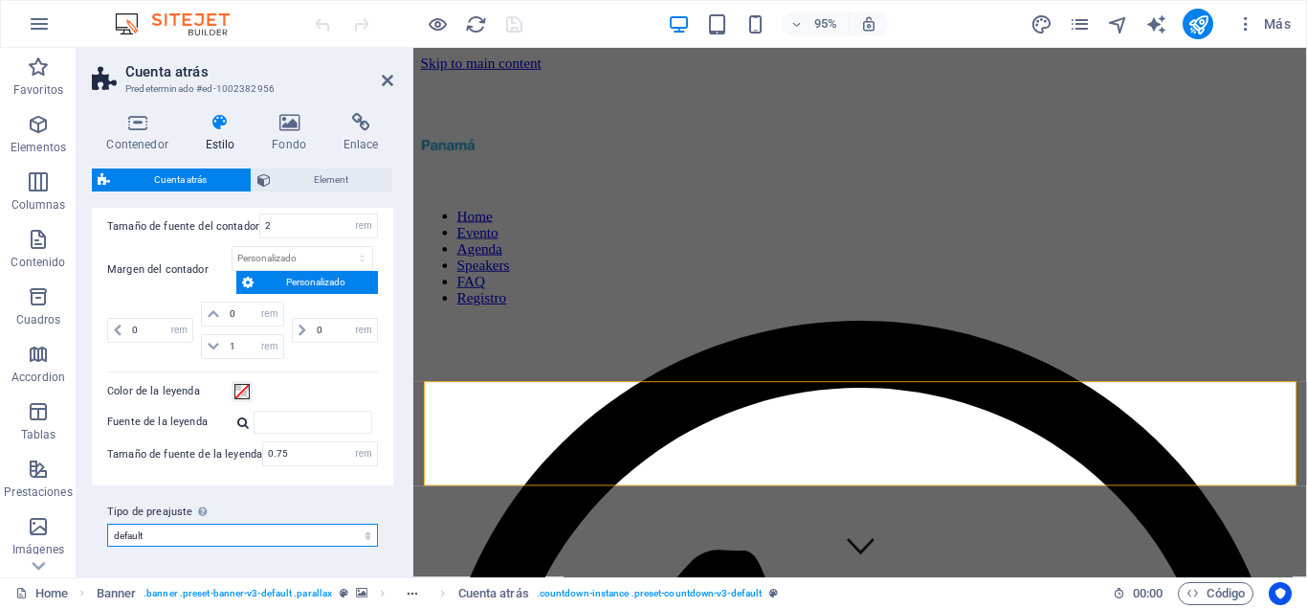
click at [107, 524] on select "default Añadir tipo de preajuste" at bounding box center [242, 535] width 271 height 23
click at [228, 498] on div "Tipo de preajuste La configuración y variante seleccionada arriba afecta a todo…" at bounding box center [242, 523] width 301 height 77
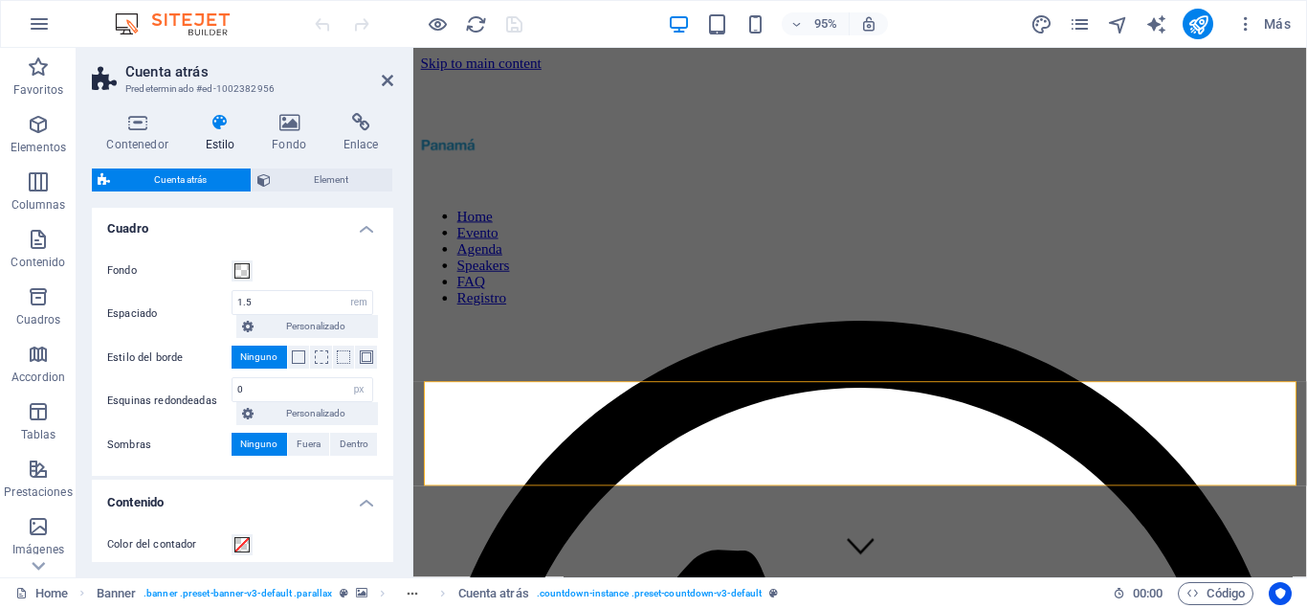
scroll to position [249, 0]
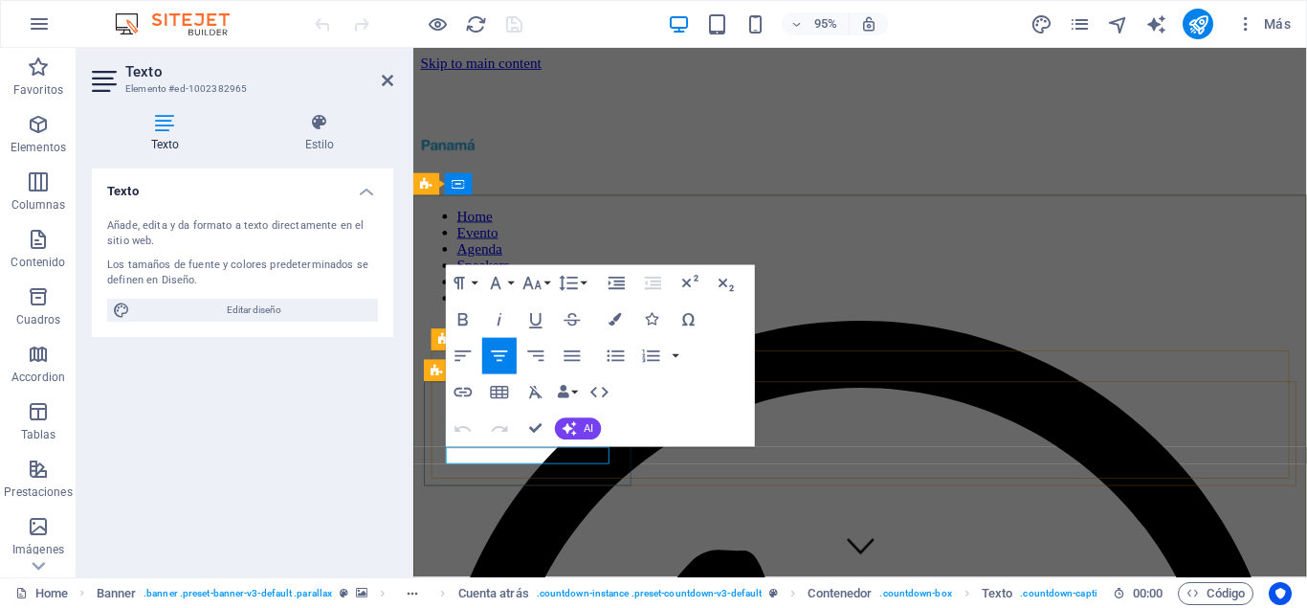
drag, startPoint x: 571, startPoint y: 476, endPoint x: 486, endPoint y: 475, distance: 85.2
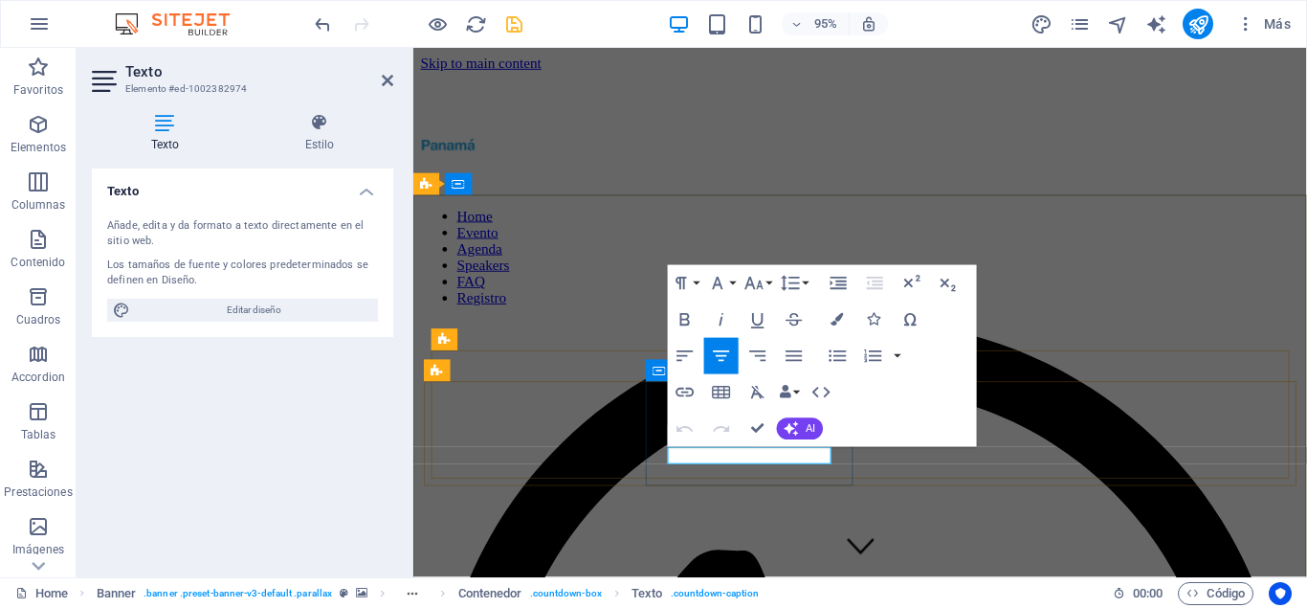
drag, startPoint x: 804, startPoint y: 481, endPoint x: 724, endPoint y: 476, distance: 80.6
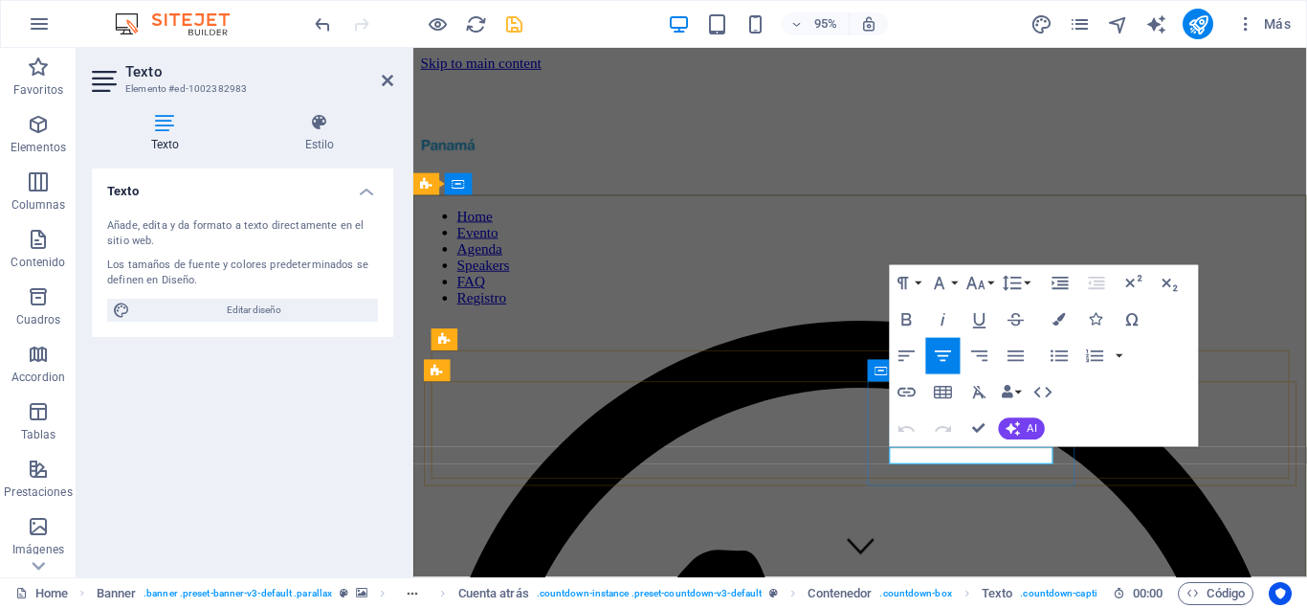
drag, startPoint x: 1037, startPoint y: 479, endPoint x: 925, endPoint y: 479, distance: 111.0
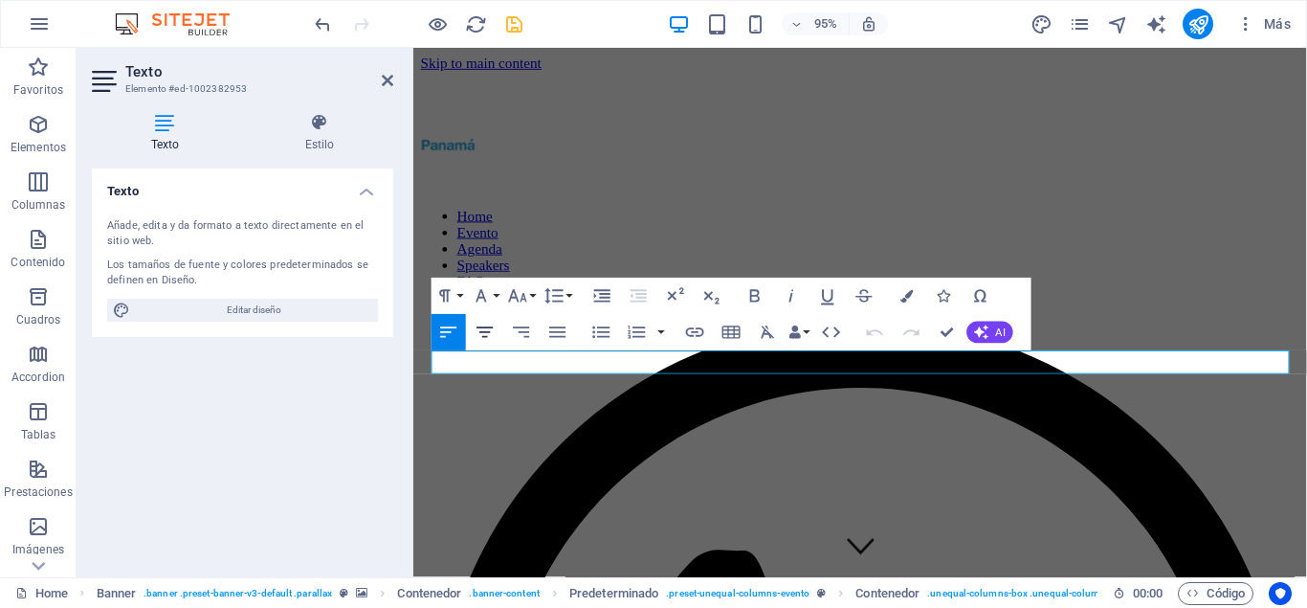
click at [485, 328] on icon "button" at bounding box center [485, 332] width 16 height 11
click at [488, 293] on icon "button" at bounding box center [481, 296] width 22 height 22
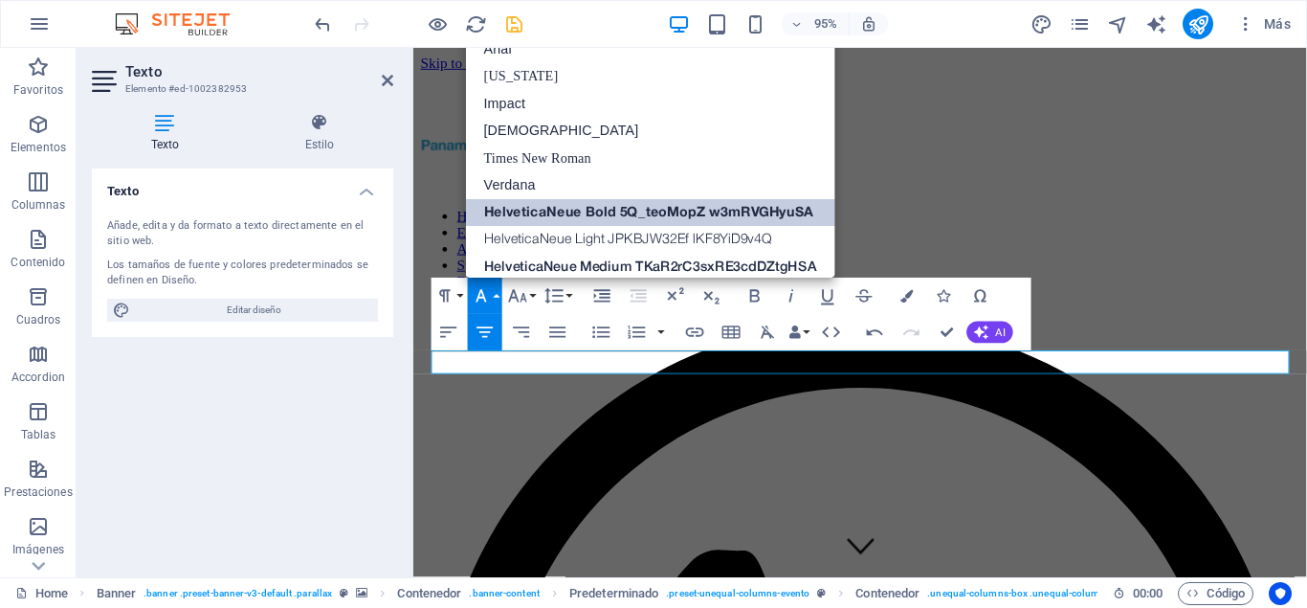
click at [636, 212] on link "HelveticaNeue Bold 5Q_teoMopZ w3mRVGHyuSA" at bounding box center [650, 213] width 369 height 28
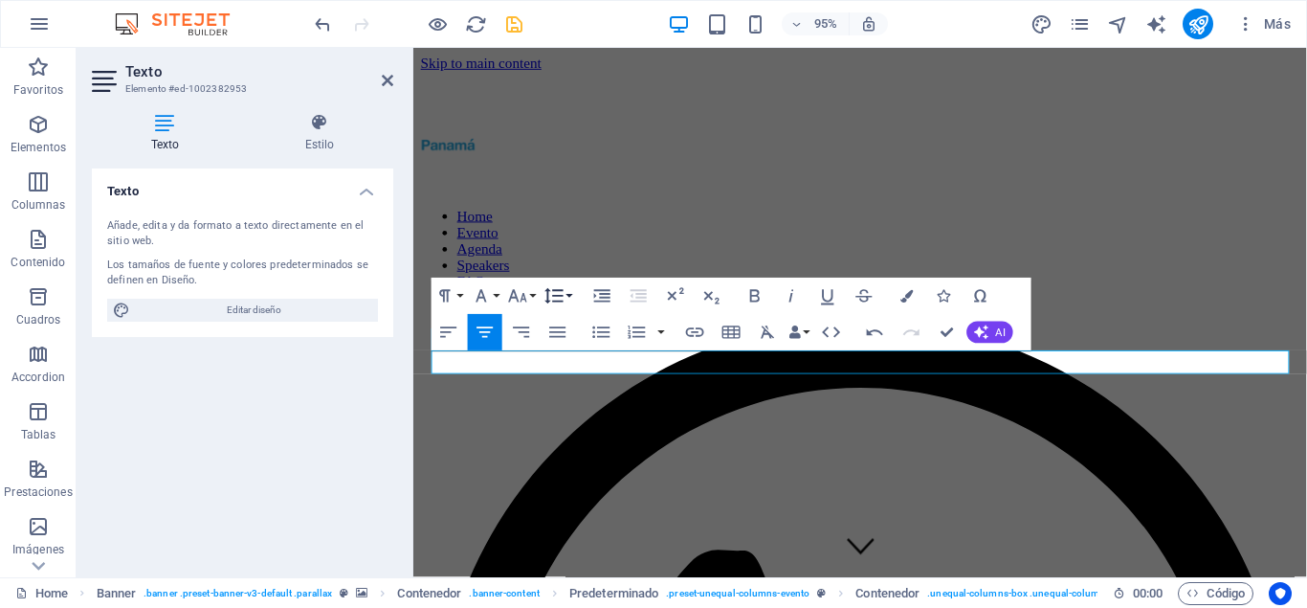
click at [563, 299] on icon "button" at bounding box center [554, 296] width 22 height 22
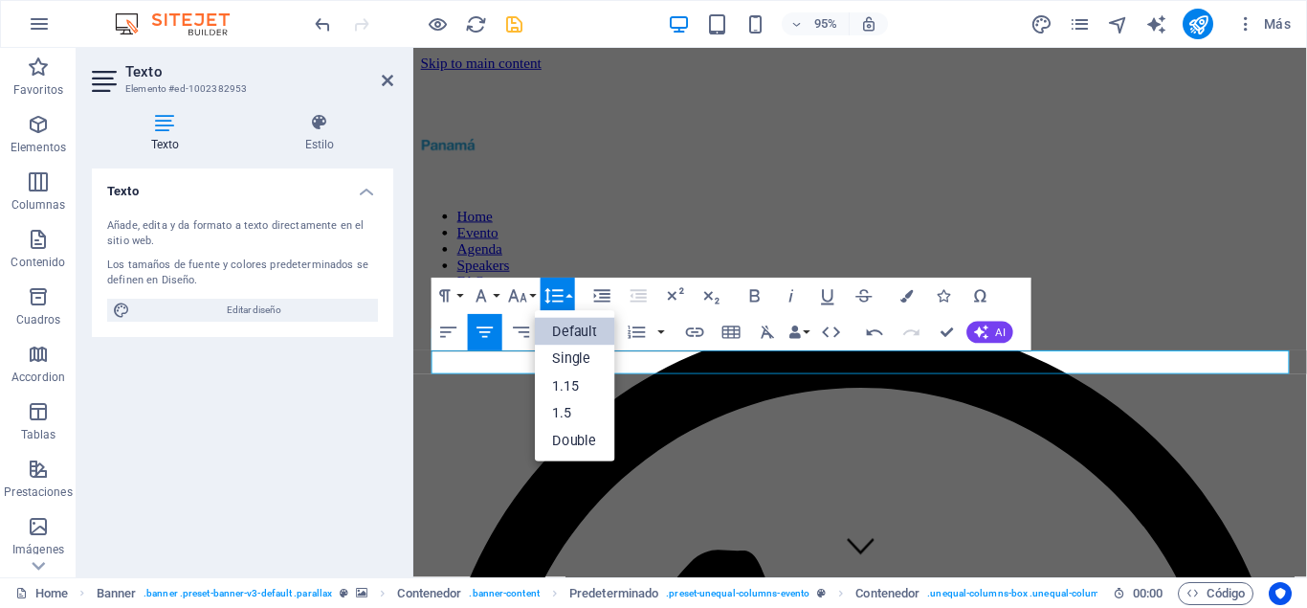
scroll to position [0, 0]
click at [570, 355] on link "Single" at bounding box center [575, 360] width 81 height 28
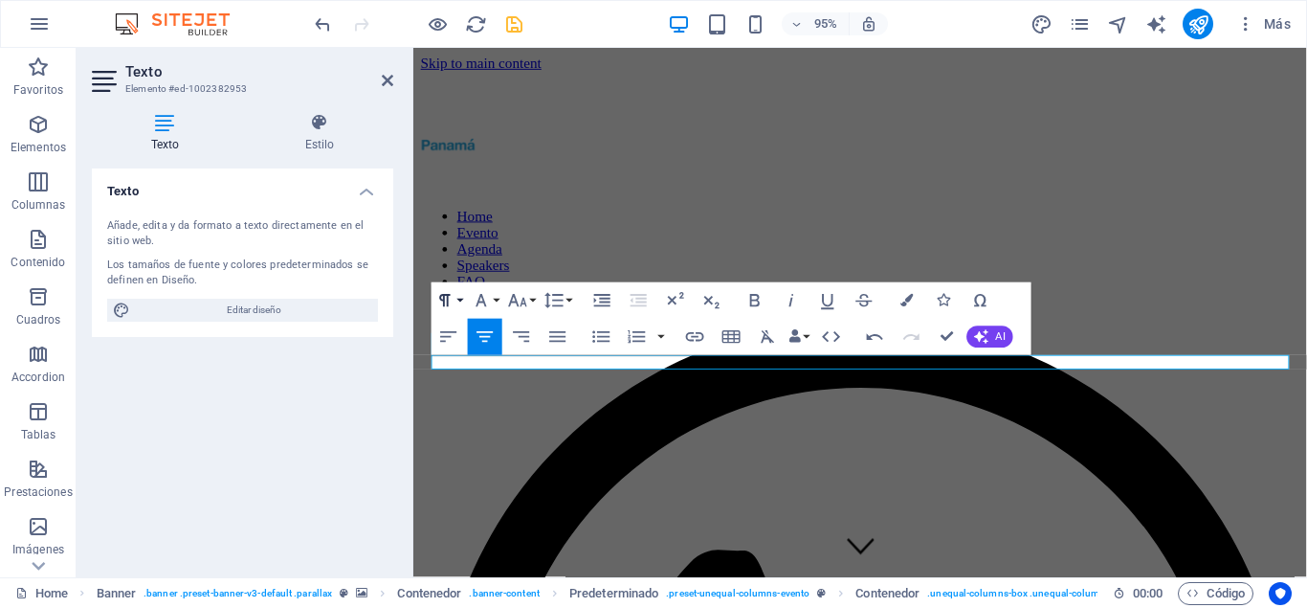
click at [461, 301] on button "Paragraph Format" at bounding box center [449, 300] width 34 height 36
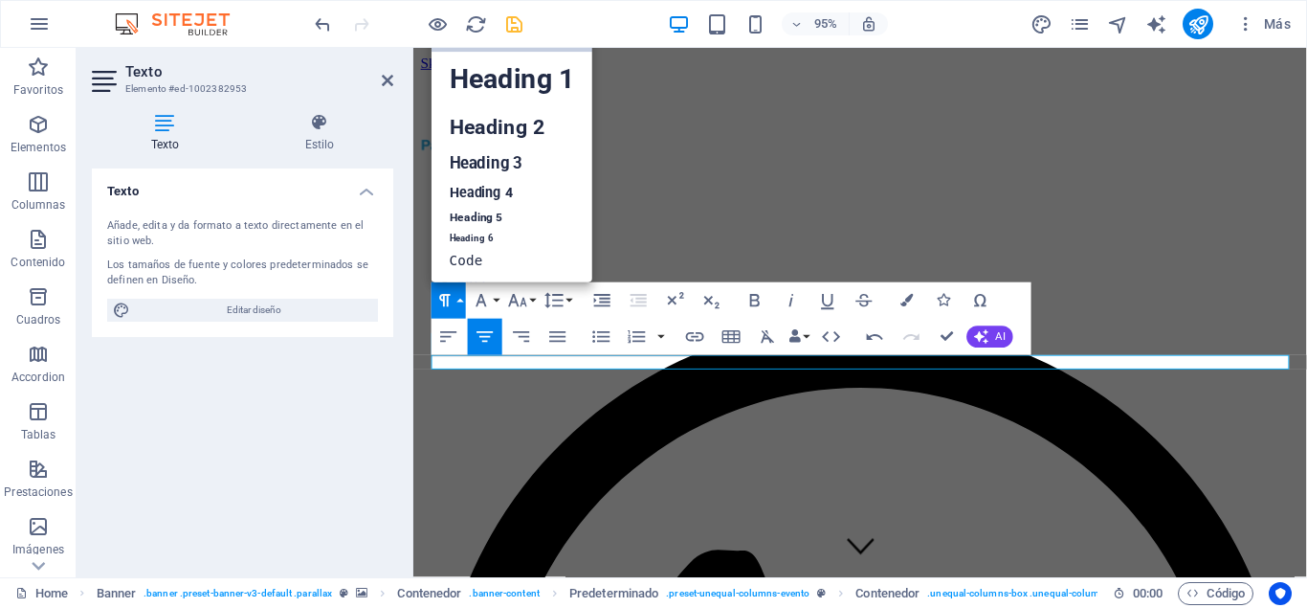
scroll to position [15, 0]
click at [498, 71] on link "Heading 1" at bounding box center [512, 80] width 161 height 55
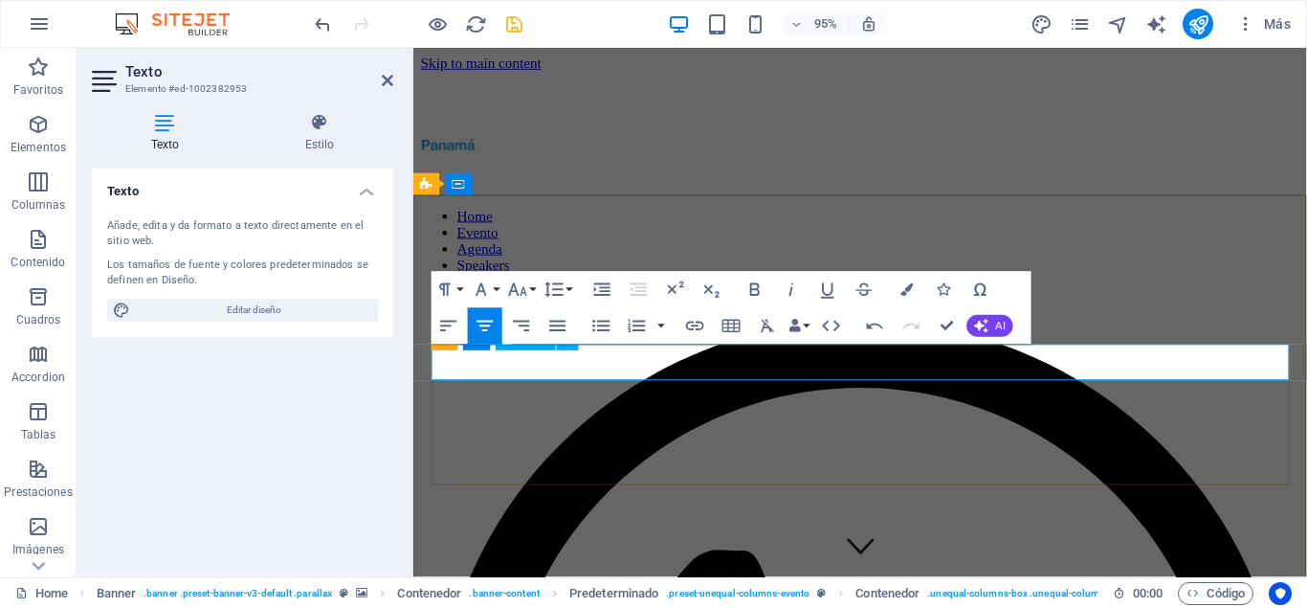
drag, startPoint x: 1026, startPoint y: 376, endPoint x: 558, endPoint y: 359, distance: 468.3
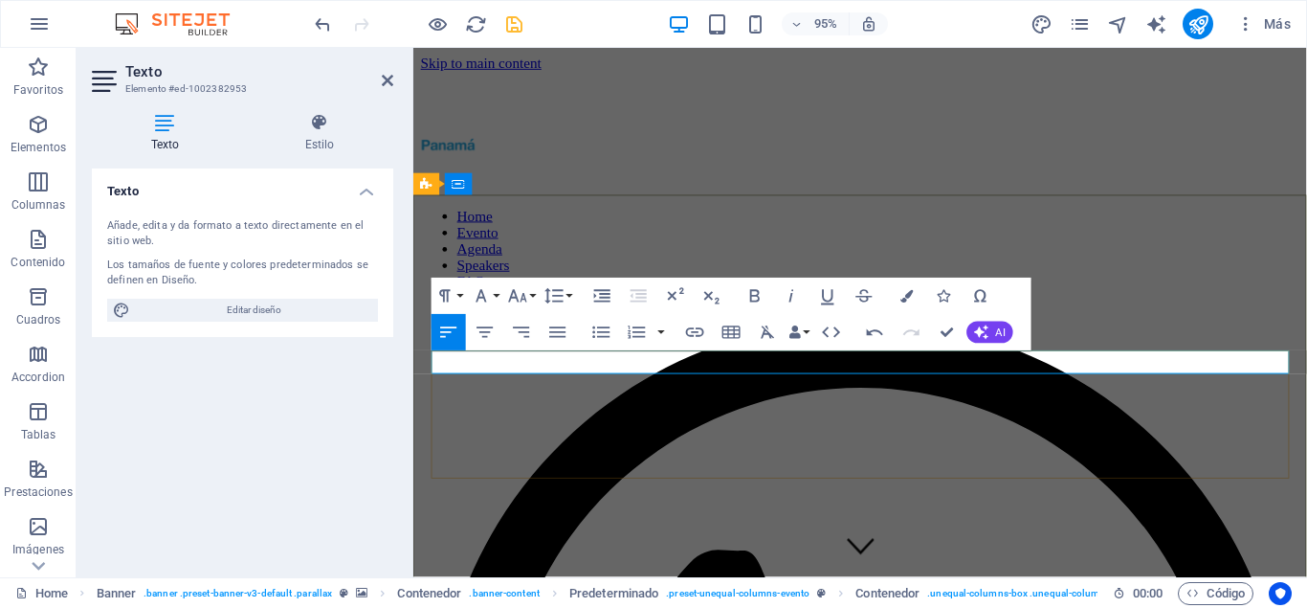
drag, startPoint x: 948, startPoint y: 331, endPoint x: 851, endPoint y: 290, distance: 105.1
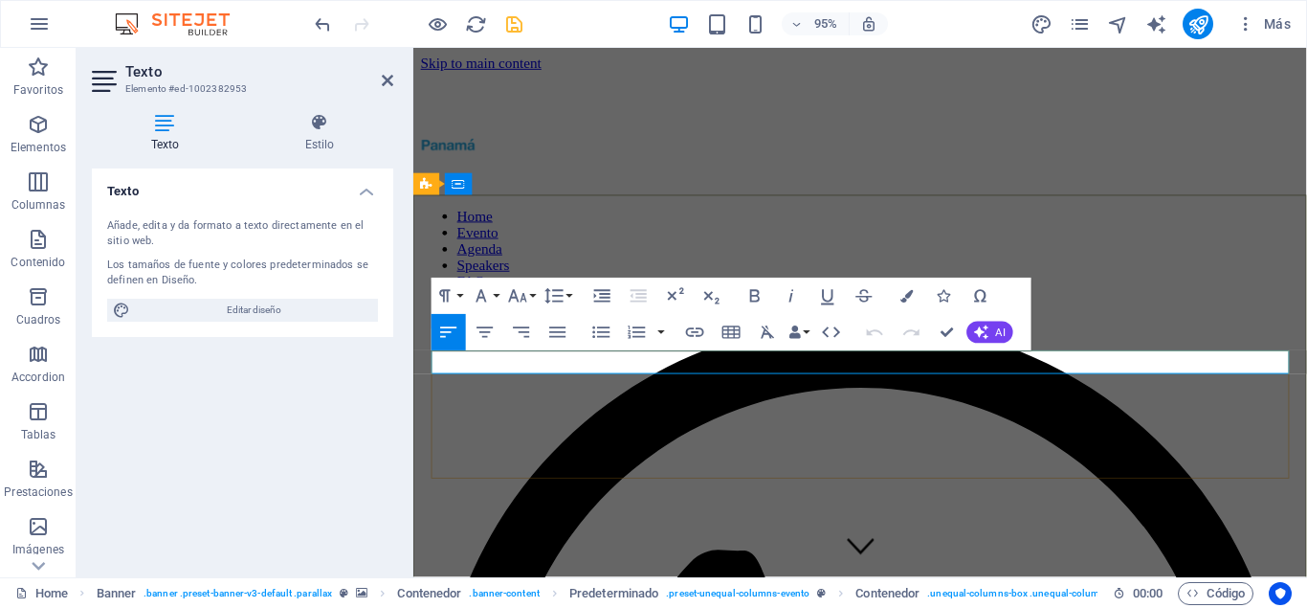
drag, startPoint x: 547, startPoint y: 375, endPoint x: 428, endPoint y: 373, distance: 119.6
click at [531, 301] on button "Font Size" at bounding box center [521, 296] width 34 height 36
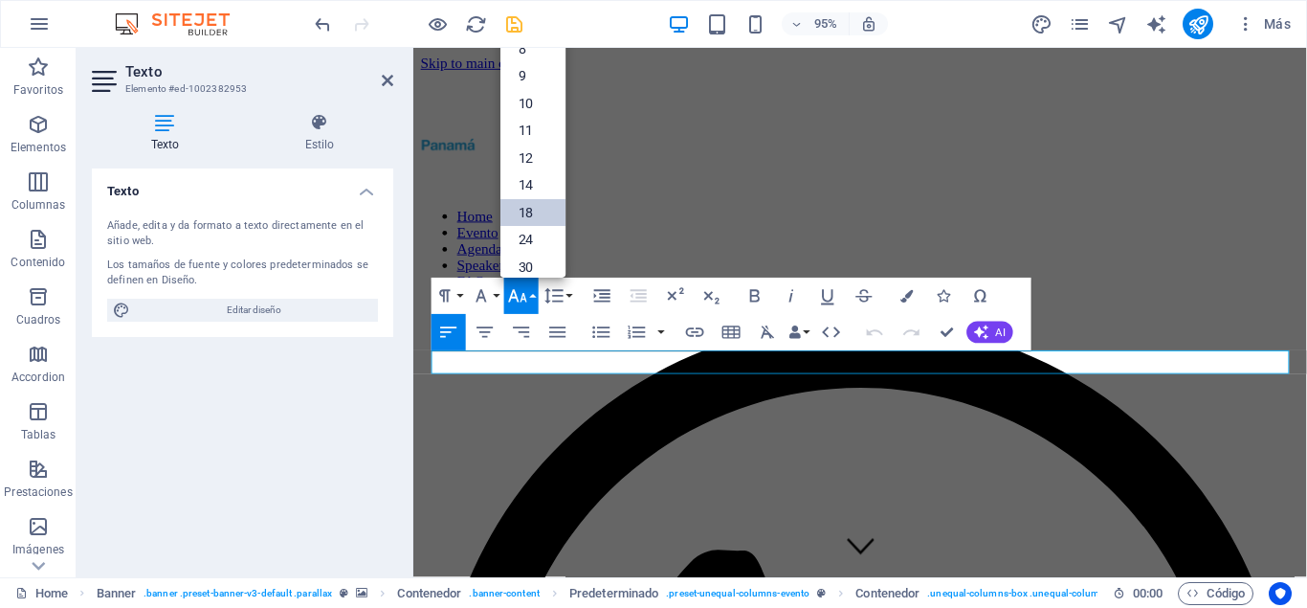
click at [532, 216] on link "18" at bounding box center [533, 213] width 65 height 28
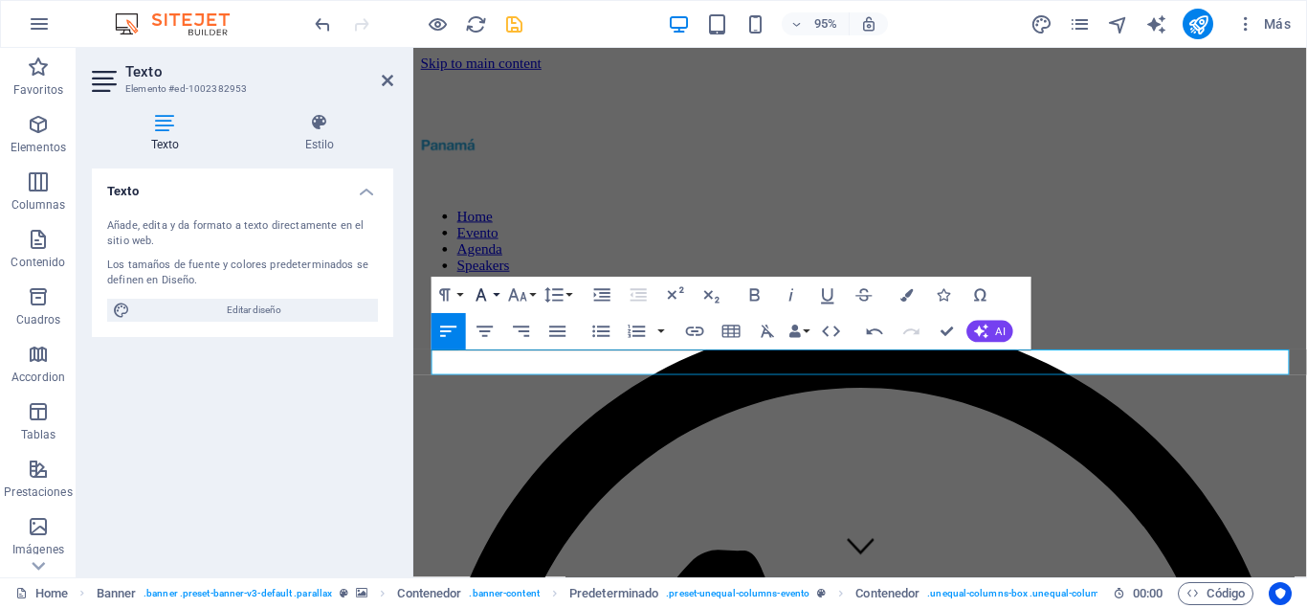
click at [482, 298] on icon "button" at bounding box center [481, 295] width 22 height 22
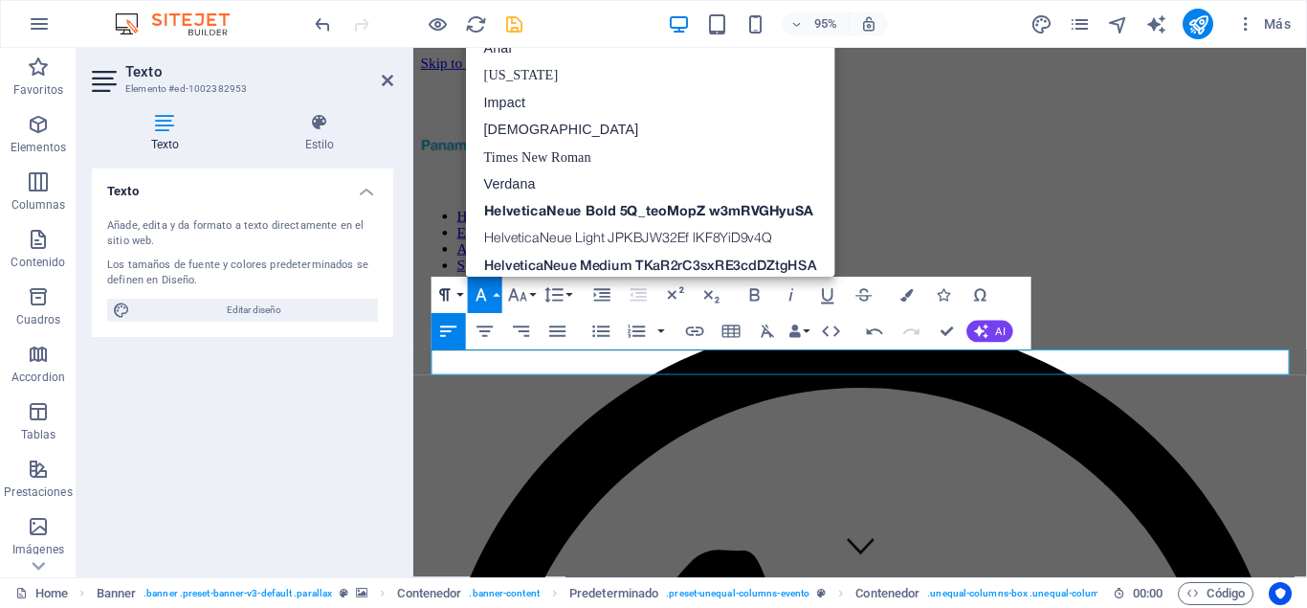
click at [447, 292] on icon "button" at bounding box center [444, 294] width 11 height 12
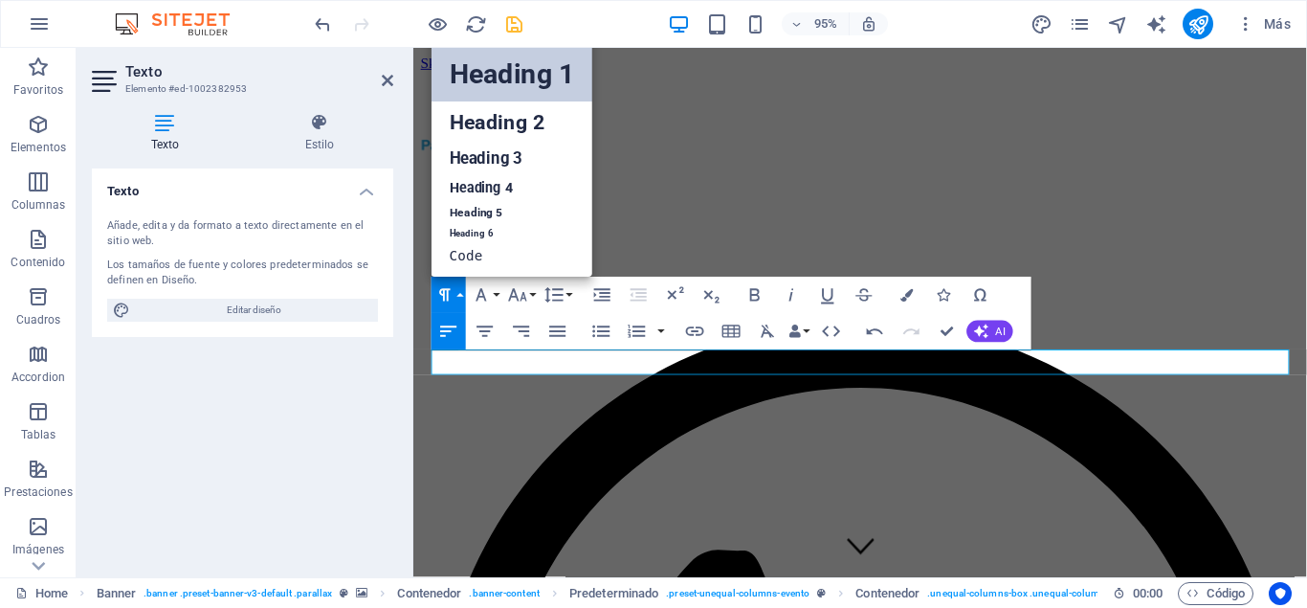
click at [527, 76] on link "Heading 1" at bounding box center [512, 74] width 161 height 55
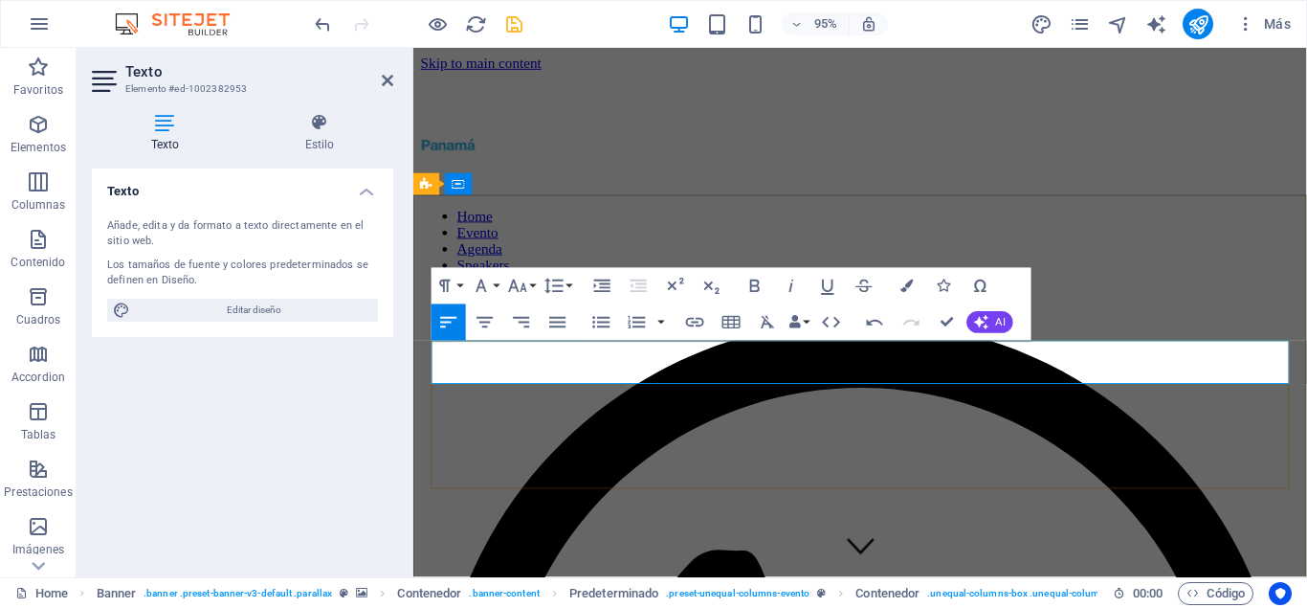
drag, startPoint x: 535, startPoint y: 389, endPoint x: 435, endPoint y: 386, distance: 100.5
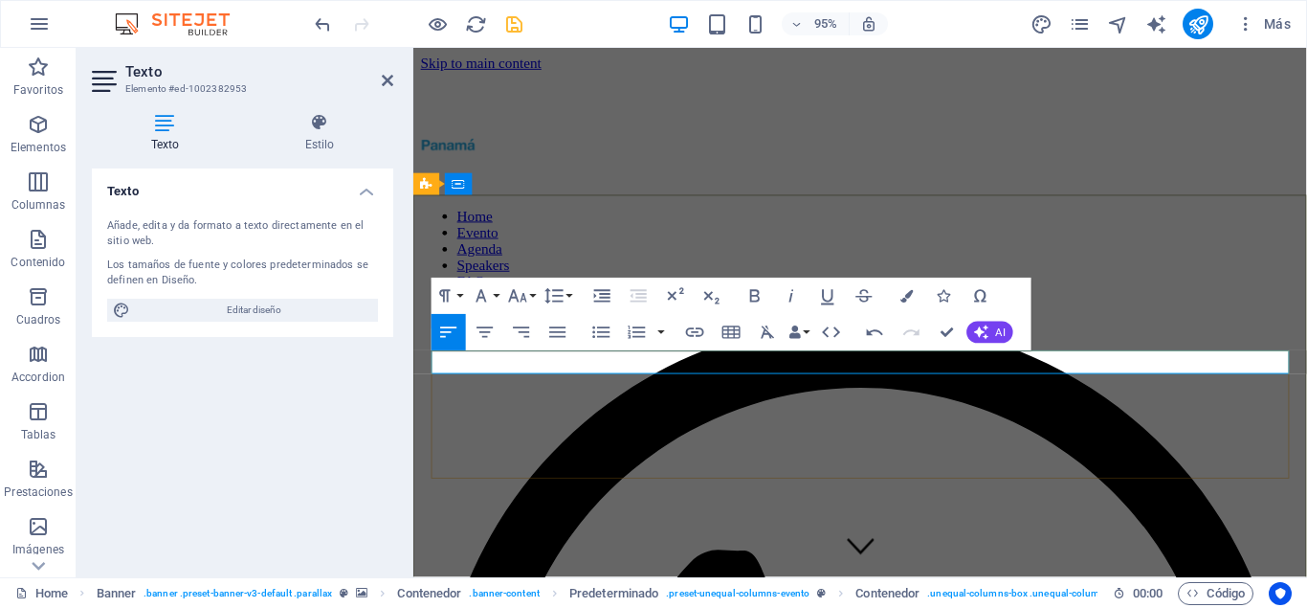
drag, startPoint x: 822, startPoint y: 380, endPoint x: 655, endPoint y: 379, distance: 167.5
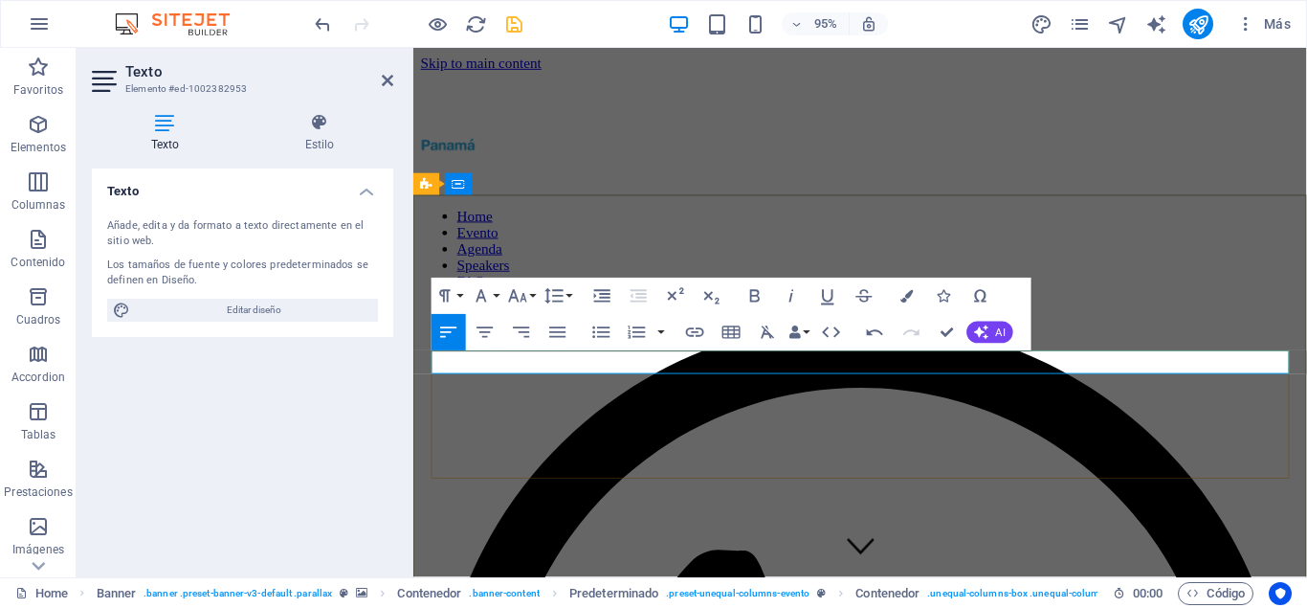
drag, startPoint x: 864, startPoint y: 379, endPoint x: 374, endPoint y: 367, distance: 490.2
drag, startPoint x: 1052, startPoint y: 374, endPoint x: 370, endPoint y: 381, distance: 681.5
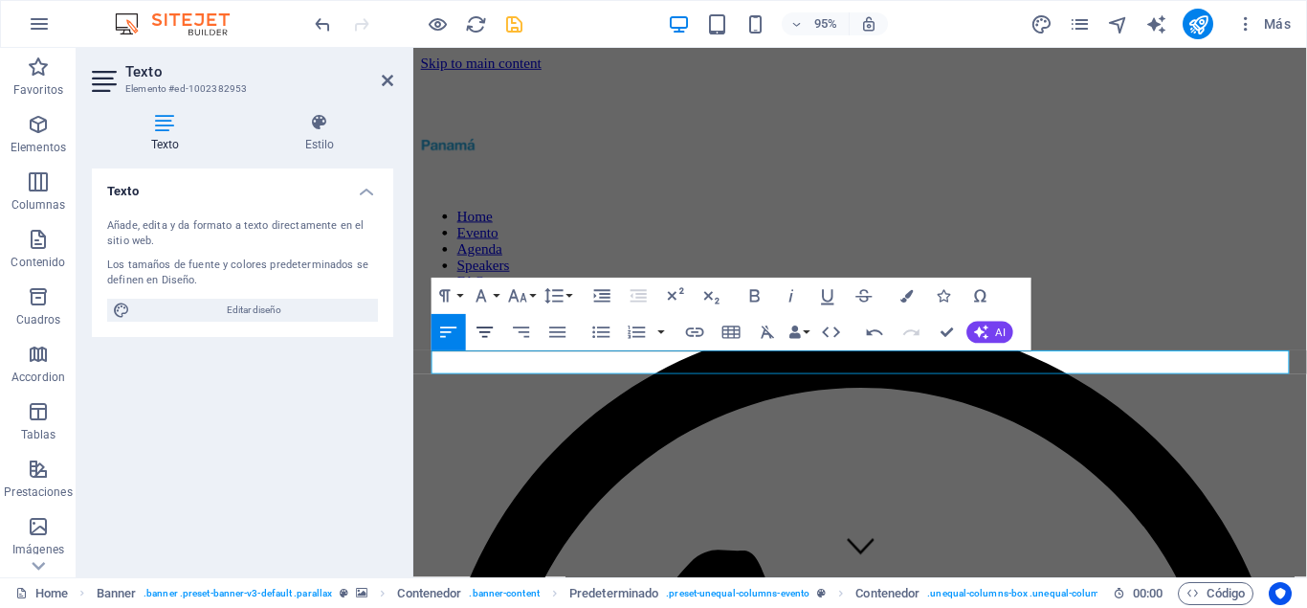
click at [484, 333] on icon "button" at bounding box center [485, 333] width 22 height 22
click at [499, 301] on button "Font Family" at bounding box center [485, 296] width 34 height 36
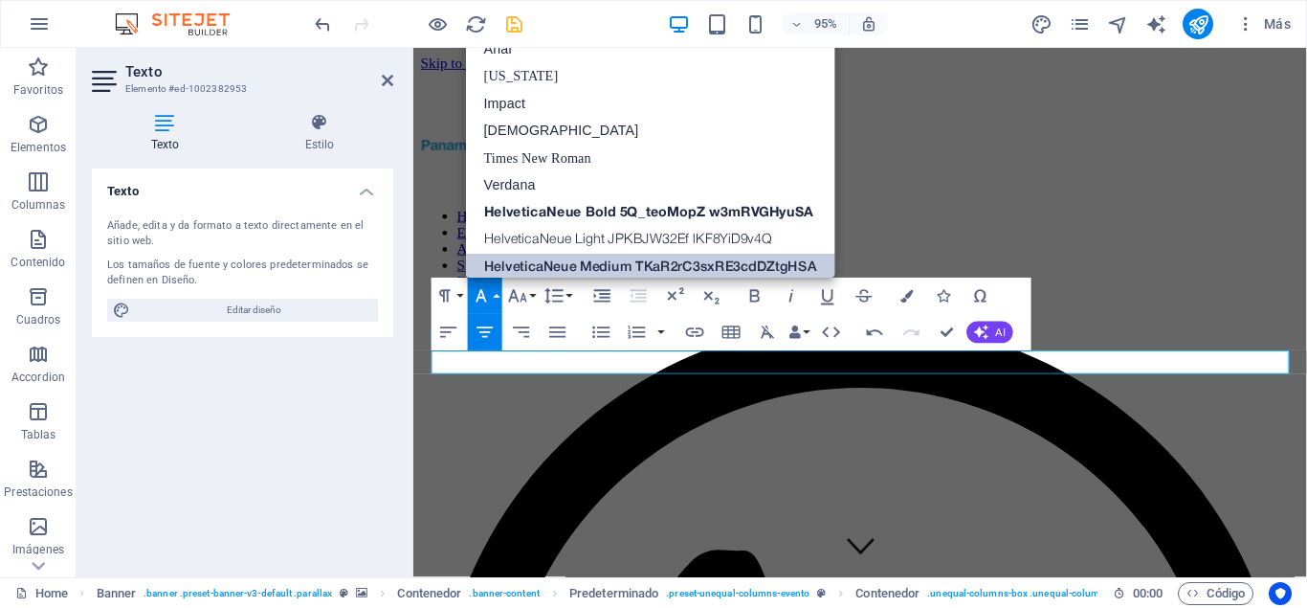
click at [560, 257] on link "HelveticaNeue Medium TKaR2rC3sxRE3cdDZtgHSA" at bounding box center [650, 268] width 369 height 28
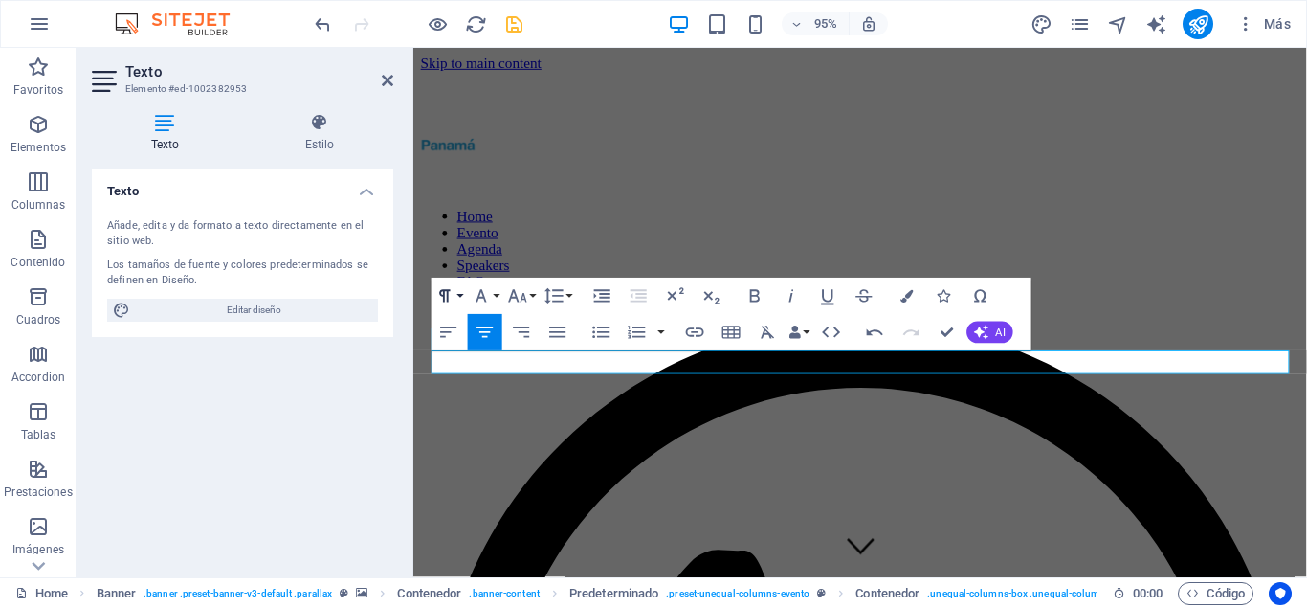
click at [457, 292] on button "Paragraph Format" at bounding box center [449, 296] width 34 height 36
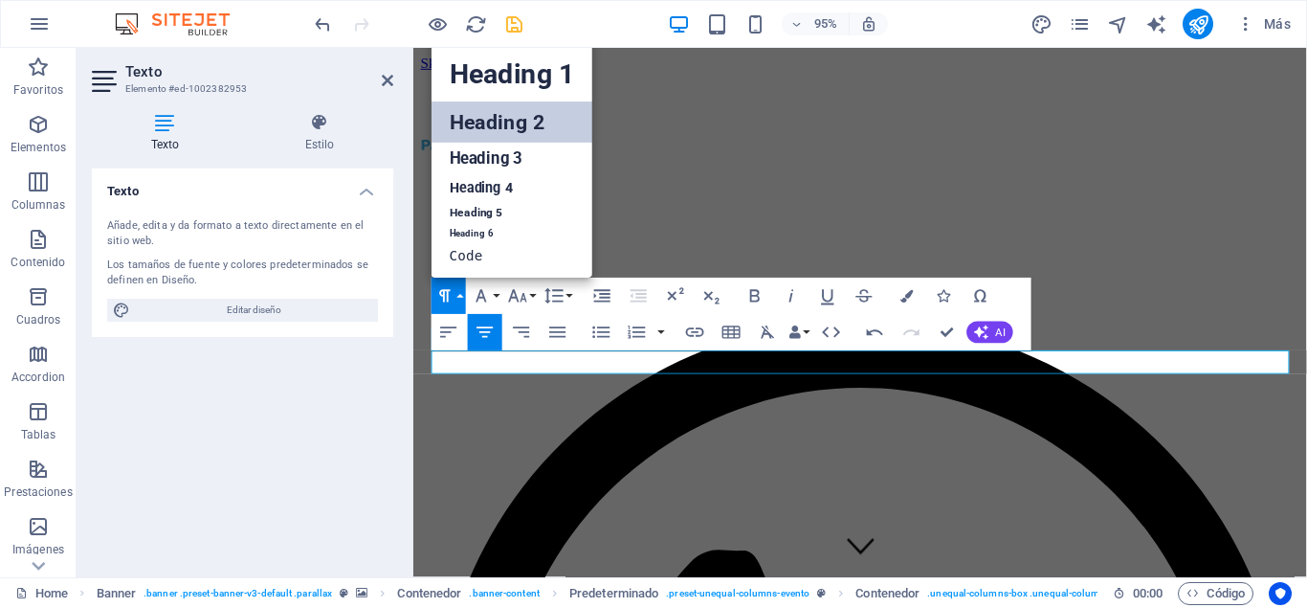
click at [513, 122] on link "Heading 2" at bounding box center [512, 122] width 161 height 41
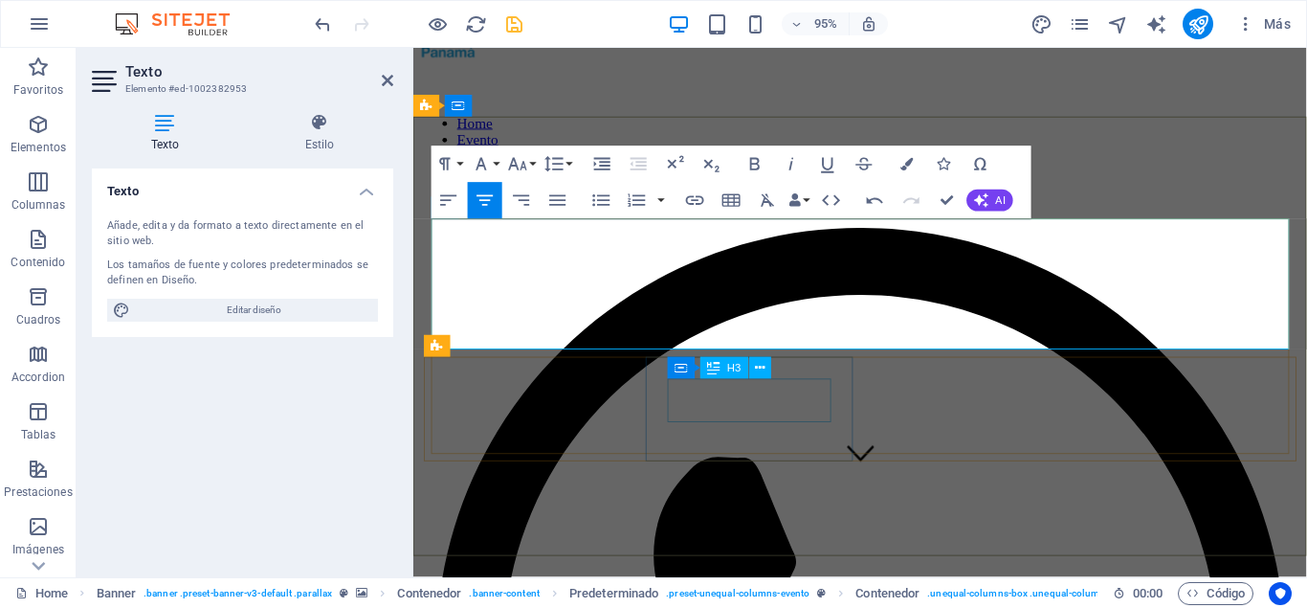
scroll to position [0, 0]
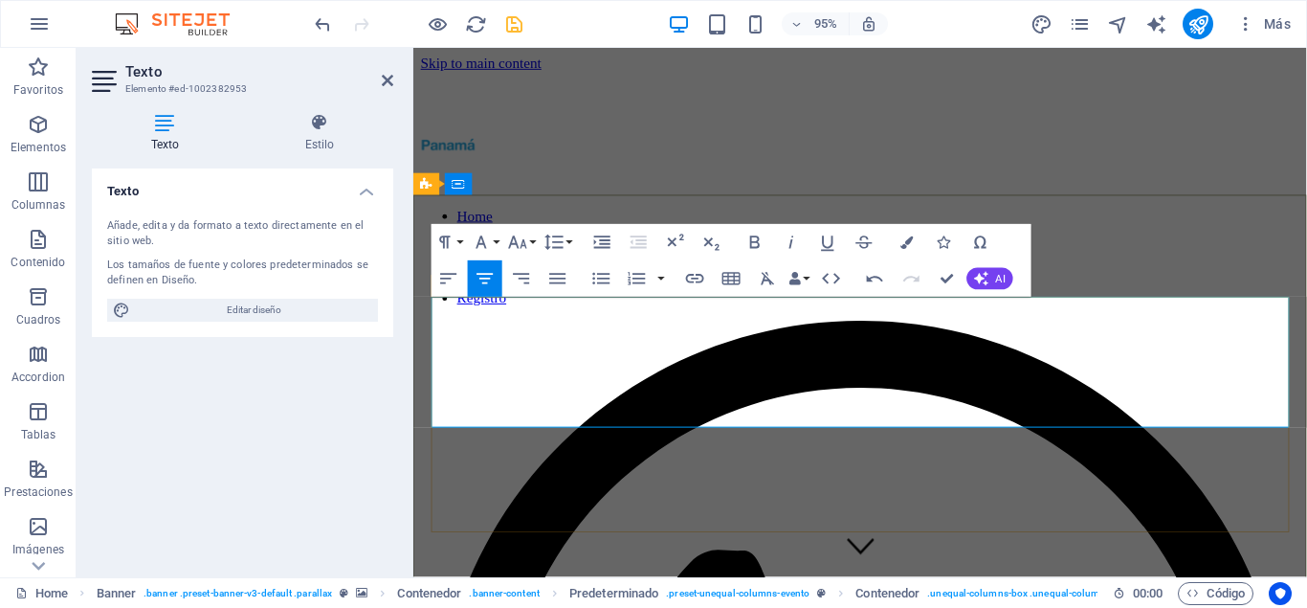
drag, startPoint x: 447, startPoint y: 333, endPoint x: 1008, endPoint y: 328, distance: 560.9
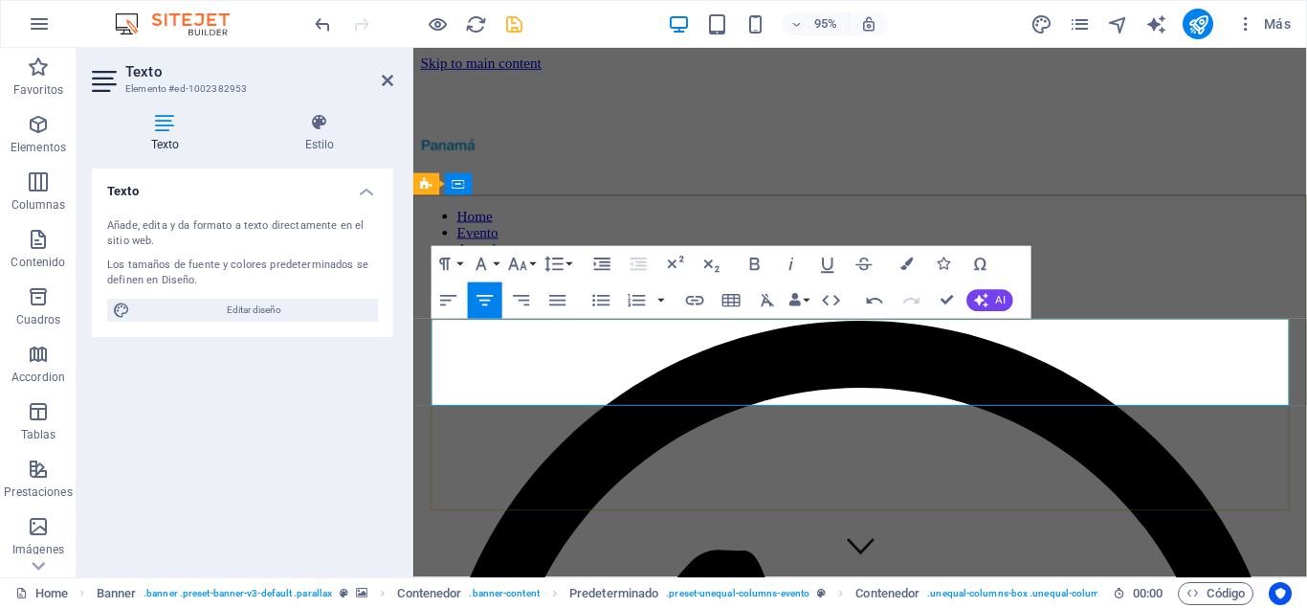
drag, startPoint x: 1267, startPoint y: 406, endPoint x: 819, endPoint y: 368, distance: 449.5
drag, startPoint x: 504, startPoint y: 353, endPoint x: 1343, endPoint y: 408, distance: 840.2
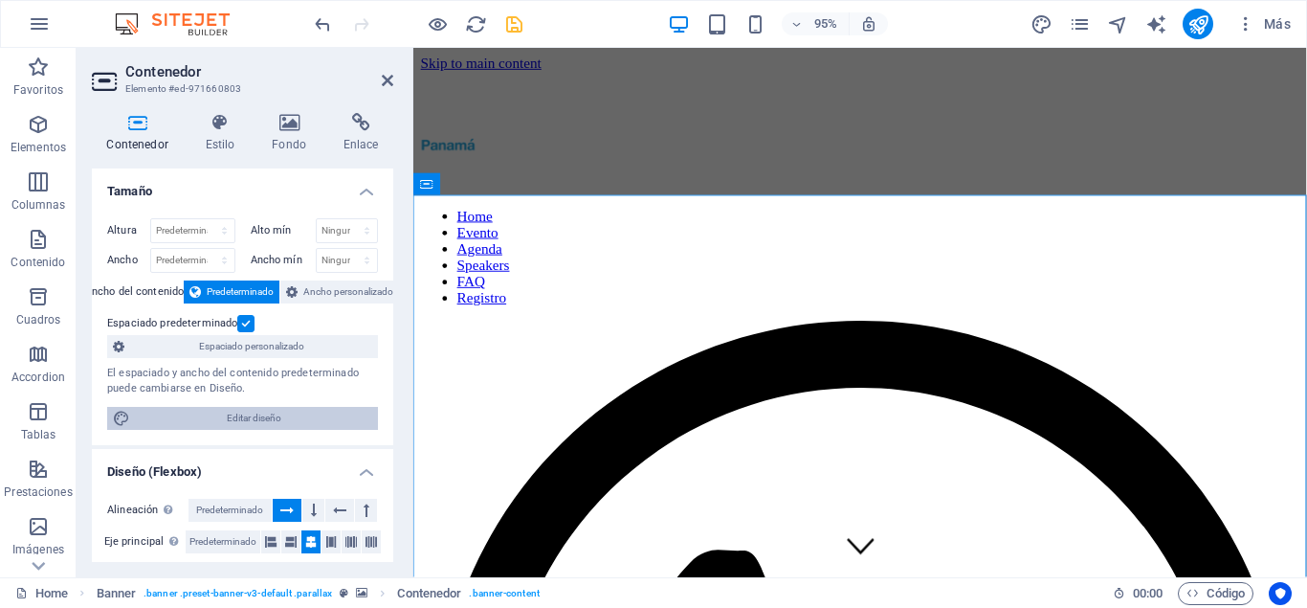
click at [256, 415] on span "Editar diseño" at bounding box center [254, 418] width 236 height 23
select select "rem"
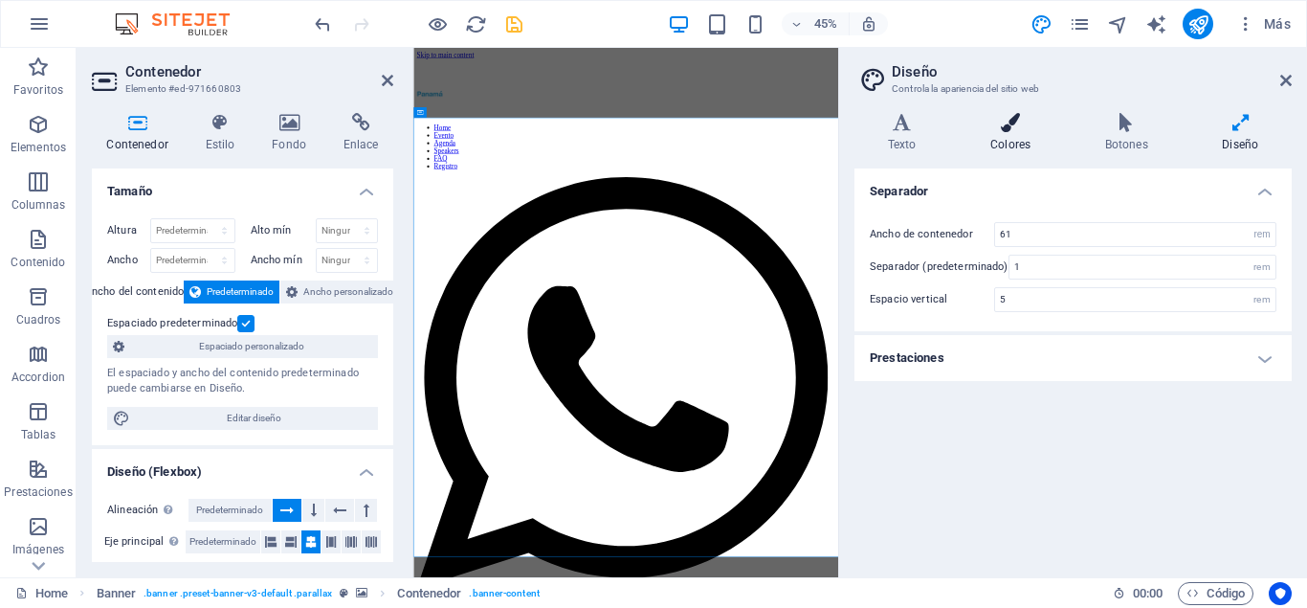
click at [1022, 136] on h4 "Colores" at bounding box center [1014, 133] width 115 height 40
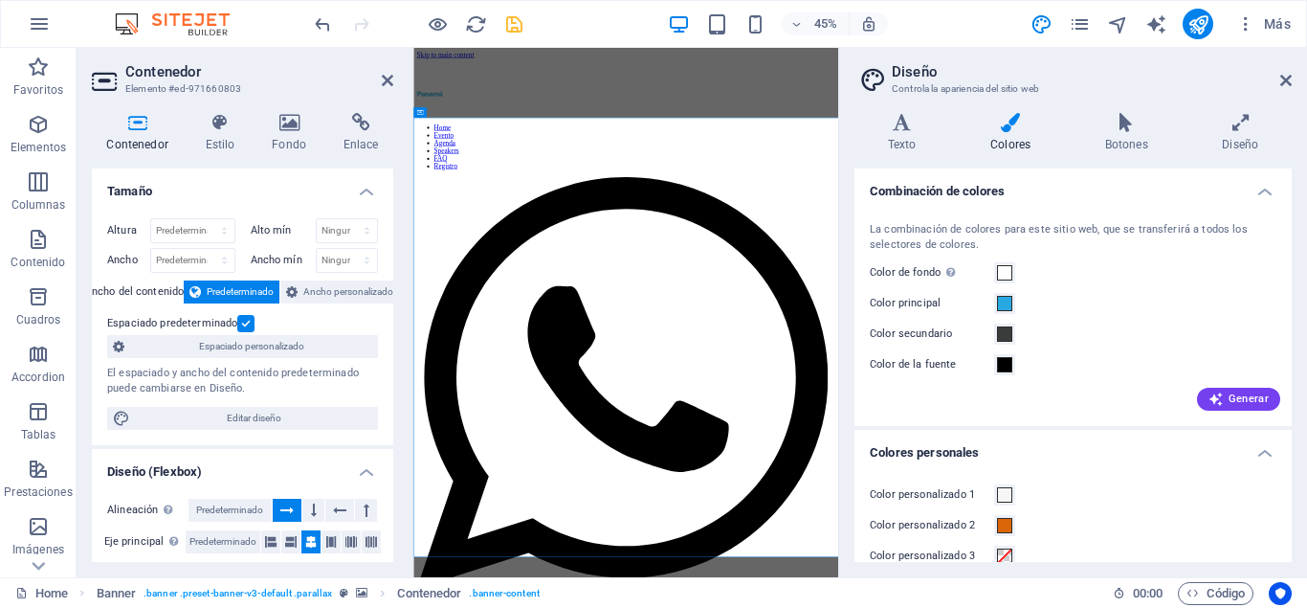
scroll to position [86, 0]
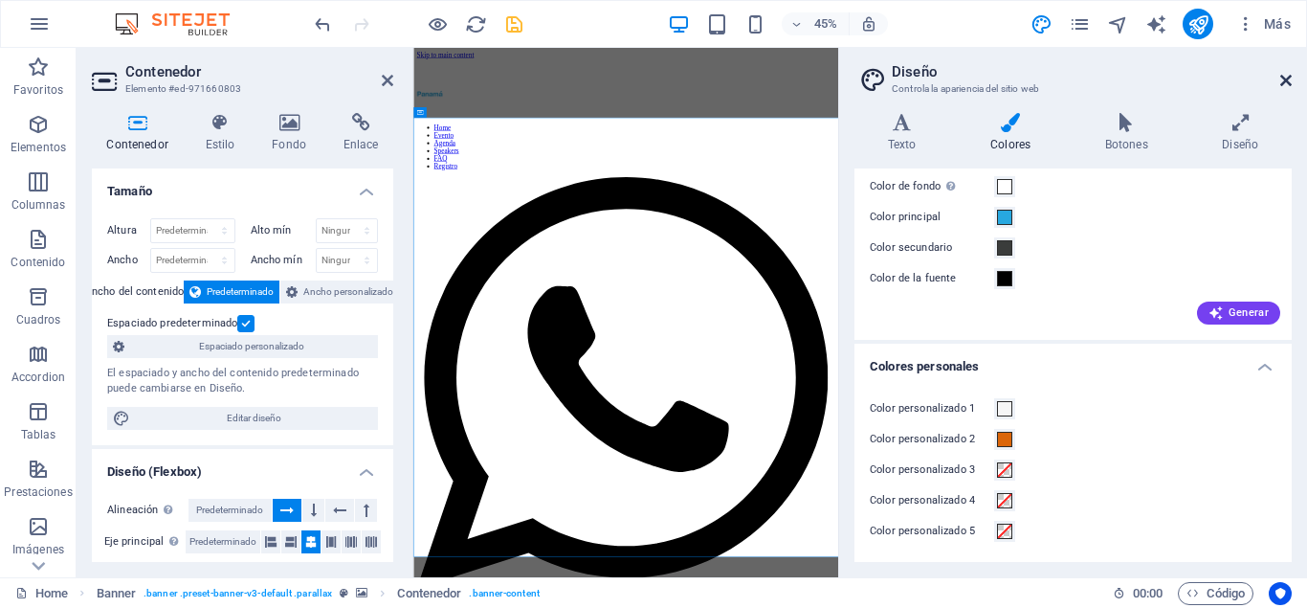
drag, startPoint x: 1287, startPoint y: 77, endPoint x: 728, endPoint y: 64, distance: 559.1
click at [1287, 77] on icon at bounding box center [1286, 80] width 11 height 15
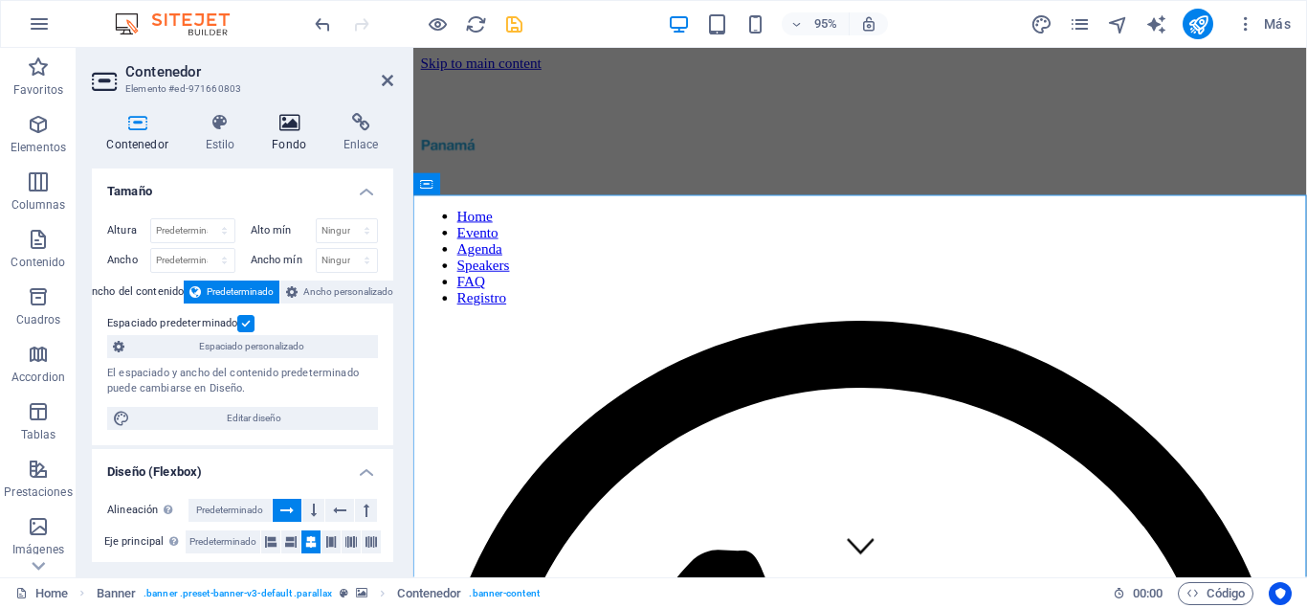
click at [302, 123] on icon at bounding box center [289, 122] width 64 height 19
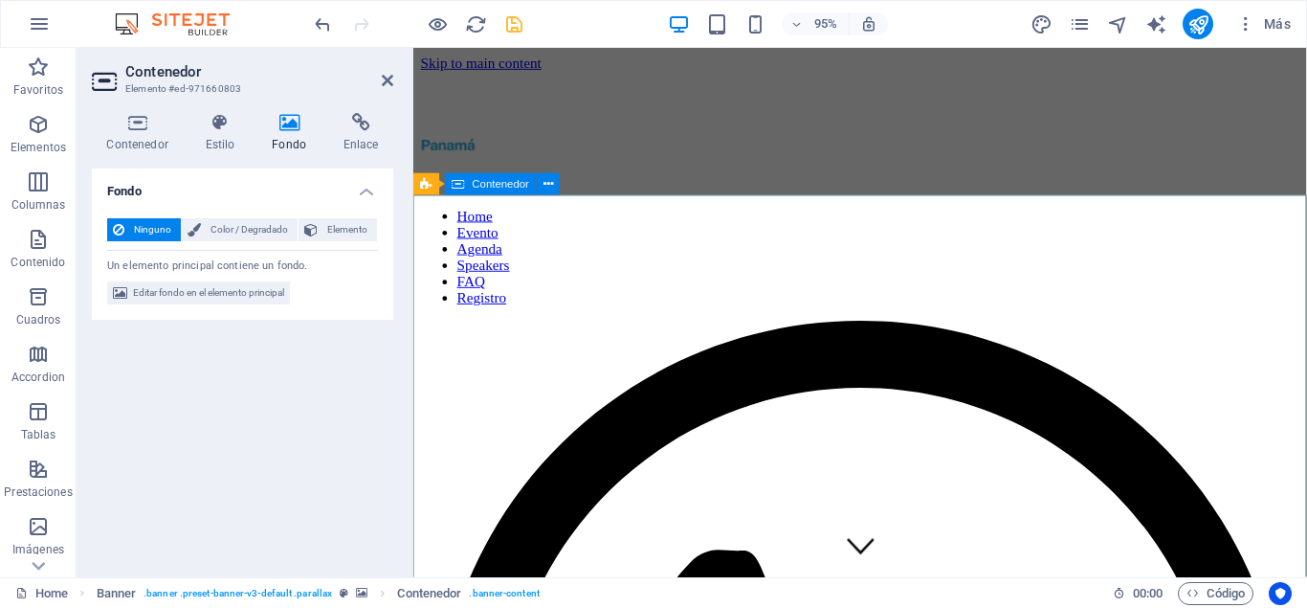
click at [545, 184] on icon at bounding box center [549, 184] width 10 height 19
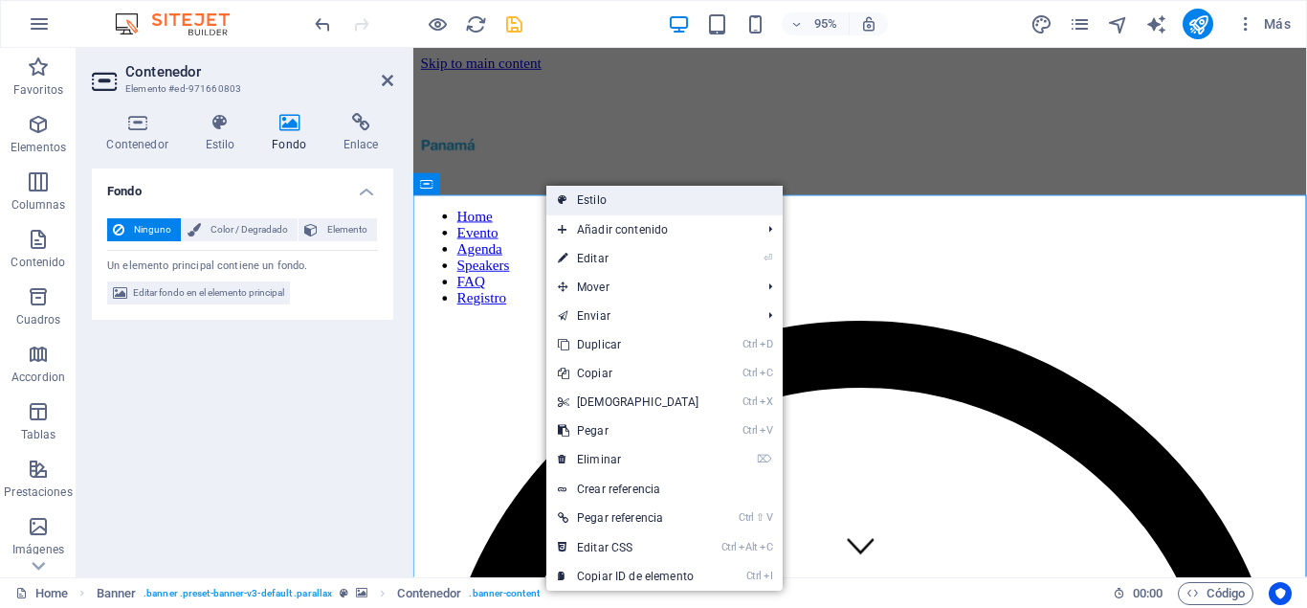
click at [605, 197] on link "Estilo" at bounding box center [664, 200] width 236 height 29
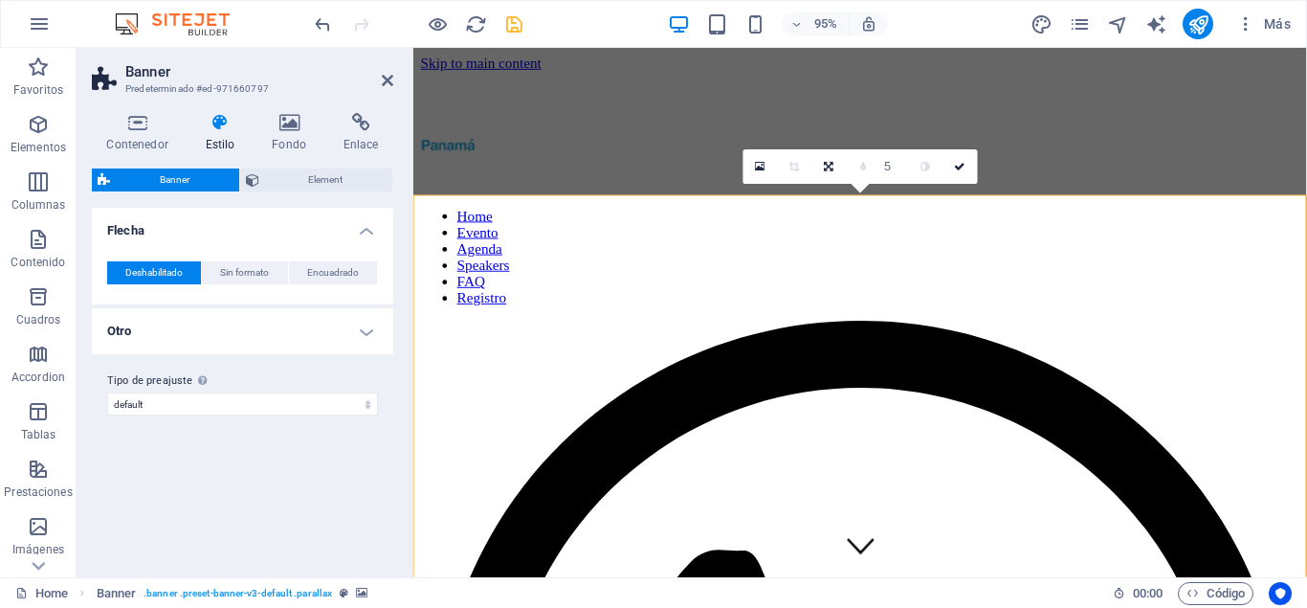
click at [321, 321] on h4 "Otro" at bounding box center [242, 331] width 301 height 46
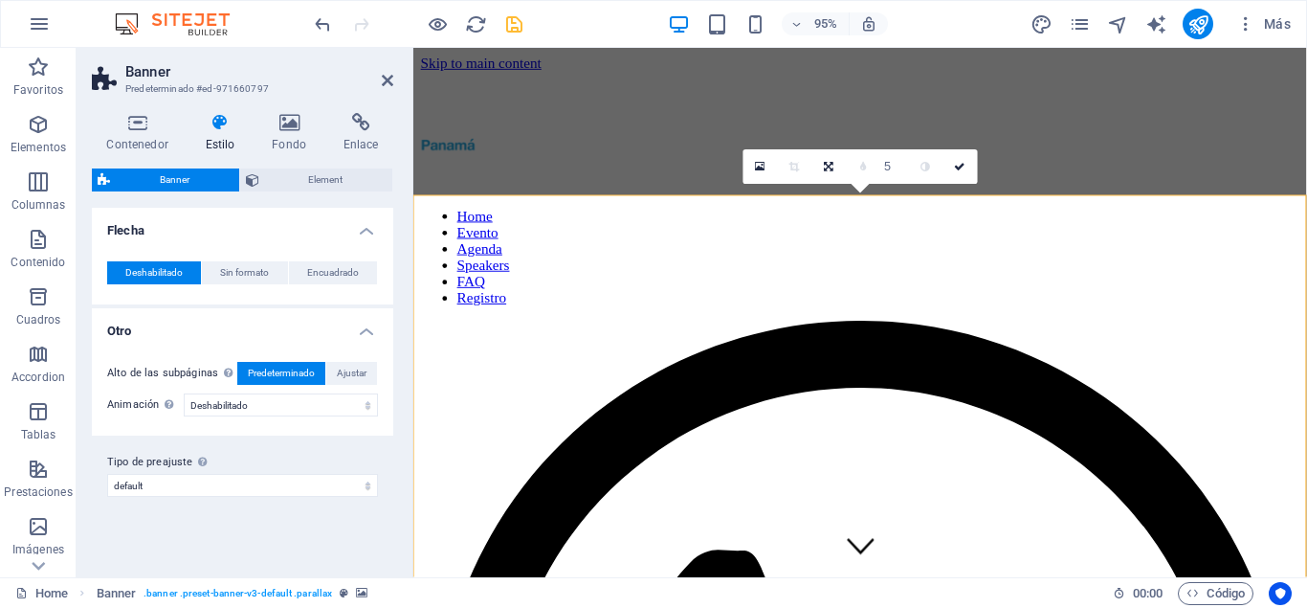
click at [321, 321] on h4 "Otro" at bounding box center [242, 325] width 301 height 34
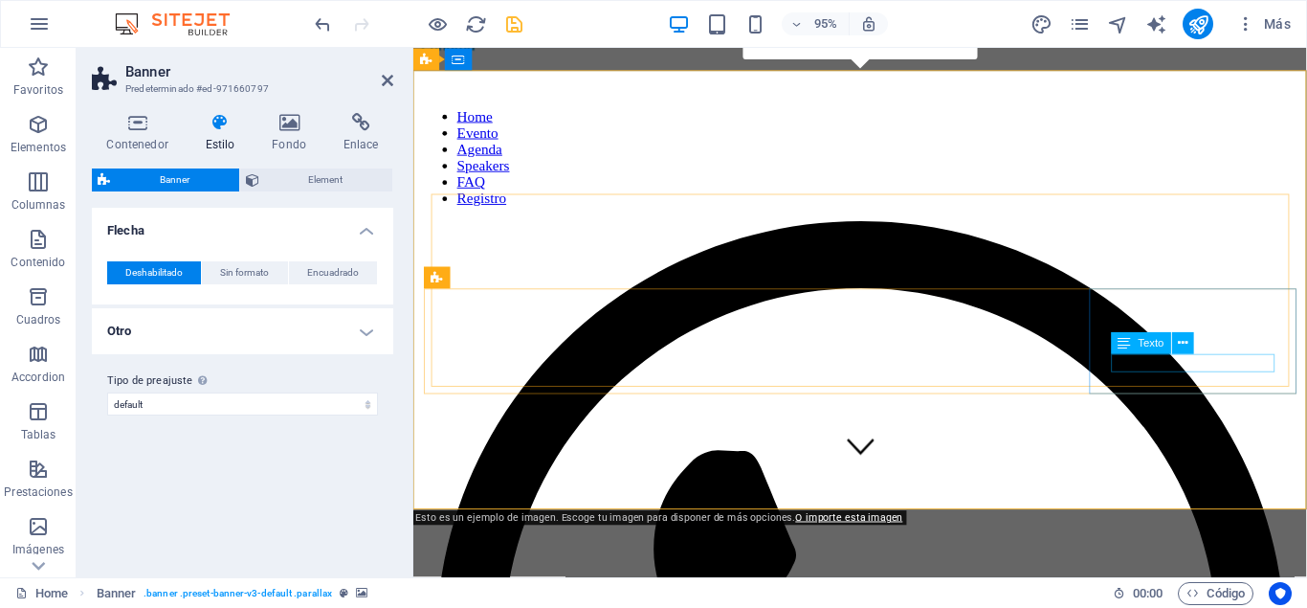
scroll to position [195, 0]
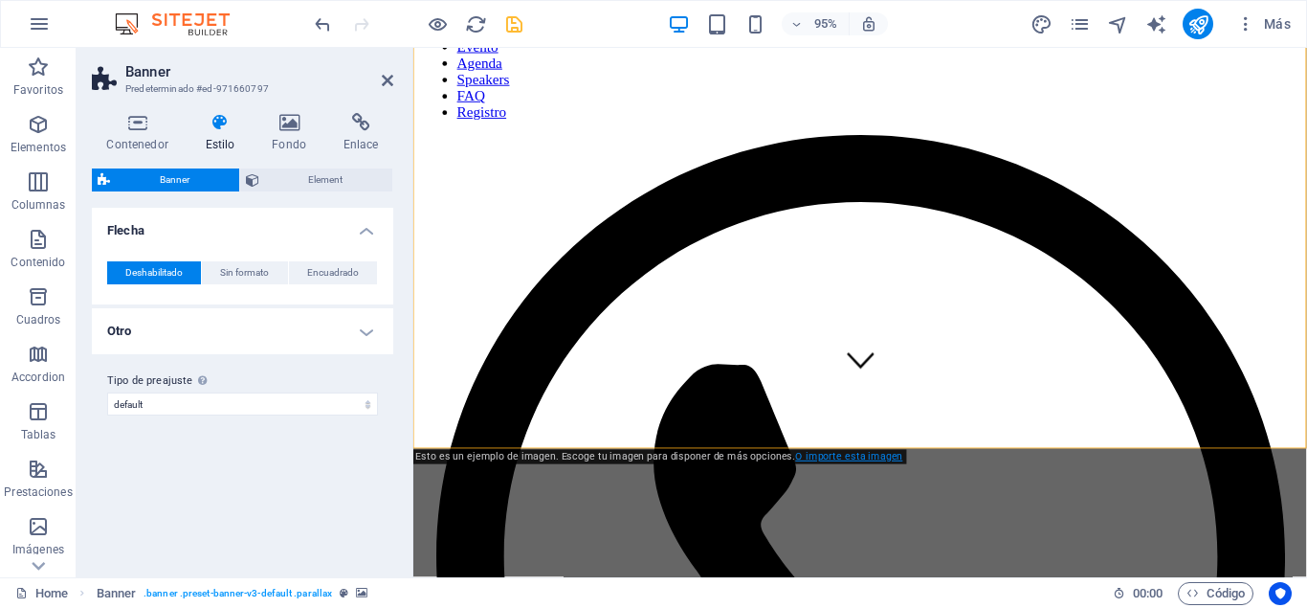
click at [834, 455] on link "O importe esta imagen" at bounding box center [849, 456] width 107 height 11
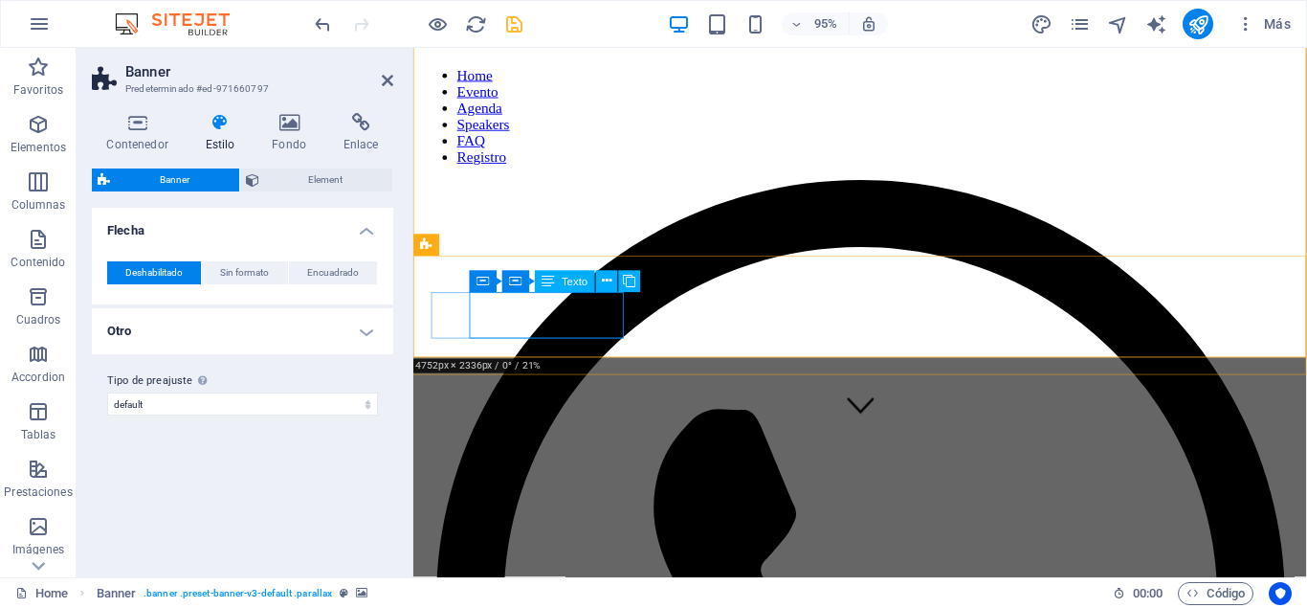
scroll to position [98, 0]
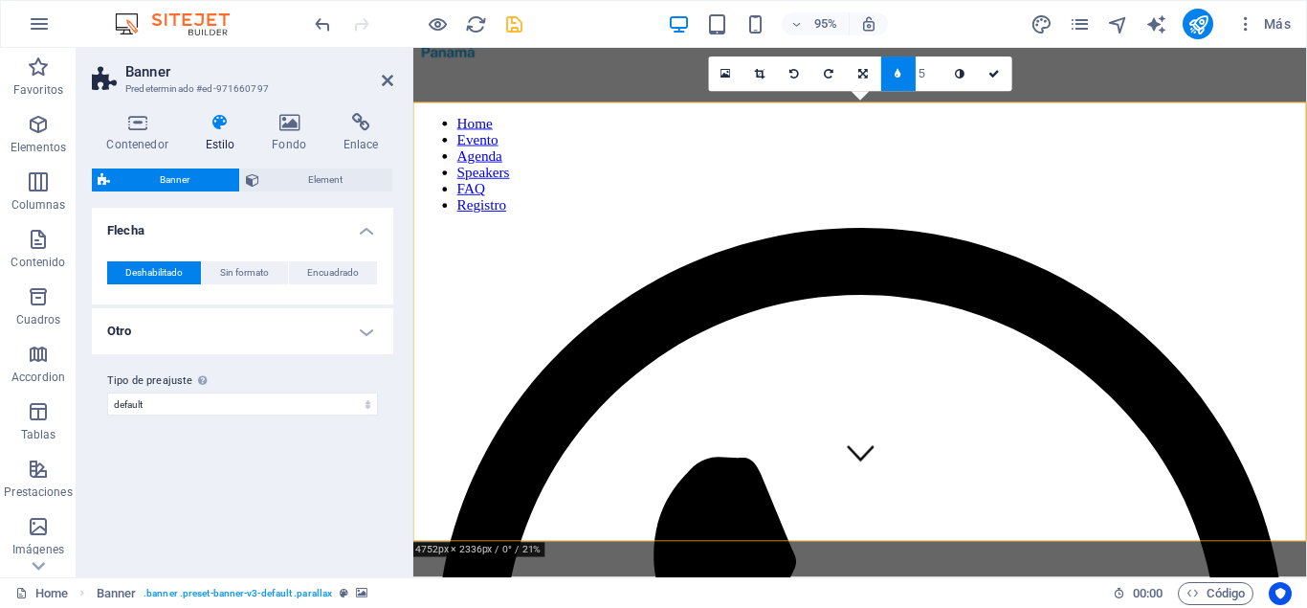
click at [132, 225] on h4 "Flecha" at bounding box center [242, 225] width 301 height 34
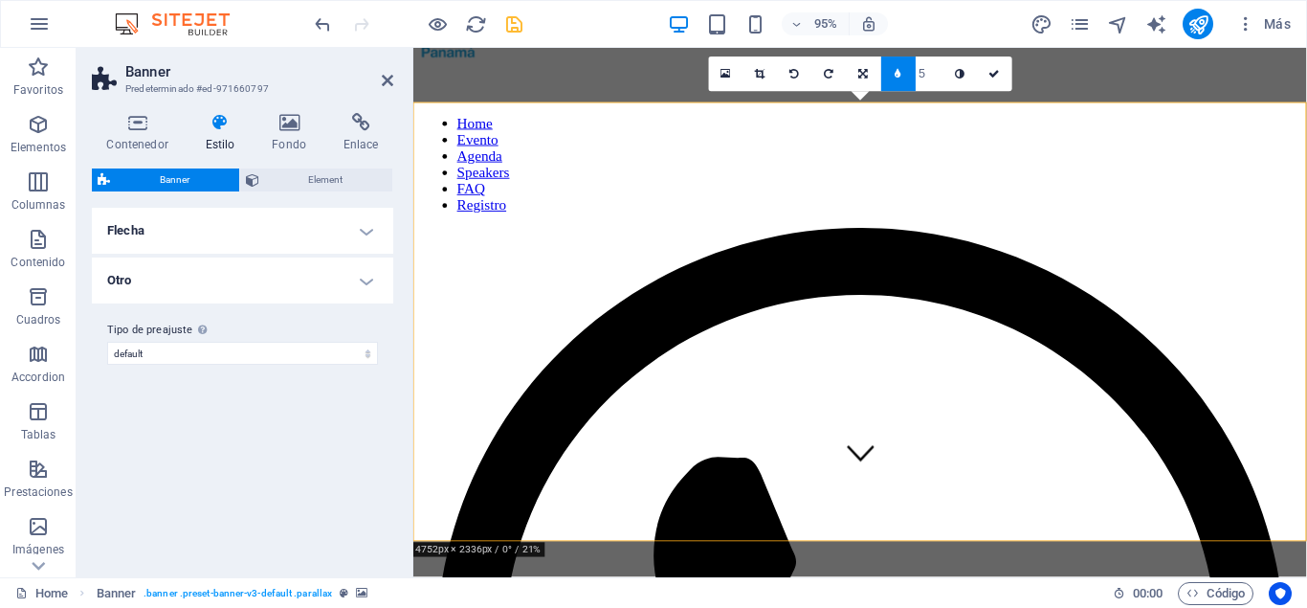
click at [143, 181] on span "Banner" at bounding box center [175, 179] width 118 height 23
click at [287, 122] on icon at bounding box center [289, 122] width 64 height 19
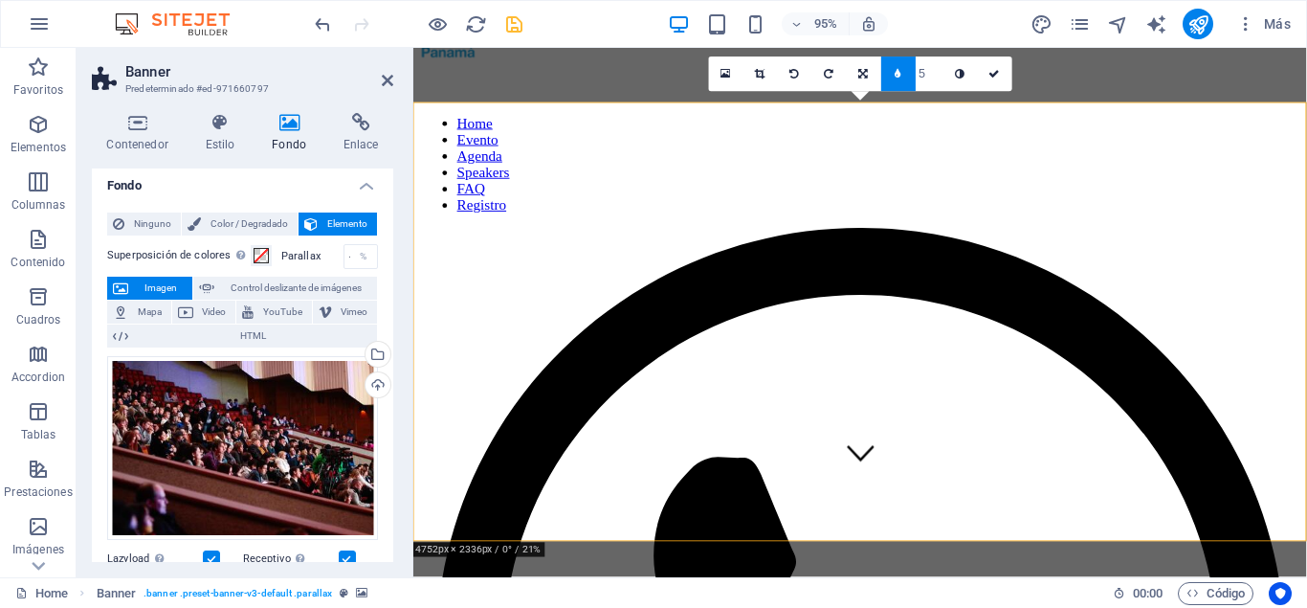
scroll to position [0, 0]
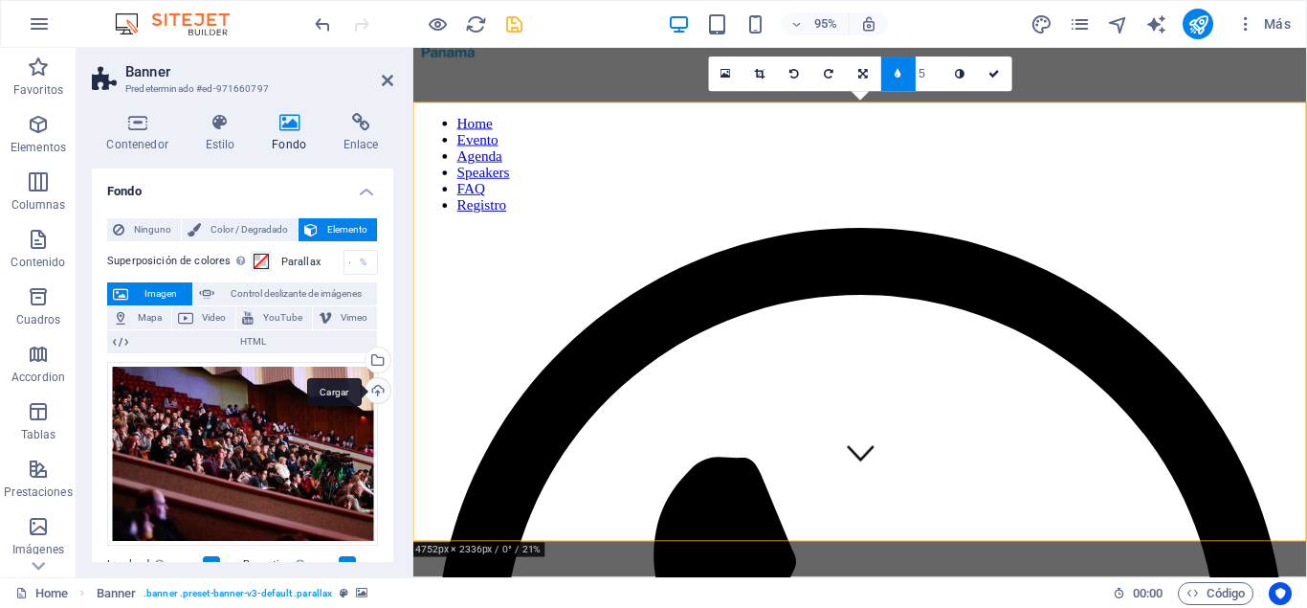
click at [378, 383] on div "Cargar" at bounding box center [376, 392] width 29 height 29
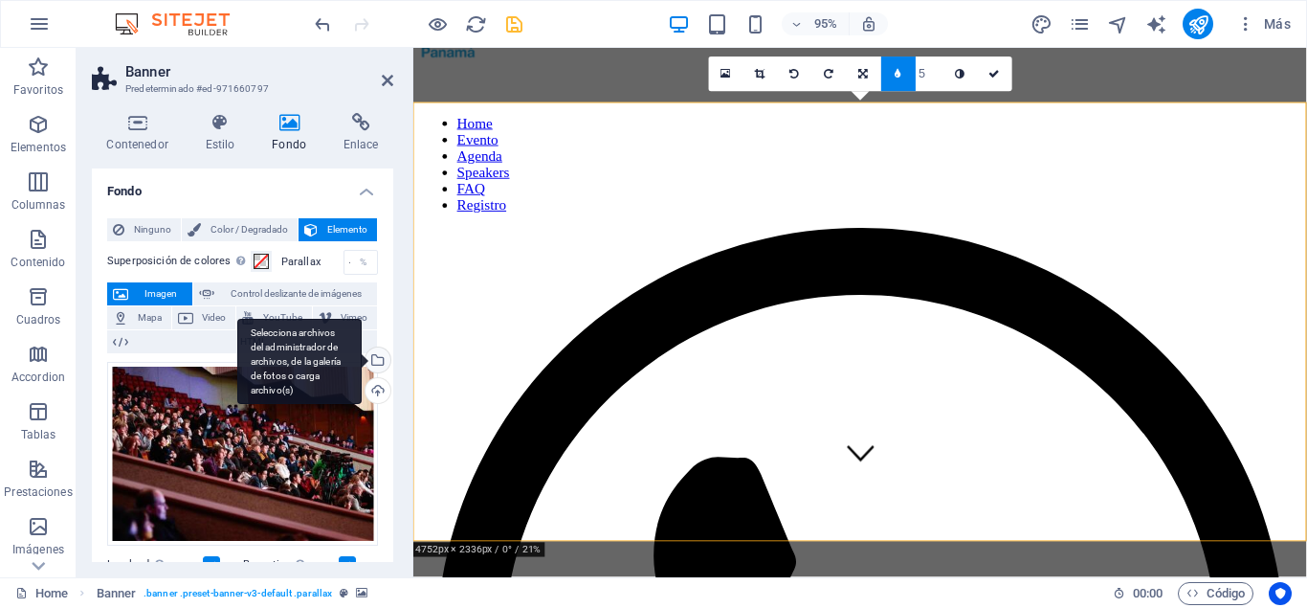
click at [379, 360] on div "Selecciona archivos del administrador de archivos, de la galería de fotos o car…" at bounding box center [376, 361] width 29 height 29
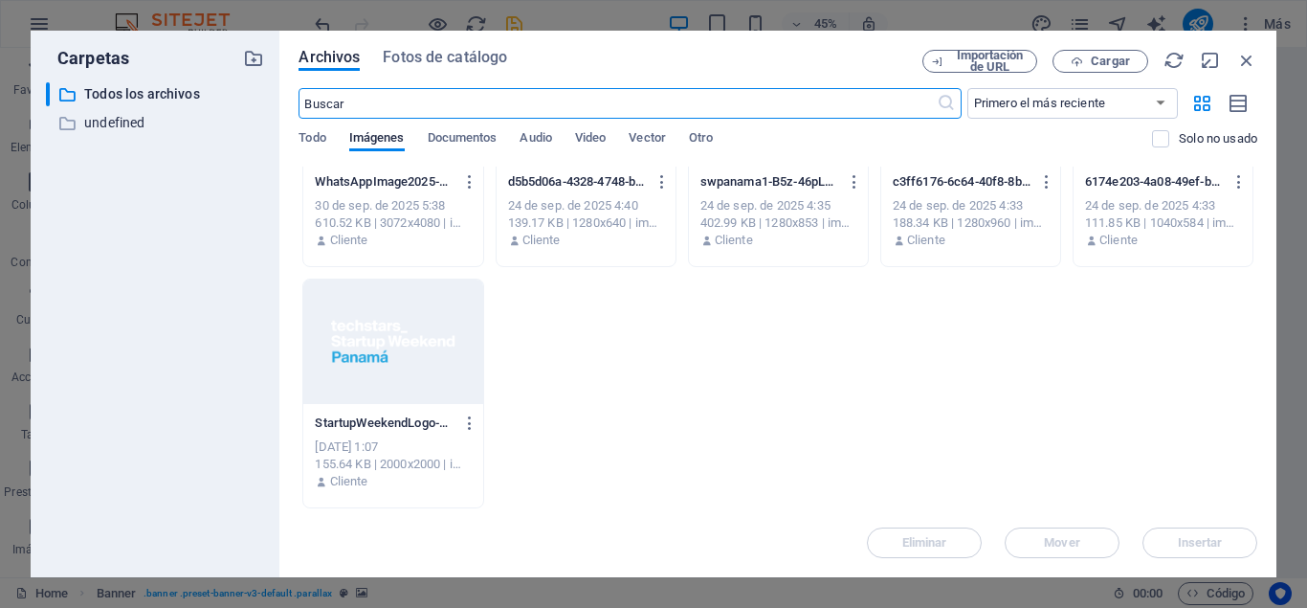
scroll to position [1077, 0]
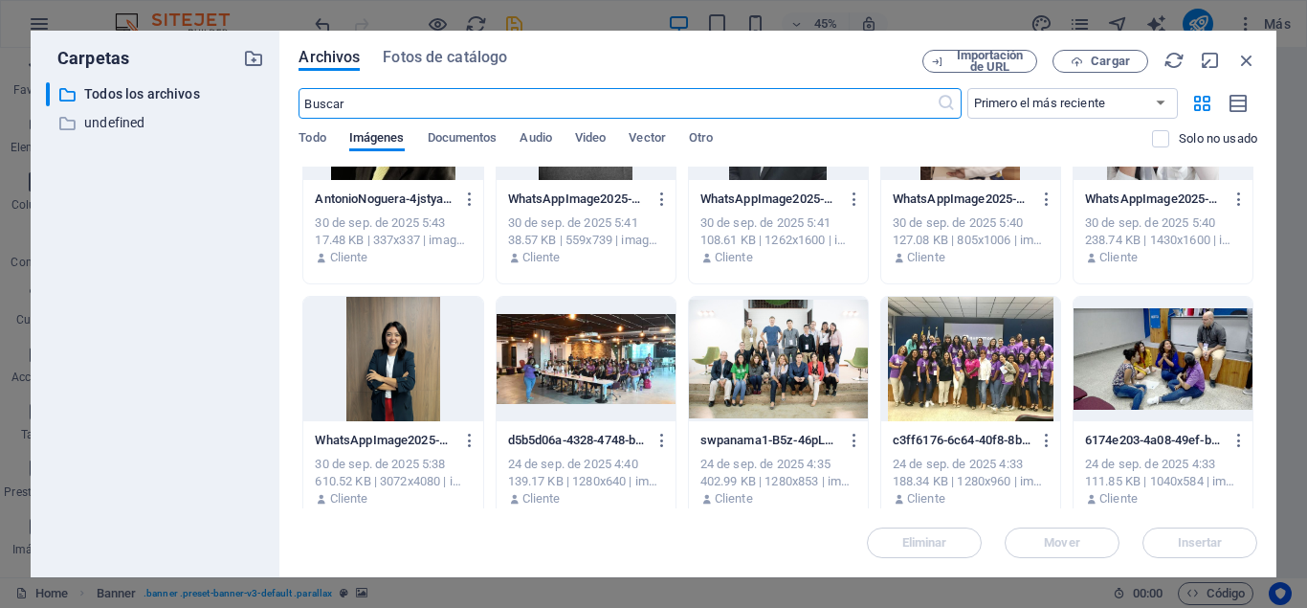
click at [638, 356] on div at bounding box center [586, 359] width 179 height 124
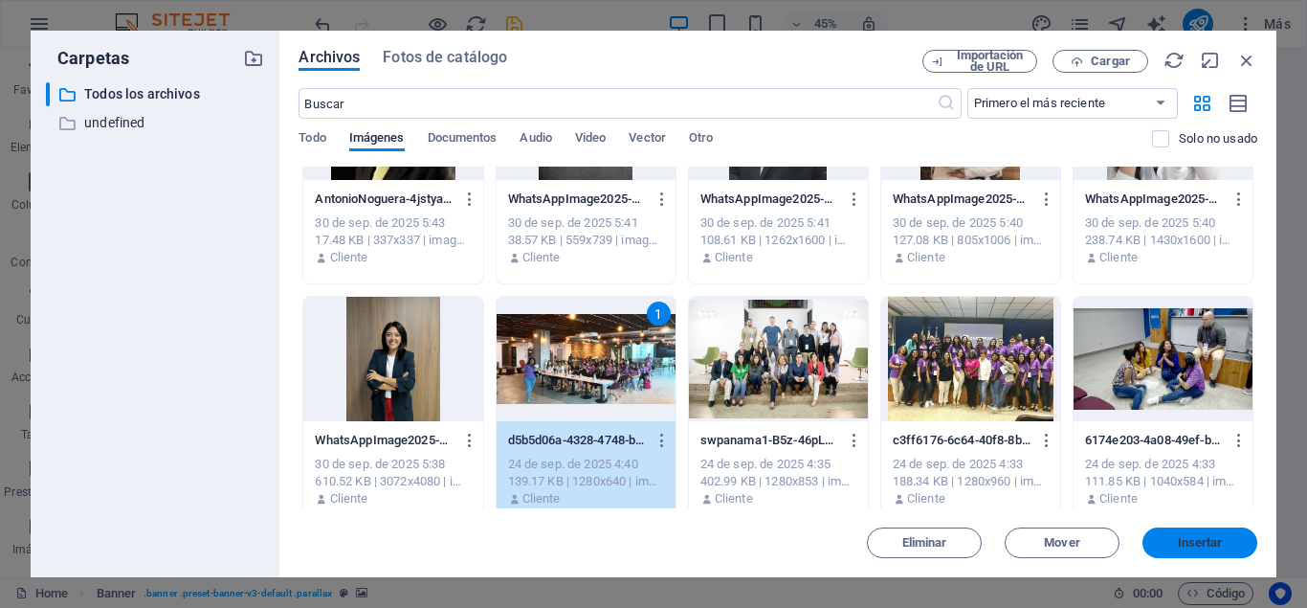
click at [1186, 544] on span "Insertar" at bounding box center [1200, 542] width 45 height 11
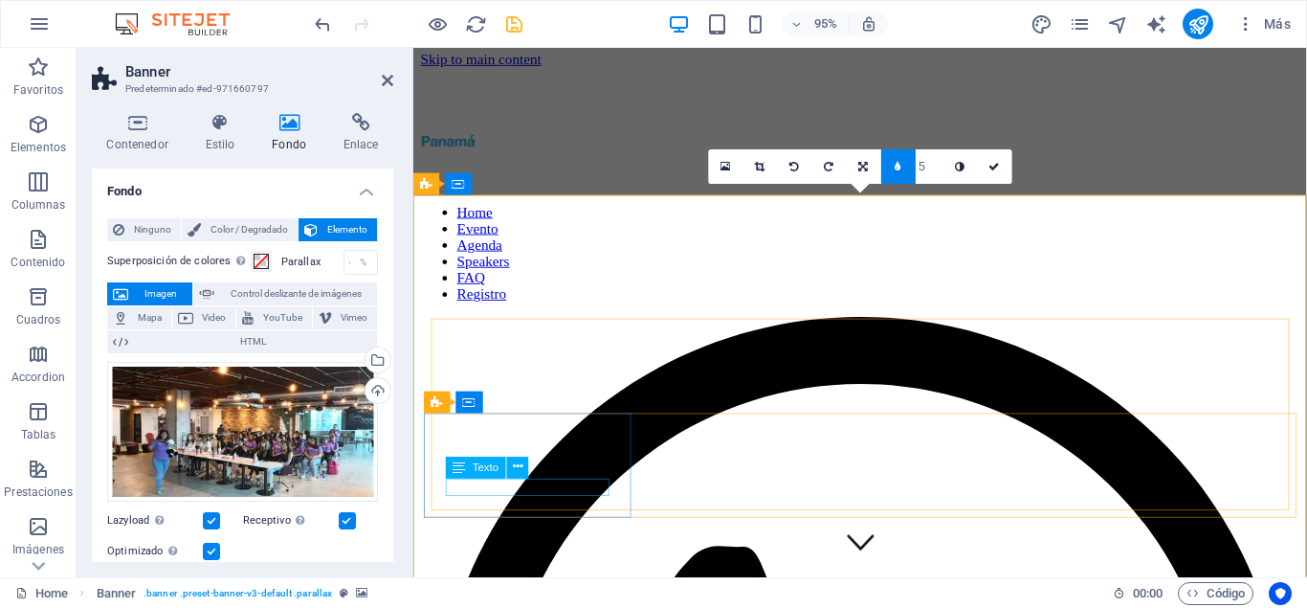
scroll to position [0, 0]
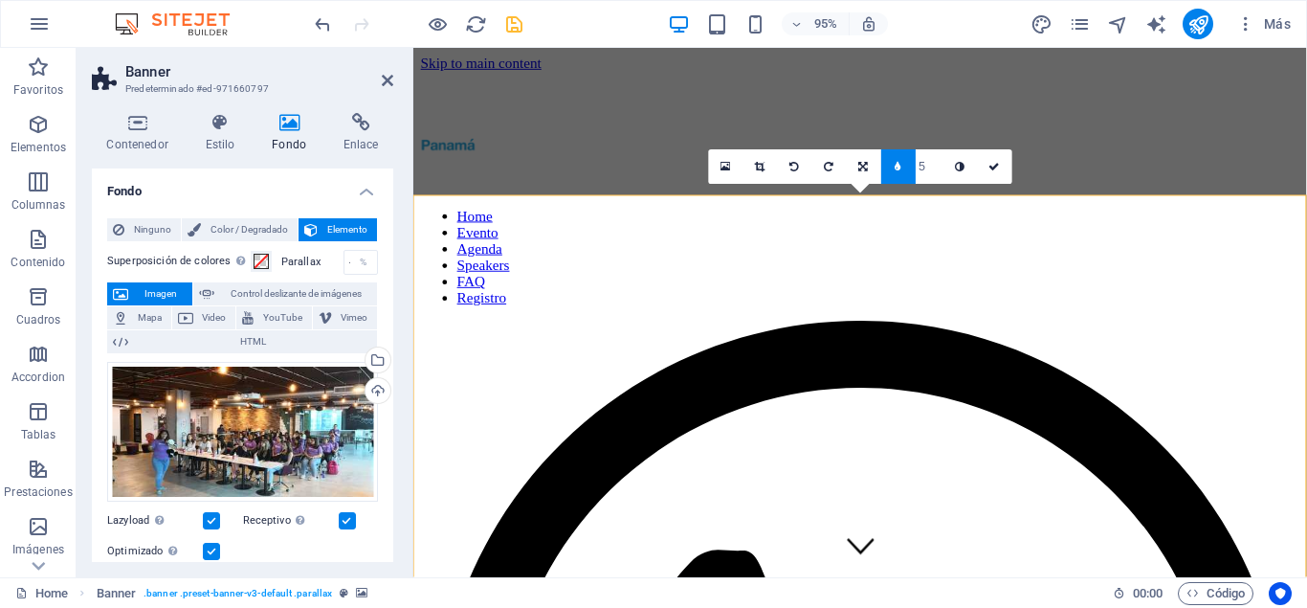
type input "4"
type input "3"
type input "2"
click at [959, 166] on icon at bounding box center [961, 167] width 10 height 11
type input "1"
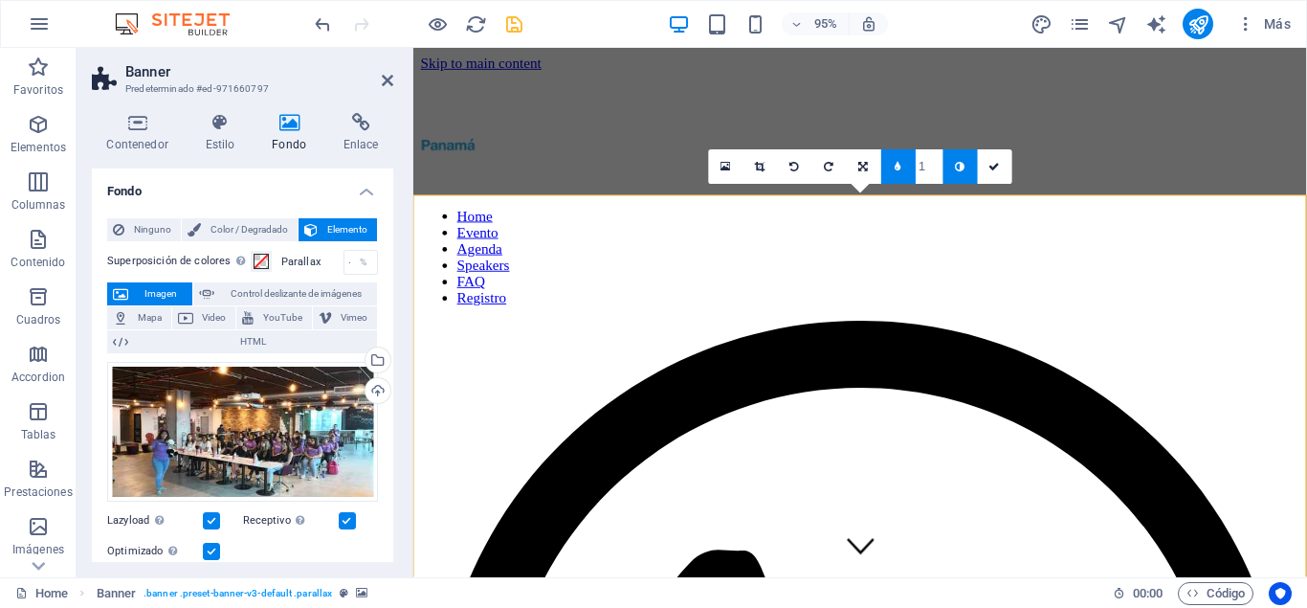
click at [933, 171] on input "1" at bounding box center [930, 165] width 28 height 33
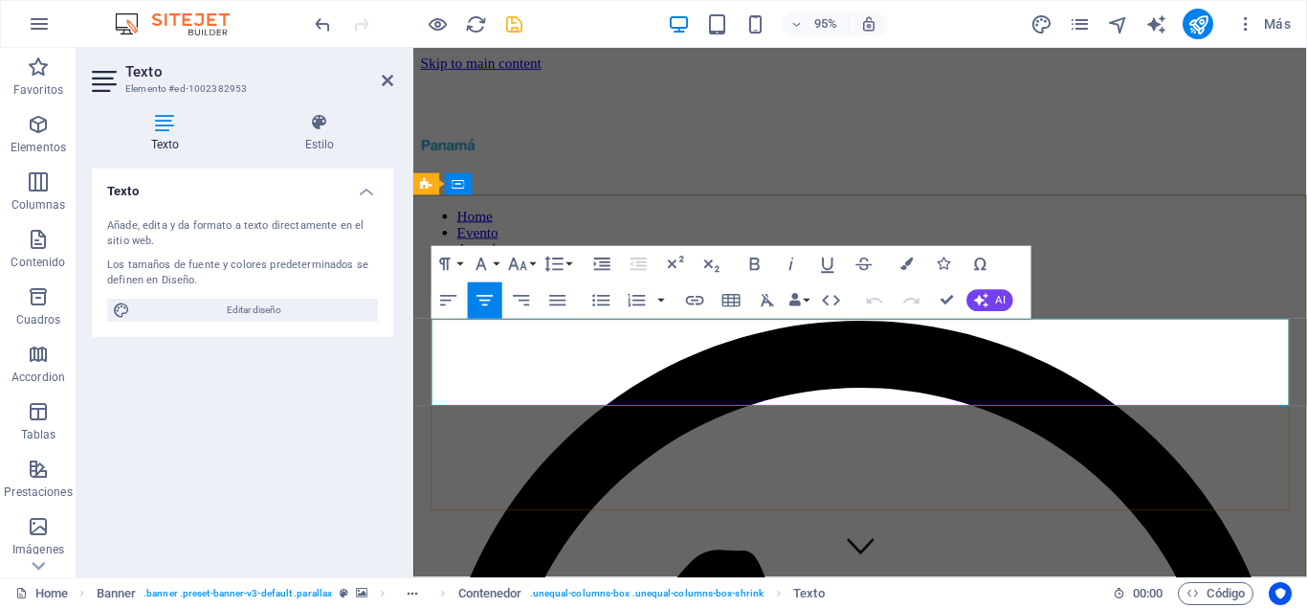
drag, startPoint x: 515, startPoint y: 356, endPoint x: 1262, endPoint y: 391, distance: 748.3
click at [482, 262] on icon "button" at bounding box center [481, 263] width 11 height 12
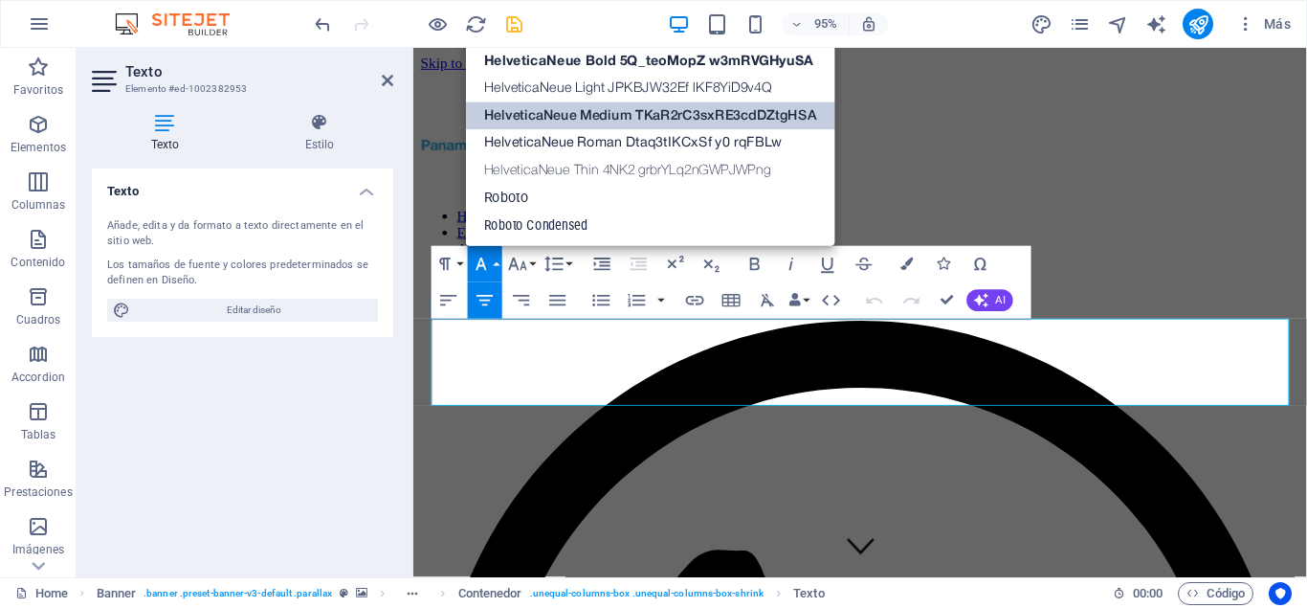
scroll to position [125, 0]
click at [513, 264] on icon "button" at bounding box center [517, 265] width 22 height 22
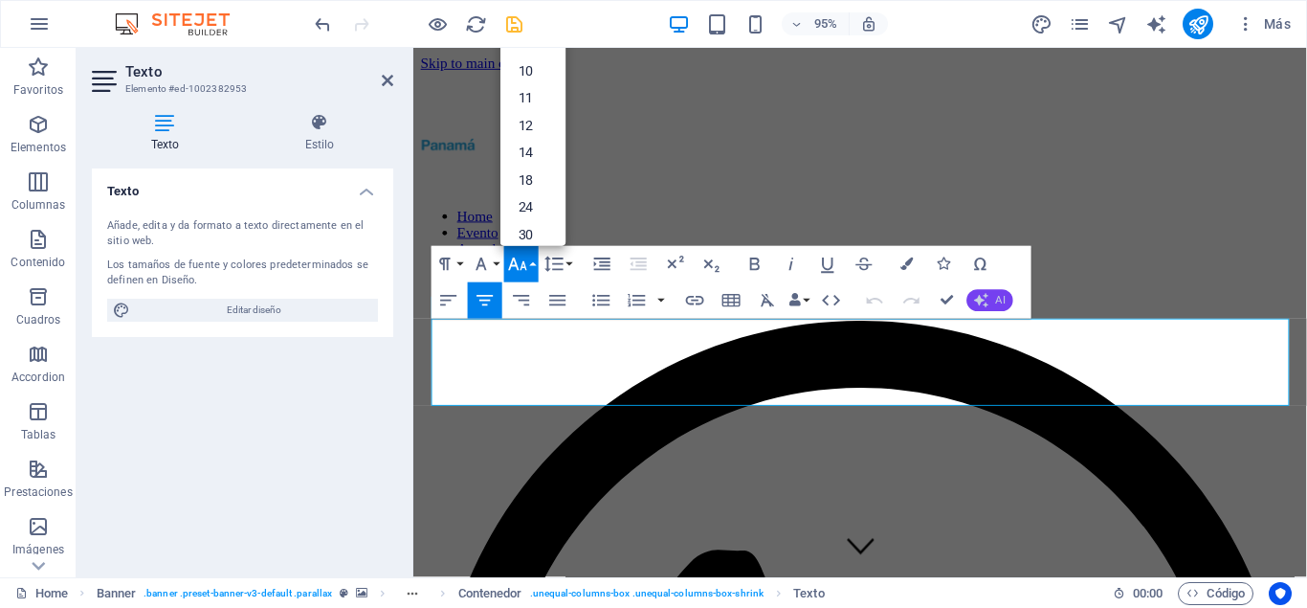
click at [988, 294] on icon "button" at bounding box center [981, 300] width 14 height 14
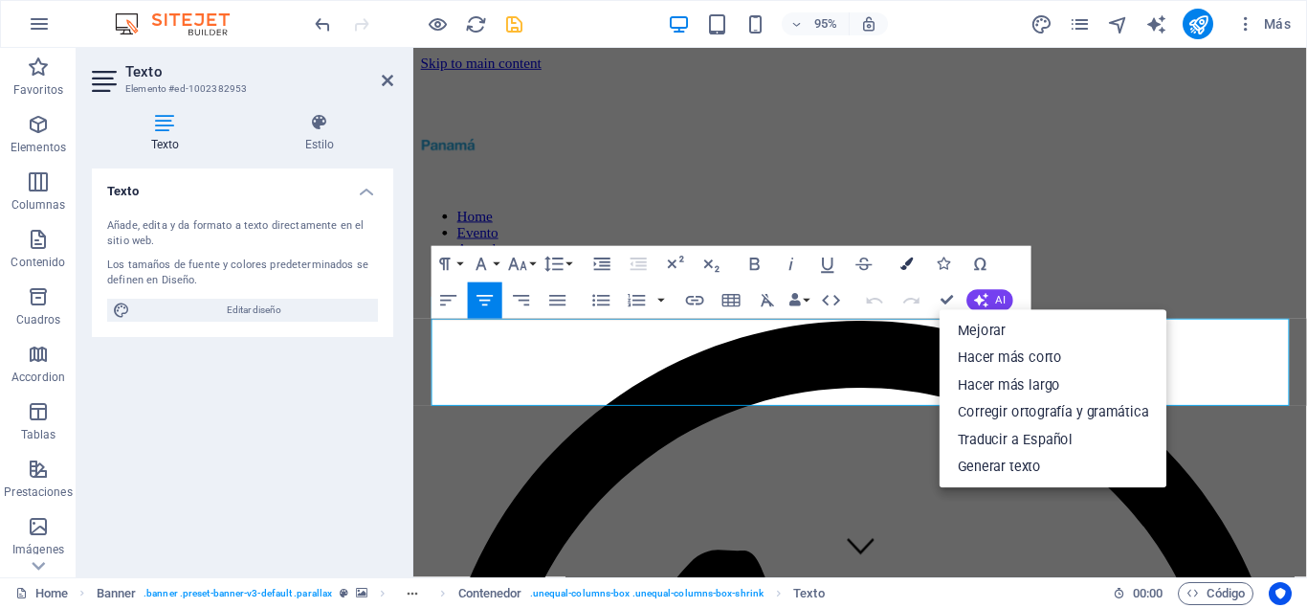
click at [905, 267] on icon "button" at bounding box center [908, 263] width 12 height 12
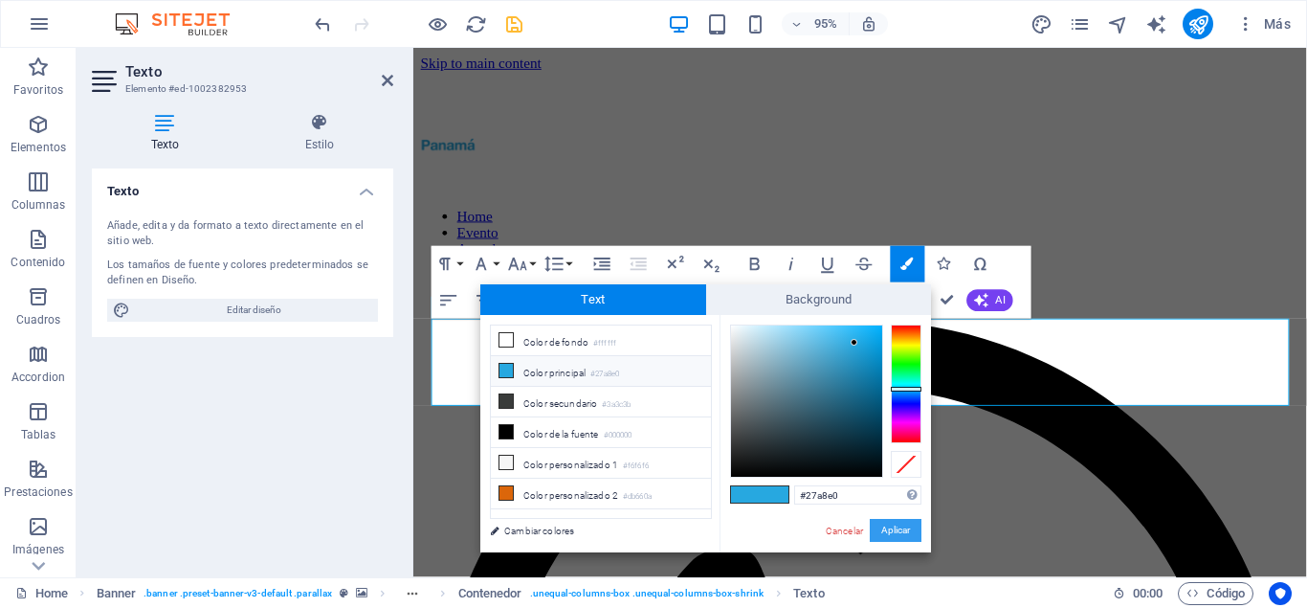
click at [901, 528] on button "Aplicar" at bounding box center [896, 530] width 52 height 23
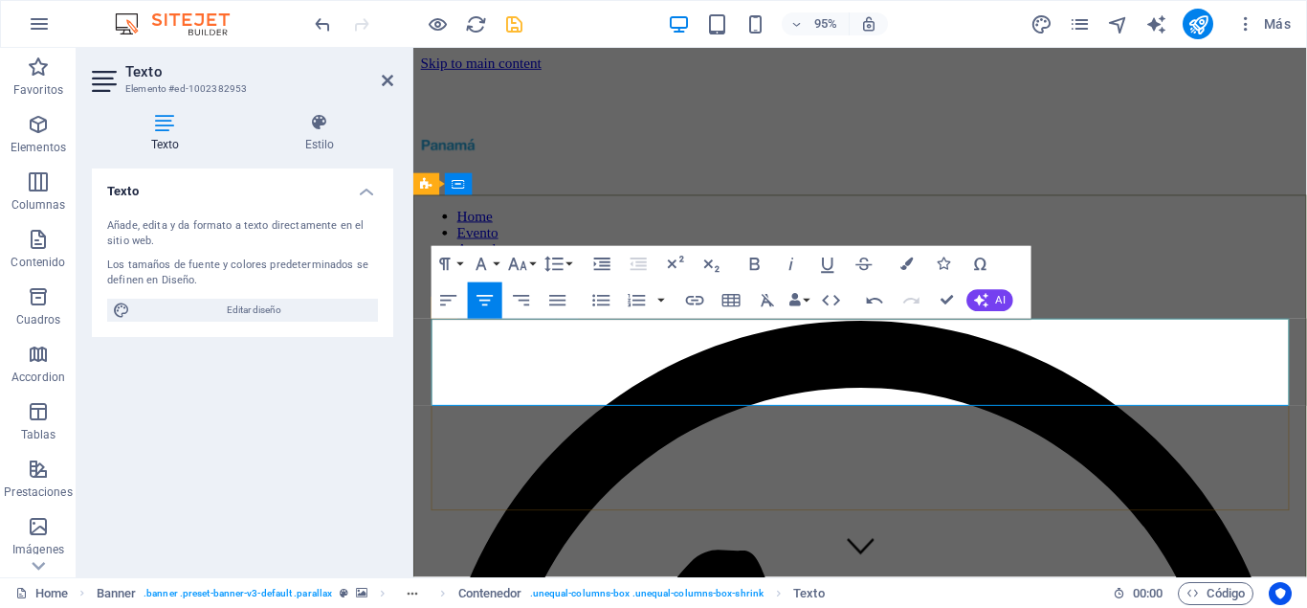
drag, startPoint x: 1289, startPoint y: 404, endPoint x: 281, endPoint y: 322, distance: 1011.2
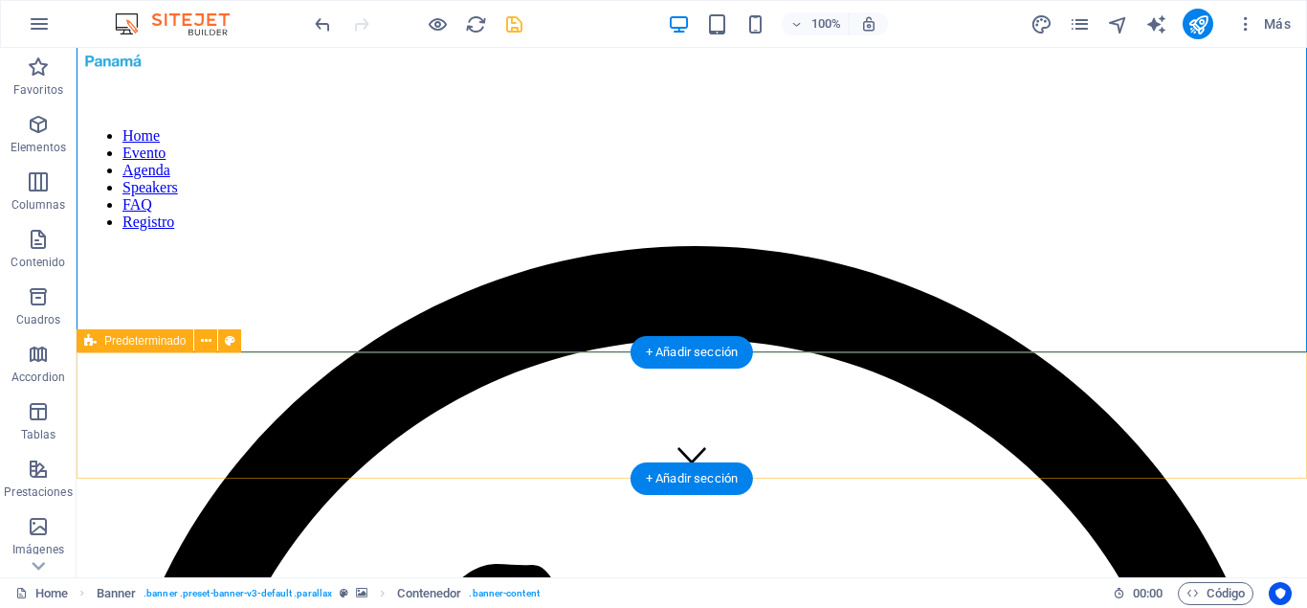
scroll to position [0, 0]
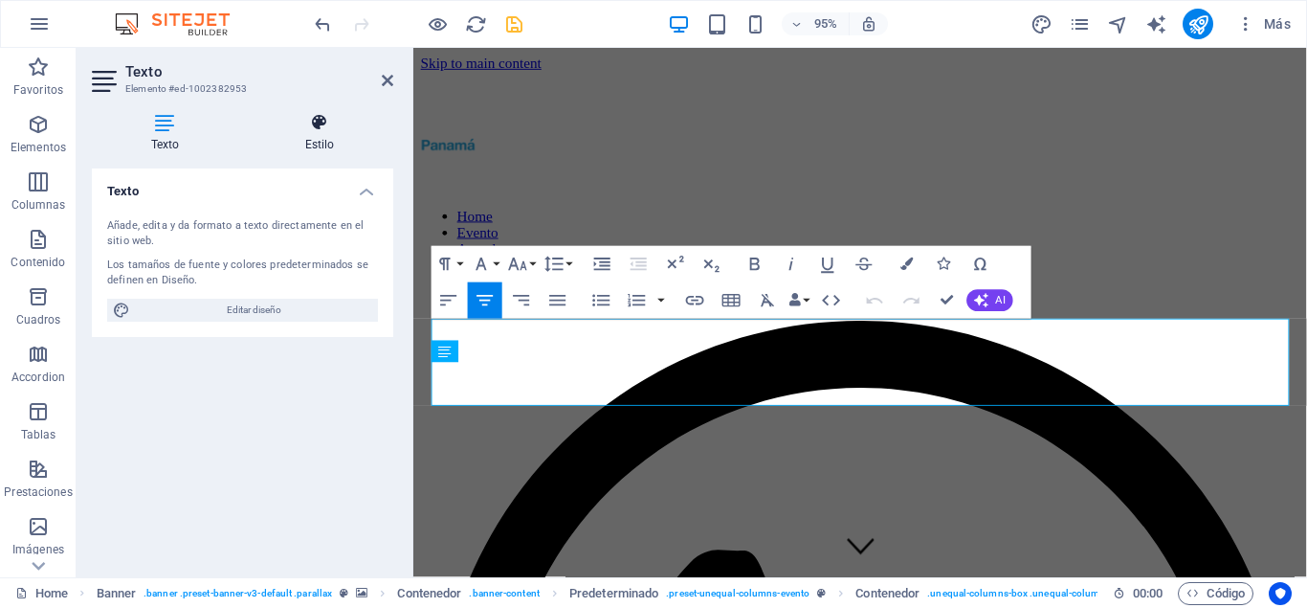
click at [342, 124] on icon at bounding box center [319, 122] width 147 height 19
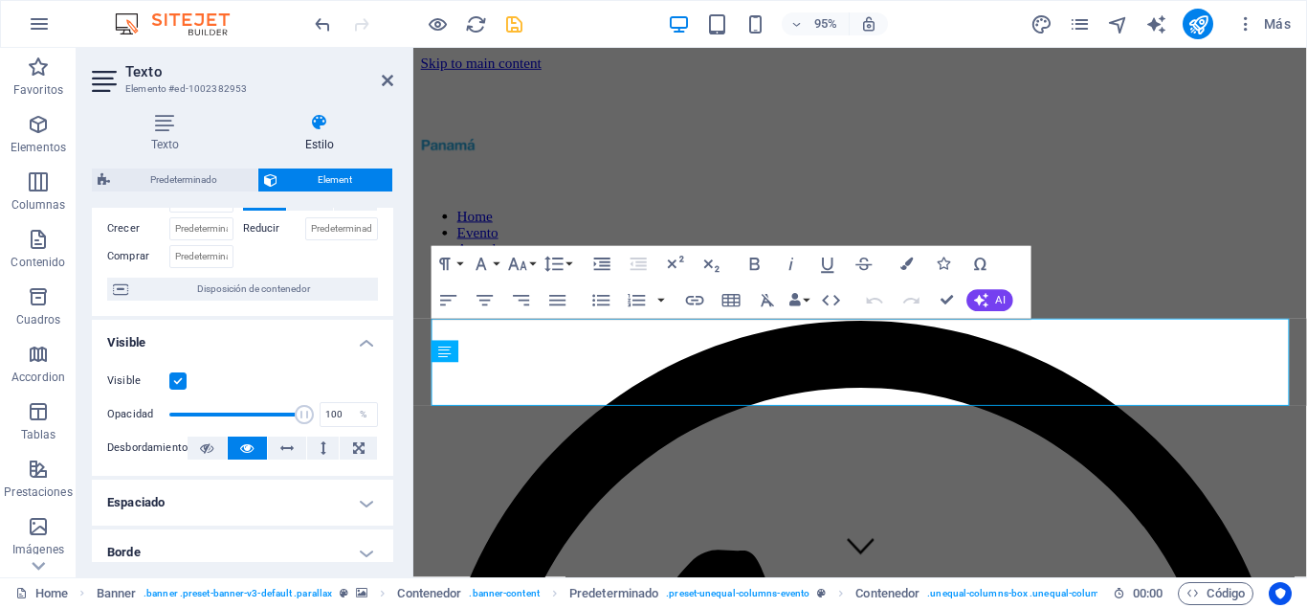
scroll to position [172, 0]
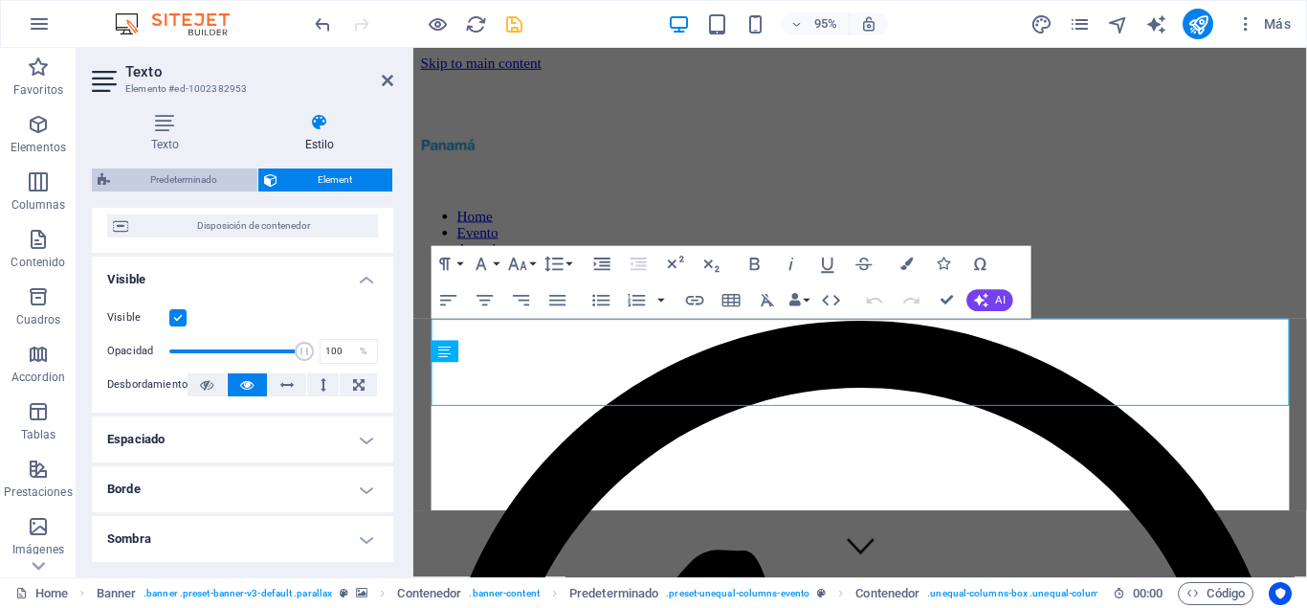
click at [185, 168] on span "Predeterminado" at bounding box center [184, 179] width 136 height 23
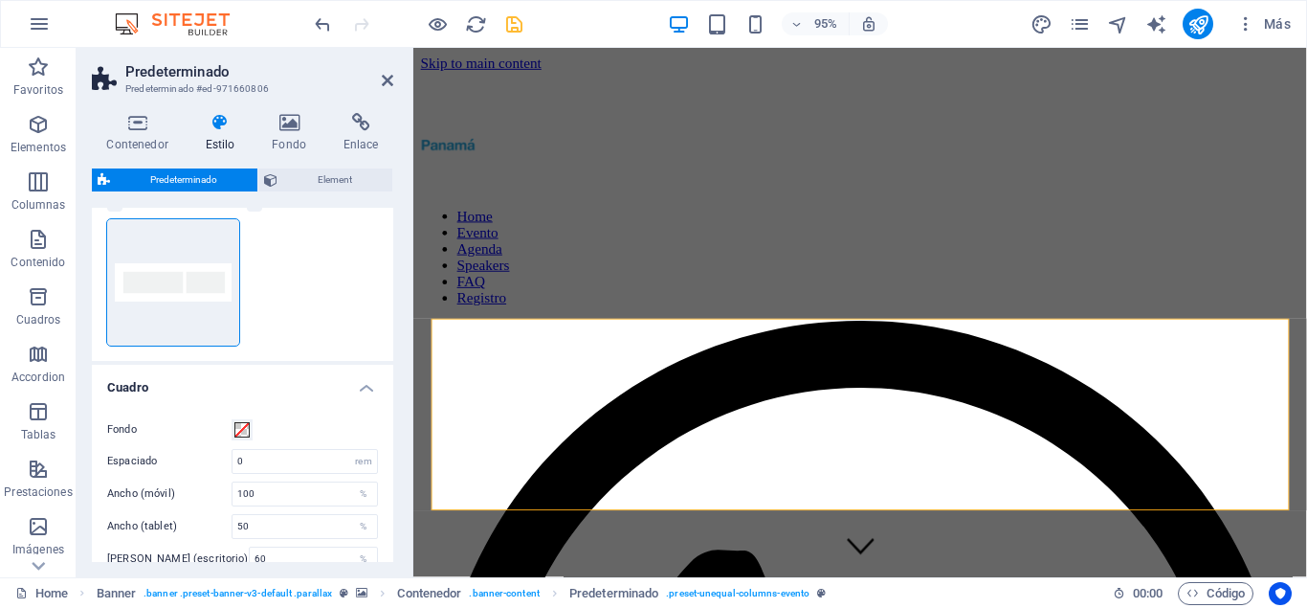
scroll to position [327, 0]
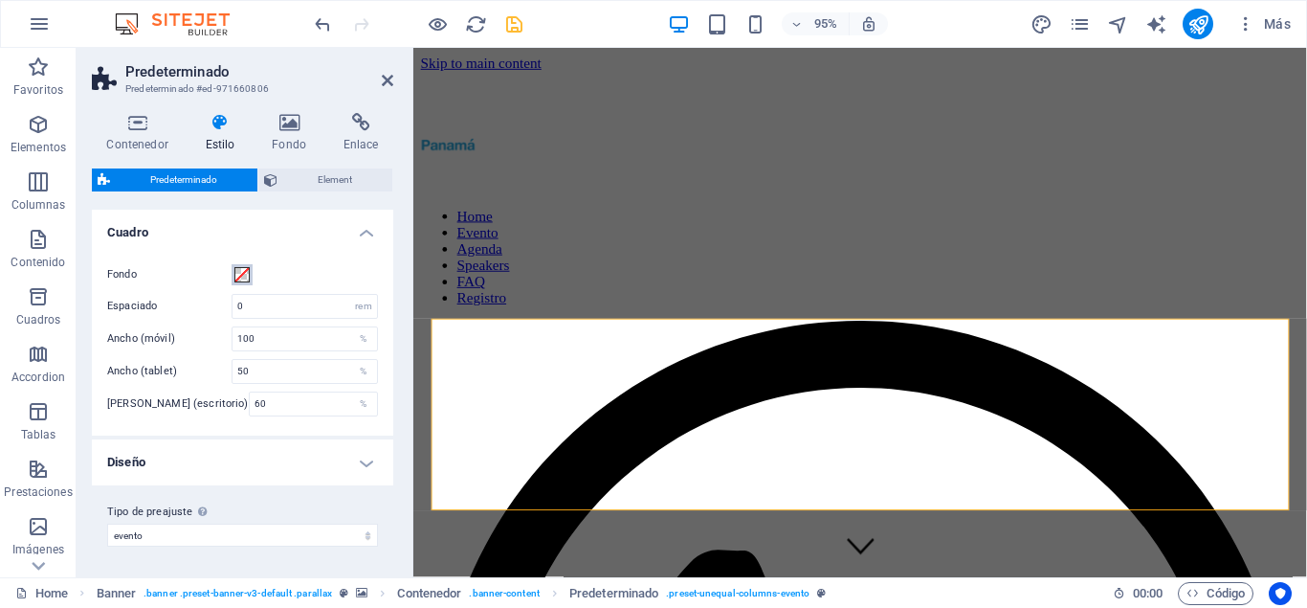
click at [241, 274] on span at bounding box center [241, 274] width 15 height 15
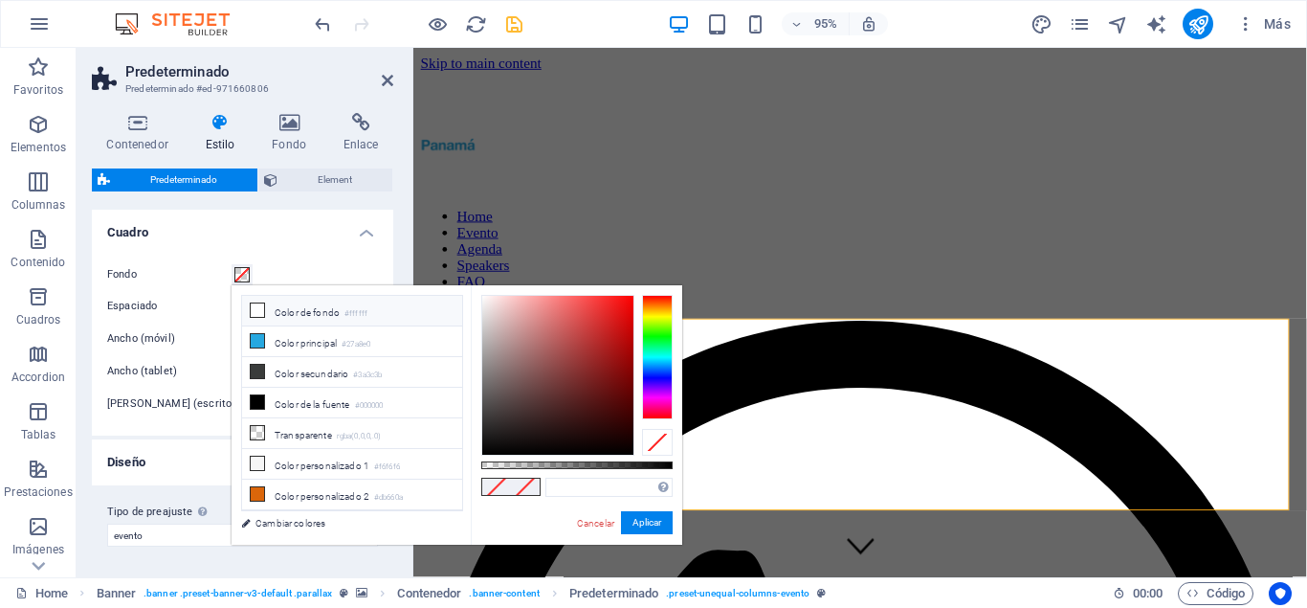
click at [257, 312] on icon at bounding box center [257, 309] width 13 height 13
type input "#ffffff"
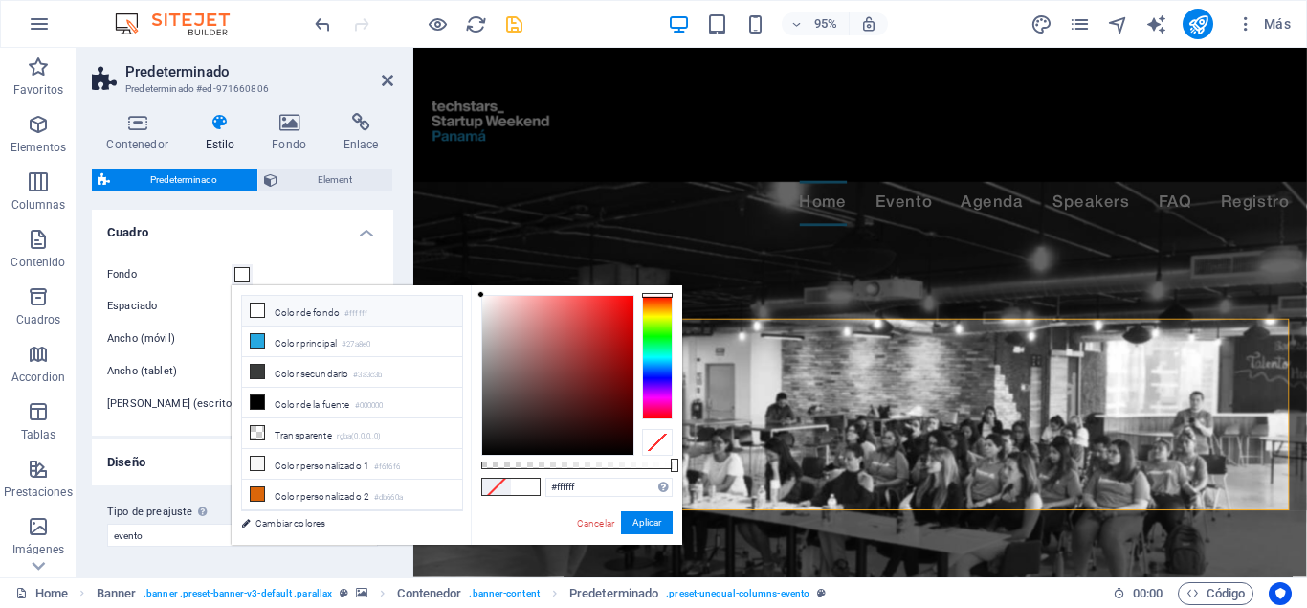
click at [480, 291] on div at bounding box center [481, 294] width 7 height 7
drag, startPoint x: 644, startPoint y: 524, endPoint x: 301, endPoint y: 460, distance: 349.5
click at [644, 524] on button "Aplicar" at bounding box center [647, 522] width 52 height 23
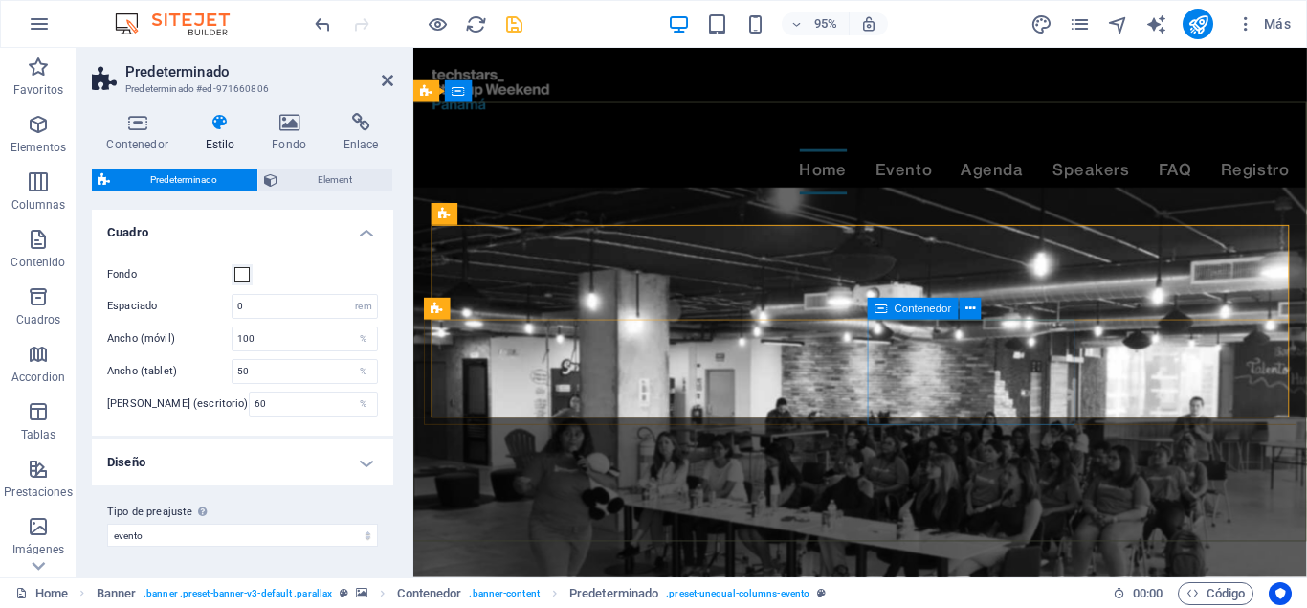
scroll to position [0, 0]
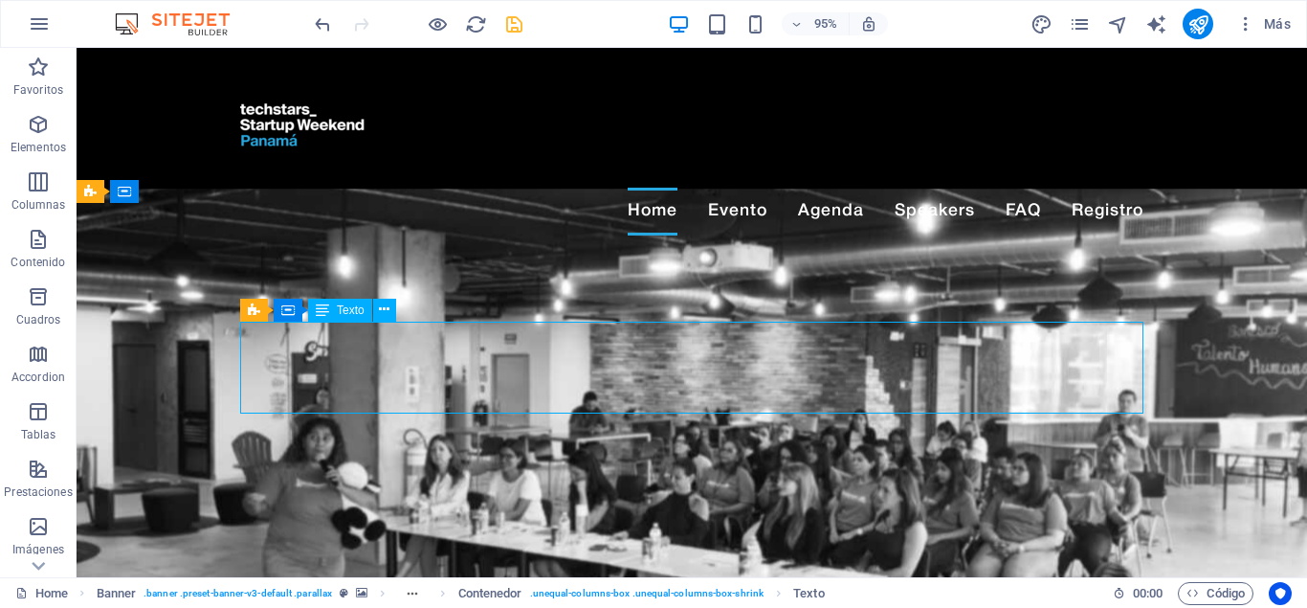
drag, startPoint x: 143, startPoint y: 357, endPoint x: 475, endPoint y: 342, distance: 332.5
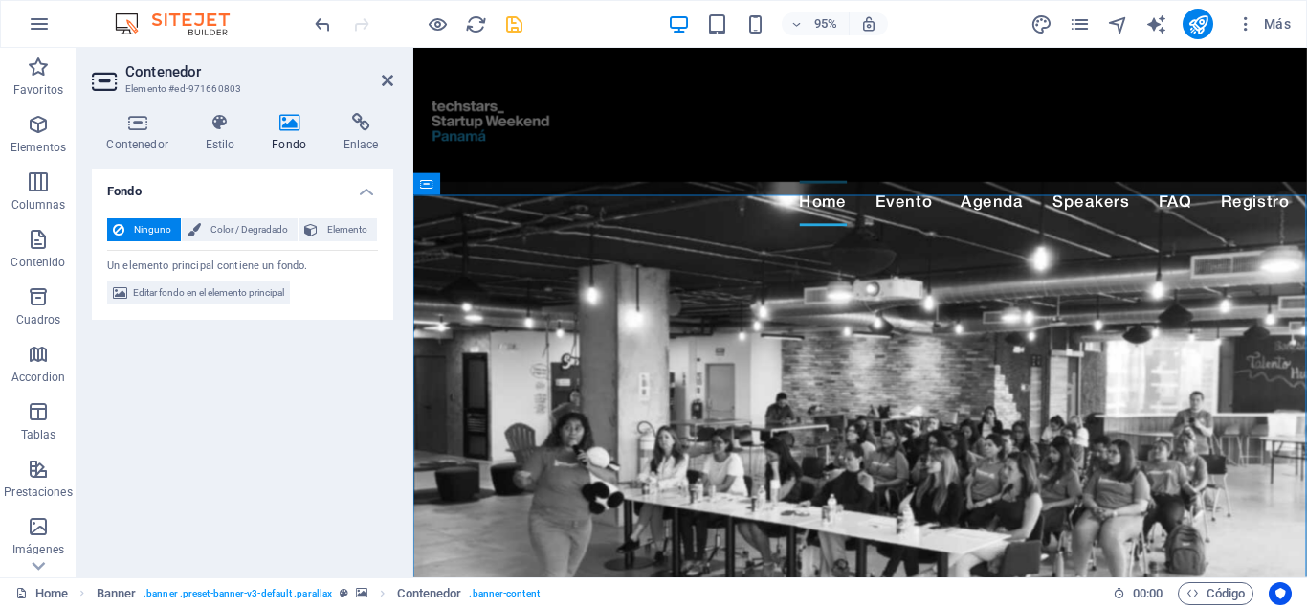
click at [278, 123] on icon at bounding box center [289, 122] width 64 height 19
click at [390, 76] on icon at bounding box center [387, 80] width 11 height 15
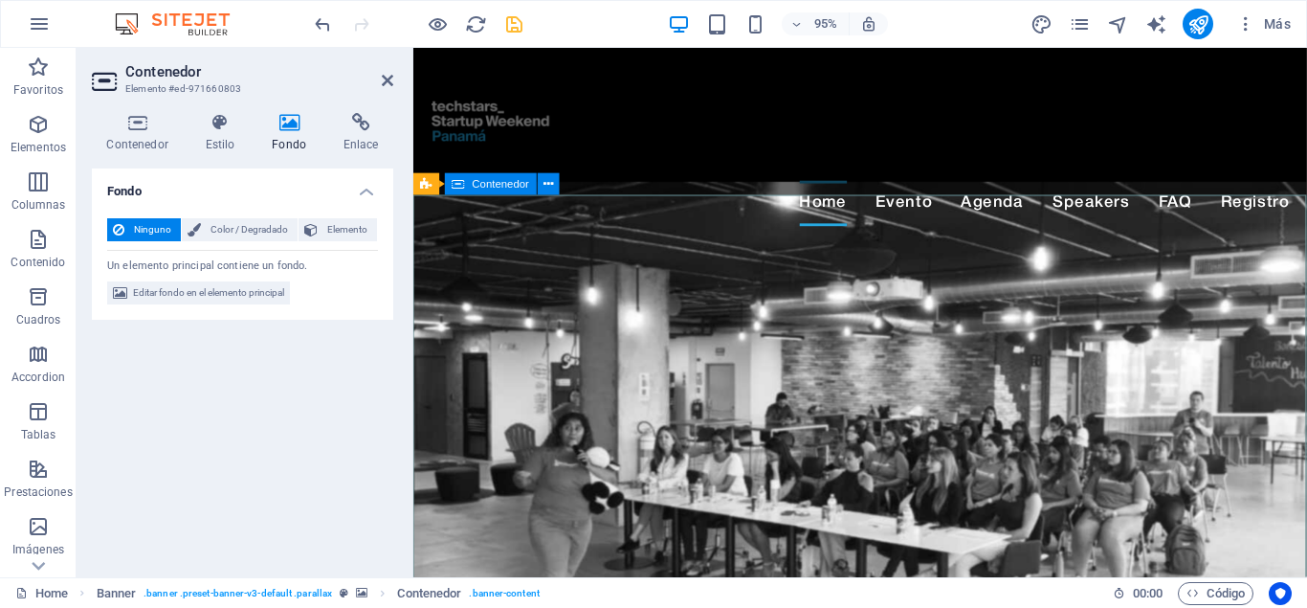
click at [435, 190] on div "Banner" at bounding box center [447, 184] width 69 height 22
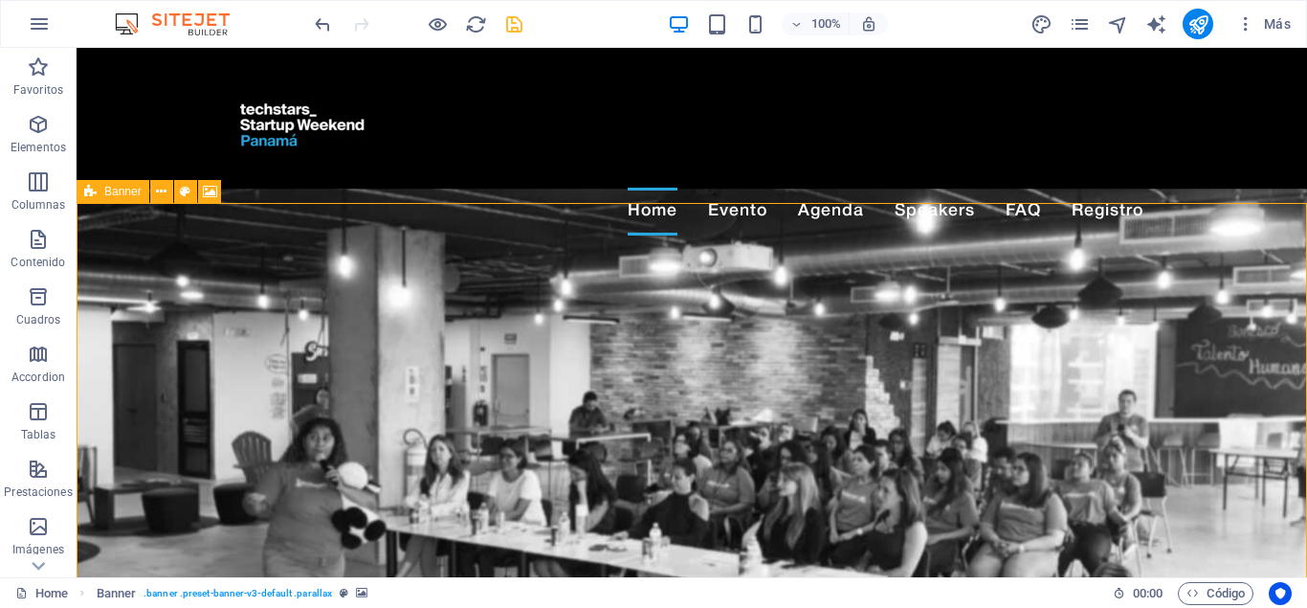
click at [95, 200] on icon at bounding box center [90, 191] width 12 height 23
click at [209, 190] on icon at bounding box center [210, 192] width 14 height 20
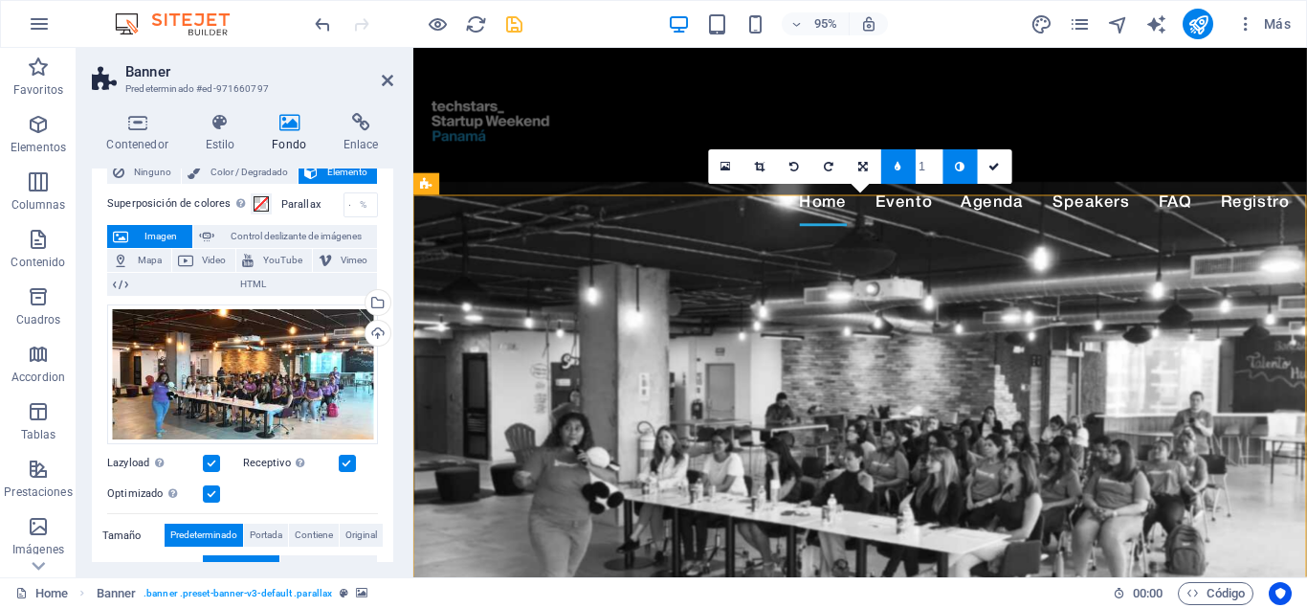
scroll to position [86, 0]
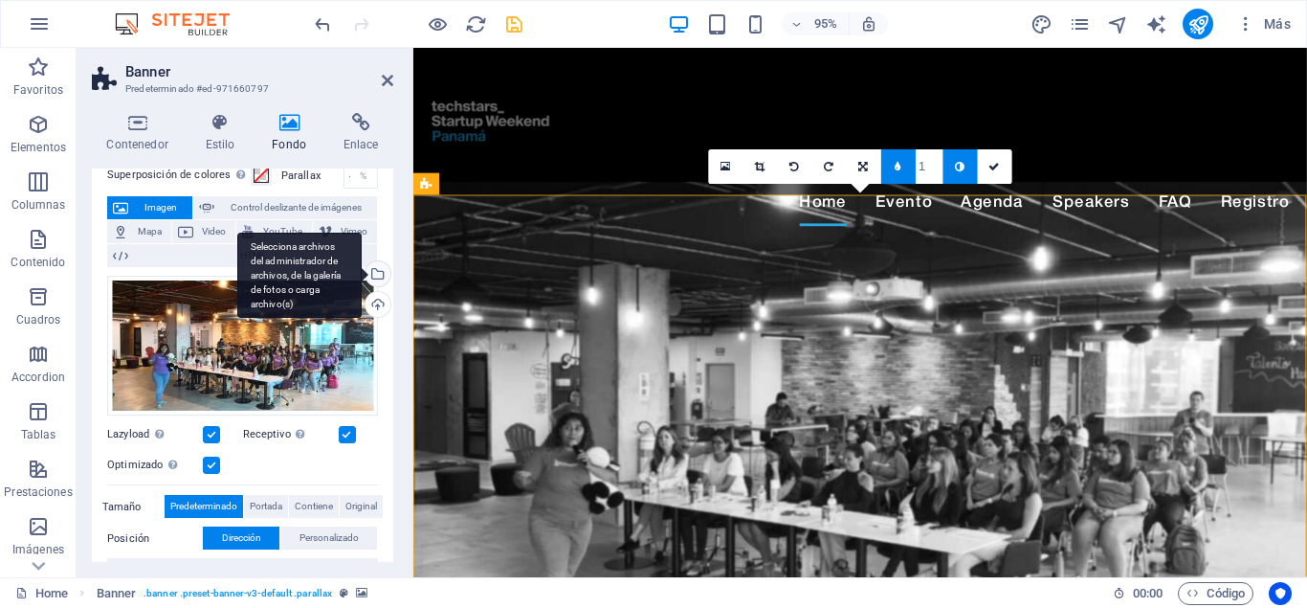
click at [362, 273] on div "Selecciona archivos del administrador de archivos, de la galería de fotos o car…" at bounding box center [299, 276] width 124 height 86
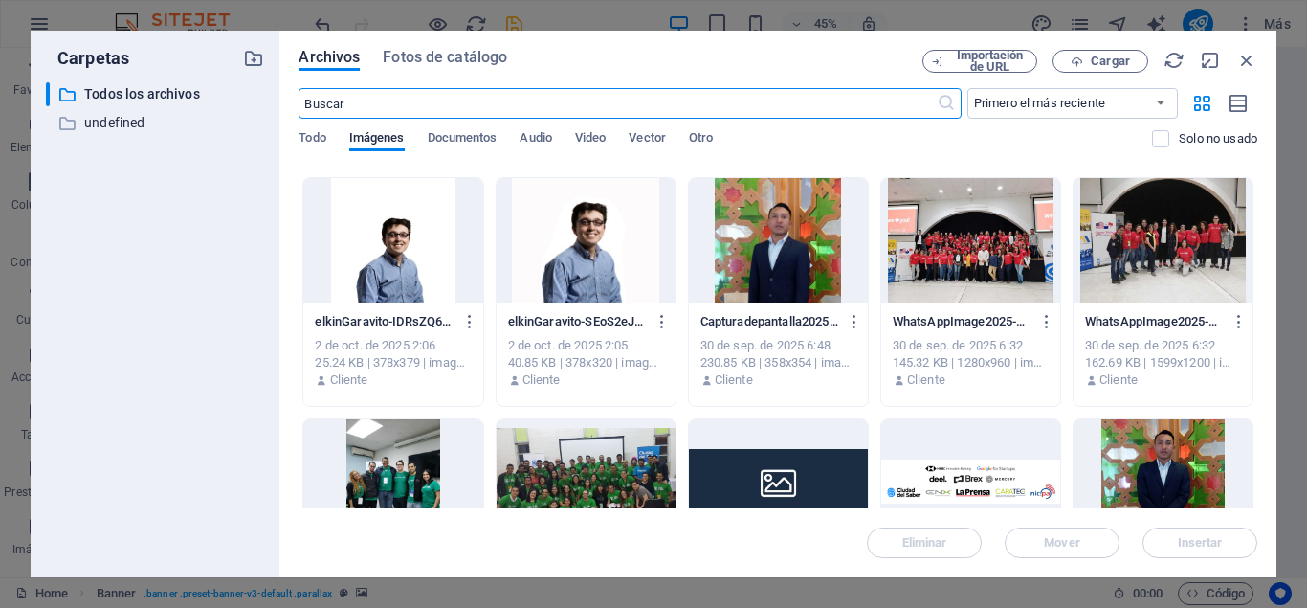
scroll to position [0, 0]
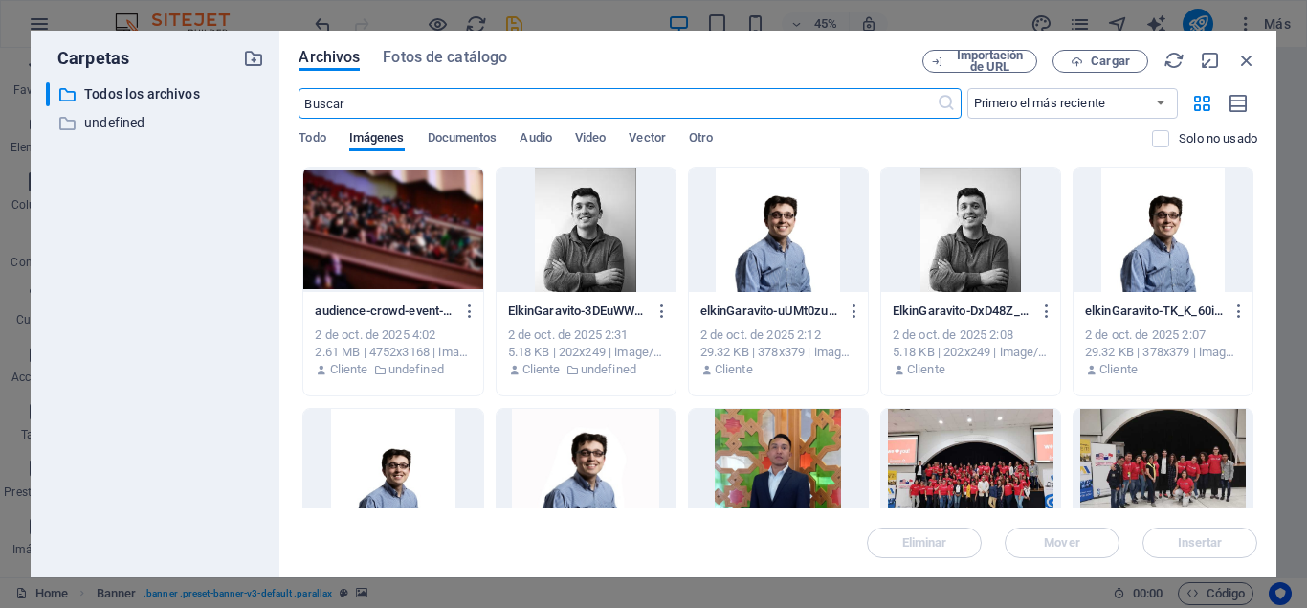
click at [366, 213] on div at bounding box center [392, 229] width 179 height 124
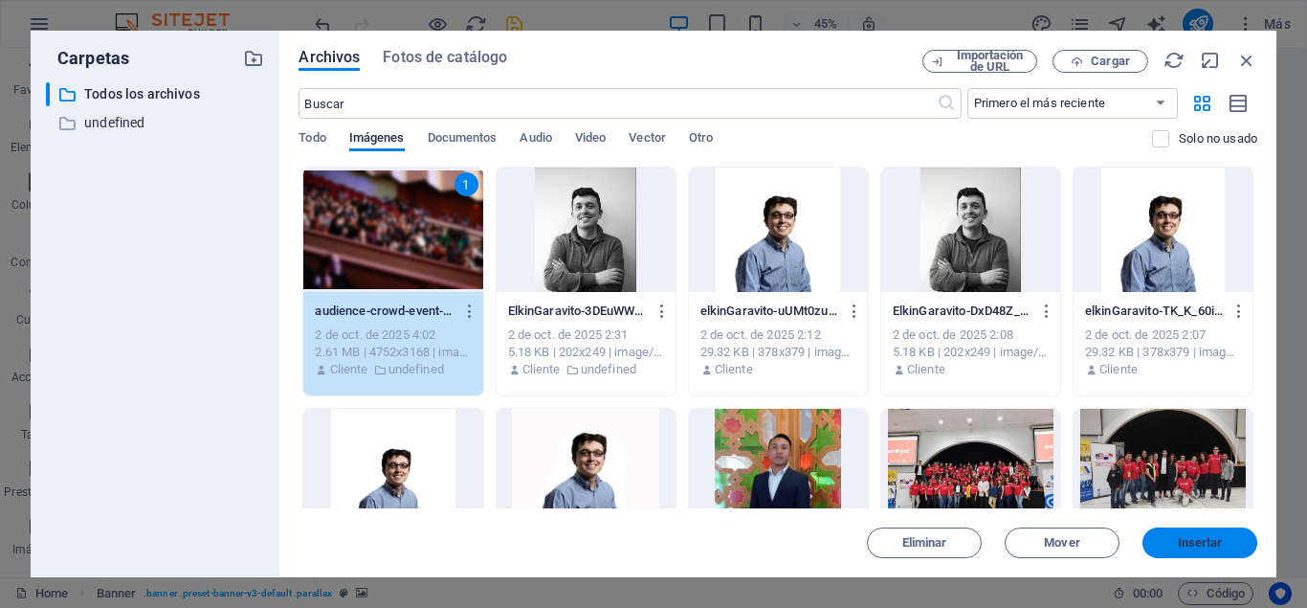
drag, startPoint x: 1202, startPoint y: 545, endPoint x: 829, endPoint y: 523, distance: 373.9
click at [1202, 545] on span "Insertar" at bounding box center [1200, 542] width 45 height 11
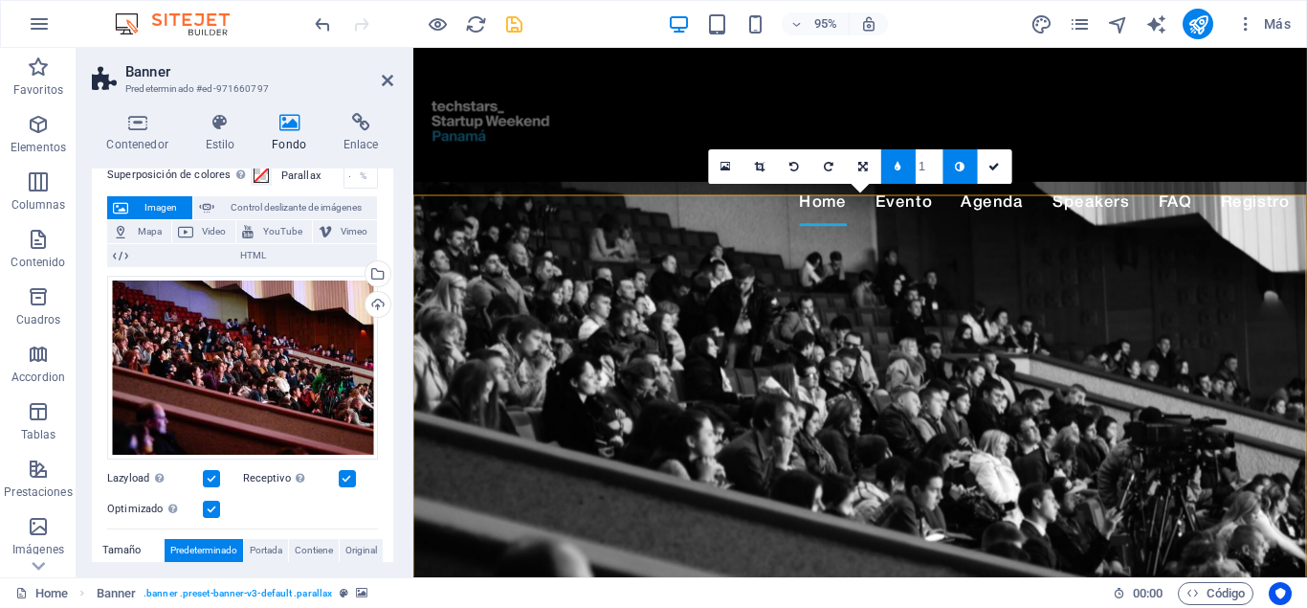
click at [961, 167] on icon at bounding box center [961, 167] width 10 height 11
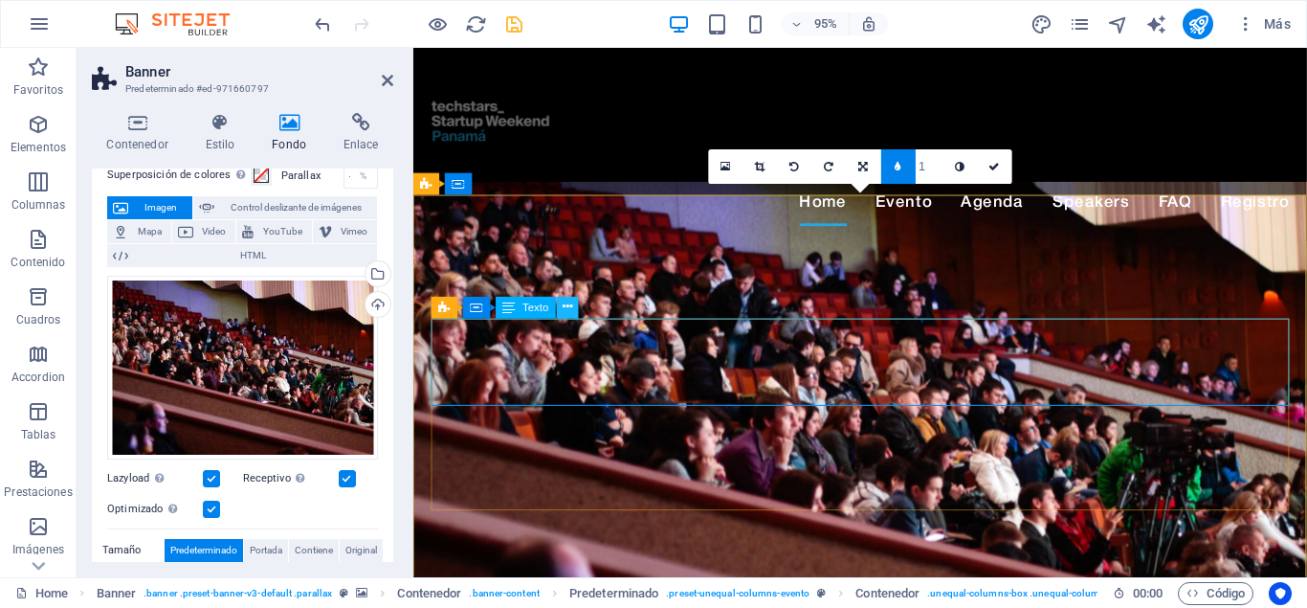
click at [569, 309] on icon at bounding box center [568, 308] width 10 height 19
click at [937, 157] on input "1" at bounding box center [930, 165] width 28 height 33
type input "2"
click at [566, 308] on icon at bounding box center [568, 308] width 10 height 19
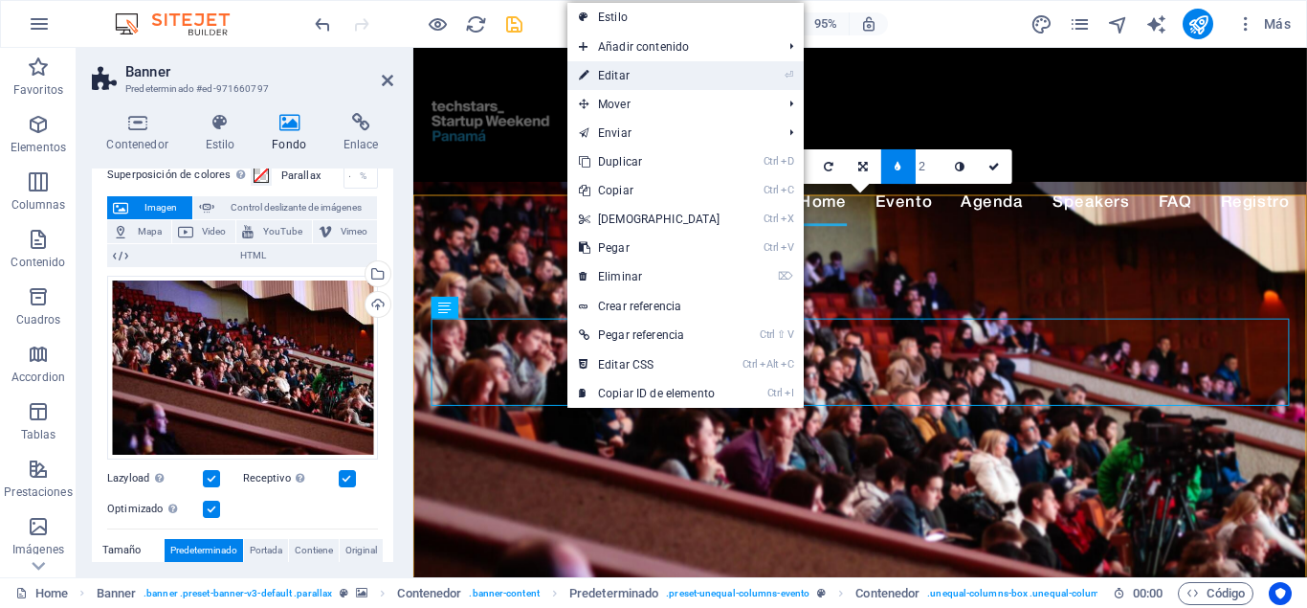
click at [659, 66] on link "⏎ Editar" at bounding box center [650, 75] width 165 height 29
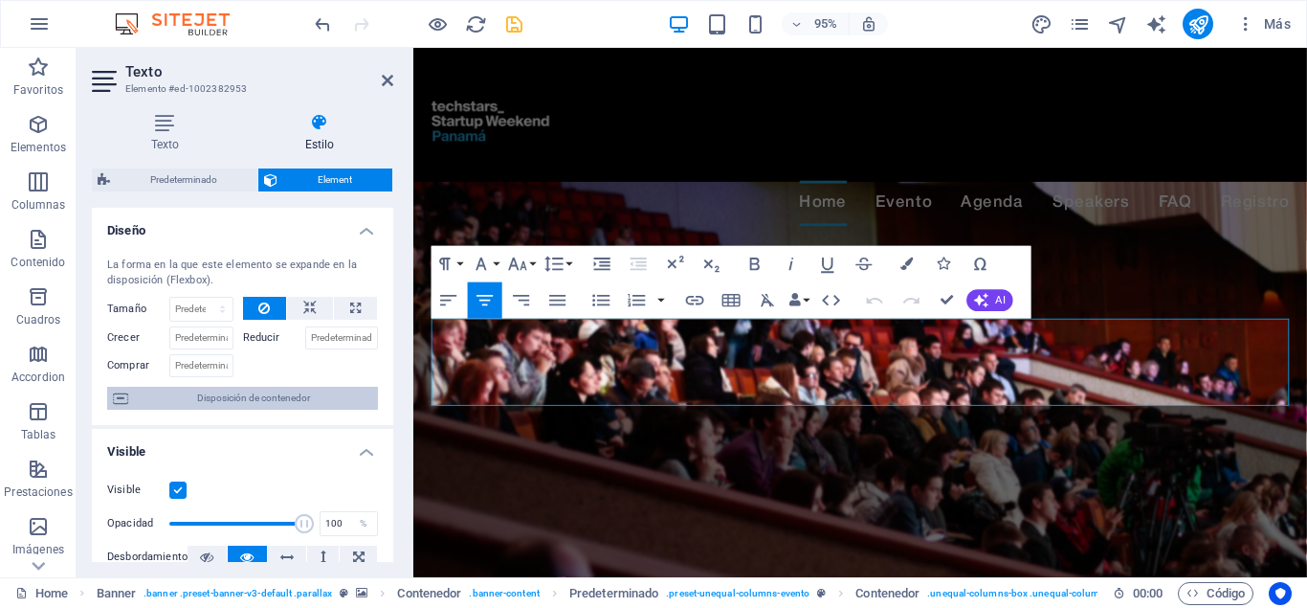
click at [256, 395] on span "Disposición de contenedor" at bounding box center [253, 398] width 238 height 23
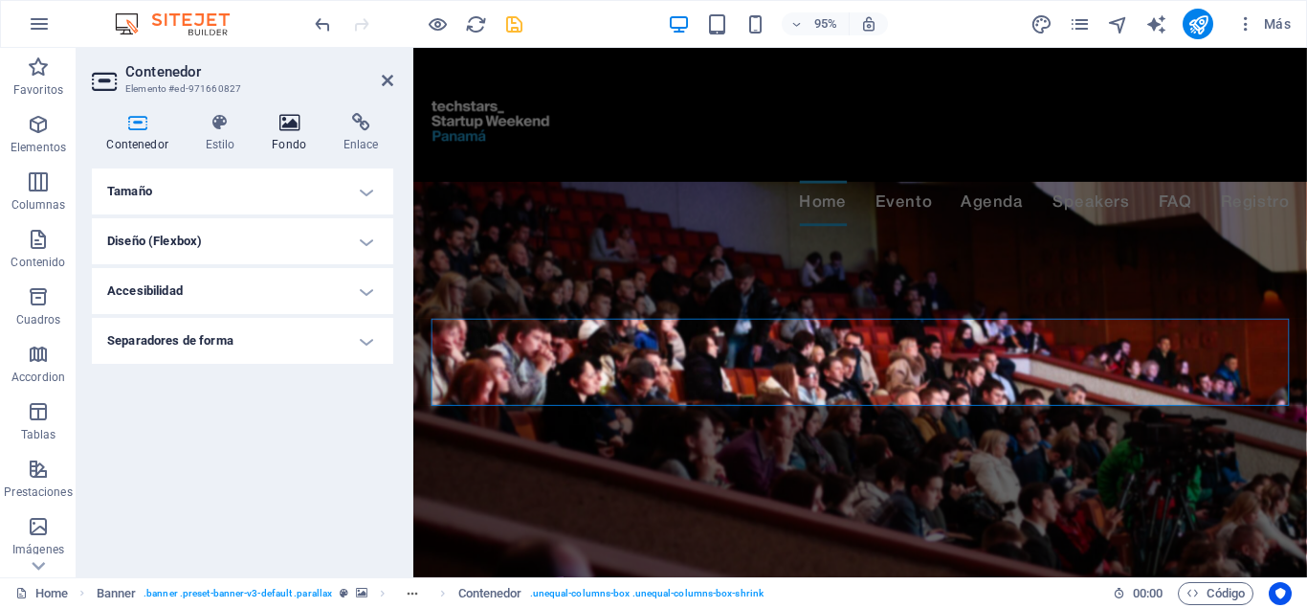
click at [293, 130] on icon at bounding box center [289, 122] width 64 height 19
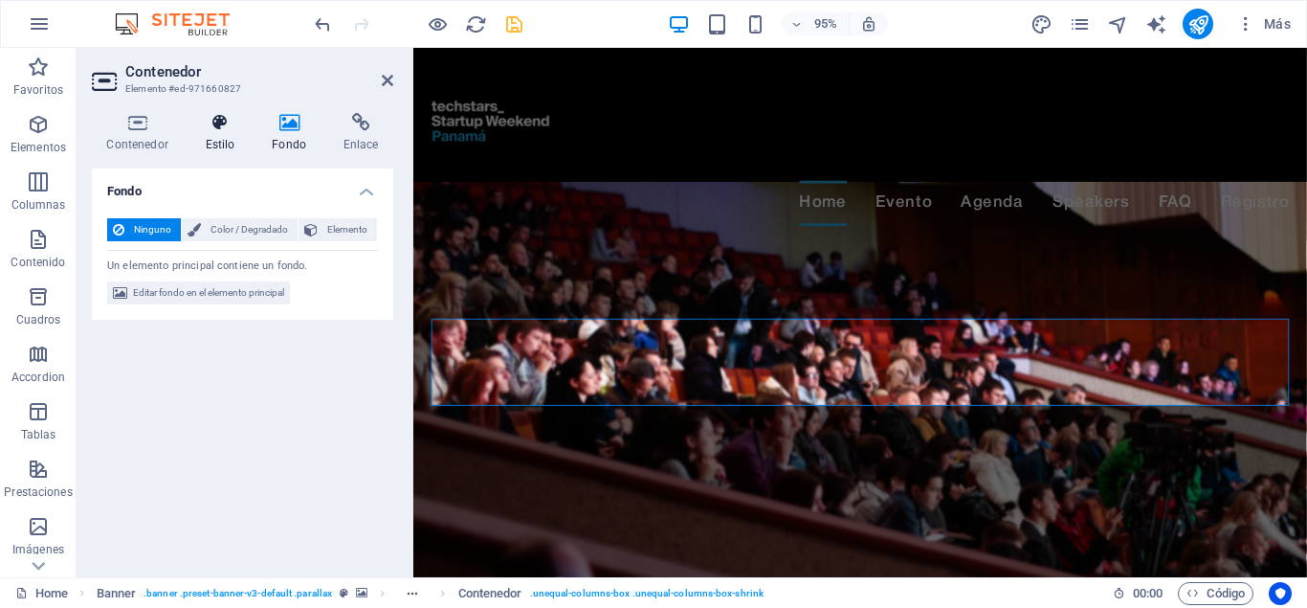
click at [219, 132] on icon at bounding box center [219, 122] width 59 height 19
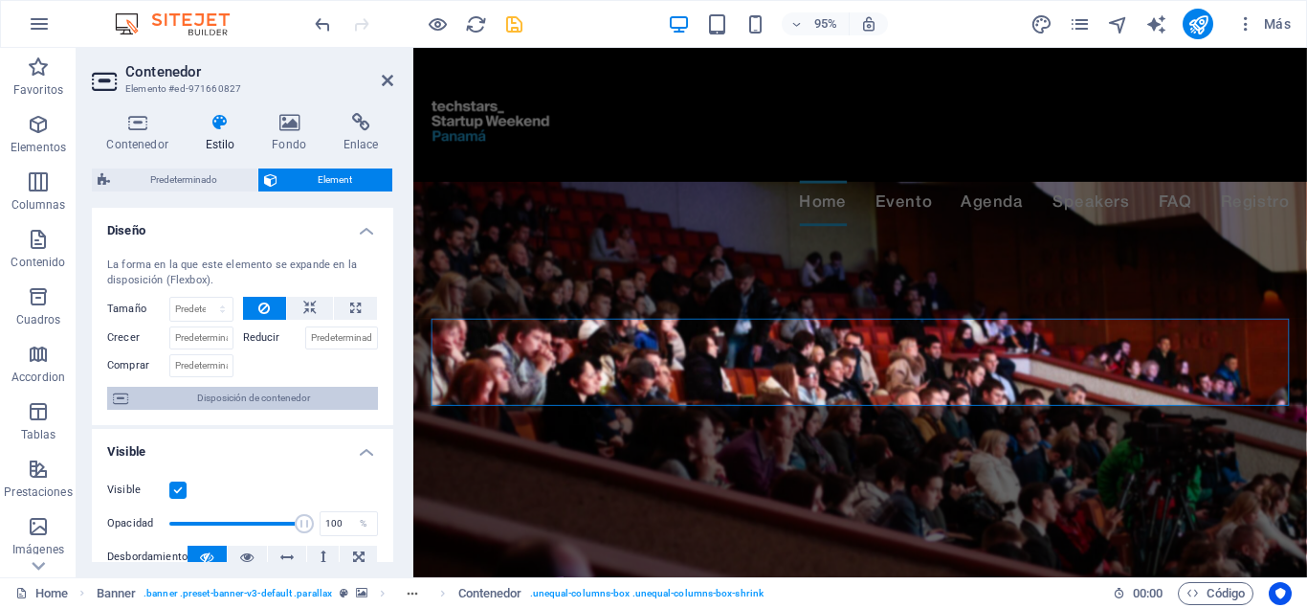
click at [124, 396] on icon at bounding box center [120, 398] width 15 height 23
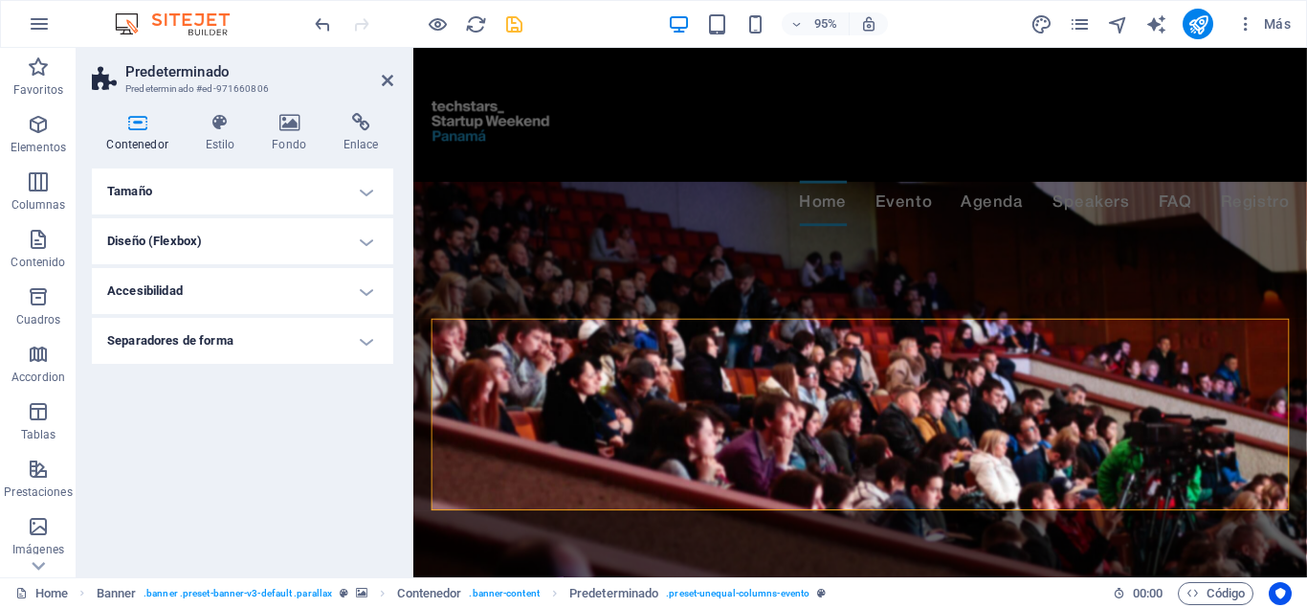
click at [236, 256] on h4 "Diseño (Flexbox)" at bounding box center [242, 241] width 301 height 46
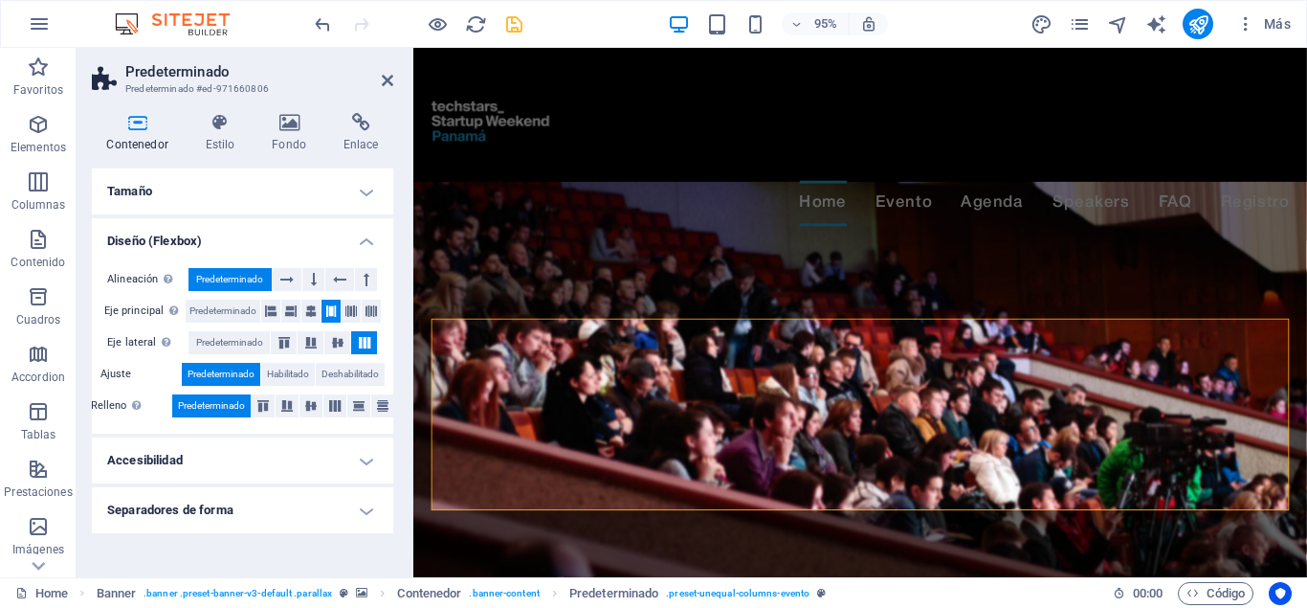
click at [253, 239] on h4 "Diseño (Flexbox)" at bounding box center [242, 235] width 301 height 34
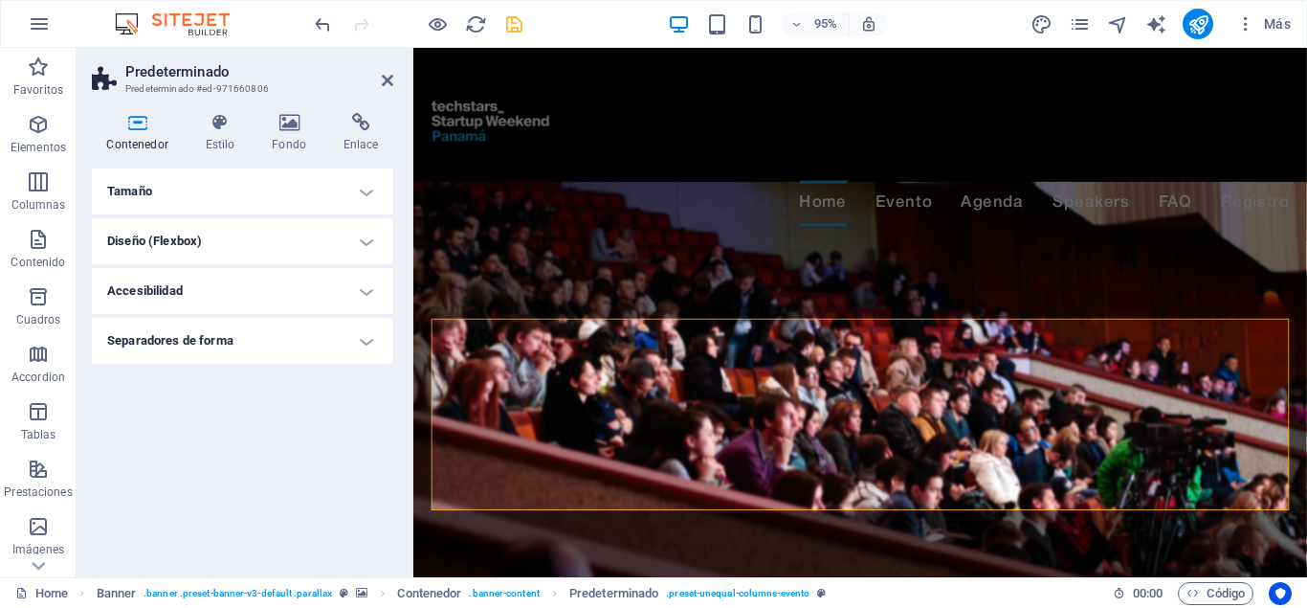
click at [145, 130] on icon at bounding box center [137, 122] width 91 height 19
click at [235, 127] on icon at bounding box center [219, 122] width 59 height 19
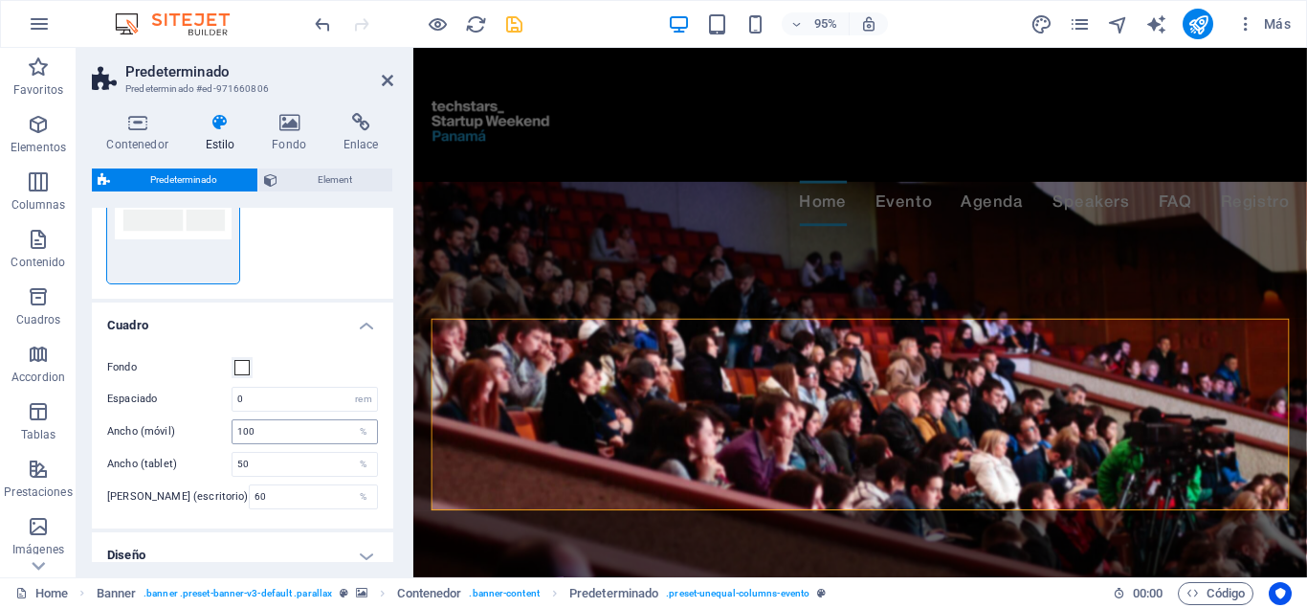
scroll to position [258, 0]
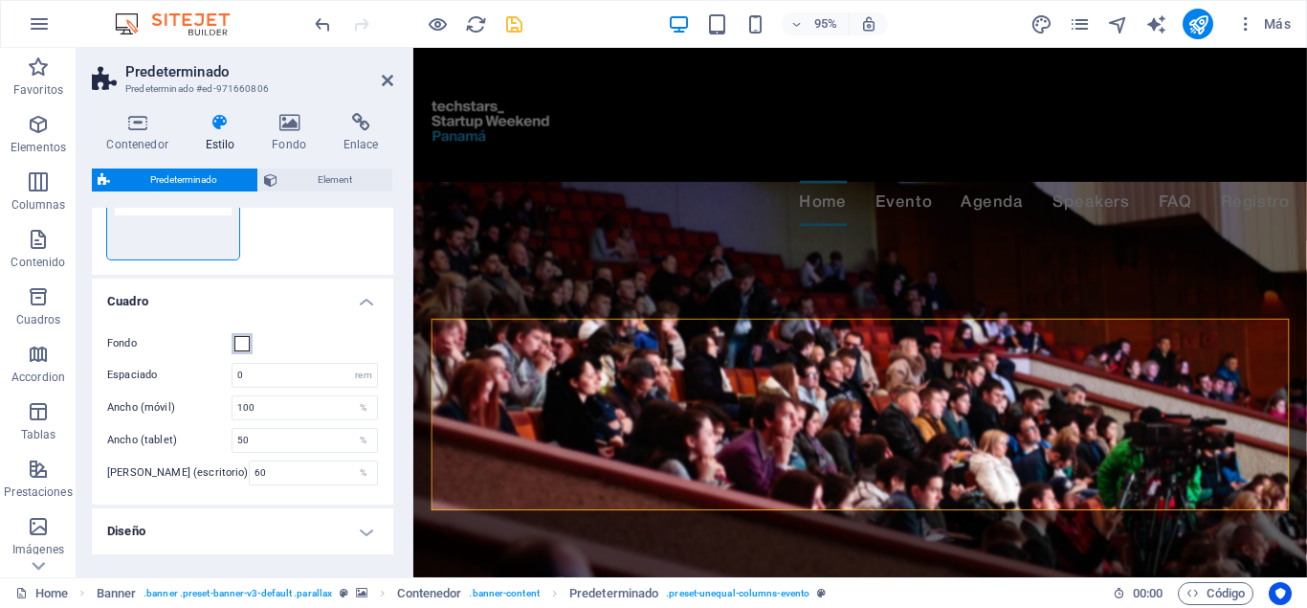
click at [243, 352] on button "Fondo" at bounding box center [242, 343] width 21 height 21
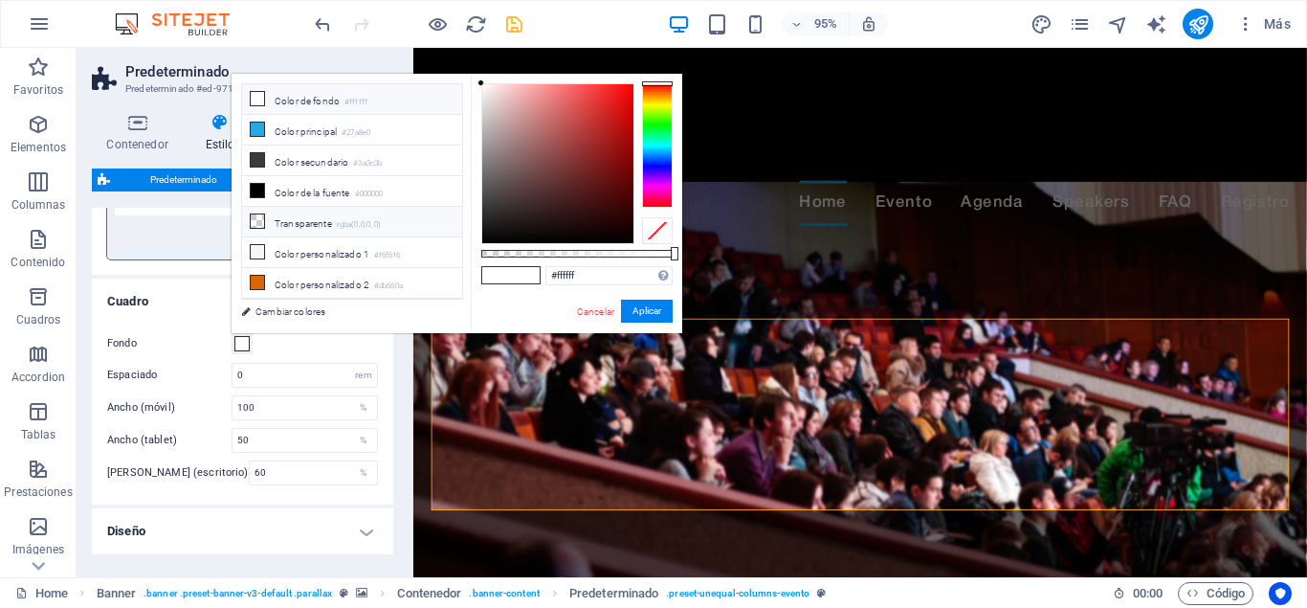
click at [258, 215] on icon at bounding box center [257, 220] width 13 height 13
type input "rgba(0, 0, 0, 0.71)"
drag, startPoint x: 482, startPoint y: 249, endPoint x: 617, endPoint y: 262, distance: 135.6
click at [617, 262] on div "rgba(0, 0, 0, 0.71) Formatos soportados #0852ed rgb(8, 82, 237) rgba(8, 82, 237…" at bounding box center [577, 342] width 212 height 537
drag, startPoint x: 641, startPoint y: 314, endPoint x: 279, endPoint y: 291, distance: 362.5
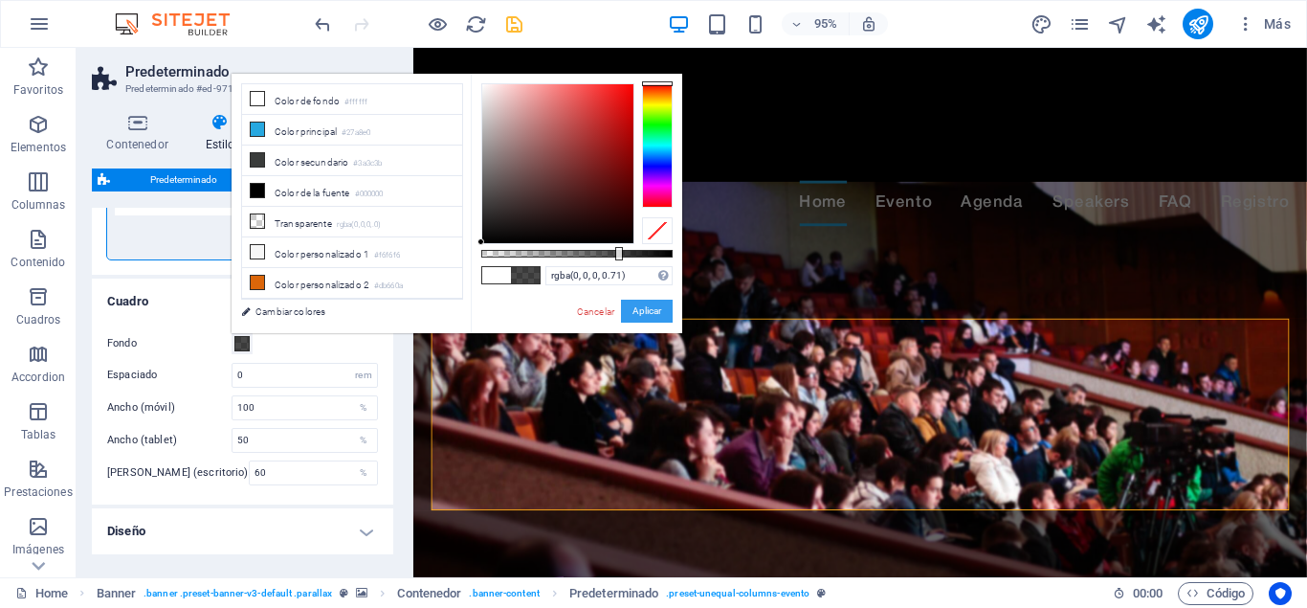
click at [641, 314] on button "Aplicar" at bounding box center [647, 311] width 52 height 23
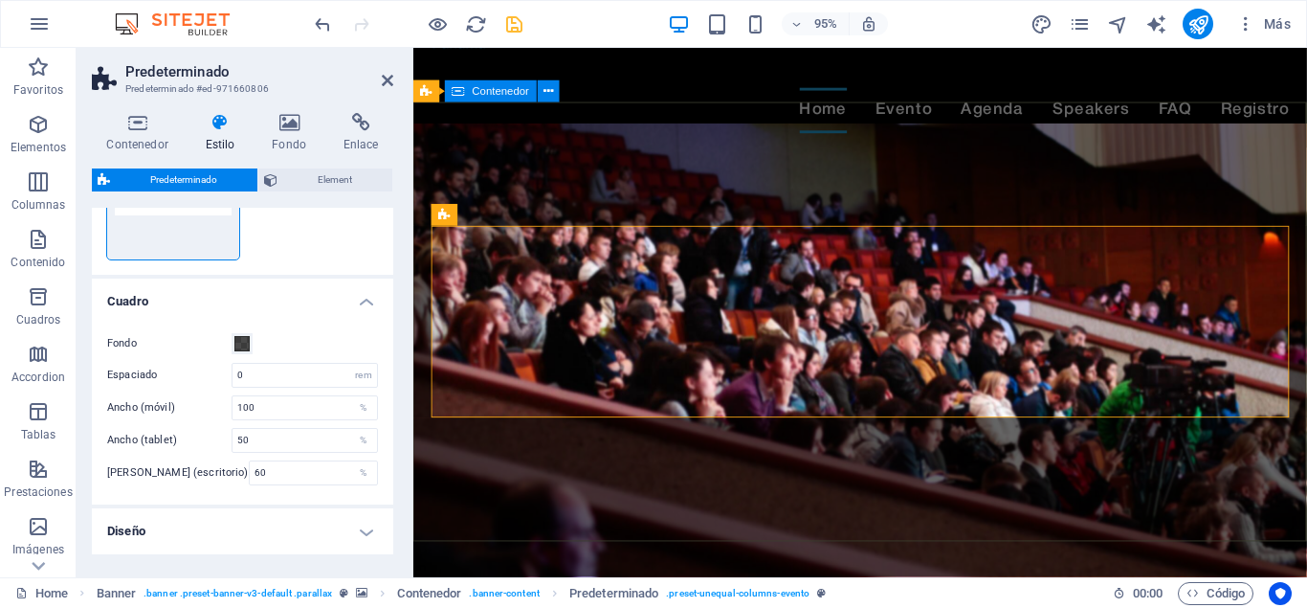
scroll to position [0, 0]
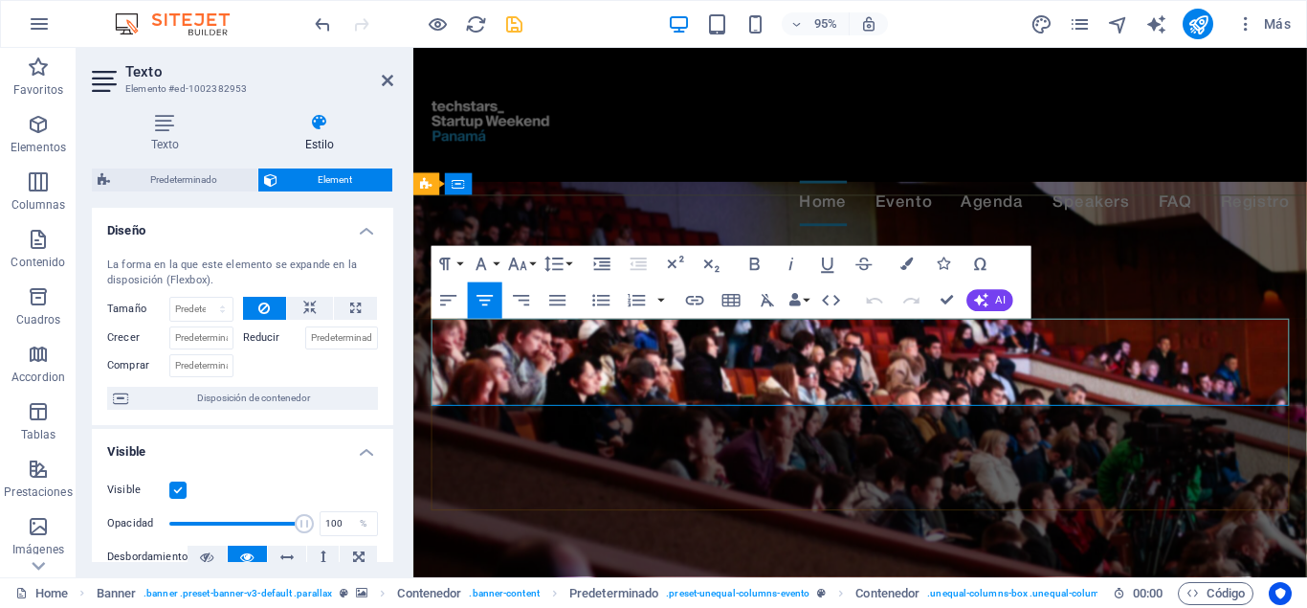
drag, startPoint x: 569, startPoint y: 358, endPoint x: 776, endPoint y: 362, distance: 207.7
drag, startPoint x: 735, startPoint y: 361, endPoint x: 491, endPoint y: 344, distance: 244.7
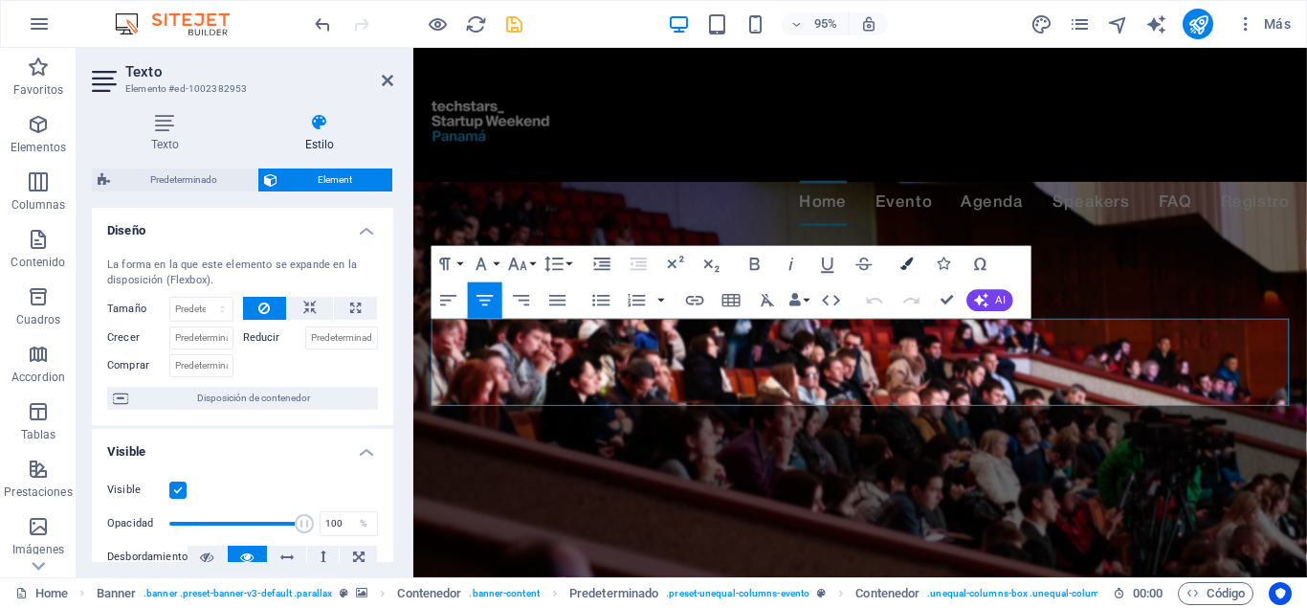
click at [911, 261] on icon "button" at bounding box center [908, 263] width 12 height 12
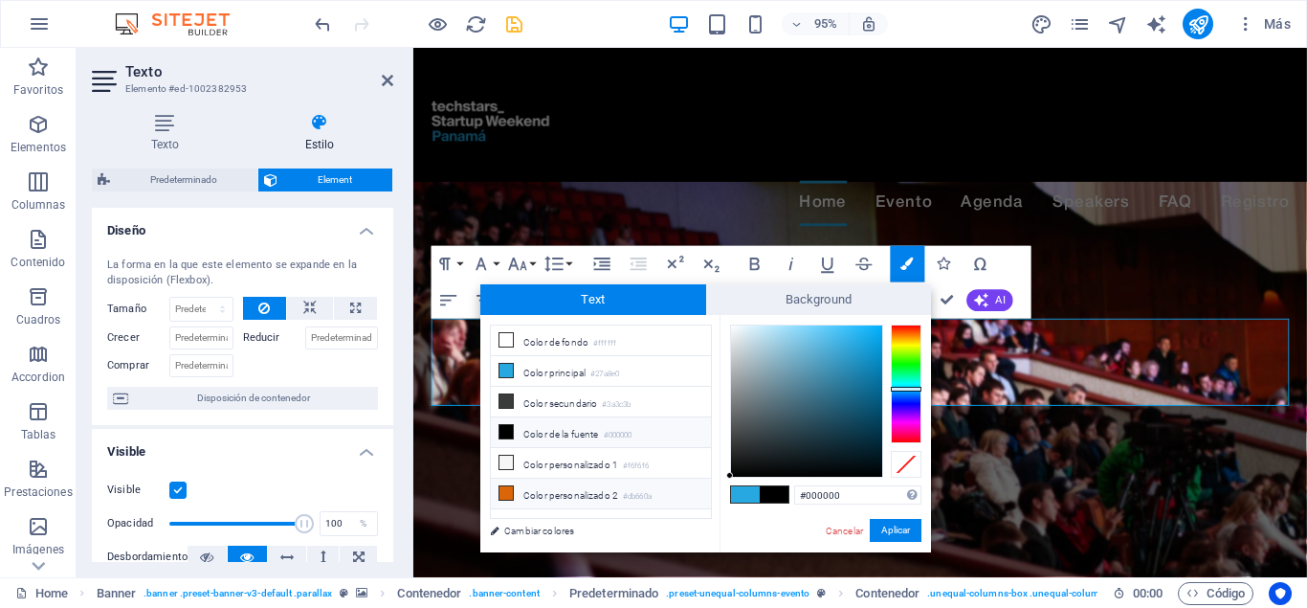
drag, startPoint x: 852, startPoint y: 342, endPoint x: 704, endPoint y: 482, distance: 203.8
click at [704, 482] on div "less Color de fondo #ffffff Color principal #27a8e0 Color secundario #3a3c3b Co…" at bounding box center [705, 433] width 451 height 237
click at [900, 524] on button "Aplicar" at bounding box center [896, 530] width 52 height 23
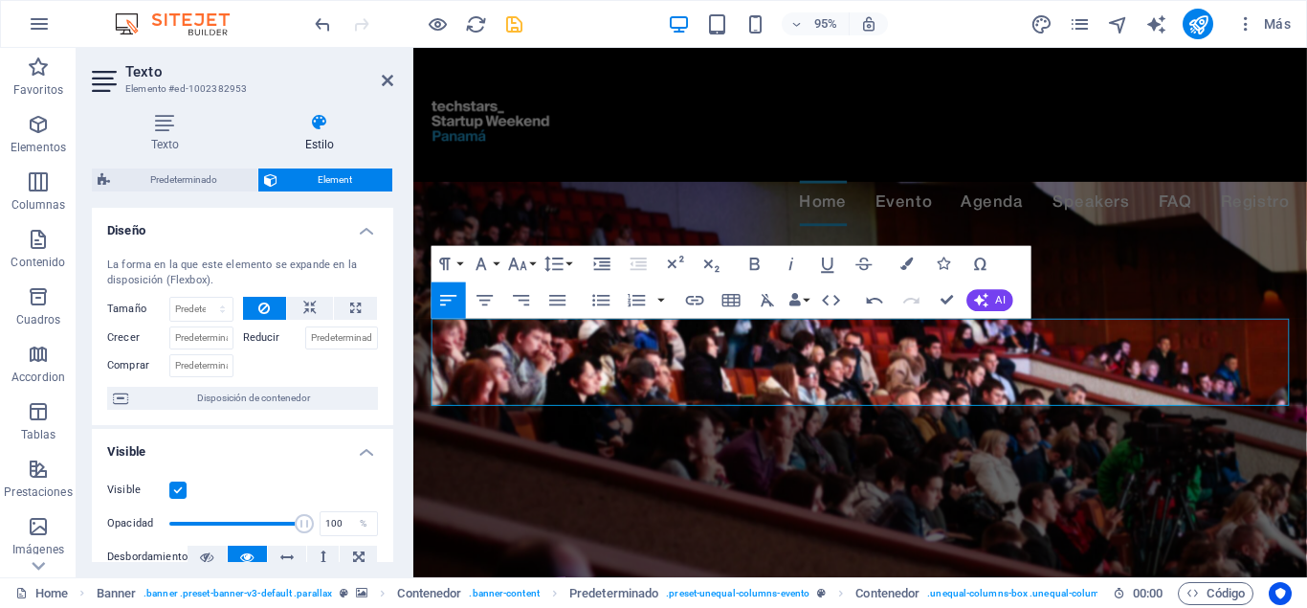
click at [844, 350] on div "Barra de menús Banner Contenedor Banner Predeterminado Contenedor Texto Predete…" at bounding box center [860, 312] width 894 height 529
drag, startPoint x: 643, startPoint y: 359, endPoint x: 444, endPoint y: 350, distance: 199.3
click at [902, 262] on icon "button" at bounding box center [908, 263] width 12 height 12
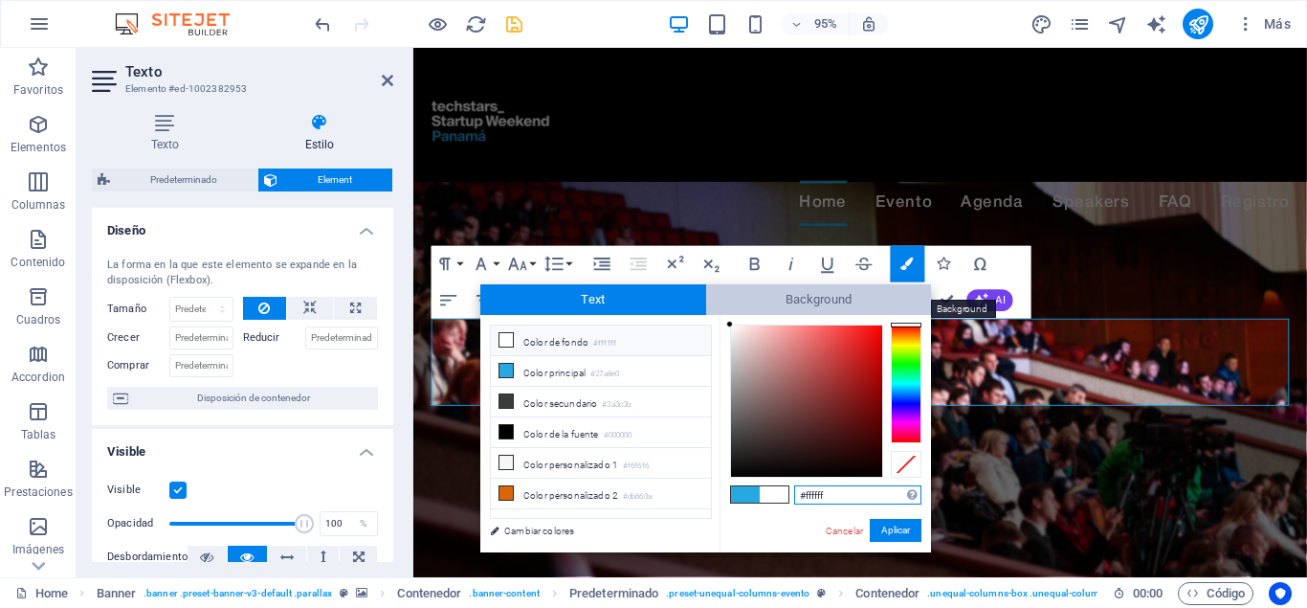
drag, startPoint x: 729, startPoint y: 471, endPoint x: 714, endPoint y: 303, distance: 168.2
click at [714, 303] on div "Text Background less Color de fondo #ffffff Color principal #27a8e0 Color secun…" at bounding box center [705, 418] width 451 height 268
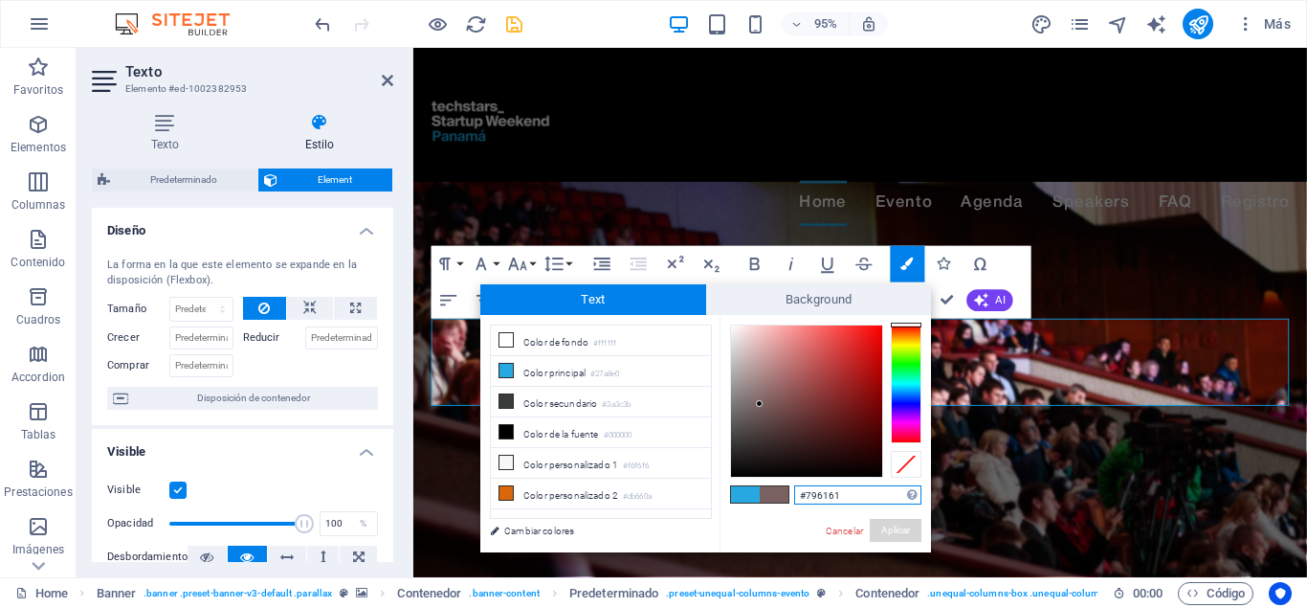
drag, startPoint x: 891, startPoint y: 529, endPoint x: 760, endPoint y: 404, distance: 181.4
click at [760, 404] on div "#796161 Formatos soportados #0852ed rgb(8, 82, 237) rgba(8, 82, 237, 90%) hsv(2…" at bounding box center [826, 572] width 212 height 515
drag, startPoint x: 745, startPoint y: 353, endPoint x: 720, endPoint y: 320, distance: 41.7
click at [720, 320] on div "#ffffff Formatos soportados #0852ed rgb(8, 82, 237) rgba(8, 82, 237, 90%) hsv(2…" at bounding box center [826, 572] width 212 height 515
drag, startPoint x: 737, startPoint y: 365, endPoint x: 726, endPoint y: 327, distance: 38.8
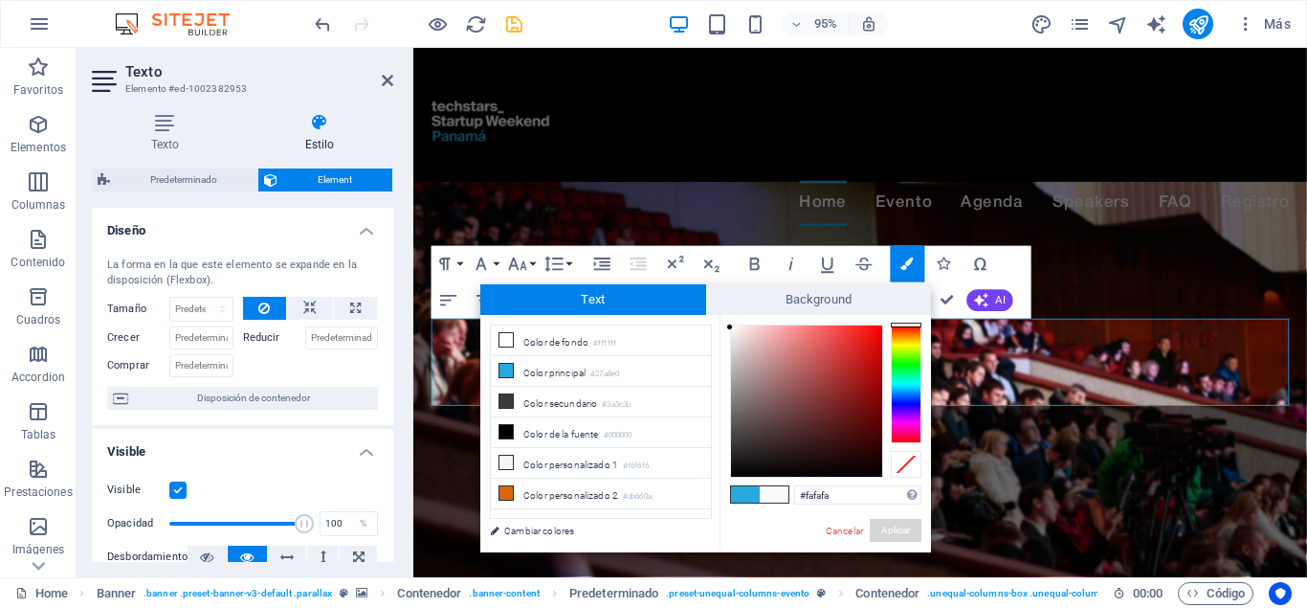
click at [726, 327] on div "#fafafa Formatos soportados #0852ed rgb(8, 82, 237) rgba(8, 82, 237, 90%) hsv(2…" at bounding box center [826, 572] width 212 height 515
click at [737, 334] on div at bounding box center [736, 333] width 7 height 7
click at [731, 325] on div at bounding box center [806, 400] width 151 height 151
click at [842, 528] on link "Cancelar" at bounding box center [844, 531] width 41 height 14
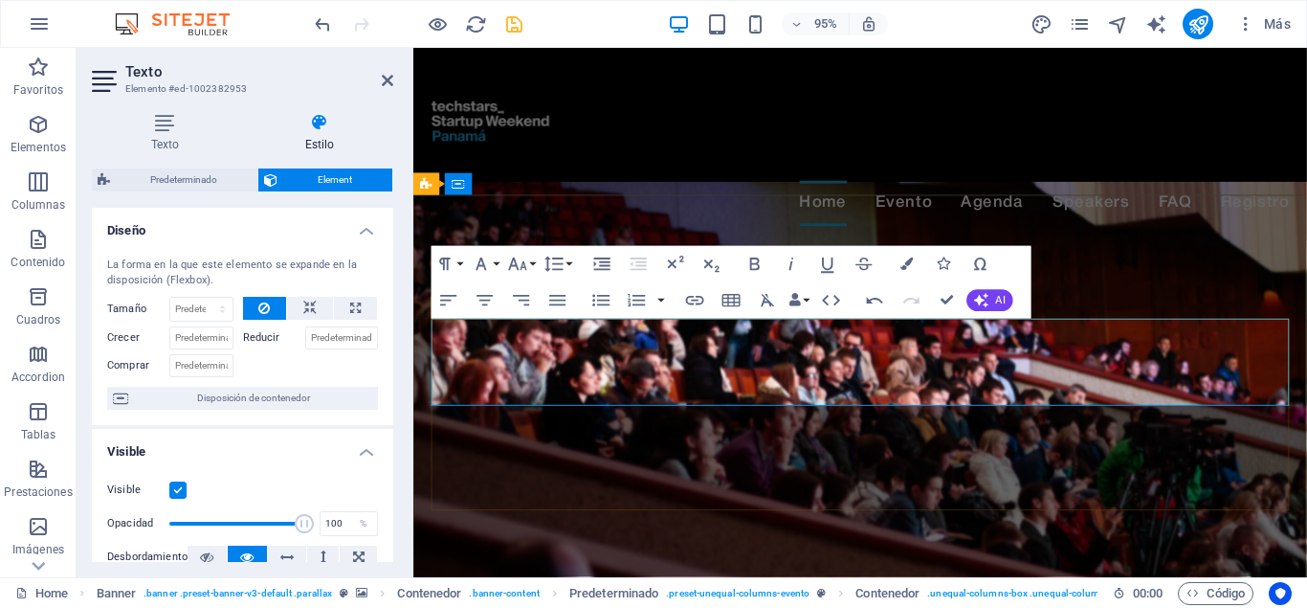
drag, startPoint x: 644, startPoint y: 356, endPoint x: 425, endPoint y: 329, distance: 220.8
drag, startPoint x: 647, startPoint y: 352, endPoint x: 428, endPoint y: 347, distance: 219.2
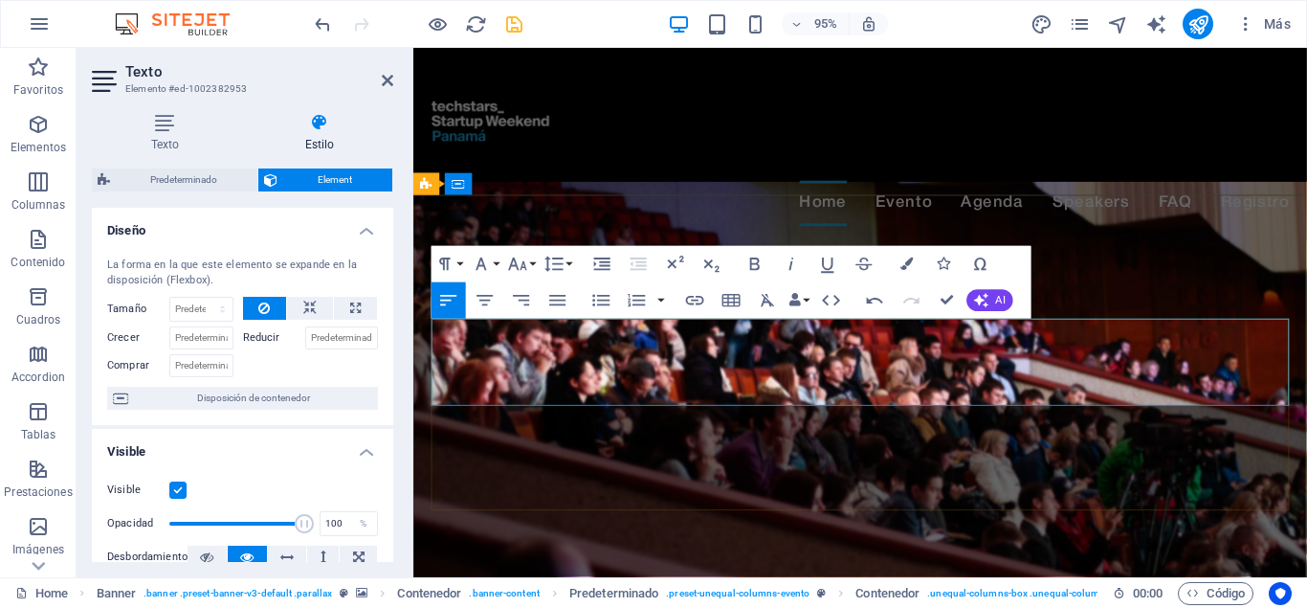
click at [903, 263] on icon "button" at bounding box center [908, 263] width 12 height 12
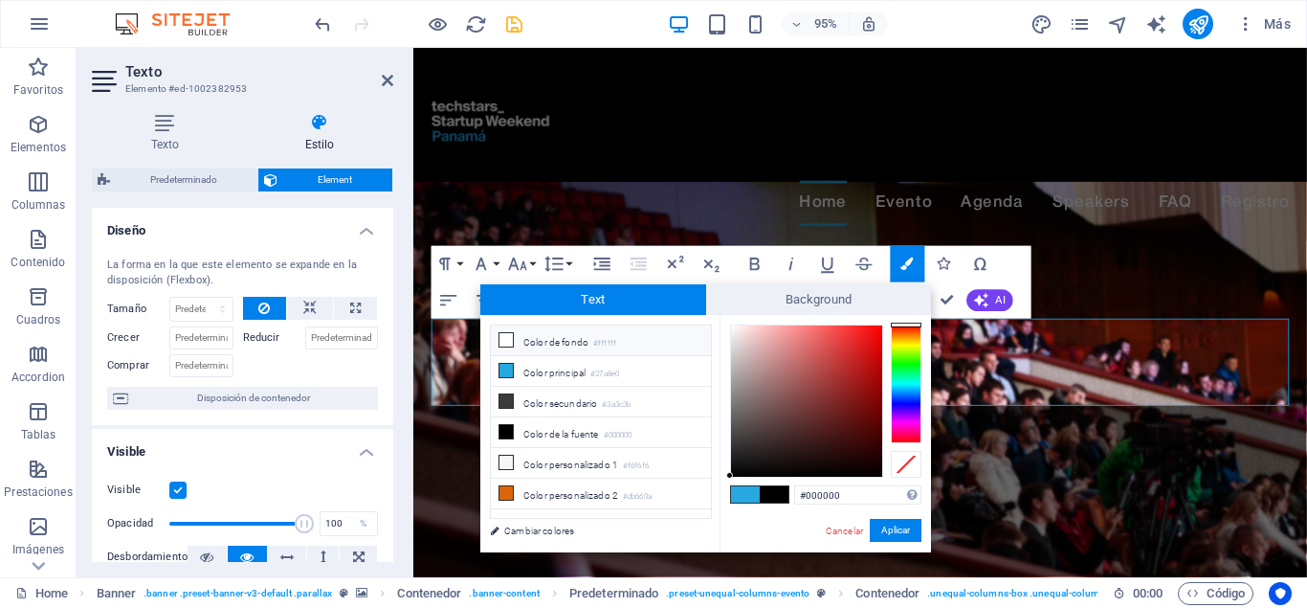
click at [623, 333] on li "Color de fondo #ffffff" at bounding box center [601, 340] width 220 height 31
click at [893, 529] on button "Aplicar" at bounding box center [896, 530] width 52 height 23
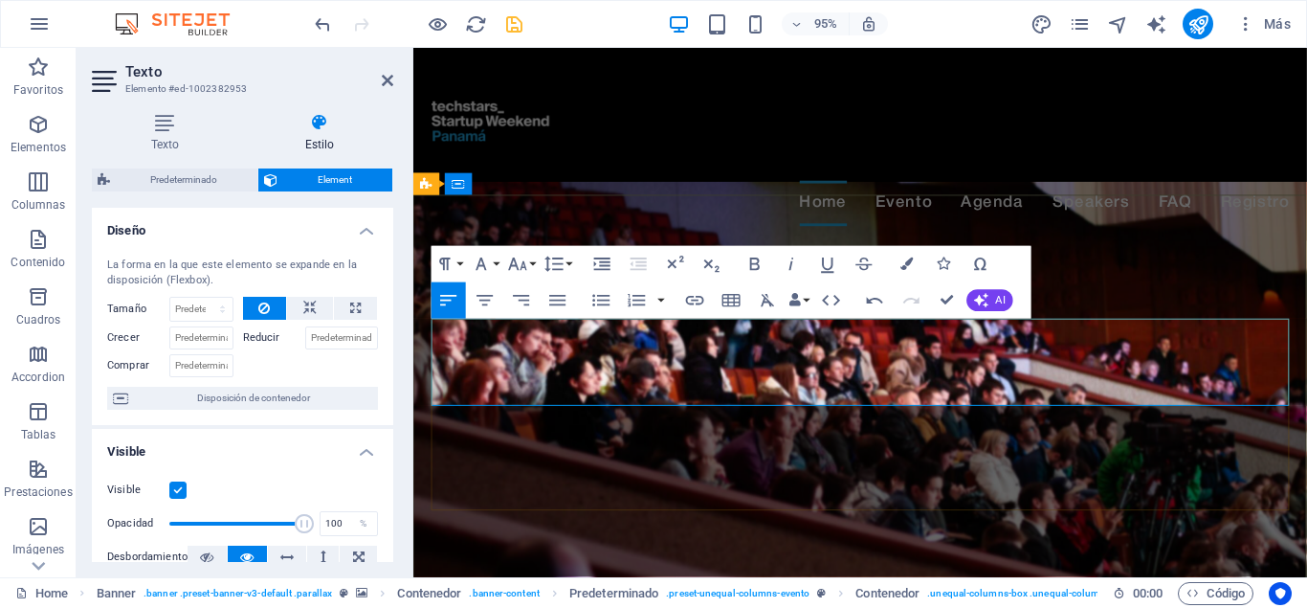
drag, startPoint x: 1146, startPoint y: 363, endPoint x: 1193, endPoint y: 400, distance: 60.7
click at [487, 302] on icon "button" at bounding box center [485, 301] width 22 height 22
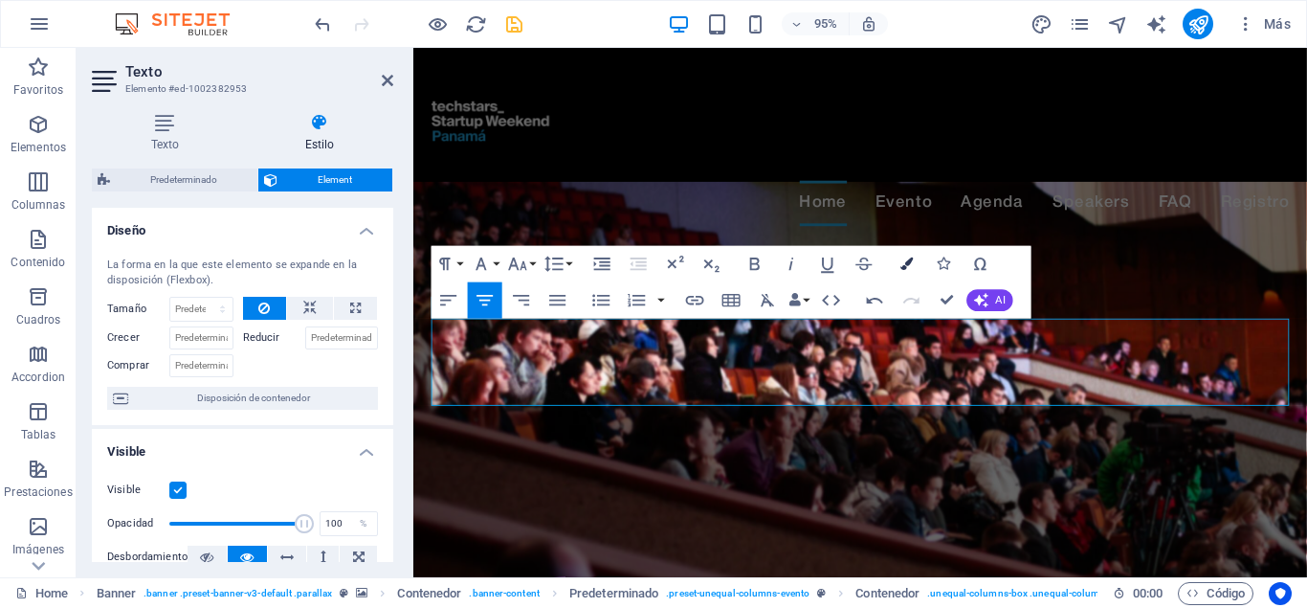
click at [909, 270] on icon "button" at bounding box center [908, 263] width 12 height 12
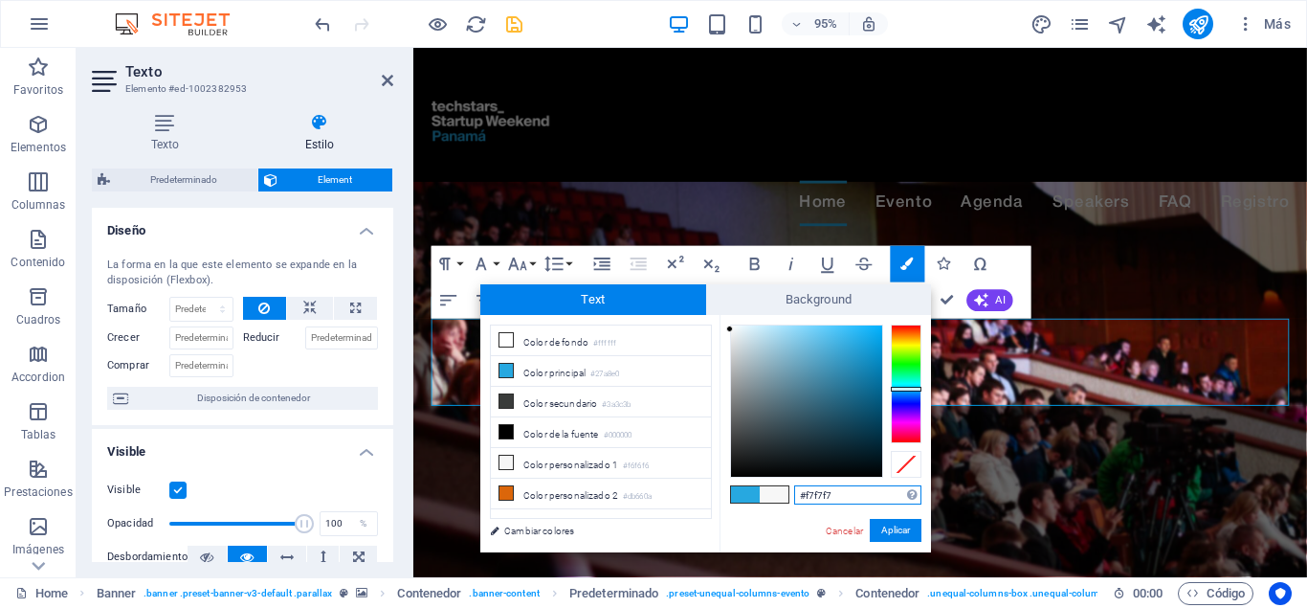
drag, startPoint x: 793, startPoint y: 341, endPoint x: 711, endPoint y: 329, distance: 83.1
click at [711, 329] on div "less Color de fondo #ffffff Color principal #27a8e0 Color secundario #3a3c3b Co…" at bounding box center [705, 433] width 451 height 237
click at [741, 338] on div at bounding box center [740, 337] width 7 height 7
drag, startPoint x: 741, startPoint y: 338, endPoint x: 726, endPoint y: 323, distance: 20.3
click at [726, 323] on div "#ffffff Formatos soportados #0852ed rgb(8, 82, 237) rgba(8, 82, 237, 90%) hsv(2…" at bounding box center [826, 572] width 212 height 515
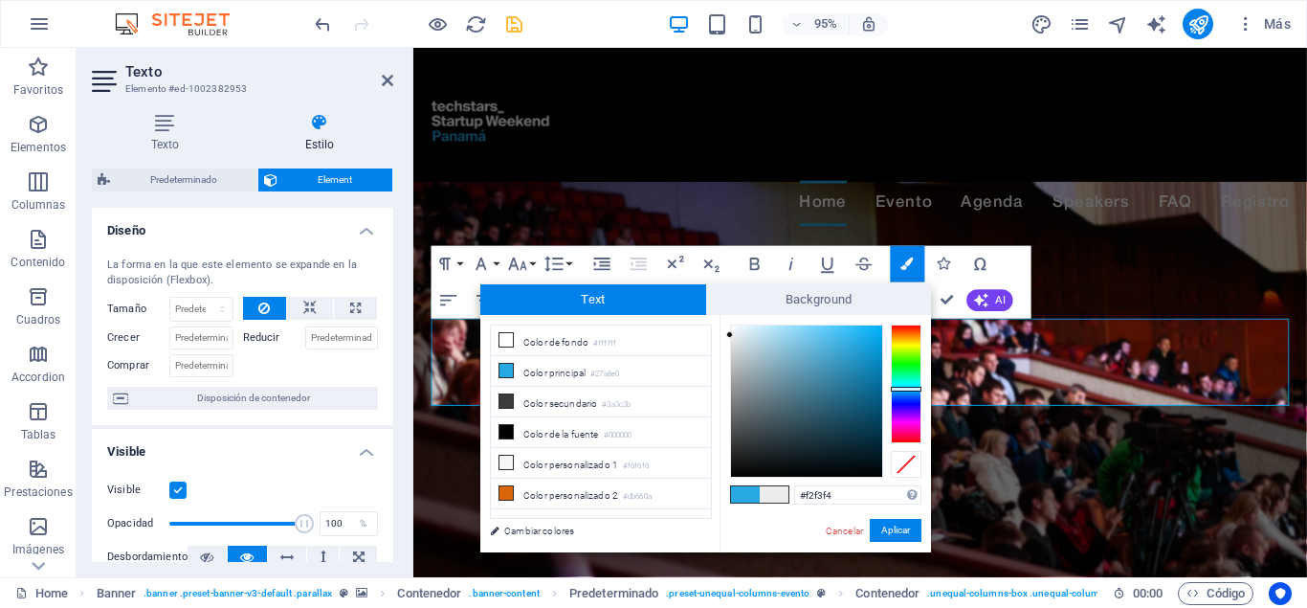
type input "#f1f5f7"
click at [734, 329] on div at bounding box center [733, 328] width 7 height 7
click at [892, 523] on button "Aplicar" at bounding box center [896, 530] width 52 height 23
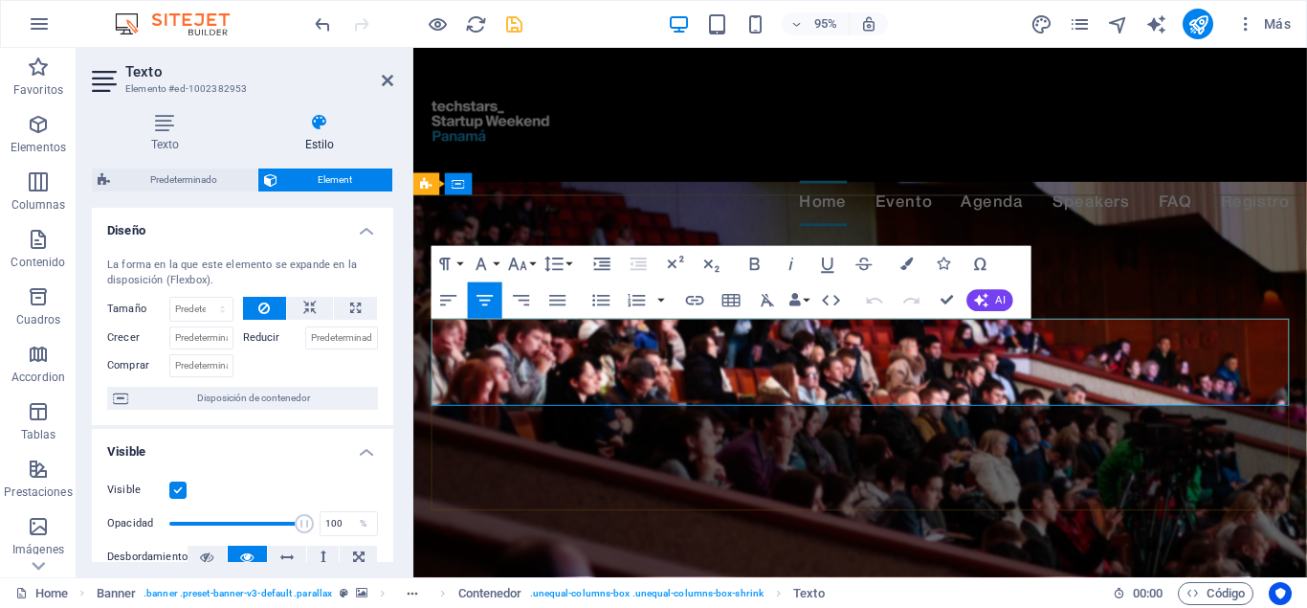
drag, startPoint x: 838, startPoint y: 363, endPoint x: 667, endPoint y: 363, distance: 171.3
click at [916, 258] on button "Colors" at bounding box center [907, 264] width 34 height 36
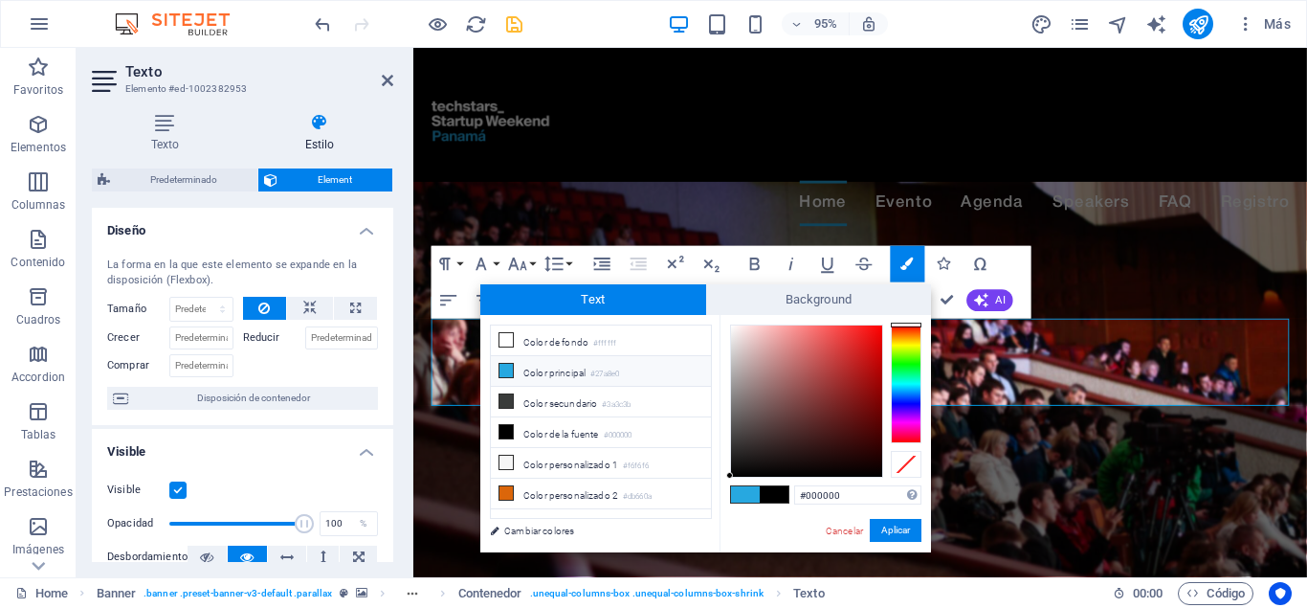
click at [747, 495] on span at bounding box center [745, 494] width 29 height 16
type input "#27a8e0"
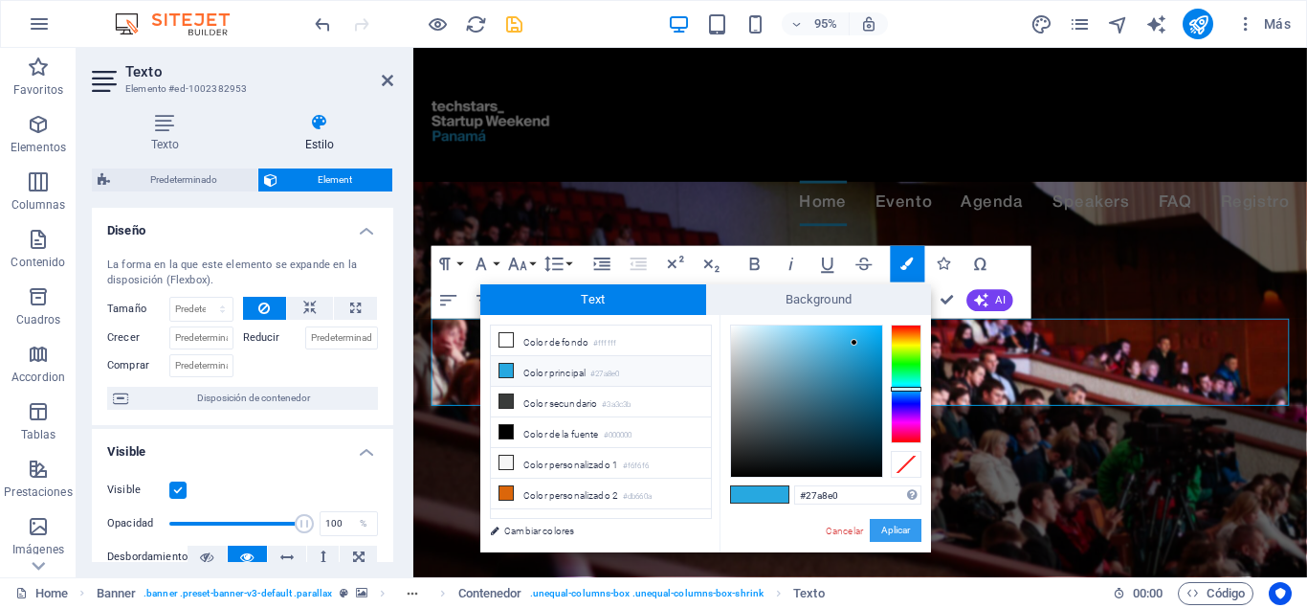
click at [895, 531] on button "Aplicar" at bounding box center [896, 530] width 52 height 23
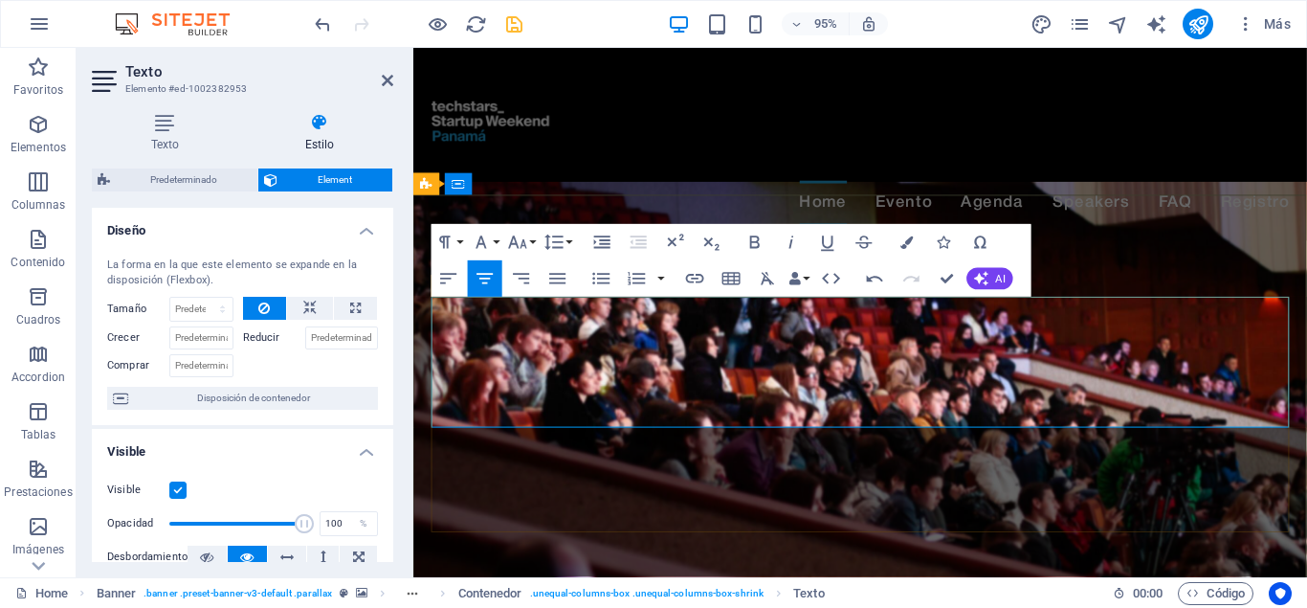
drag, startPoint x: 934, startPoint y: 341, endPoint x: 735, endPoint y: 349, distance: 199.3
drag, startPoint x: 930, startPoint y: 349, endPoint x: 734, endPoint y: 334, distance: 196.8
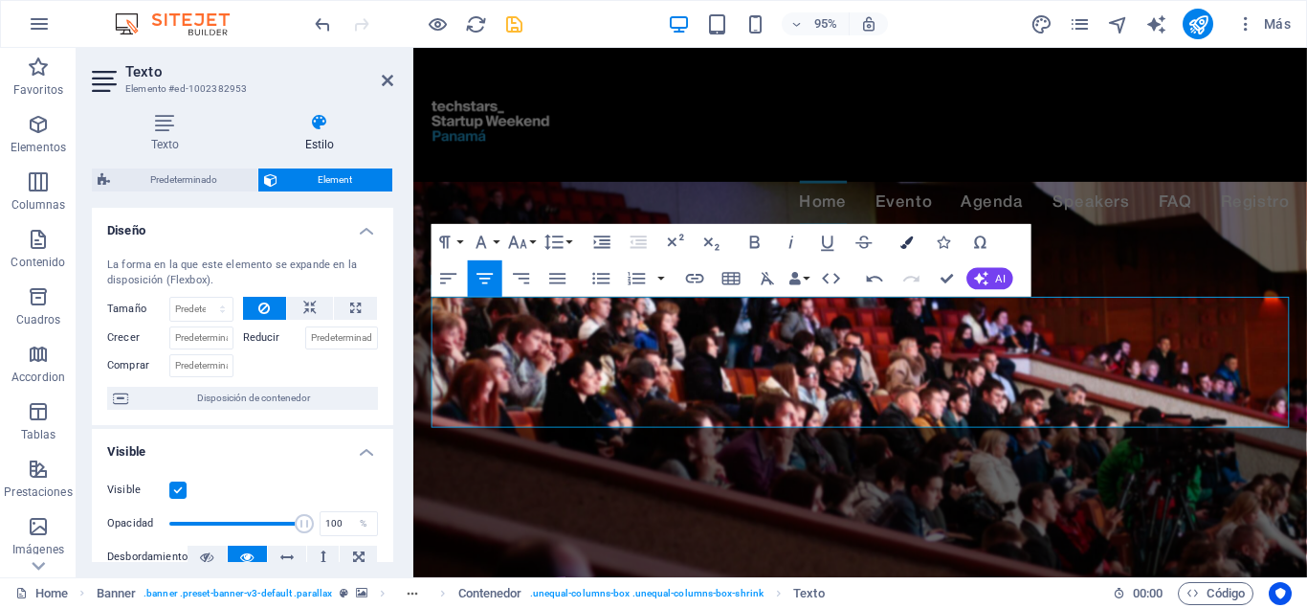
click at [914, 243] on icon "button" at bounding box center [908, 242] width 12 height 12
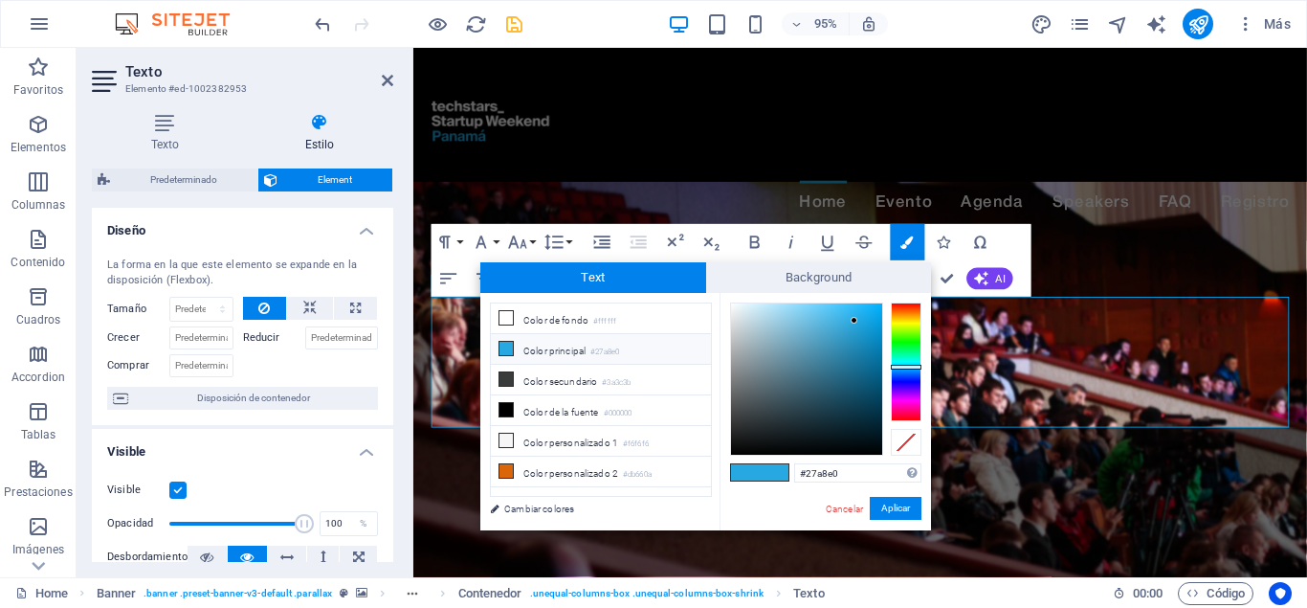
click at [767, 474] on span at bounding box center [774, 472] width 29 height 16
click at [907, 507] on button "Aplicar" at bounding box center [896, 508] width 52 height 23
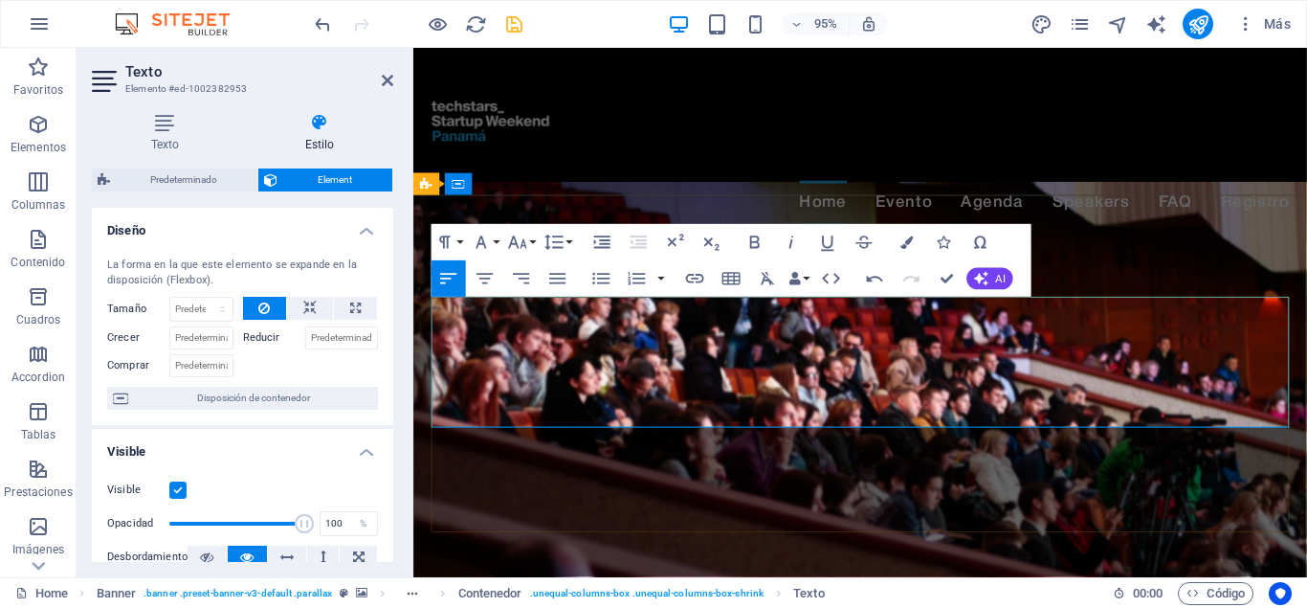
drag, startPoint x: 661, startPoint y: 334, endPoint x: 580, endPoint y: 385, distance: 95.9
click at [517, 239] on icon "button" at bounding box center [517, 243] width 22 height 22
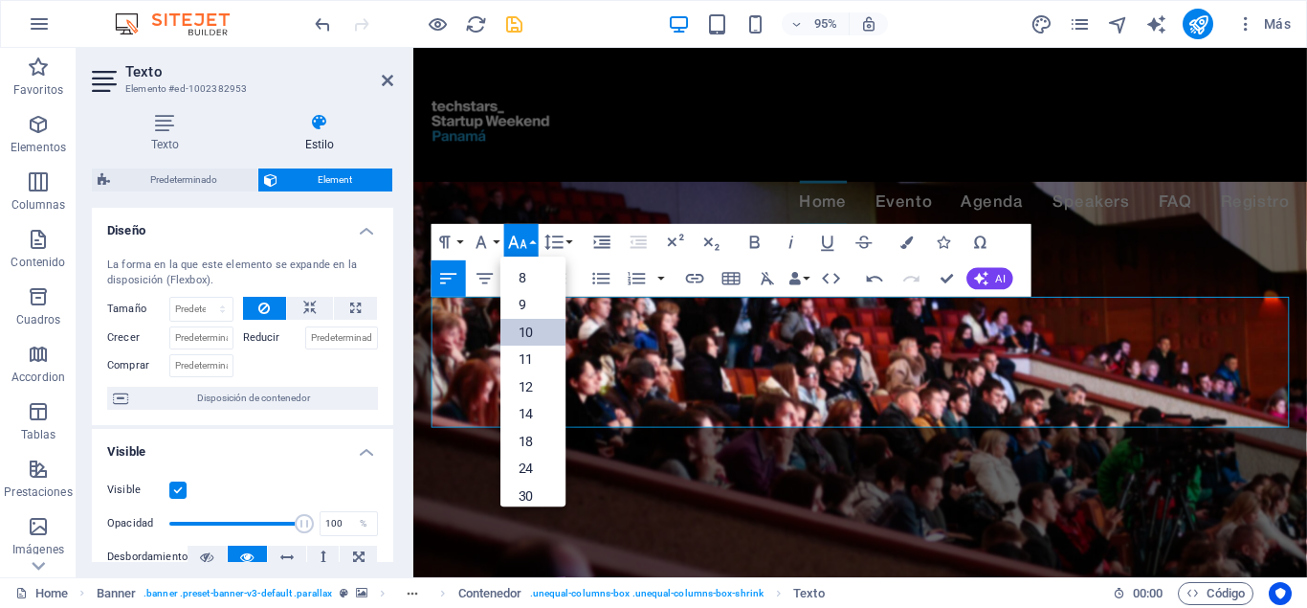
click at [527, 331] on link "10" at bounding box center [533, 333] width 65 height 28
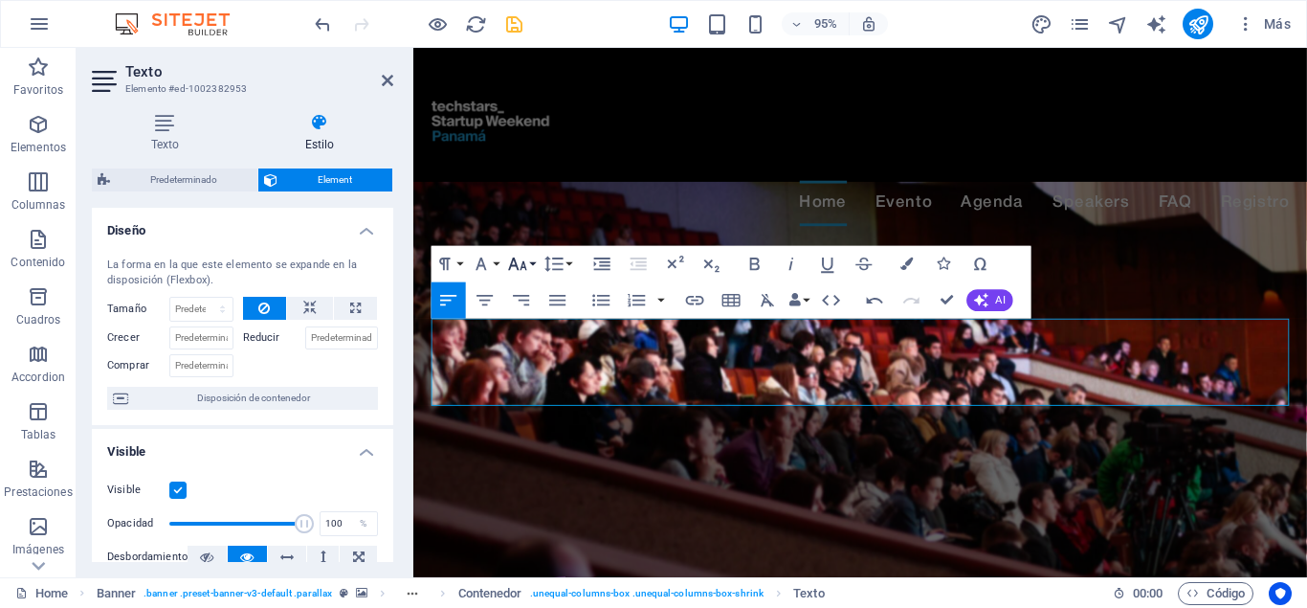
click at [523, 258] on icon "button" at bounding box center [517, 265] width 22 height 22
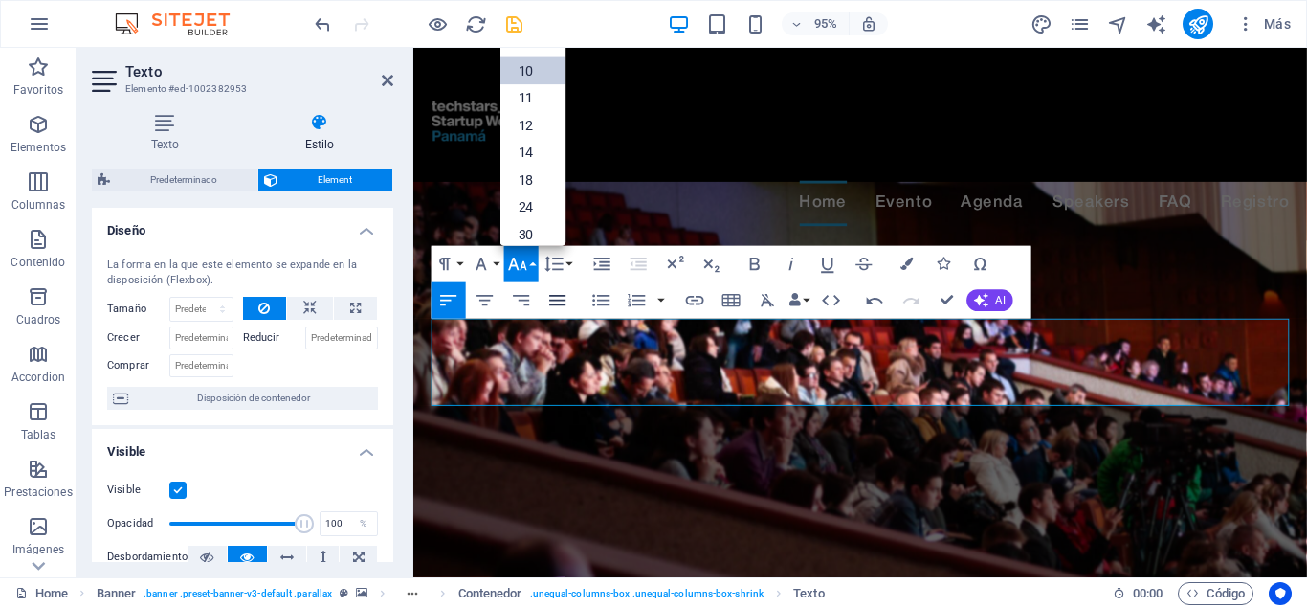
scroll to position [79, 0]
click at [535, 140] on link "24" at bounding box center [533, 132] width 65 height 27
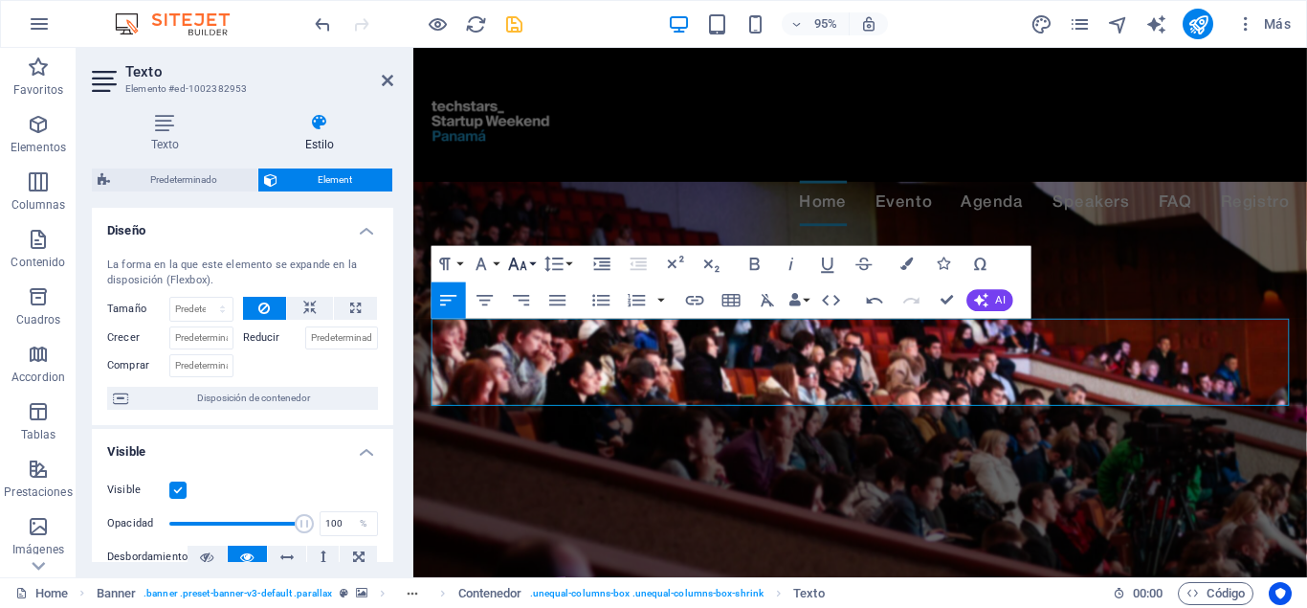
drag, startPoint x: 108, startPoint y: 195, endPoint x: 524, endPoint y: 269, distance: 421.9
click at [522, 270] on icon "button" at bounding box center [517, 265] width 22 height 22
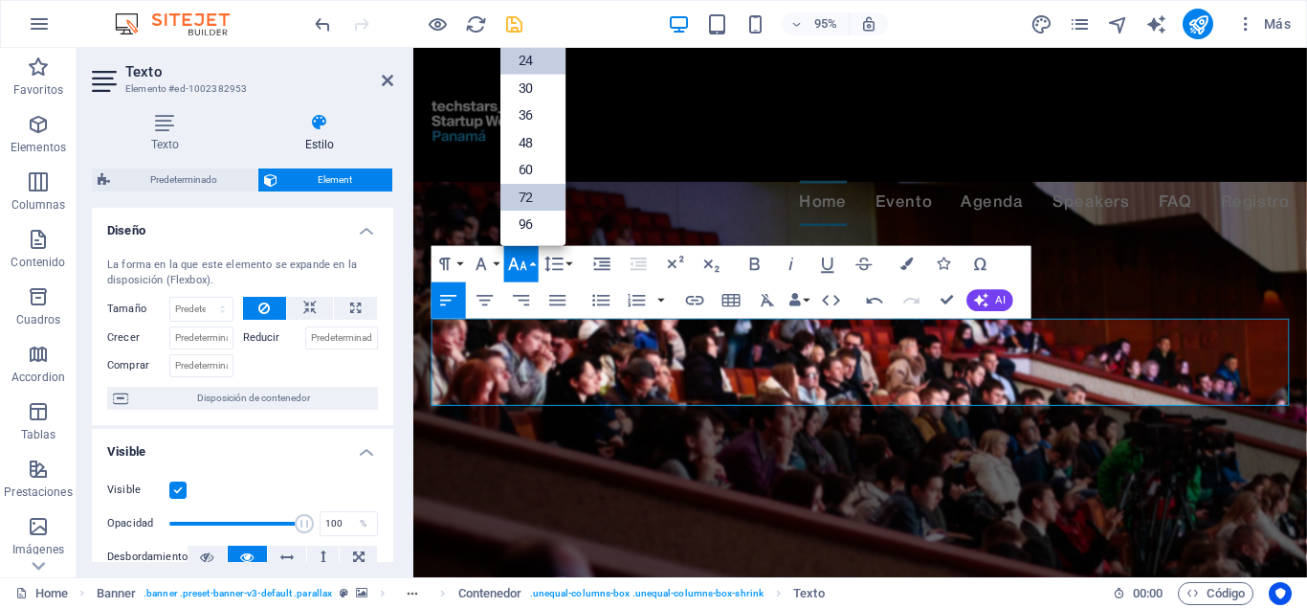
scroll to position [154, 0]
click at [531, 119] on link "36" at bounding box center [533, 116] width 65 height 28
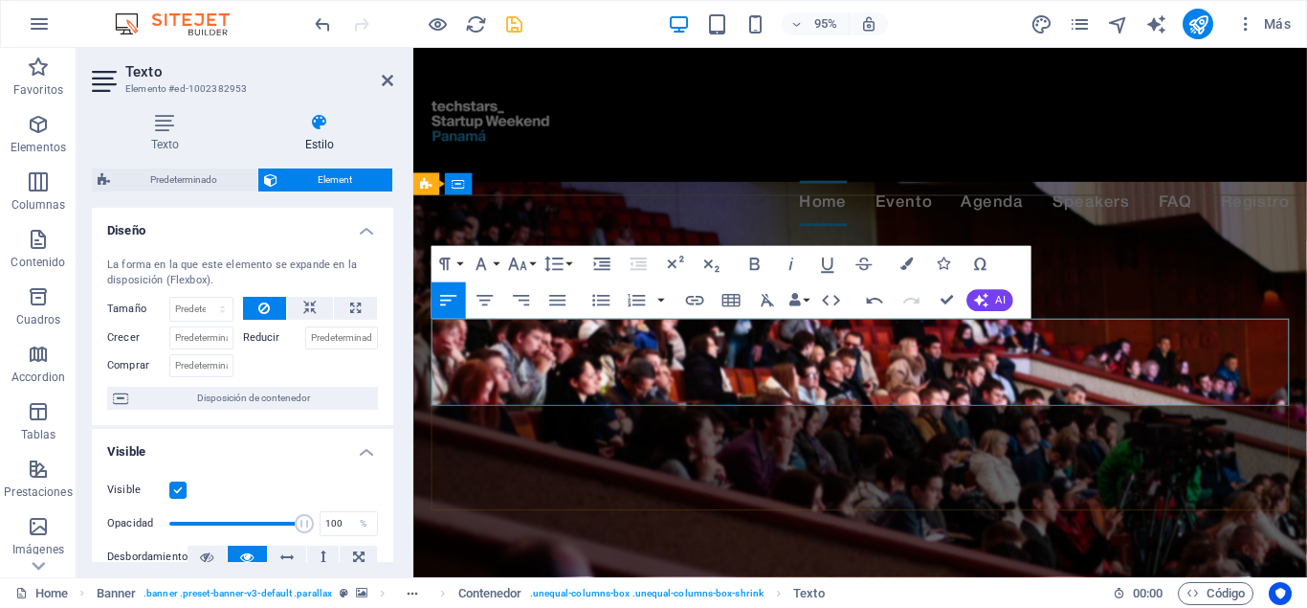
drag, startPoint x: 1237, startPoint y: 399, endPoint x: 432, endPoint y: 355, distance: 806.1
click at [481, 298] on icon "button" at bounding box center [485, 301] width 22 height 22
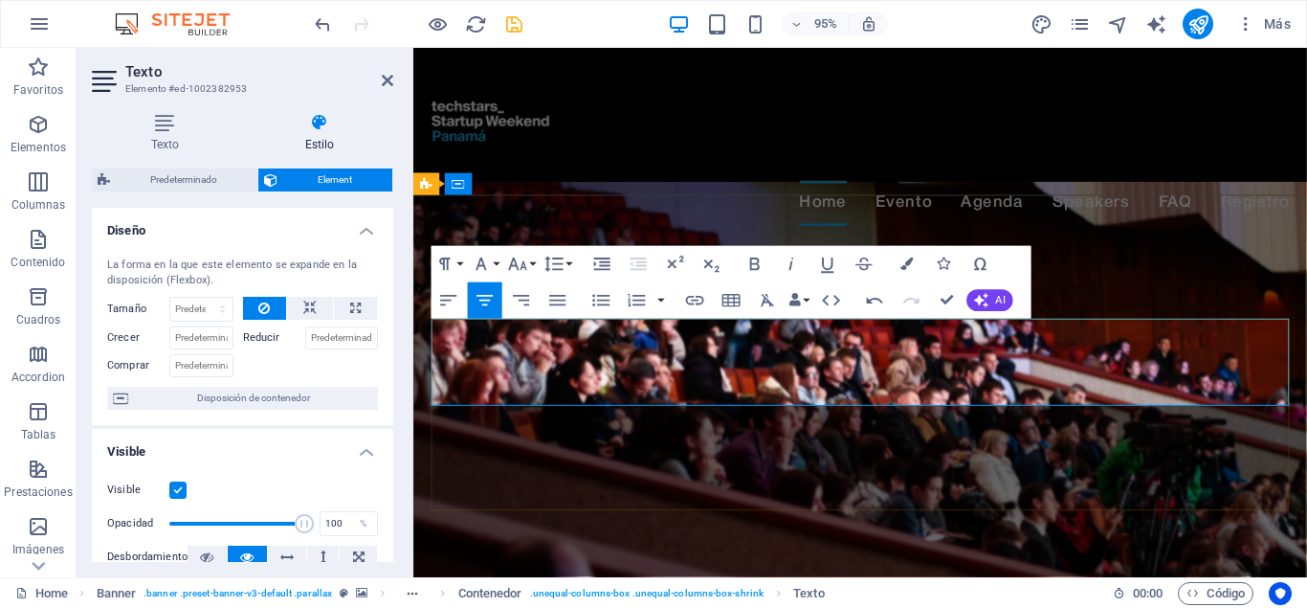
drag, startPoint x: 874, startPoint y: 359, endPoint x: 686, endPoint y: 357, distance: 187.6
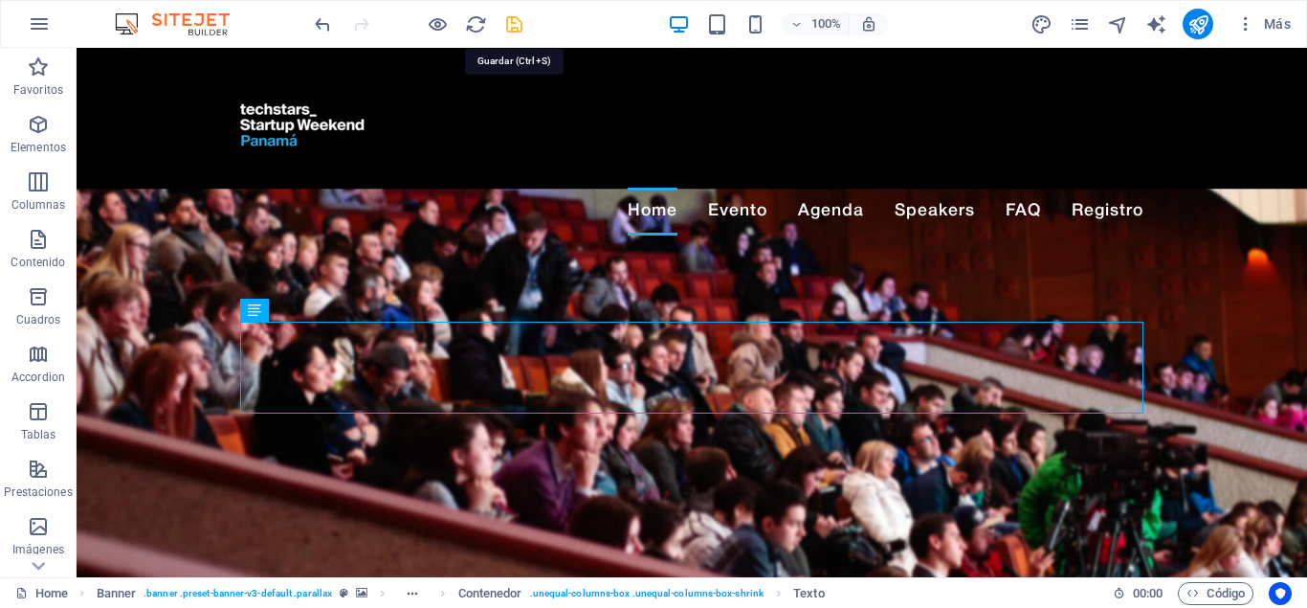
click at [506, 26] on icon "save" at bounding box center [514, 24] width 22 height 22
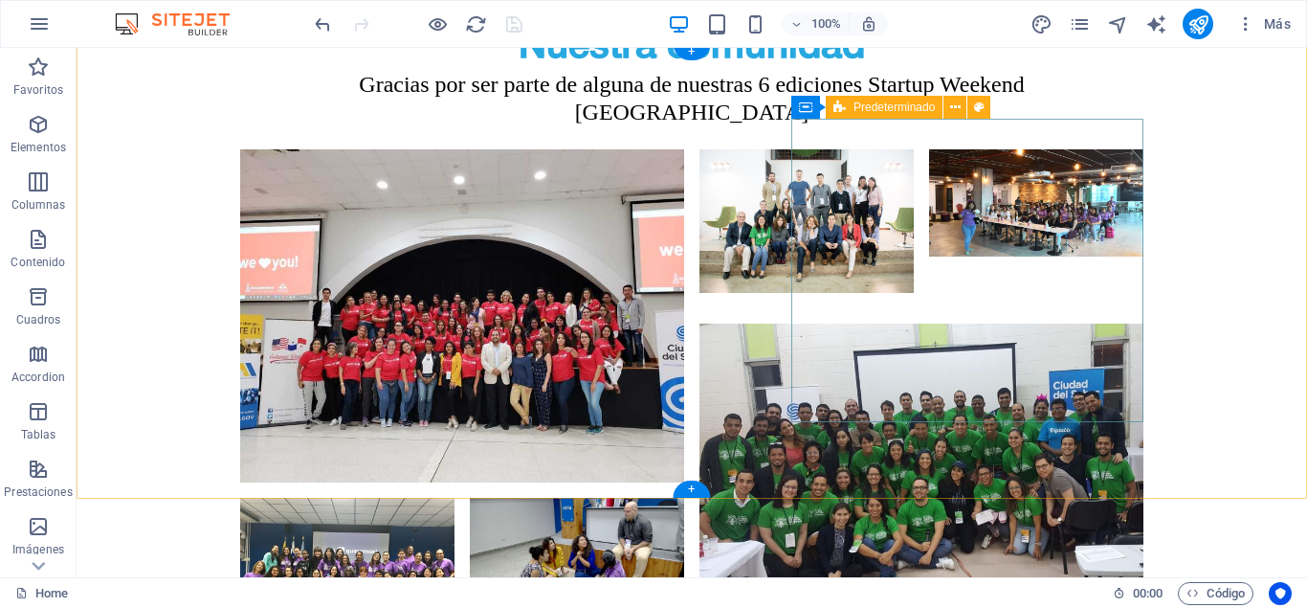
scroll to position [5454, 0]
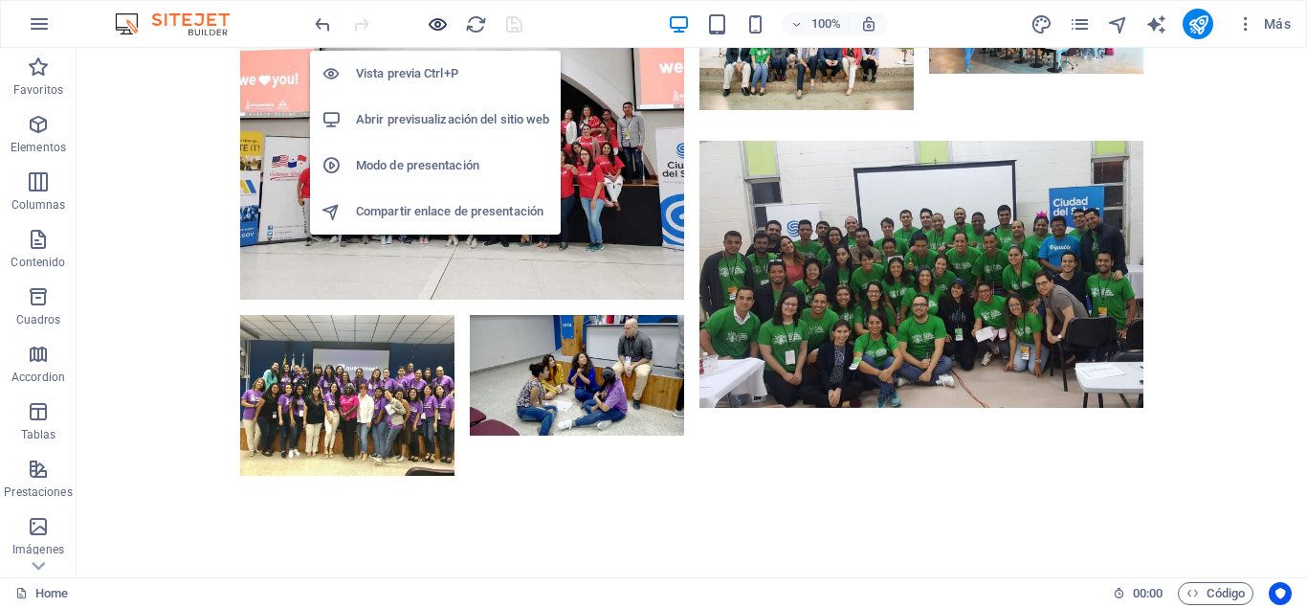
click at [436, 29] on icon "button" at bounding box center [438, 24] width 22 height 22
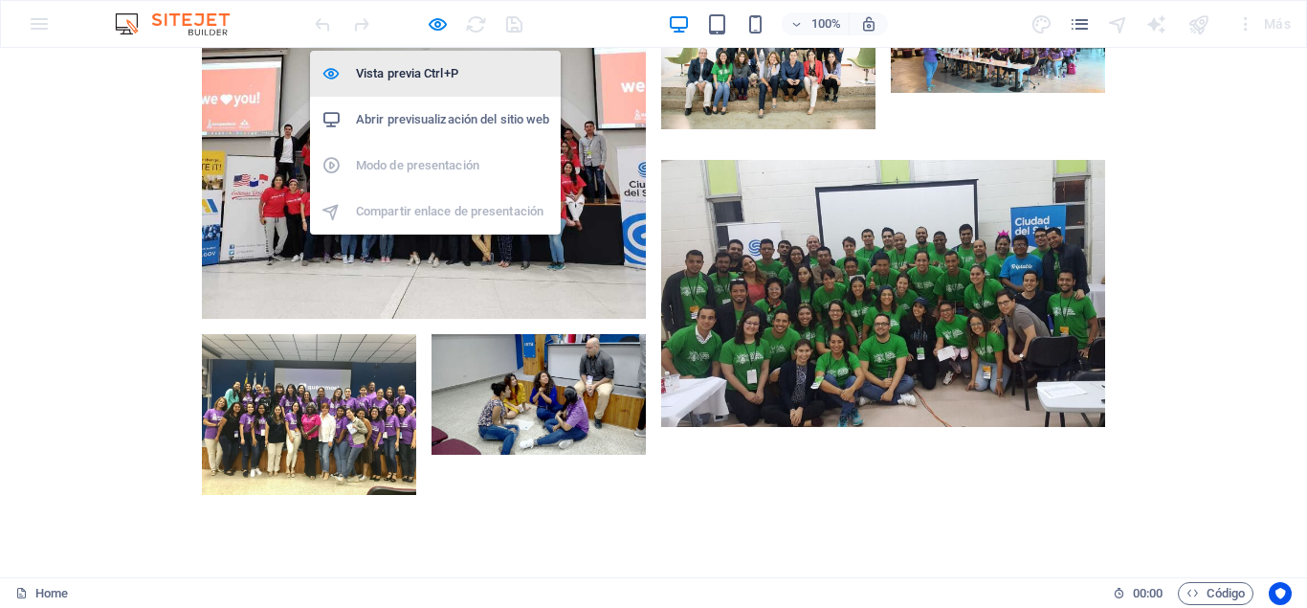
click at [424, 66] on h6 "Vista previa Ctrl+P" at bounding box center [452, 73] width 193 height 23
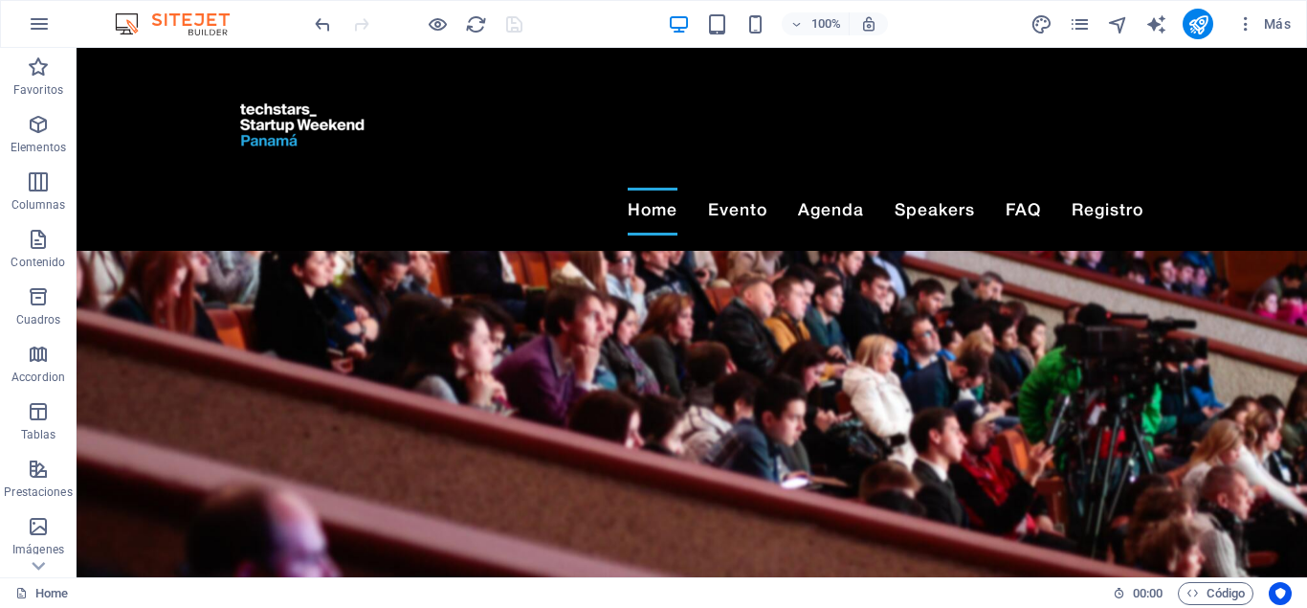
scroll to position [0, 0]
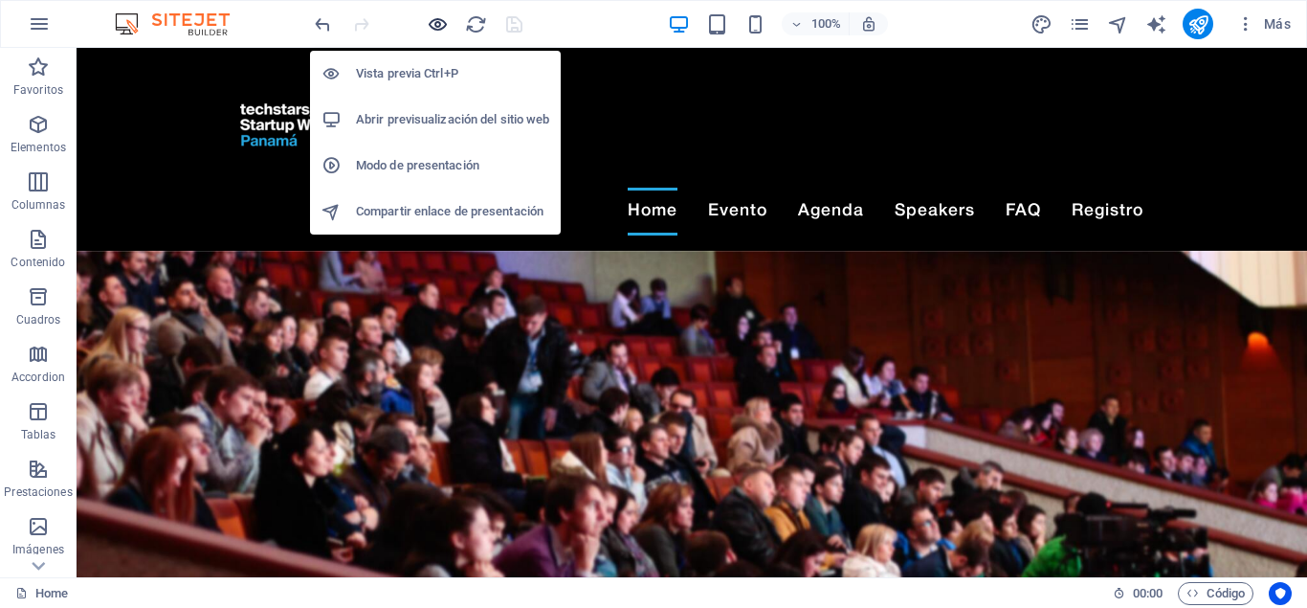
click at [433, 20] on icon "button" at bounding box center [438, 24] width 22 height 22
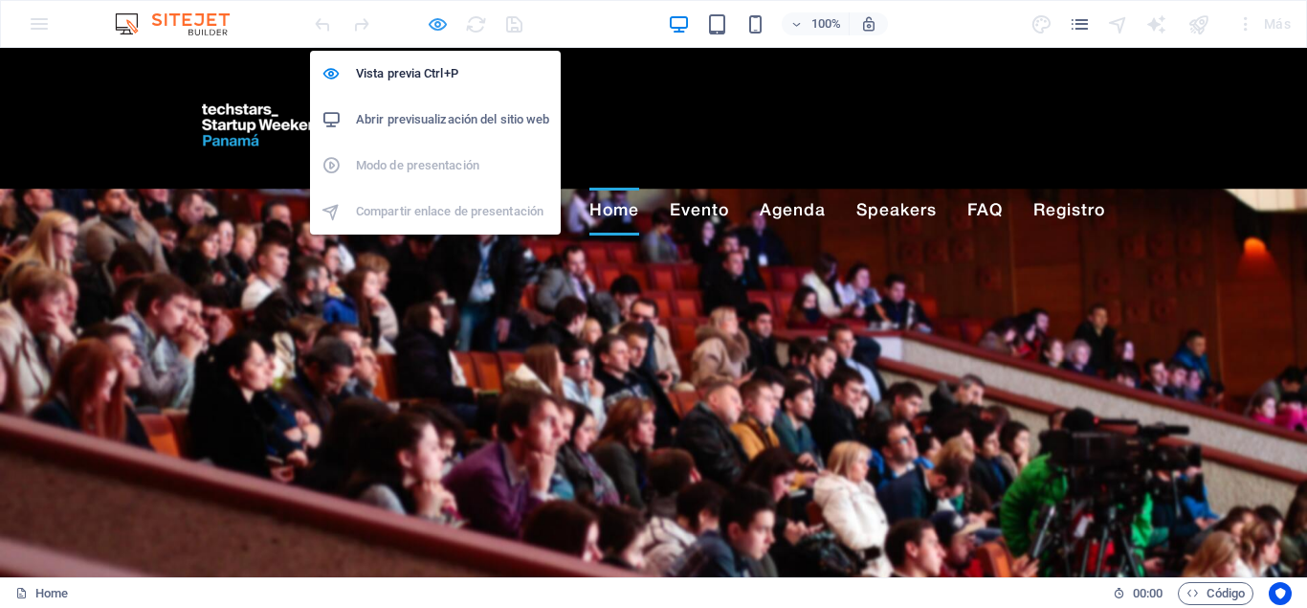
click at [438, 27] on icon "button" at bounding box center [438, 24] width 22 height 22
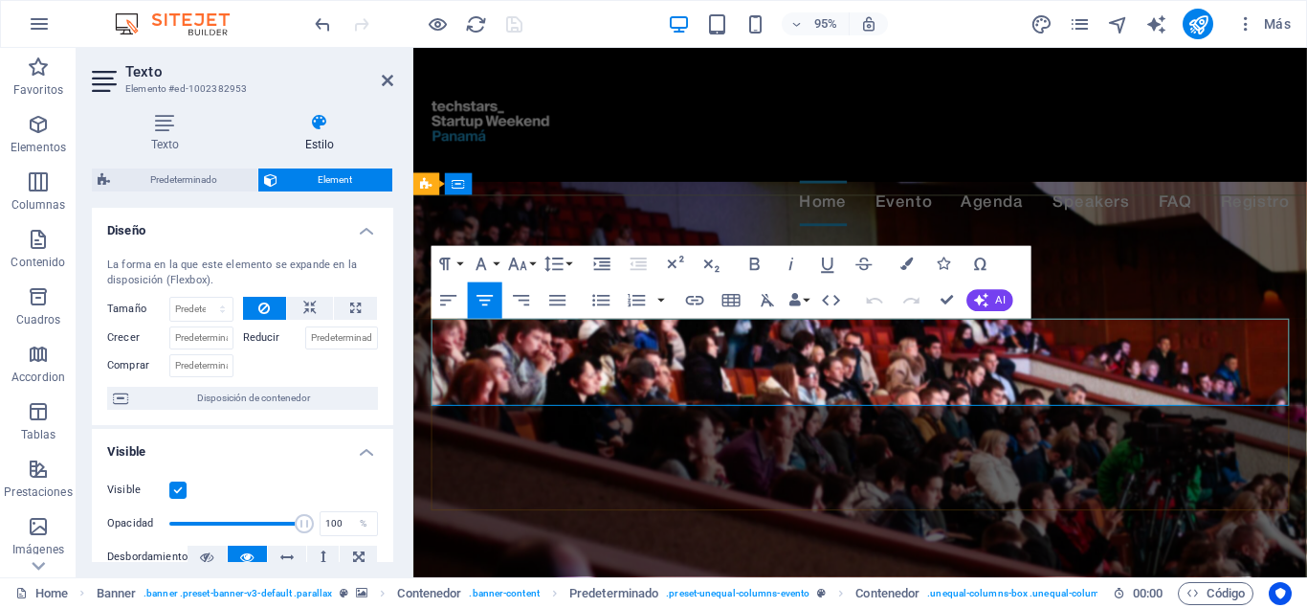
drag, startPoint x: 546, startPoint y: 351, endPoint x: 1299, endPoint y: 401, distance: 754.9
click at [455, 259] on icon "button" at bounding box center [445, 265] width 22 height 22
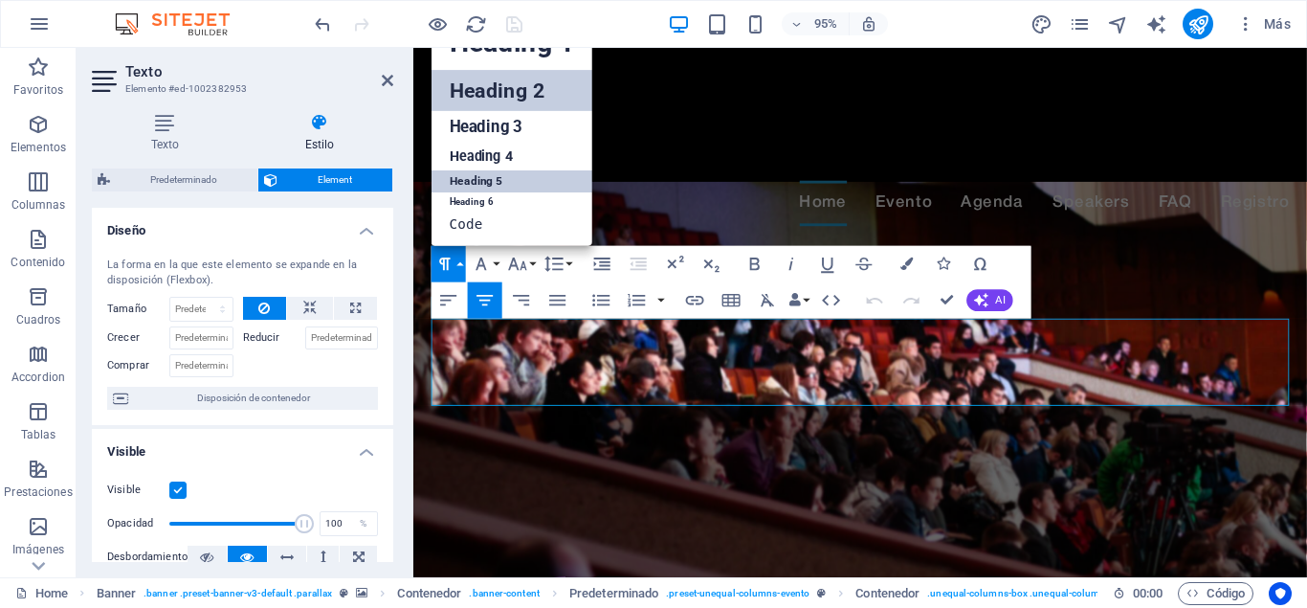
scroll to position [15, 0]
click at [515, 82] on link "Heading 2" at bounding box center [512, 91] width 161 height 41
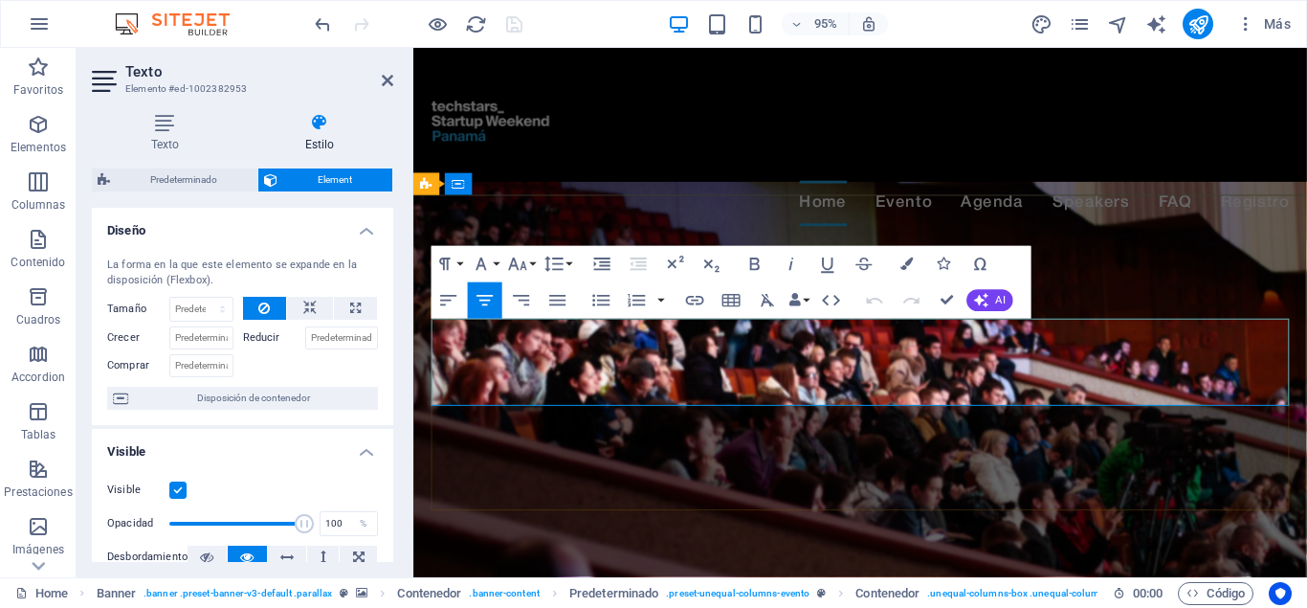
drag, startPoint x: 1285, startPoint y: 394, endPoint x: 481, endPoint y: 355, distance: 804.9
click at [448, 263] on icon "button" at bounding box center [444, 263] width 11 height 12
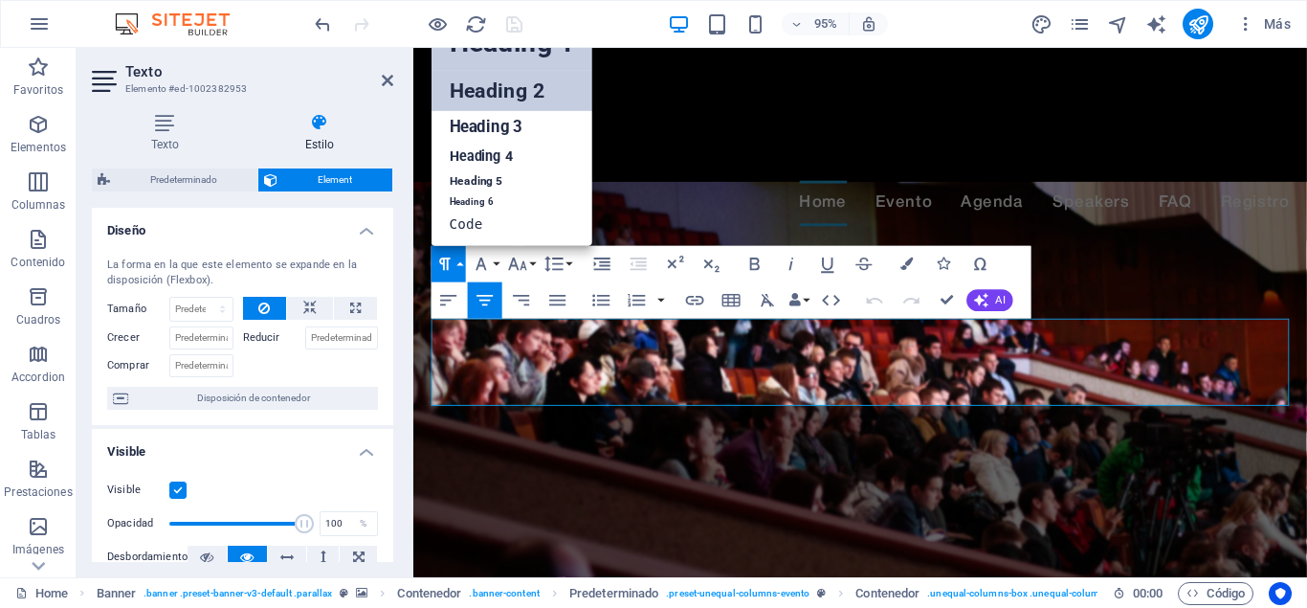
click at [504, 56] on link "Heading 1" at bounding box center [512, 43] width 161 height 55
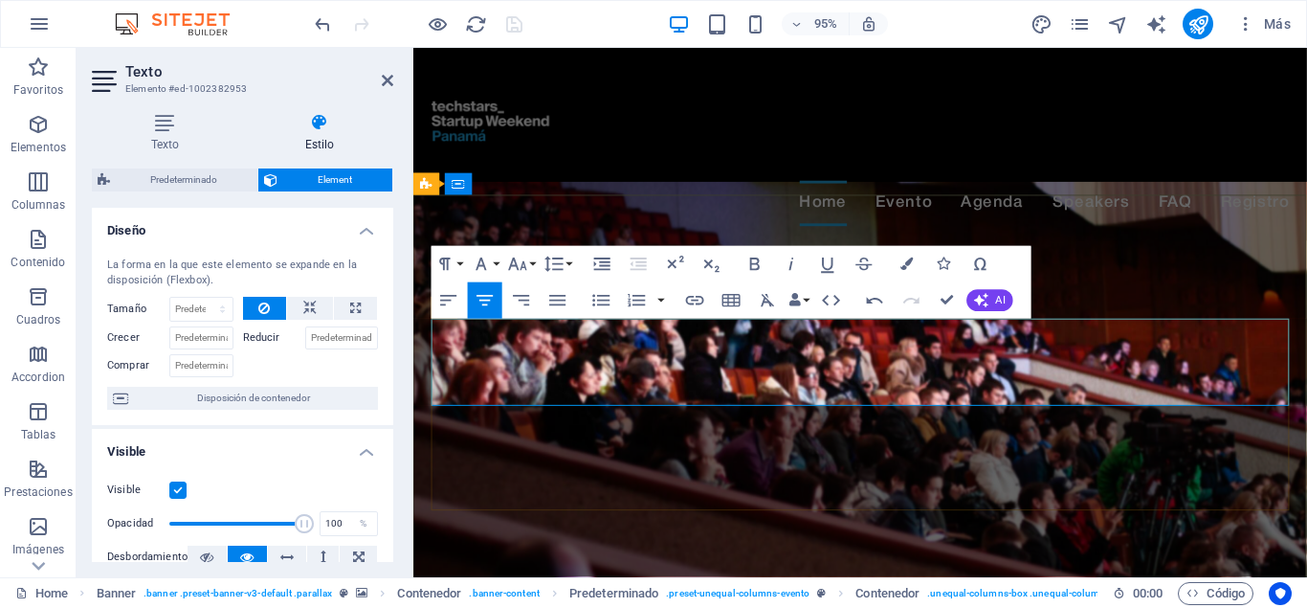
drag, startPoint x: 950, startPoint y: 299, endPoint x: 922, endPoint y: 263, distance: 45.6
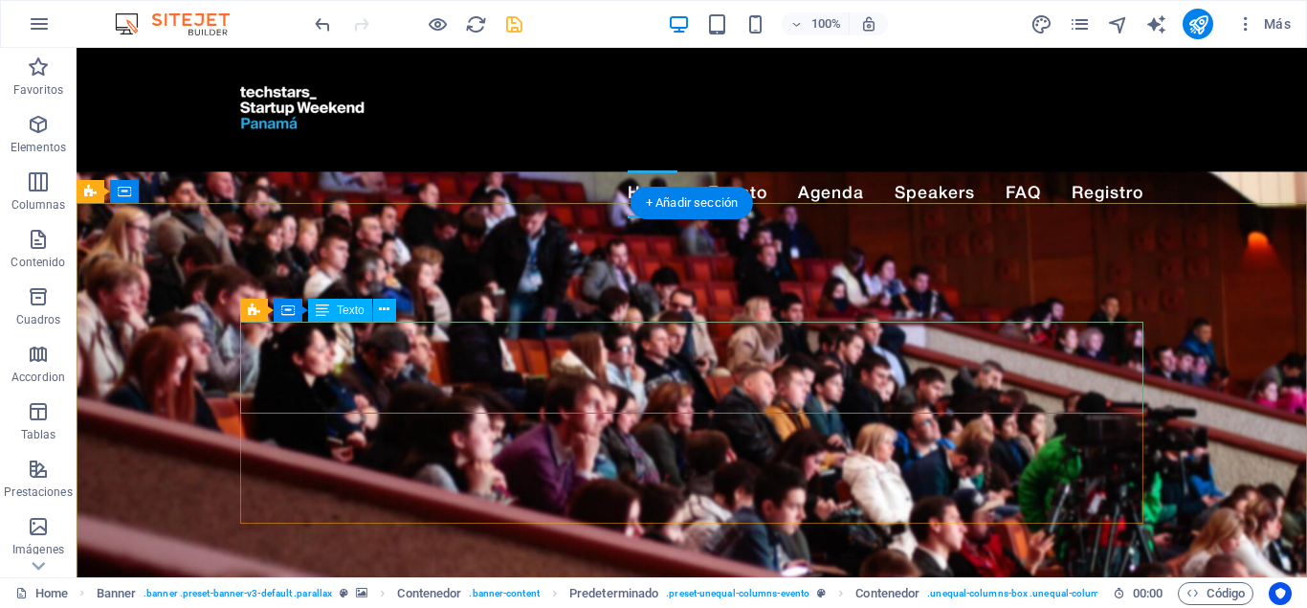
scroll to position [0, 0]
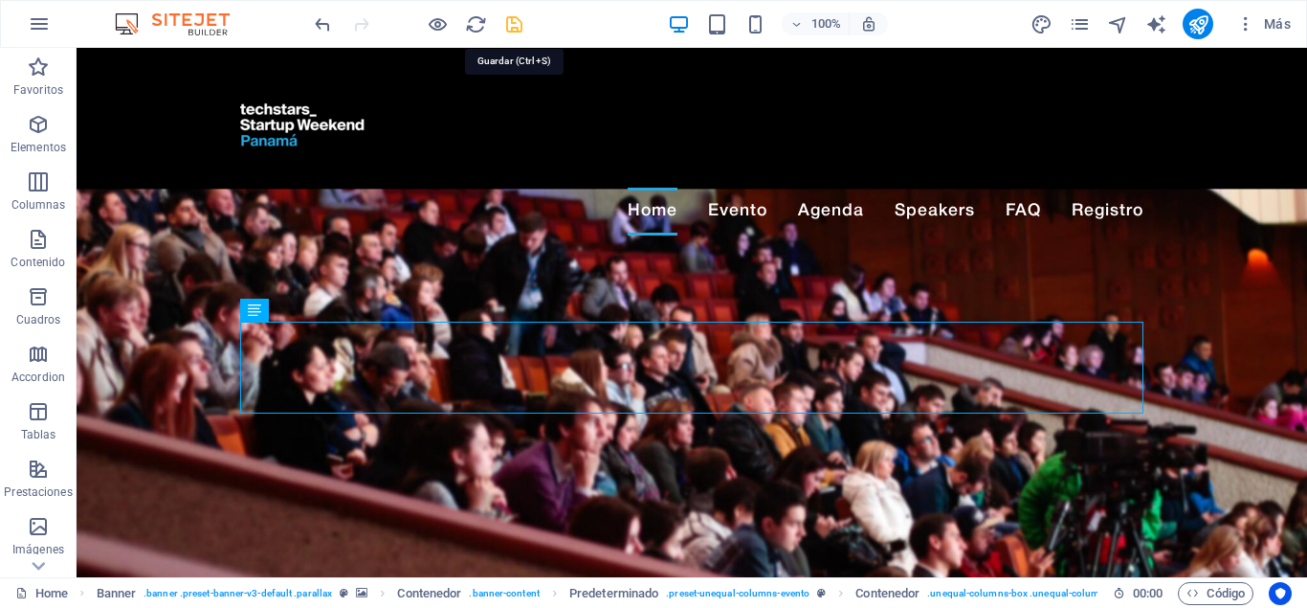
click at [510, 22] on icon "save" at bounding box center [514, 24] width 22 height 22
checkbox input "false"
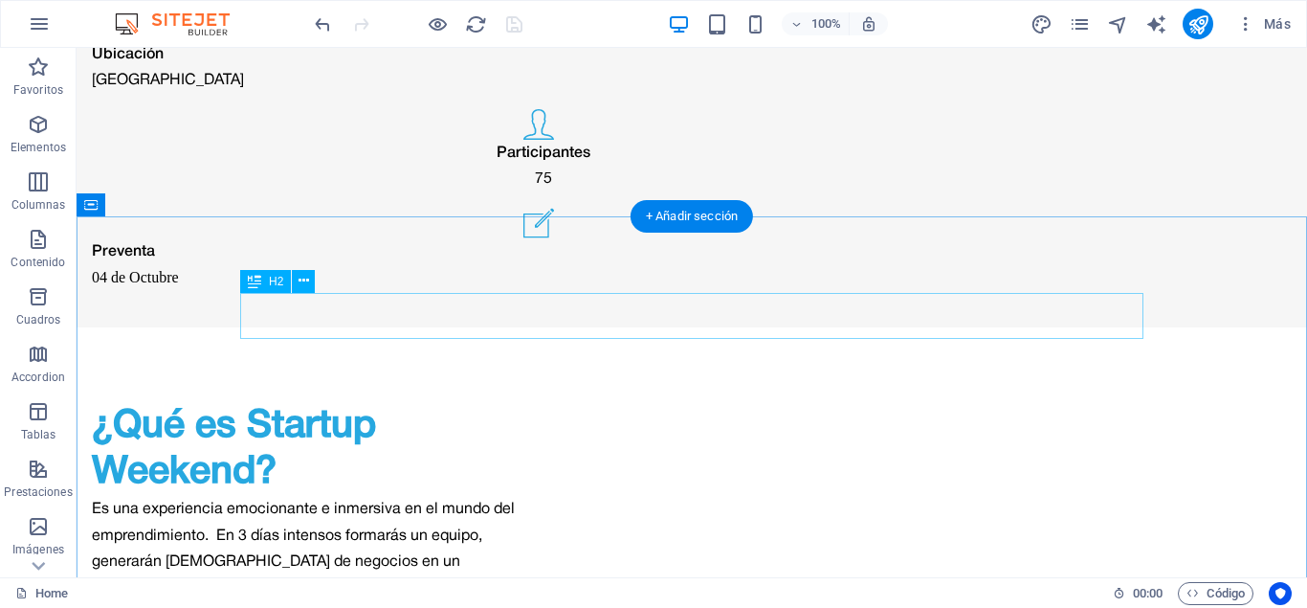
scroll to position [2148, 0]
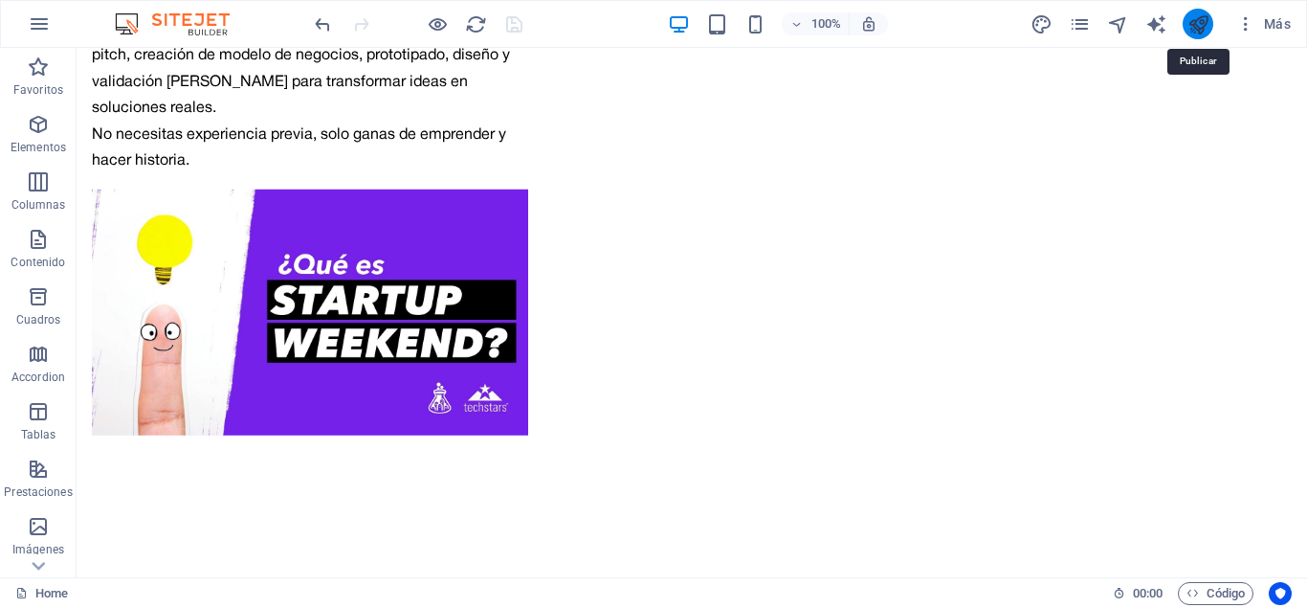
click at [1199, 21] on icon "publish" at bounding box center [1199, 24] width 22 height 22
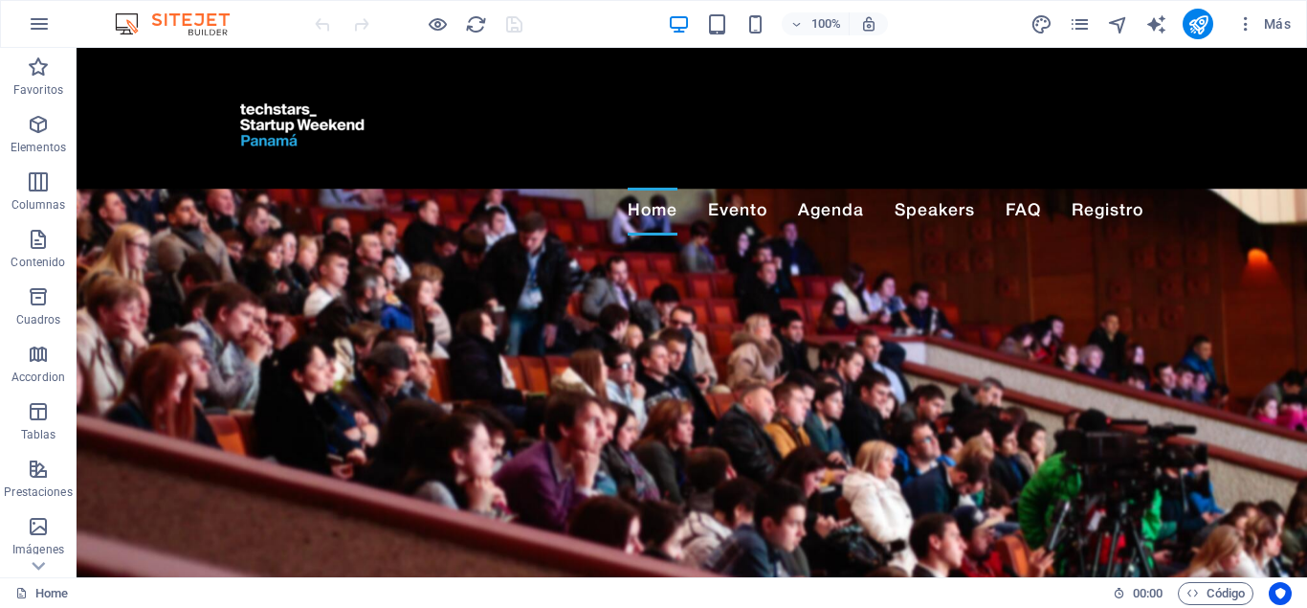
drag, startPoint x: 1301, startPoint y: 537, endPoint x: 1348, endPoint y: 85, distance: 454.2
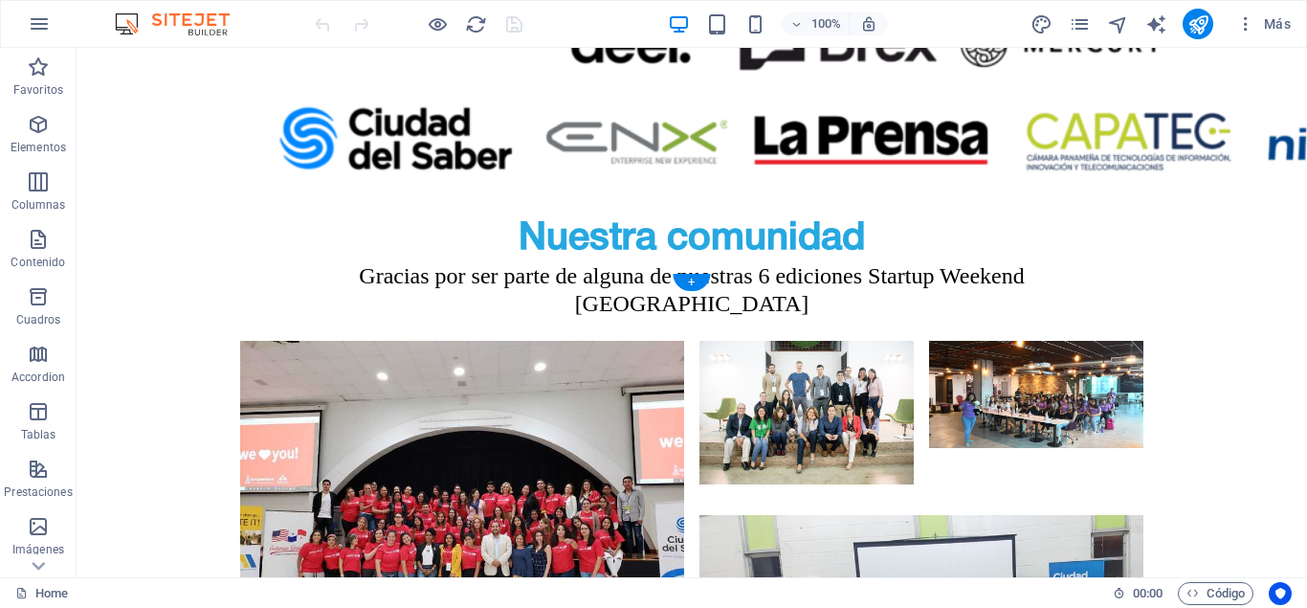
scroll to position [5229, 0]
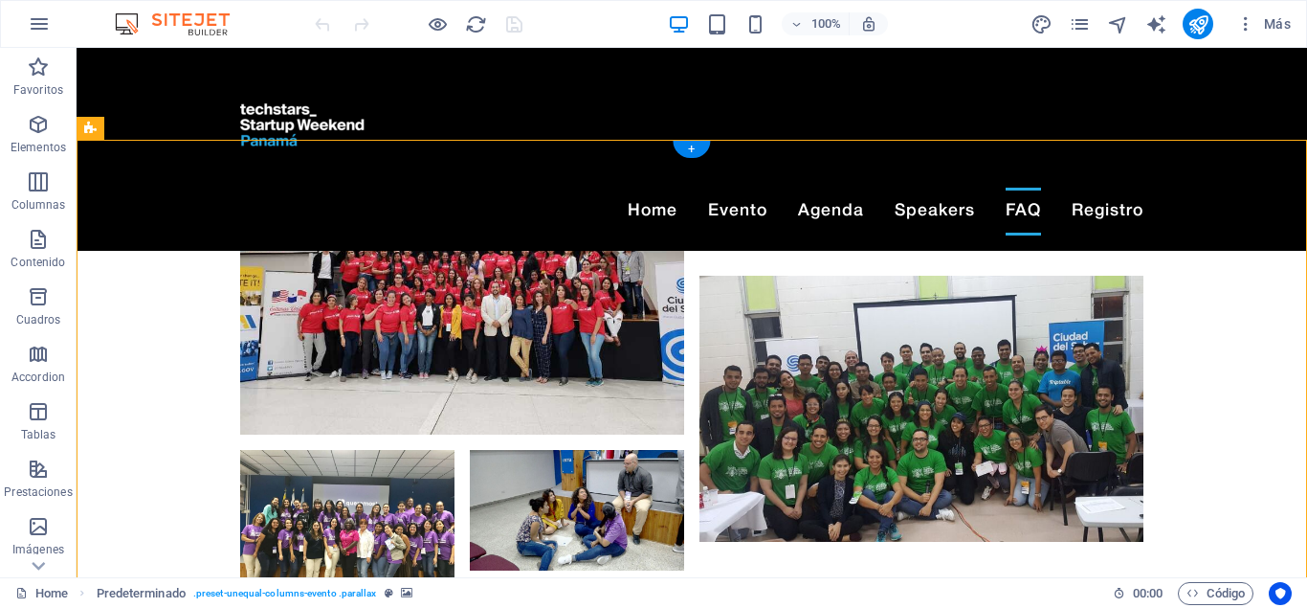
scroll to position [5175, 0]
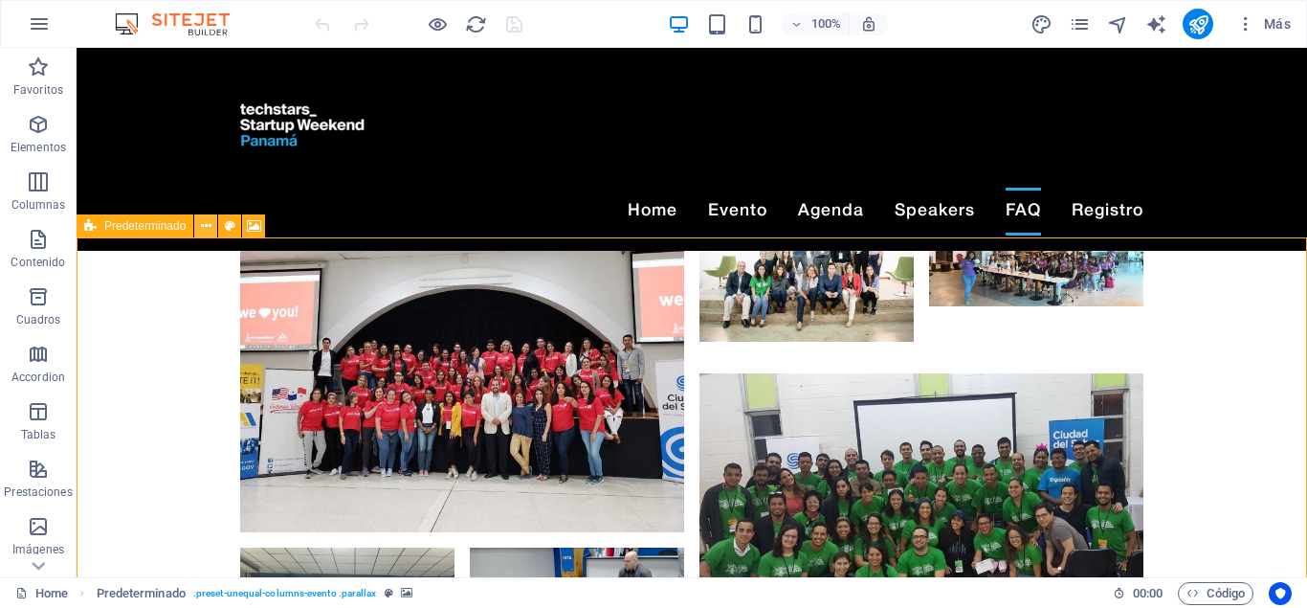
click at [206, 230] on icon at bounding box center [206, 226] width 11 height 20
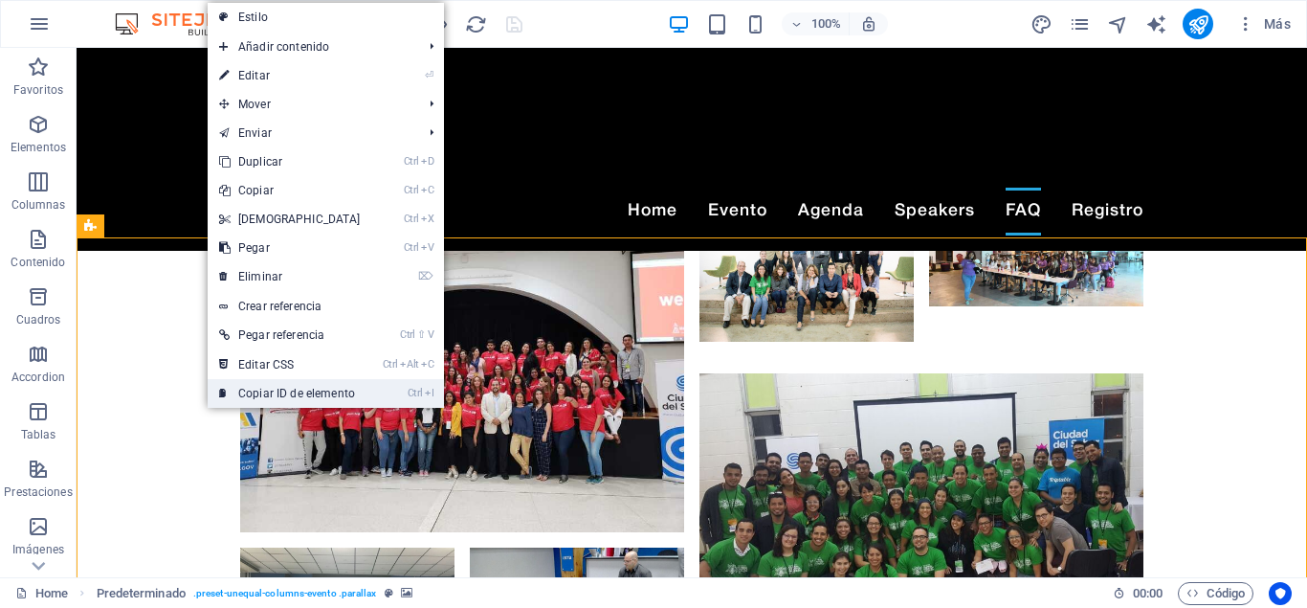
click at [323, 395] on link "Ctrl I Copiar ID de elemento" at bounding box center [290, 393] width 165 height 29
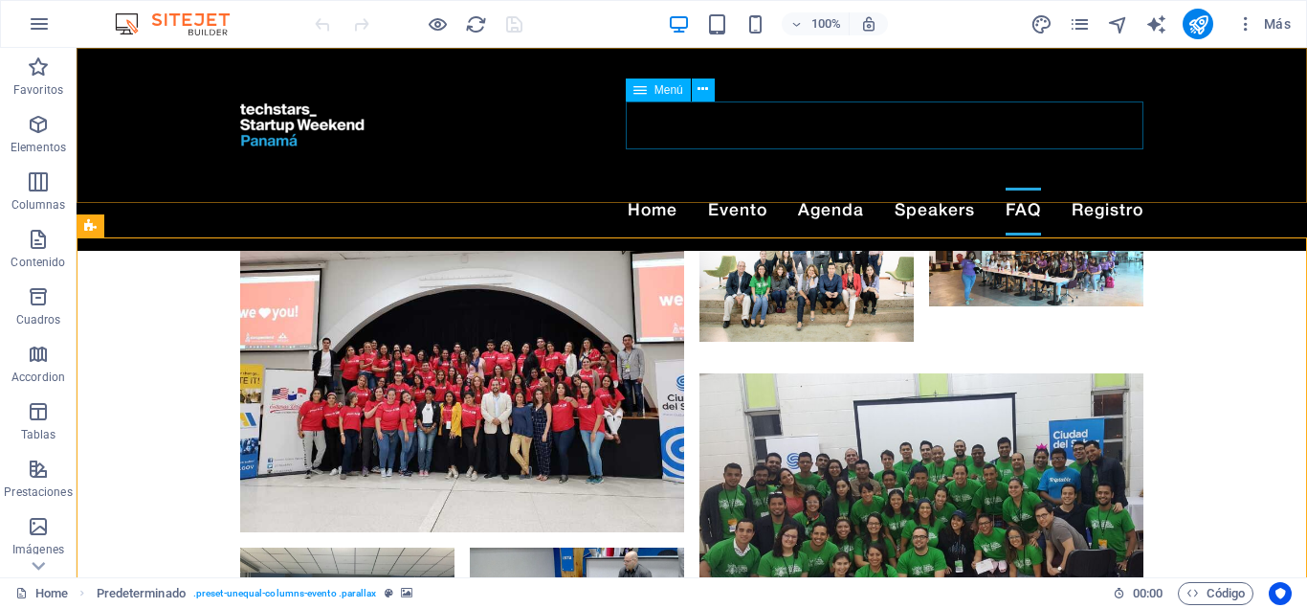
click at [1114, 188] on nav "Home Evento Agenda Speakers FAQ Registro" at bounding box center [691, 212] width 903 height 48
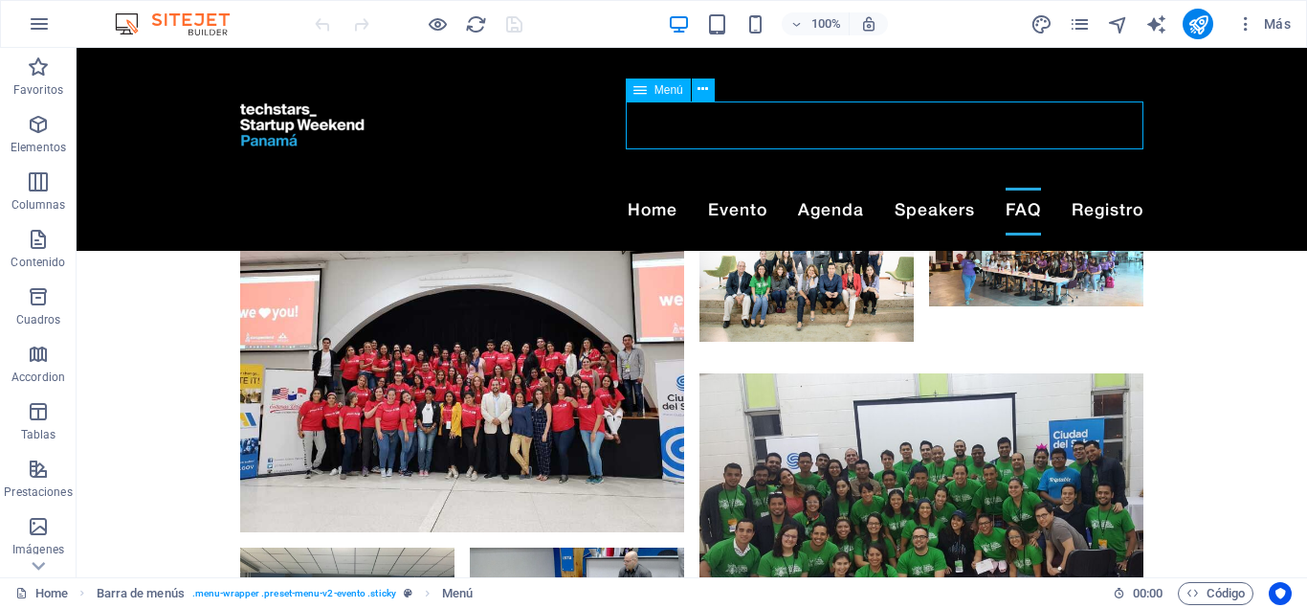
click at [1114, 188] on nav "Home Evento Agenda Speakers FAQ Registro" at bounding box center [691, 212] width 903 height 48
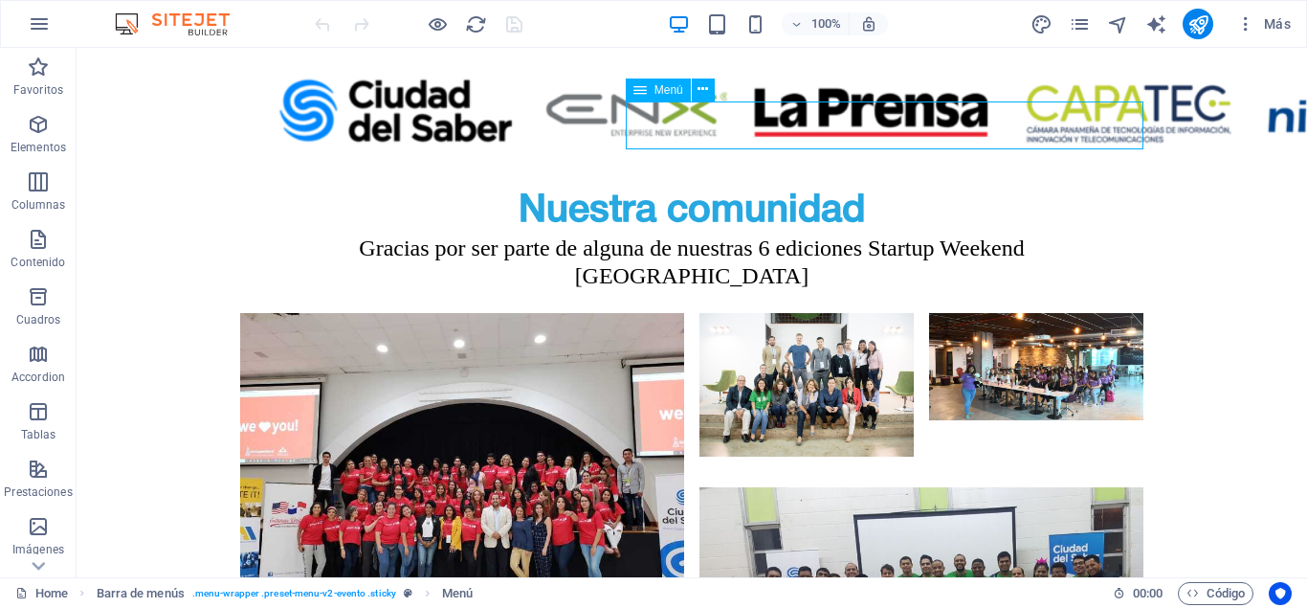
select select "1"
select select
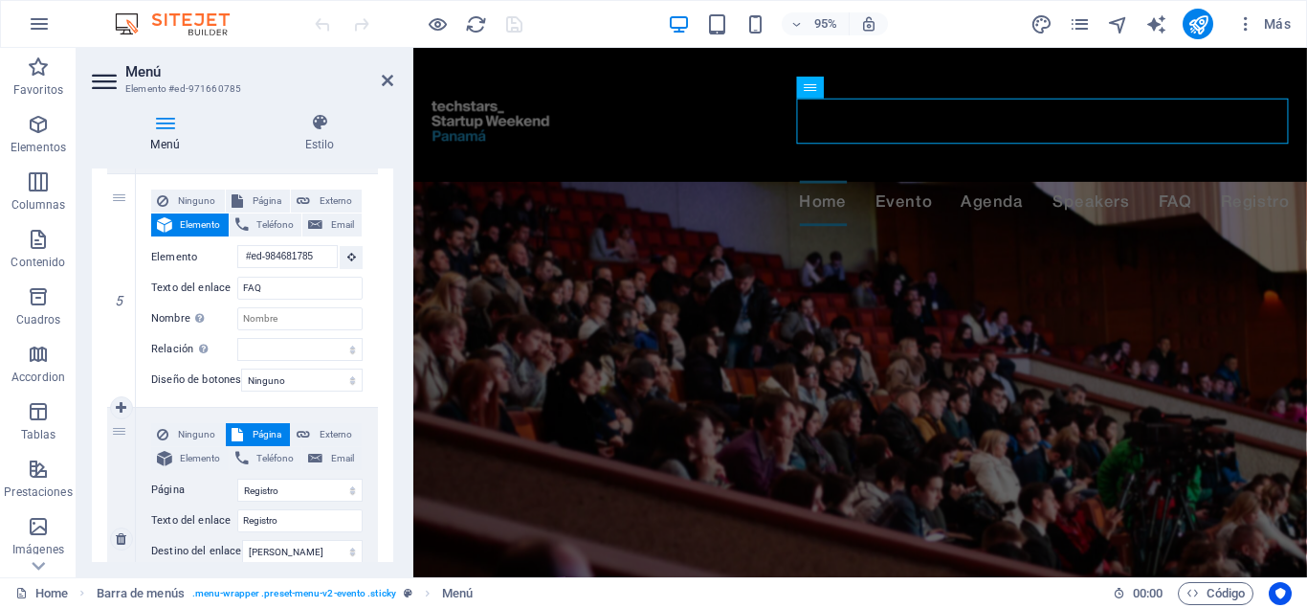
scroll to position [1301, 0]
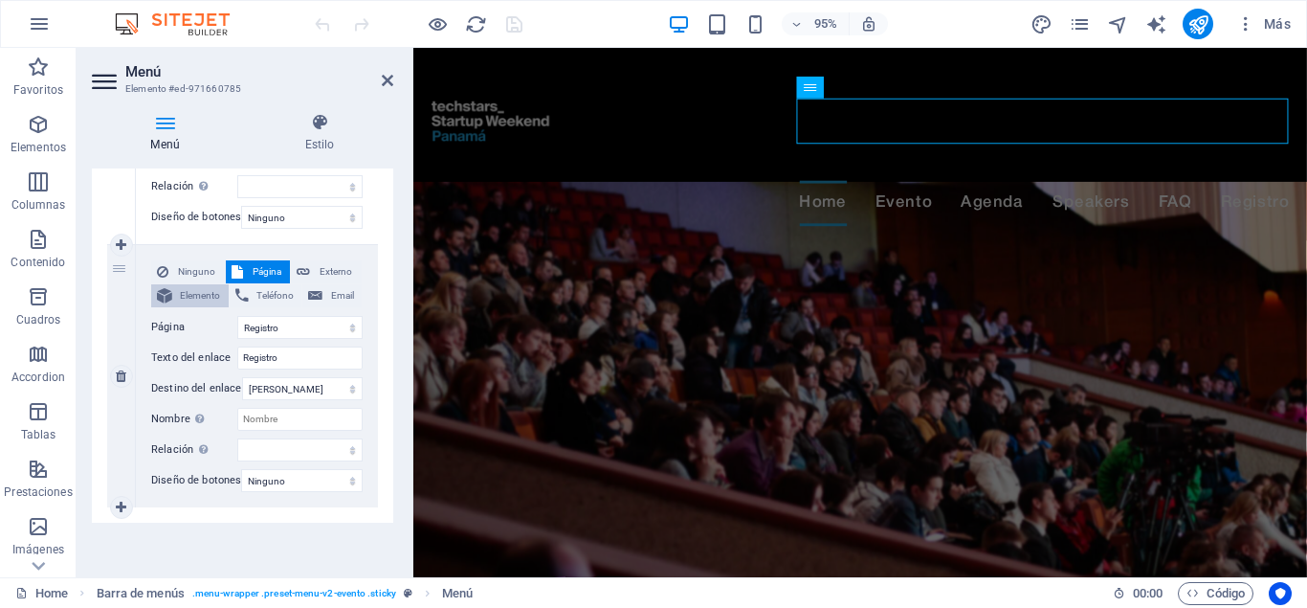
click at [212, 287] on span "Elemento" at bounding box center [200, 295] width 45 height 23
select select
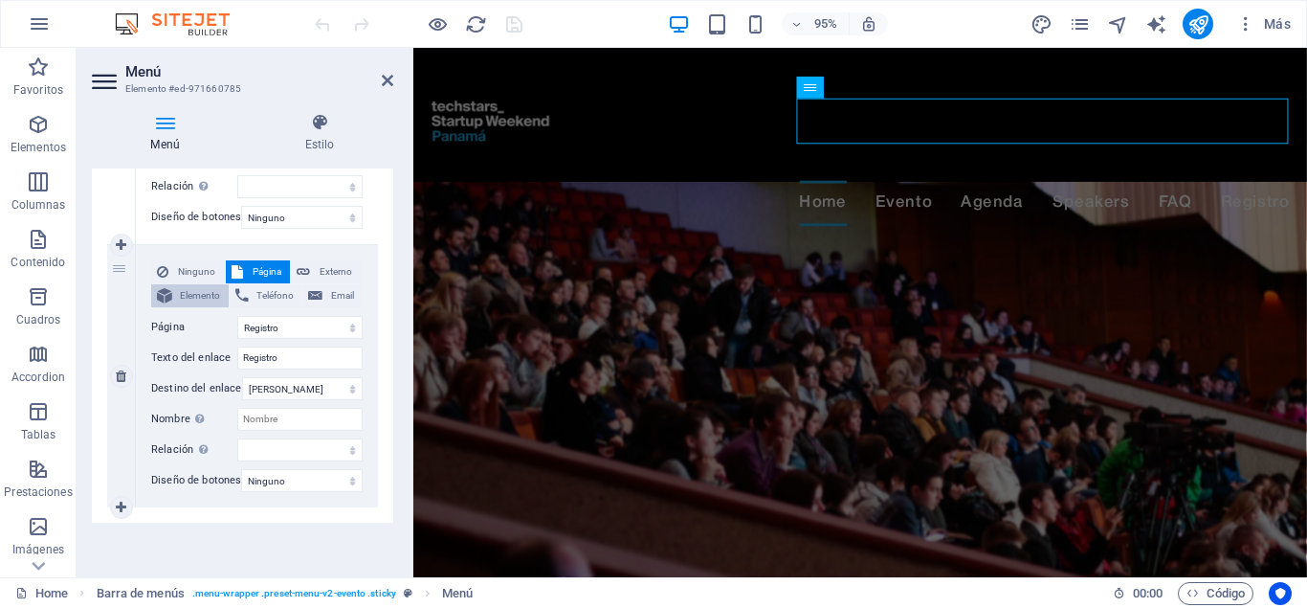
select select
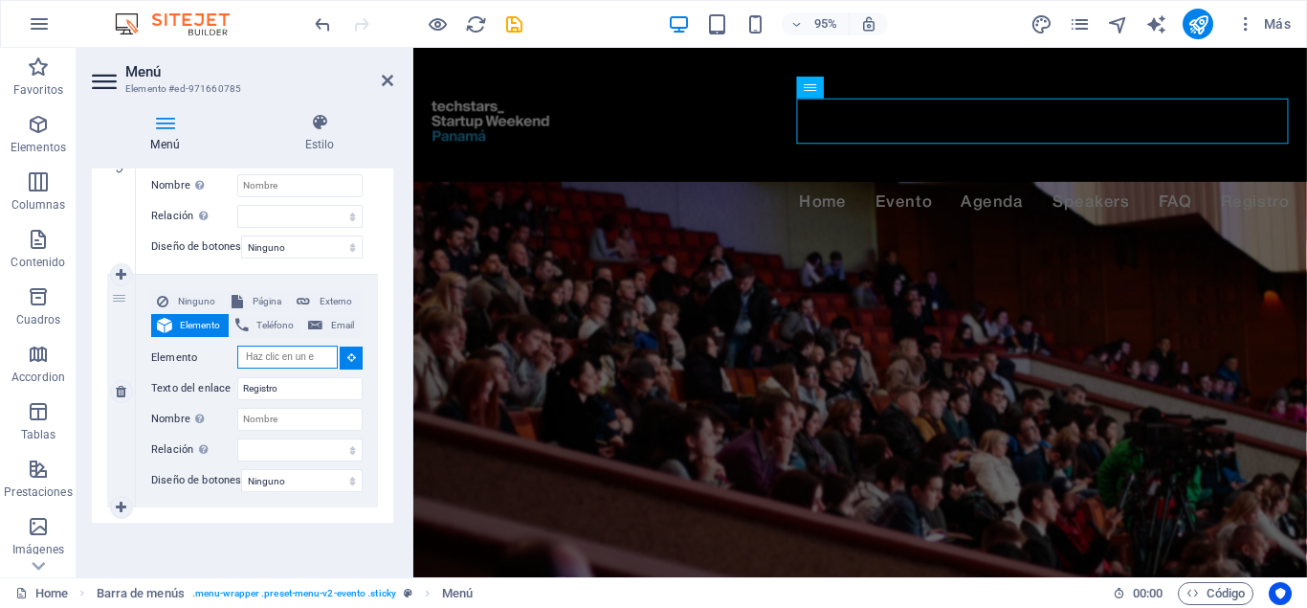
scroll to position [1271, 0]
click at [292, 346] on input "Elemento" at bounding box center [287, 357] width 100 height 23
paste input "#ed-971660503"
type input "#ed-971660503"
select select
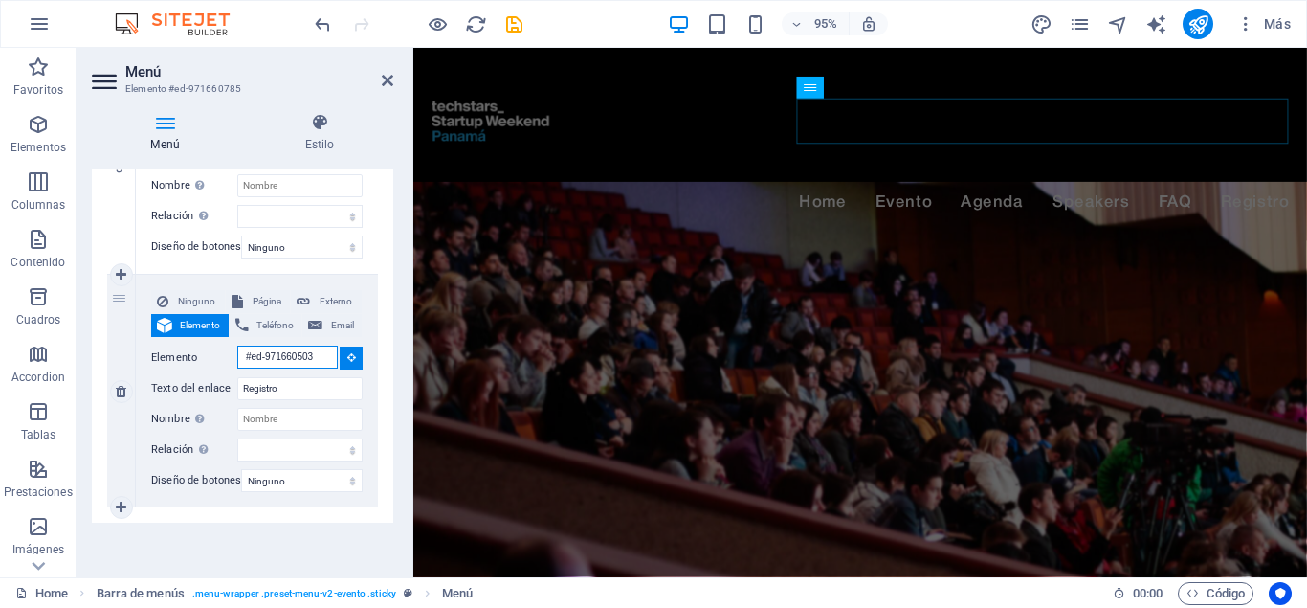
select select
type input "#ed-971660503"
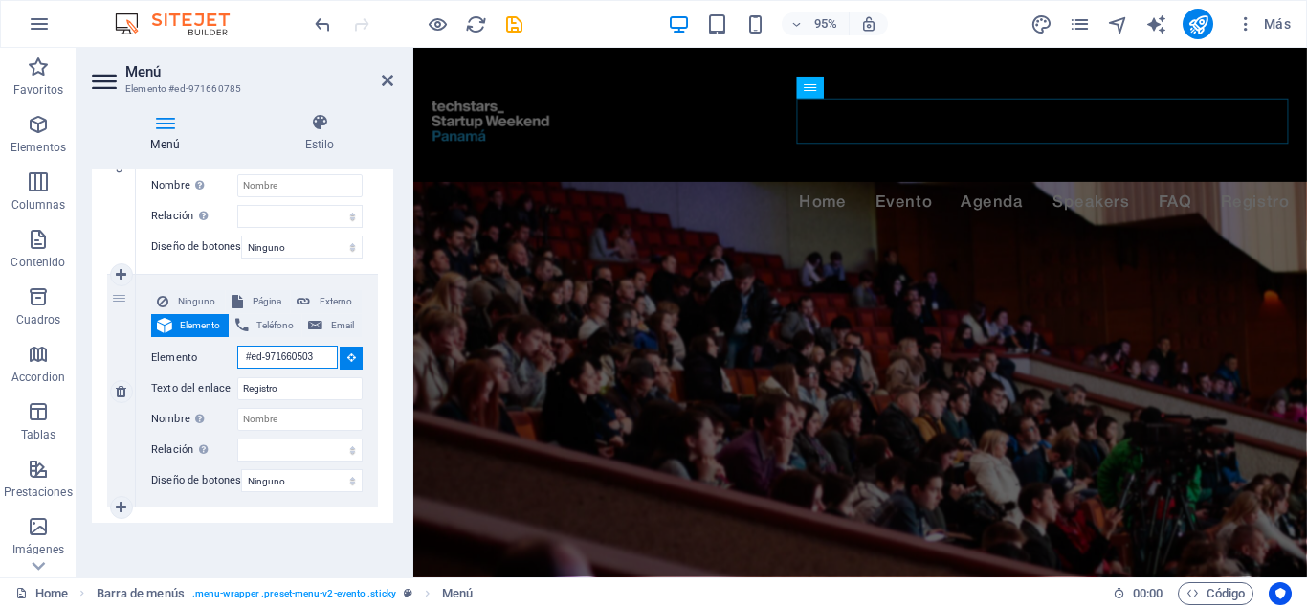
select select
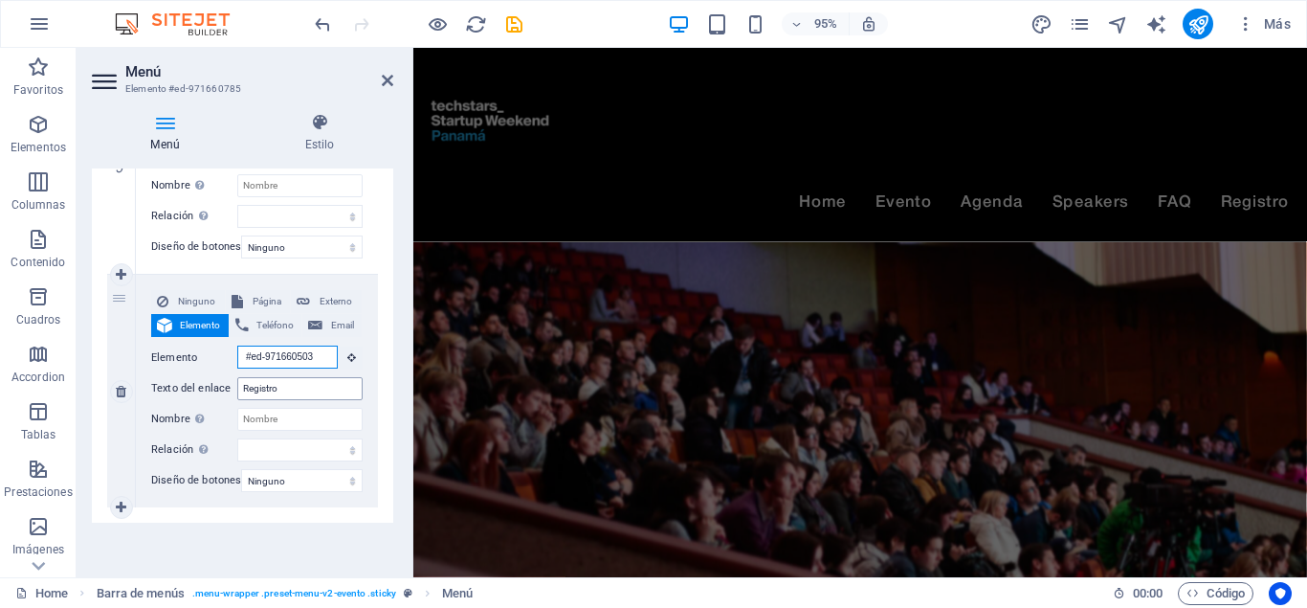
scroll to position [0, 0]
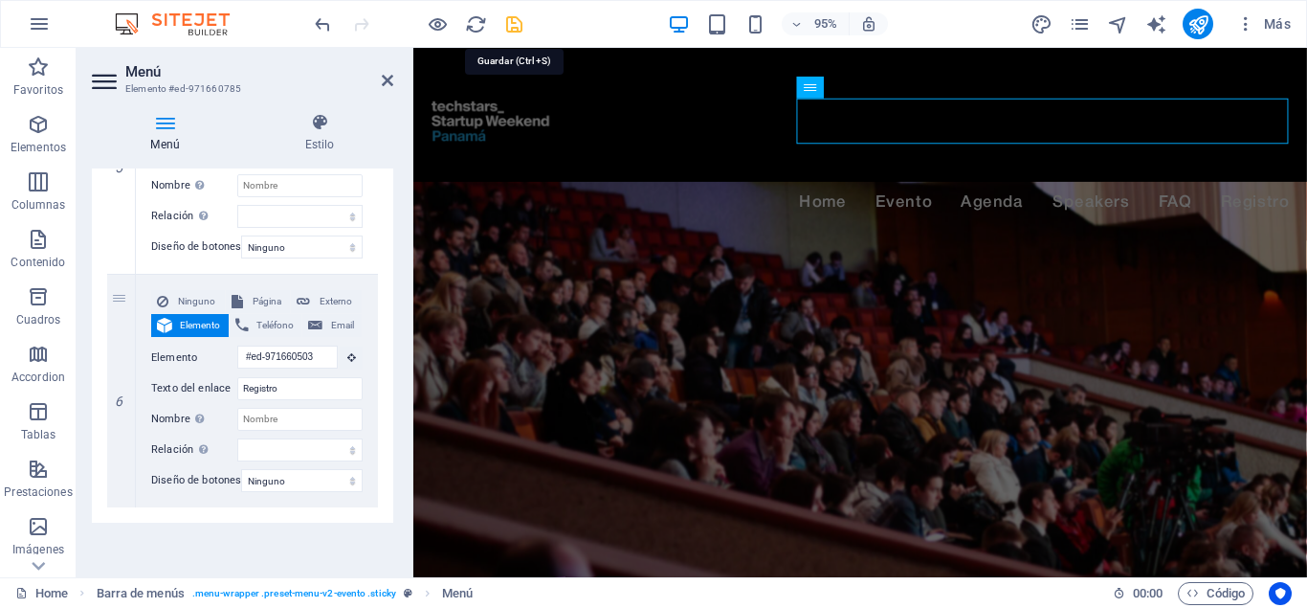
drag, startPoint x: 518, startPoint y: 20, endPoint x: 491, endPoint y: 50, distance: 40.0
click at [518, 20] on icon "save" at bounding box center [514, 24] width 22 height 22
checkbox input "false"
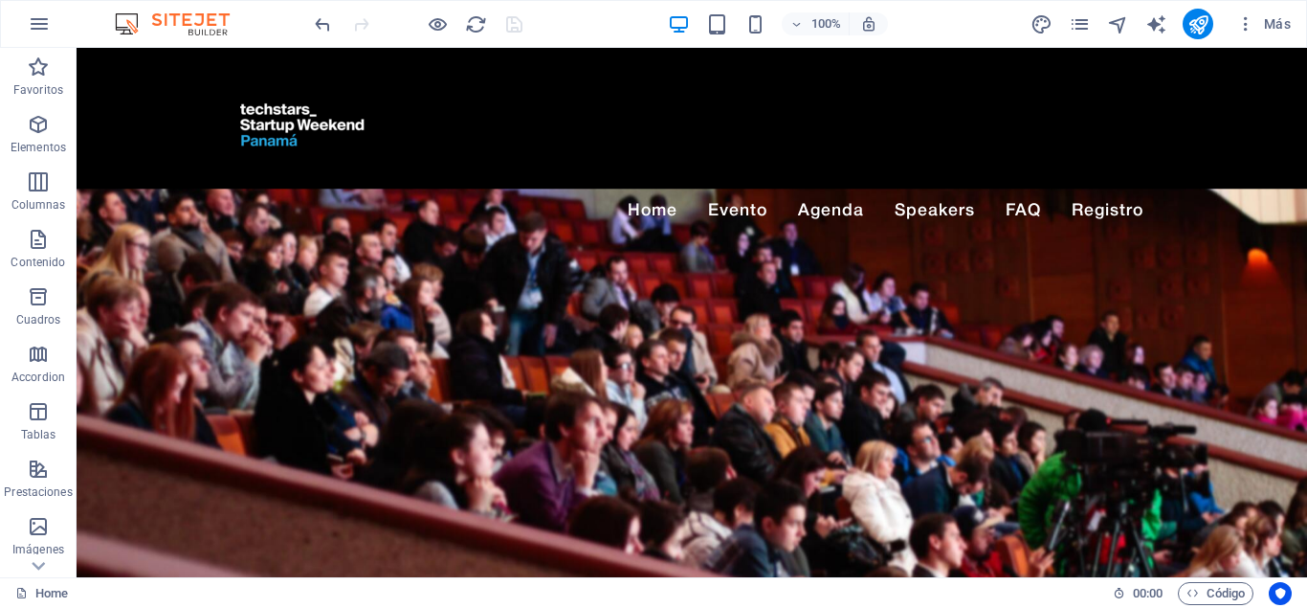
drag, startPoint x: 1306, startPoint y: 108, endPoint x: 1331, endPoint y: 58, distance: 55.6
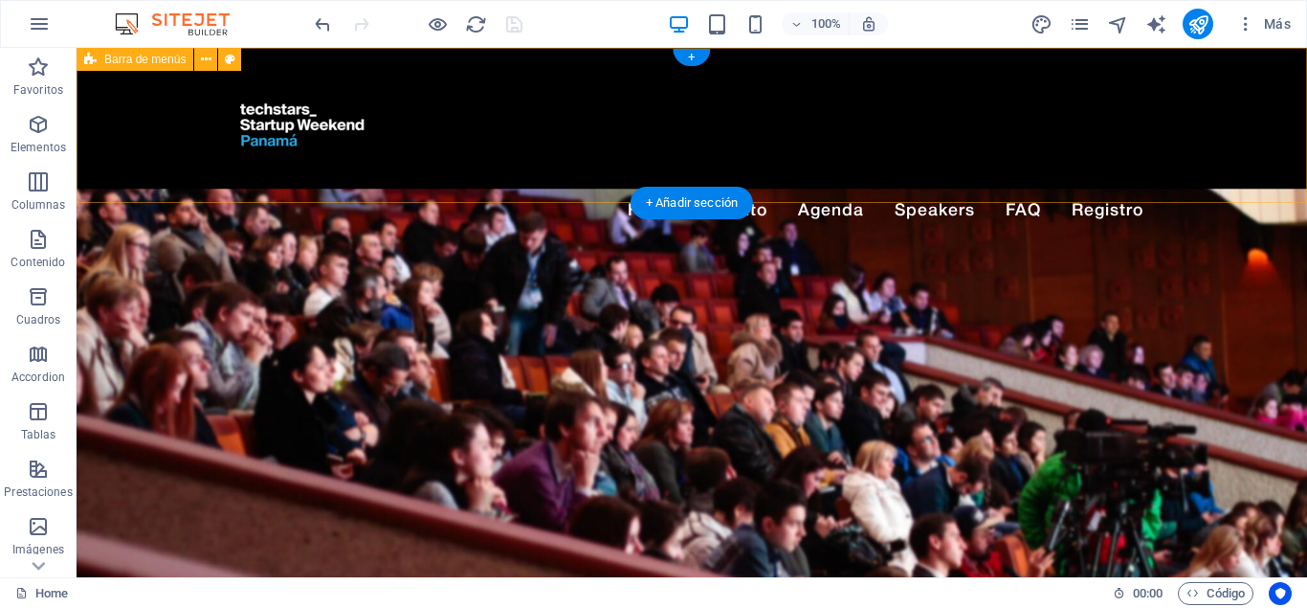
drag, startPoint x: 1266, startPoint y: 78, endPoint x: 1024, endPoint y: 214, distance: 278.1
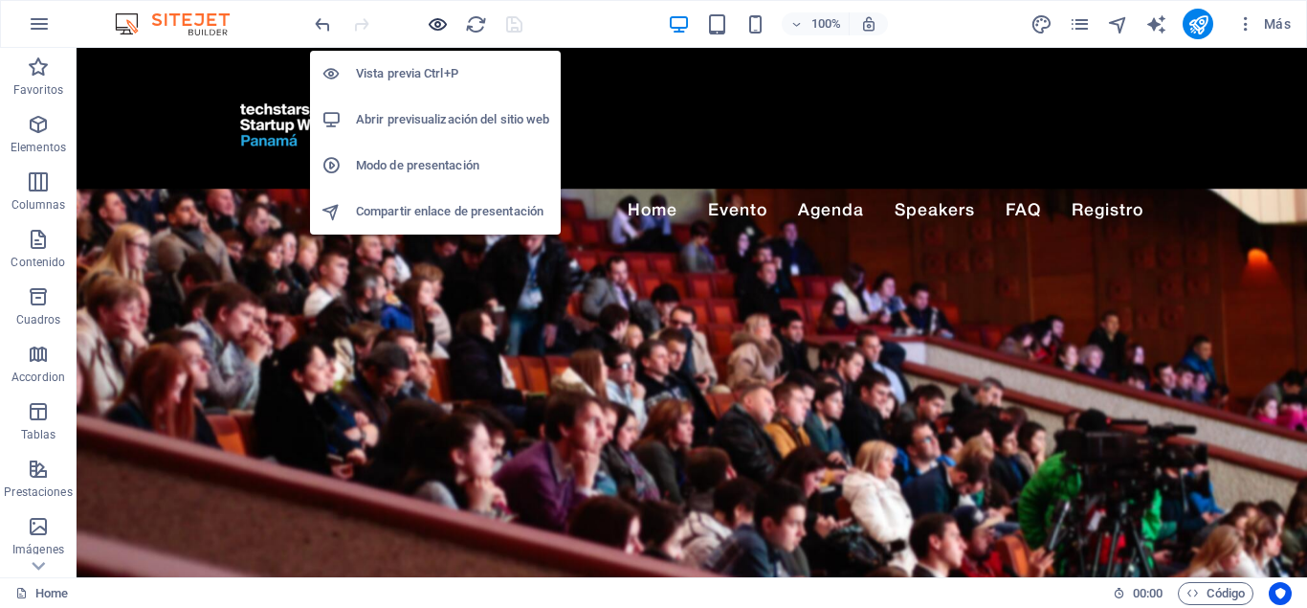
click at [440, 27] on icon "button" at bounding box center [438, 24] width 22 height 22
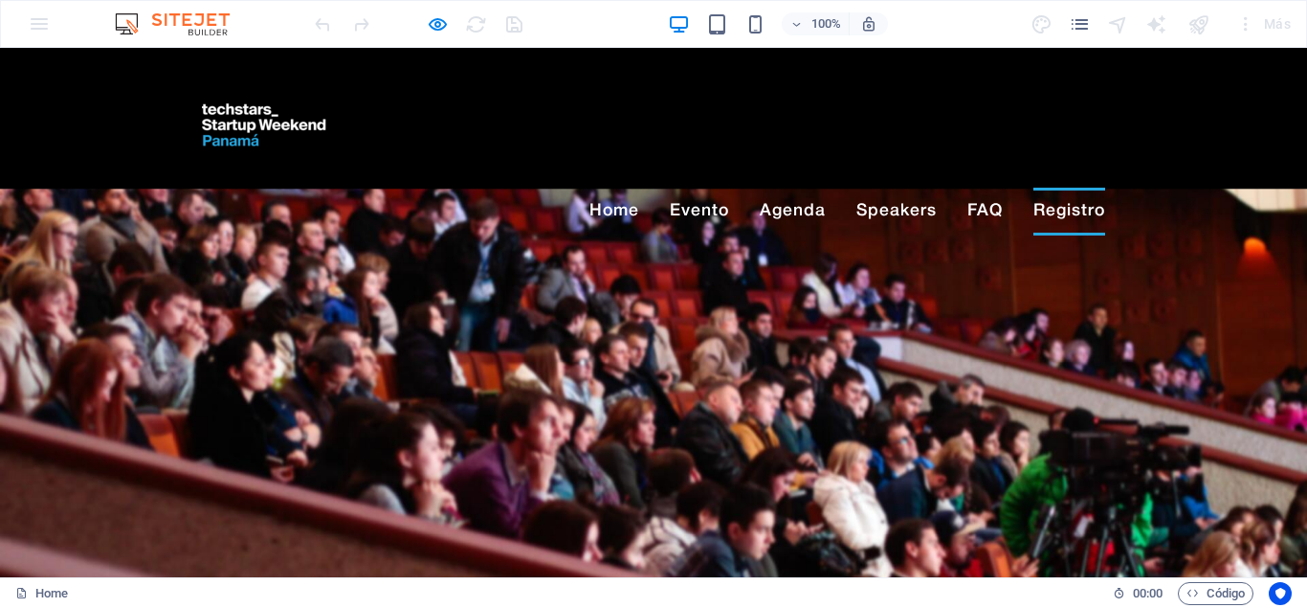
click at [1097, 188] on link "Registro" at bounding box center [1070, 212] width 72 height 48
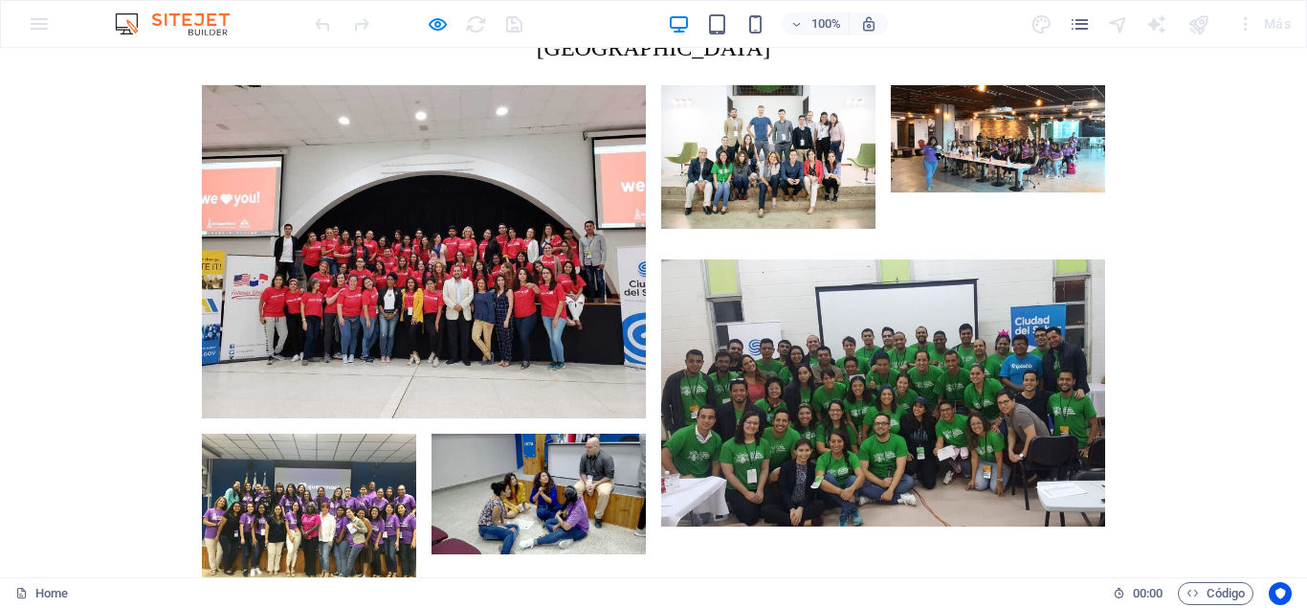
scroll to position [5449, 0]
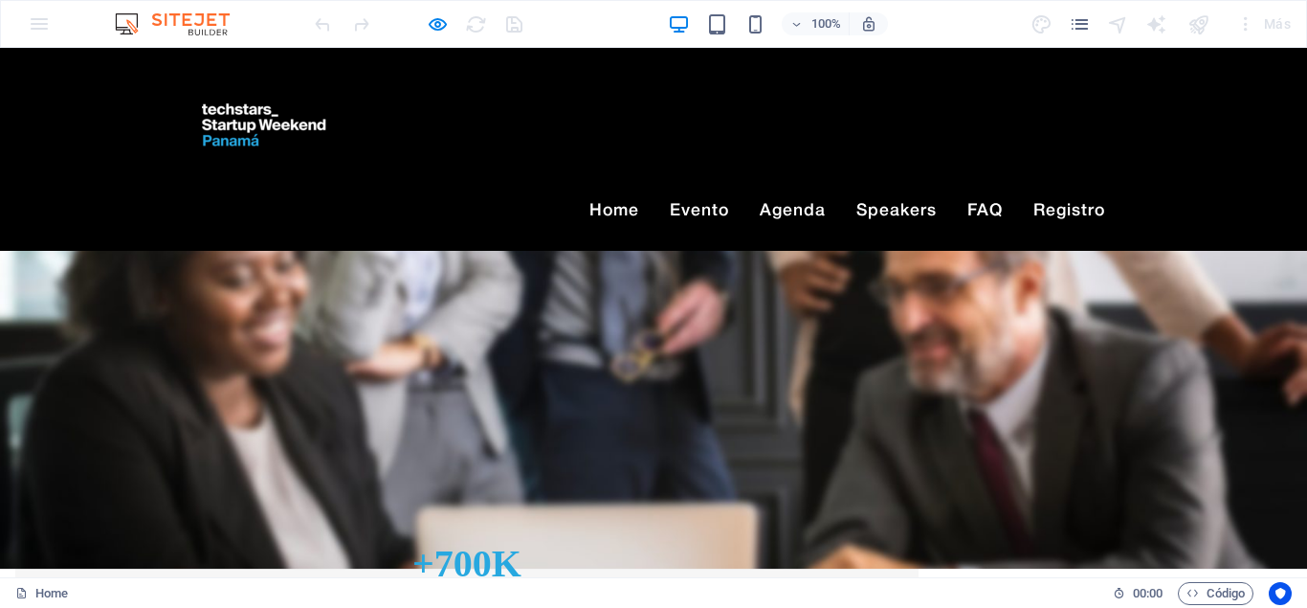
scroll to position [0, 0]
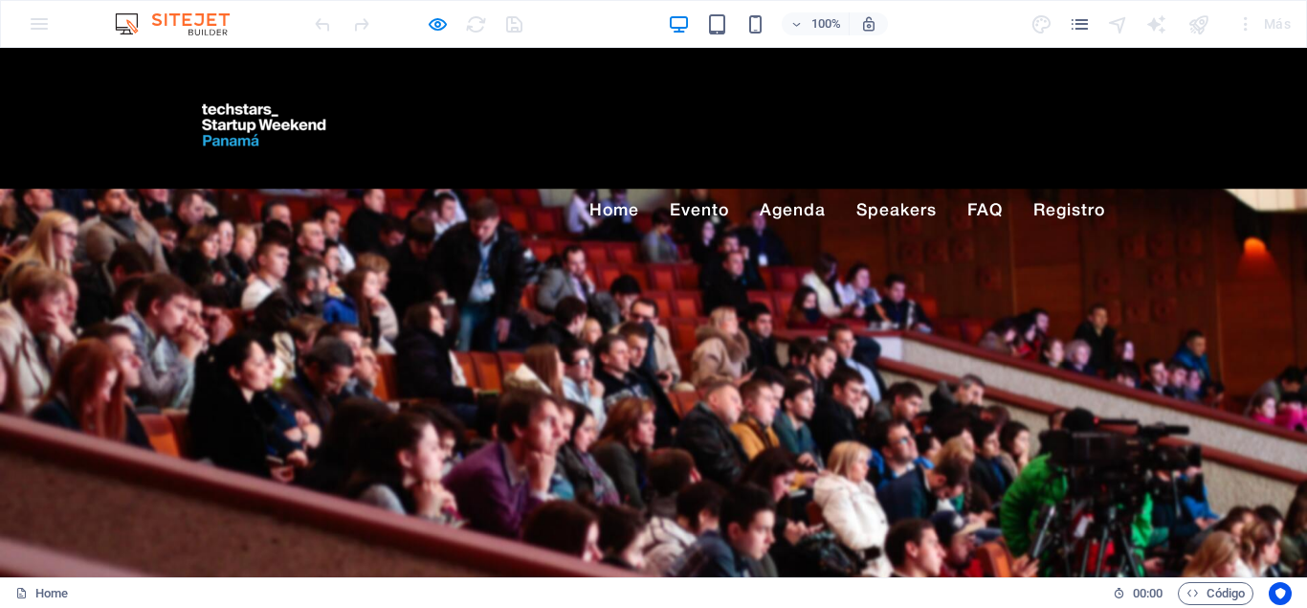
drag, startPoint x: 1302, startPoint y: 534, endPoint x: 1296, endPoint y: 84, distance: 449.9
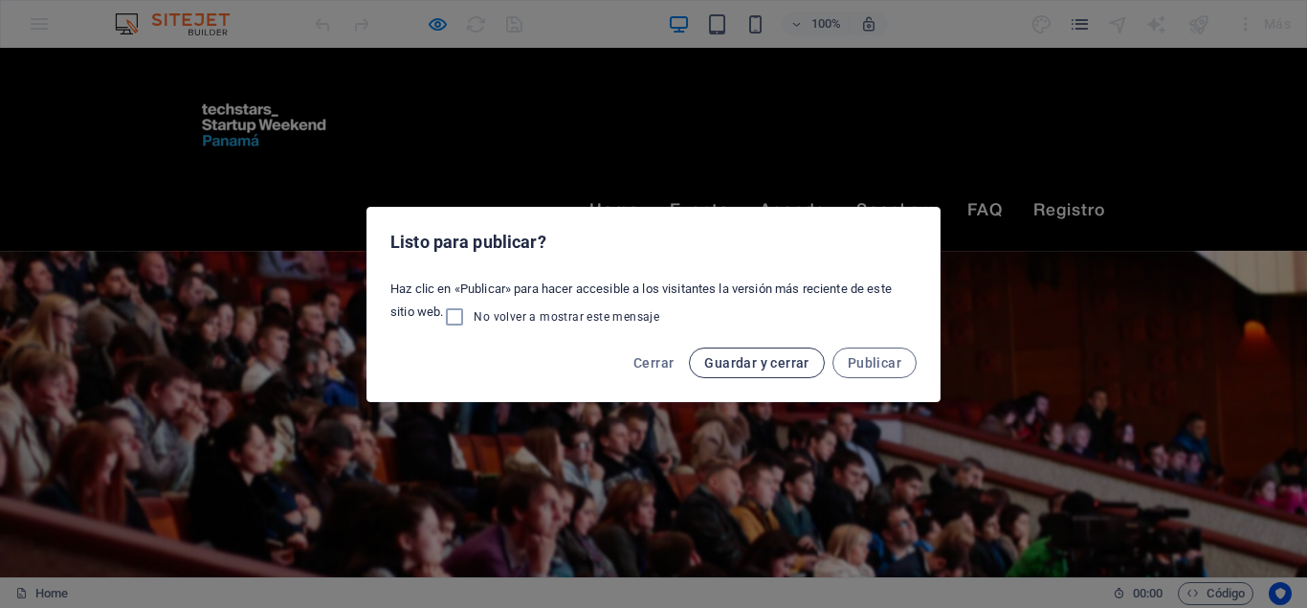
click at [774, 358] on span "Guardar y cerrar" at bounding box center [756, 362] width 104 height 15
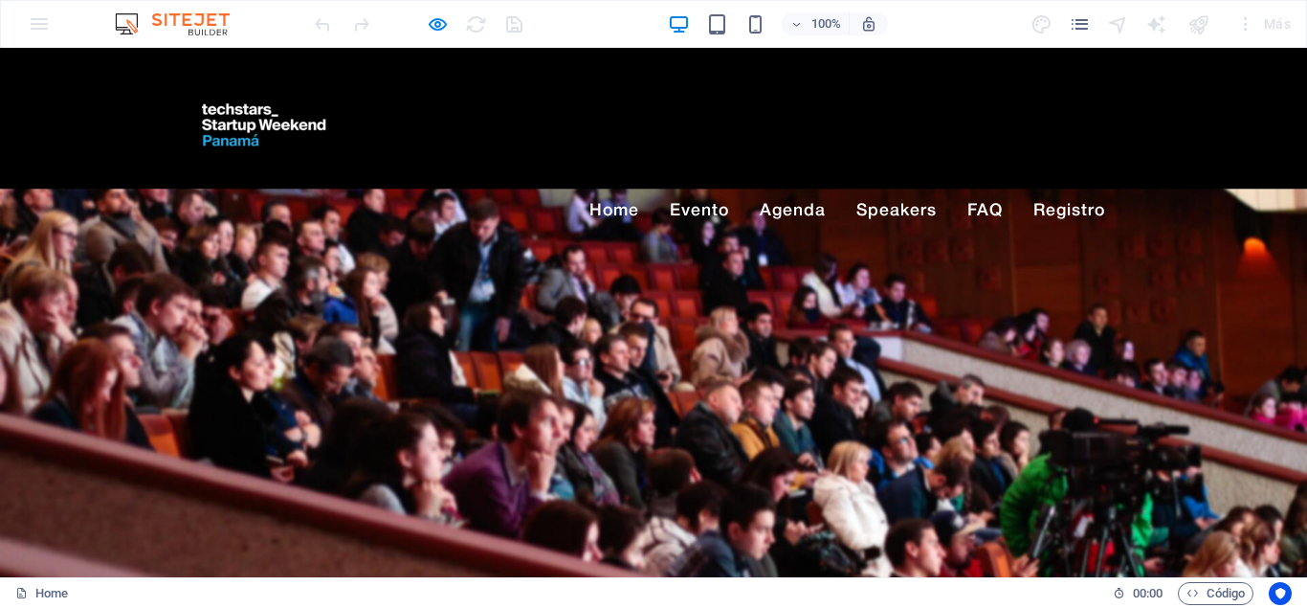
click at [44, 23] on div "100% Más" at bounding box center [653, 24] width 1305 height 46
click at [35, 23] on div "100% Más" at bounding box center [653, 24] width 1305 height 46
click at [1078, 27] on icon "pages" at bounding box center [1080, 24] width 22 height 22
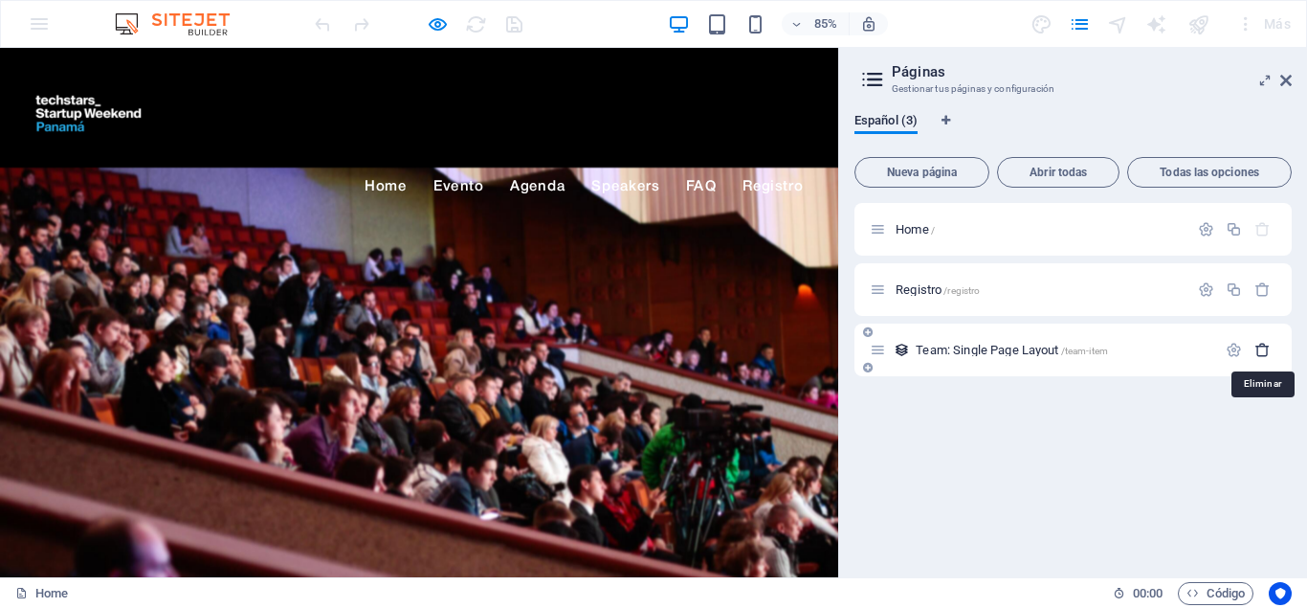
click at [1265, 346] on icon "button" at bounding box center [1263, 350] width 16 height 16
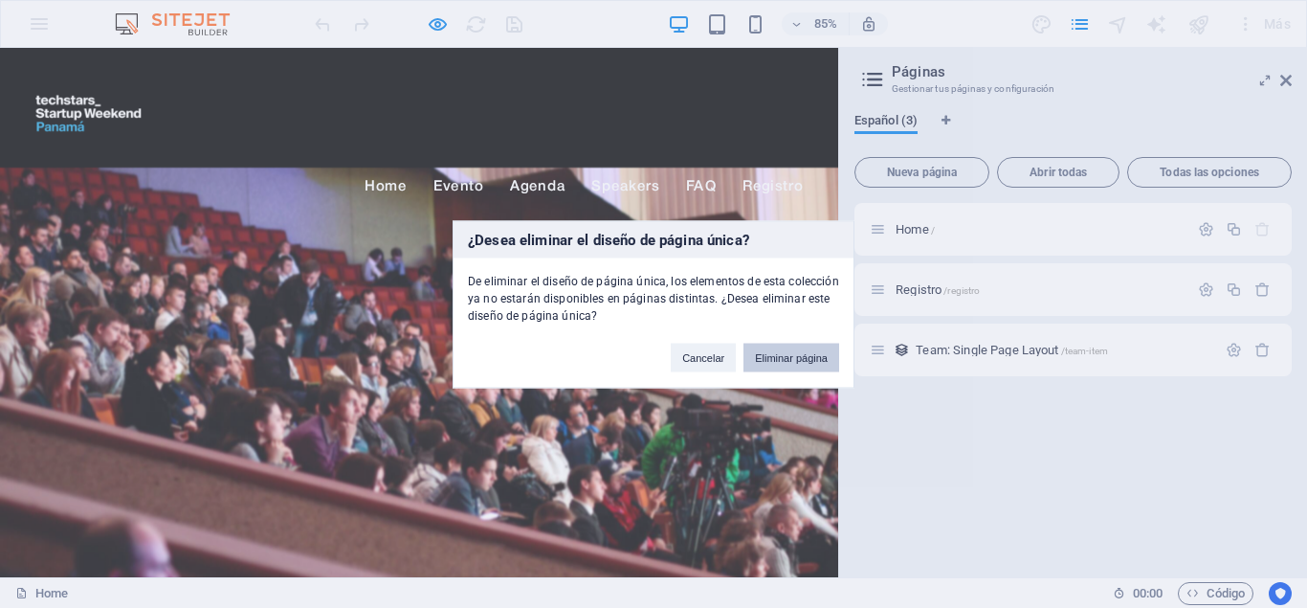
click at [783, 348] on button "Eliminar página" at bounding box center [792, 357] width 96 height 29
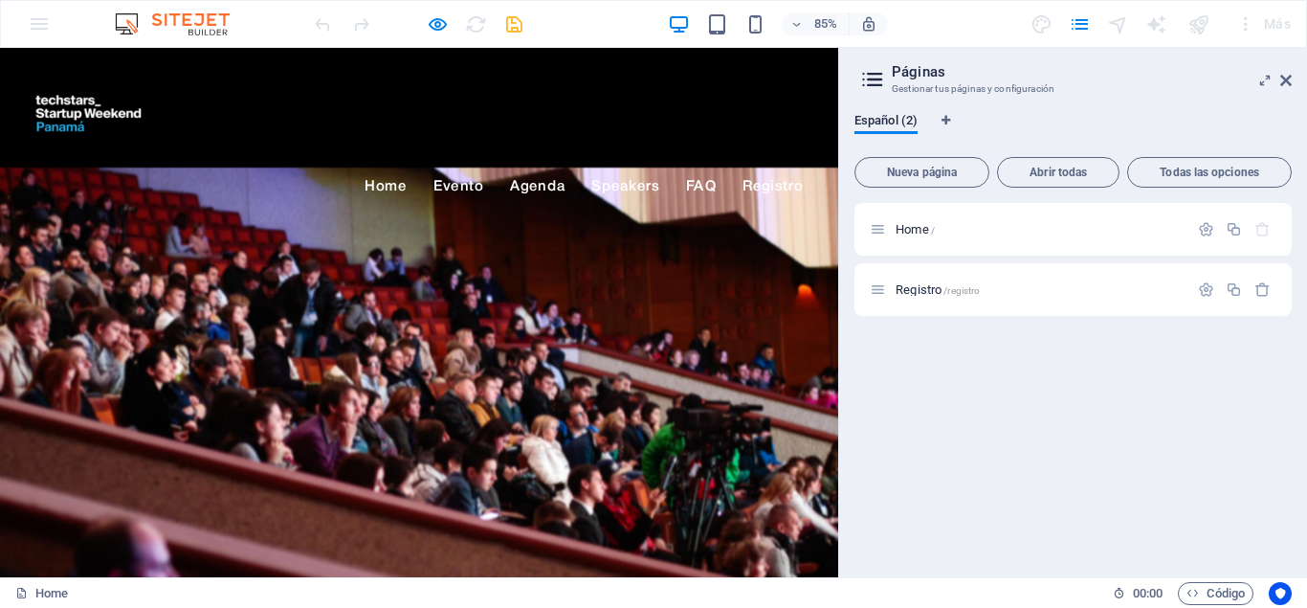
click at [1288, 18] on div "Más" at bounding box center [1264, 24] width 70 height 31
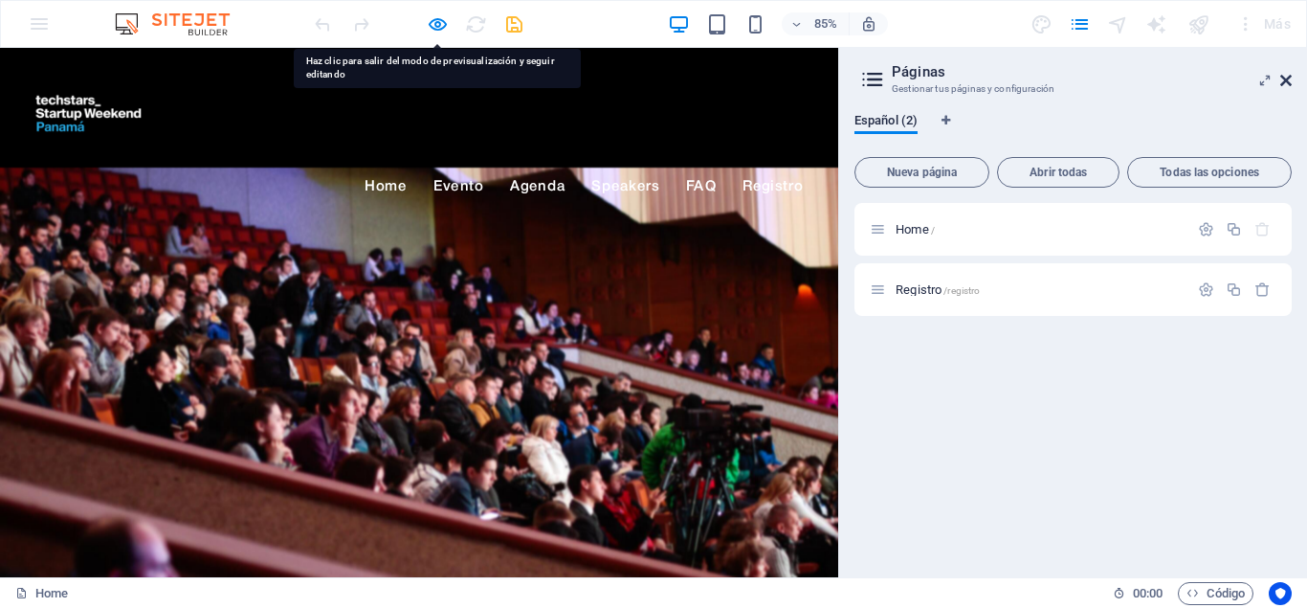
click at [1281, 82] on icon at bounding box center [1286, 80] width 11 height 15
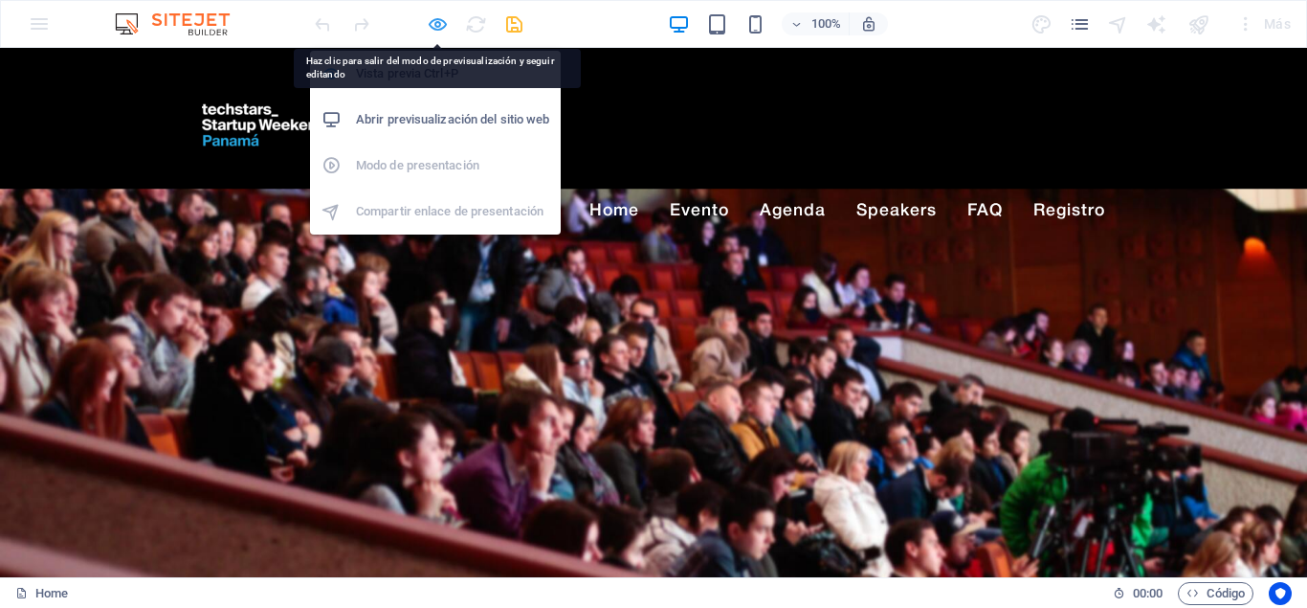
click at [435, 22] on icon "button" at bounding box center [438, 24] width 22 height 22
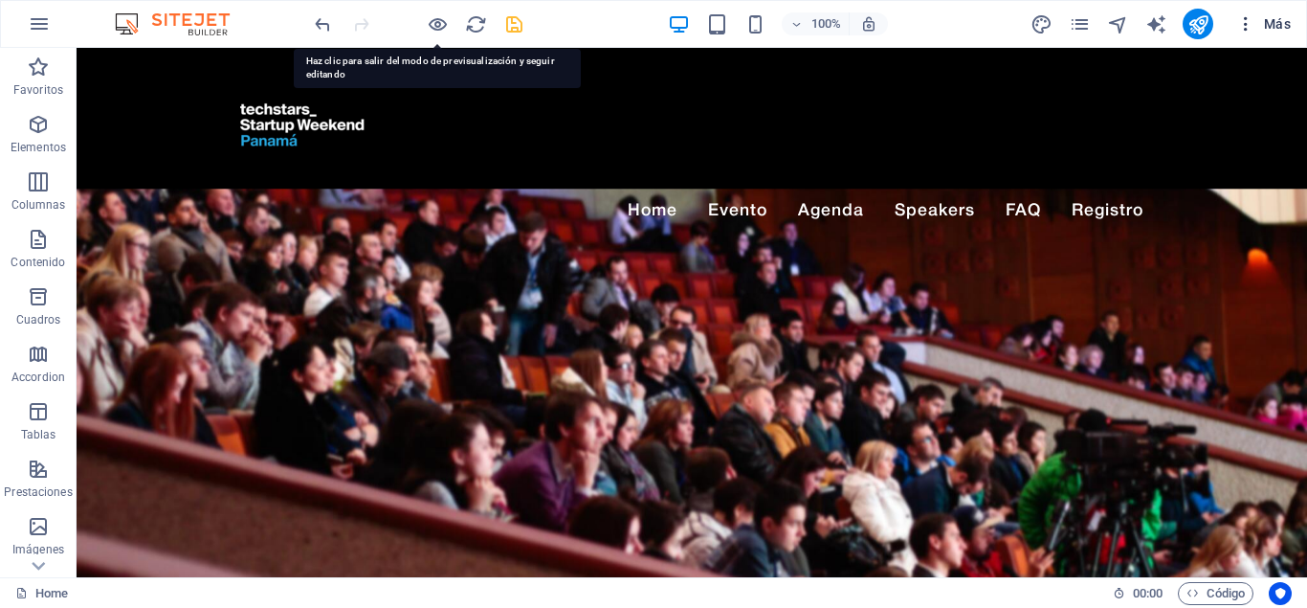
click at [1285, 17] on span "Más" at bounding box center [1264, 23] width 55 height 19
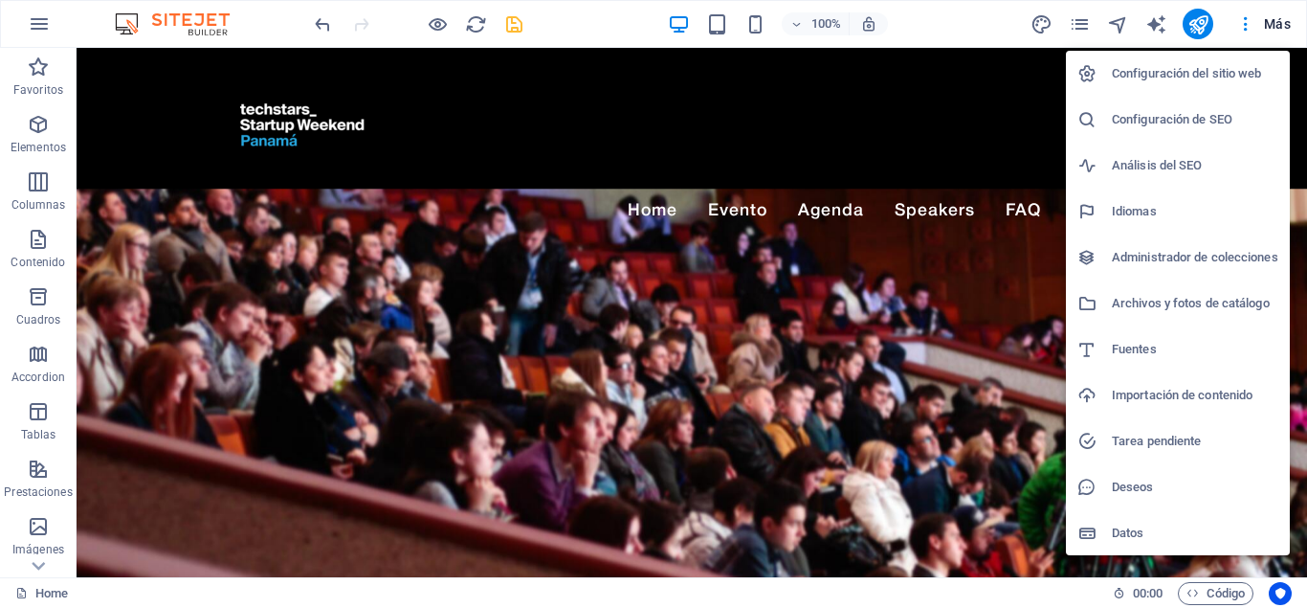
click at [1161, 75] on h6 "Configuración del sitio web" at bounding box center [1195, 73] width 167 height 23
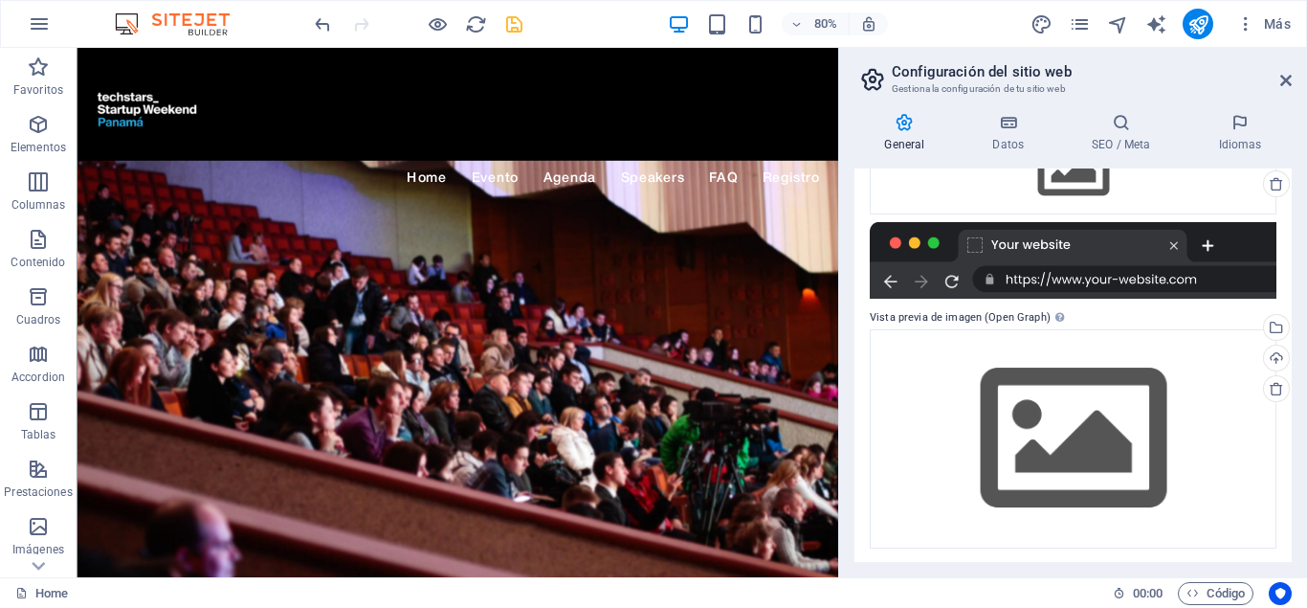
scroll to position [322, 0]
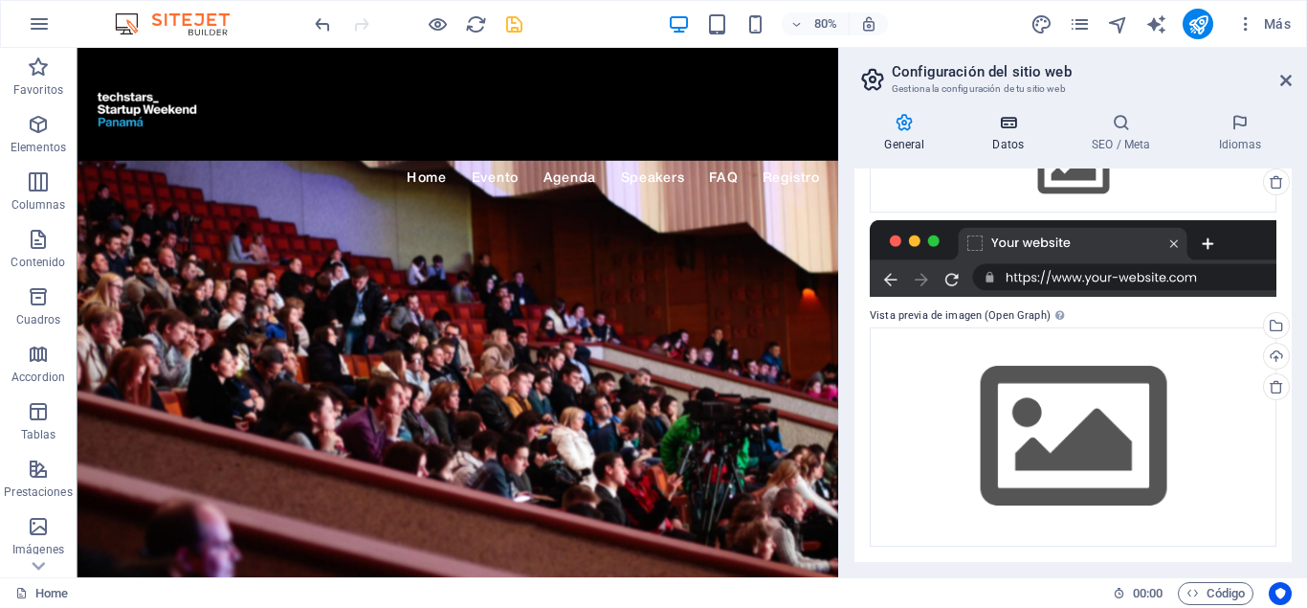
click at [998, 119] on icon at bounding box center [1009, 122] width 92 height 19
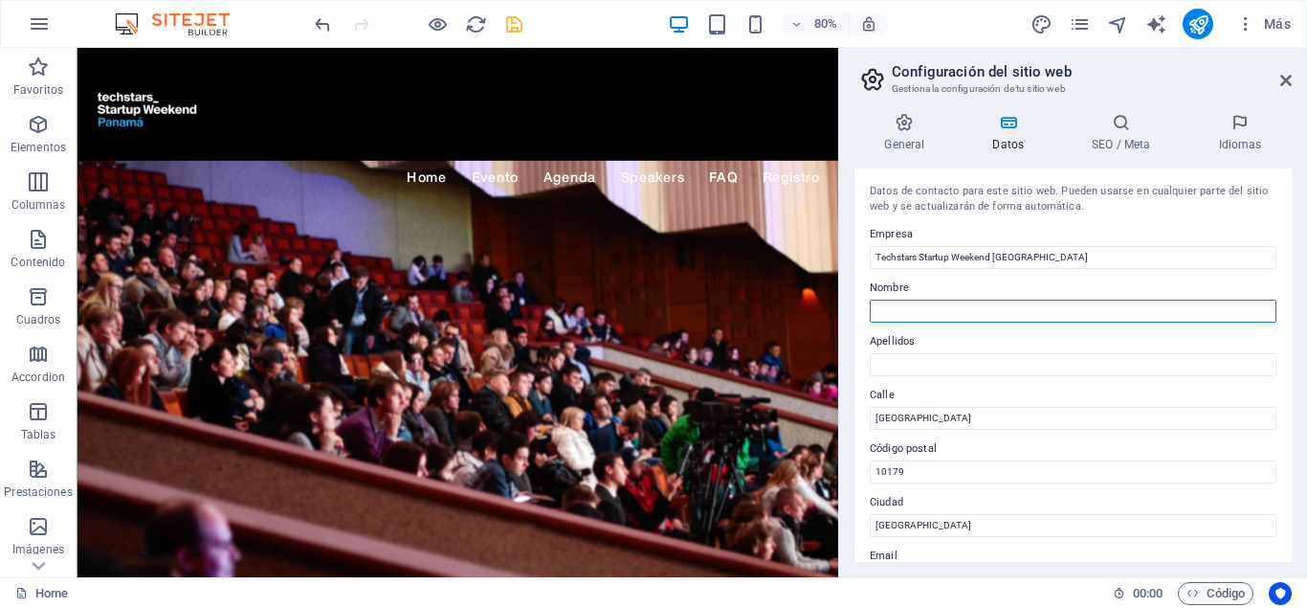
click at [1033, 311] on input "Nombre" at bounding box center [1073, 311] width 407 height 23
type input "Carolina"
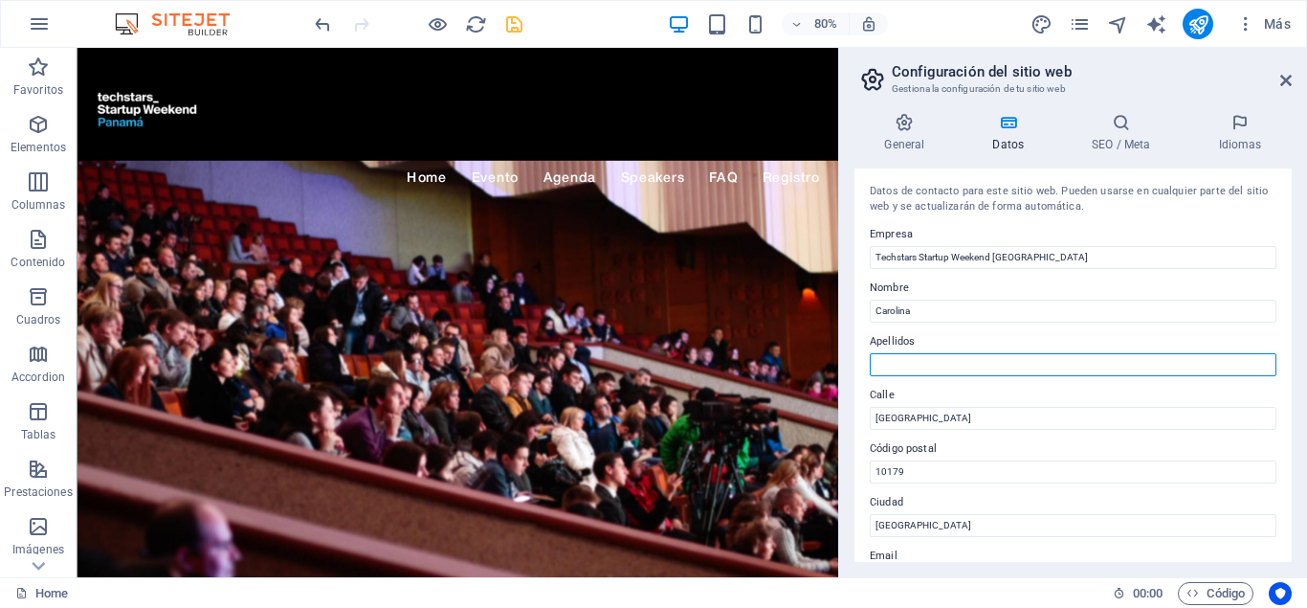
click at [982, 363] on input "Apellidos" at bounding box center [1073, 364] width 407 height 23
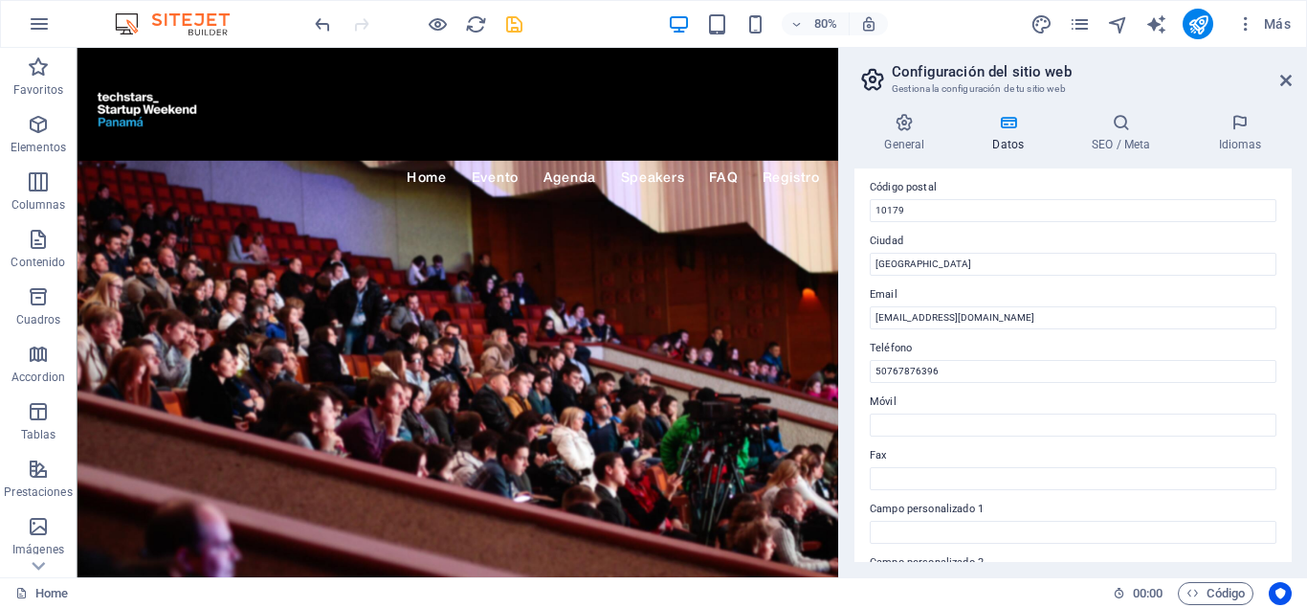
scroll to position [258, 0]
type input "[PERSON_NAME]"
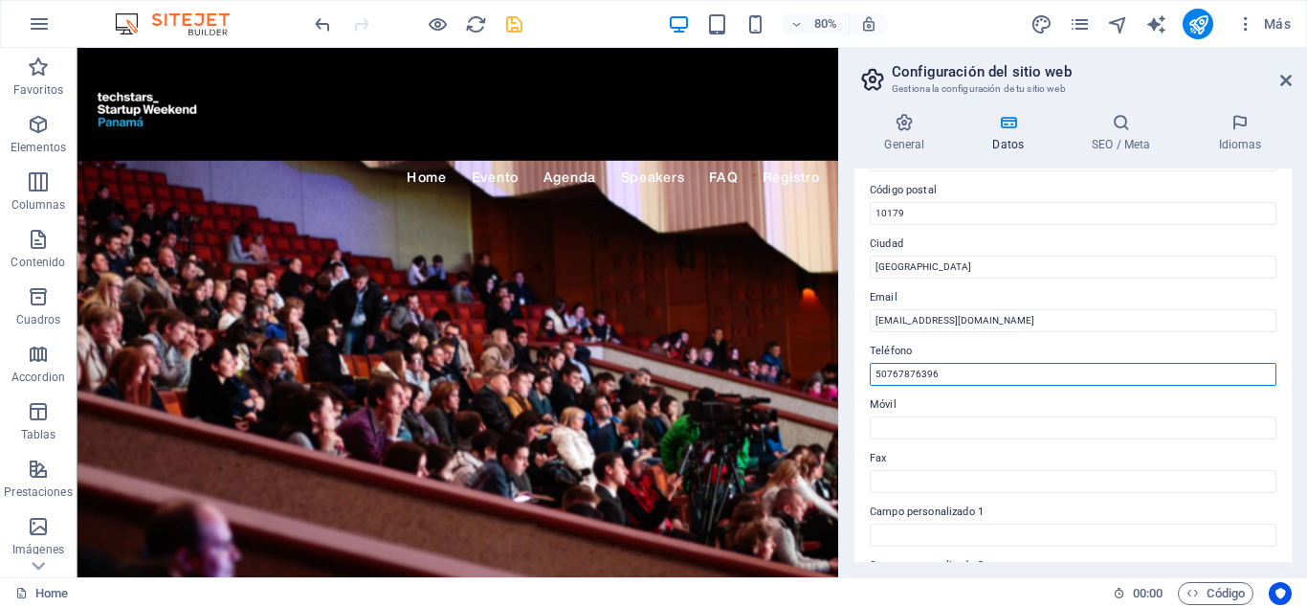
drag, startPoint x: 950, startPoint y: 368, endPoint x: 844, endPoint y: 370, distance: 106.3
click at [870, 370] on input "50767876396" at bounding box center [1073, 374] width 407 height 23
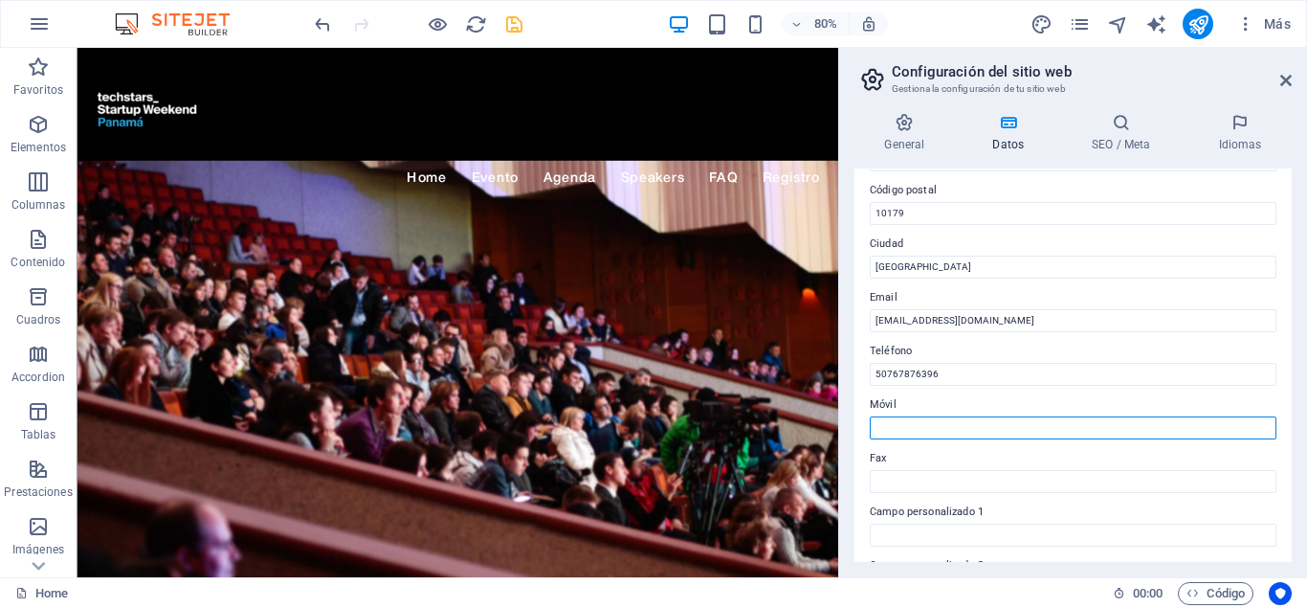
click at [914, 427] on input "Móvil" at bounding box center [1073, 427] width 407 height 23
paste input "50767876396"
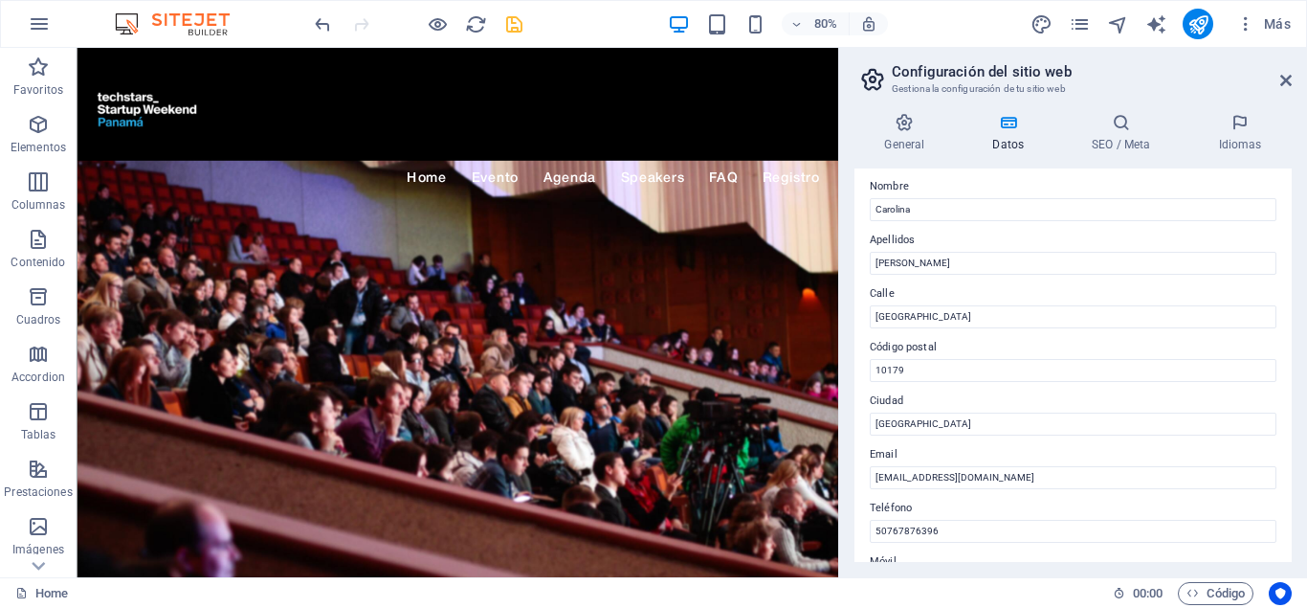
scroll to position [172, 0]
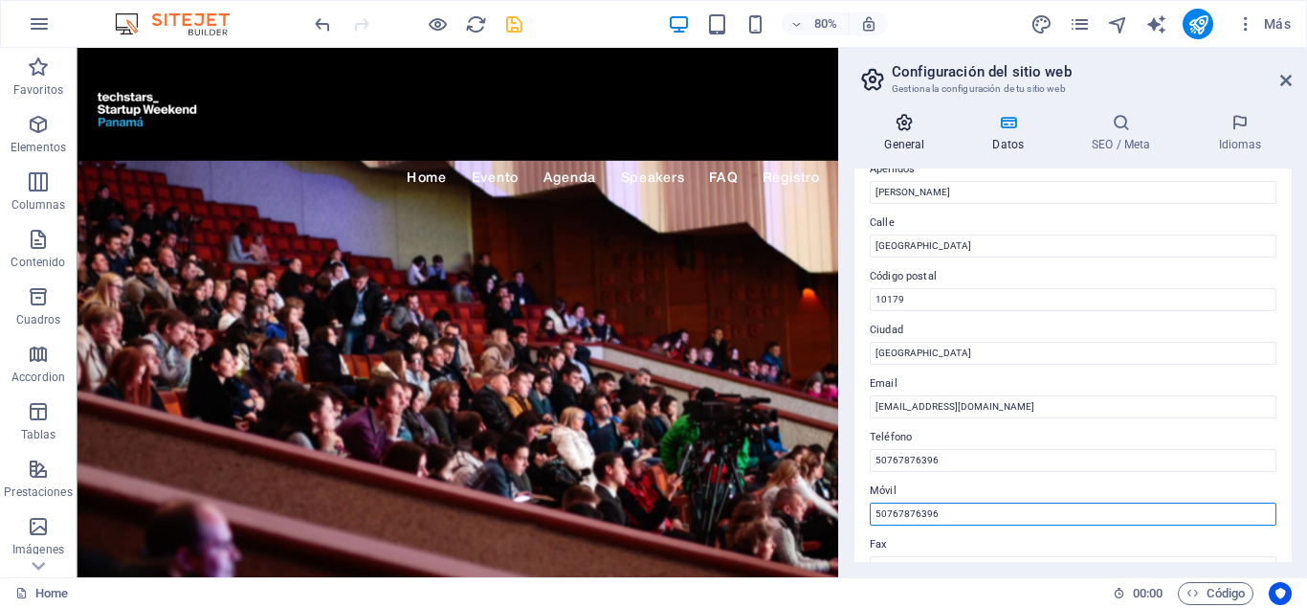
type input "50767876396"
click at [896, 129] on icon at bounding box center [905, 122] width 100 height 19
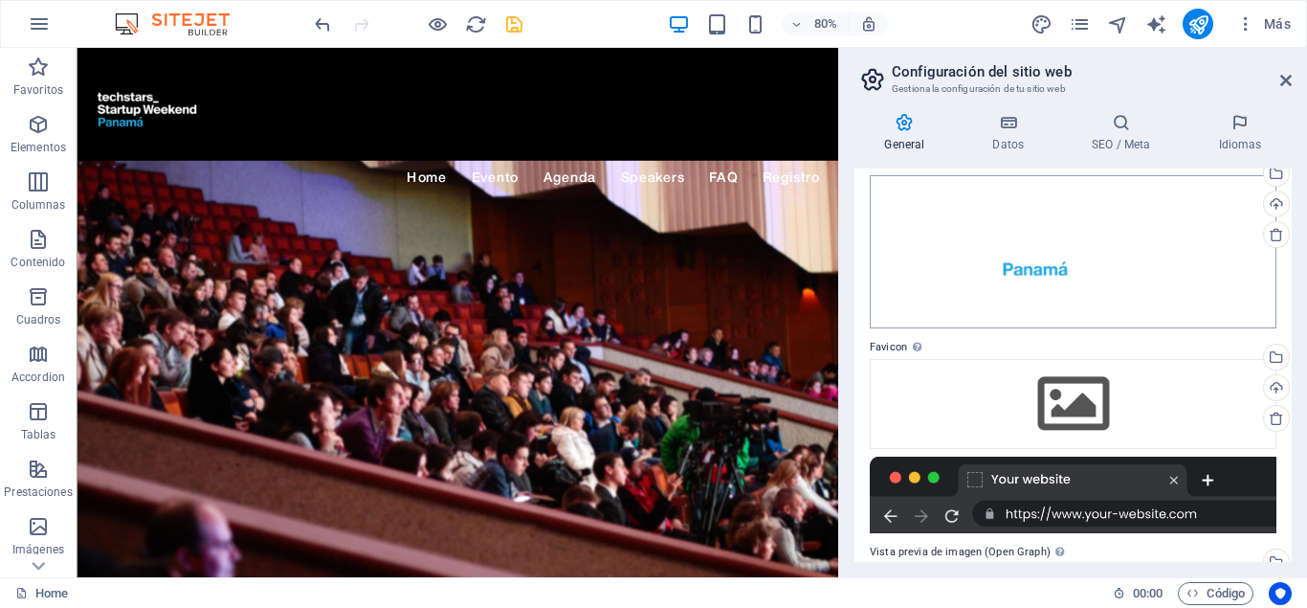
scroll to position [63, 0]
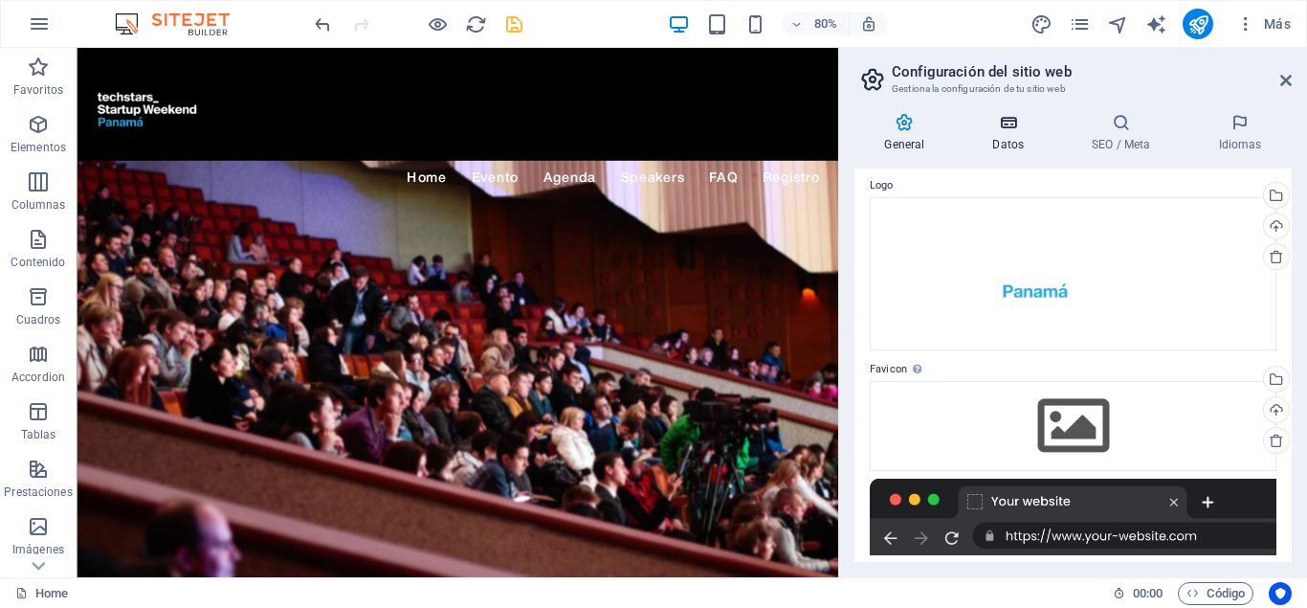
click at [1008, 140] on h4 "Datos" at bounding box center [1013, 133] width 100 height 40
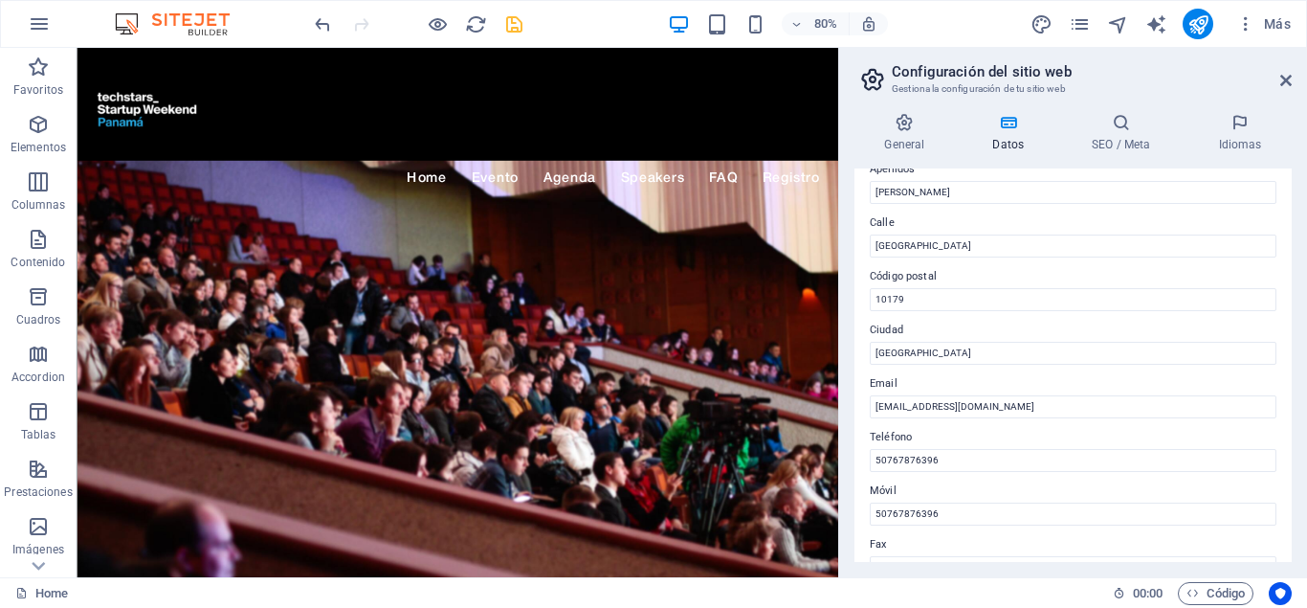
scroll to position [172, 0]
click at [1115, 136] on h4 "SEO / Meta" at bounding box center [1125, 133] width 126 height 40
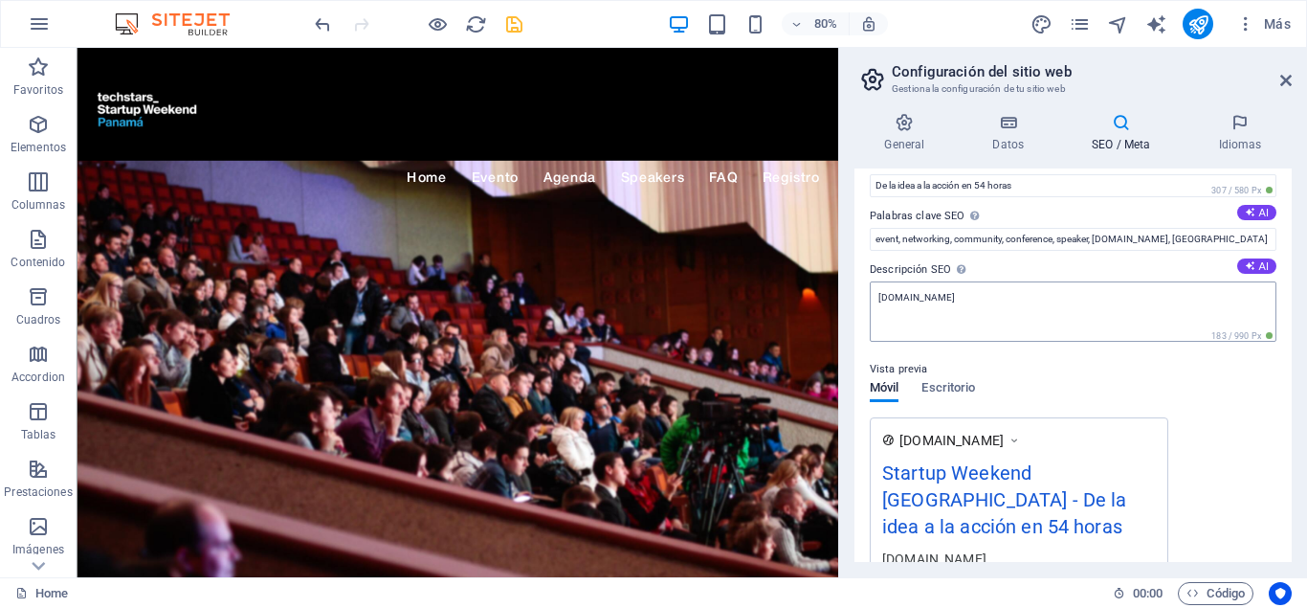
scroll to position [0, 0]
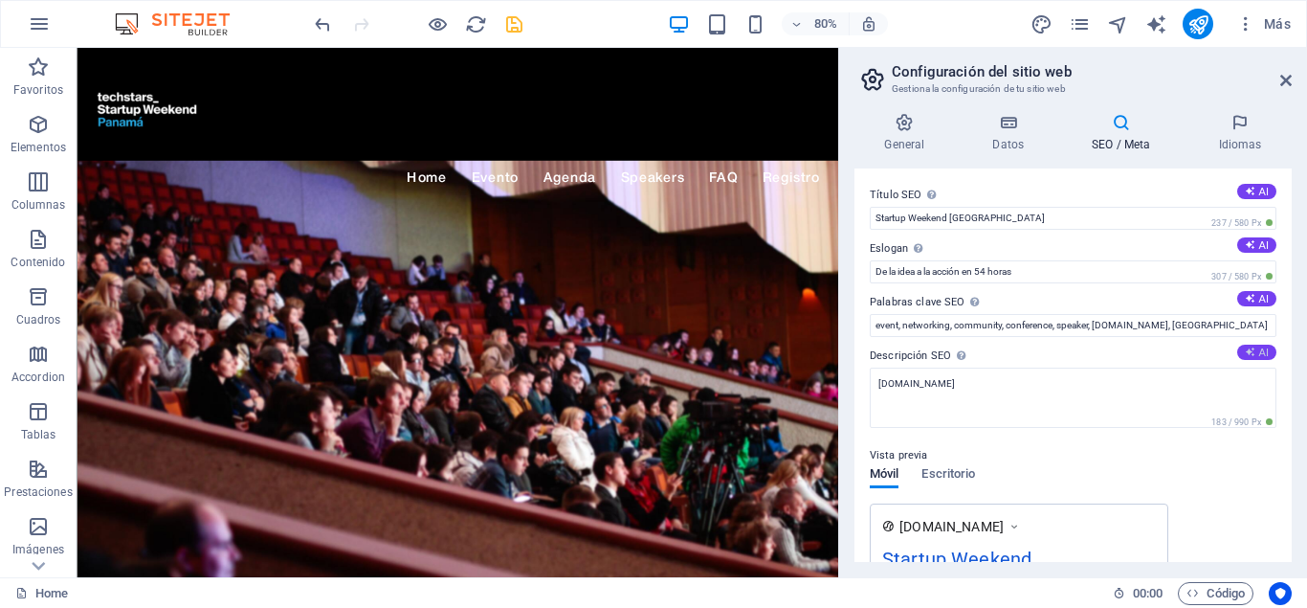
click at [1250, 355] on icon at bounding box center [1250, 351] width 11 height 11
type textarea "Únete a Startup Weekend Panamá y crea tu negocio en 54 horas. Networking, mento…"
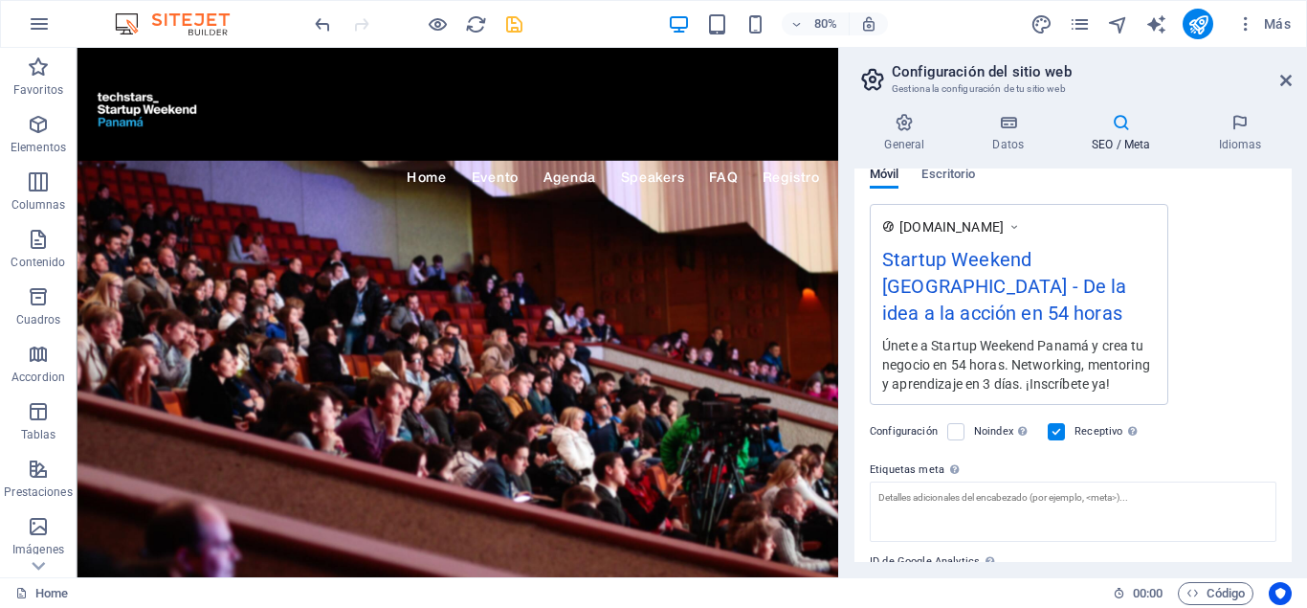
scroll to position [345, 0]
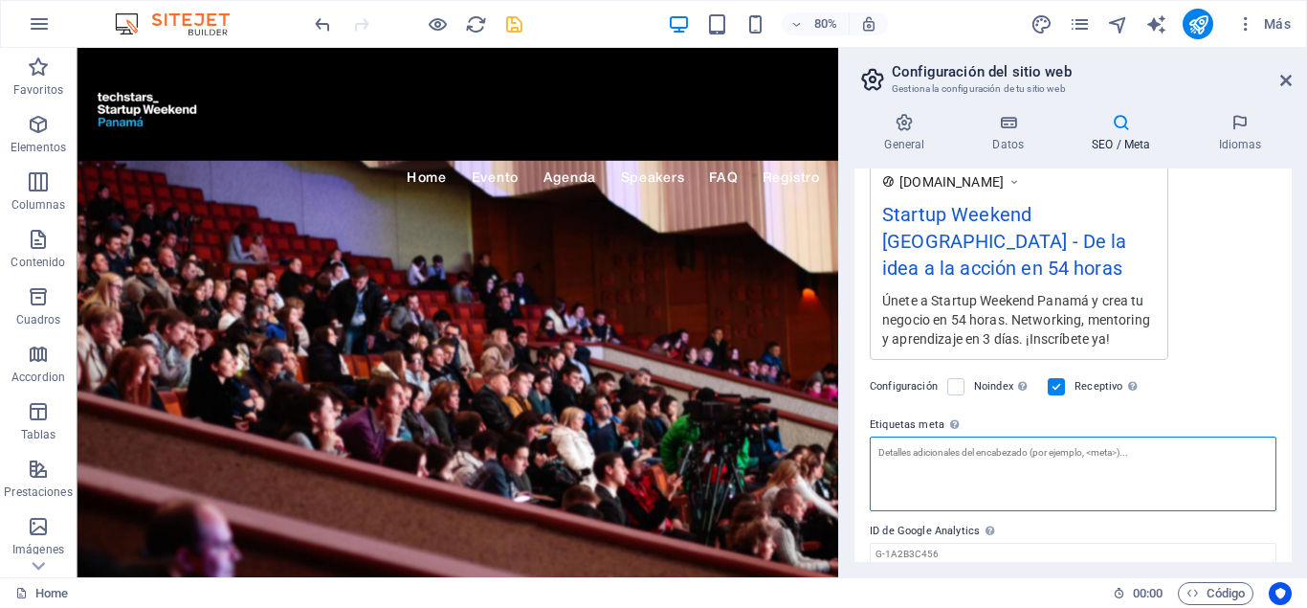
click at [1001, 436] on textarea "Etiquetas meta Introduce aquí el código HTML que se incluirá en las etiquetas d…" at bounding box center [1073, 473] width 407 height 75
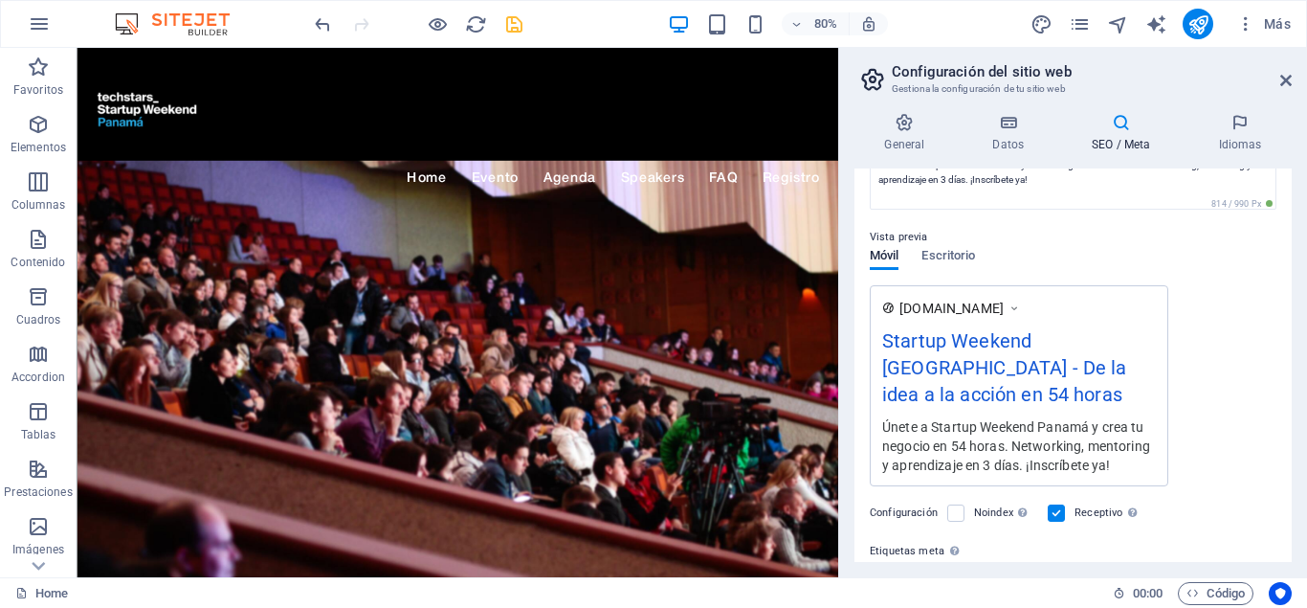
scroll to position [0, 0]
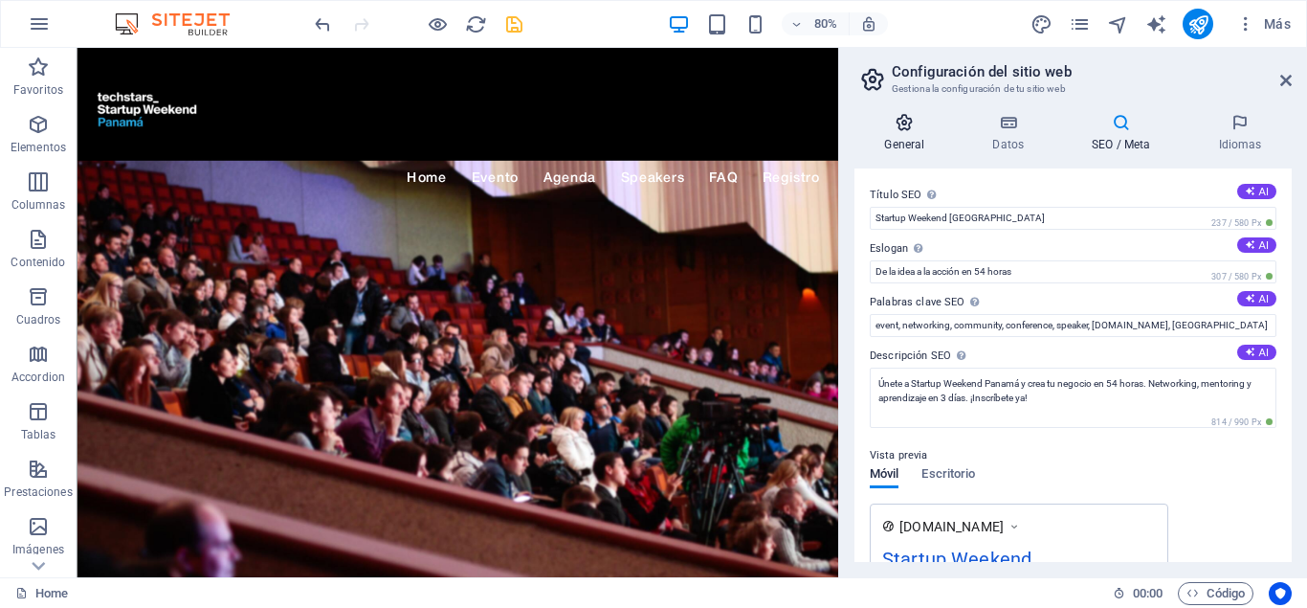
click at [898, 137] on h4 "General" at bounding box center [909, 133] width 108 height 40
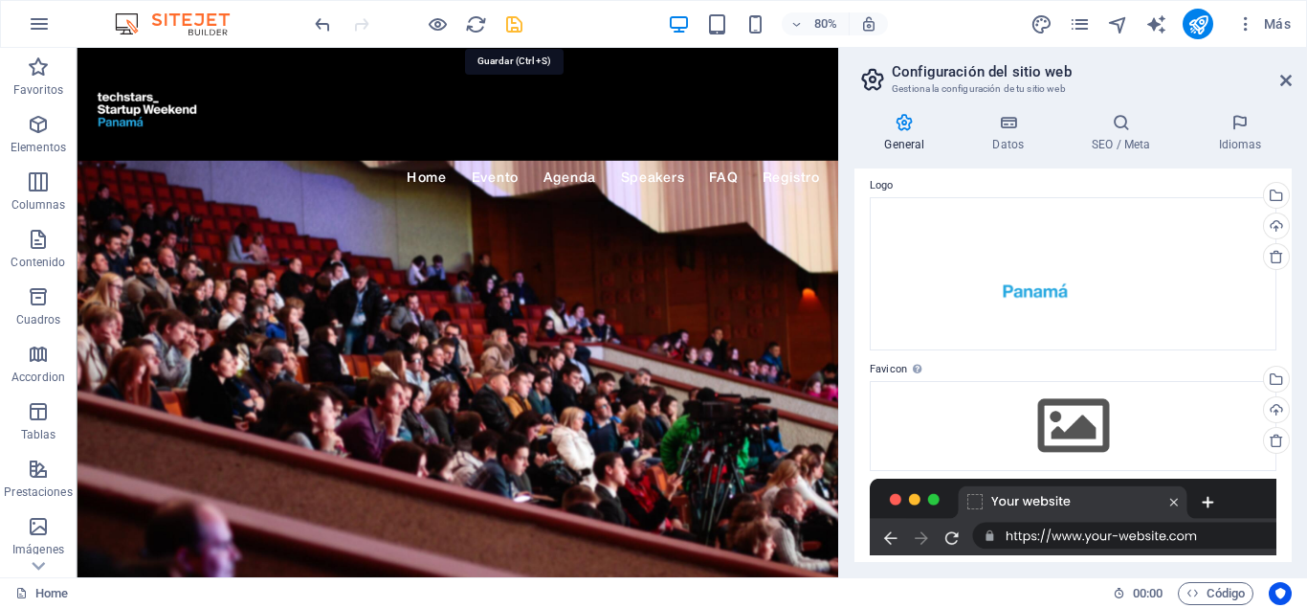
click at [521, 18] on icon "save" at bounding box center [514, 24] width 22 height 22
checkbox input "false"
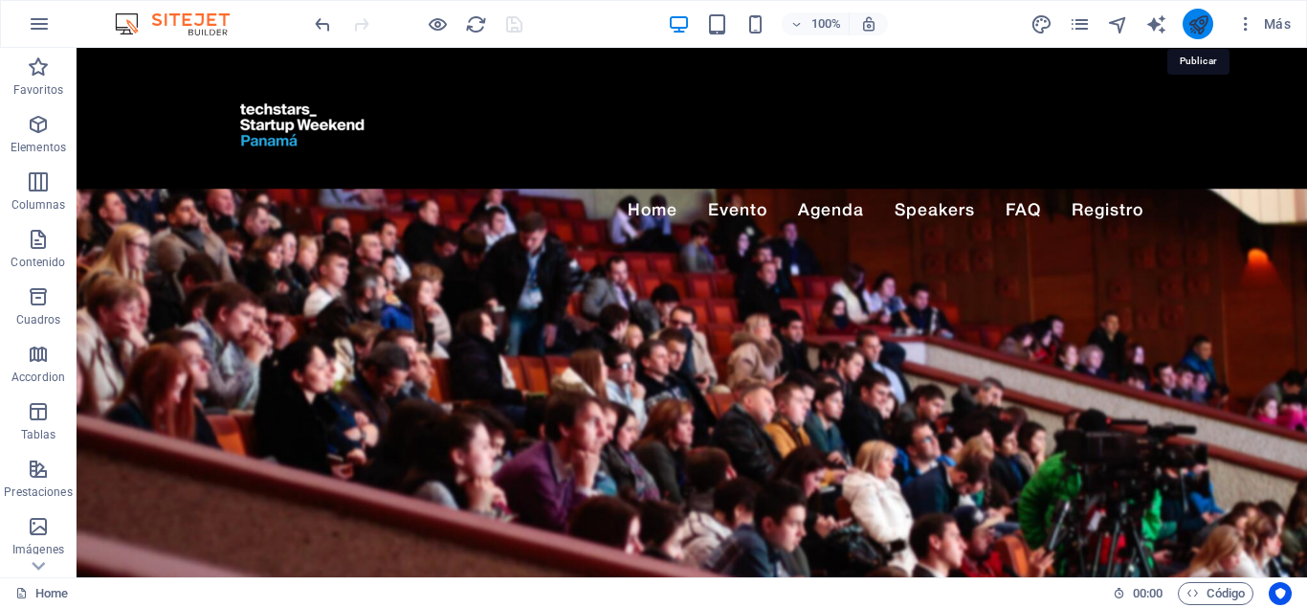
click at [1190, 24] on icon "publish" at bounding box center [1199, 24] width 22 height 22
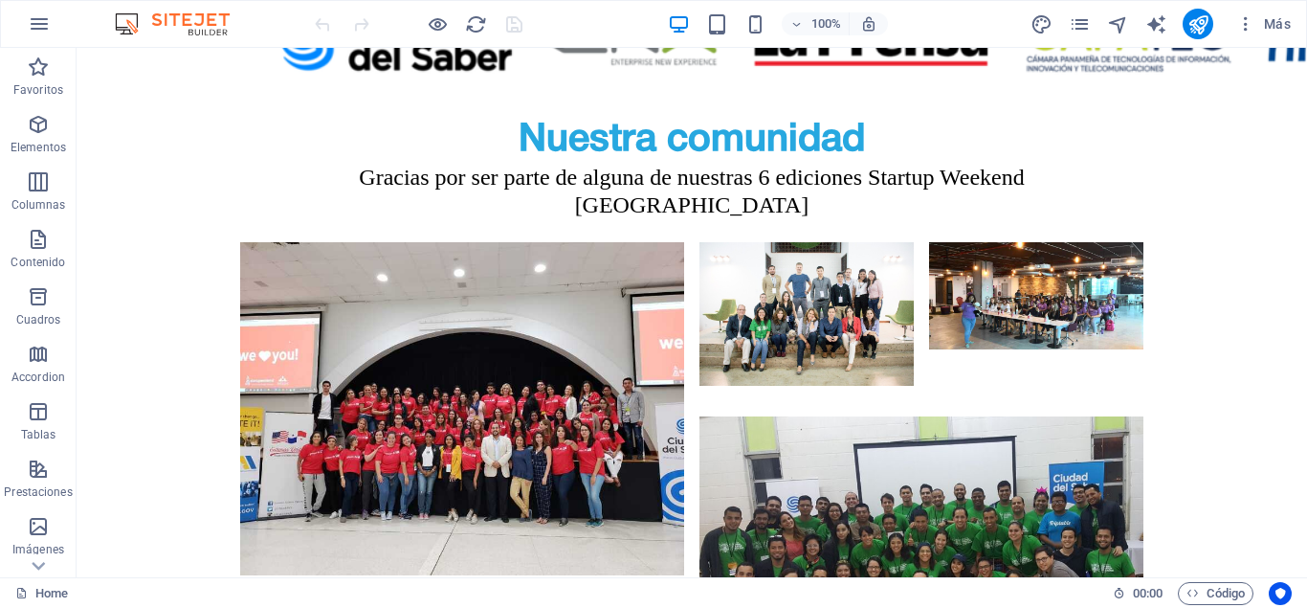
scroll to position [5454, 0]
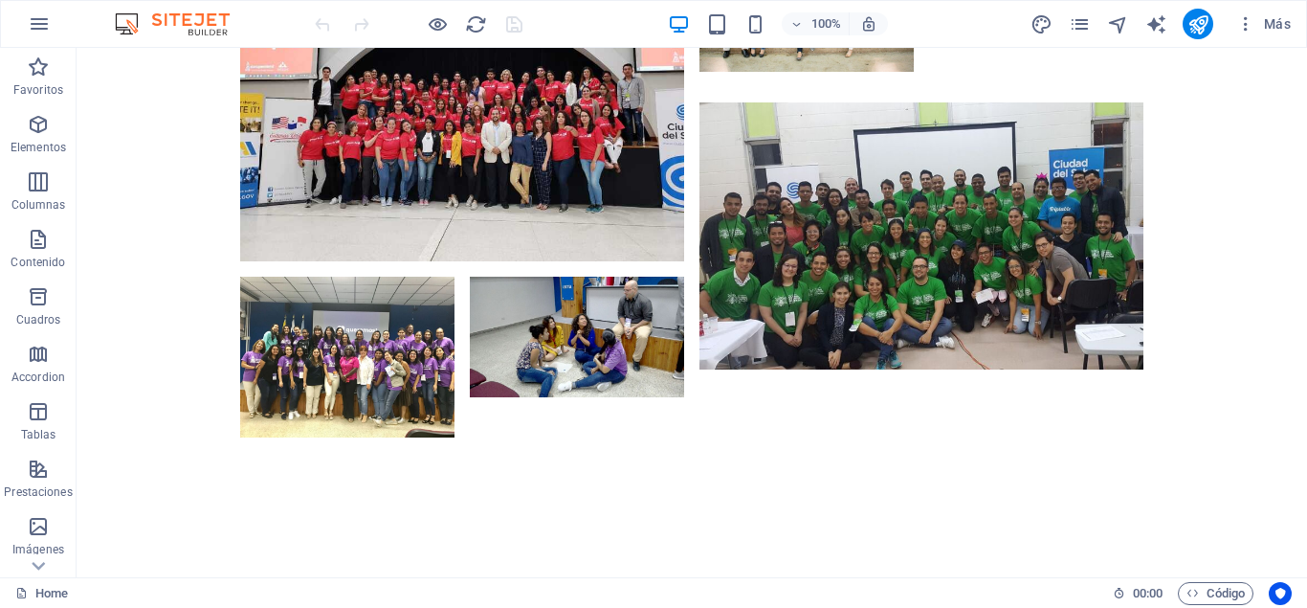
drag, startPoint x: 1300, startPoint y: 190, endPoint x: 1383, endPoint y: 627, distance: 445.2
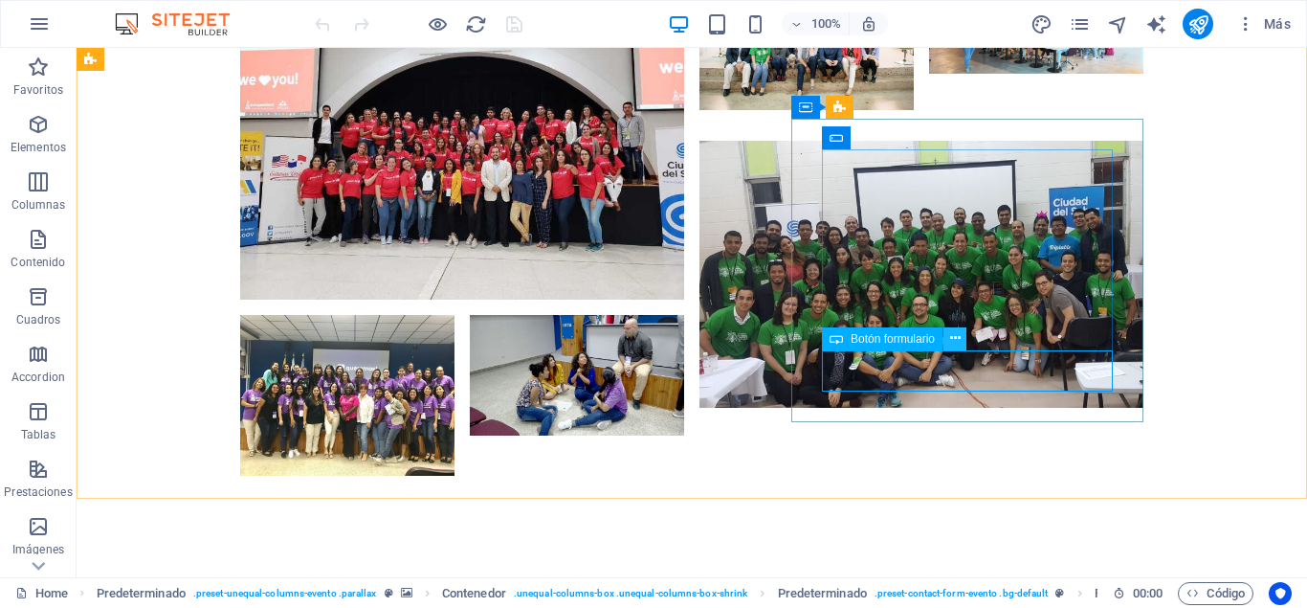
click at [948, 339] on button at bounding box center [955, 338] width 23 height 23
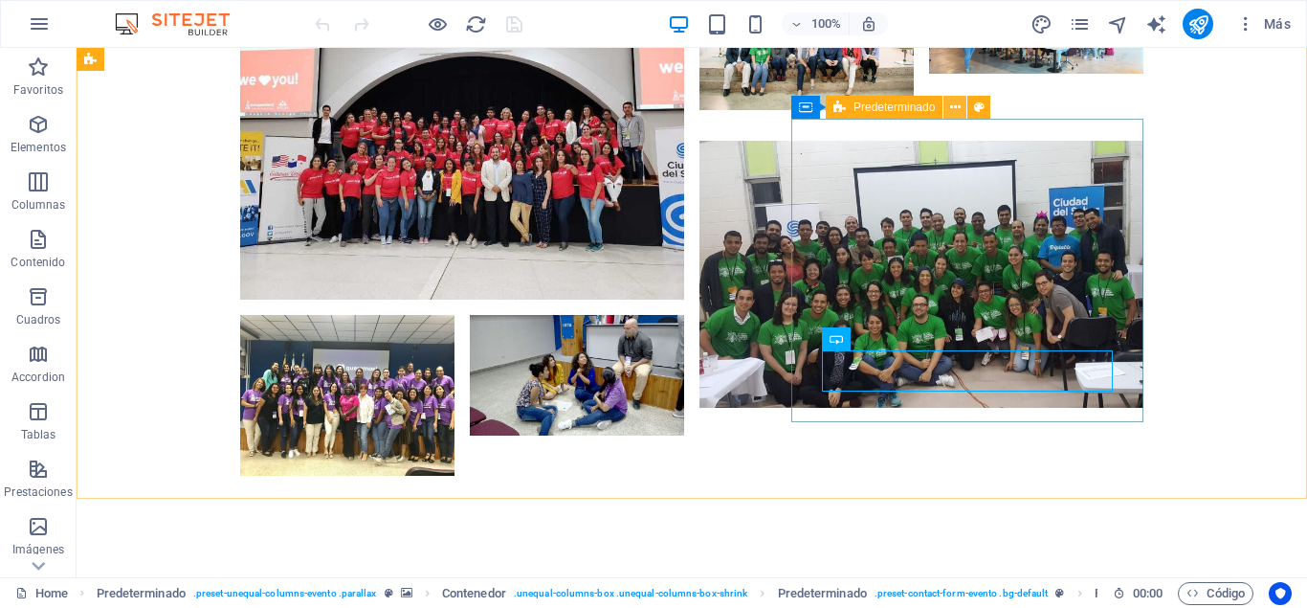
click at [957, 105] on icon at bounding box center [955, 108] width 11 height 20
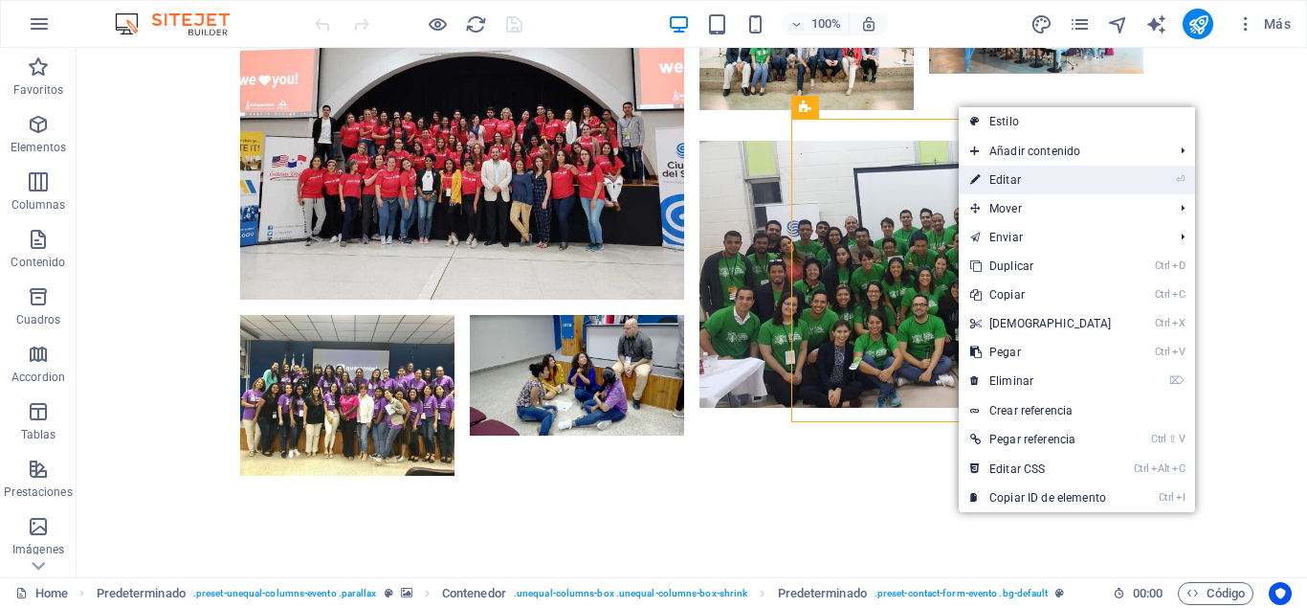
click at [1026, 169] on link "⏎ Editar" at bounding box center [1041, 180] width 165 height 29
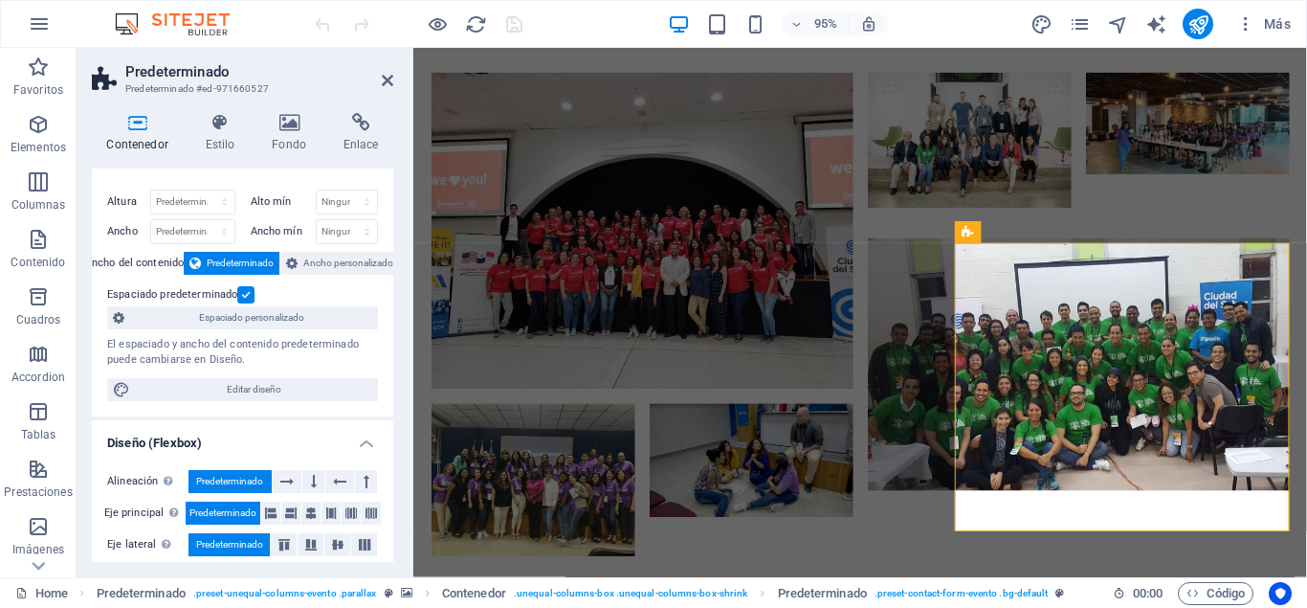
scroll to position [0, 0]
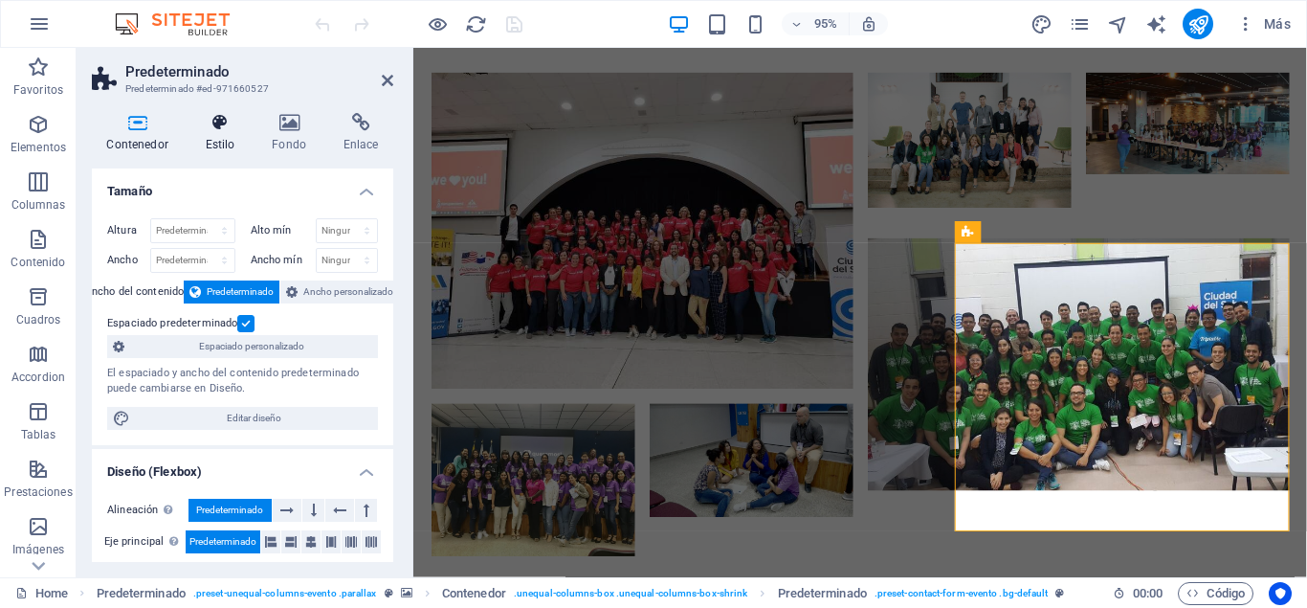
click at [237, 134] on h4 "Estilo" at bounding box center [223, 133] width 67 height 40
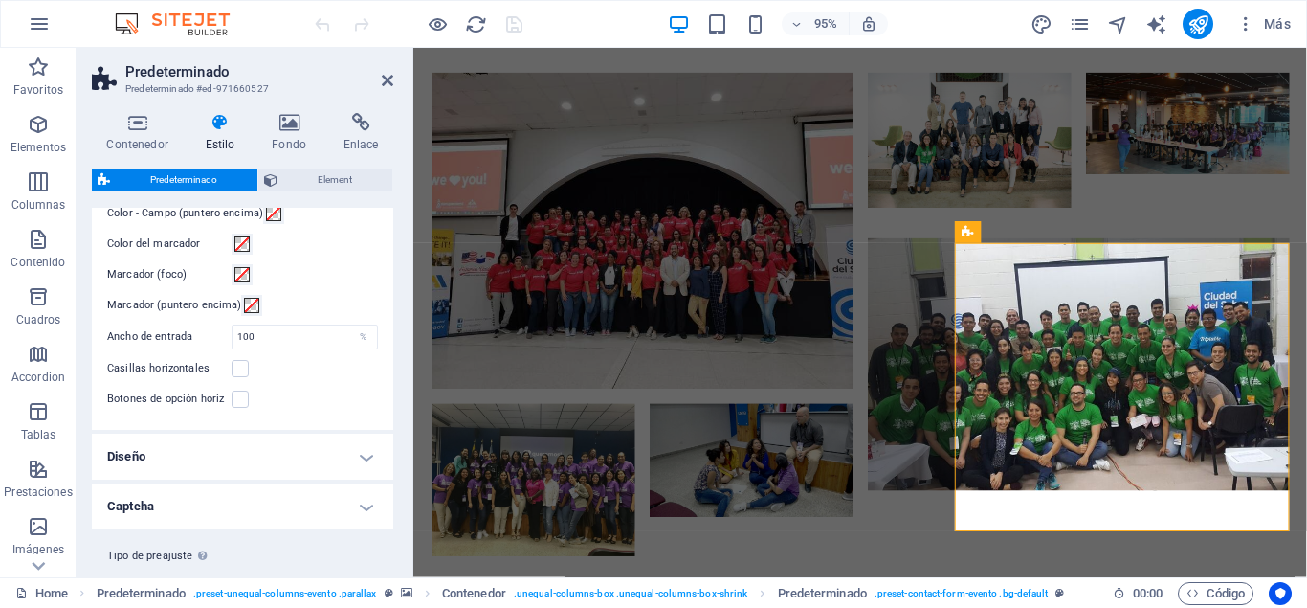
scroll to position [800, 0]
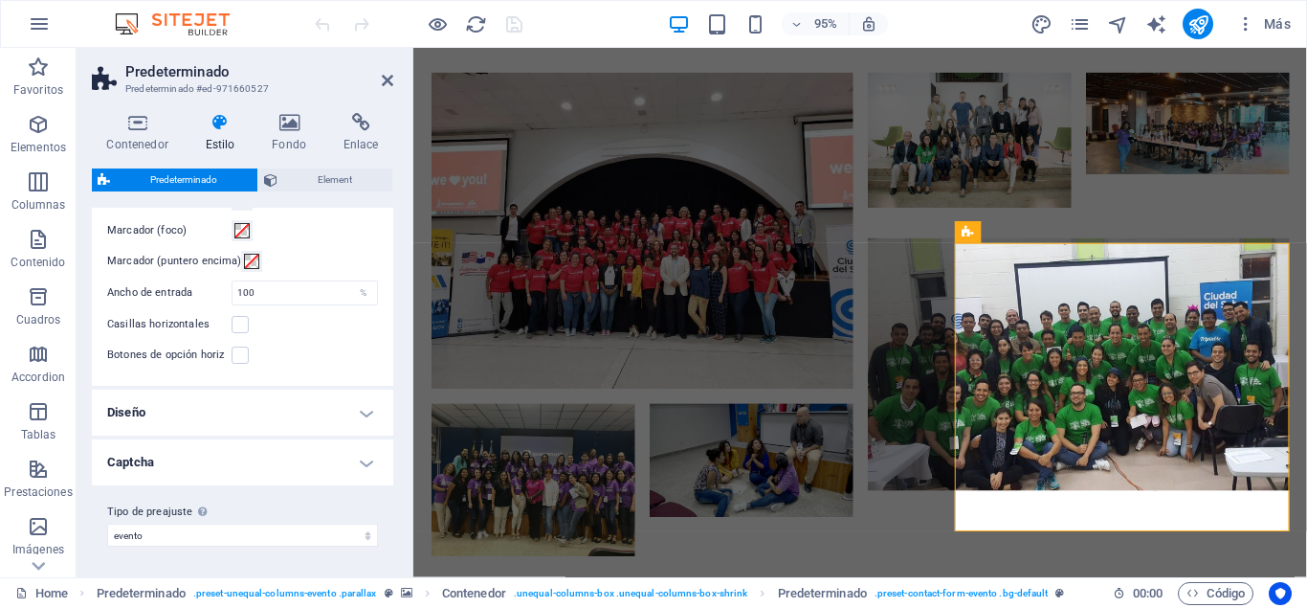
click at [243, 414] on h4 "Diseño" at bounding box center [242, 413] width 301 height 46
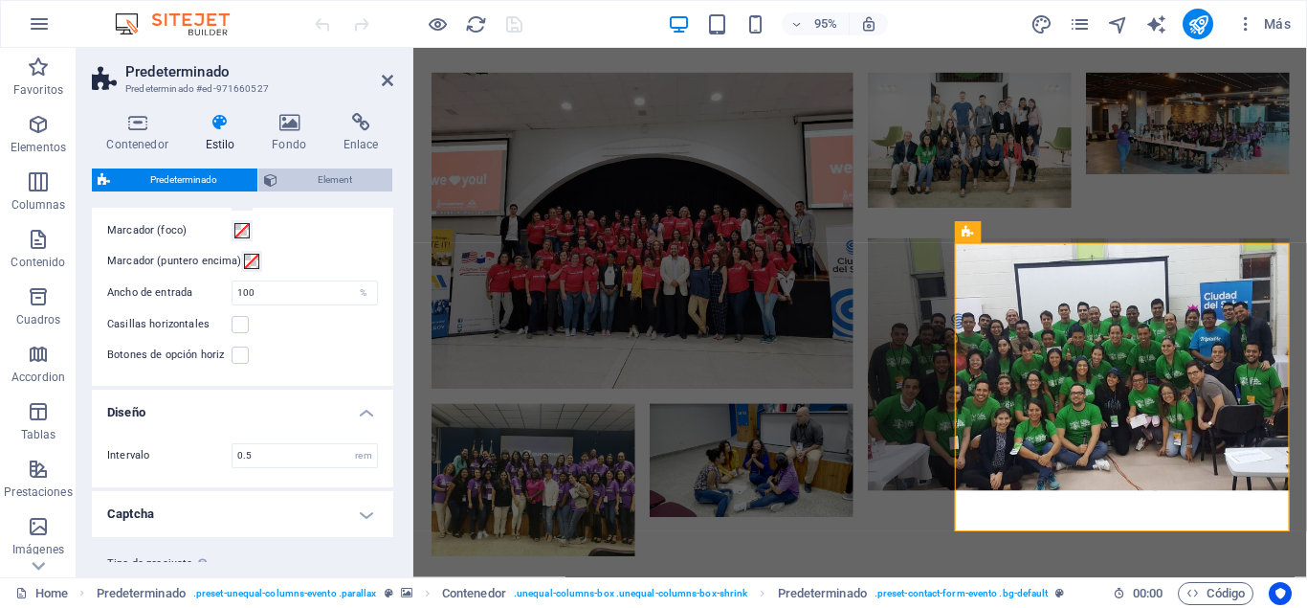
click at [354, 172] on span "Element" at bounding box center [334, 179] width 103 height 23
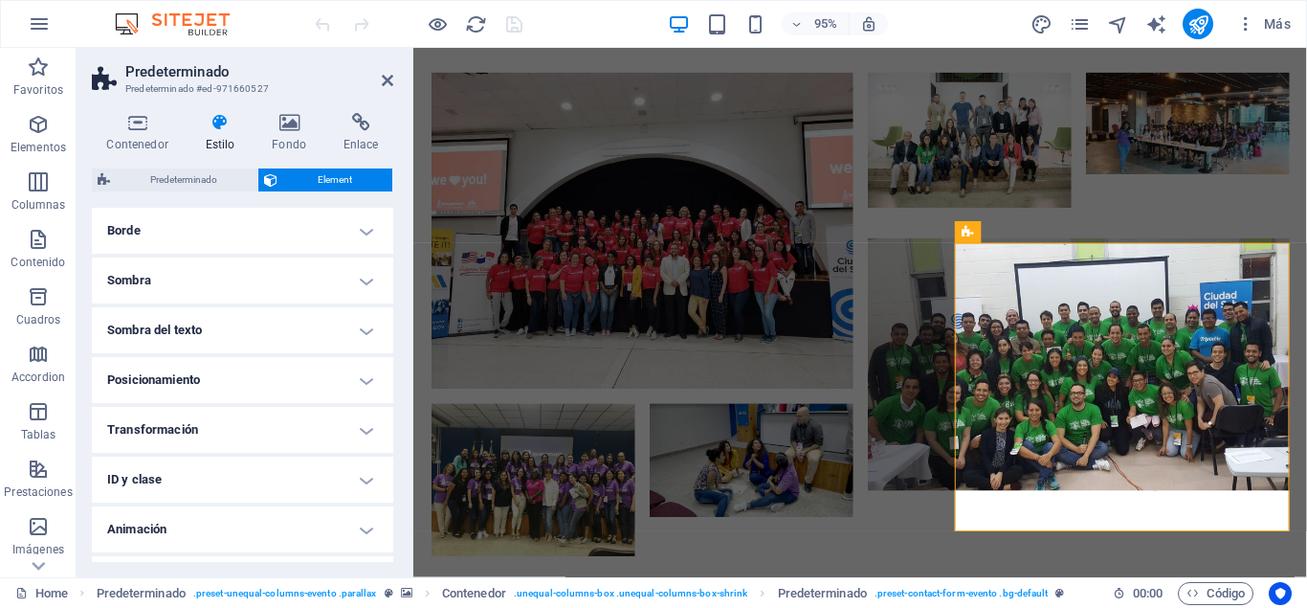
scroll to position [471, 0]
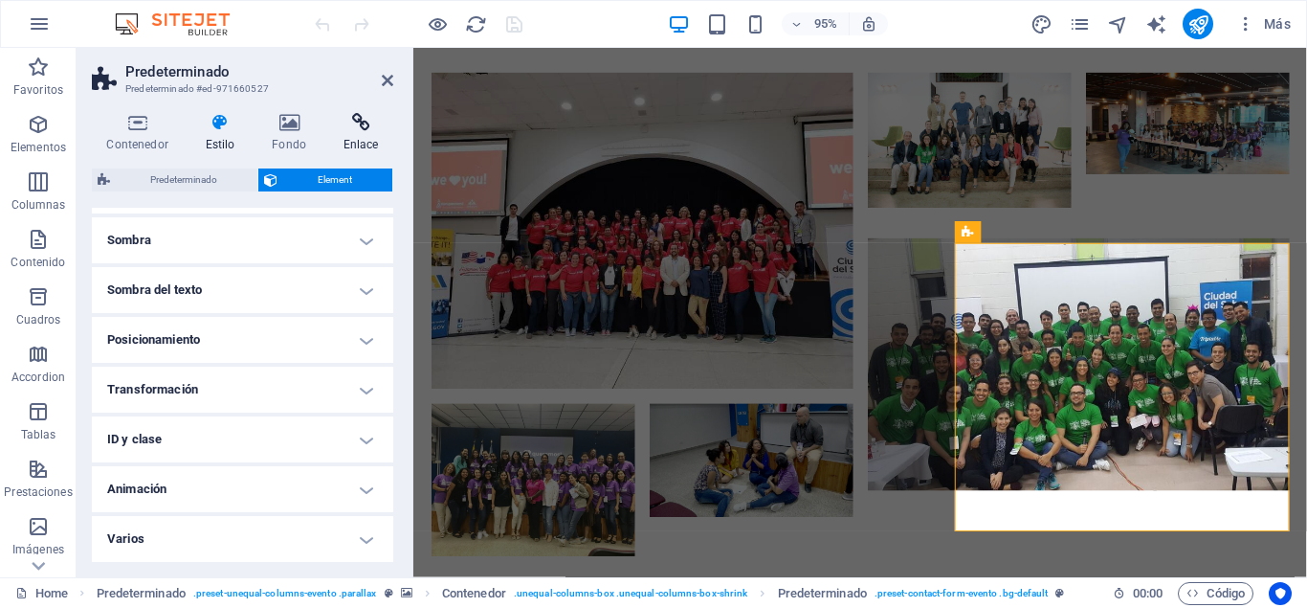
click at [357, 129] on icon at bounding box center [360, 122] width 65 height 19
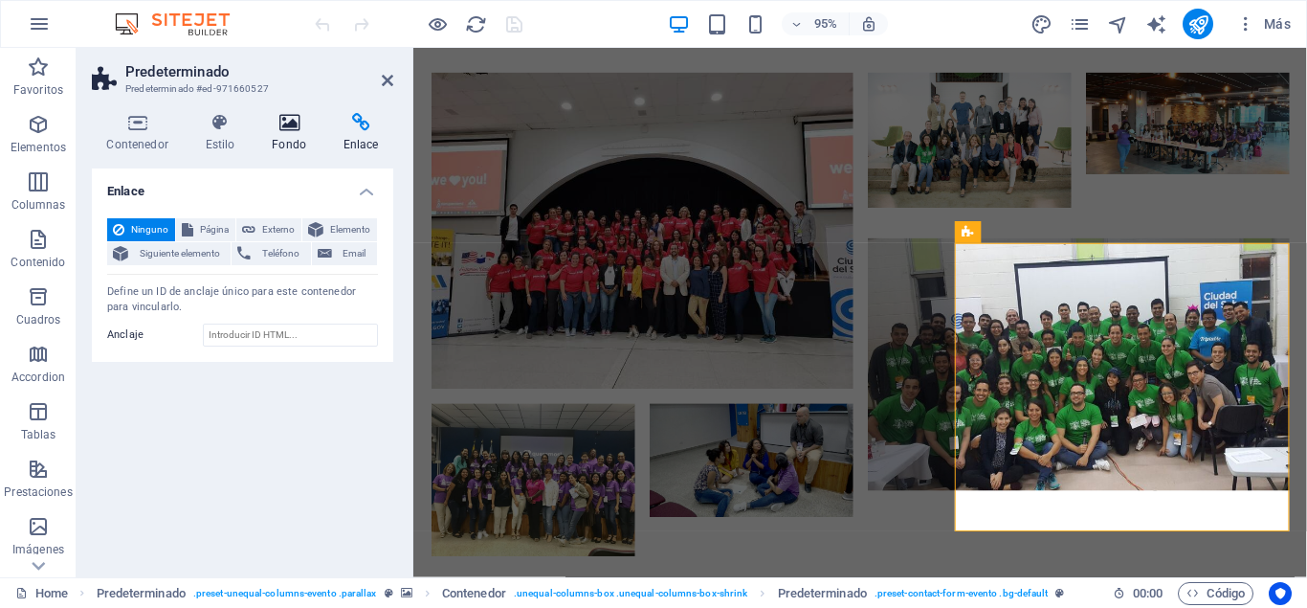
click at [282, 137] on h4 "Fondo" at bounding box center [293, 133] width 72 height 40
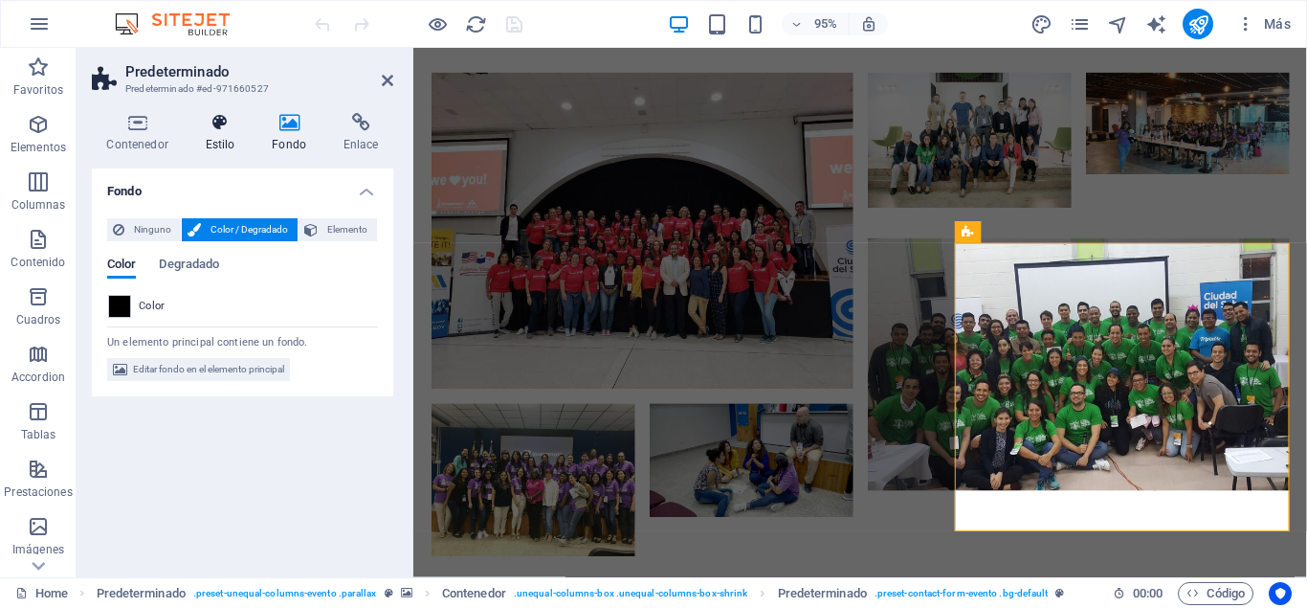
click at [211, 135] on h4 "Estilo" at bounding box center [223, 133] width 67 height 40
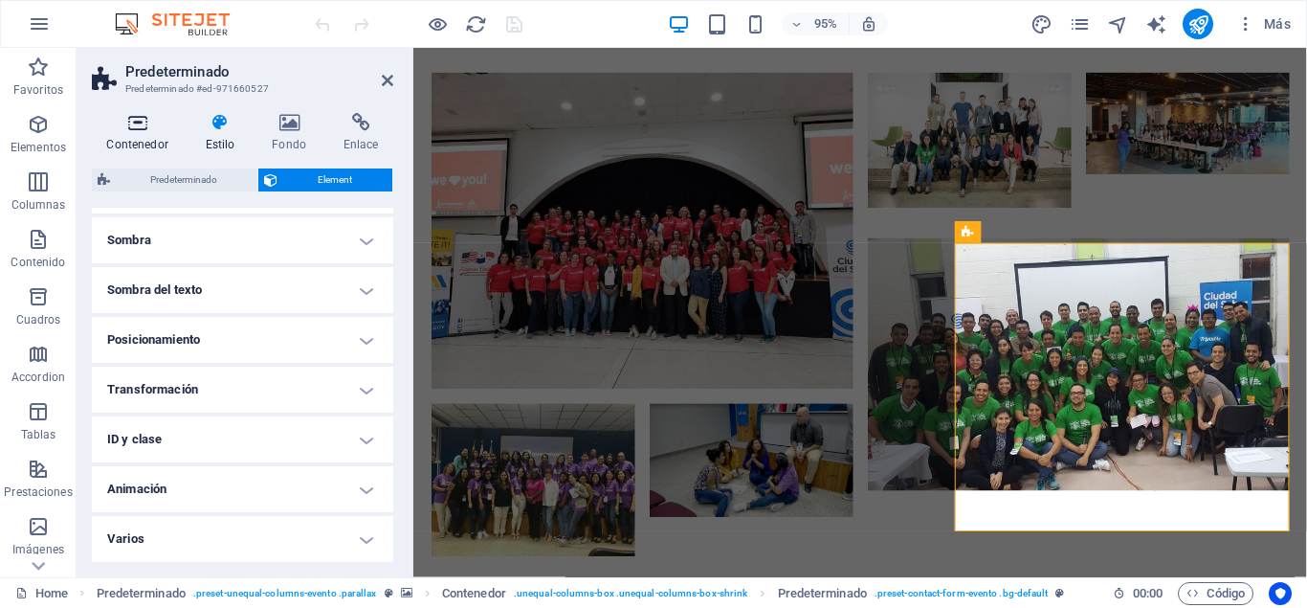
click at [124, 135] on h4 "Contenedor" at bounding box center [141, 133] width 99 height 40
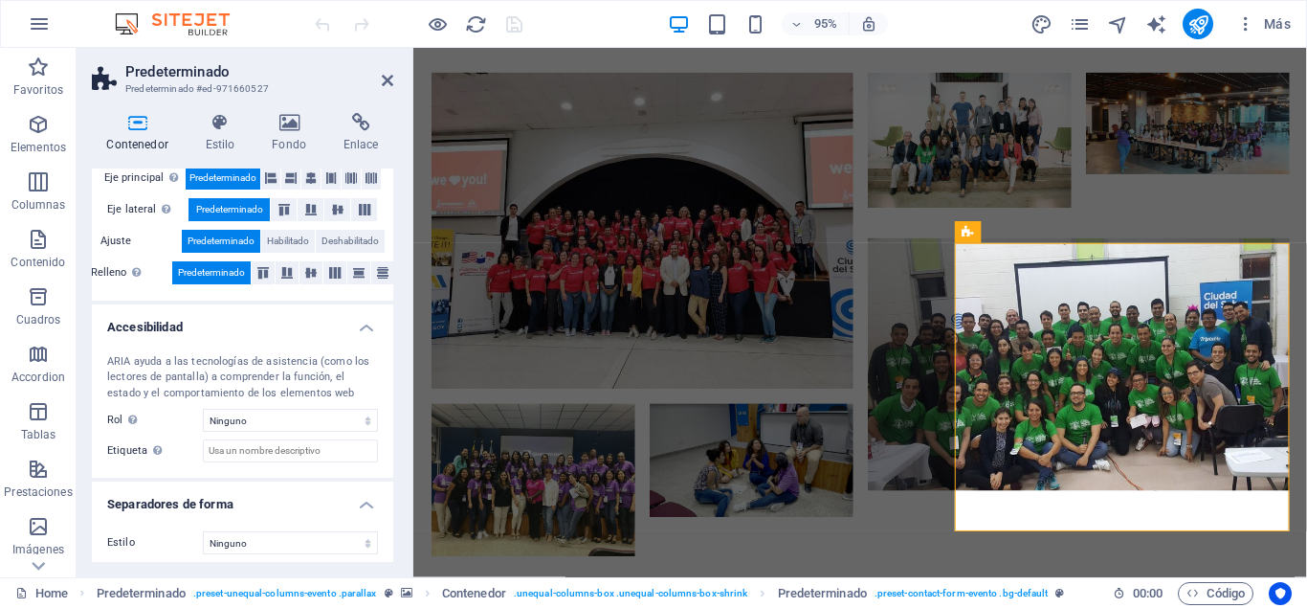
scroll to position [371, 0]
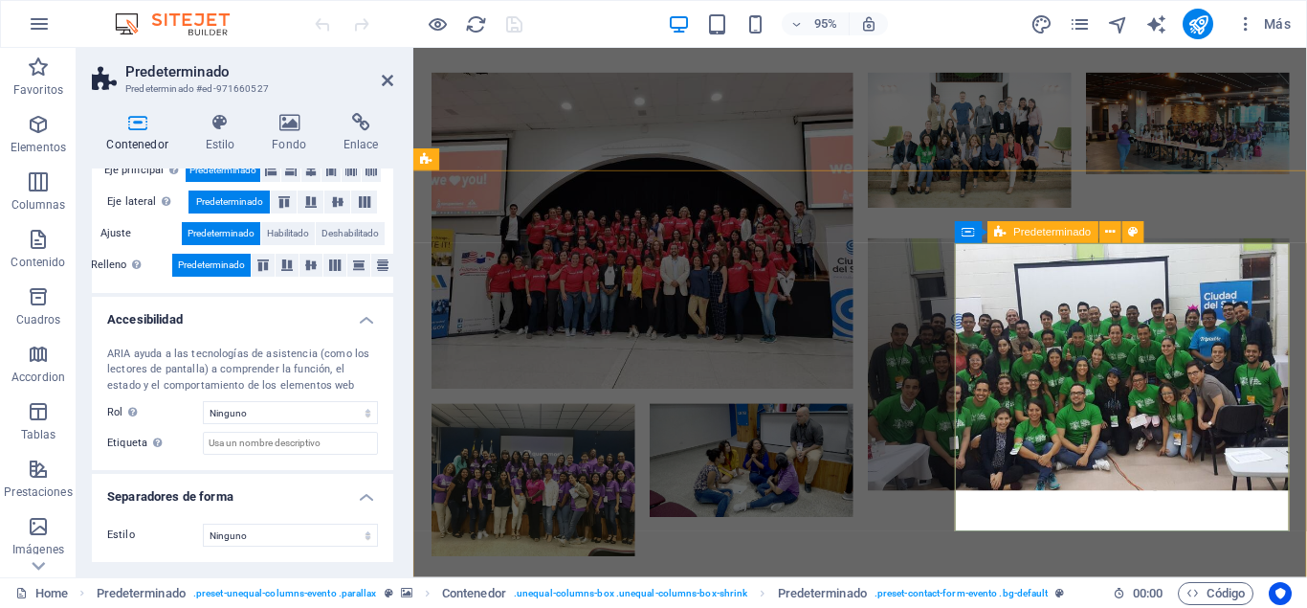
drag, startPoint x: 388, startPoint y: 74, endPoint x: 549, endPoint y: 84, distance: 162.1
click at [388, 74] on icon at bounding box center [387, 80] width 11 height 15
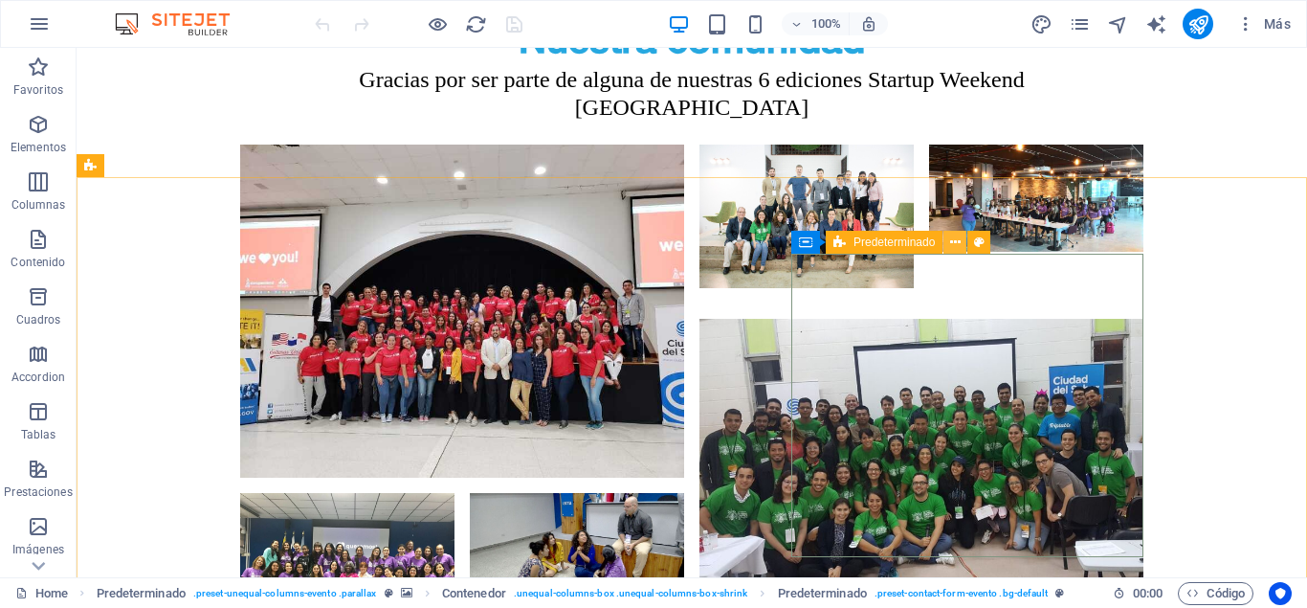
click at [960, 241] on icon at bounding box center [955, 243] width 11 height 20
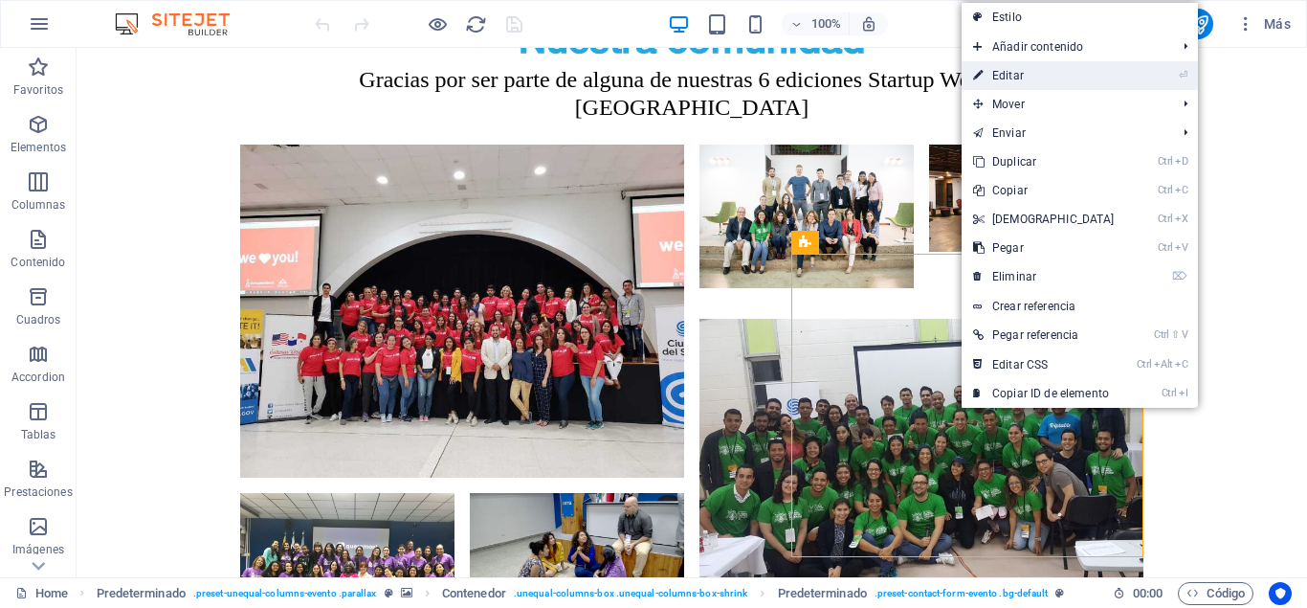
click at [1050, 65] on link "⏎ Editar" at bounding box center [1044, 75] width 165 height 29
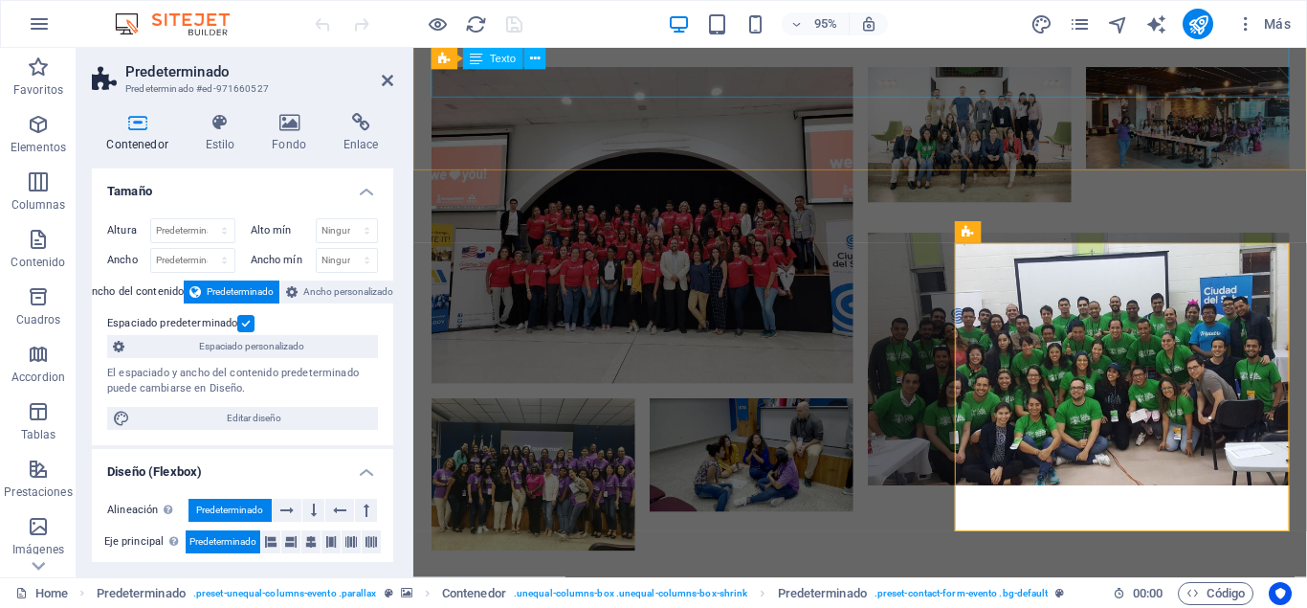
scroll to position [5342, 0]
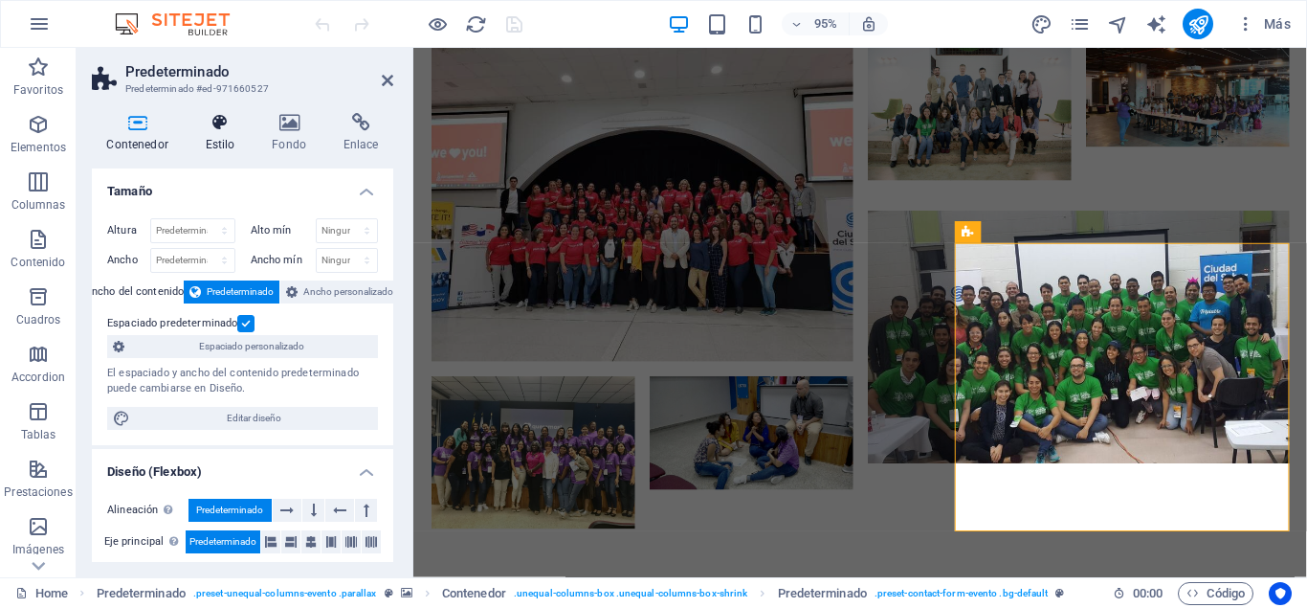
click at [234, 137] on h4 "Estilo" at bounding box center [223, 133] width 67 height 40
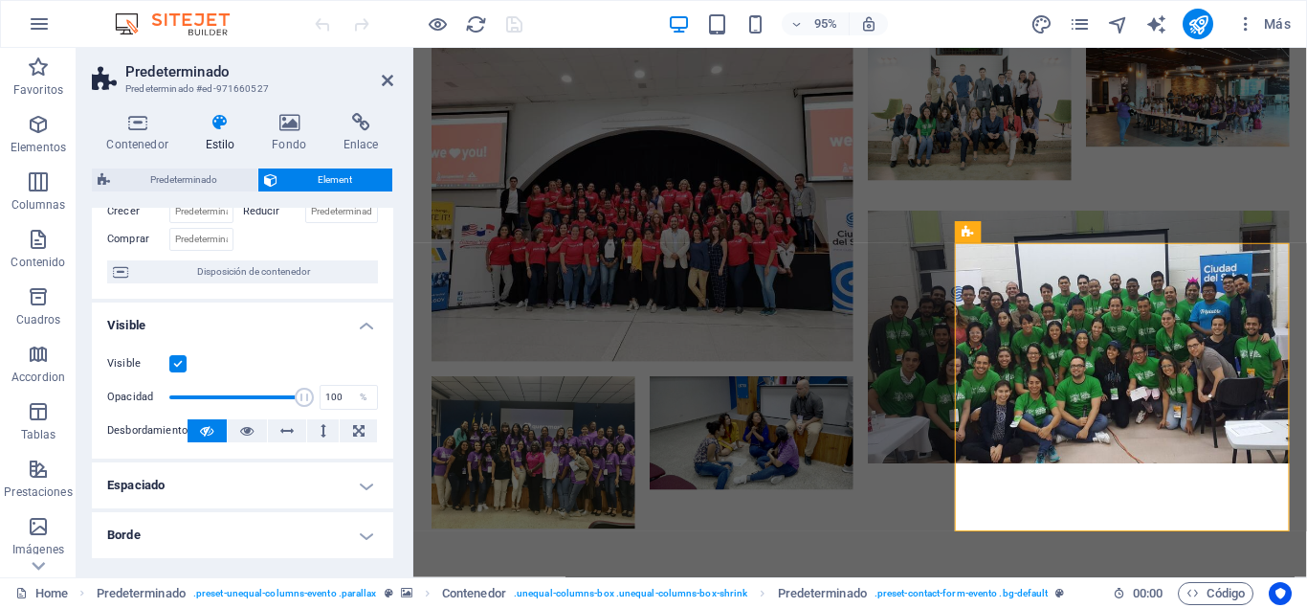
scroll to position [0, 0]
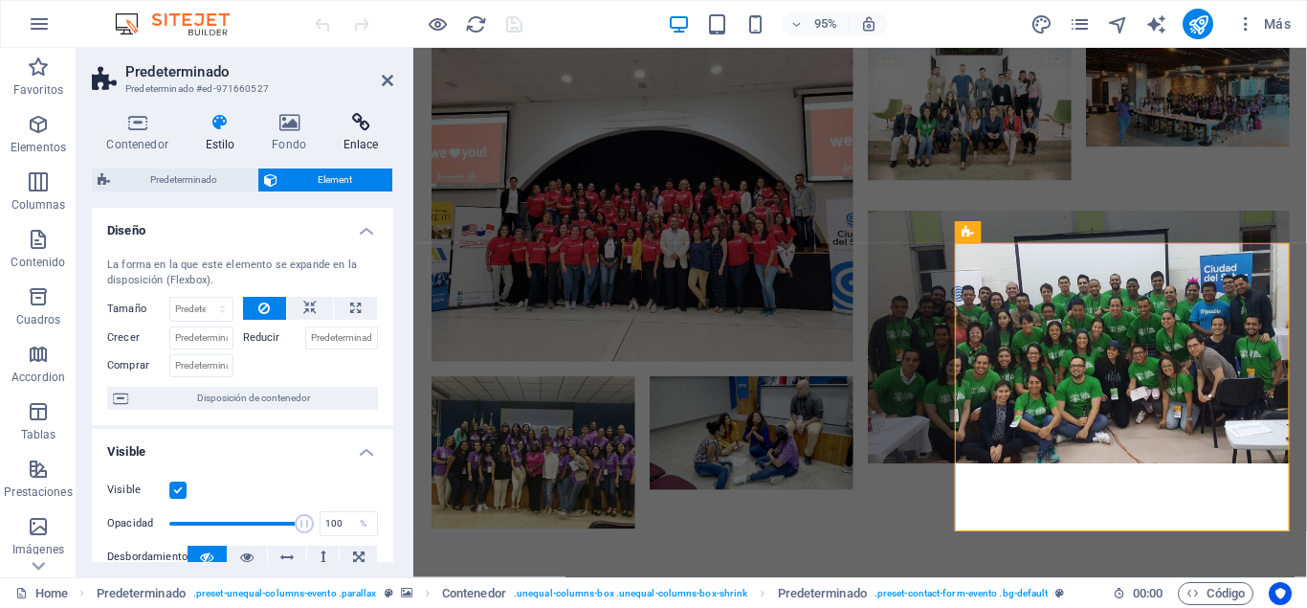
click at [367, 131] on icon at bounding box center [360, 122] width 65 height 19
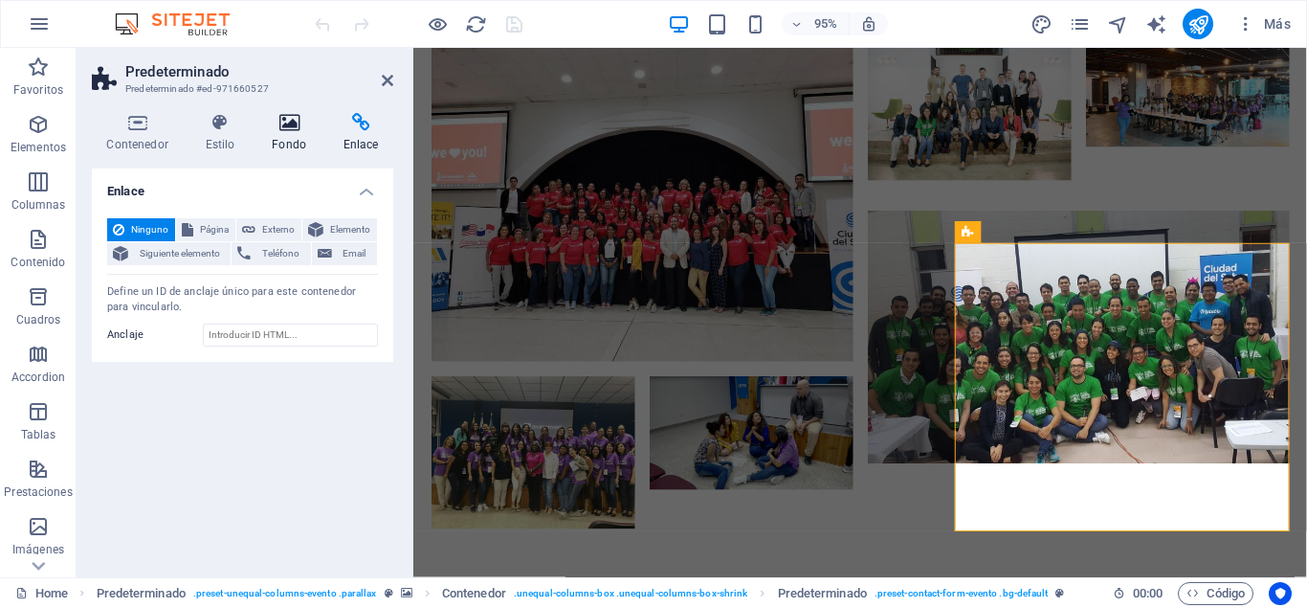
click at [291, 132] on h4 "Fondo" at bounding box center [293, 133] width 72 height 40
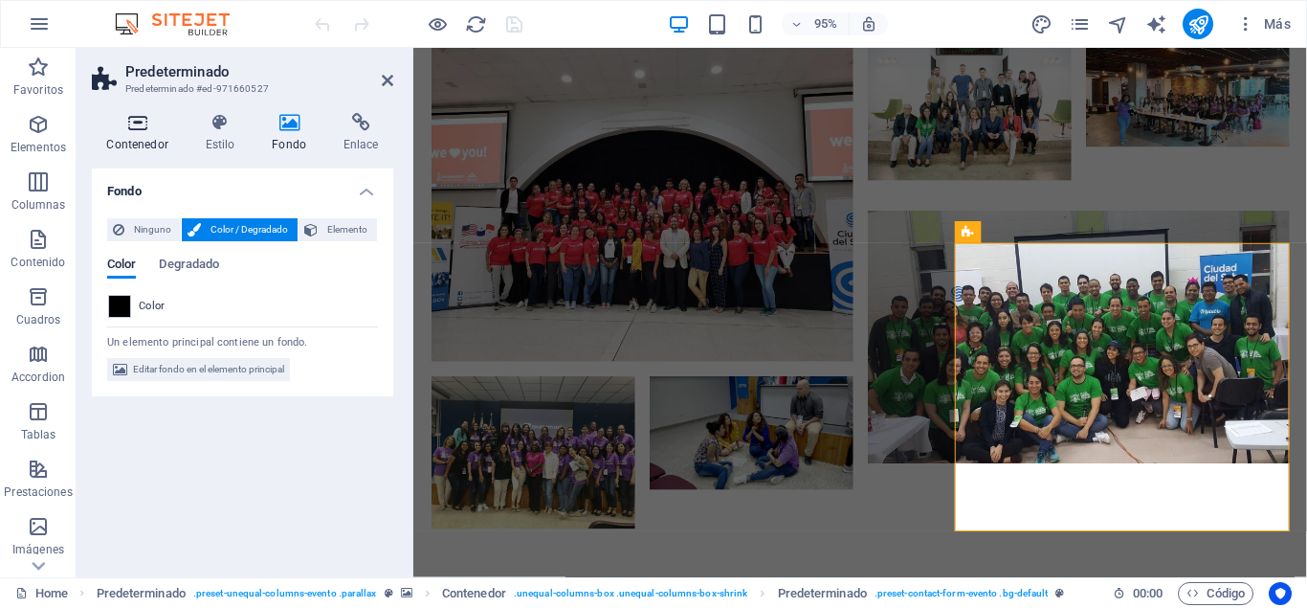
click at [116, 134] on h4 "Contenedor" at bounding box center [141, 133] width 99 height 40
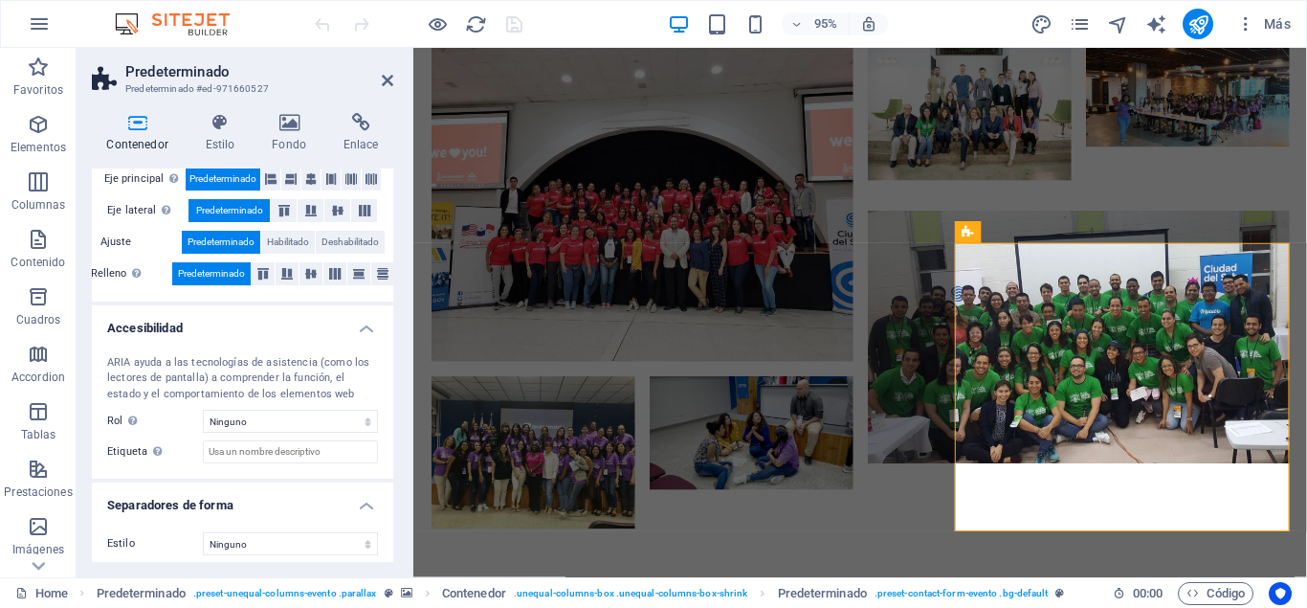
scroll to position [371, 0]
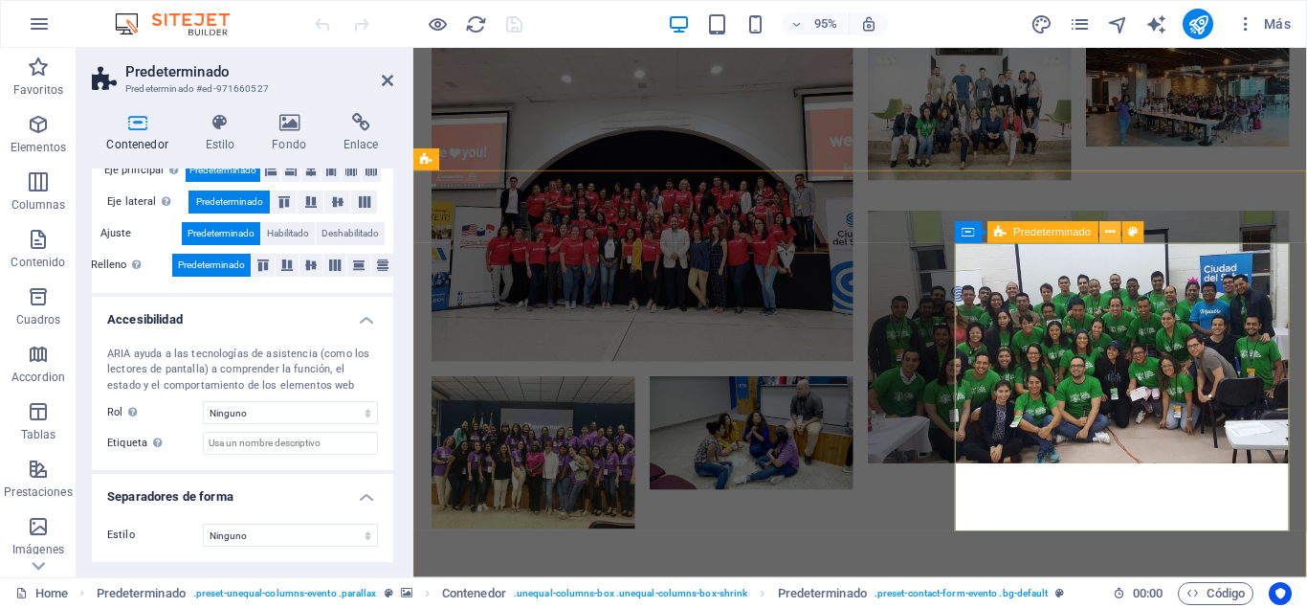
click at [1115, 235] on icon at bounding box center [1110, 232] width 10 height 19
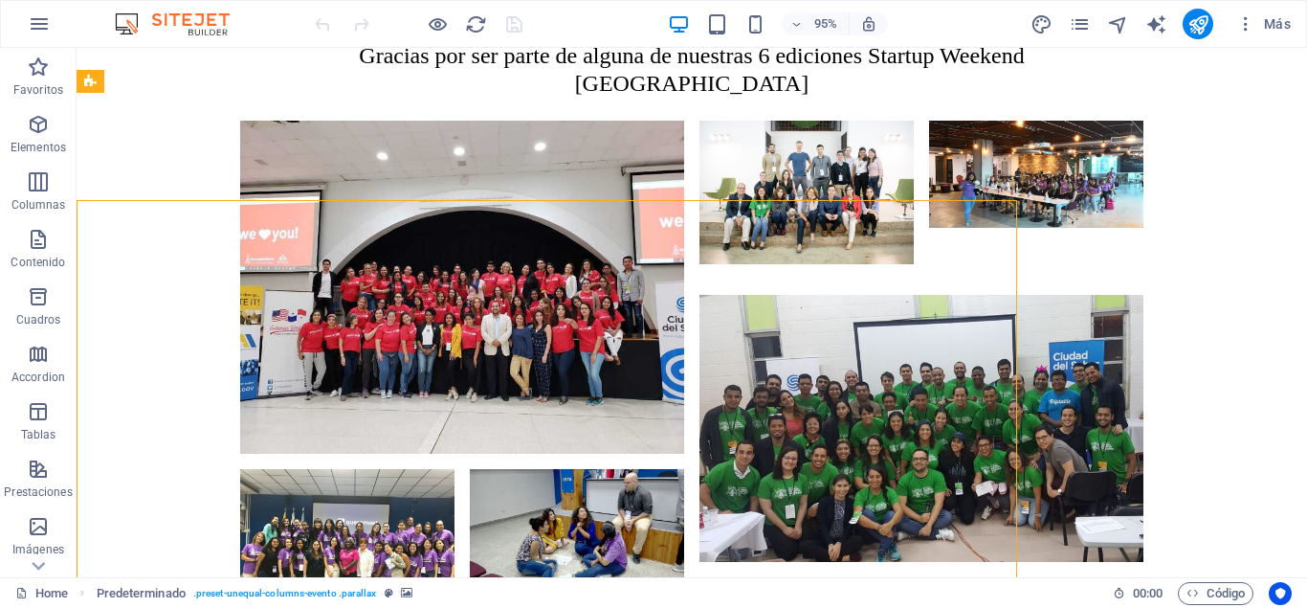
scroll to position [5318, 0]
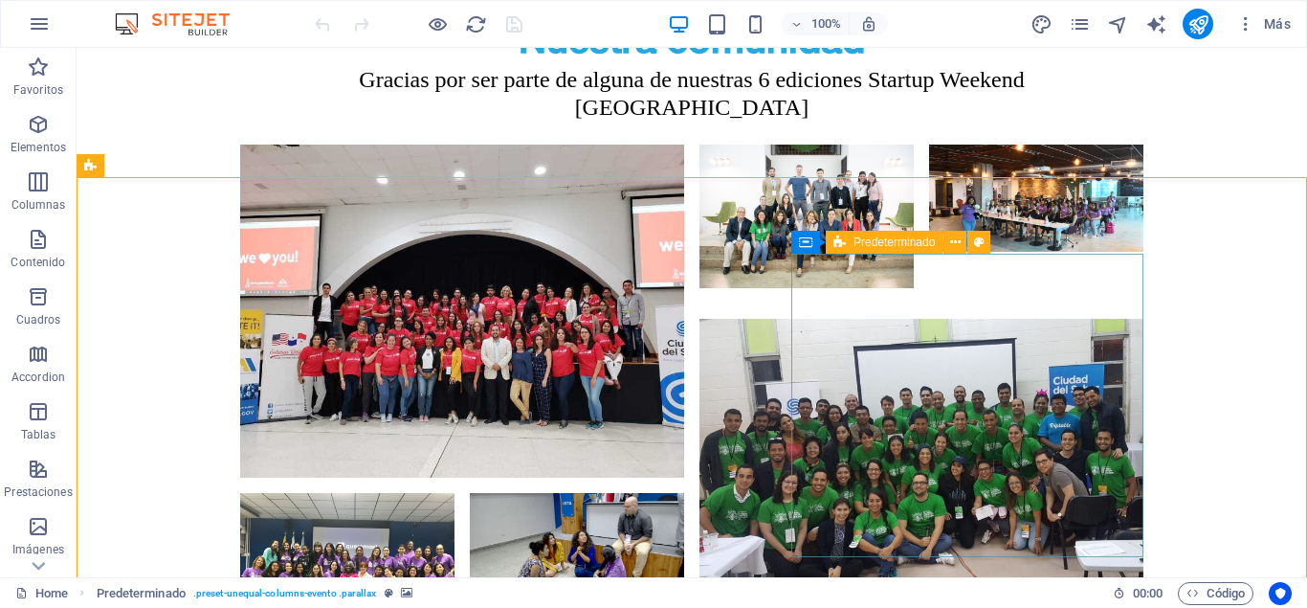
click at [897, 239] on span "Predeterminado" at bounding box center [894, 241] width 81 height 11
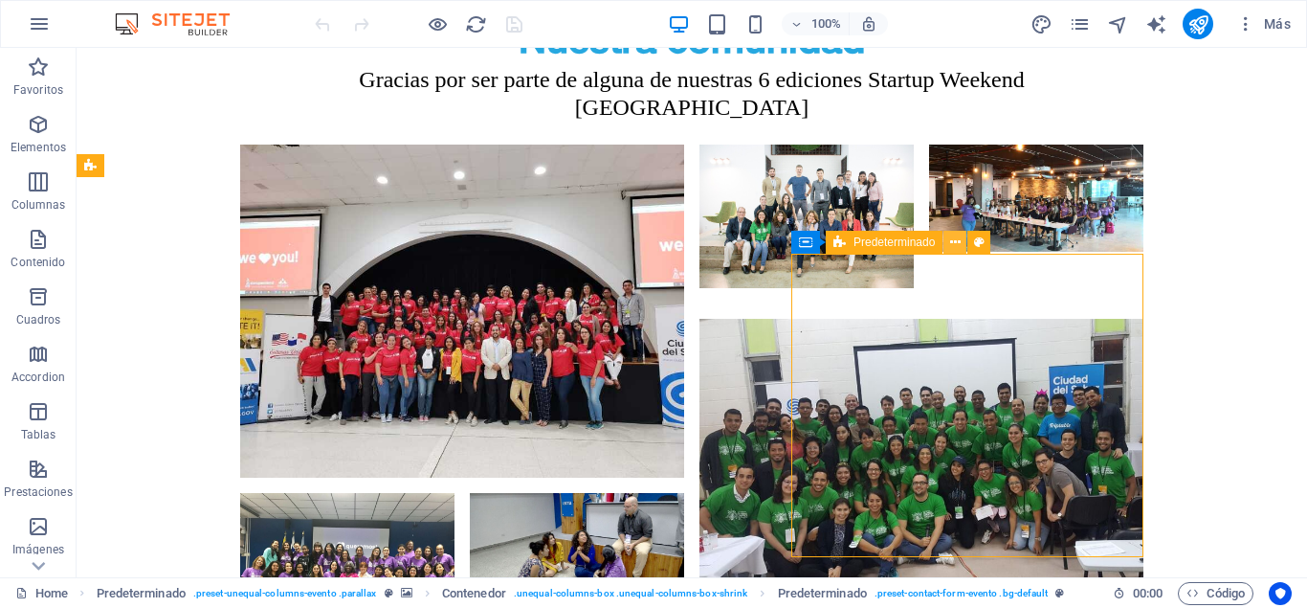
click at [951, 244] on icon at bounding box center [955, 243] width 11 height 20
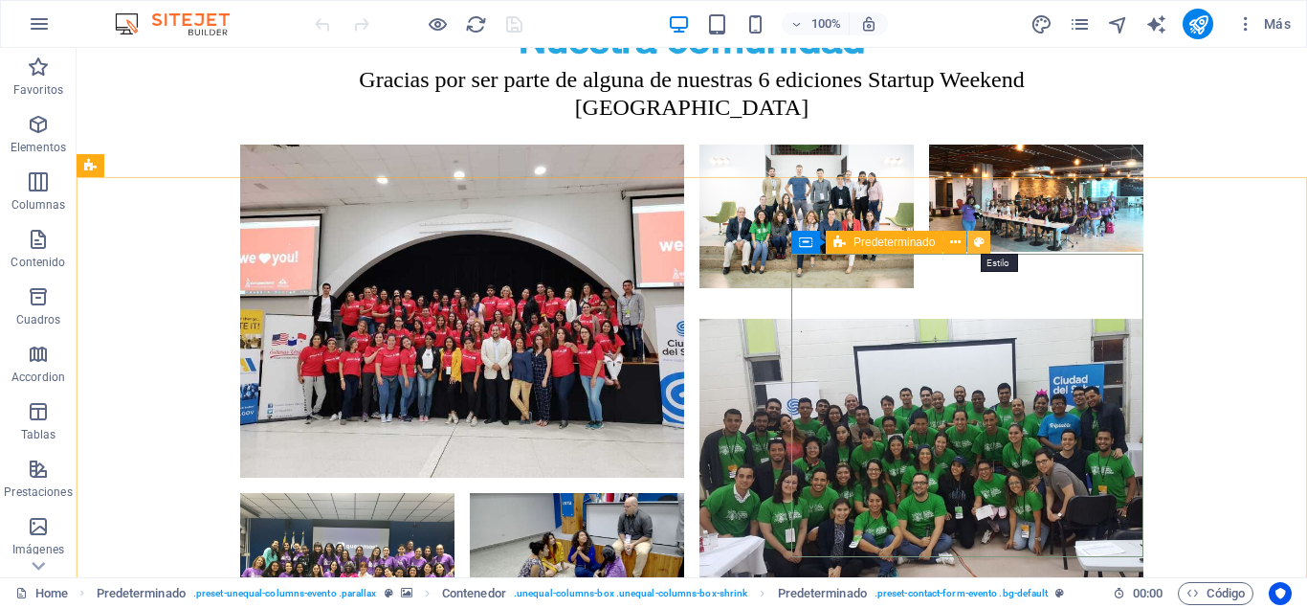
click at [976, 241] on icon at bounding box center [979, 243] width 11 height 20
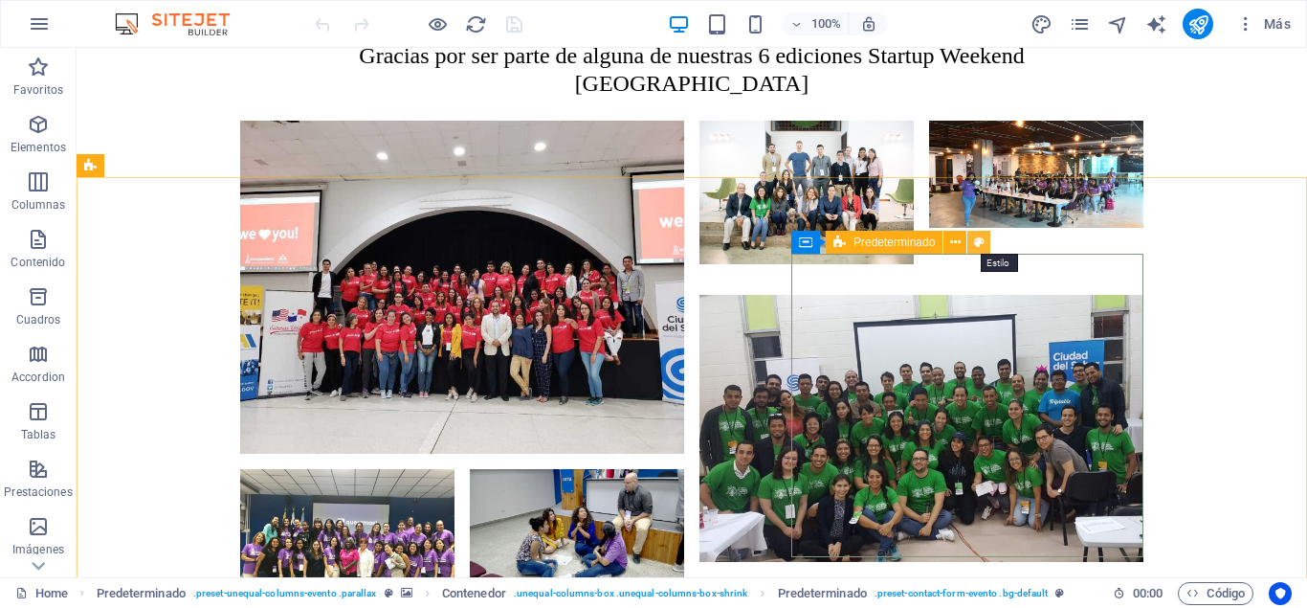
select select "px"
select select "rem"
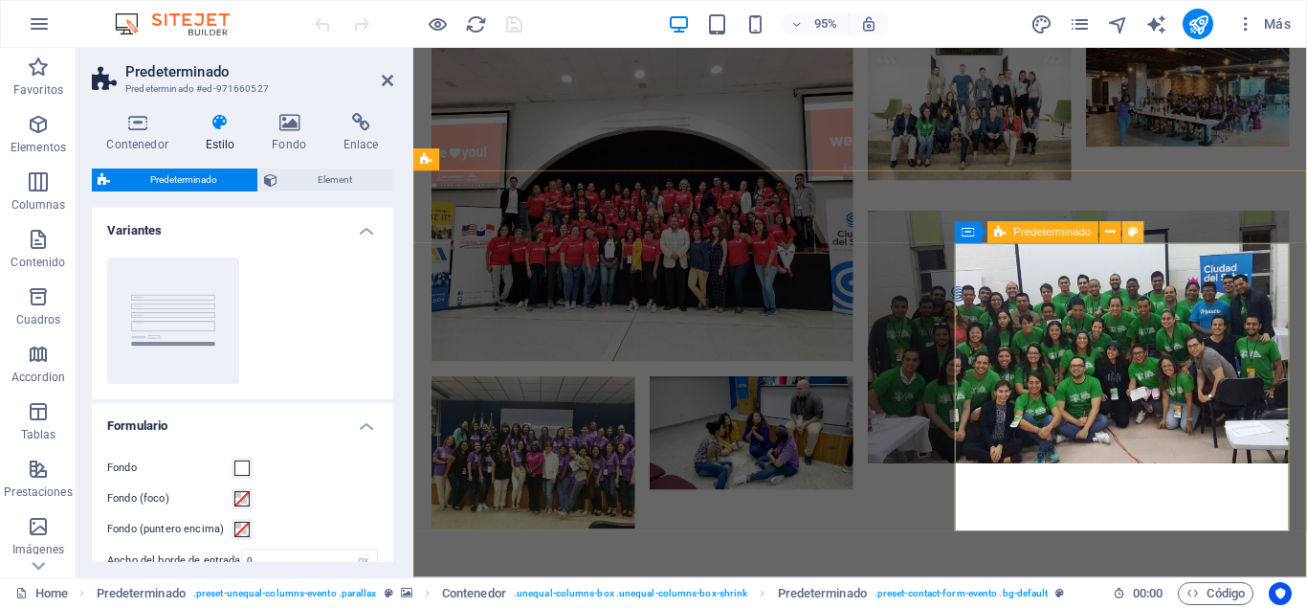
scroll to position [800, 0]
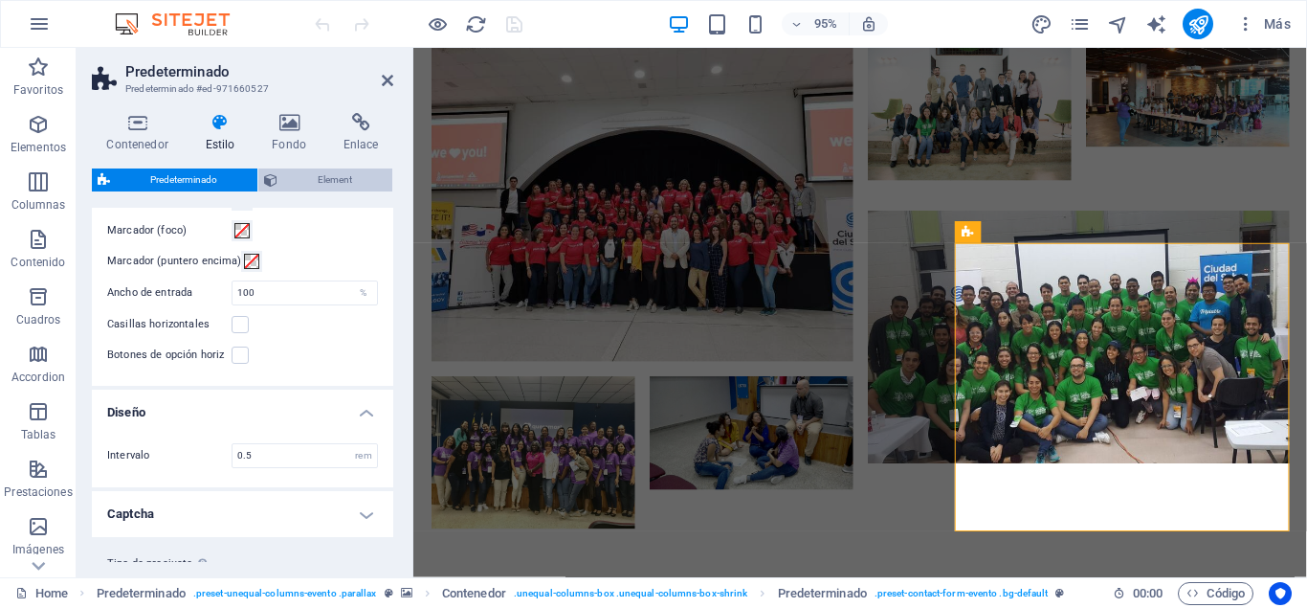
click at [325, 176] on span "Element" at bounding box center [334, 179] width 103 height 23
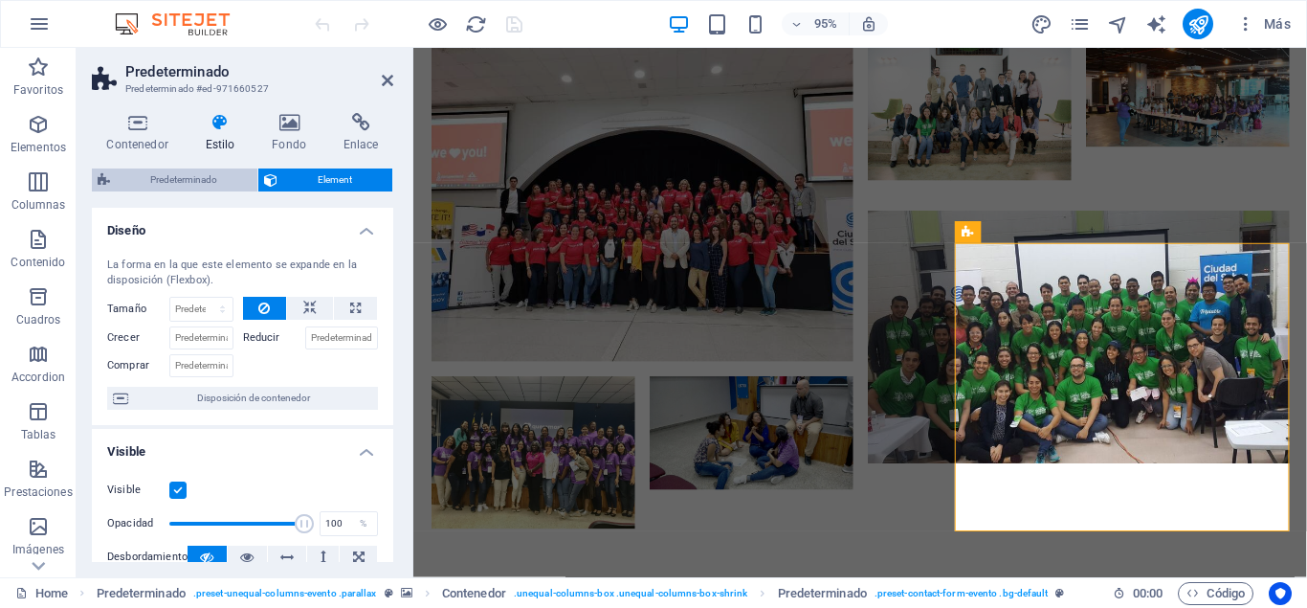
click at [192, 179] on span "Predeterminado" at bounding box center [184, 179] width 136 height 23
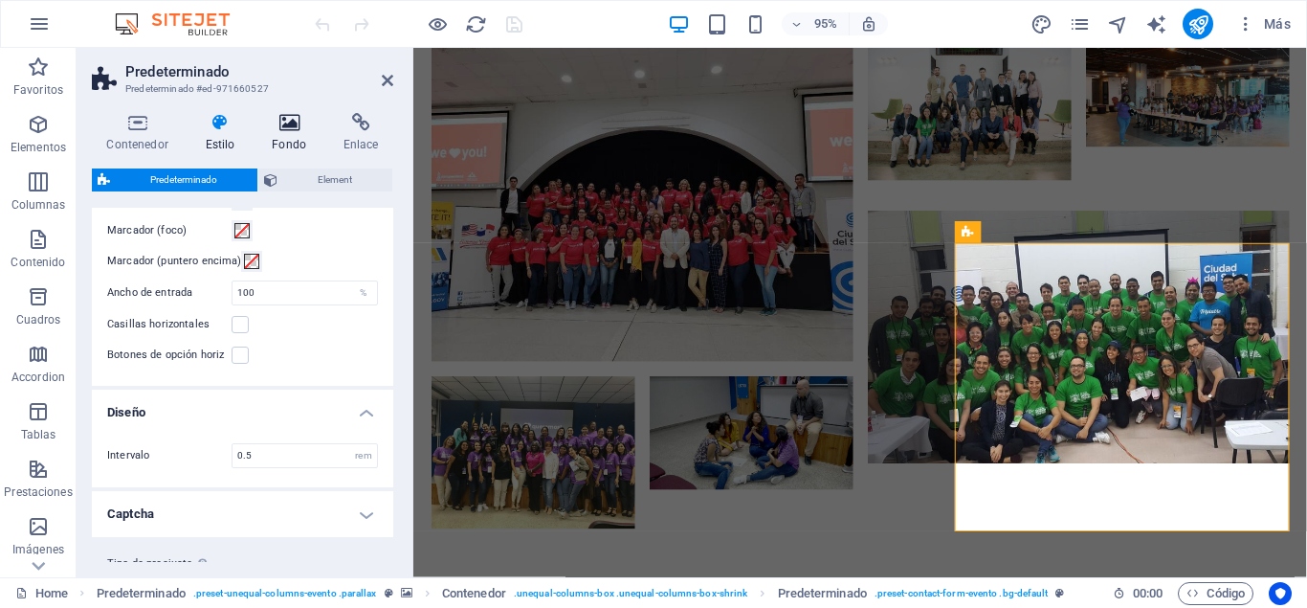
click at [290, 130] on icon at bounding box center [289, 122] width 64 height 19
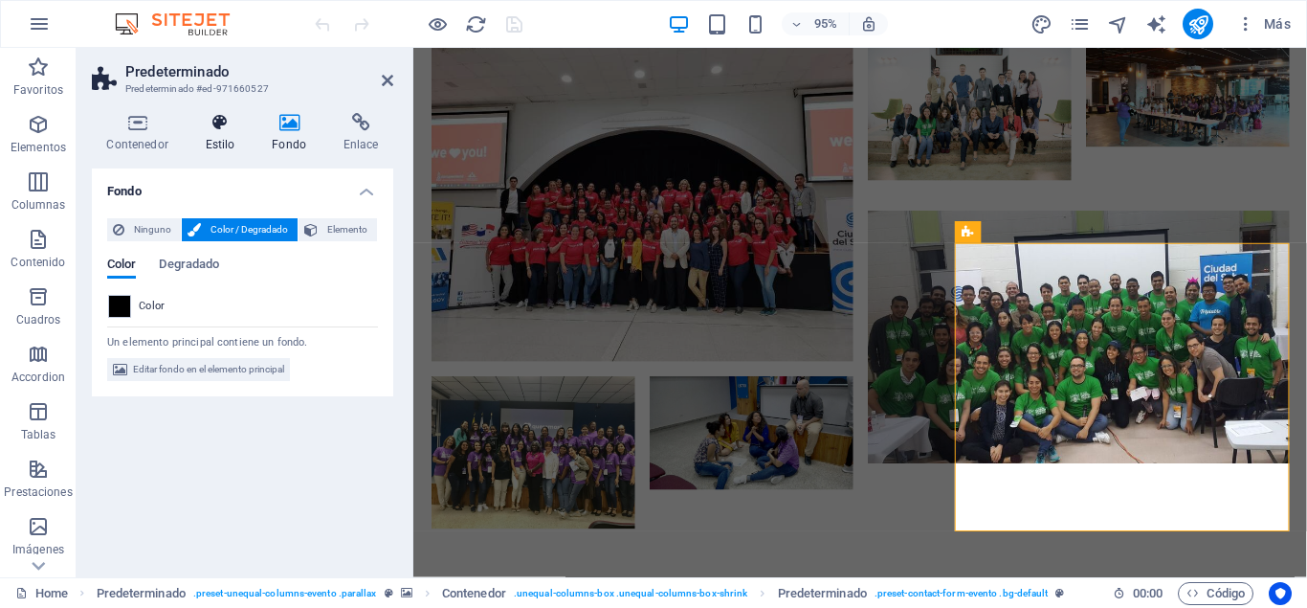
click at [208, 123] on icon at bounding box center [219, 122] width 59 height 19
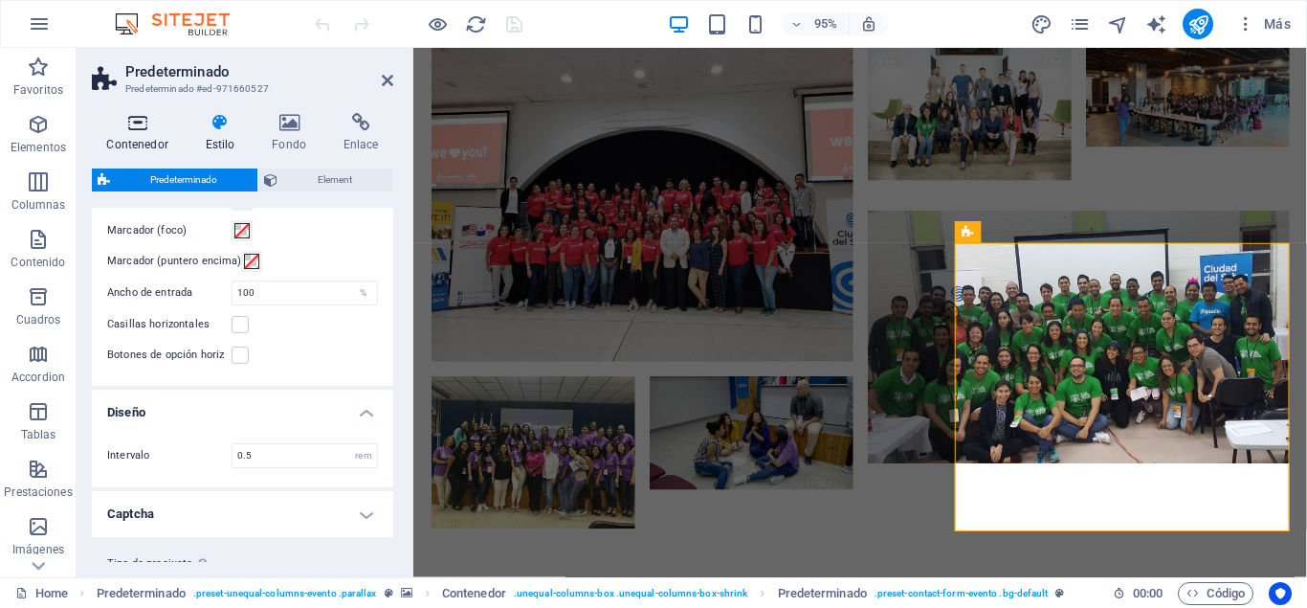
click at [123, 123] on icon at bounding box center [137, 122] width 91 height 19
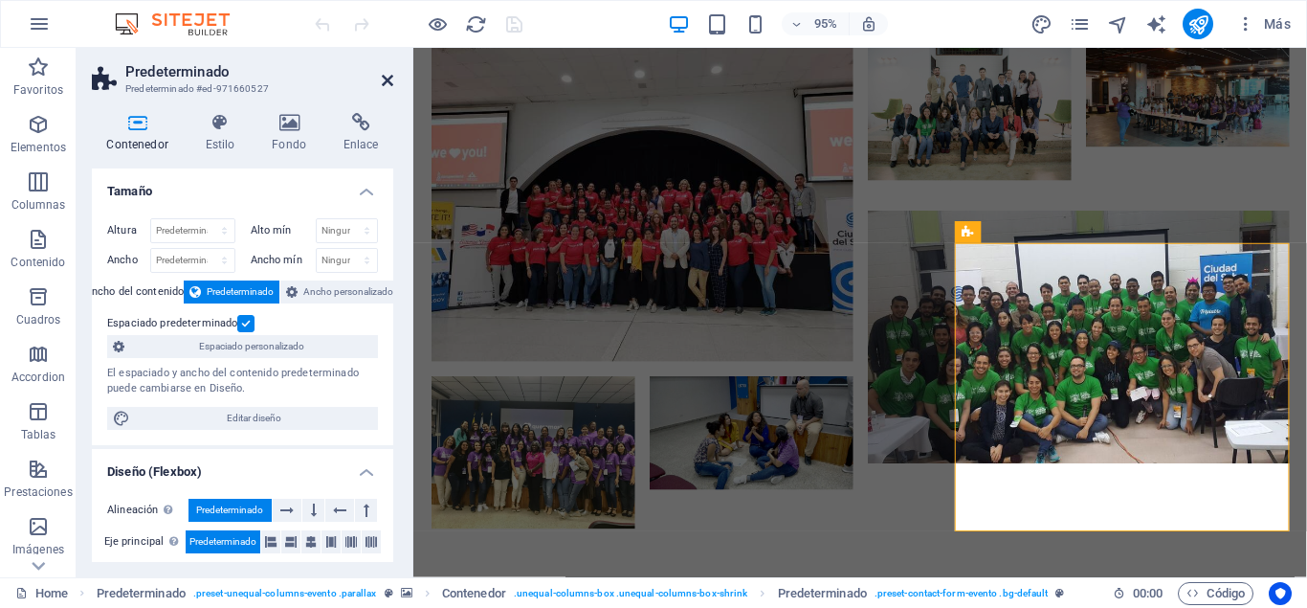
click at [385, 84] on icon at bounding box center [387, 80] width 11 height 15
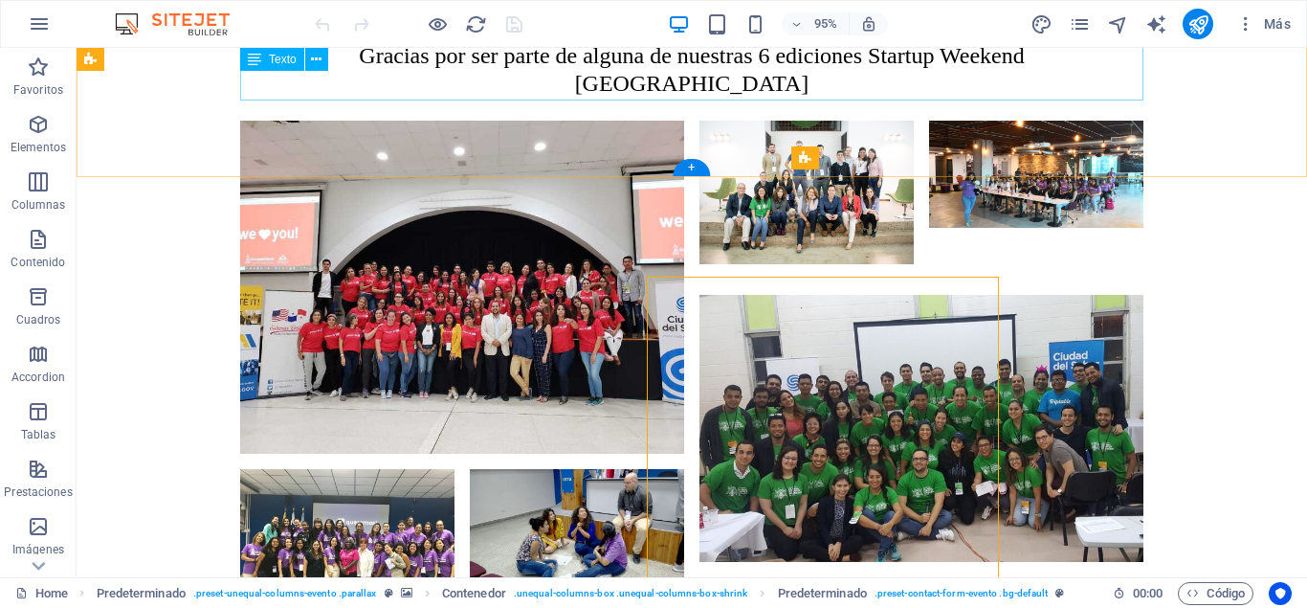
scroll to position [5318, 0]
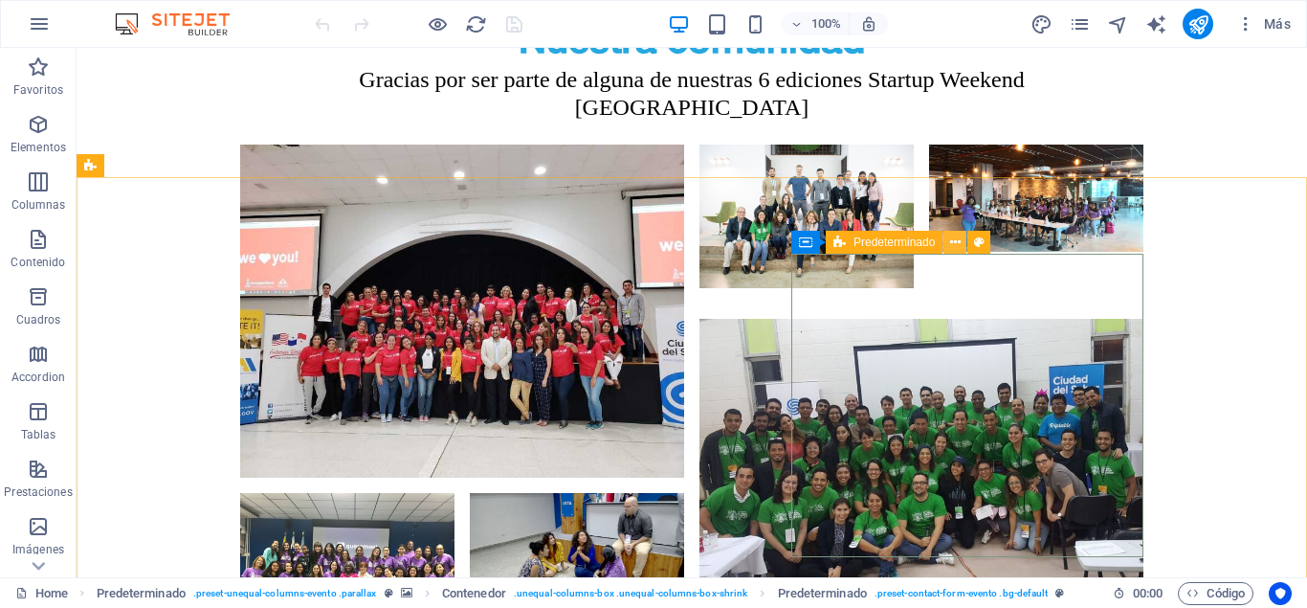
click at [956, 240] on icon at bounding box center [955, 243] width 11 height 20
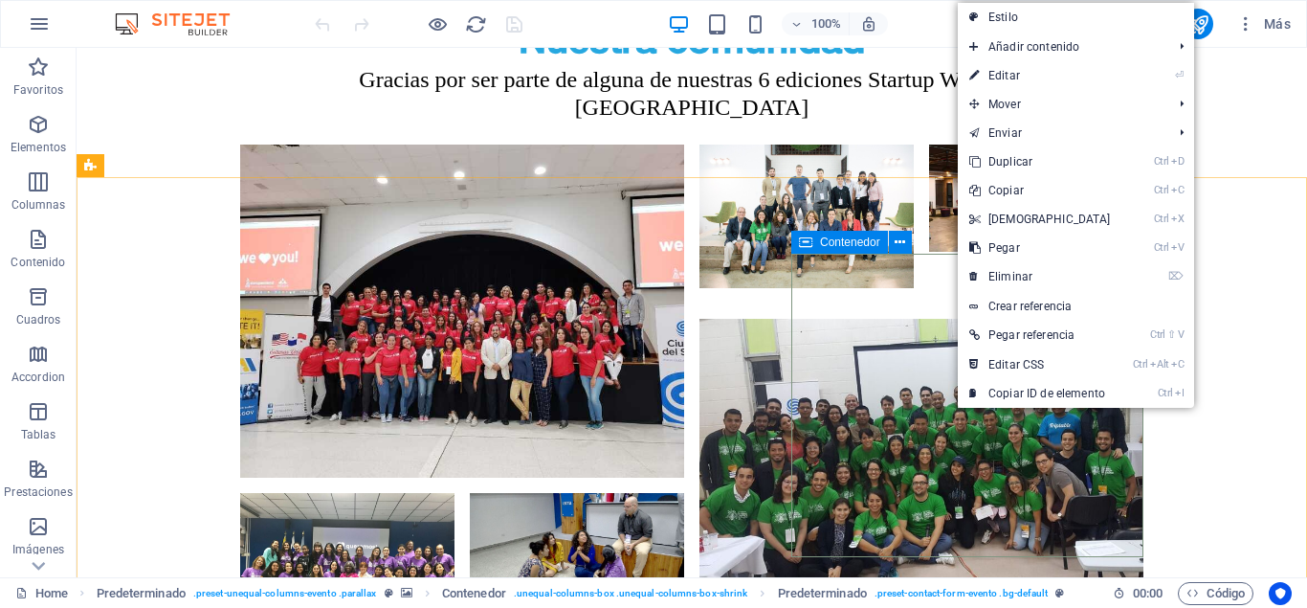
click at [812, 243] on icon at bounding box center [805, 242] width 13 height 23
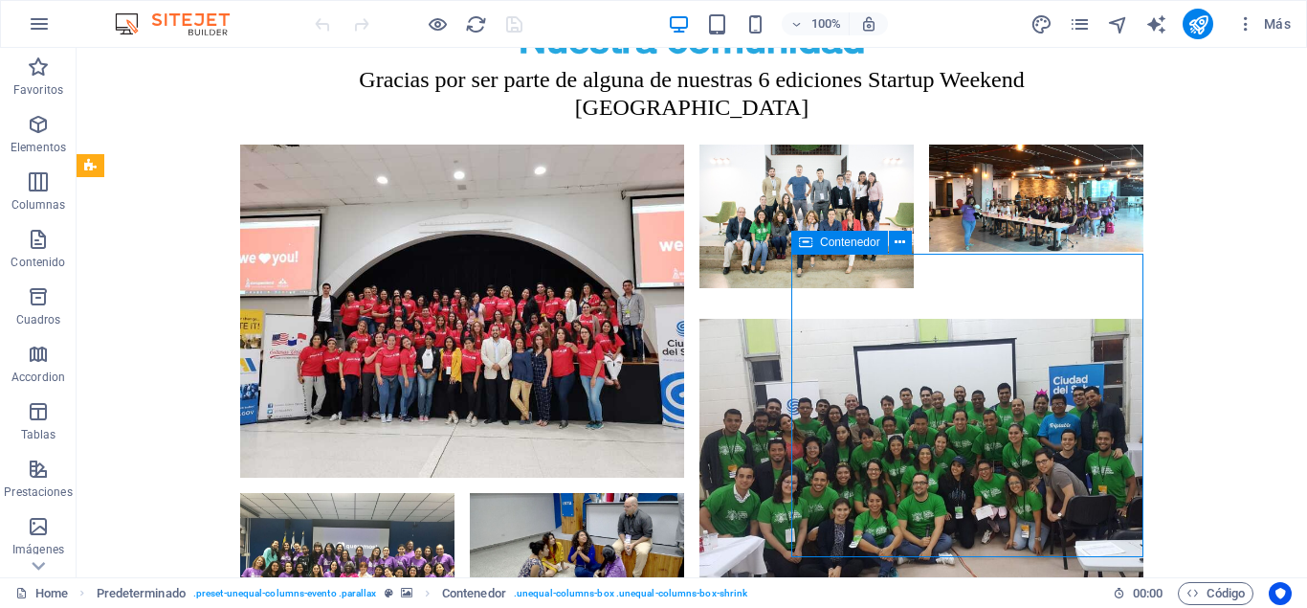
click at [812, 243] on icon at bounding box center [805, 242] width 13 height 23
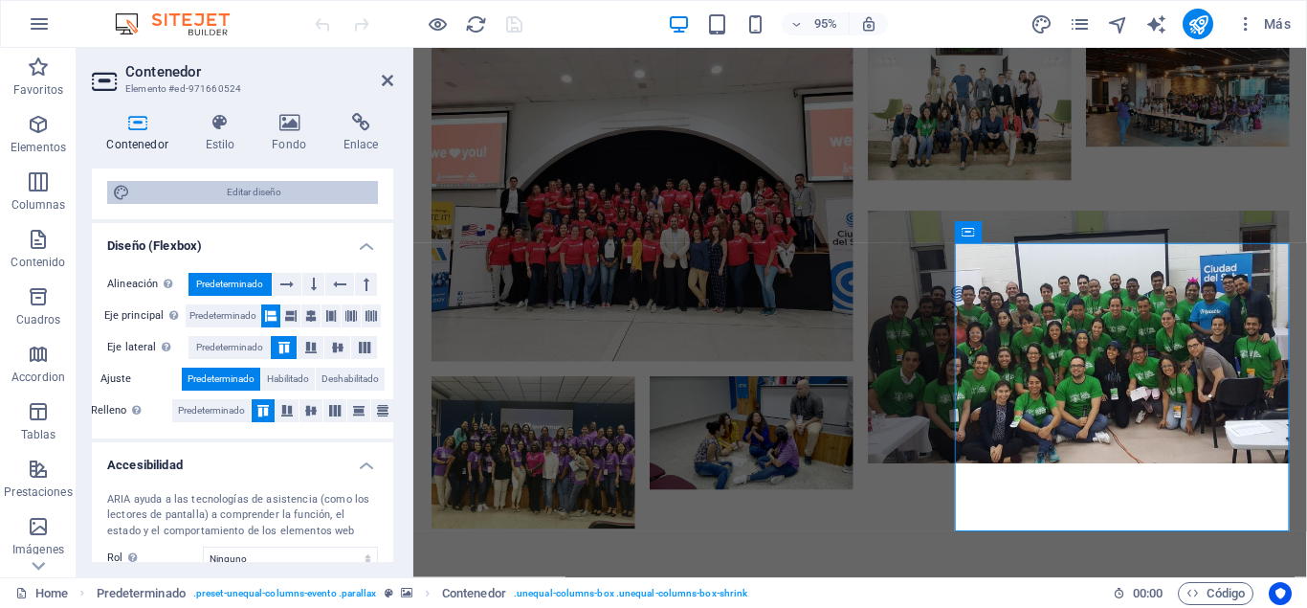
scroll to position [404, 0]
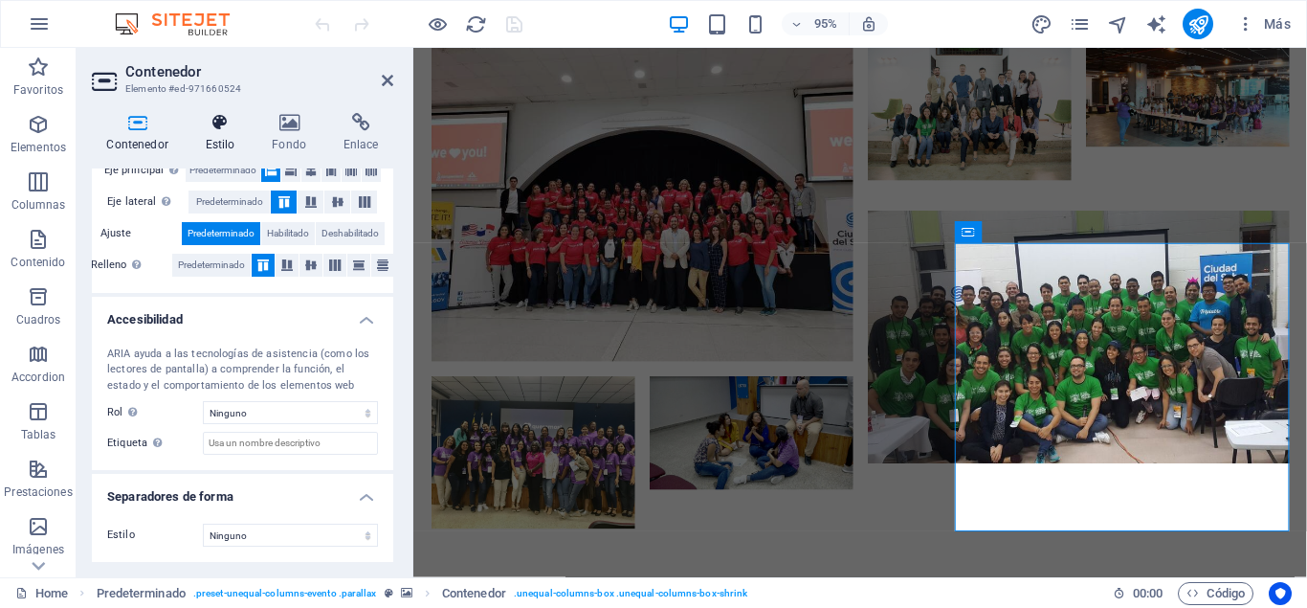
click at [226, 138] on h4 "Estilo" at bounding box center [223, 133] width 67 height 40
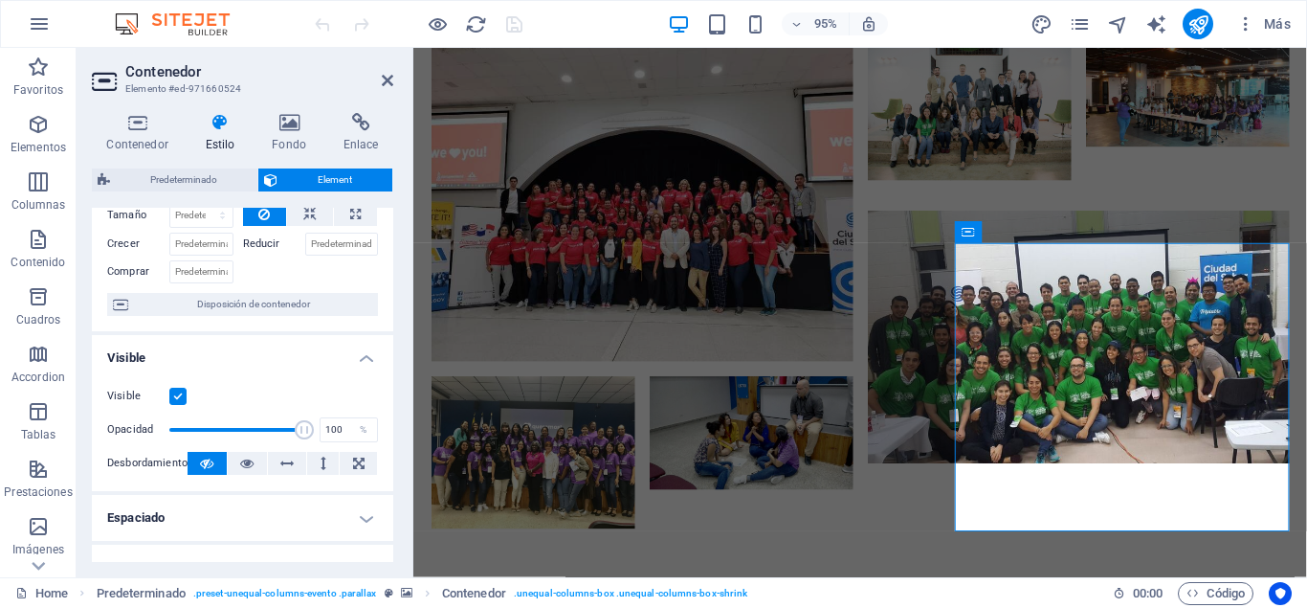
scroll to position [0, 0]
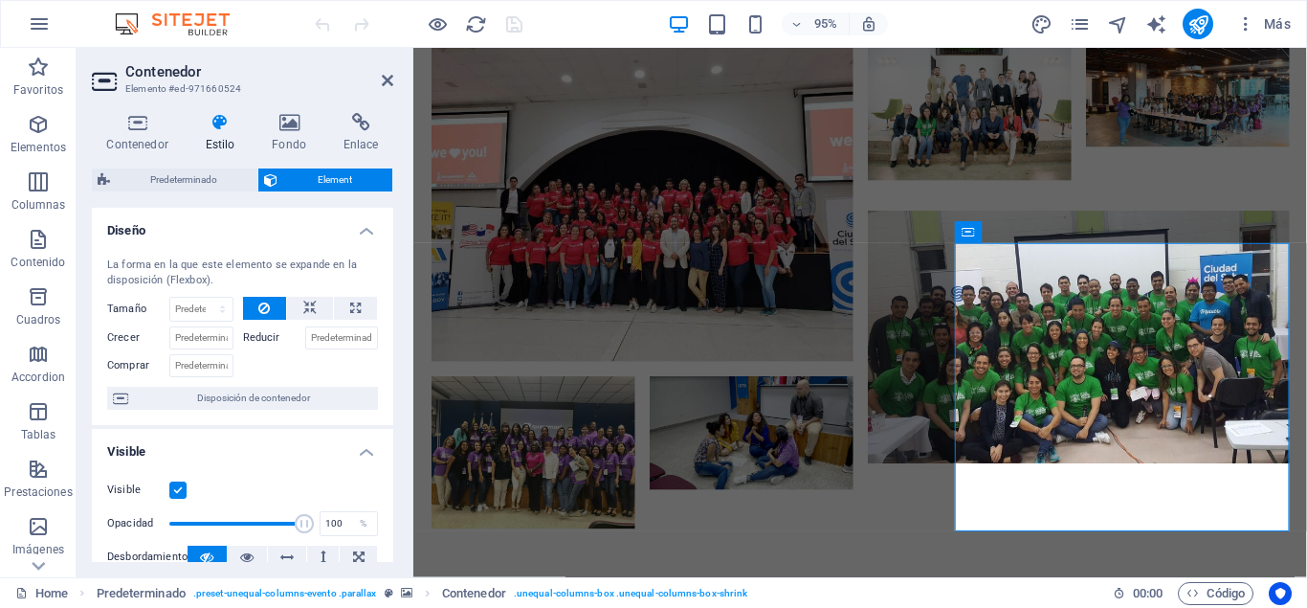
click at [328, 183] on span "Element" at bounding box center [334, 179] width 103 height 23
click at [362, 137] on h4 "Enlace" at bounding box center [360, 133] width 65 height 40
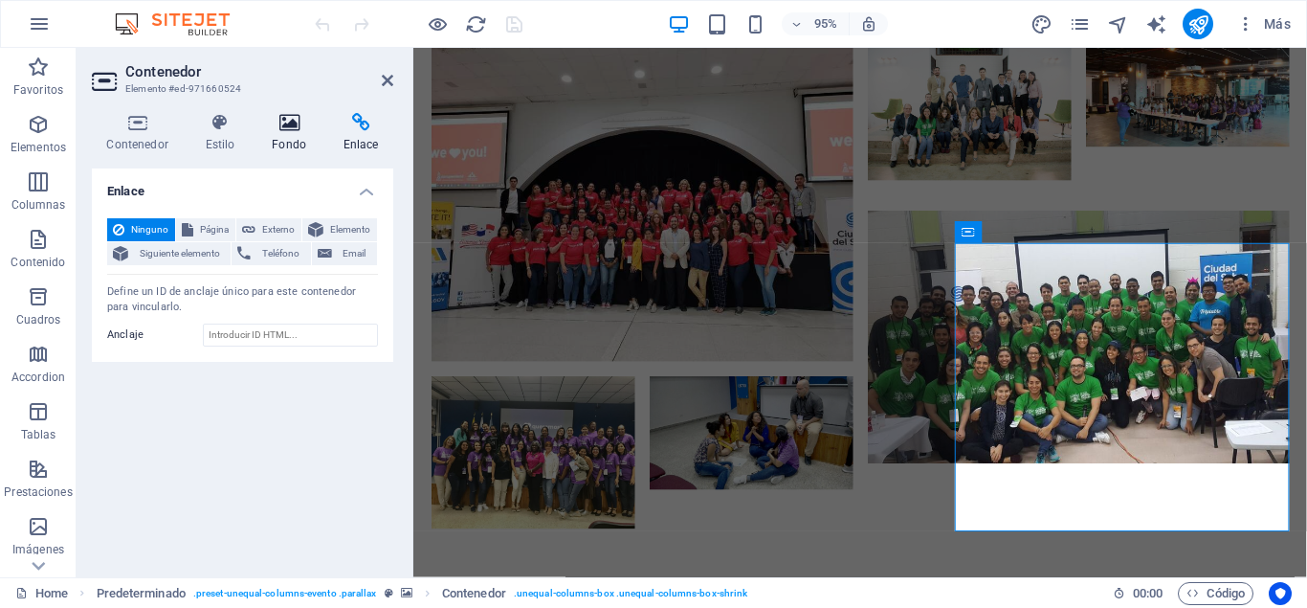
click at [305, 127] on icon at bounding box center [289, 122] width 64 height 19
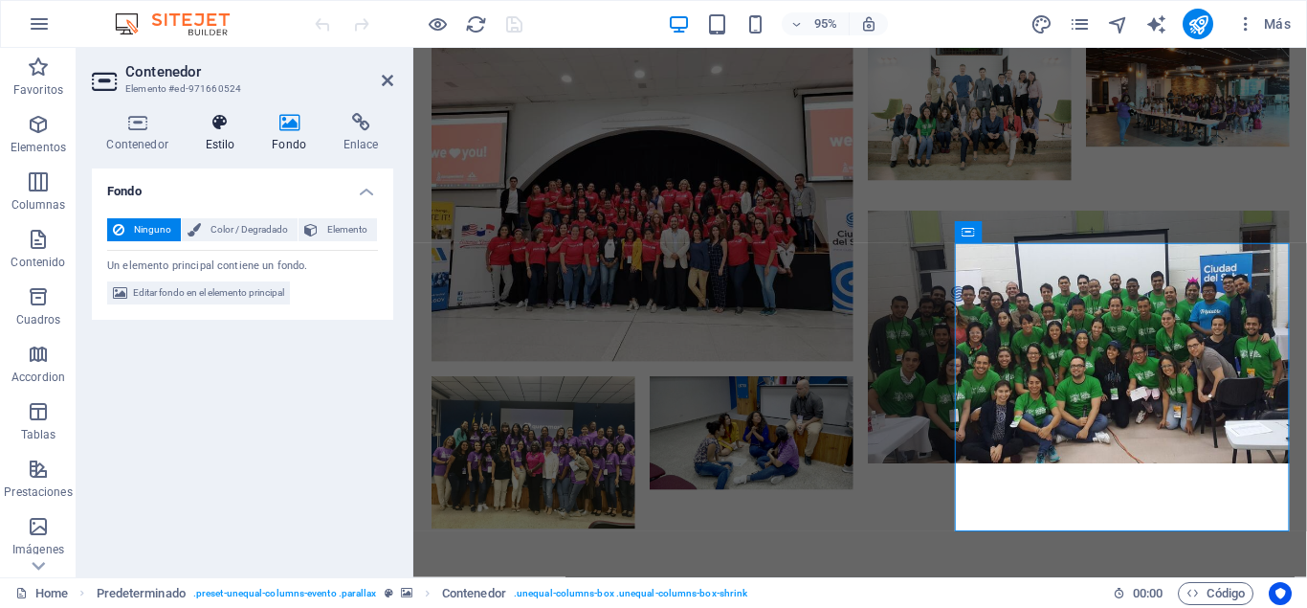
click at [224, 145] on h4 "Estilo" at bounding box center [223, 133] width 67 height 40
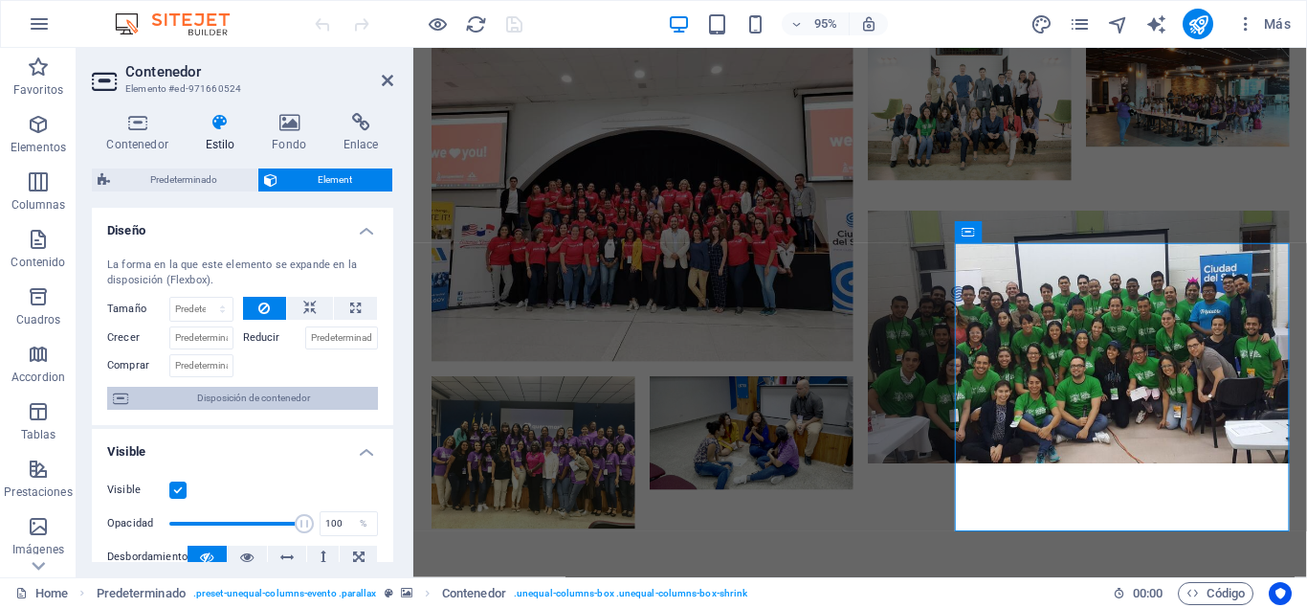
click at [287, 401] on span "Disposición de contenedor" at bounding box center [253, 398] width 238 height 23
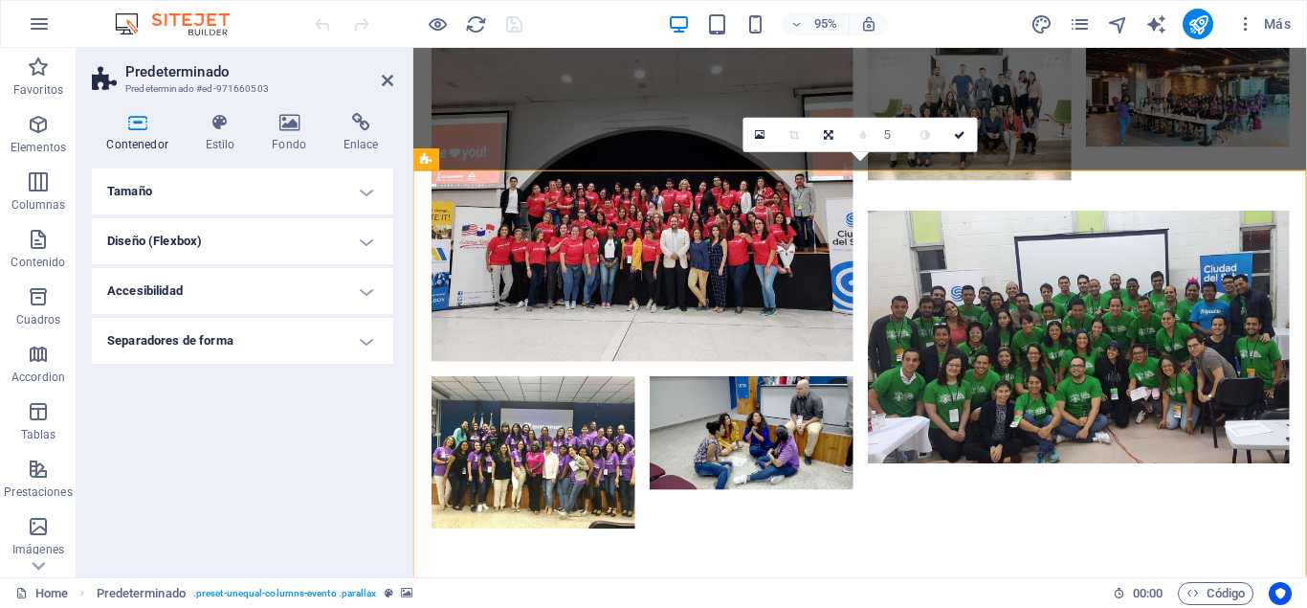
click at [237, 201] on h4 "Tamaño" at bounding box center [242, 191] width 301 height 46
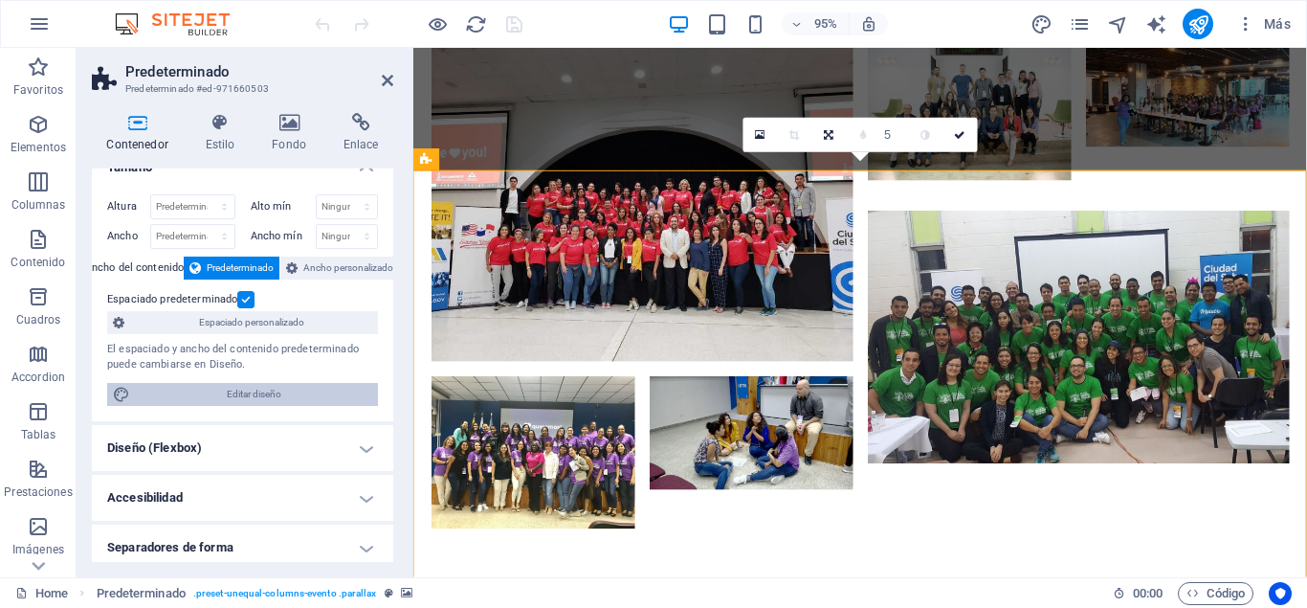
scroll to position [33, 0]
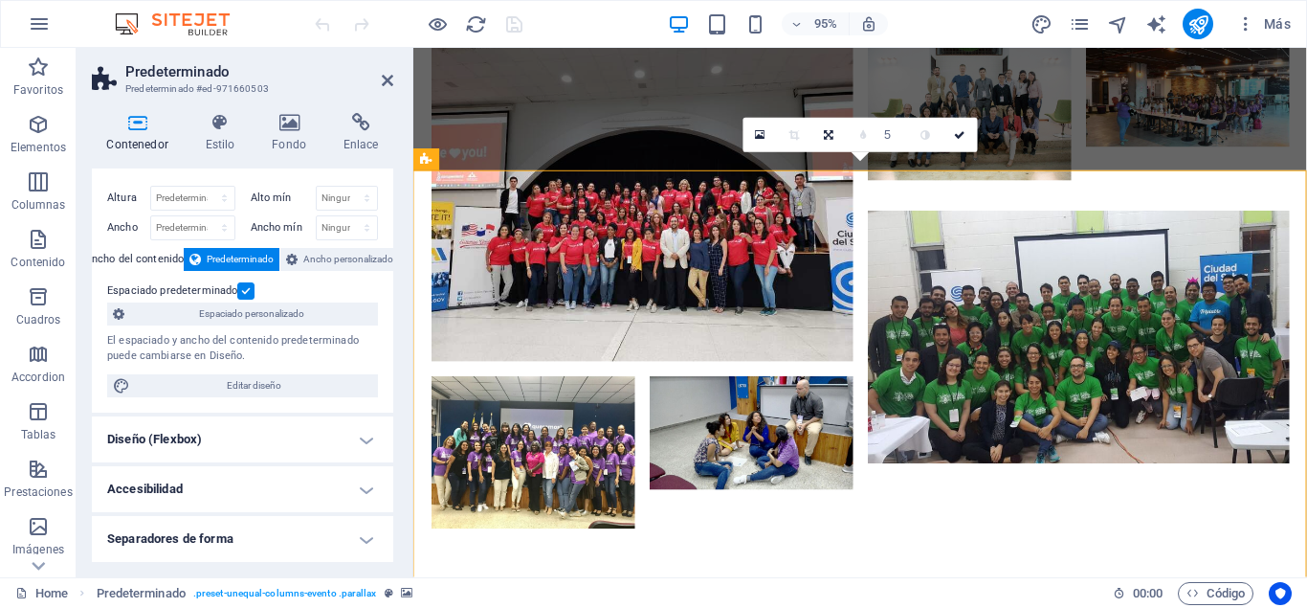
click at [278, 433] on h4 "Diseño (Flexbox)" at bounding box center [242, 439] width 301 height 46
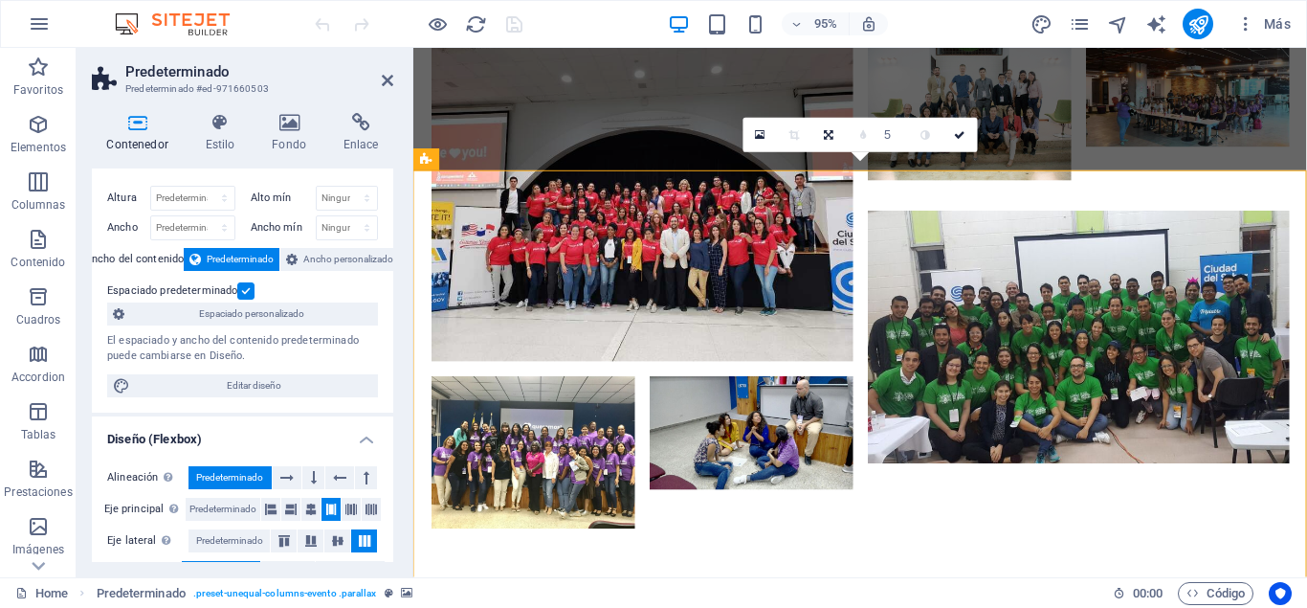
scroll to position [202, 0]
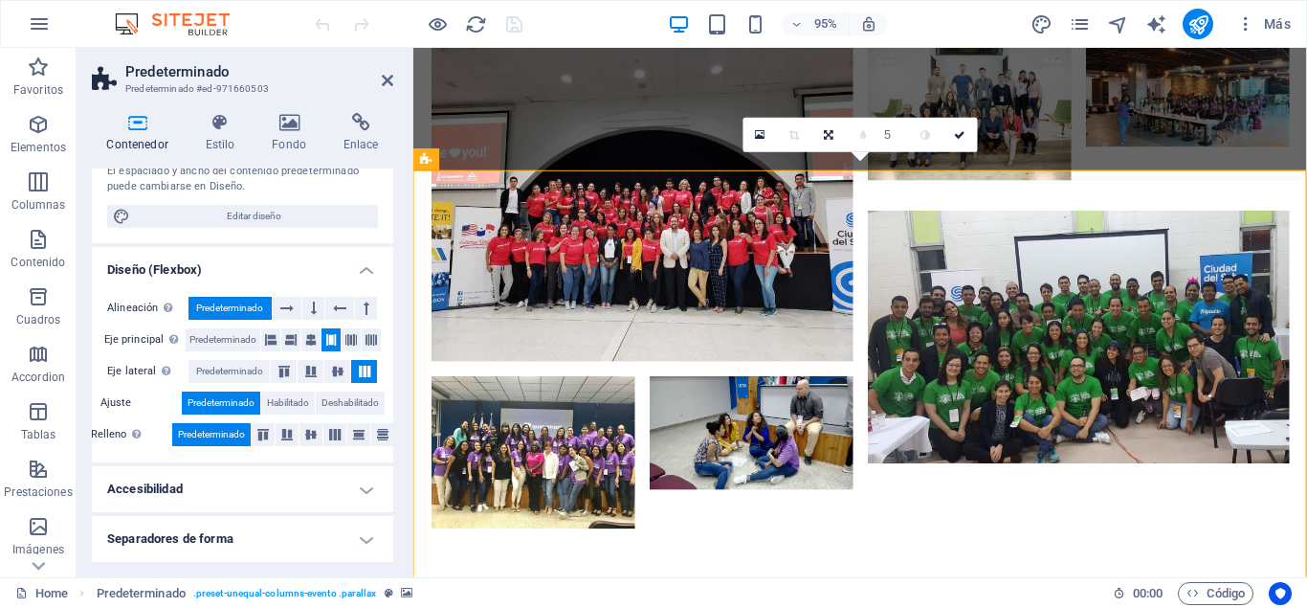
click at [272, 492] on h4 "Accesibilidad" at bounding box center [242, 489] width 301 height 46
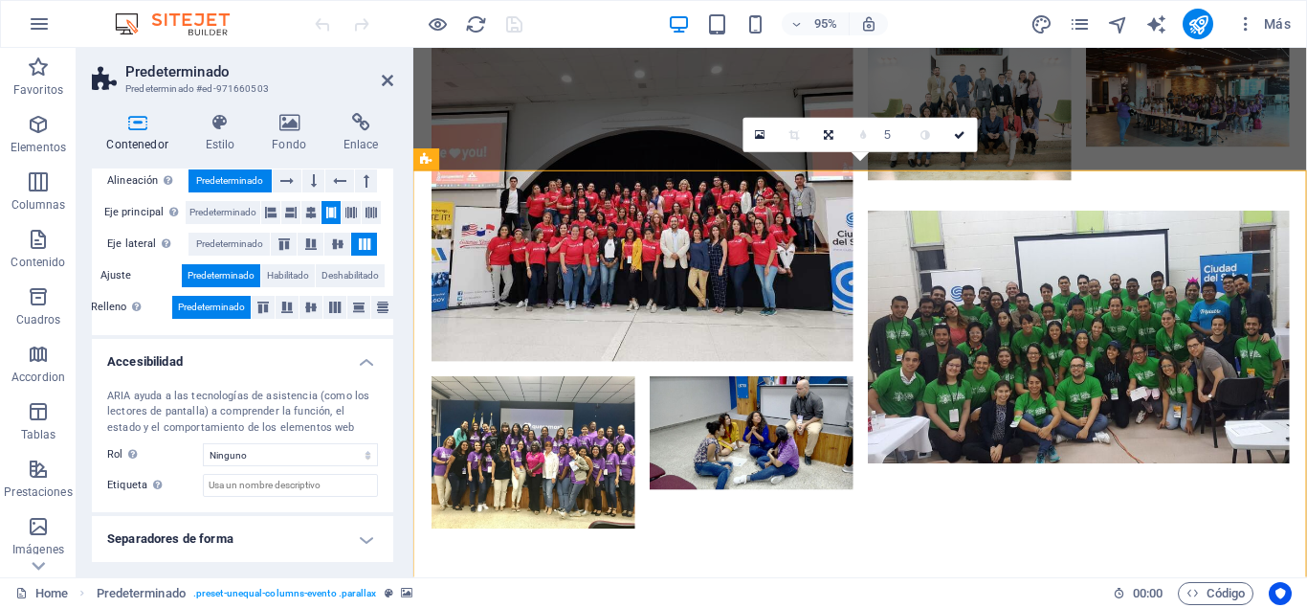
click at [256, 534] on h4 "Separadores de forma" at bounding box center [242, 539] width 301 height 46
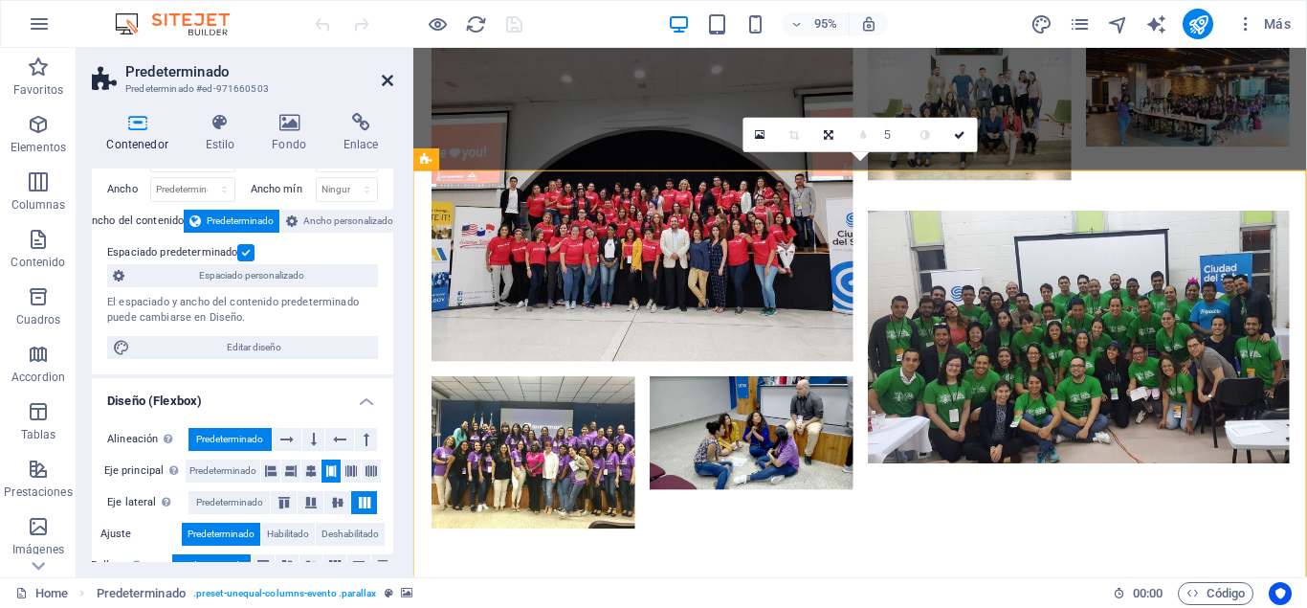
click at [390, 81] on icon at bounding box center [387, 80] width 11 height 15
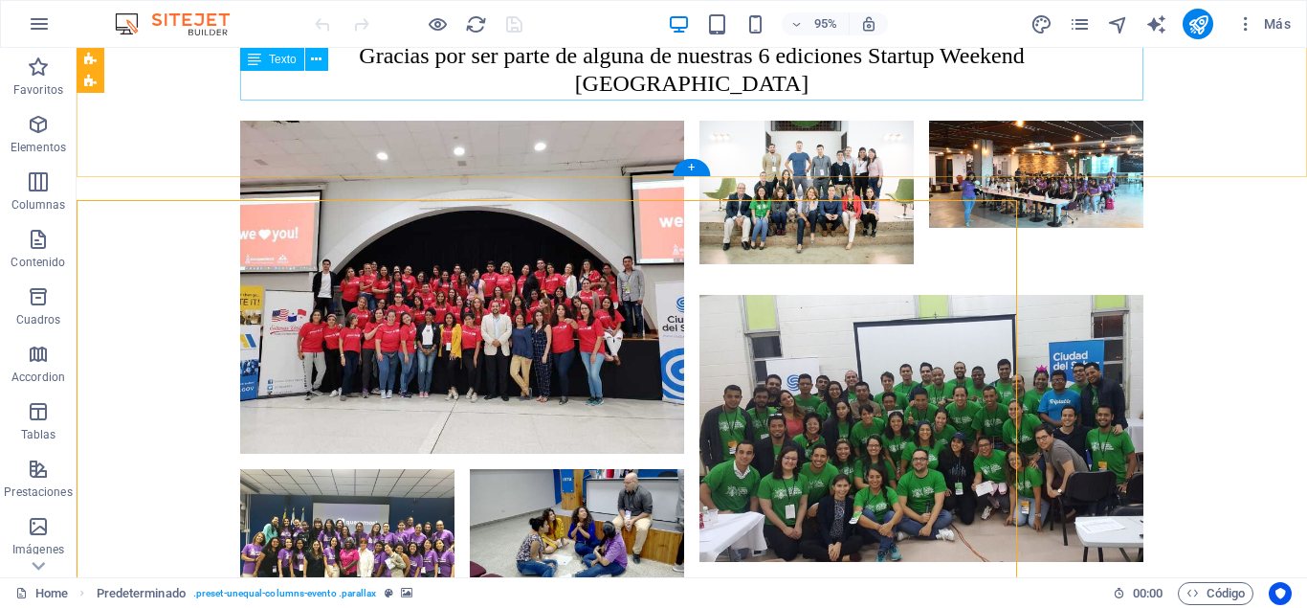
scroll to position [5318, 0]
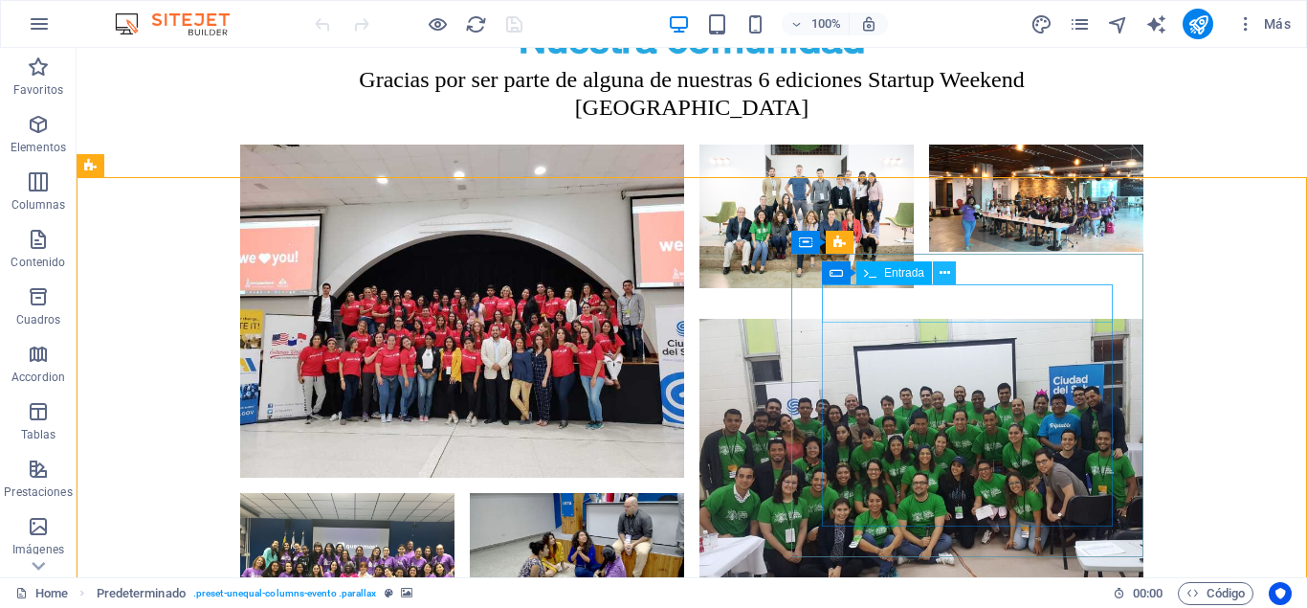
click at [944, 273] on icon at bounding box center [945, 273] width 11 height 20
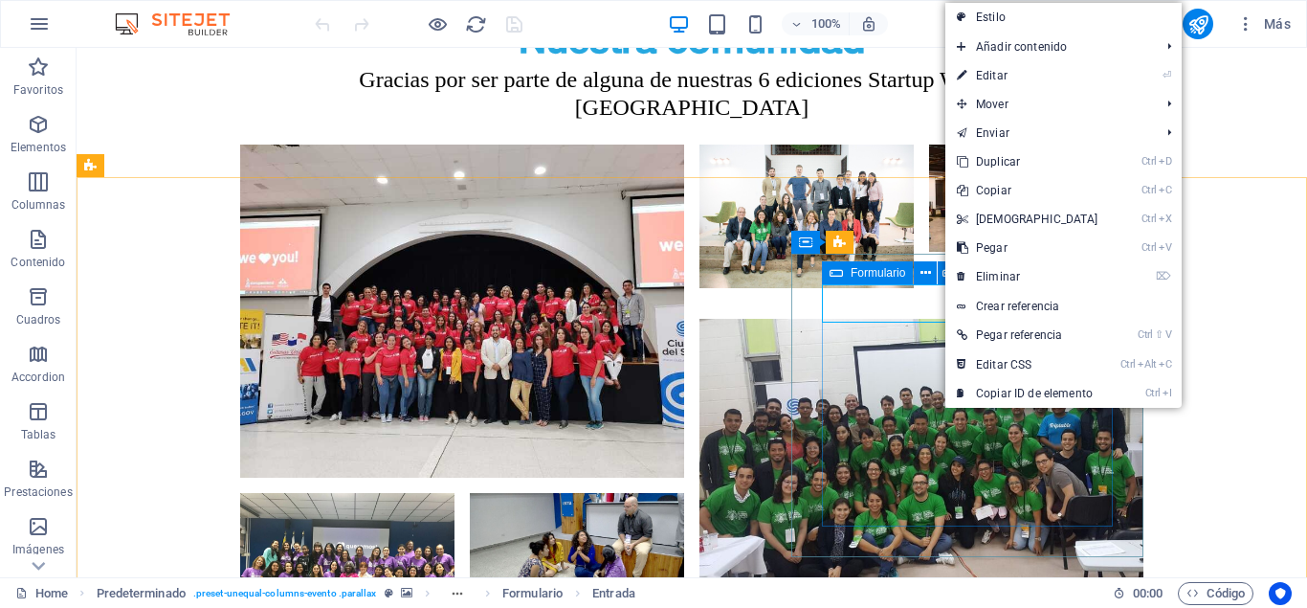
click at [850, 276] on div "Formulario" at bounding box center [867, 272] width 91 height 23
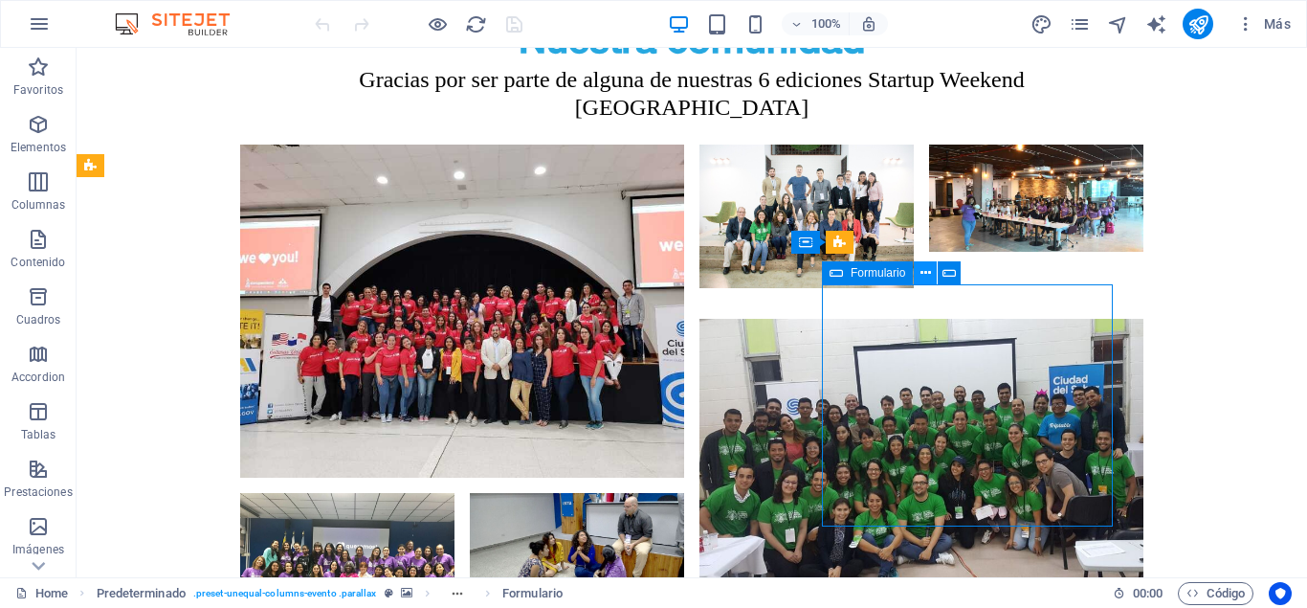
click at [930, 276] on icon at bounding box center [926, 273] width 11 height 20
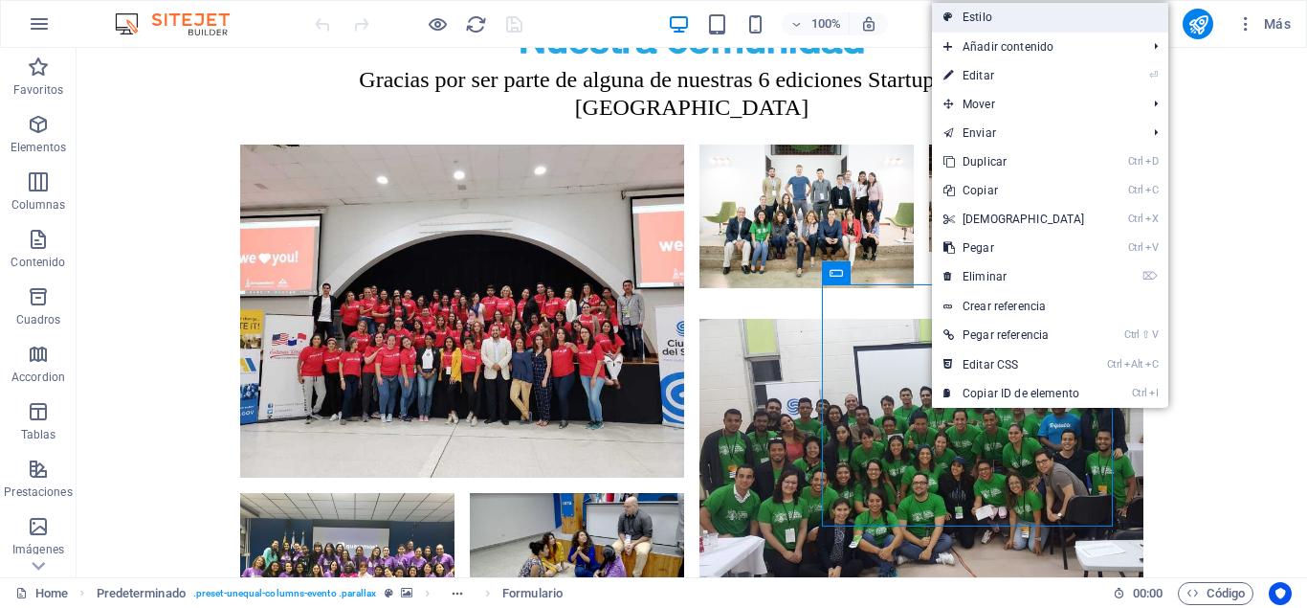
click at [974, 17] on link "Estilo" at bounding box center [1050, 17] width 236 height 29
select select "px"
select select "rem"
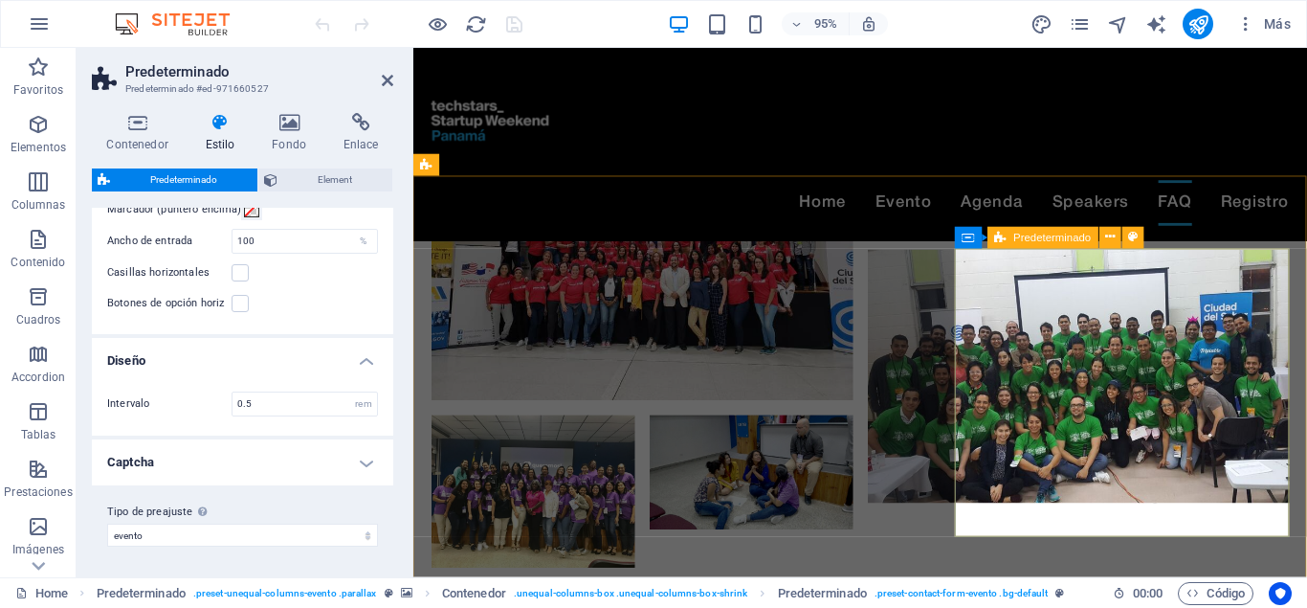
scroll to position [5244, 0]
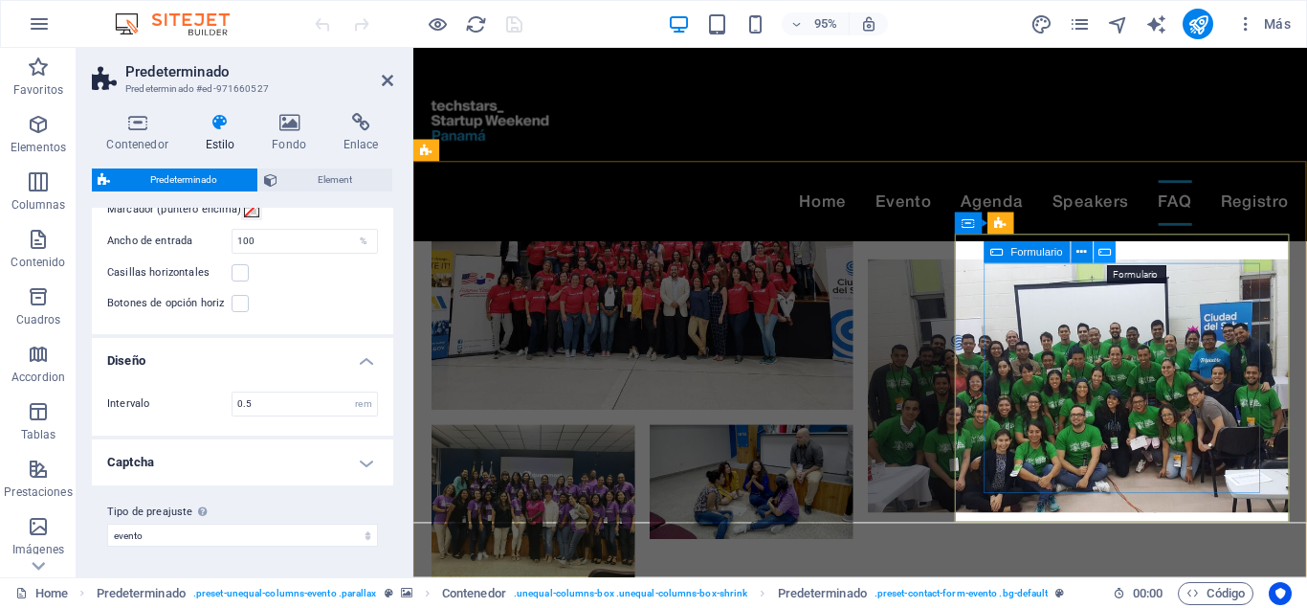
click at [1107, 256] on icon at bounding box center [1105, 252] width 12 height 19
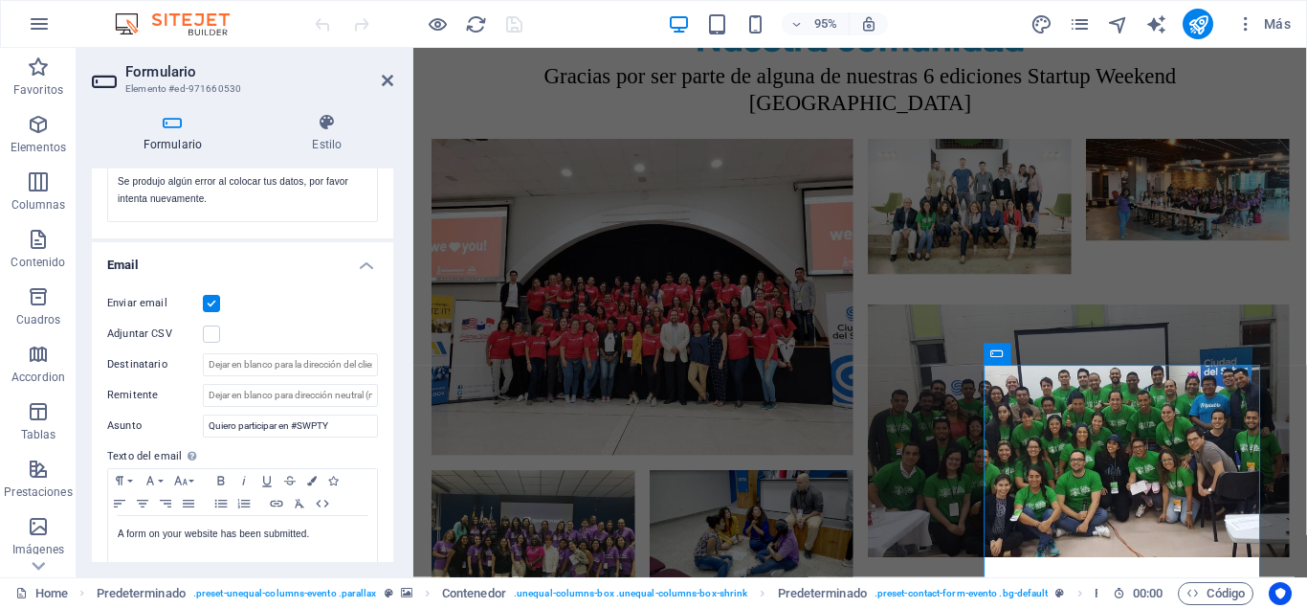
scroll to position [431, 0]
drag, startPoint x: 241, startPoint y: 384, endPoint x: 377, endPoint y: 396, distance: 136.5
click at [377, 396] on input "Remitente" at bounding box center [290, 394] width 175 height 23
click at [260, 393] on input "Remitente" at bounding box center [290, 394] width 175 height 23
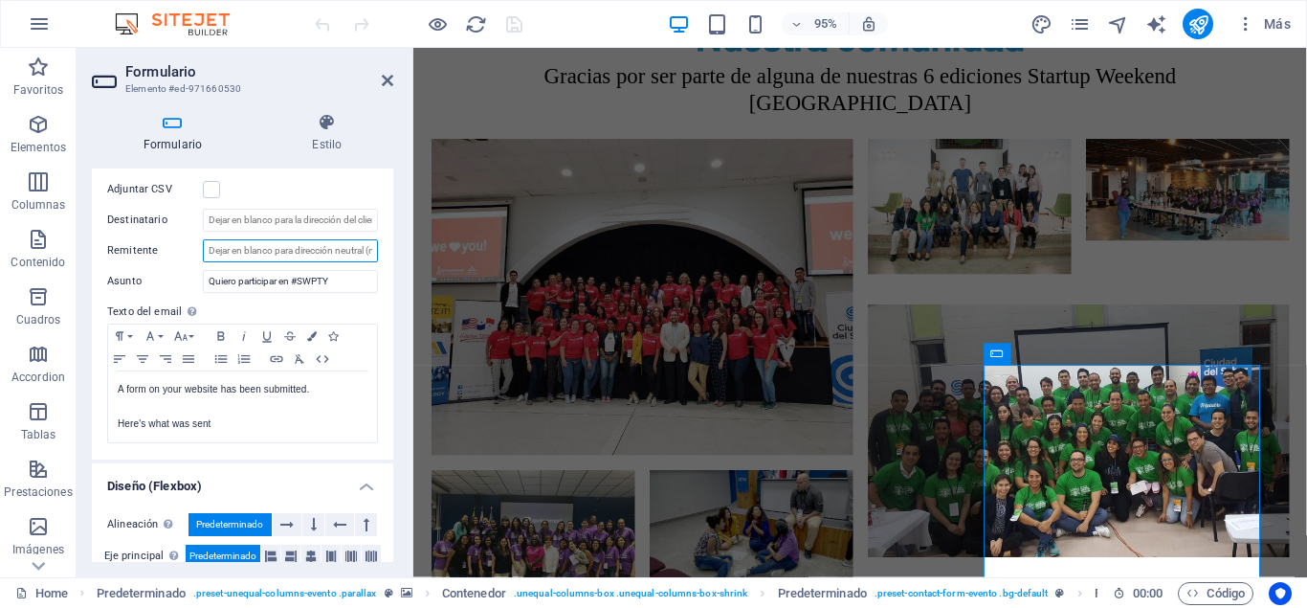
scroll to position [603, 0]
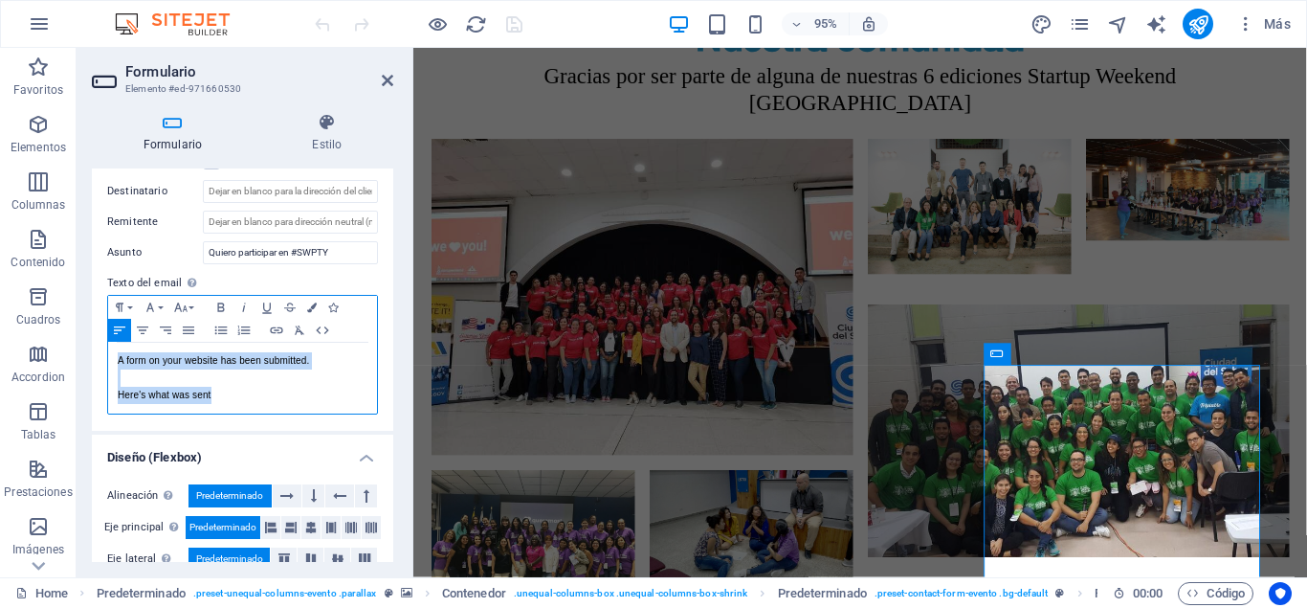
drag, startPoint x: 260, startPoint y: 398, endPoint x: 102, endPoint y: 351, distance: 164.7
click at [108, 351] on div "A form on your website has been submitted. Here's what was sent Texto del email…" at bounding box center [242, 378] width 269 height 71
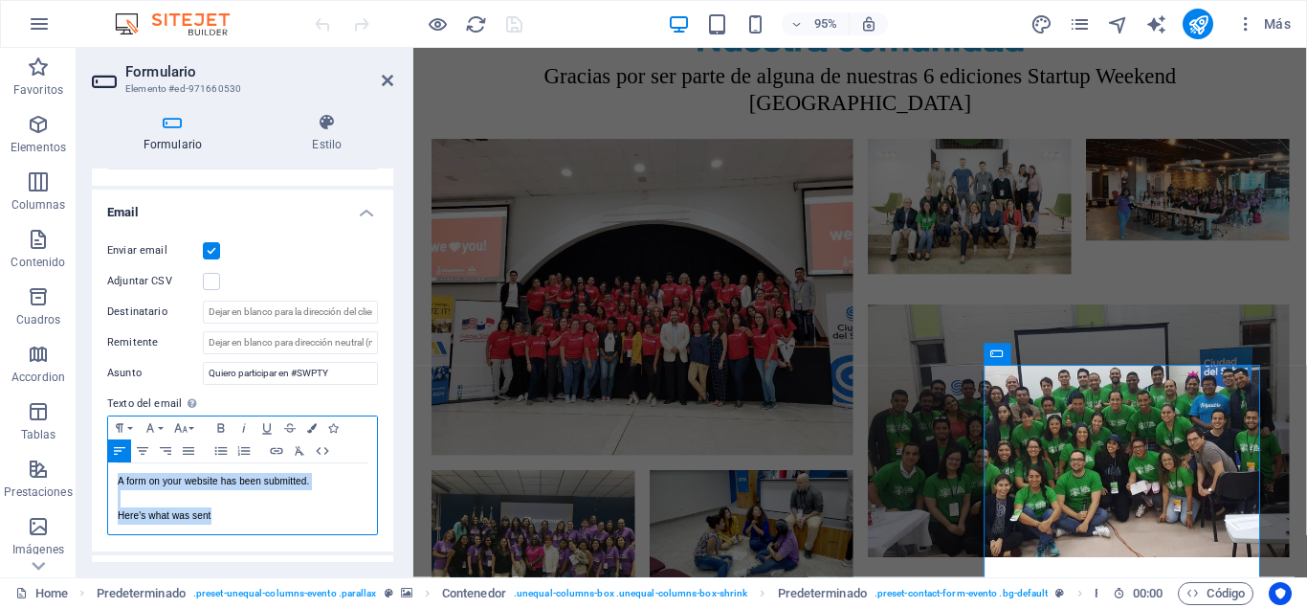
scroll to position [431, 0]
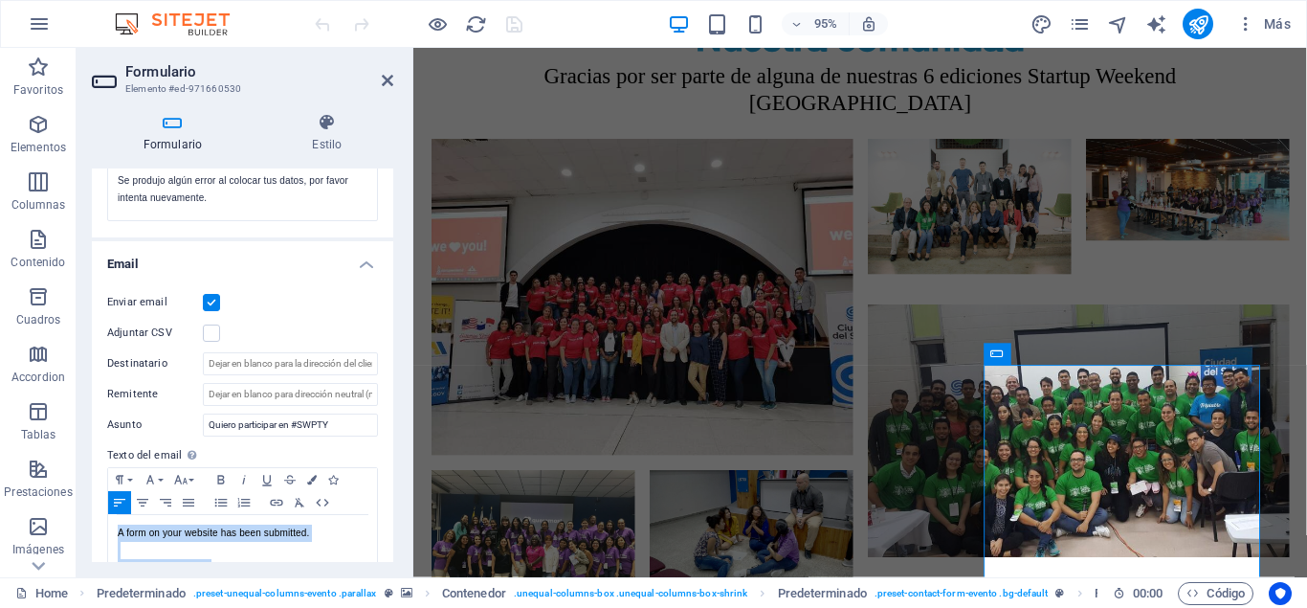
click at [206, 305] on label at bounding box center [211, 302] width 17 height 17
click at [0, 0] on input "Enviar email" at bounding box center [0, 0] width 0 height 0
click at [210, 336] on label at bounding box center [211, 332] width 17 height 17
click at [0, 0] on input "Adjuntar CSV" at bounding box center [0, 0] width 0 height 0
click at [210, 336] on label at bounding box center [211, 332] width 17 height 17
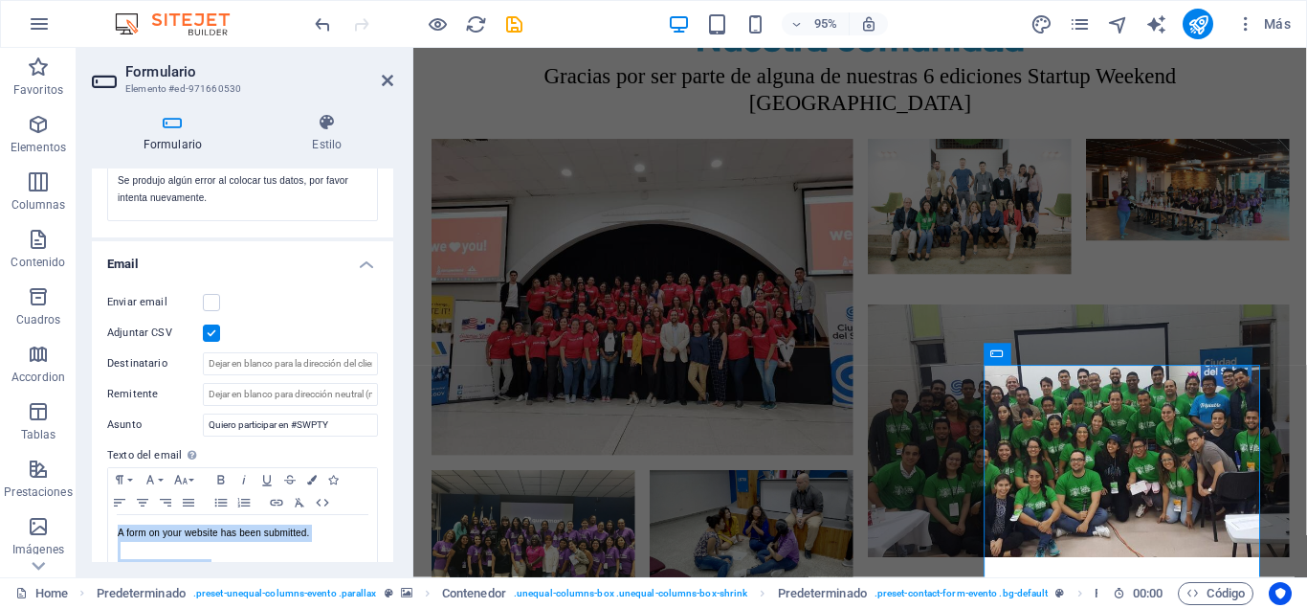
click at [0, 0] on input "Adjuntar CSV" at bounding box center [0, 0] width 0 height 0
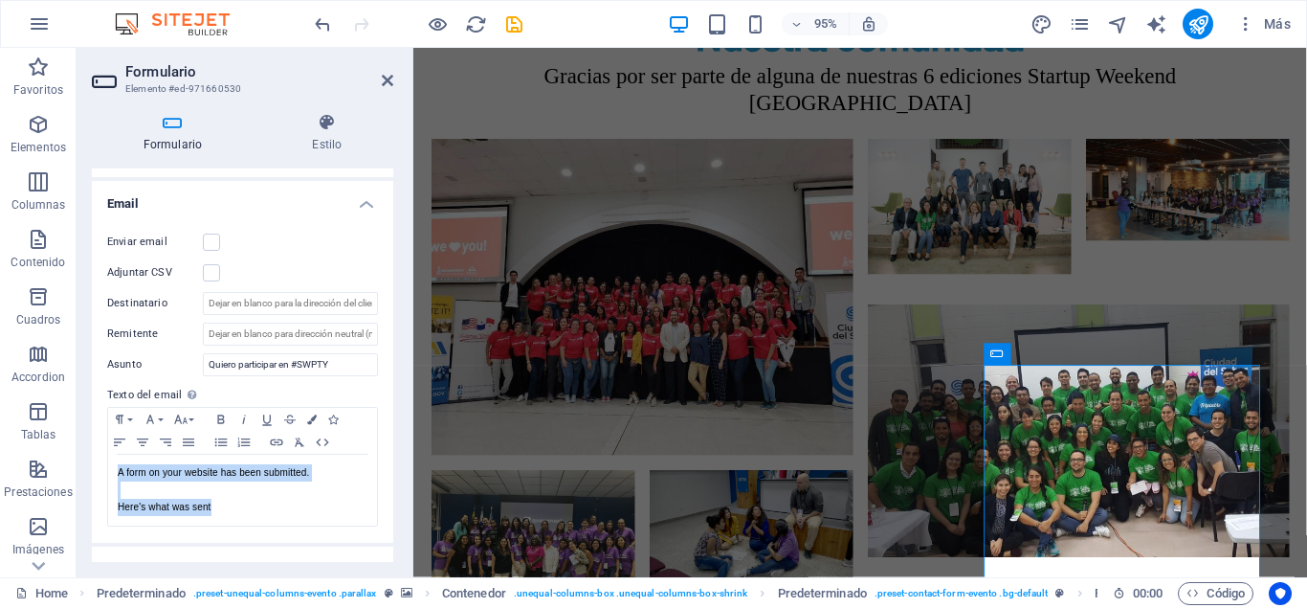
scroll to position [517, 0]
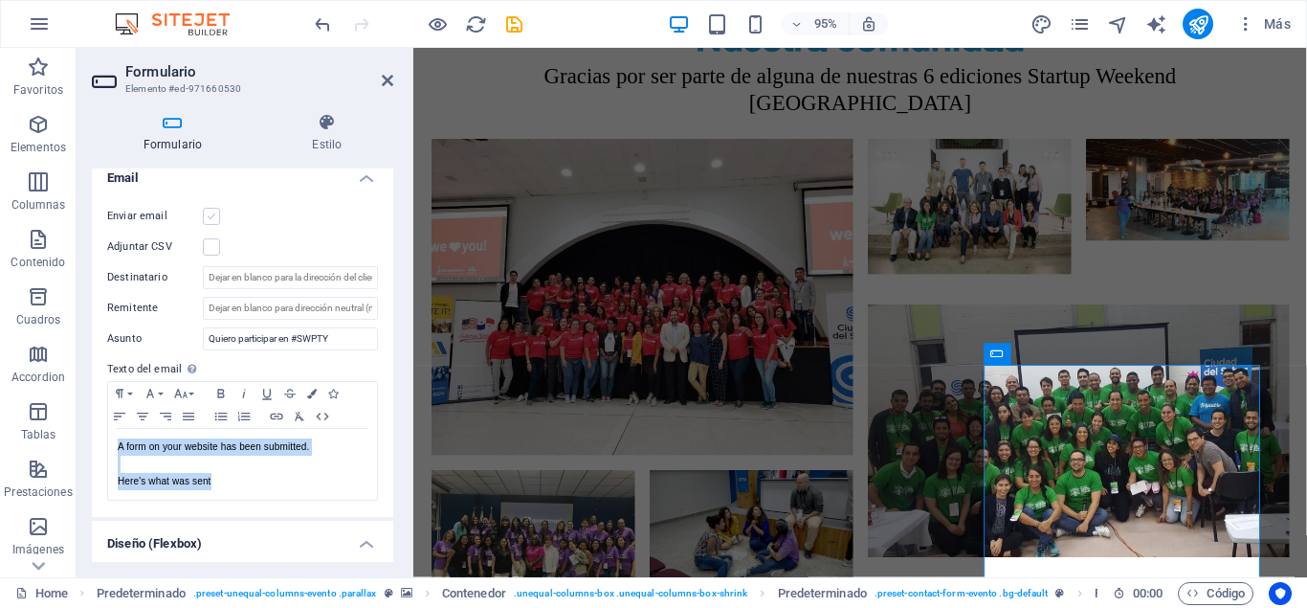
click at [212, 223] on label at bounding box center [211, 216] width 17 height 17
click at [0, 0] on input "Enviar email" at bounding box center [0, 0] width 0 height 0
click at [331, 127] on icon at bounding box center [327, 122] width 132 height 19
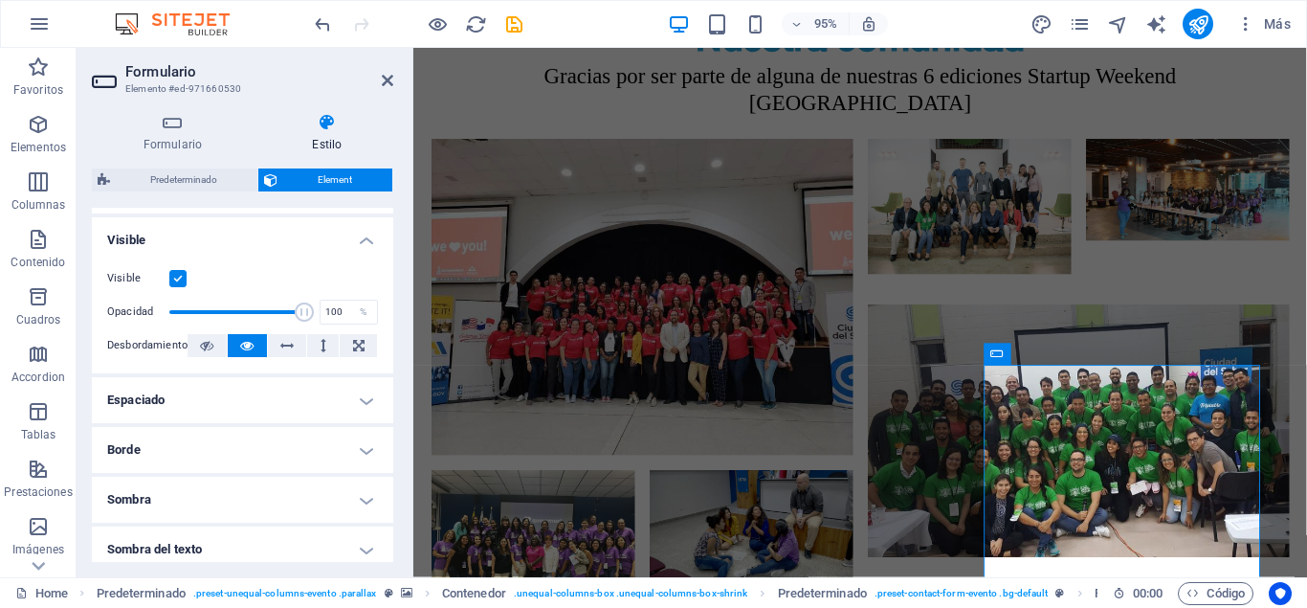
scroll to position [258, 0]
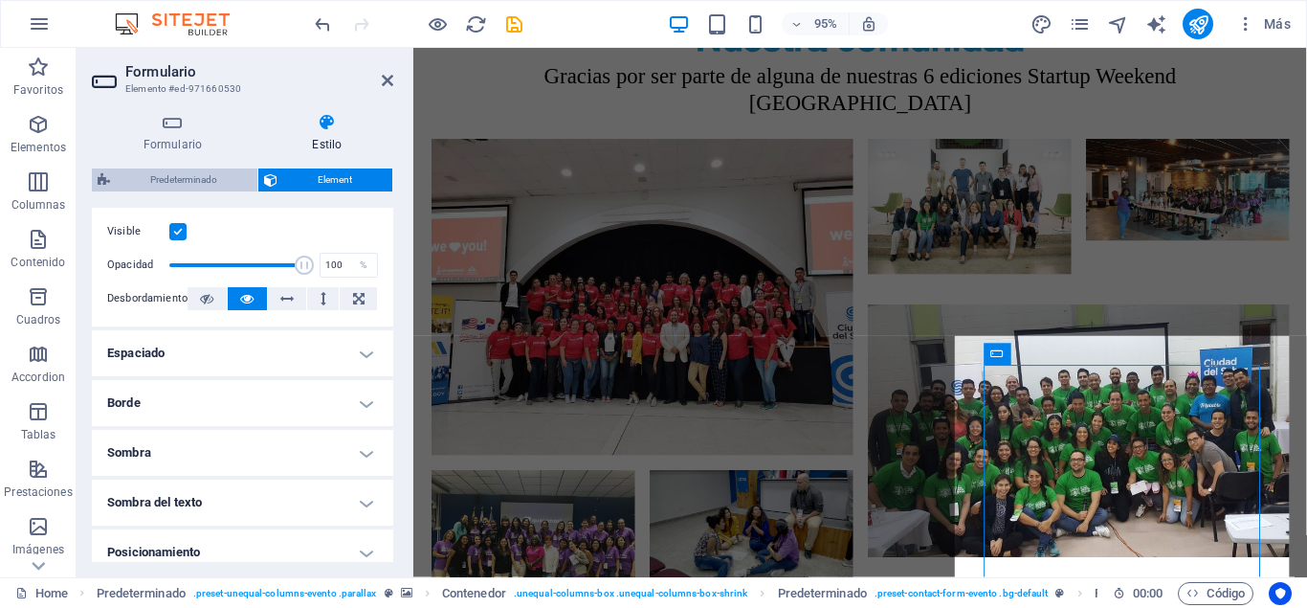
click at [201, 177] on span "Predeterminado" at bounding box center [184, 179] width 136 height 23
select select "px"
select select "rem"
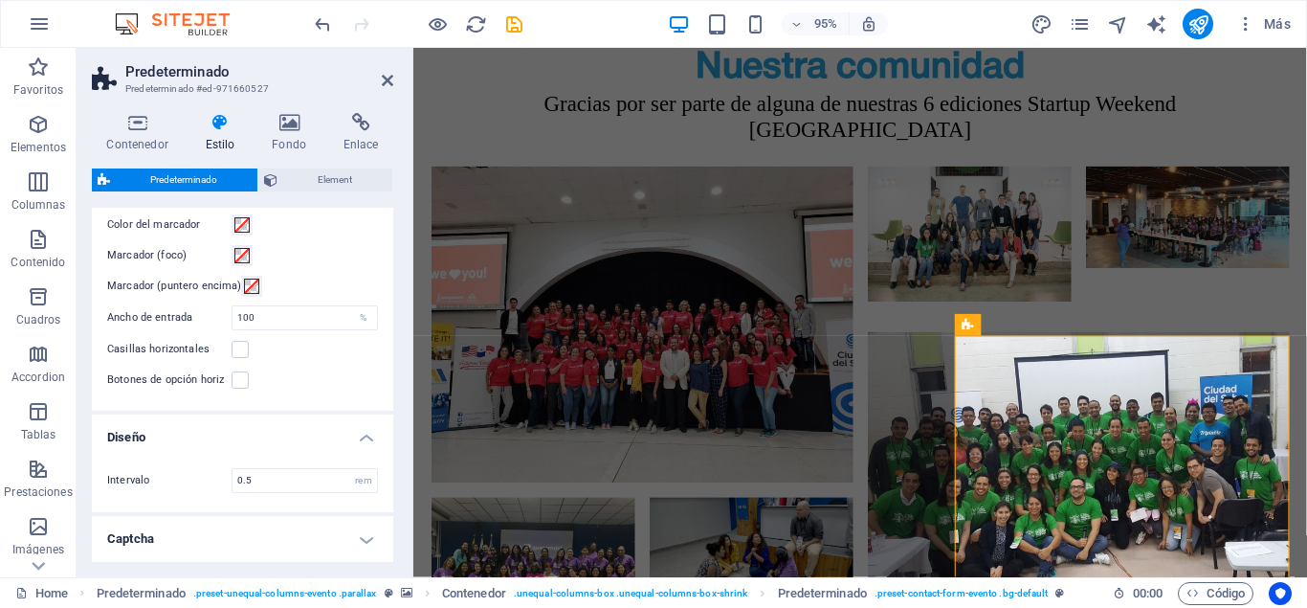
scroll to position [852, 0]
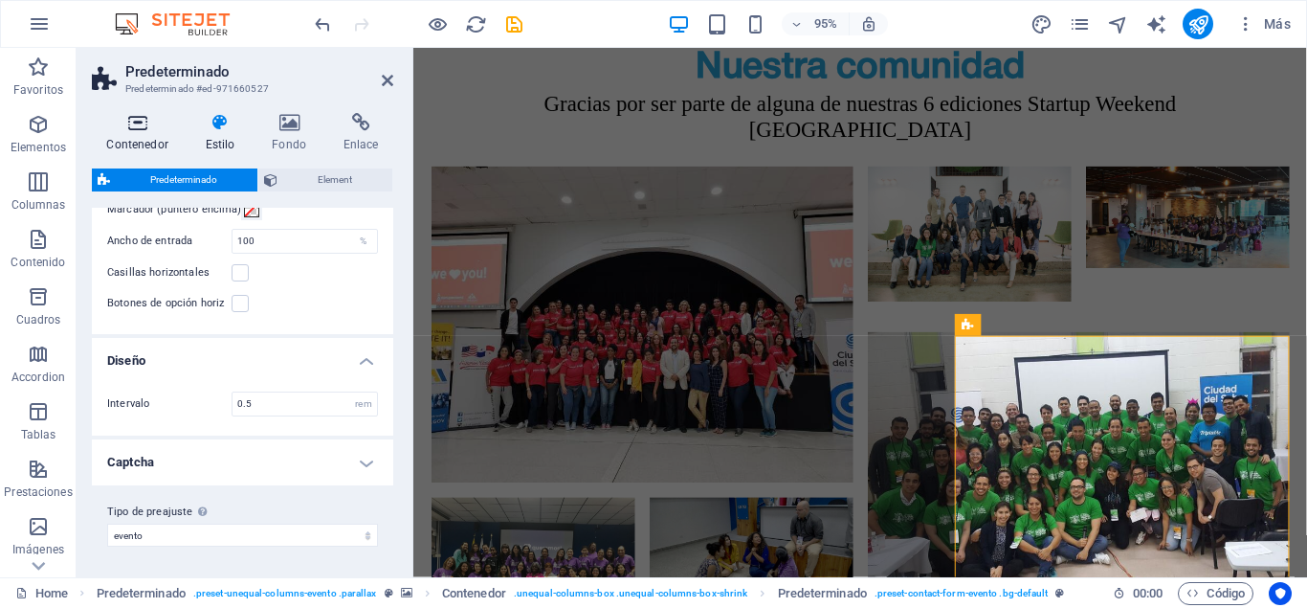
click at [130, 134] on h4 "Contenedor" at bounding box center [141, 133] width 99 height 40
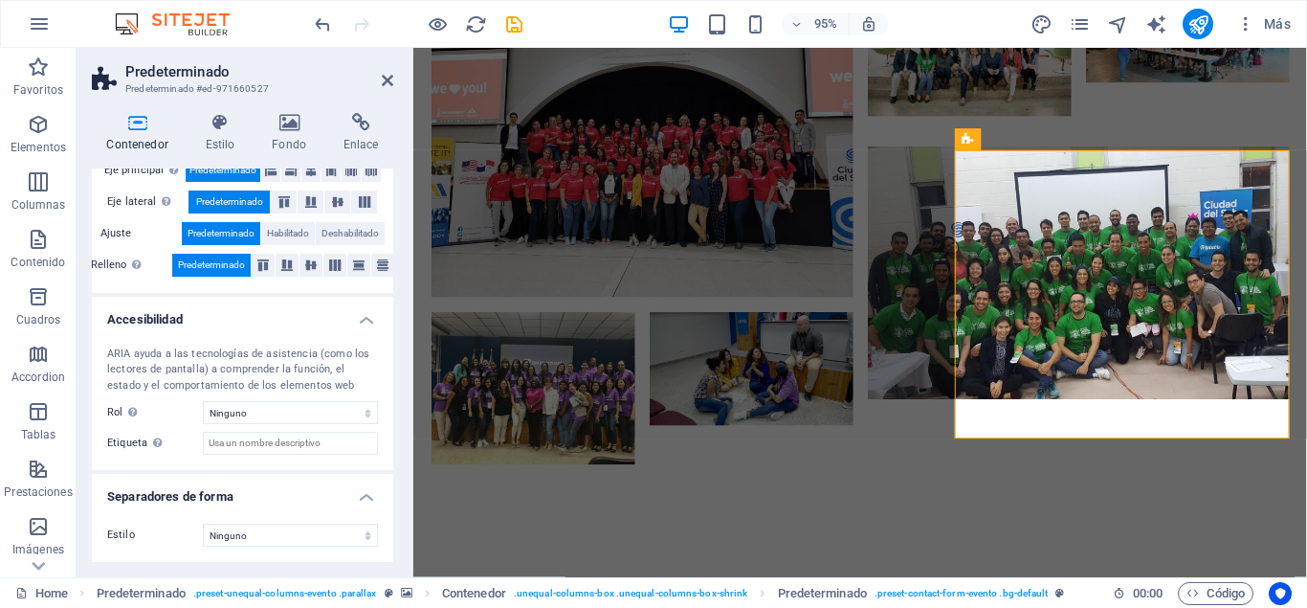
scroll to position [5440, 0]
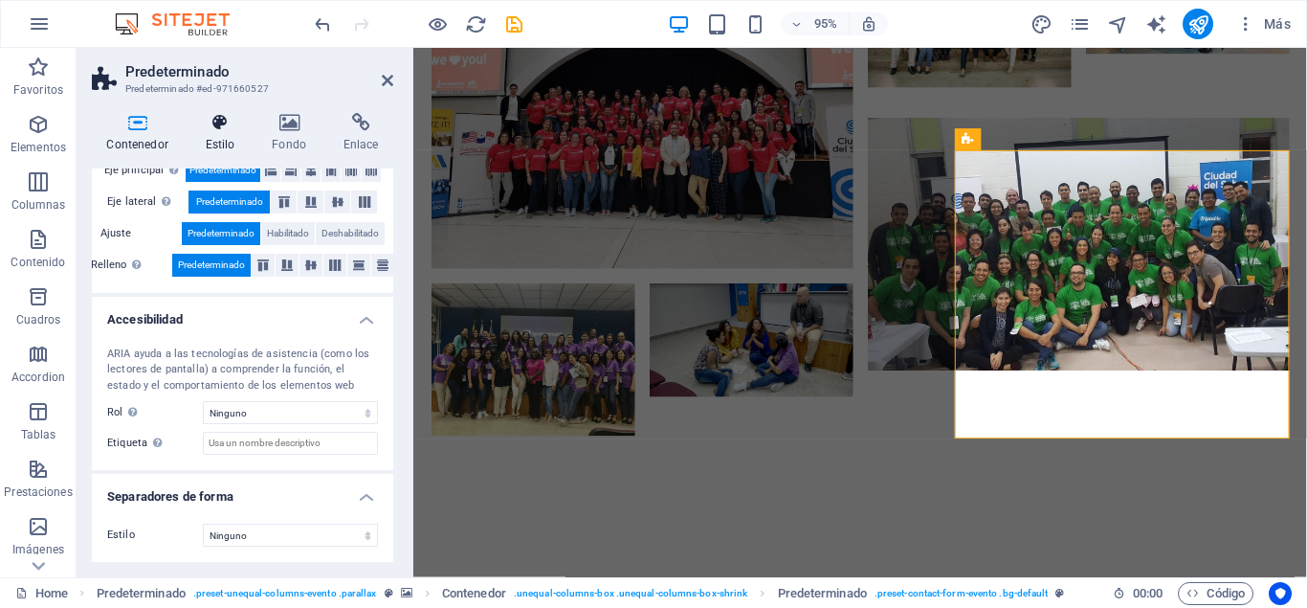
click at [208, 123] on icon at bounding box center [219, 122] width 59 height 19
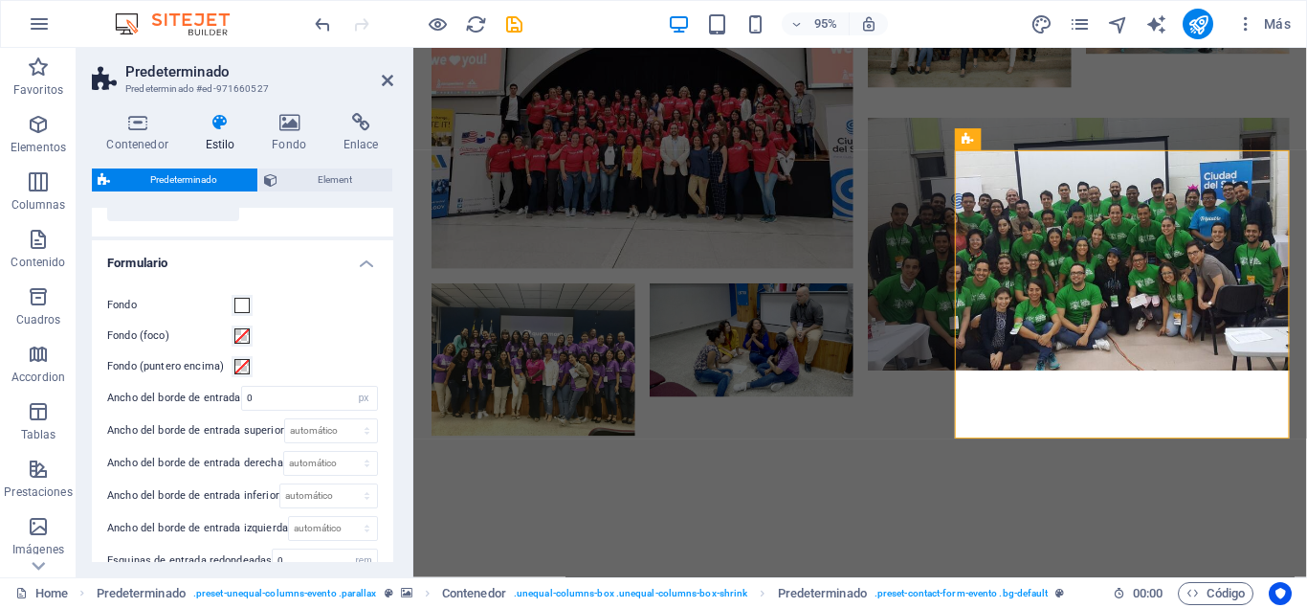
scroll to position [0, 0]
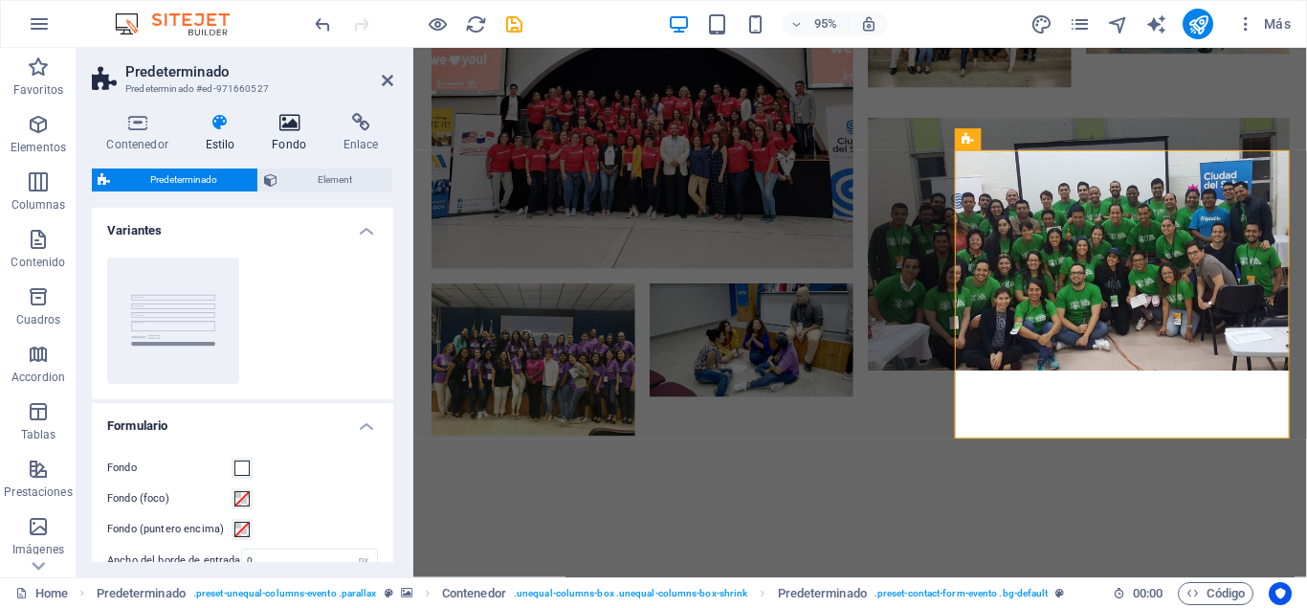
click at [296, 126] on icon at bounding box center [289, 122] width 64 height 19
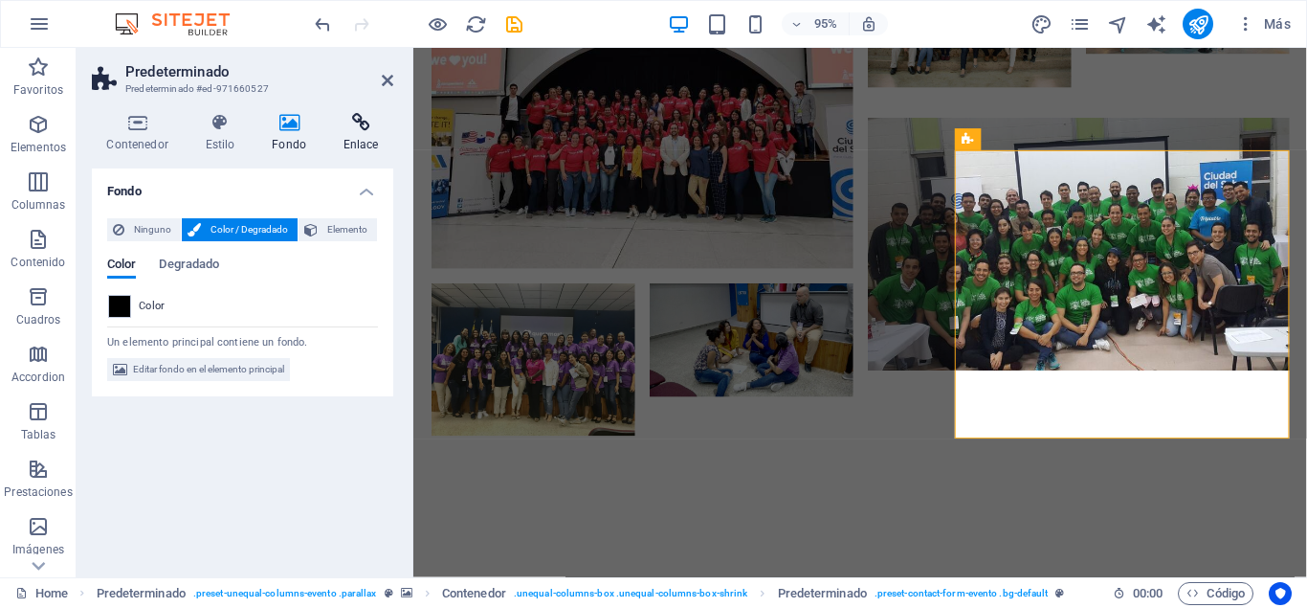
click at [362, 137] on h4 "Enlace" at bounding box center [360, 133] width 65 height 40
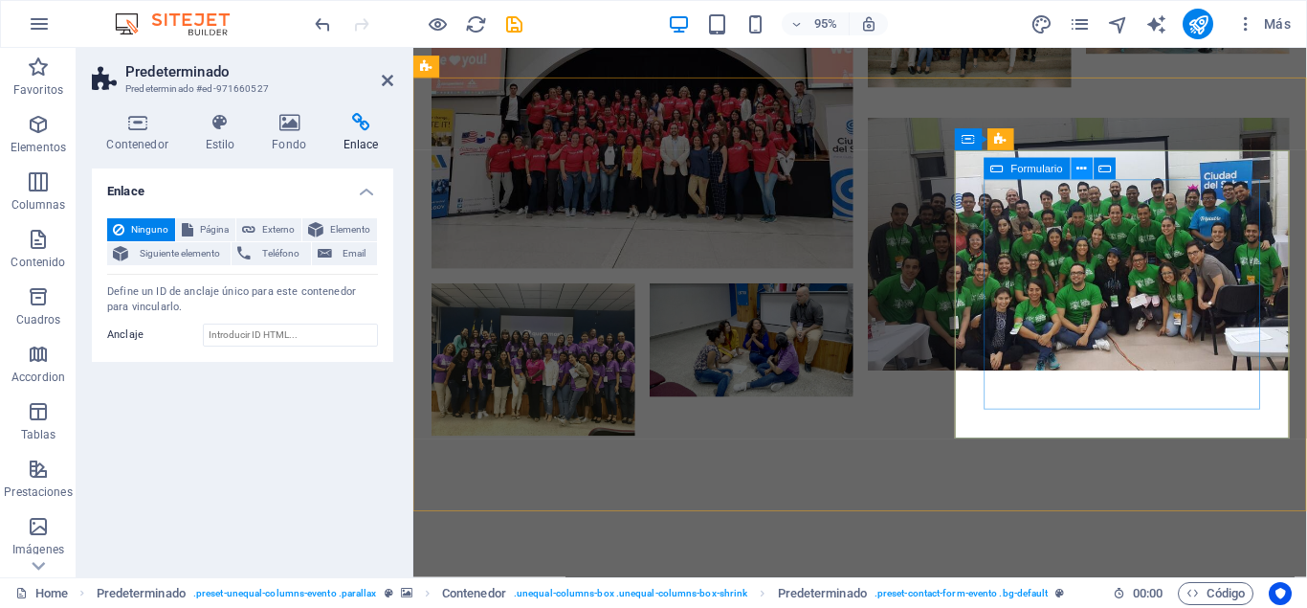
click at [1086, 169] on icon at bounding box center [1083, 169] width 10 height 19
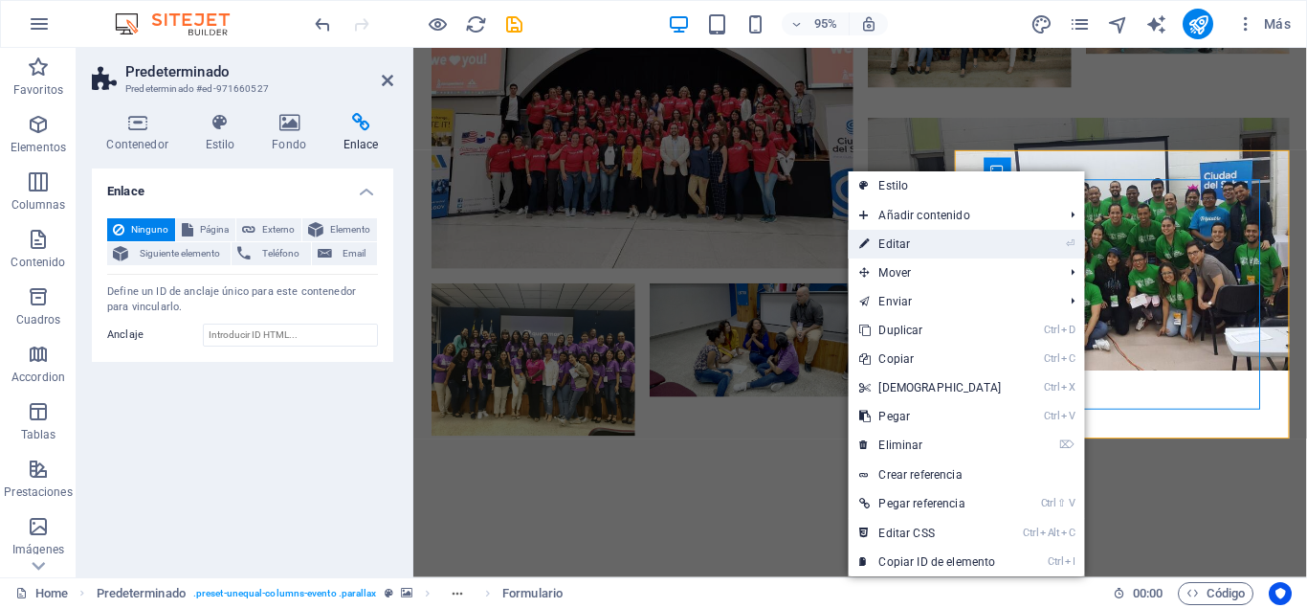
click at [893, 242] on link "⏎ Editar" at bounding box center [930, 244] width 165 height 29
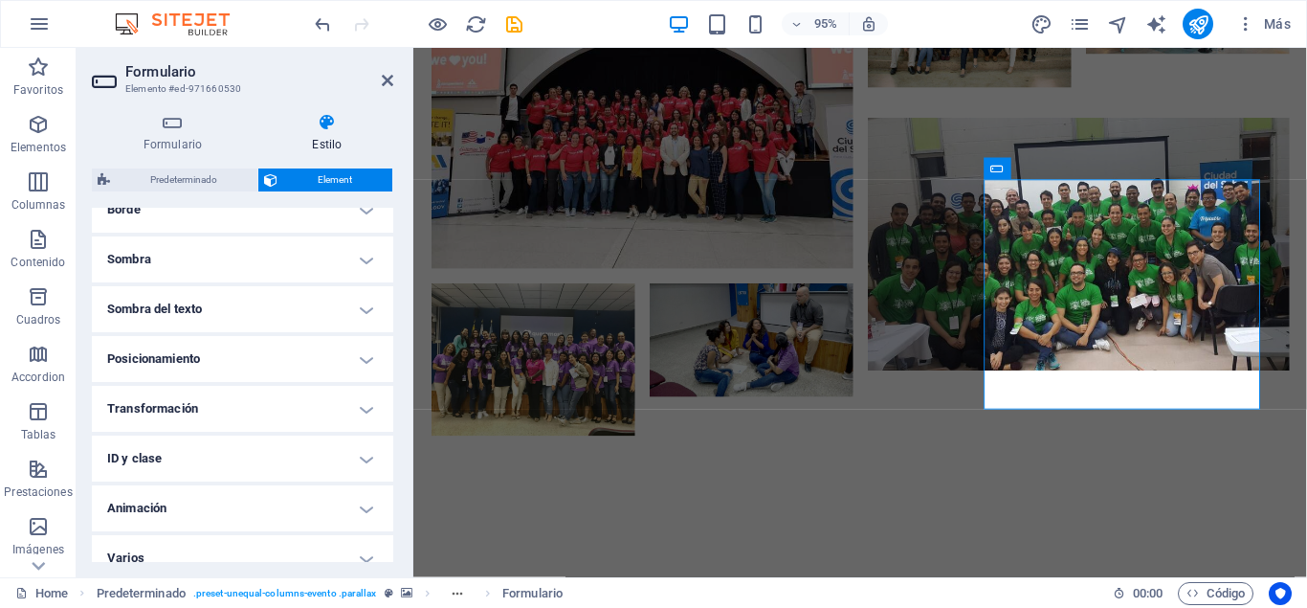
scroll to position [471, 0]
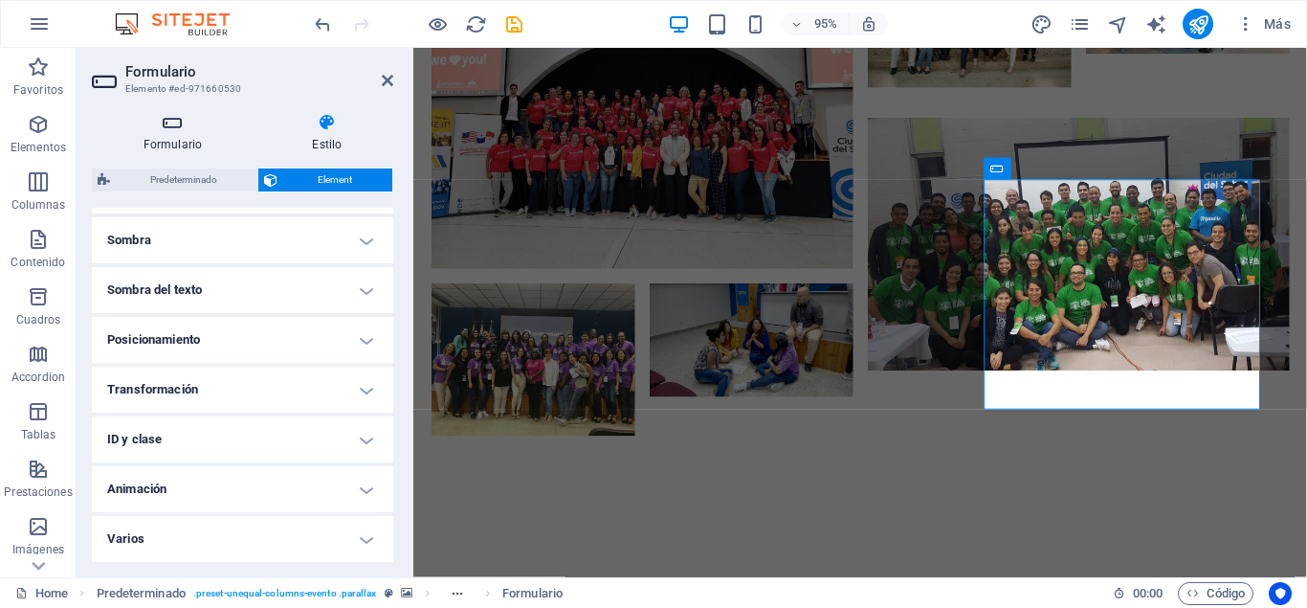
click at [176, 145] on h4 "Formulario" at bounding box center [176, 133] width 169 height 40
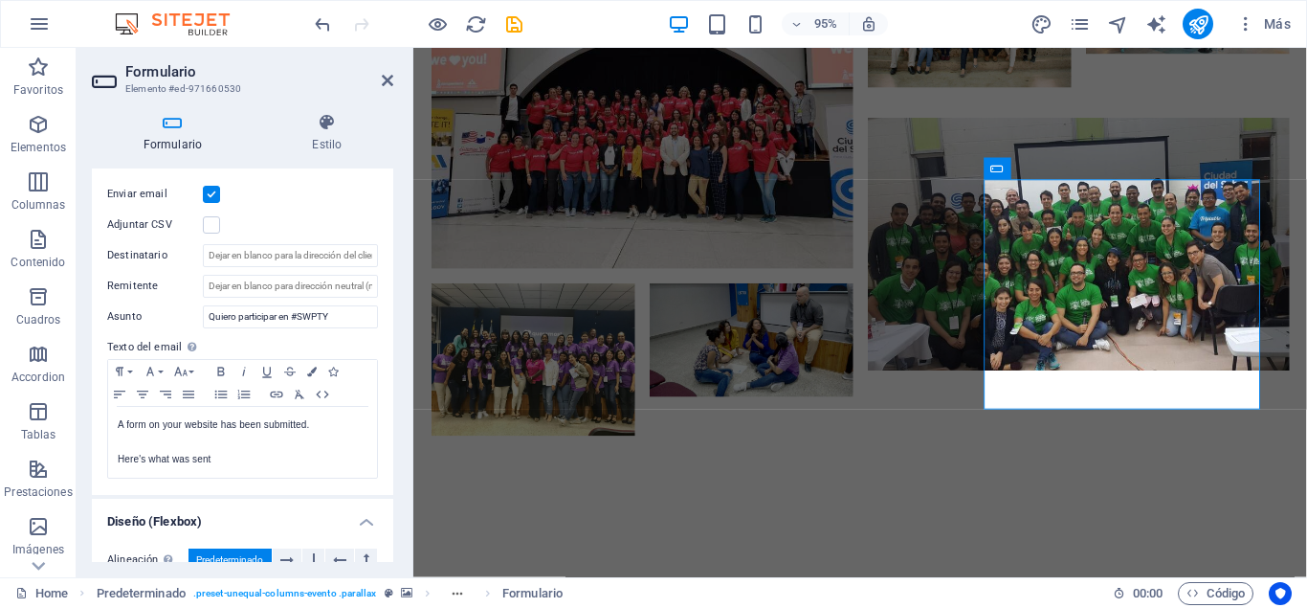
scroll to position [544, 0]
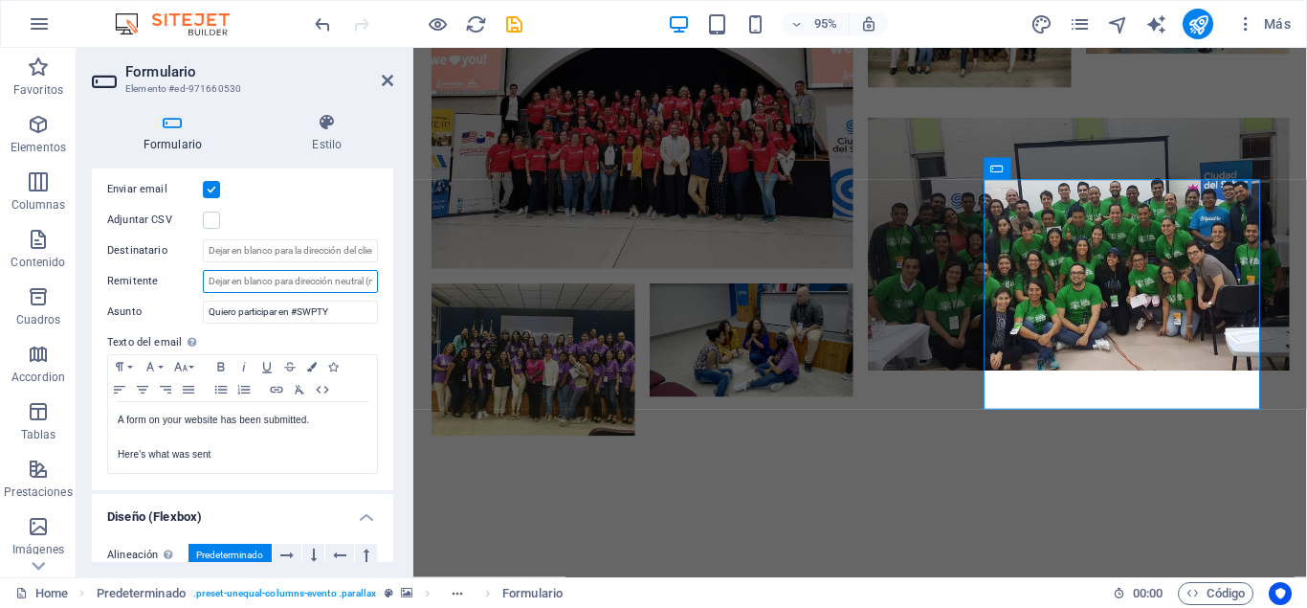
click at [266, 281] on input "Remitente" at bounding box center [290, 281] width 175 height 23
drag, startPoint x: 161, startPoint y: 281, endPoint x: 93, endPoint y: 282, distance: 68.0
click at [93, 282] on div "Enviar email Adjuntar CSV Destinatario Remitente Asunto Quiero participar en #S…" at bounding box center [242, 326] width 301 height 327
click at [254, 247] on input "Destinatario" at bounding box center [290, 250] width 175 height 23
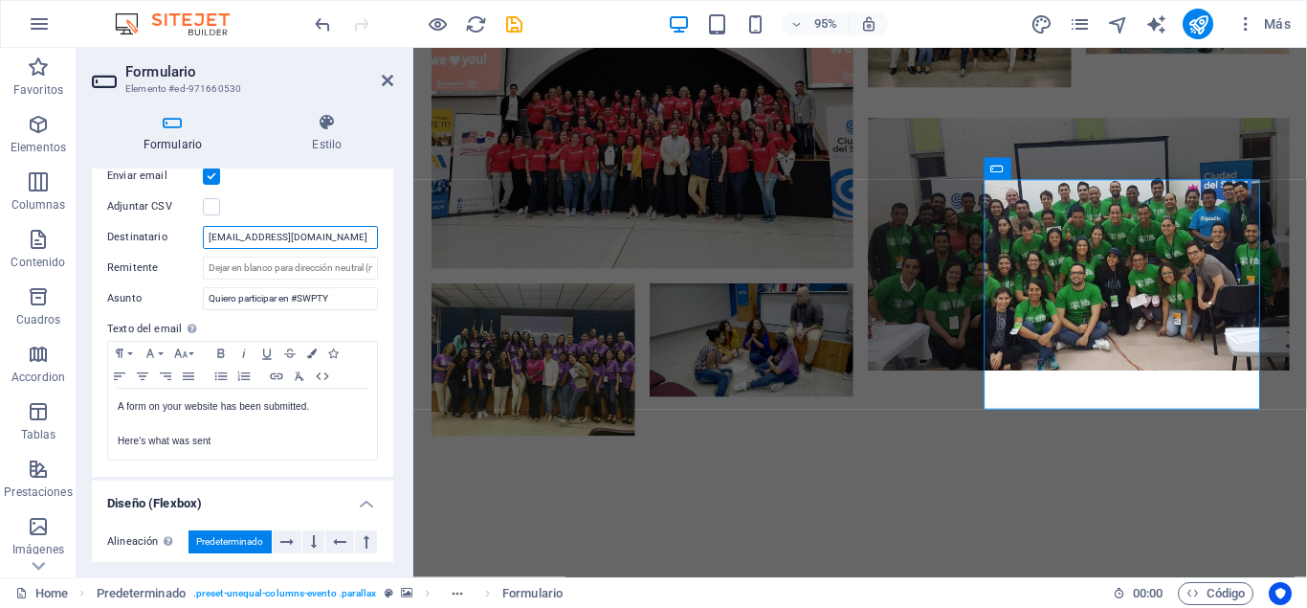
scroll to position [603, 0]
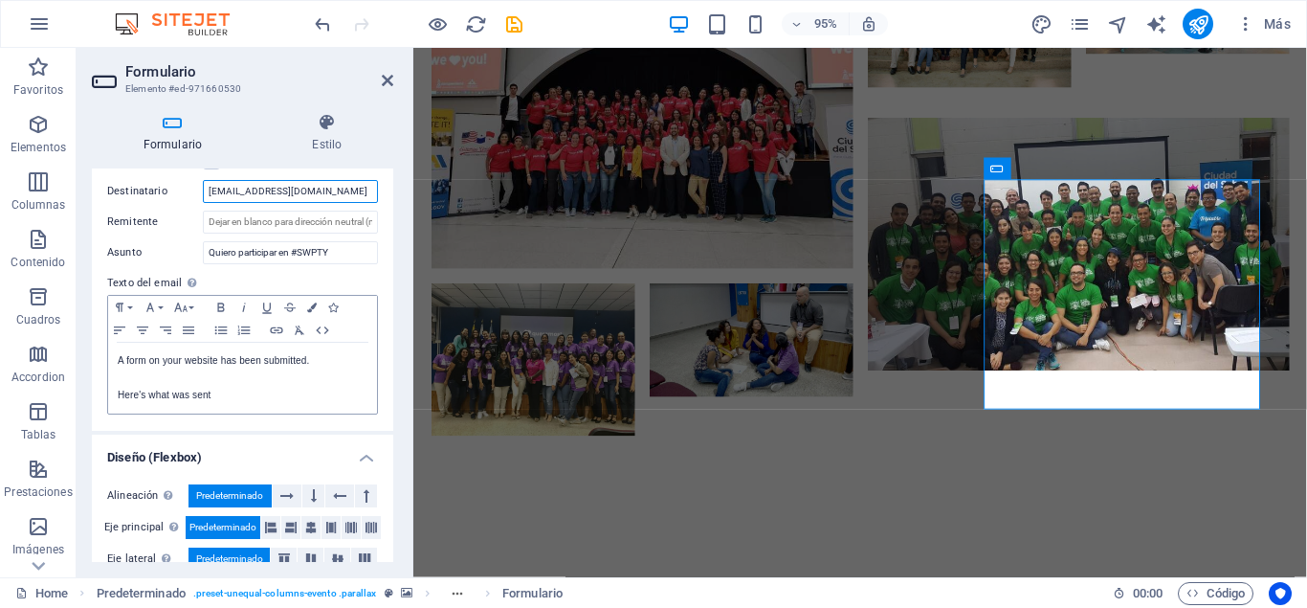
type input "holaswpty@gmail.com"
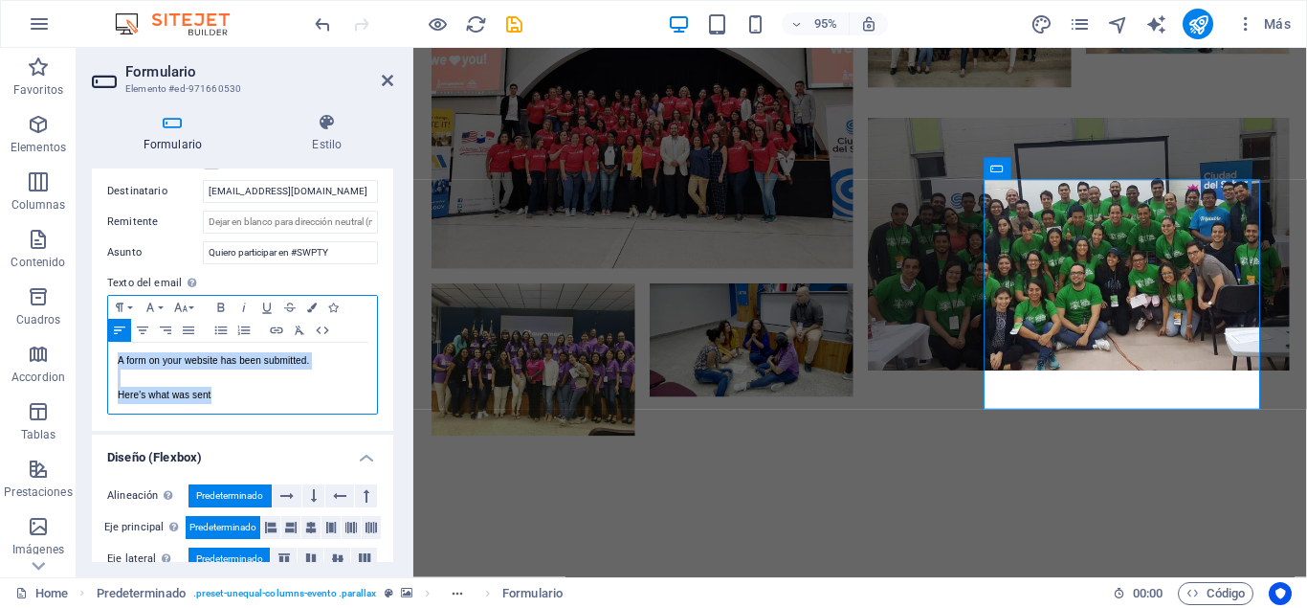
drag, startPoint x: 117, startPoint y: 360, endPoint x: 251, endPoint y: 408, distance: 142.3
click at [251, 408] on div "A form on your website has been submitted. Here's what was sent" at bounding box center [242, 378] width 269 height 71
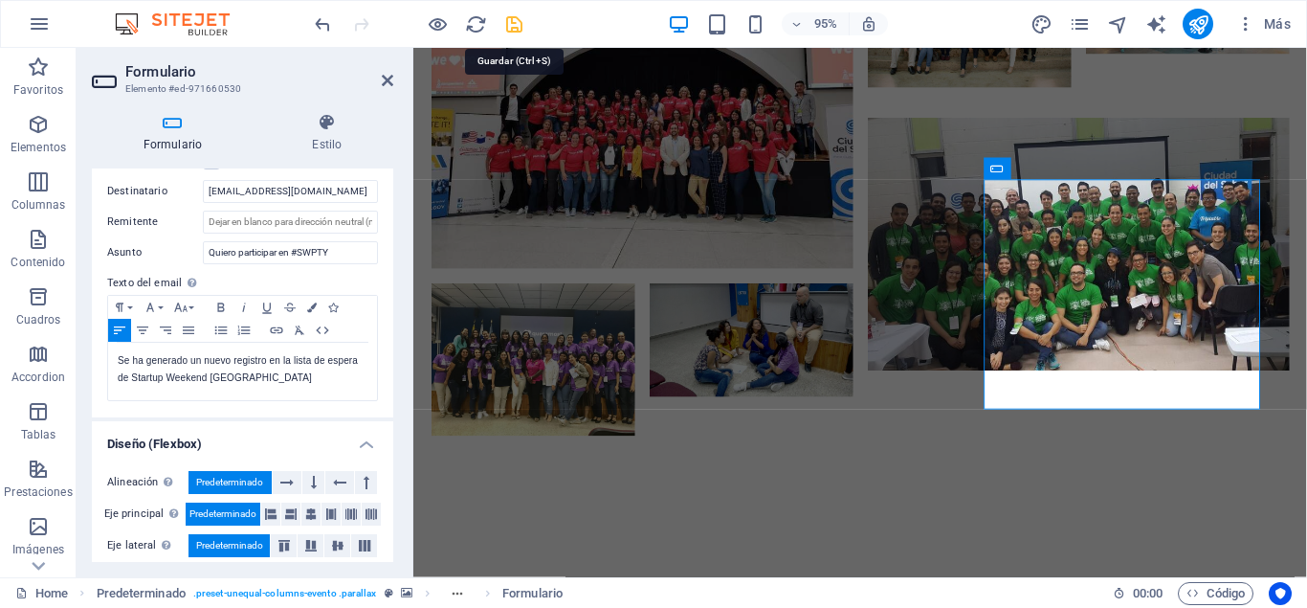
click at [507, 21] on icon "save" at bounding box center [514, 24] width 22 height 22
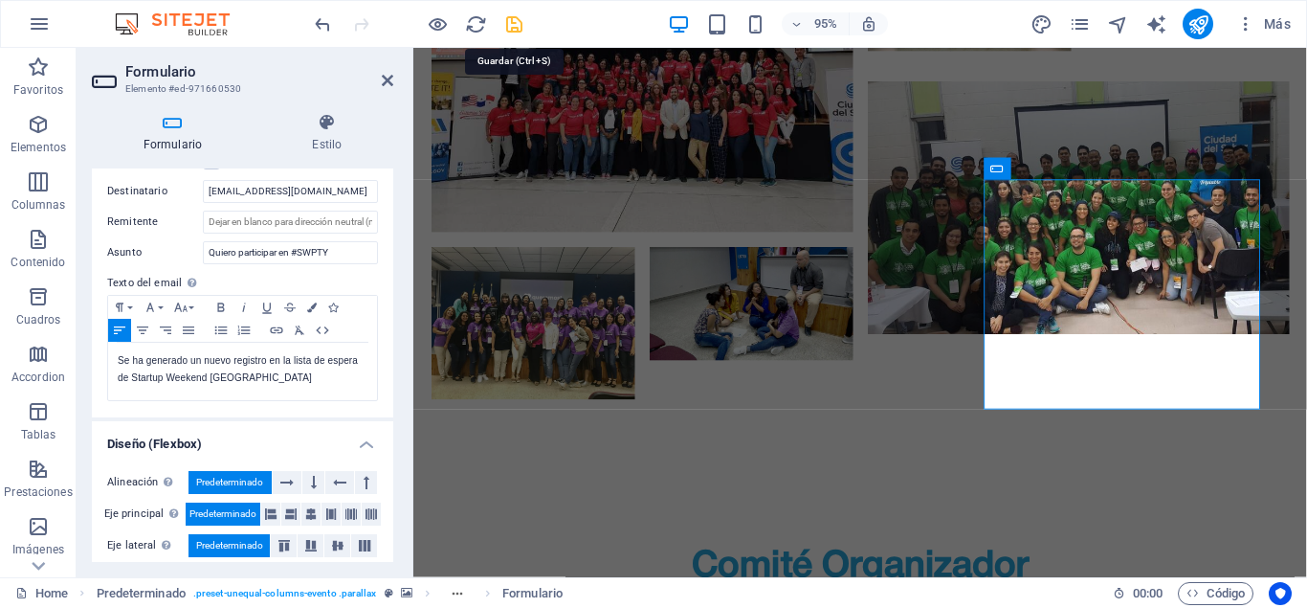
checkbox input "false"
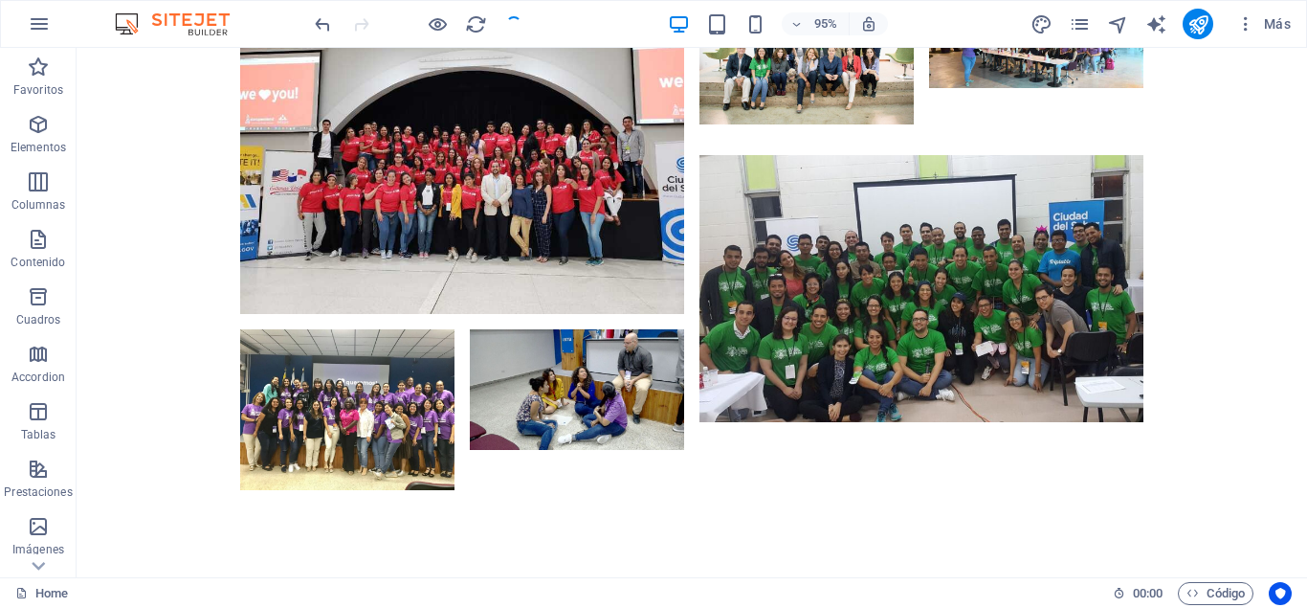
scroll to position [5370, 0]
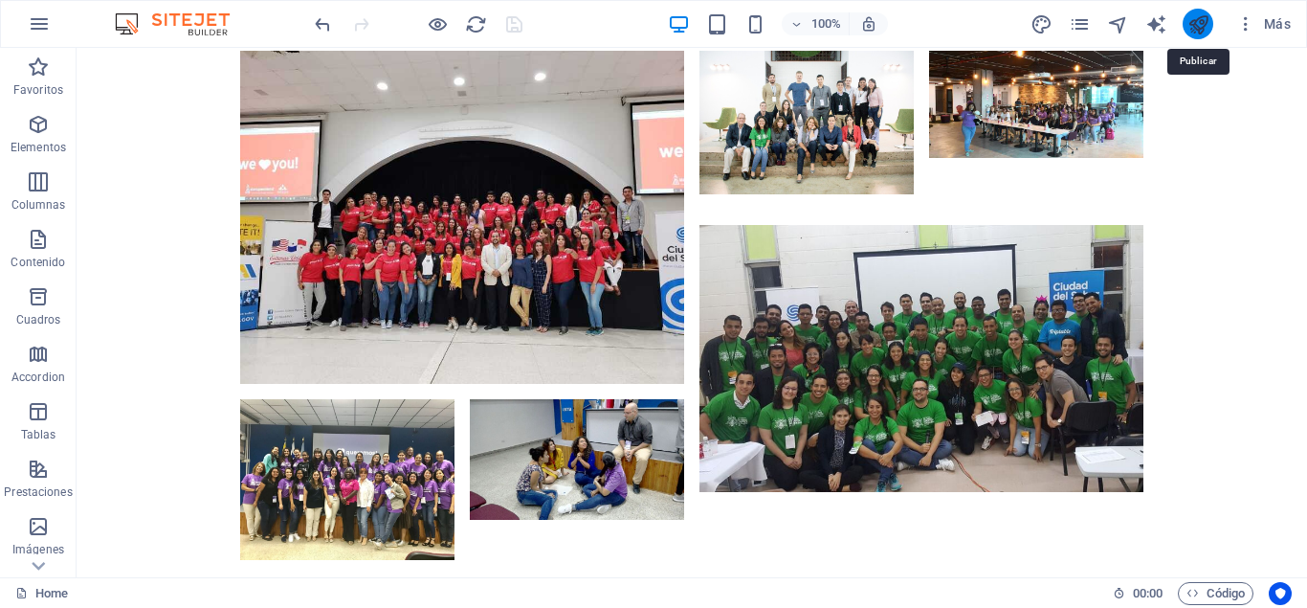
click at [1202, 22] on icon "publish" at bounding box center [1199, 24] width 22 height 22
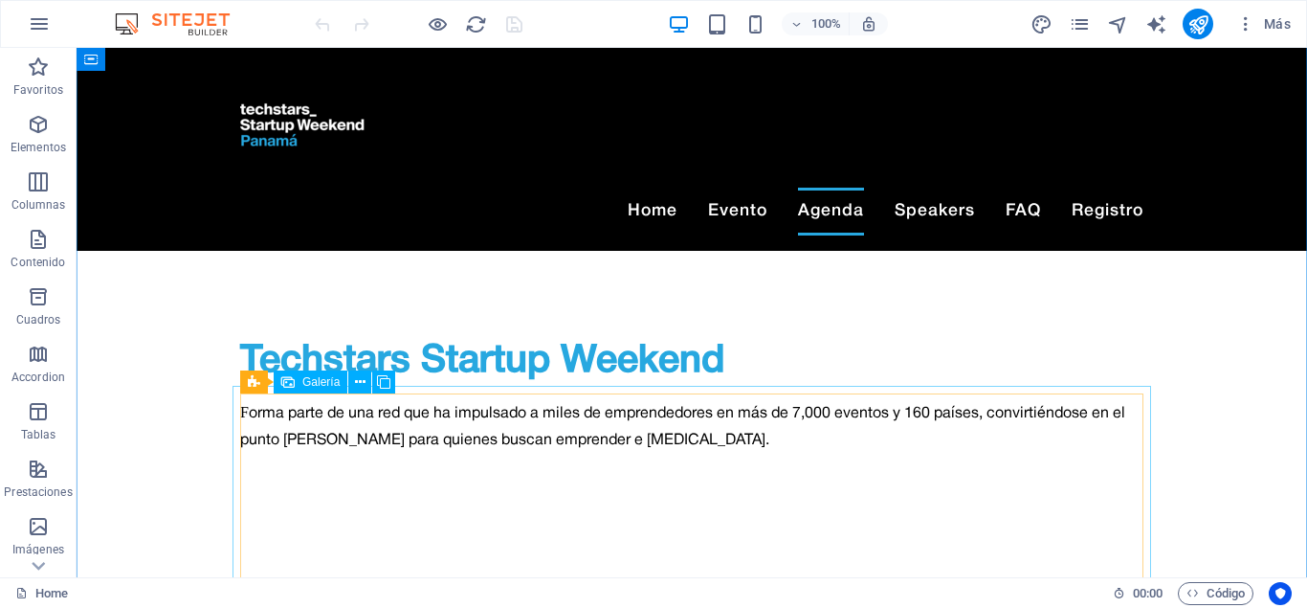
scroll to position [2245, 0]
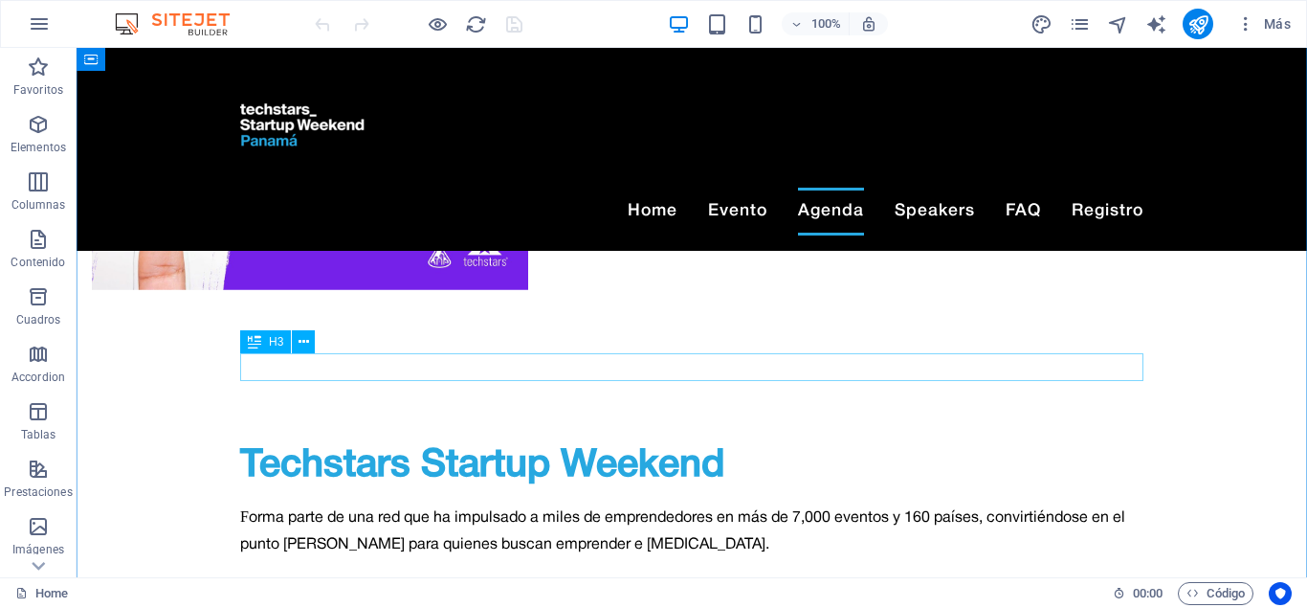
click at [301, 342] on icon at bounding box center [304, 342] width 11 height 20
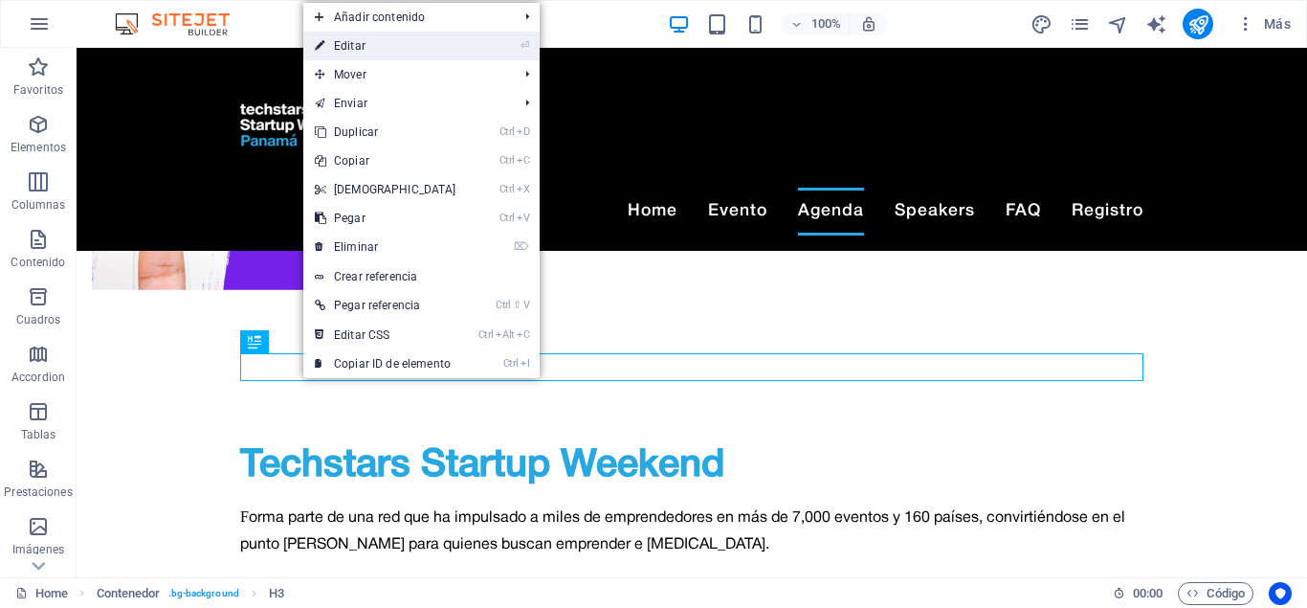
click at [488, 55] on li "⏎ Editar" at bounding box center [421, 46] width 236 height 29
click at [353, 47] on link "⏎ Editar" at bounding box center [385, 46] width 165 height 29
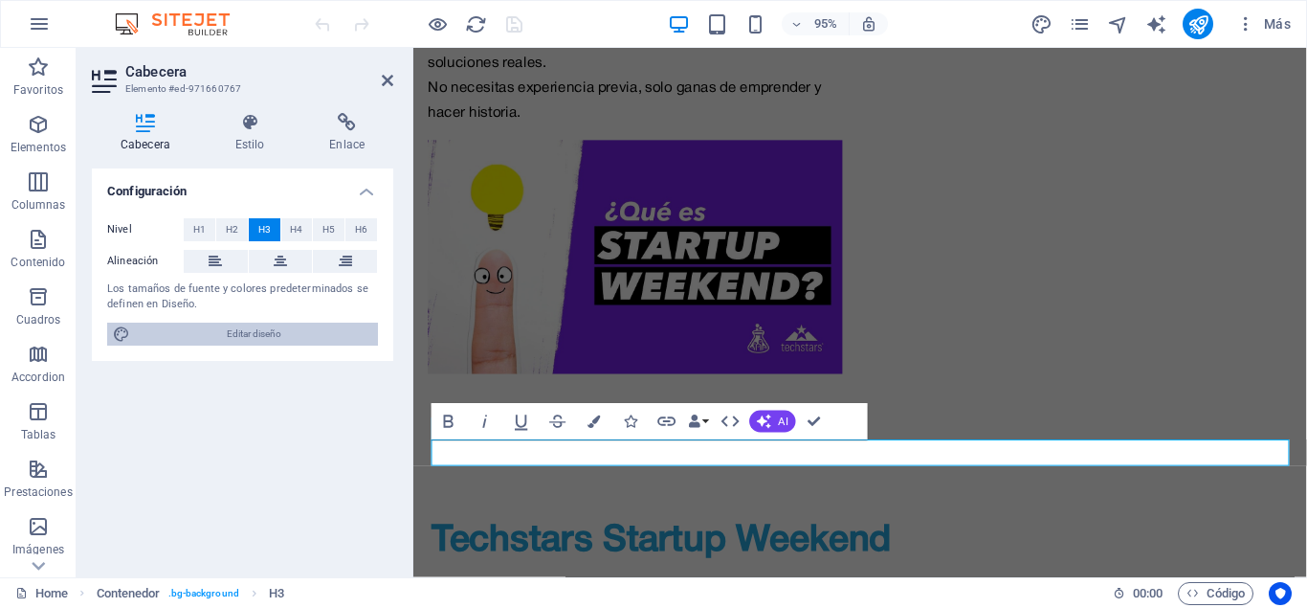
click at [256, 327] on span "Editar diseño" at bounding box center [254, 334] width 236 height 23
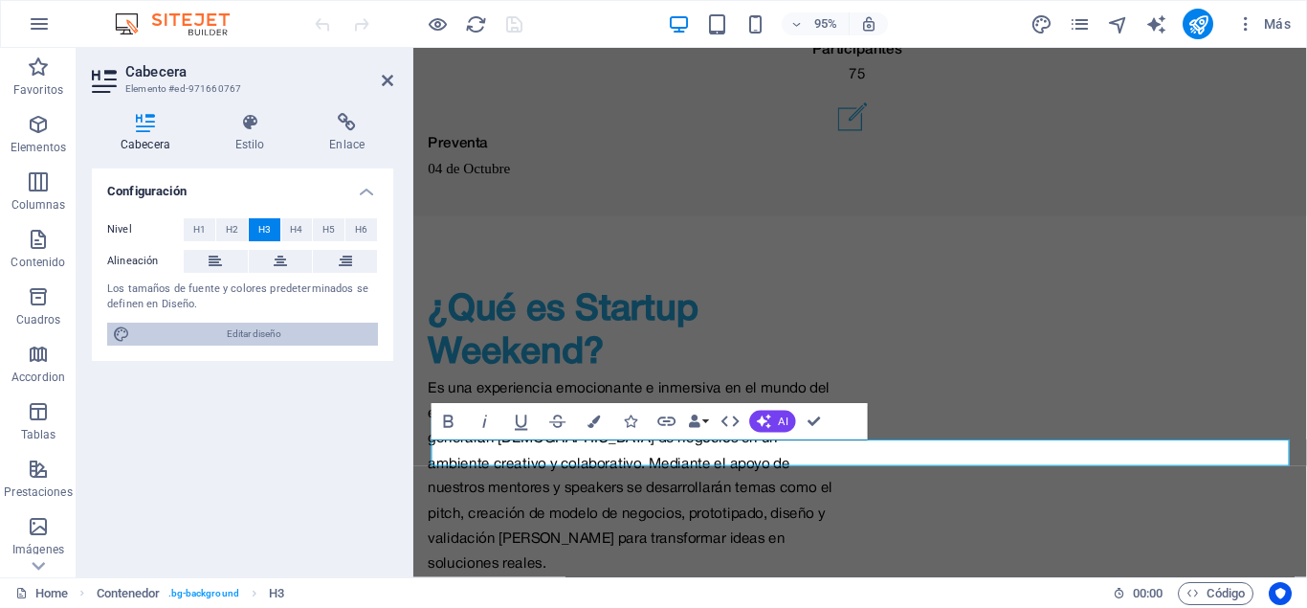
select select "px"
select select "300"
select select "px"
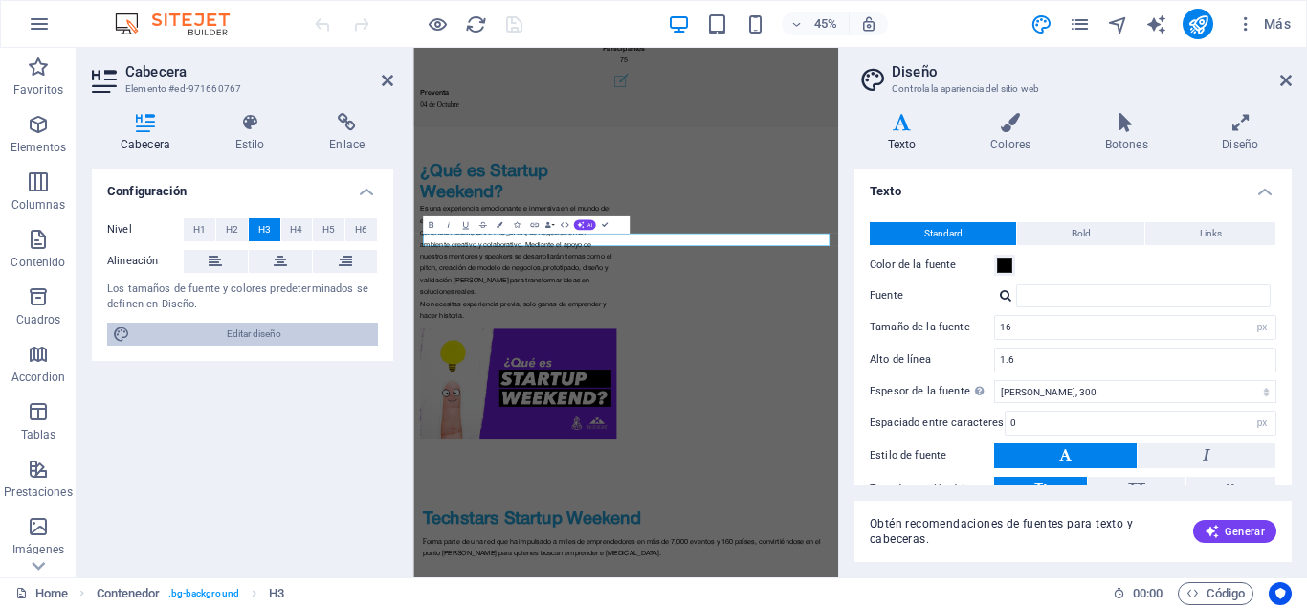
scroll to position [2759, 0]
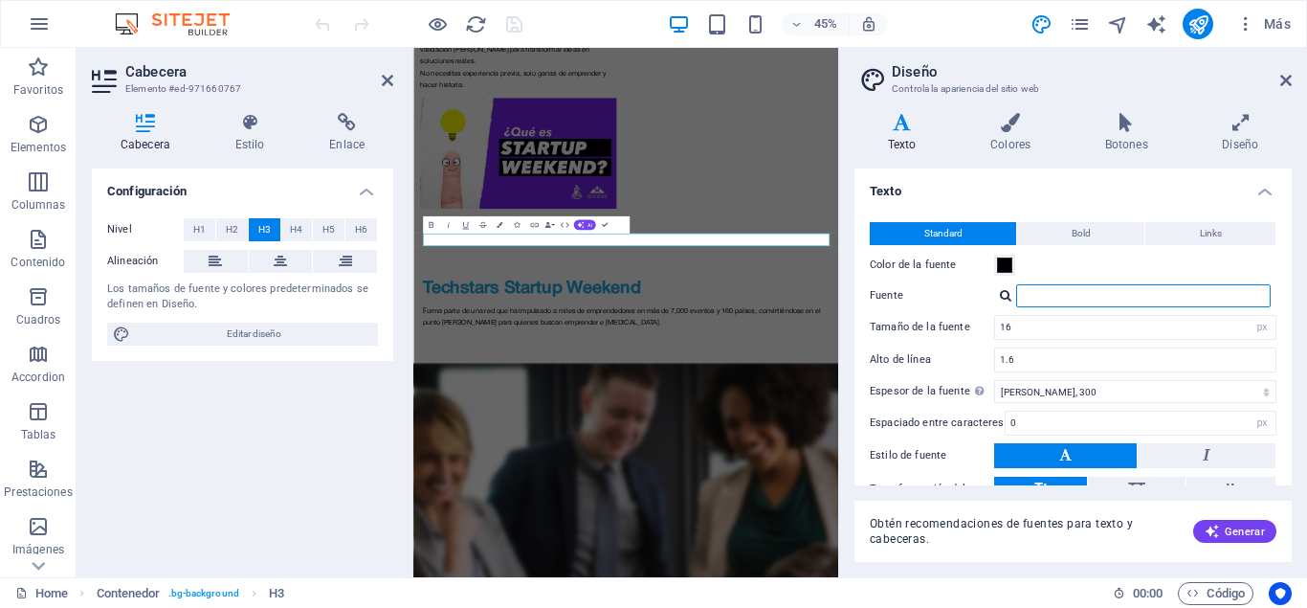
click at [1073, 290] on input "Fuente" at bounding box center [1143, 295] width 255 height 23
click at [1081, 297] on input "Fuente" at bounding box center [1143, 295] width 255 height 23
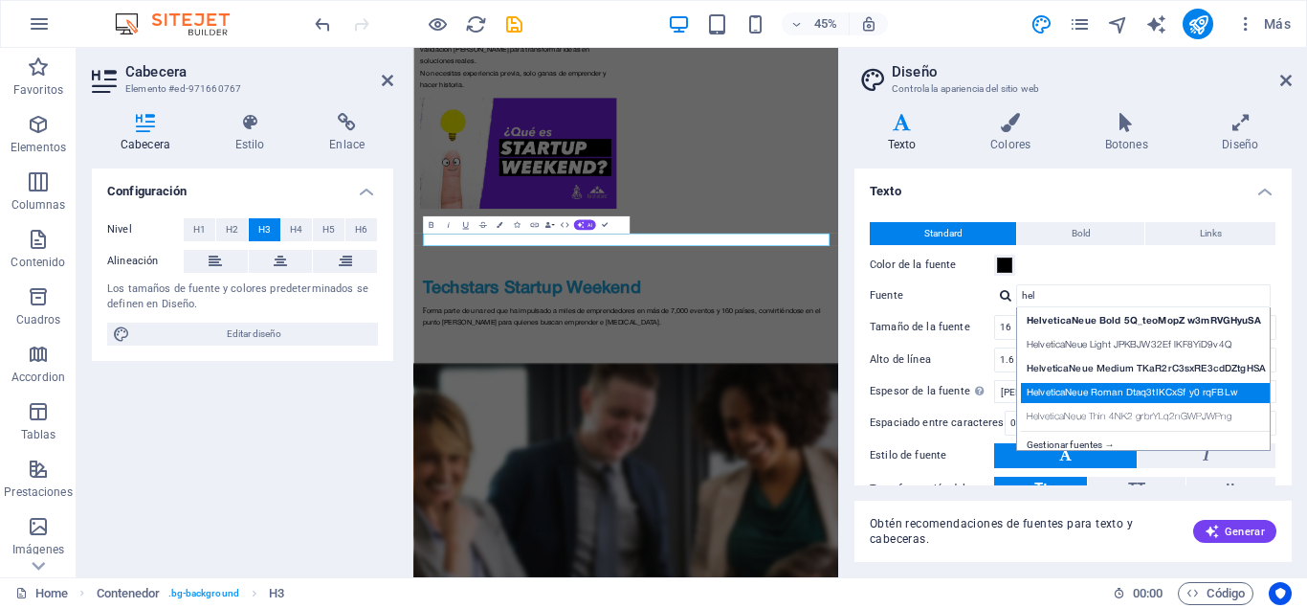
click at [1113, 385] on div "HelveticaNeue Roman Dtaq3tIKCxSf y0 rqFBLw" at bounding box center [1147, 393] width 253 height 20
type input "HelveticaNeue Roman Dtaq3tIKCxSf y0 rqFBLw"
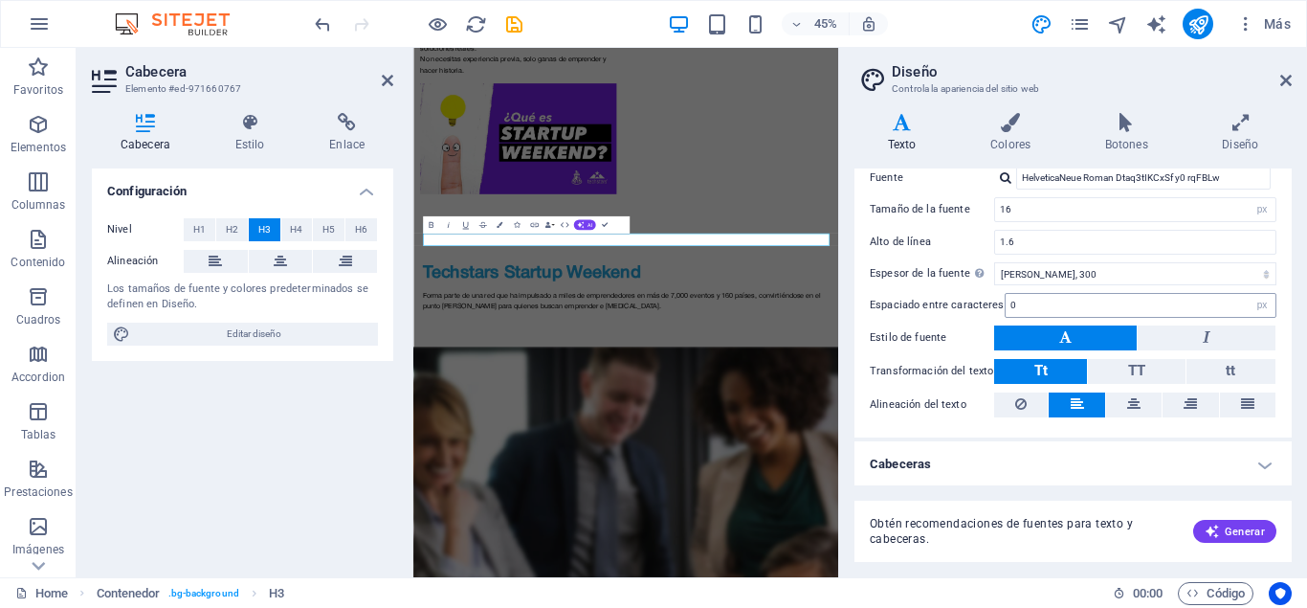
scroll to position [0, 0]
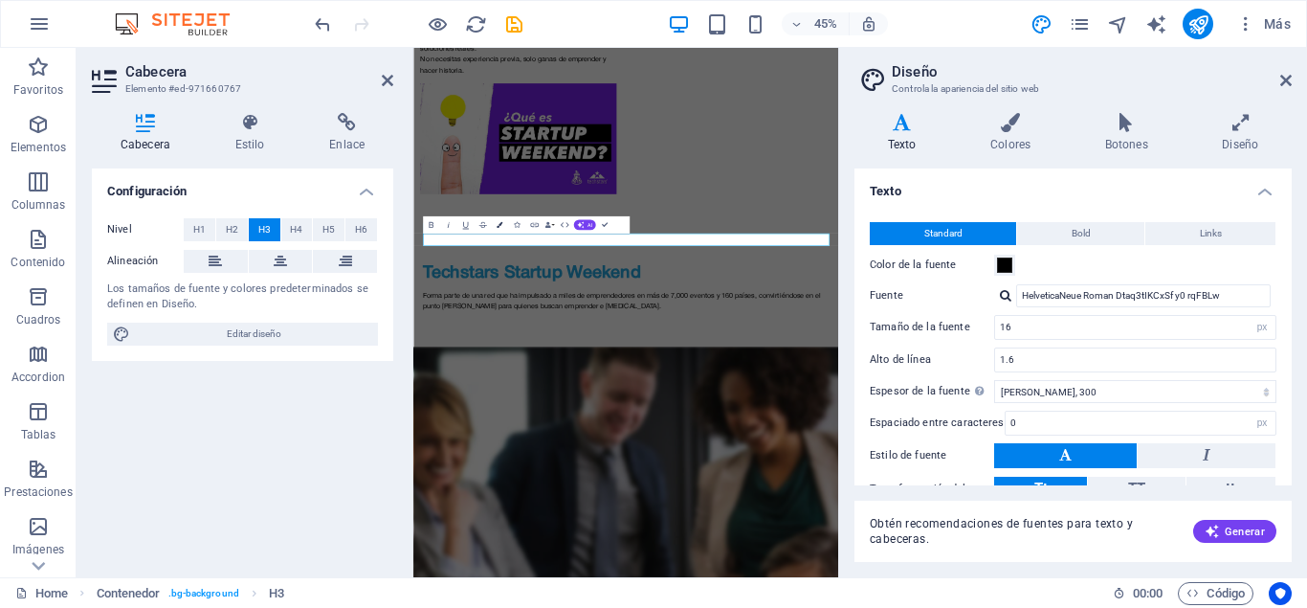
click at [501, 223] on icon "button" at bounding box center [500, 225] width 6 height 6
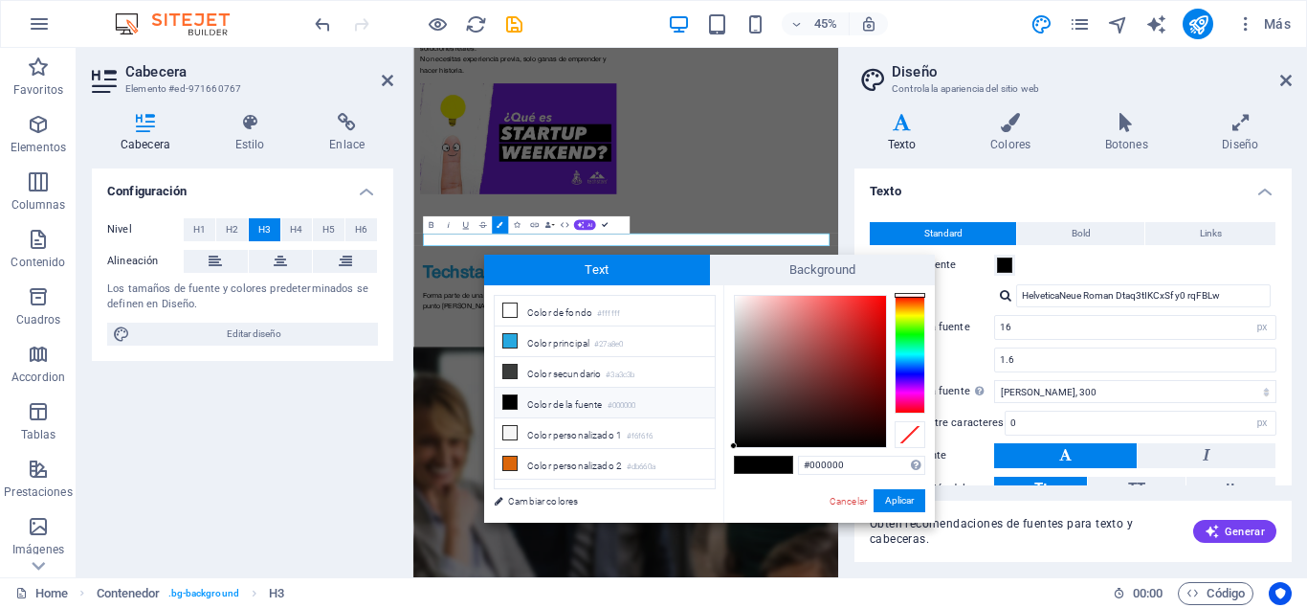
scroll to position [2331, 0]
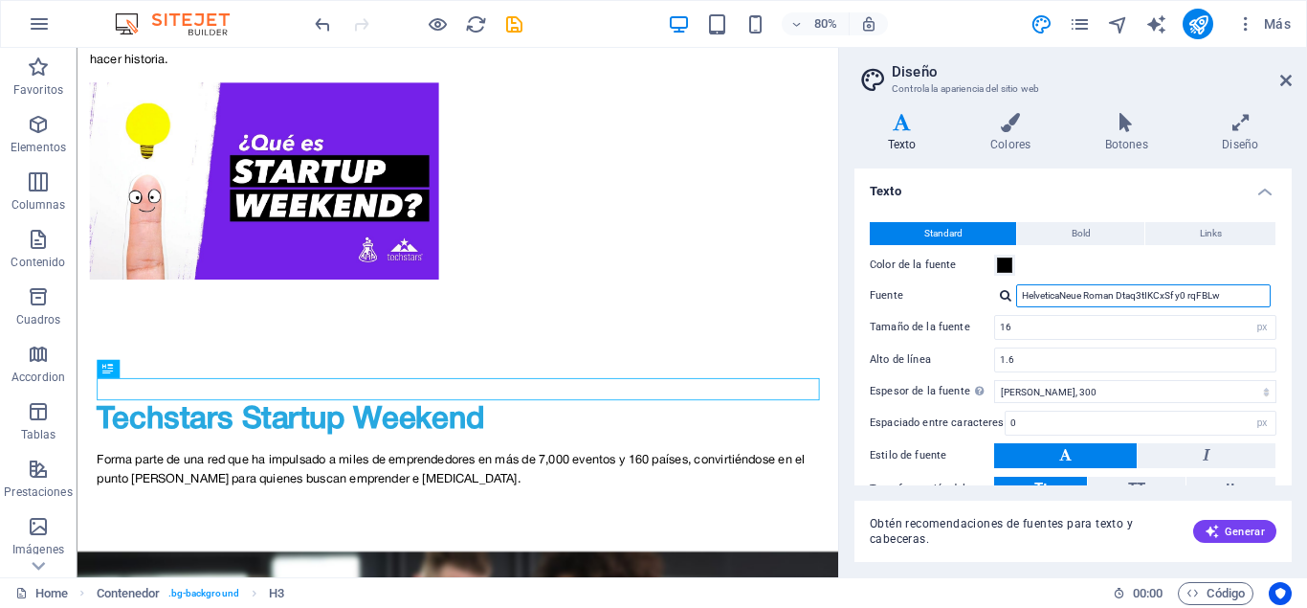
click at [1227, 292] on input "HelveticaNeue Roman Dtaq3tIKCxSf y0 rqFBLw" at bounding box center [1143, 295] width 255 height 23
click at [1008, 299] on div at bounding box center [1005, 295] width 11 height 12
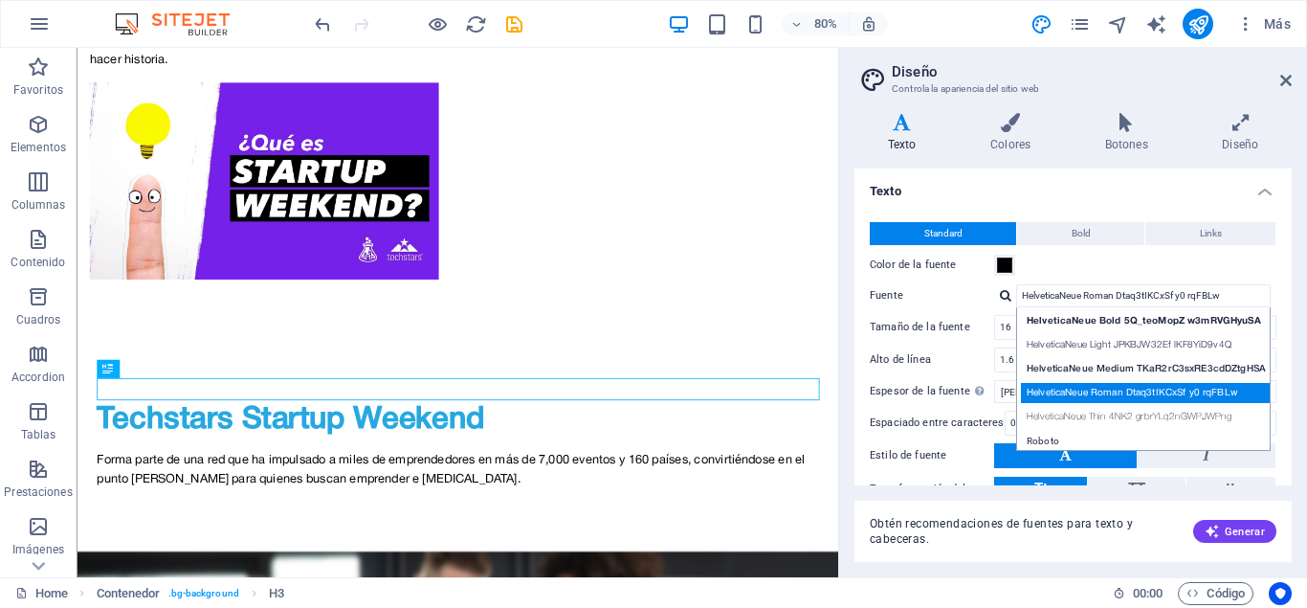
click at [1047, 388] on div "HelveticaNeue Roman Dtaq3tIKCxSf y0 rqFBLw" at bounding box center [1147, 393] width 253 height 20
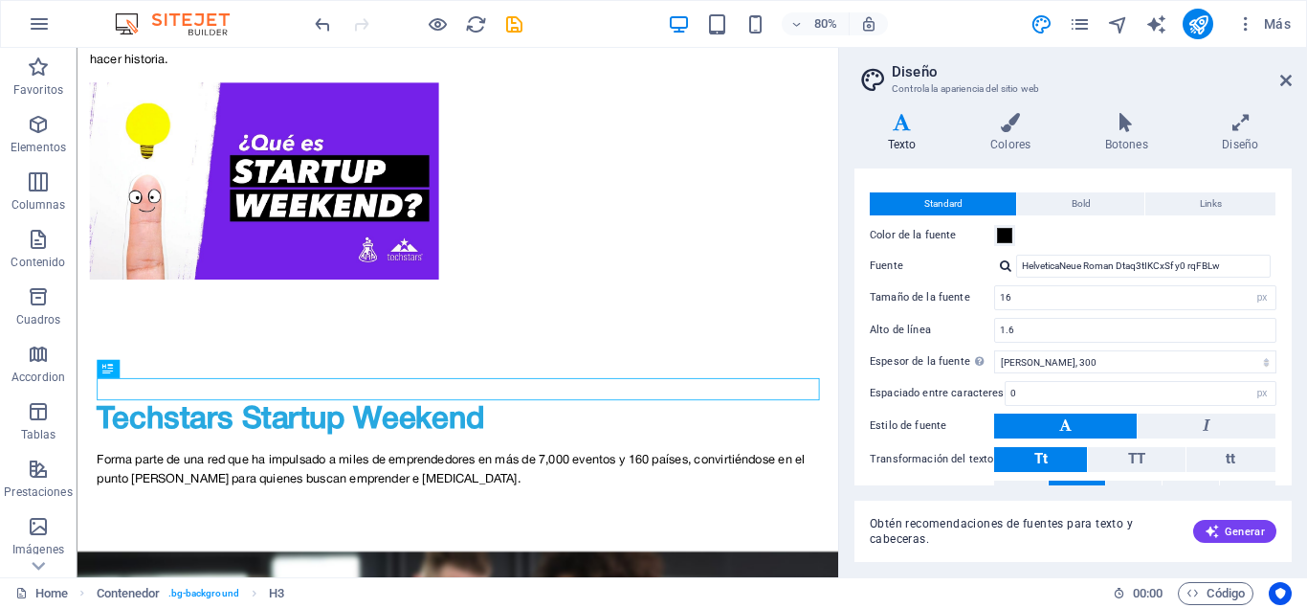
scroll to position [0, 0]
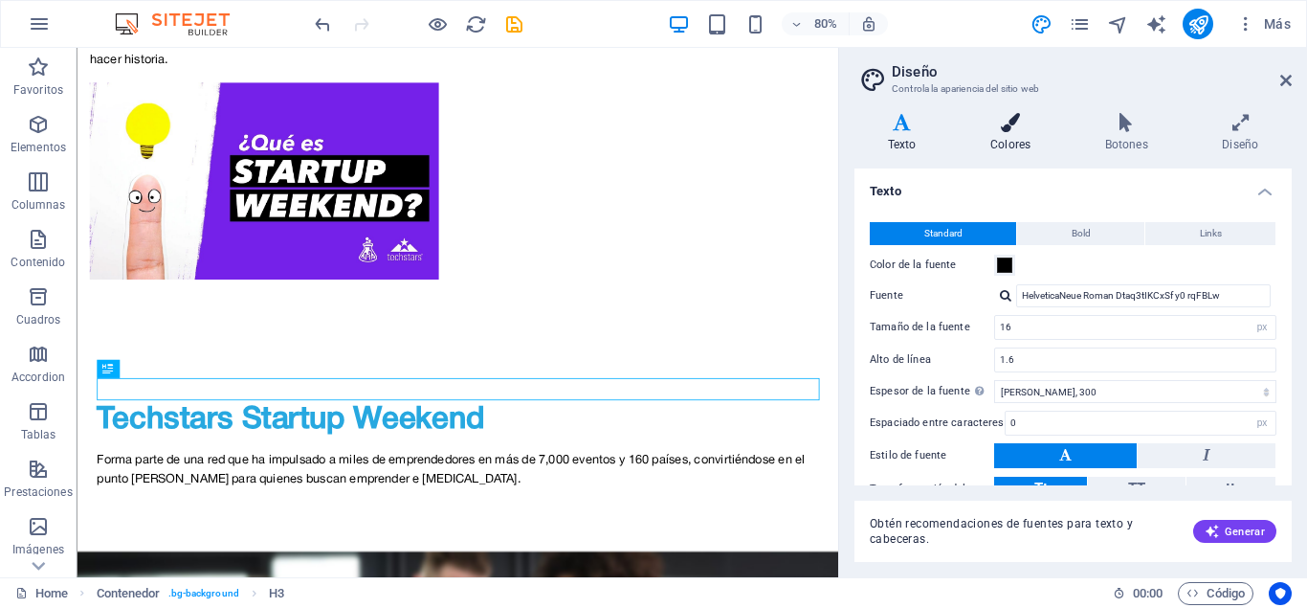
click at [1007, 132] on h4 "Colores" at bounding box center [1014, 133] width 115 height 40
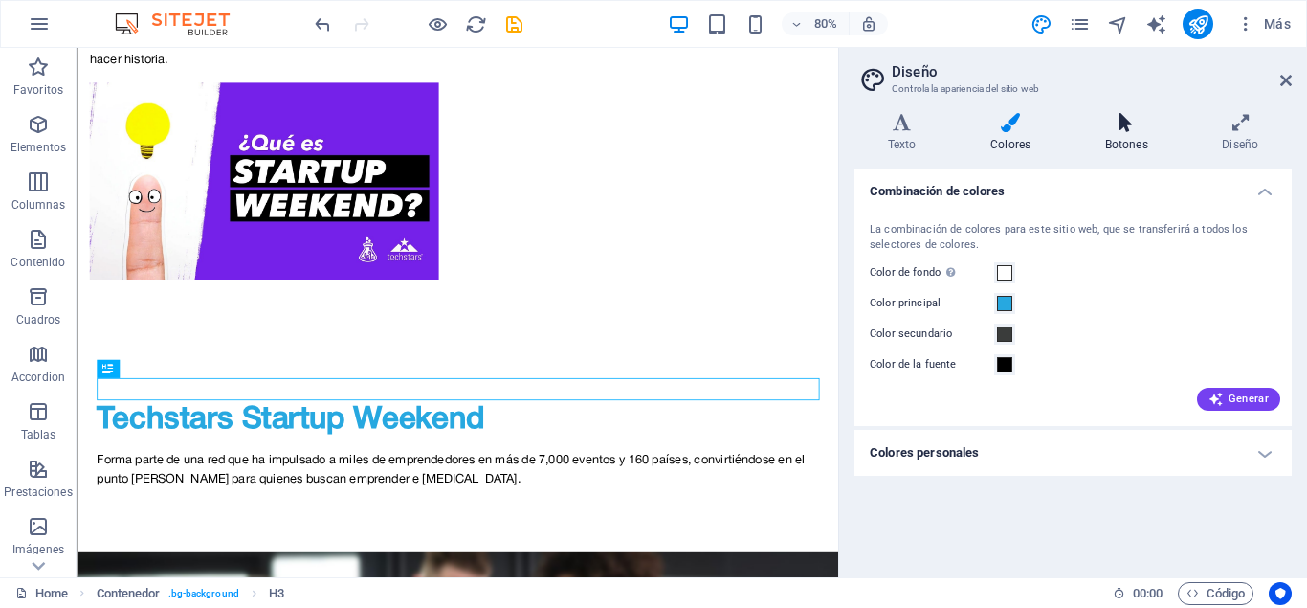
click at [1126, 127] on icon at bounding box center [1127, 122] width 110 height 19
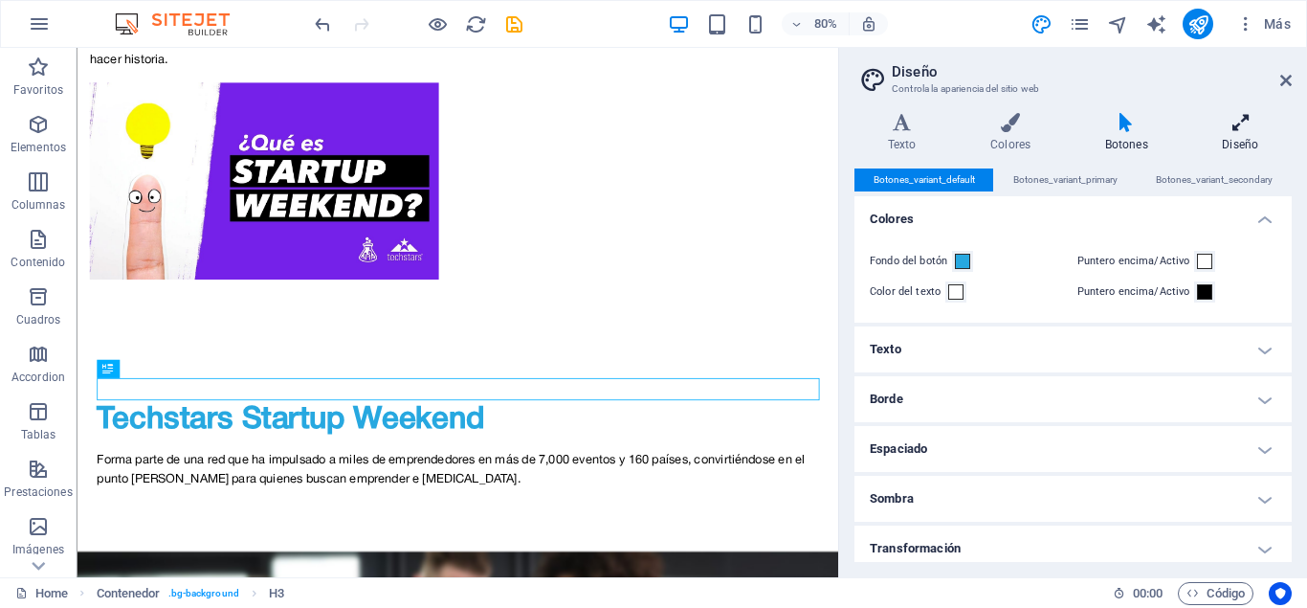
click at [1244, 137] on h4 "Diseño" at bounding box center [1241, 133] width 102 height 40
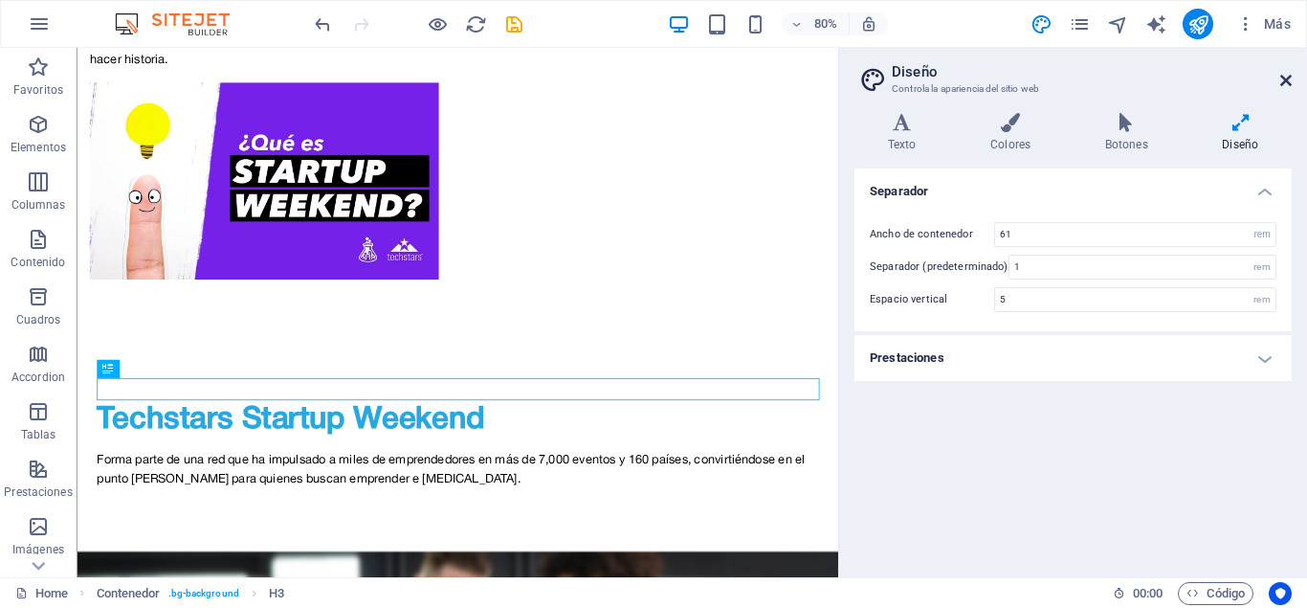
drag, startPoint x: 1284, startPoint y: 78, endPoint x: 642, endPoint y: 42, distance: 643.2
click at [1284, 78] on icon at bounding box center [1286, 80] width 11 height 15
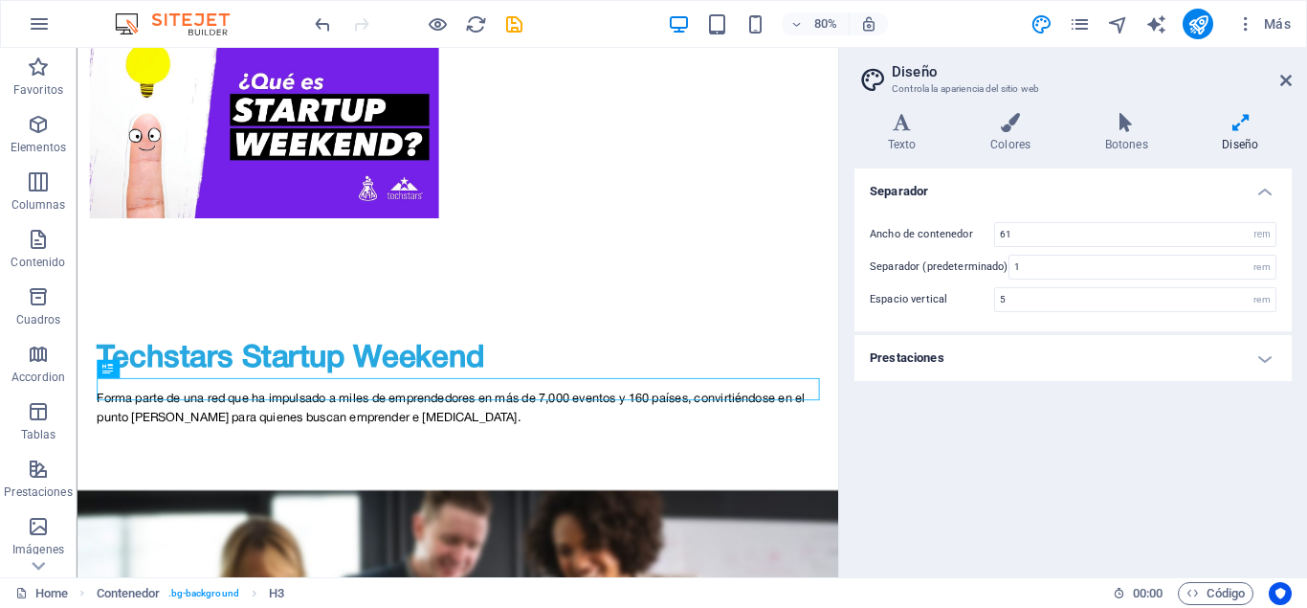
scroll to position [2221, 0]
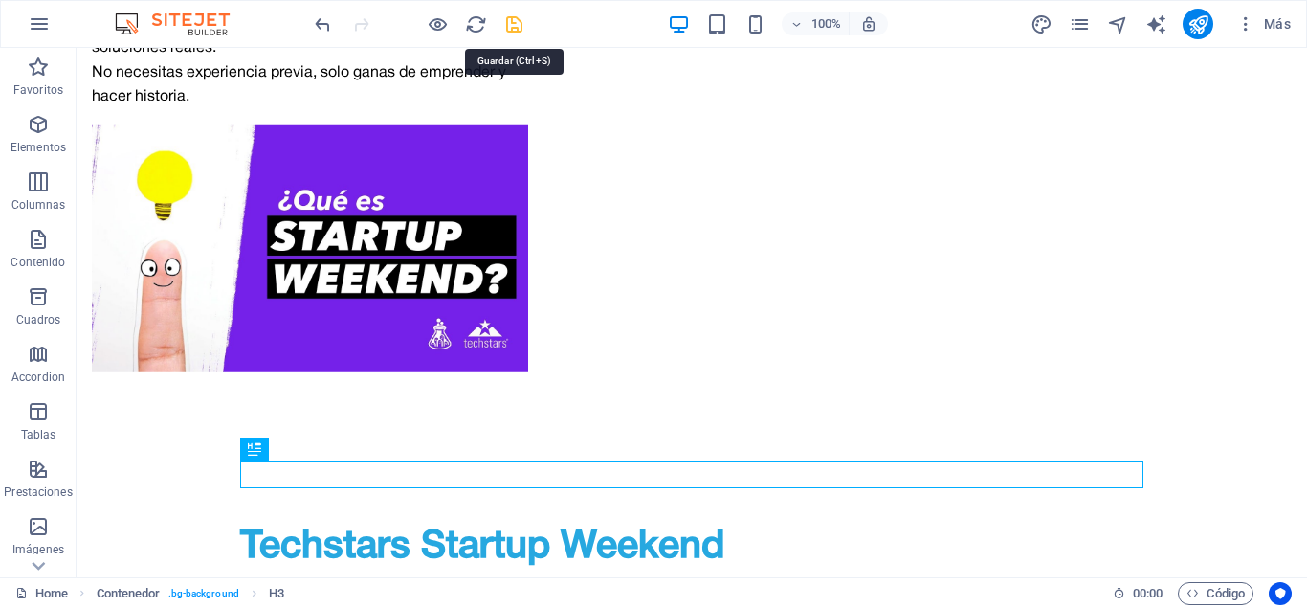
click at [519, 18] on icon "save" at bounding box center [514, 24] width 22 height 22
checkbox input "false"
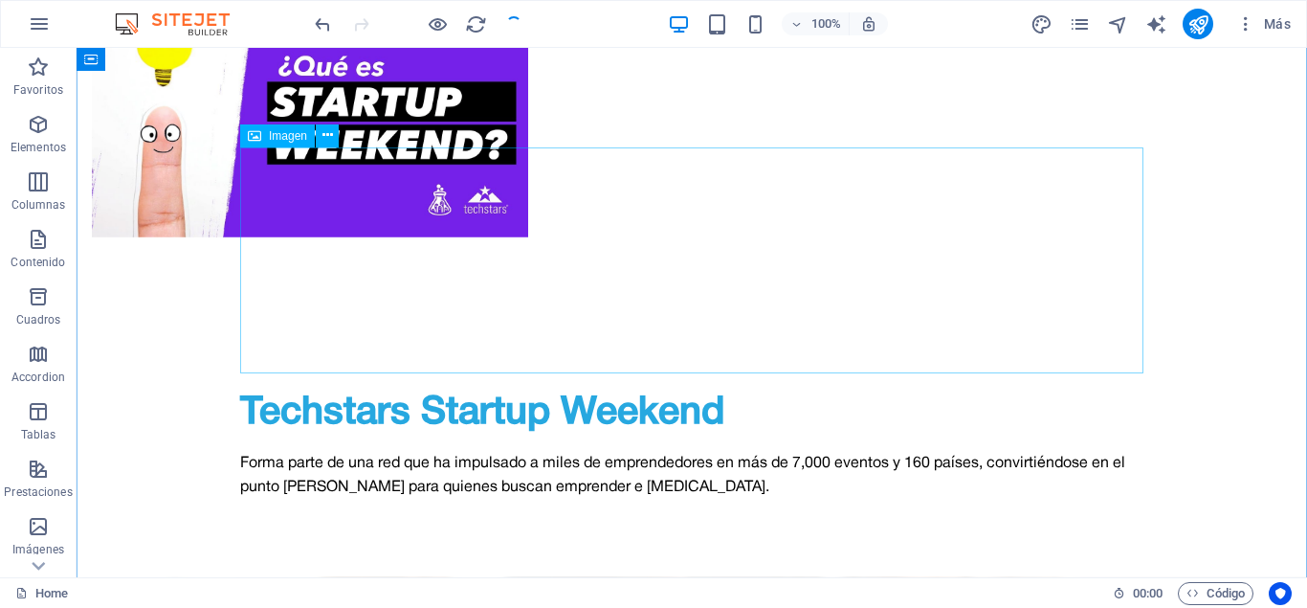
scroll to position [2417, 0]
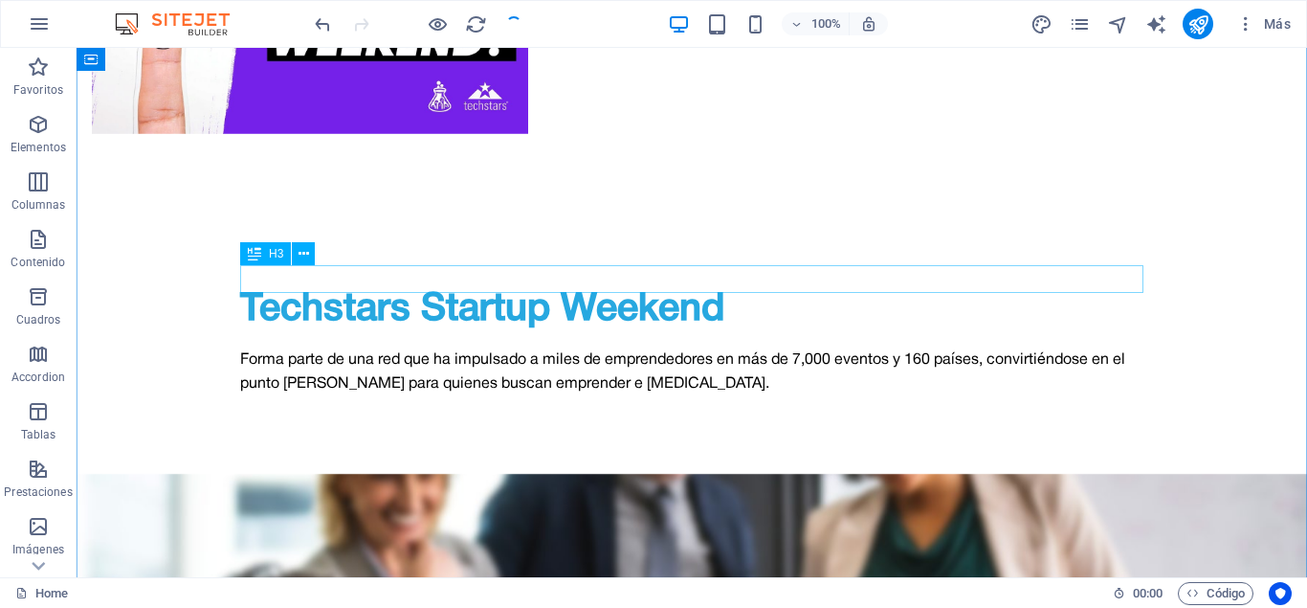
click at [302, 252] on icon at bounding box center [304, 254] width 11 height 20
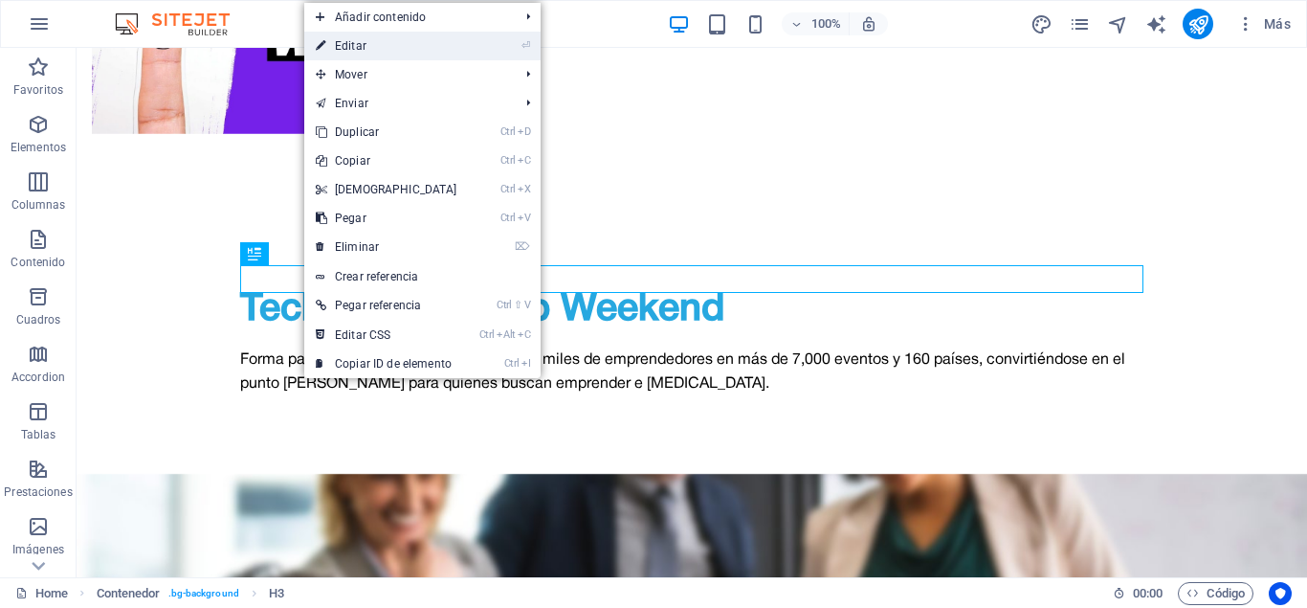
click at [393, 41] on link "⏎ Editar" at bounding box center [386, 46] width 165 height 29
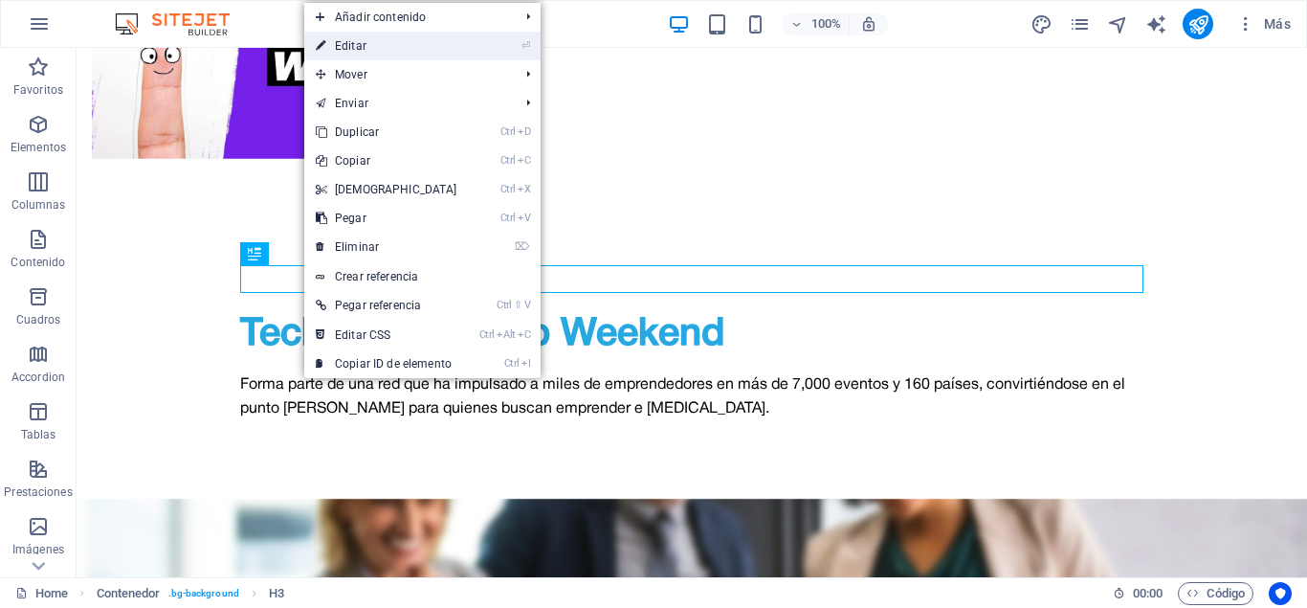
scroll to position [2441, 0]
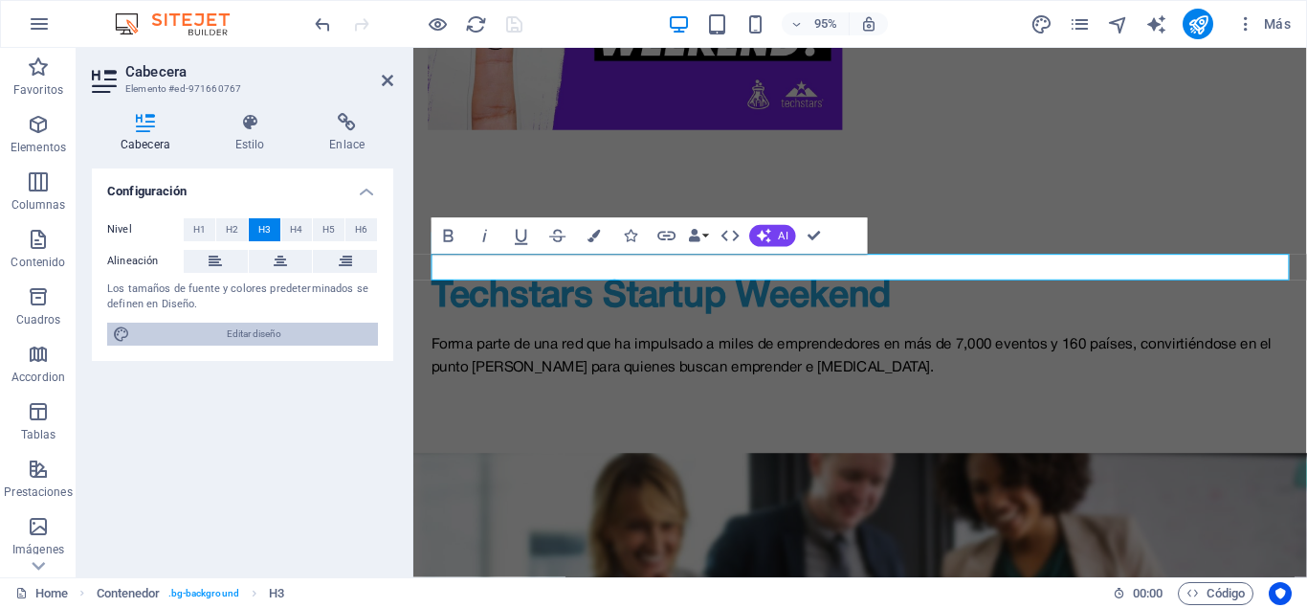
click at [227, 333] on span "Editar diseño" at bounding box center [254, 334] width 236 height 23
select select "px"
select select "300"
select select "px"
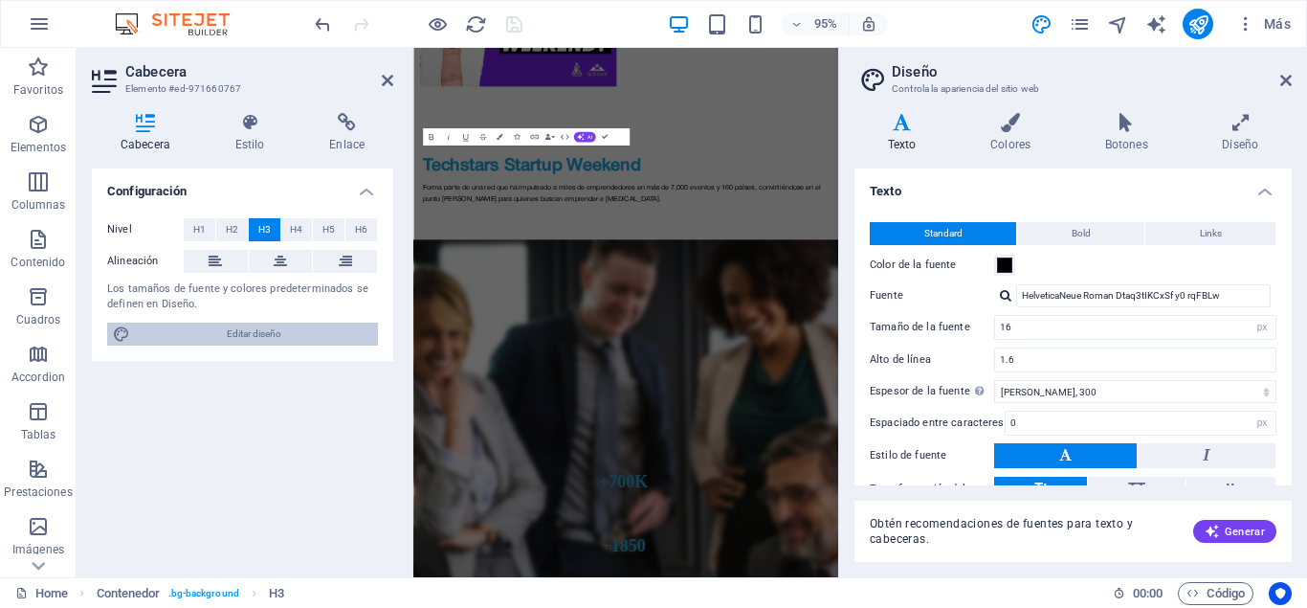
scroll to position [2954, 0]
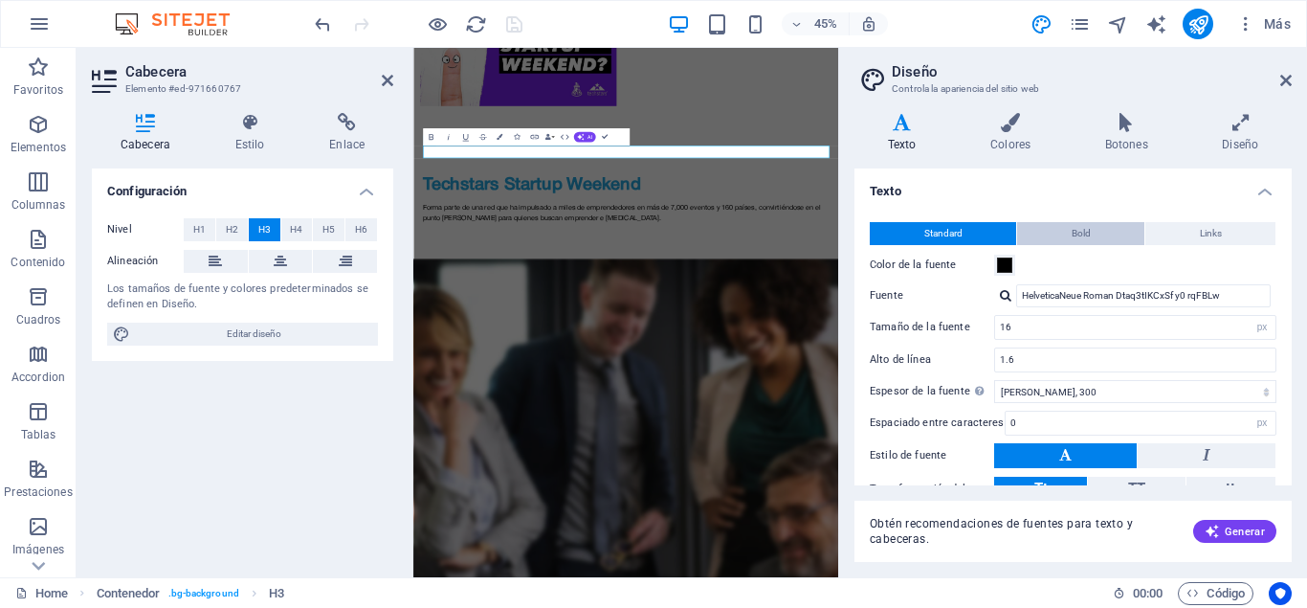
click at [1090, 234] on span "Bold" at bounding box center [1081, 233] width 19 height 23
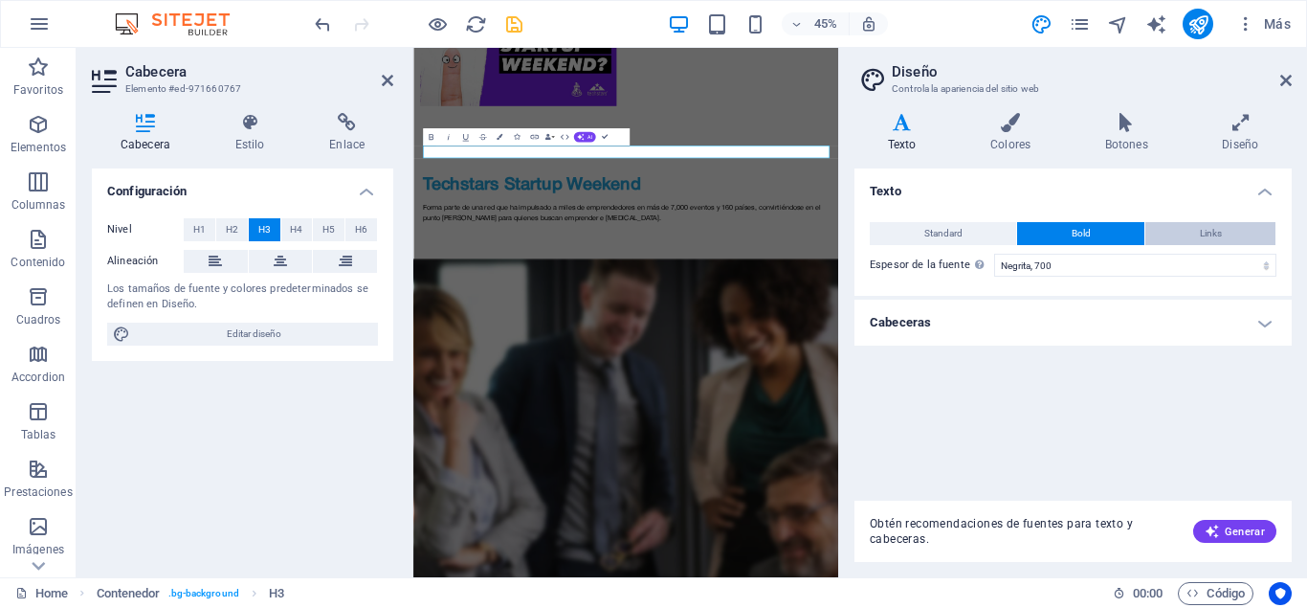
click at [1216, 233] on span "Links" at bounding box center [1211, 233] width 22 height 23
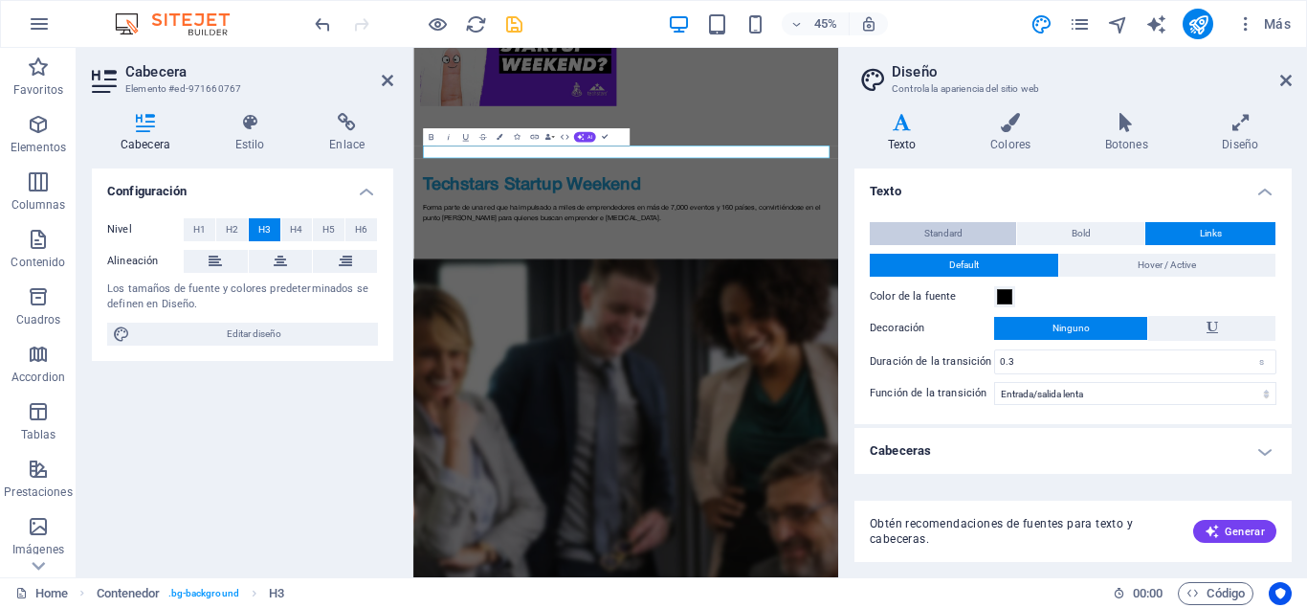
click at [922, 234] on button "Standard" at bounding box center [943, 233] width 146 height 23
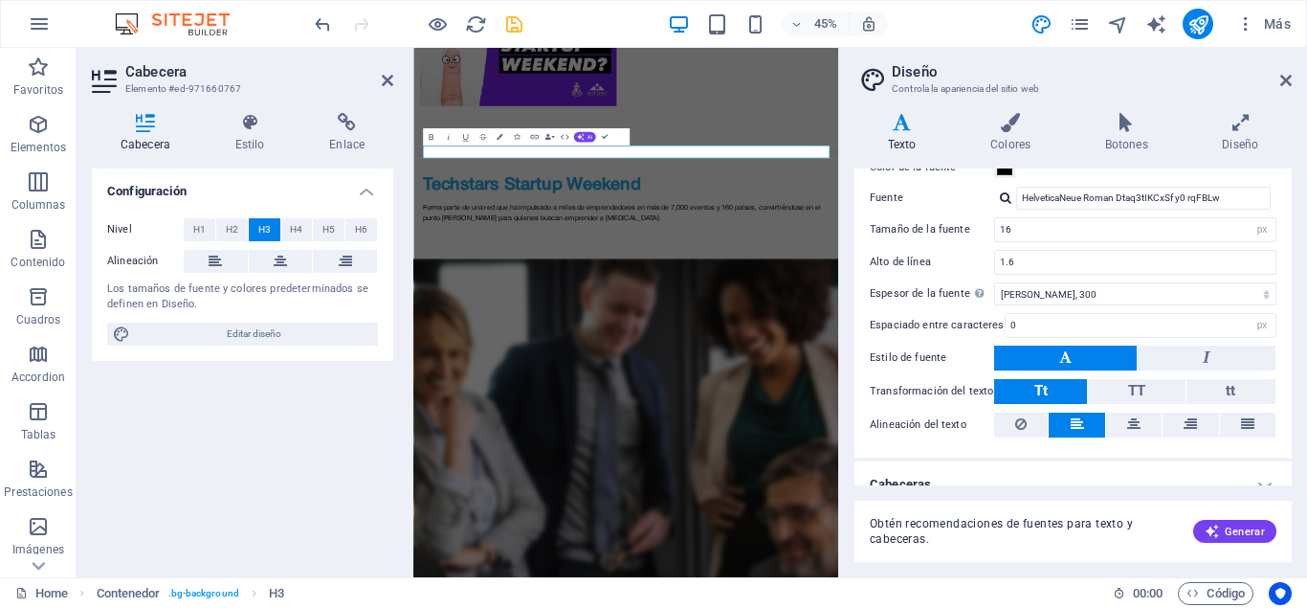
scroll to position [118, 0]
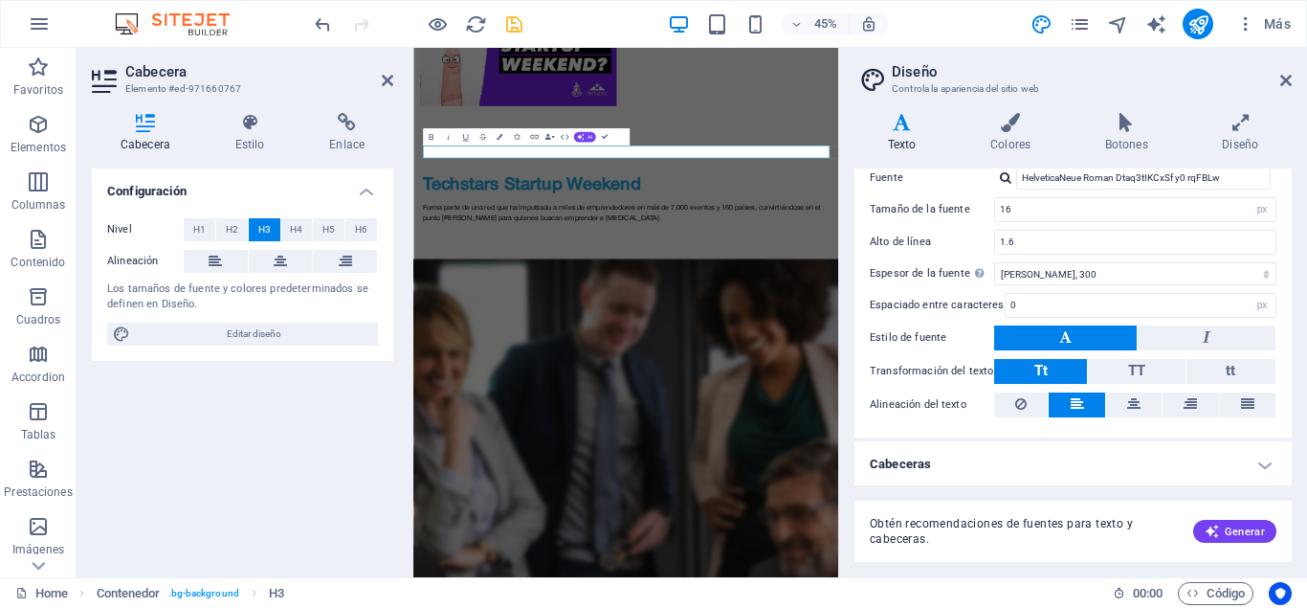
click at [946, 459] on h4 "Cabeceras" at bounding box center [1073, 464] width 437 height 46
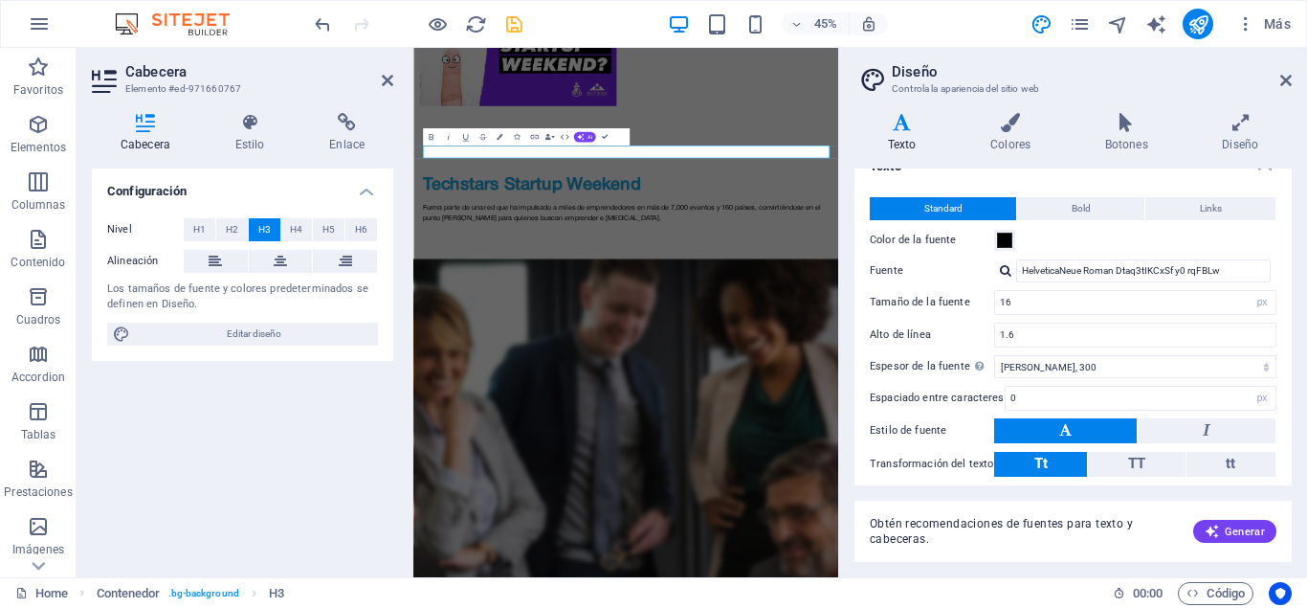
scroll to position [0, 0]
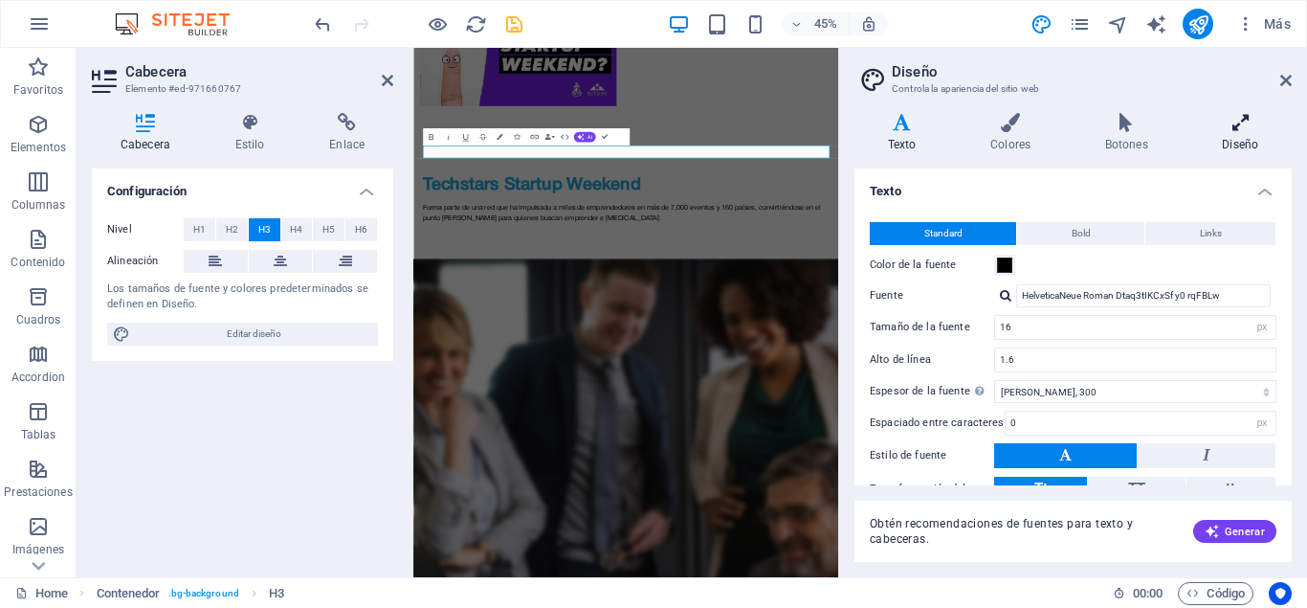
click at [1237, 146] on h4 "Diseño" at bounding box center [1241, 133] width 102 height 40
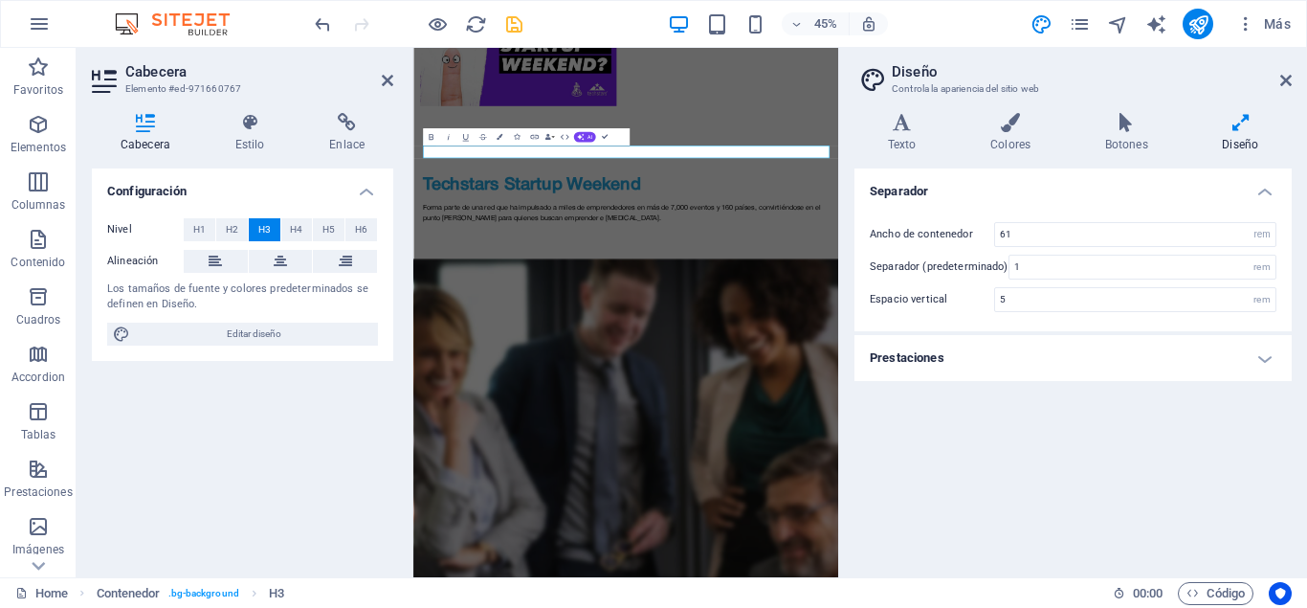
click at [986, 362] on h4 "Prestaciones" at bounding box center [1073, 358] width 437 height 46
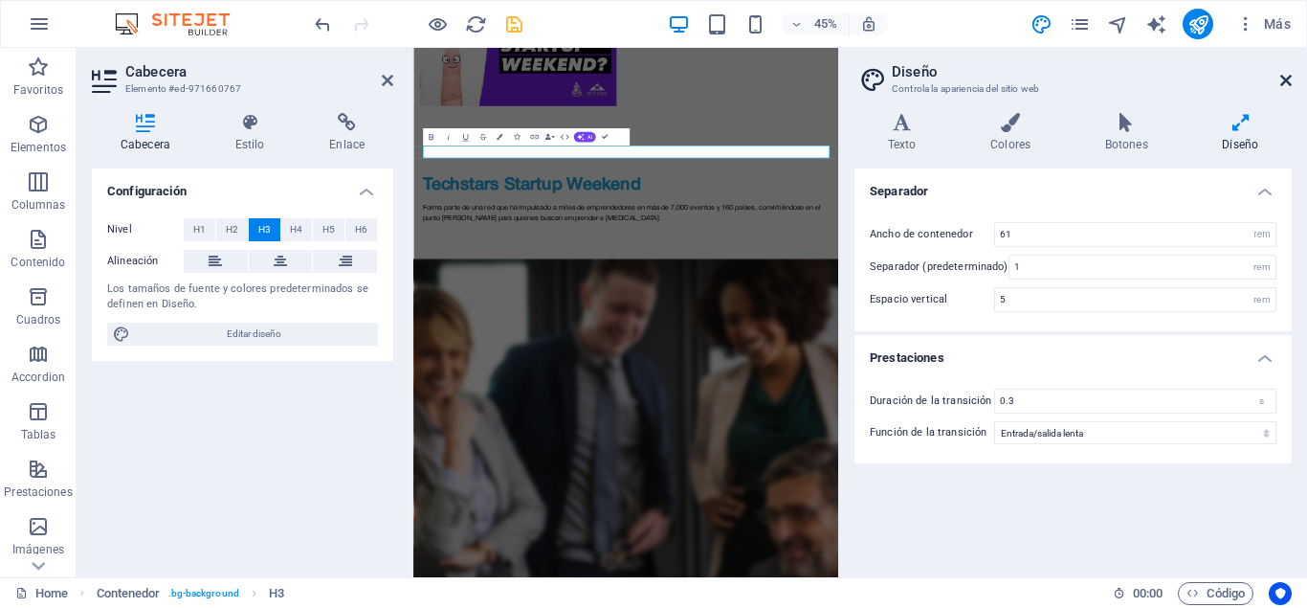
click at [1285, 83] on icon at bounding box center [1286, 80] width 11 height 15
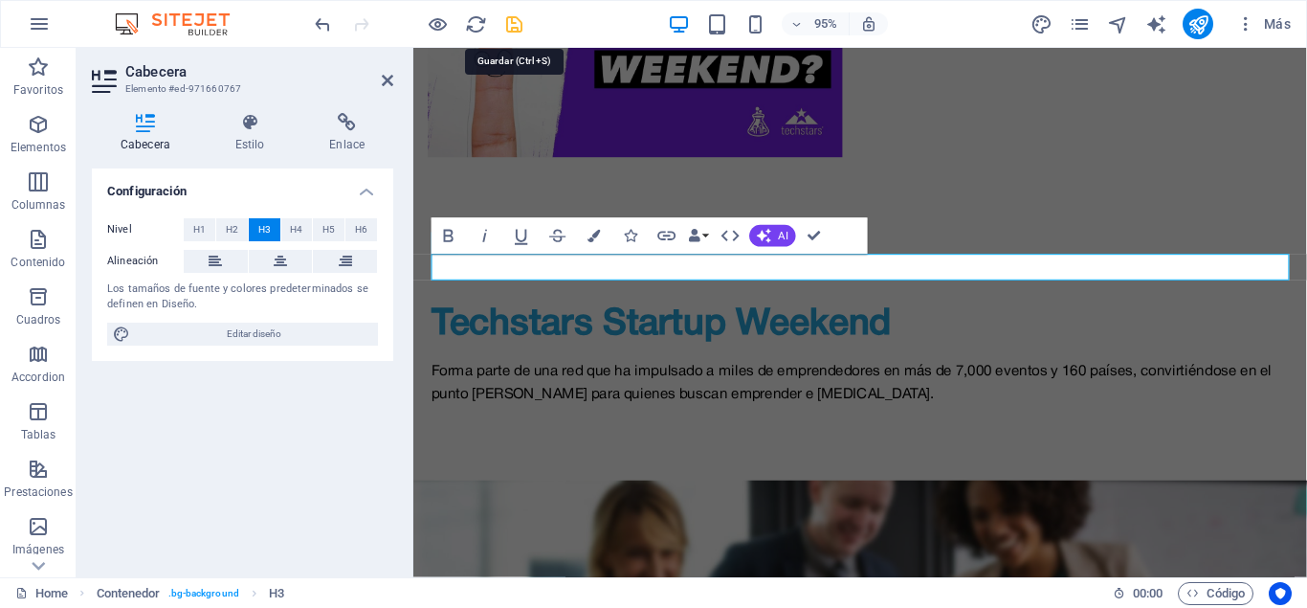
click at [513, 19] on icon "save" at bounding box center [514, 24] width 22 height 22
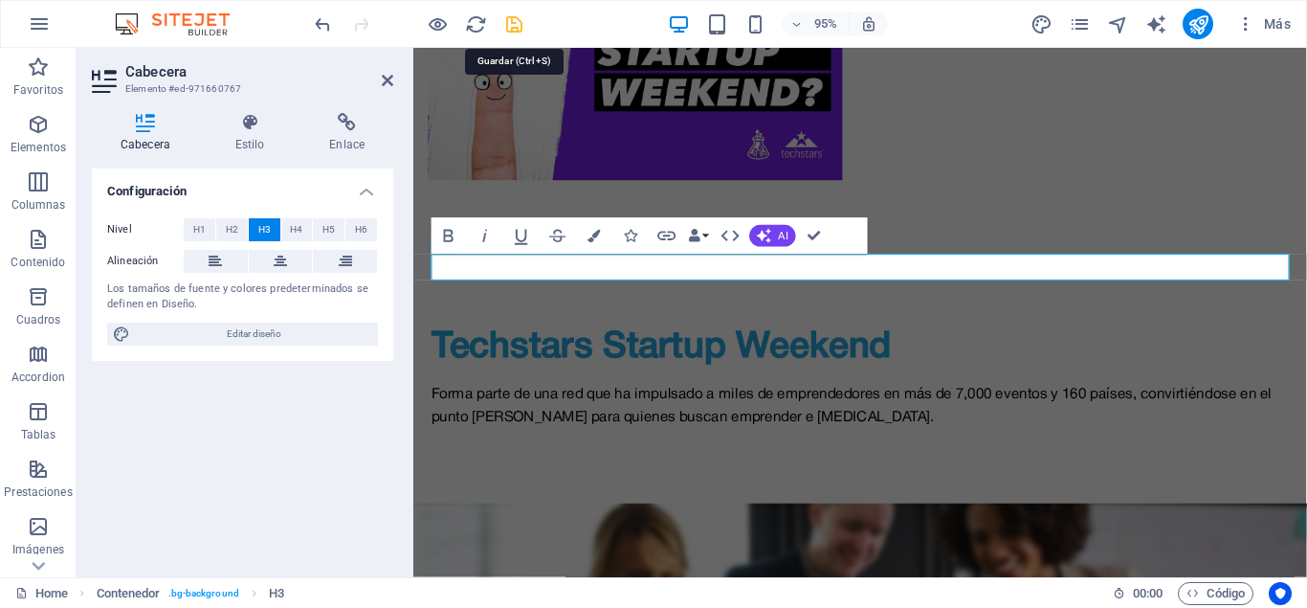
checkbox input "false"
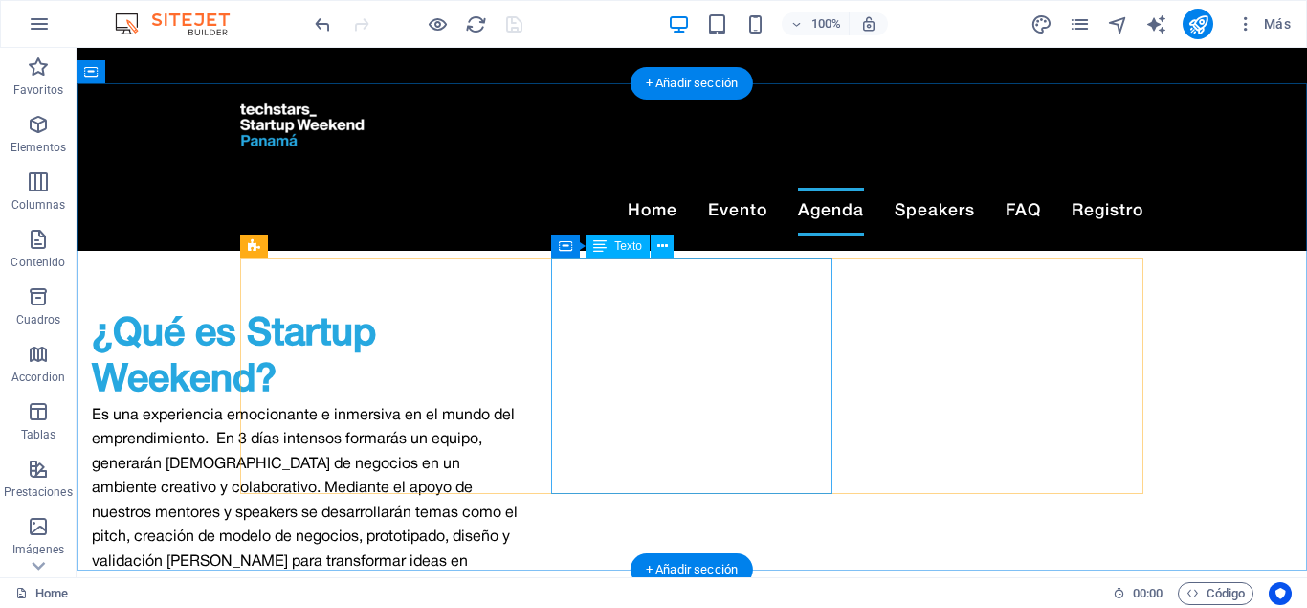
scroll to position [1440, 0]
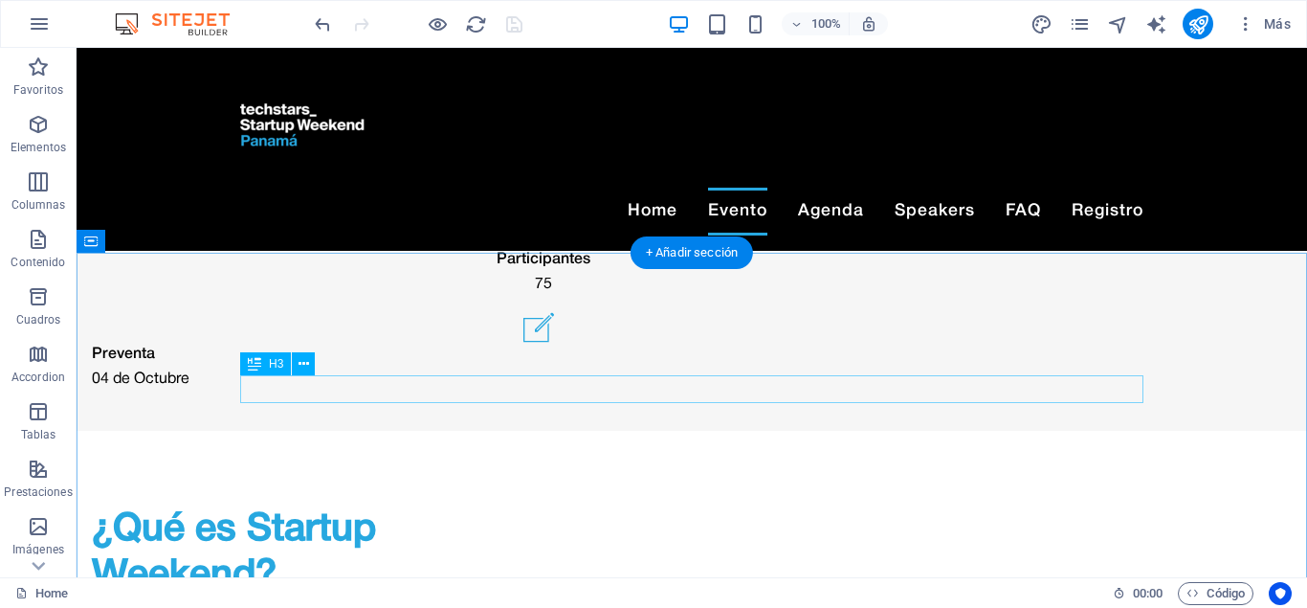
click at [303, 357] on icon at bounding box center [304, 364] width 11 height 20
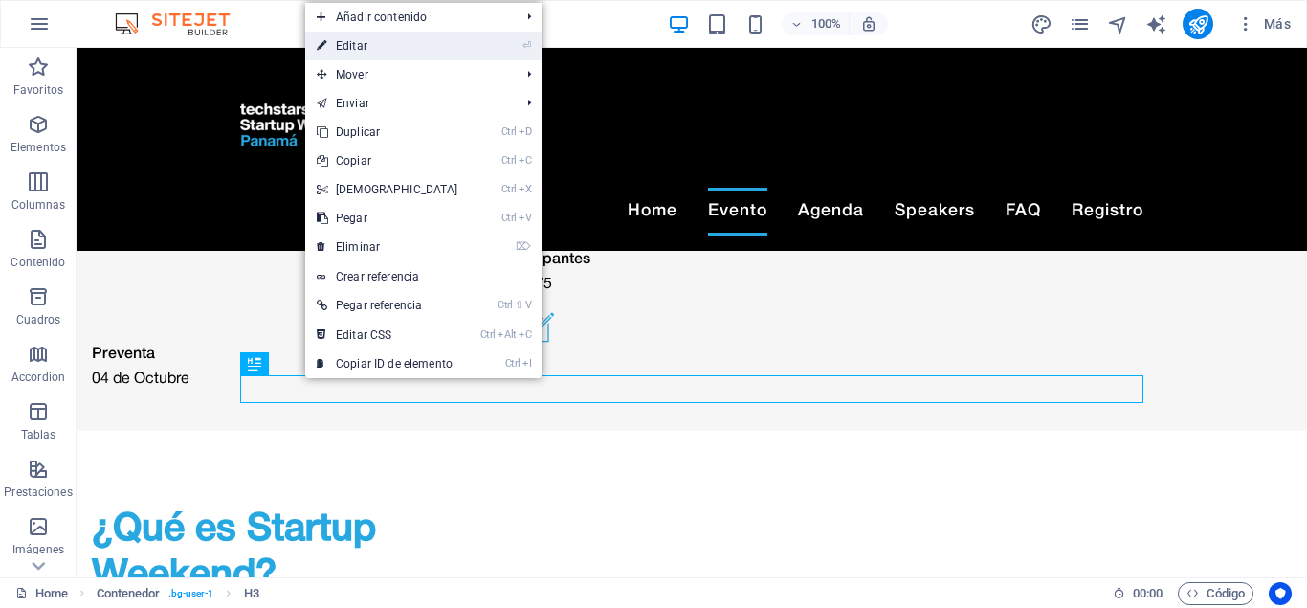
click at [405, 41] on link "⏎ Editar" at bounding box center [387, 46] width 165 height 29
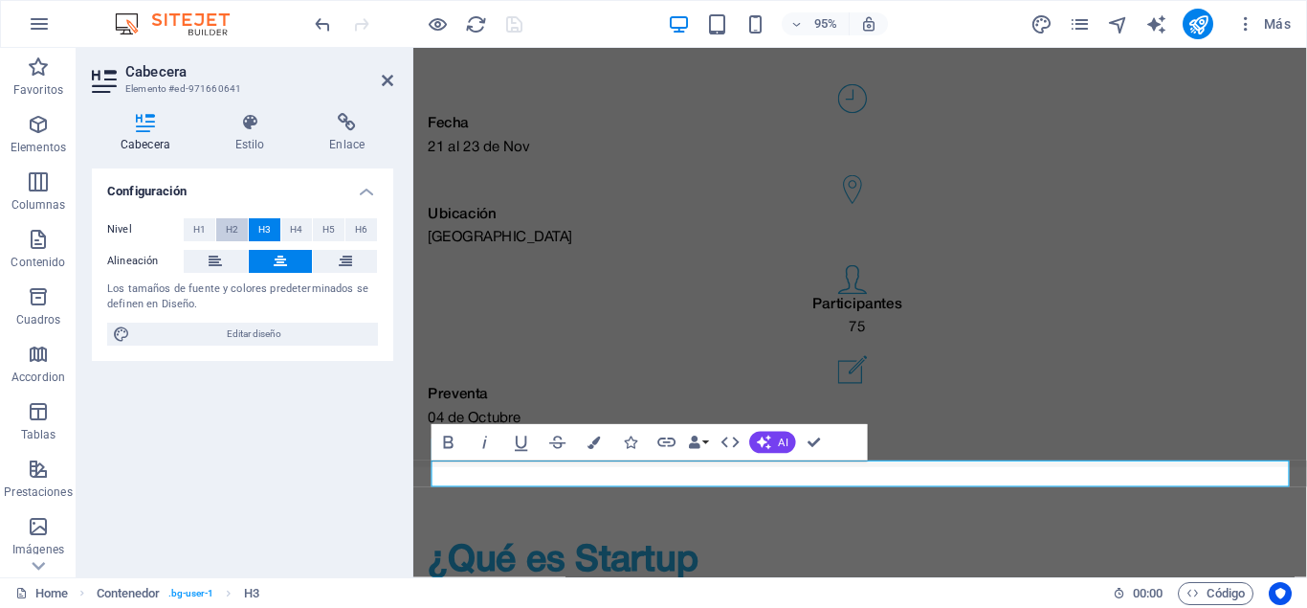
click at [234, 226] on span "H2" at bounding box center [232, 229] width 12 height 23
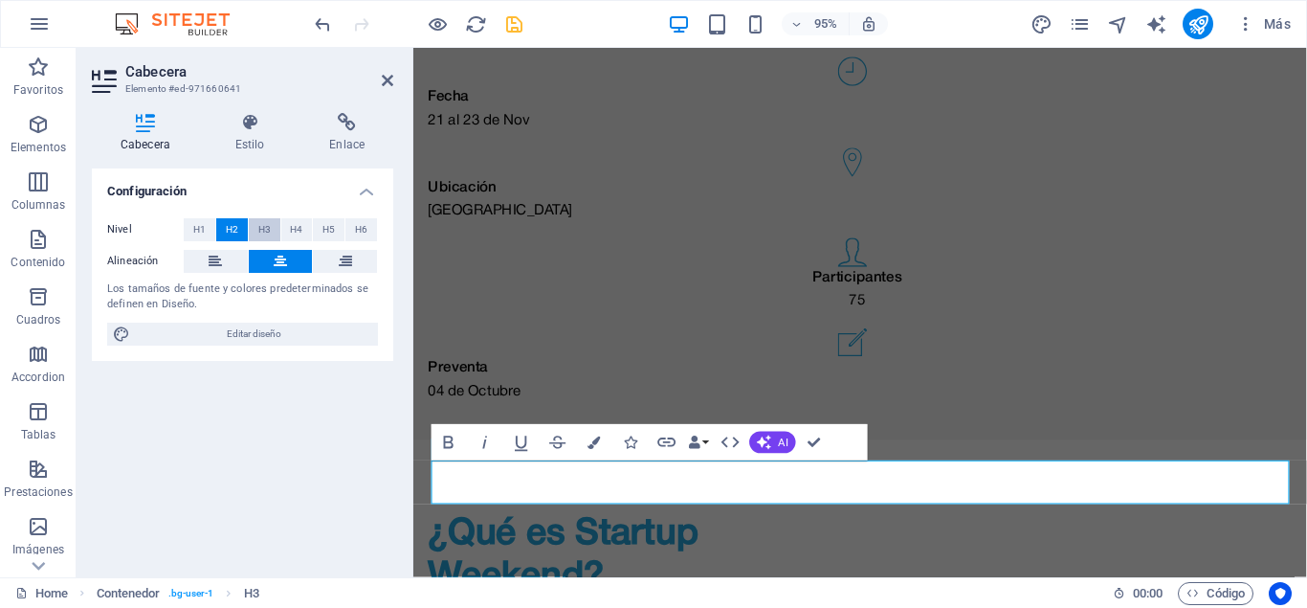
click at [264, 222] on span "H3" at bounding box center [264, 229] width 12 height 23
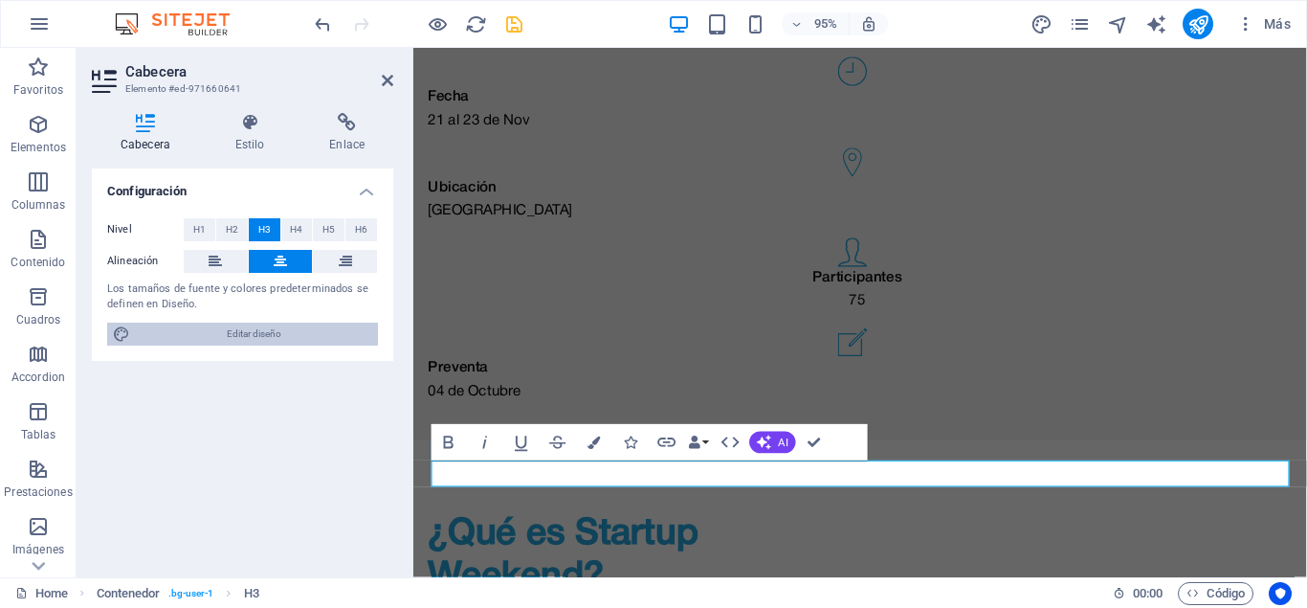
click at [256, 327] on span "Editar diseño" at bounding box center [254, 334] width 236 height 23
select select "px"
select select "300"
select select "px"
select select "700"
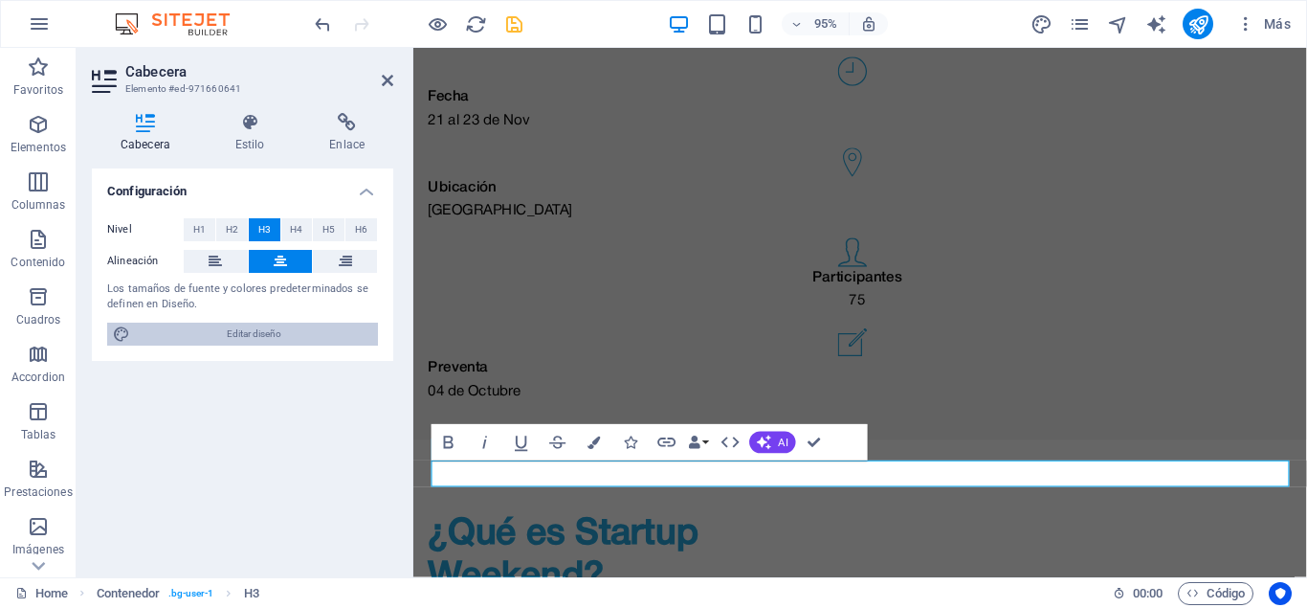
select select "px"
select select "rem"
select select "300"
select select "px"
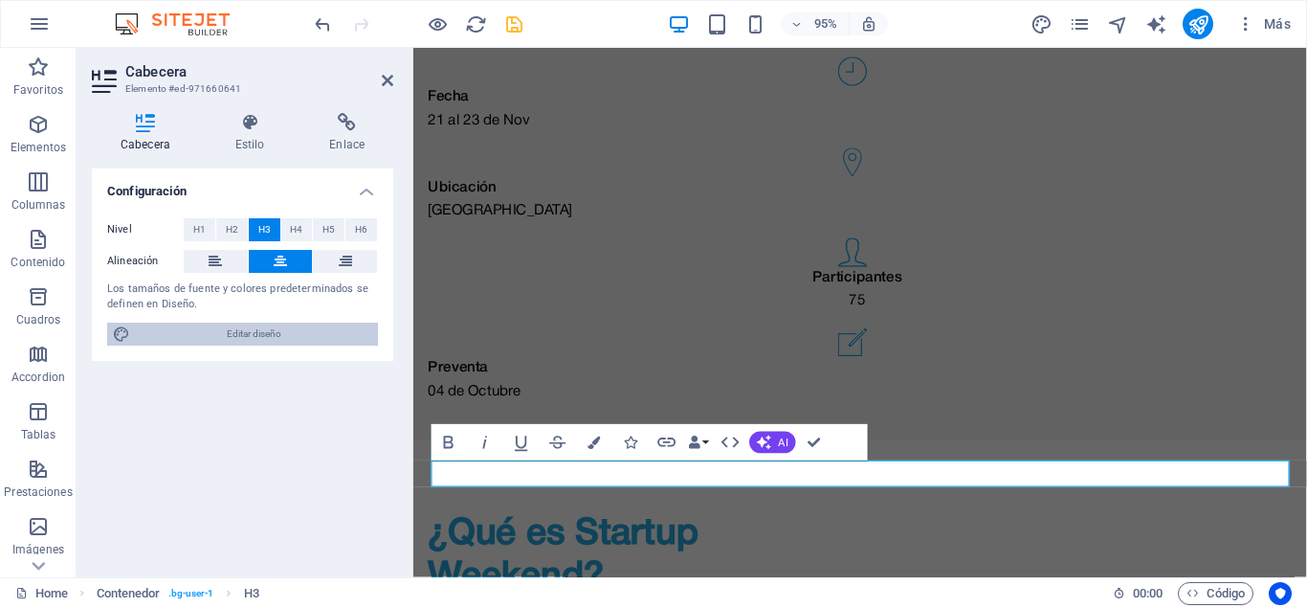
select select "rem"
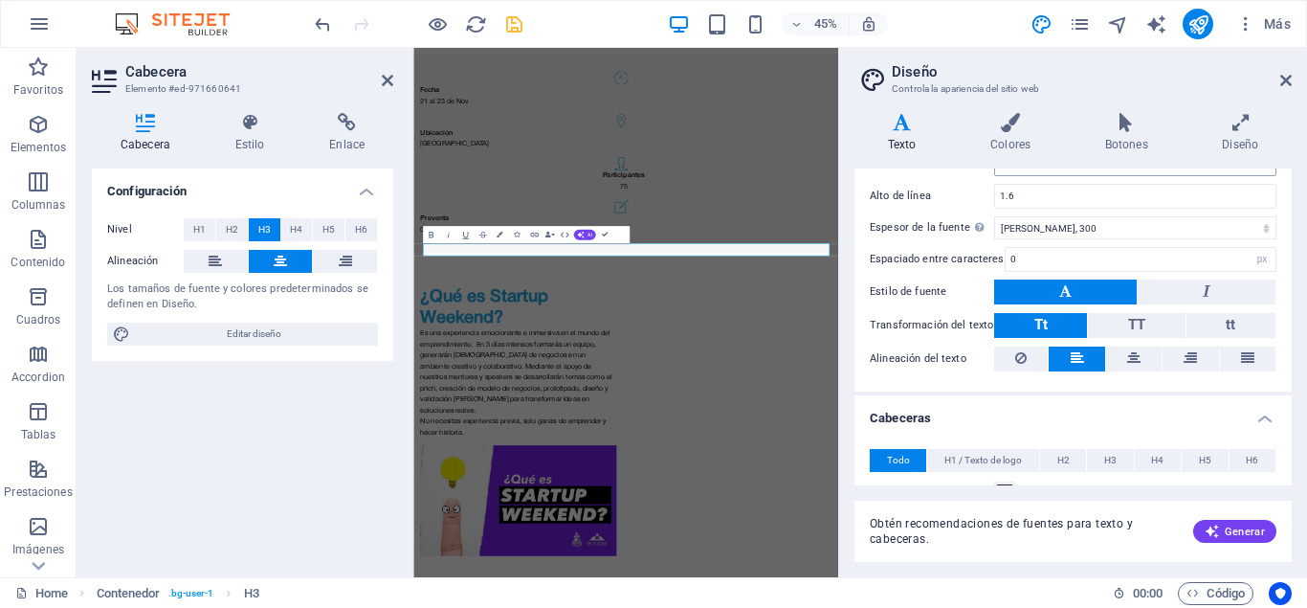
scroll to position [172, 0]
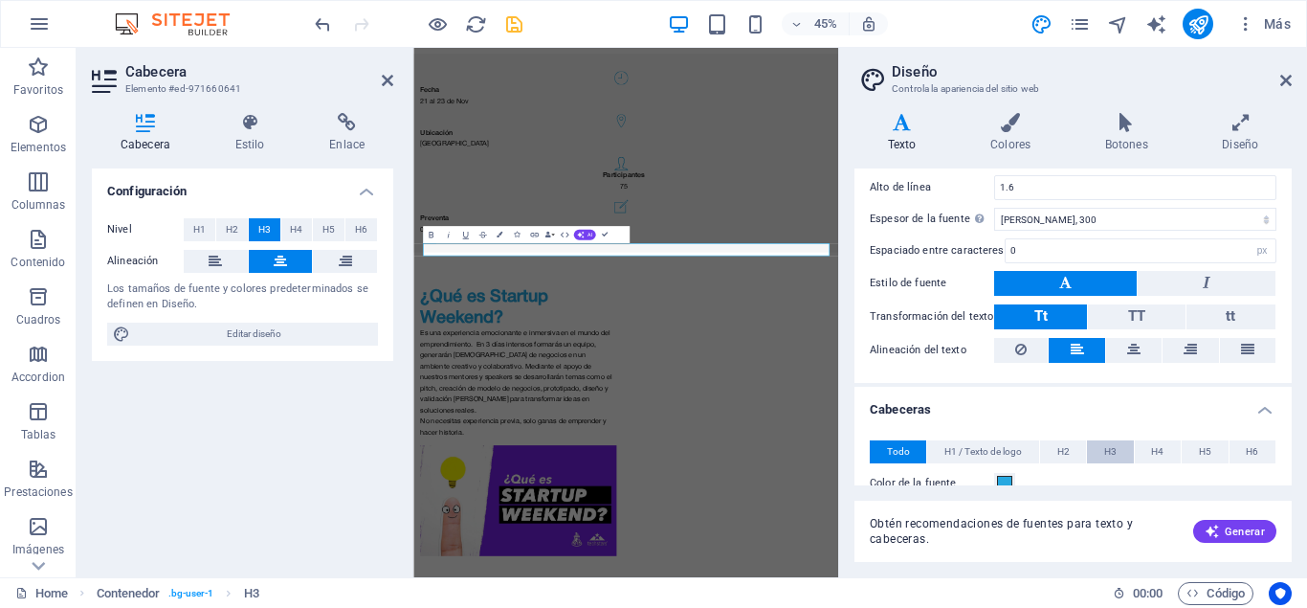
click at [1102, 447] on button "H3" at bounding box center [1110, 451] width 46 height 23
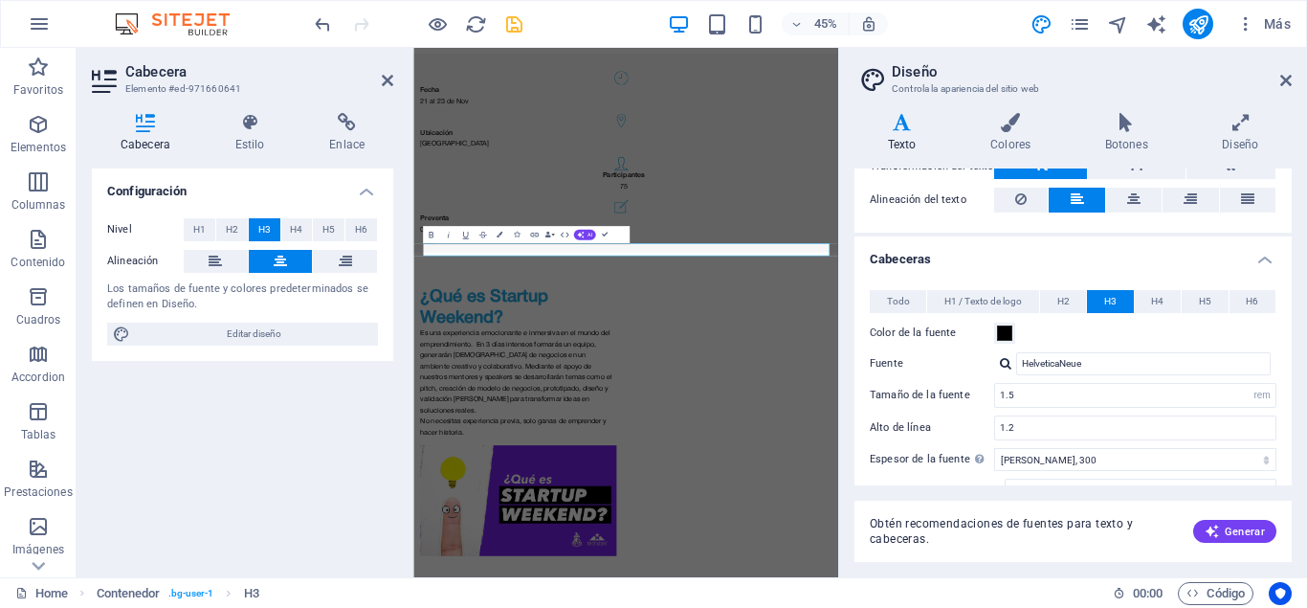
scroll to position [345, 0]
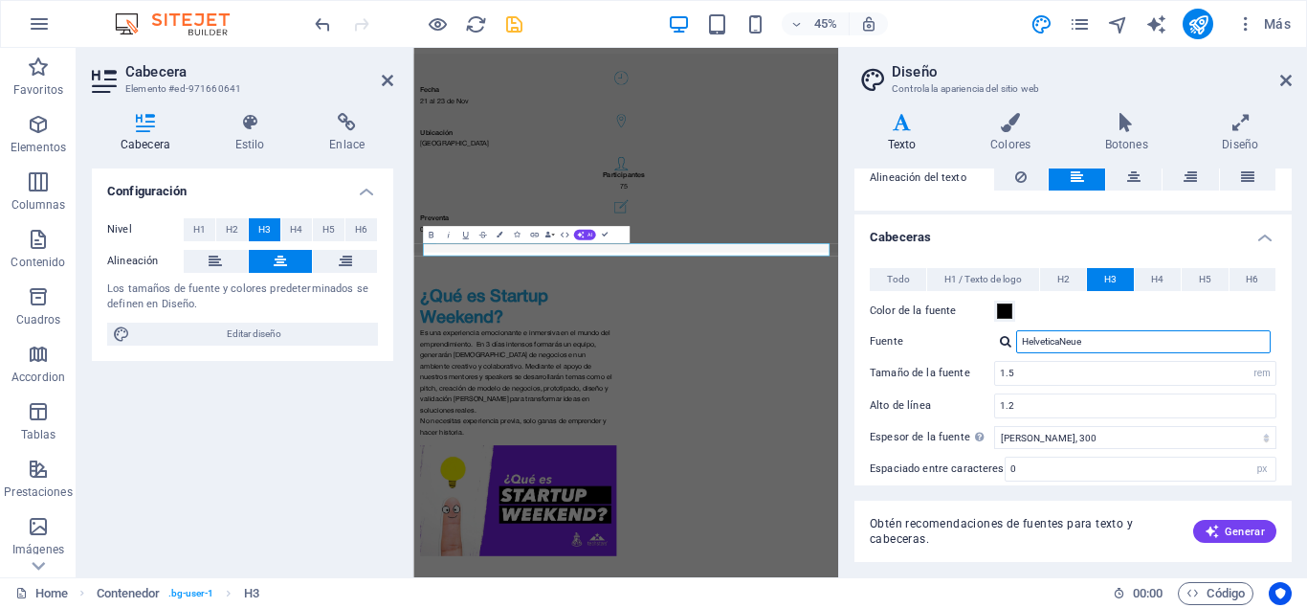
click at [1094, 335] on input "HelveticaNeue" at bounding box center [1143, 341] width 255 height 23
drag, startPoint x: 1115, startPoint y: 338, endPoint x: 1033, endPoint y: 335, distance: 82.4
click at [1033, 335] on input "HelveticaNeue" at bounding box center [1143, 341] width 255 height 23
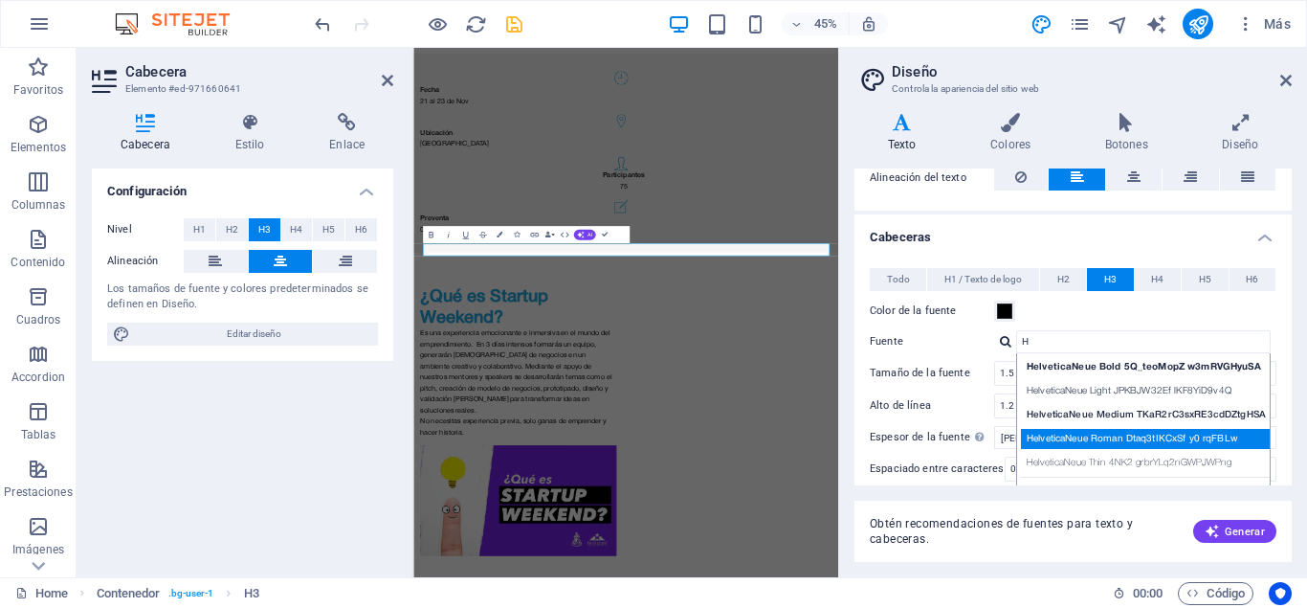
click at [1147, 432] on div "HelveticaNeue Roman Dtaq3tIKCxSf y0 rqFBLw" at bounding box center [1147, 439] width 253 height 20
type input "HelveticaNeue Roman Dtaq3tIKCxSf y0 rqFBLw"
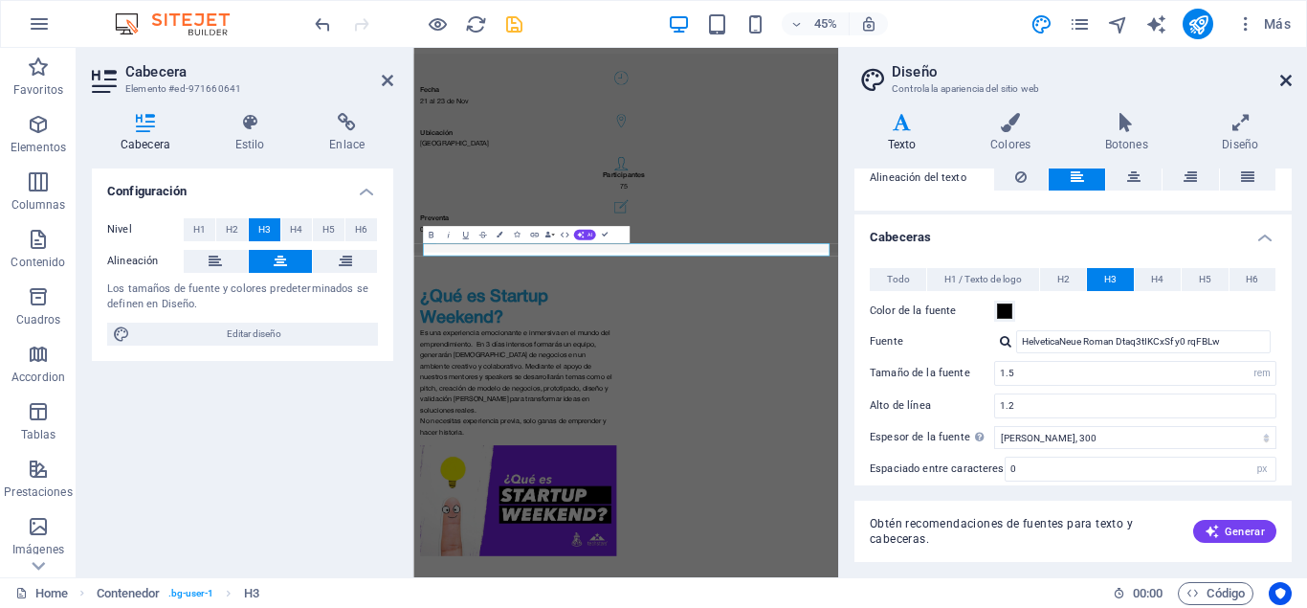
click at [1282, 79] on icon at bounding box center [1286, 80] width 11 height 15
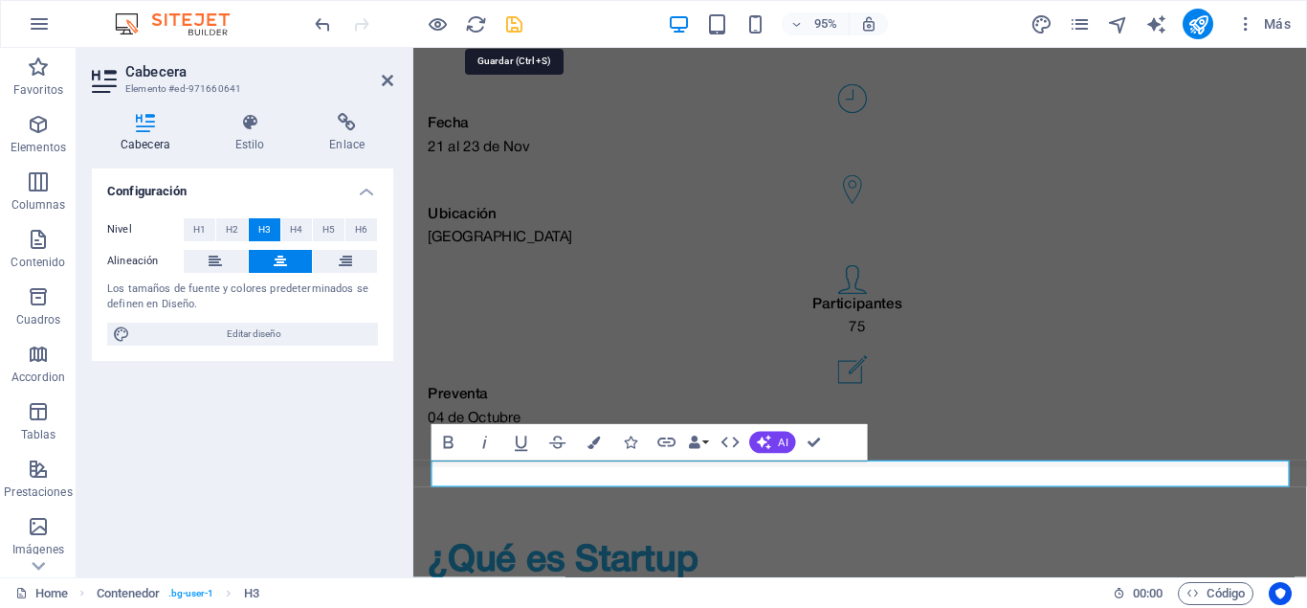
click at [507, 15] on icon "save" at bounding box center [514, 24] width 22 height 22
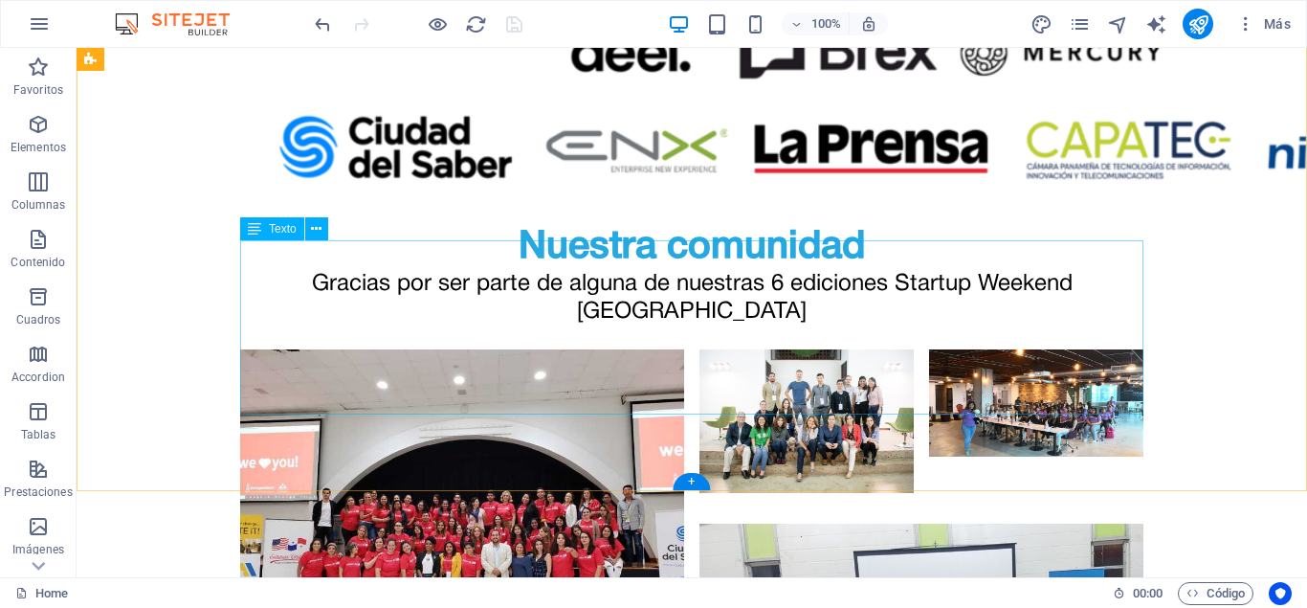
scroll to position [5420, 0]
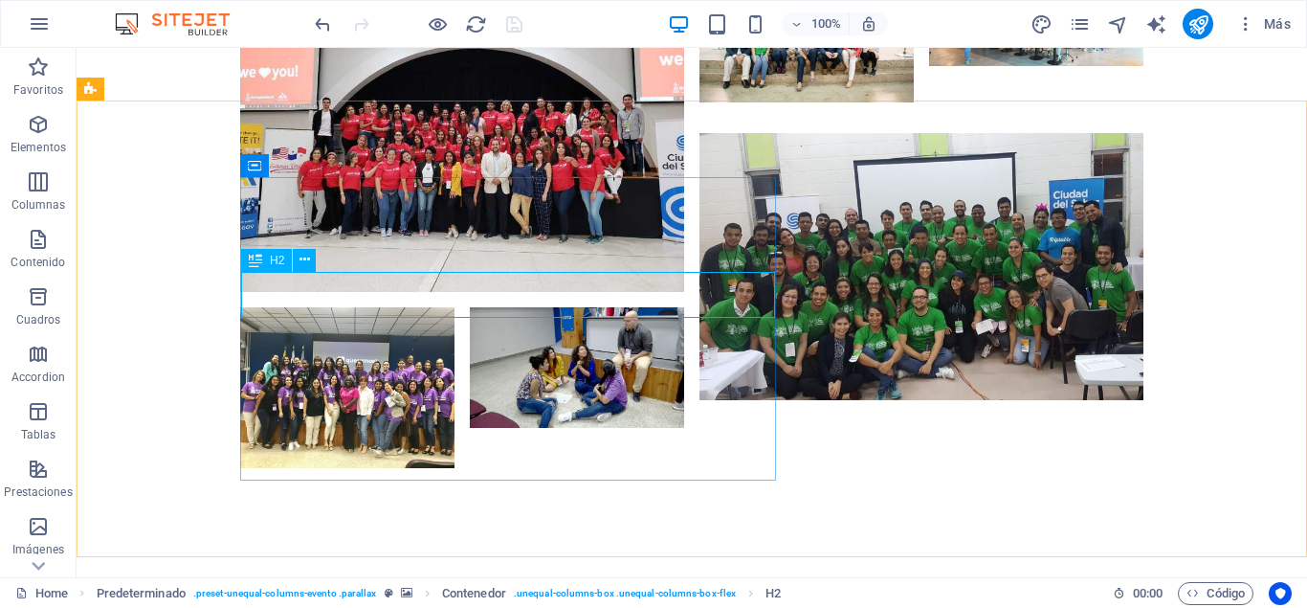
click at [254, 259] on icon at bounding box center [255, 260] width 13 height 23
click at [310, 256] on button at bounding box center [304, 260] width 23 height 23
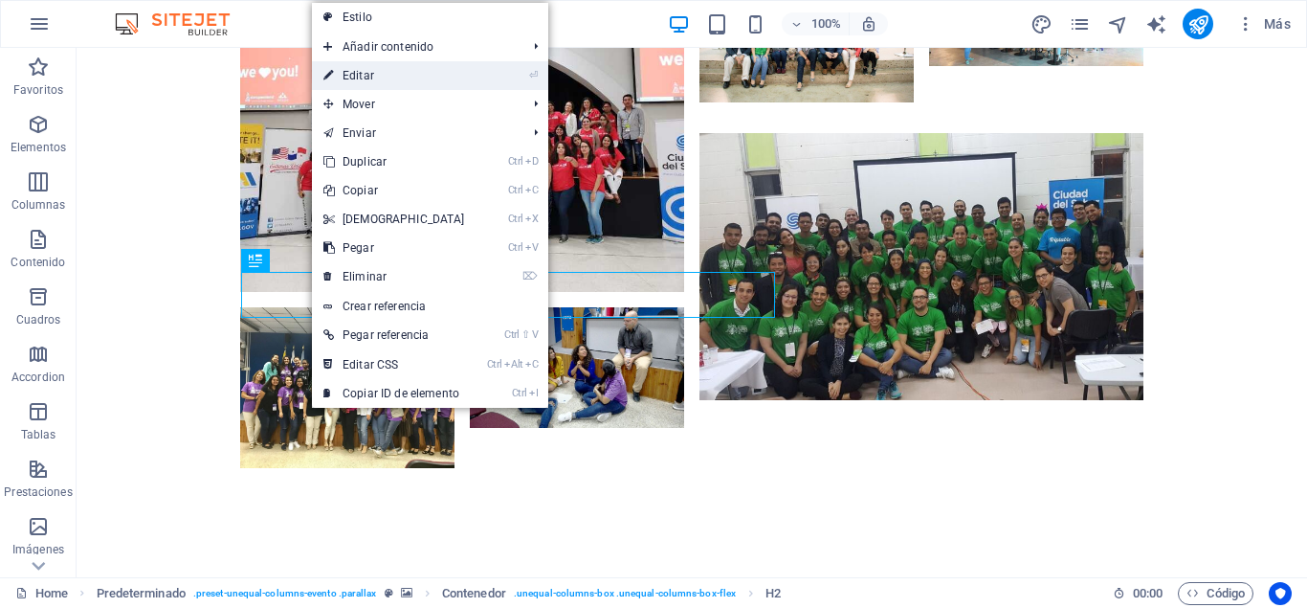
click at [412, 78] on link "⏎ Editar" at bounding box center [394, 75] width 165 height 29
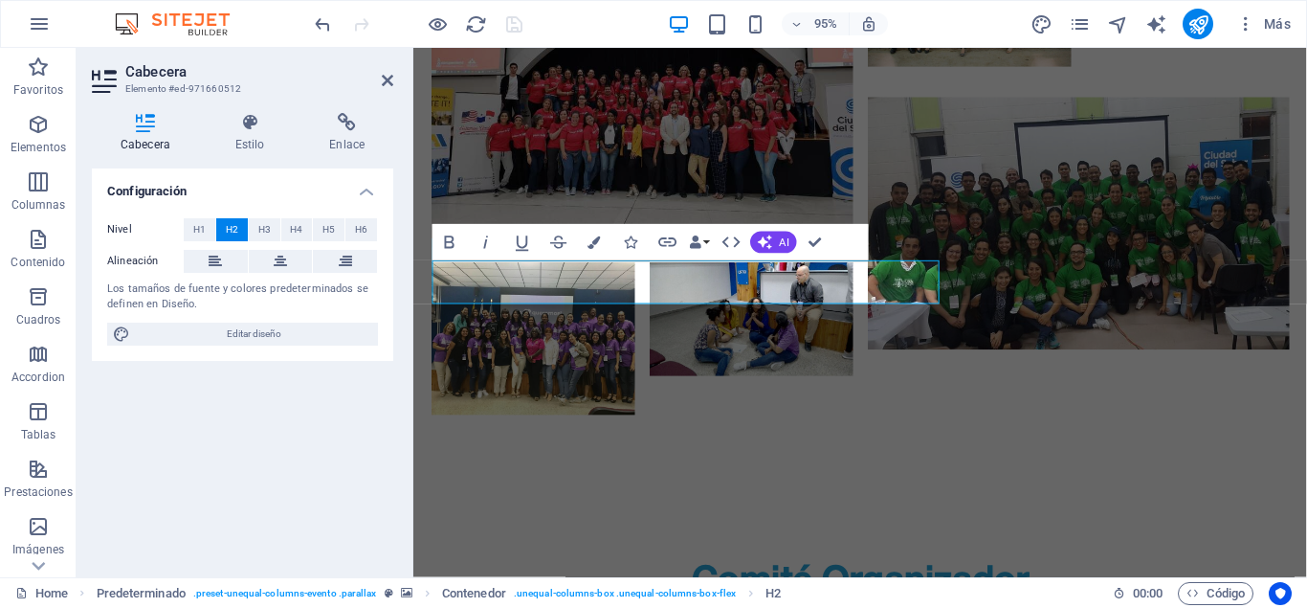
scroll to position [5443, 0]
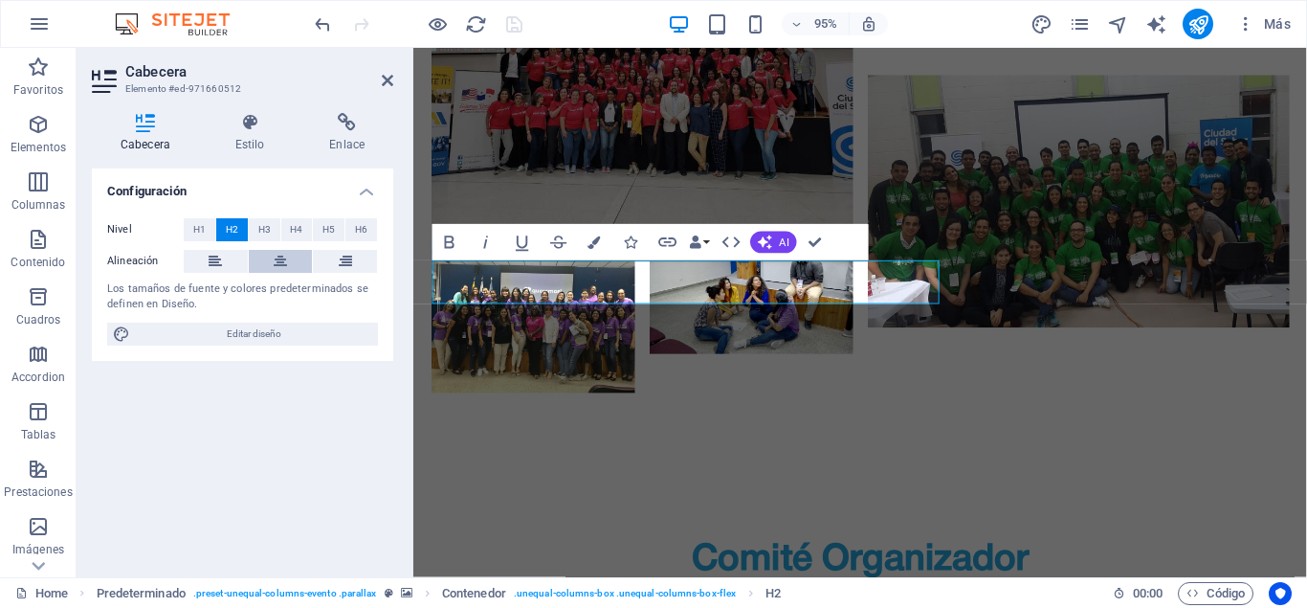
click at [267, 257] on button at bounding box center [281, 261] width 64 height 23
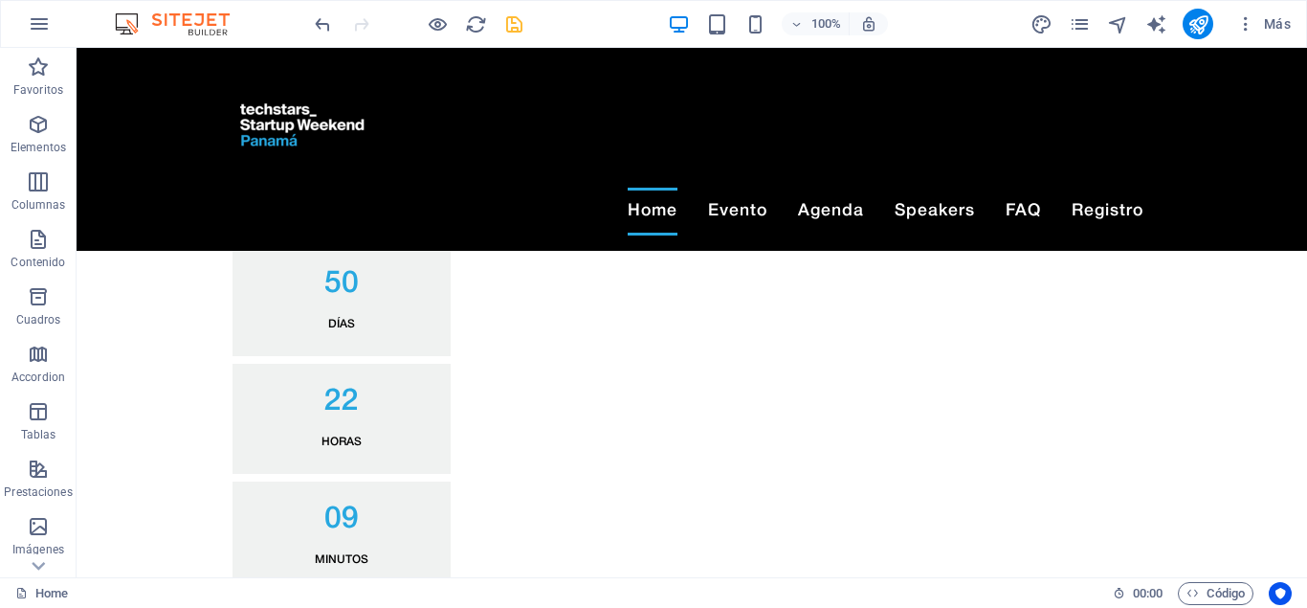
scroll to position [0, 0]
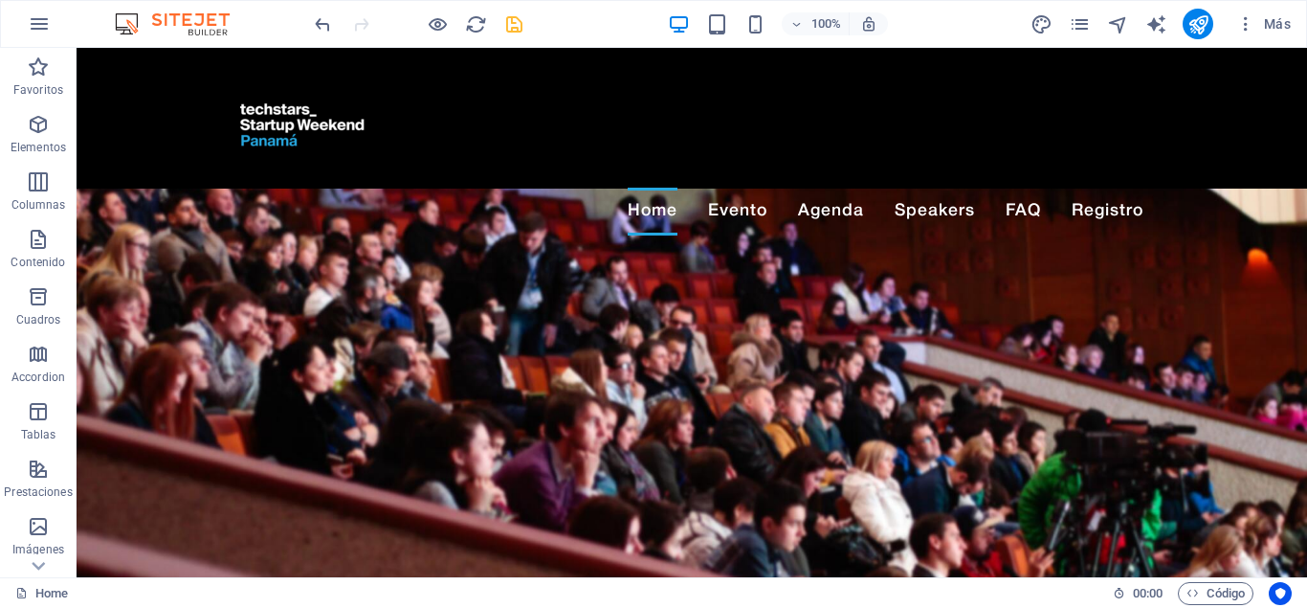
drag, startPoint x: 1301, startPoint y: 543, endPoint x: 1274, endPoint y: 57, distance: 486.0
click at [517, 29] on icon "save" at bounding box center [514, 24] width 22 height 22
checkbox input "false"
click at [1201, 30] on icon "publish" at bounding box center [1199, 24] width 22 height 22
